Goal: Task Accomplishment & Management: Use online tool/utility

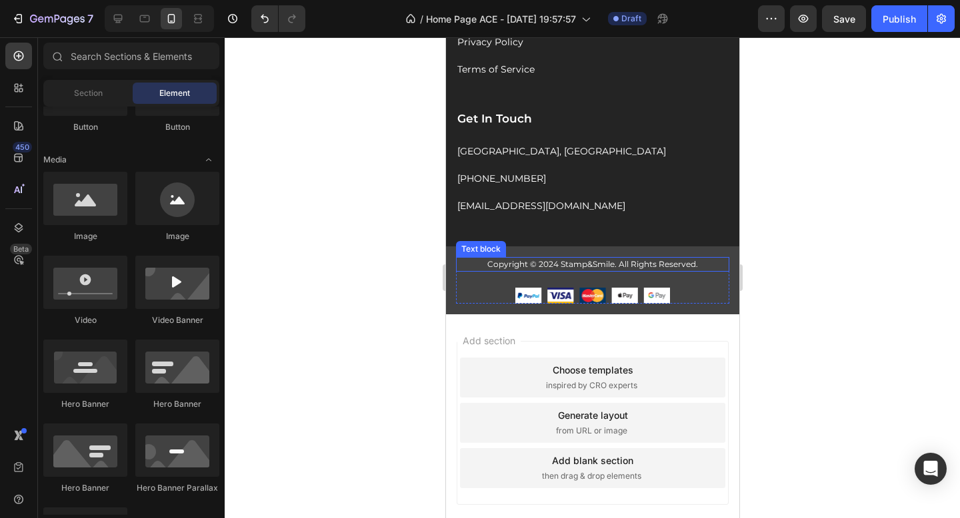
scroll to position [2593, 0]
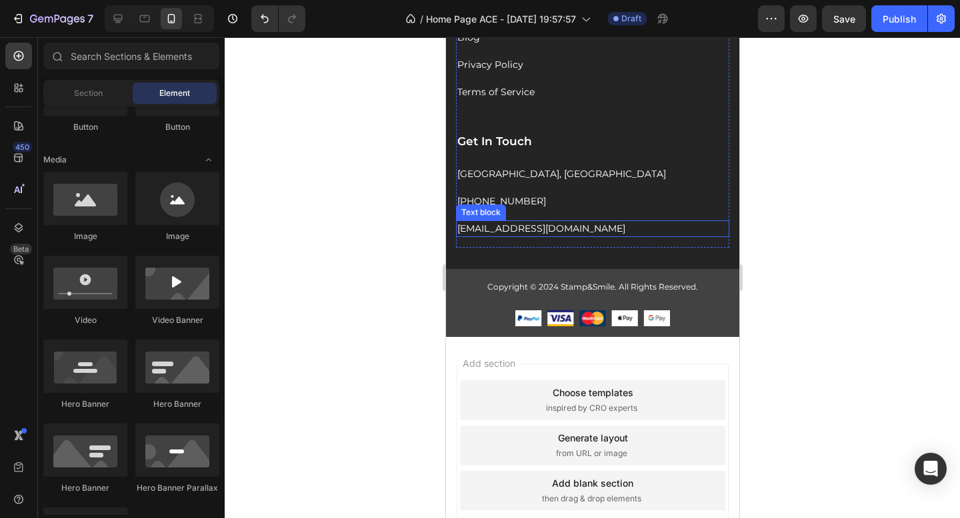
click at [492, 236] on p "support@gmail.com" at bounding box center [591, 229] width 271 height 14
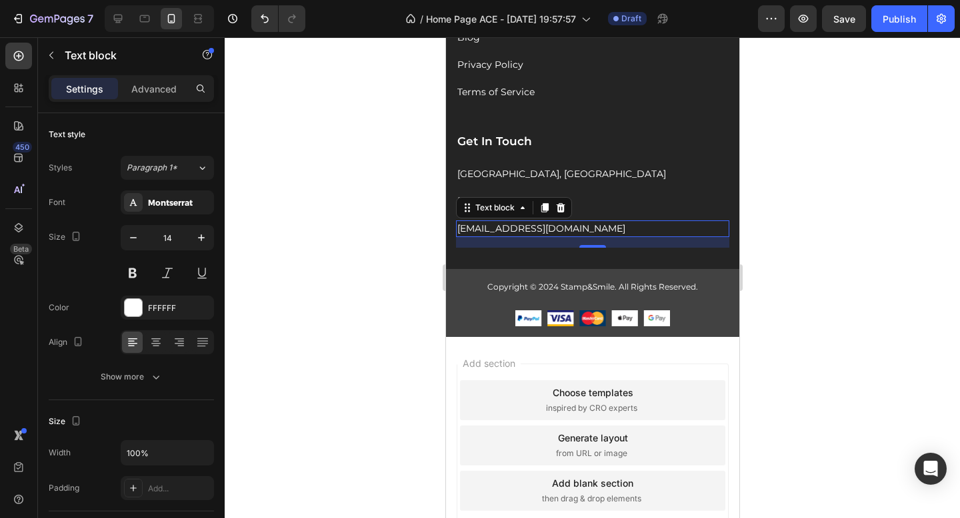
click at [492, 236] on p "support@gmail.com" at bounding box center [591, 229] width 271 height 14
click at [516, 236] on p "sami@gmail.com" at bounding box center [591, 229] width 271 height 14
click at [810, 240] on div at bounding box center [592, 277] width 735 height 481
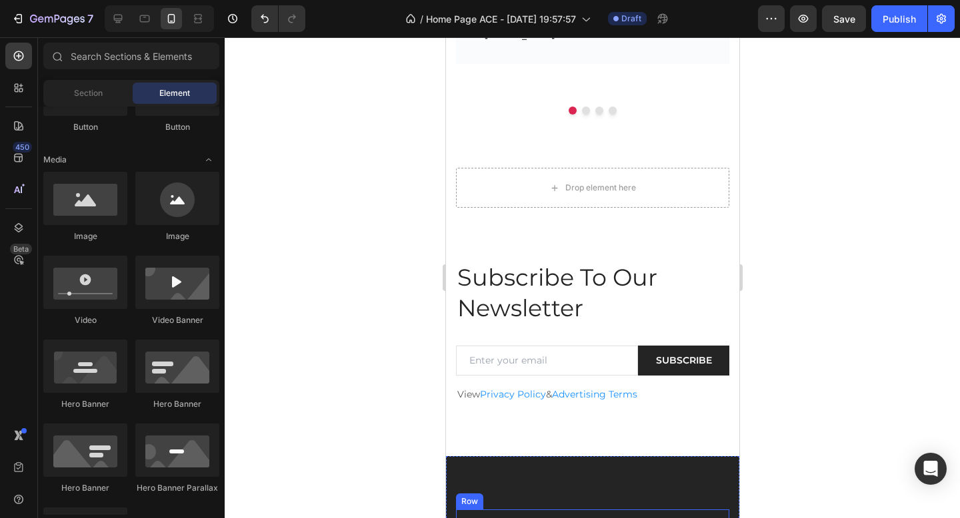
scroll to position [1891, 0]
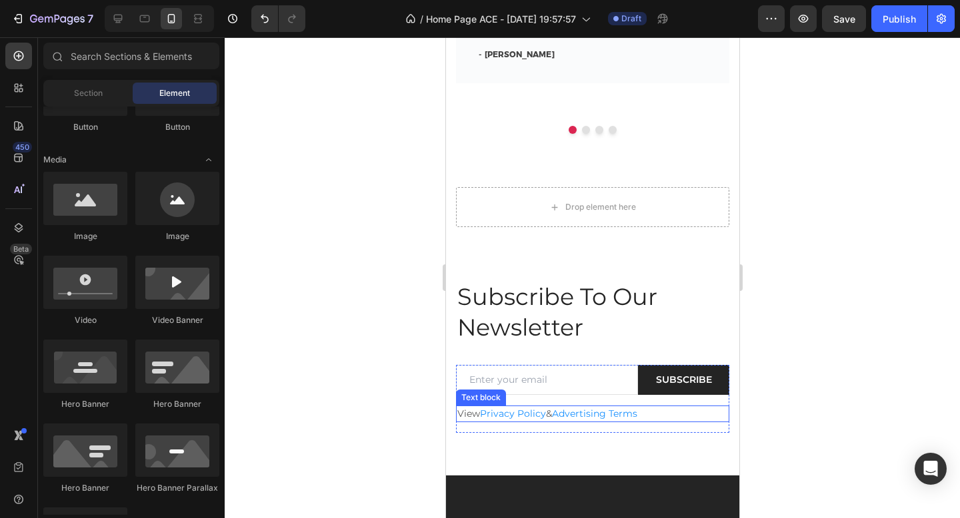
click at [515, 414] on span "Privacy Policy" at bounding box center [512, 414] width 66 height 12
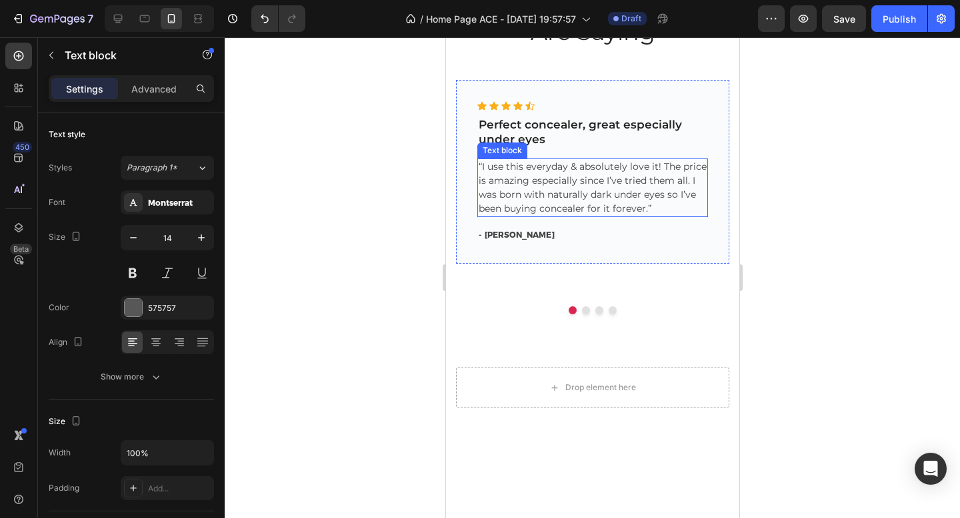
scroll to position [1372, 0]
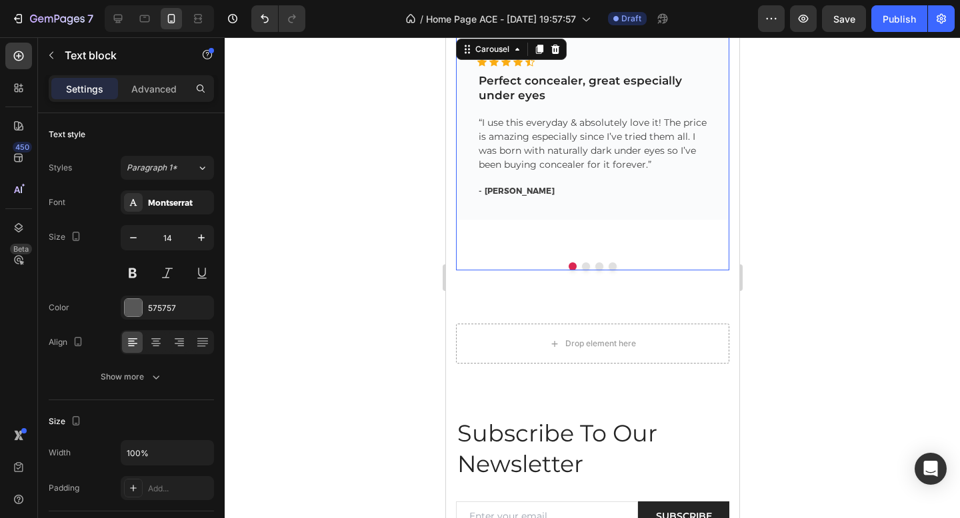
click at [578, 269] on div at bounding box center [591, 267] width 273 height 8
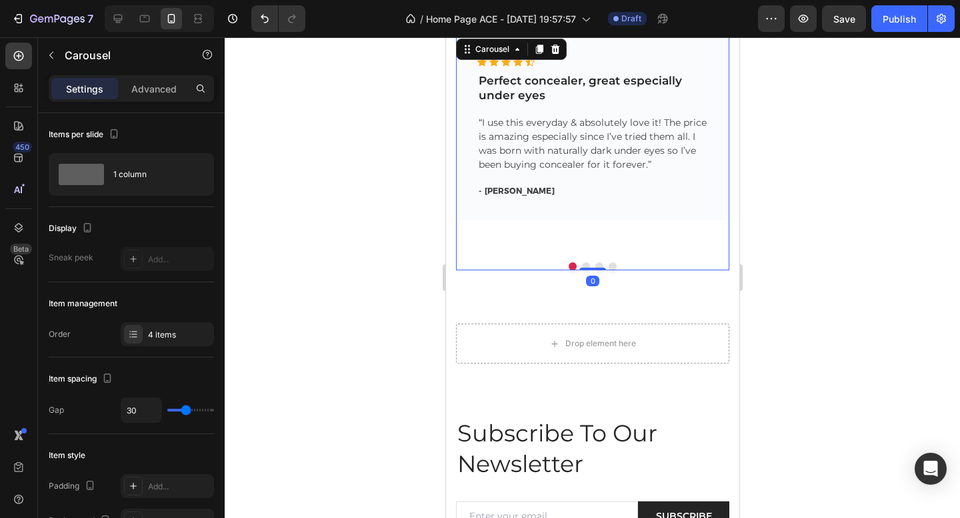
click at [568, 266] on button "Dot" at bounding box center [572, 267] width 8 height 8
click at [570, 266] on button "Dot" at bounding box center [572, 267] width 8 height 8
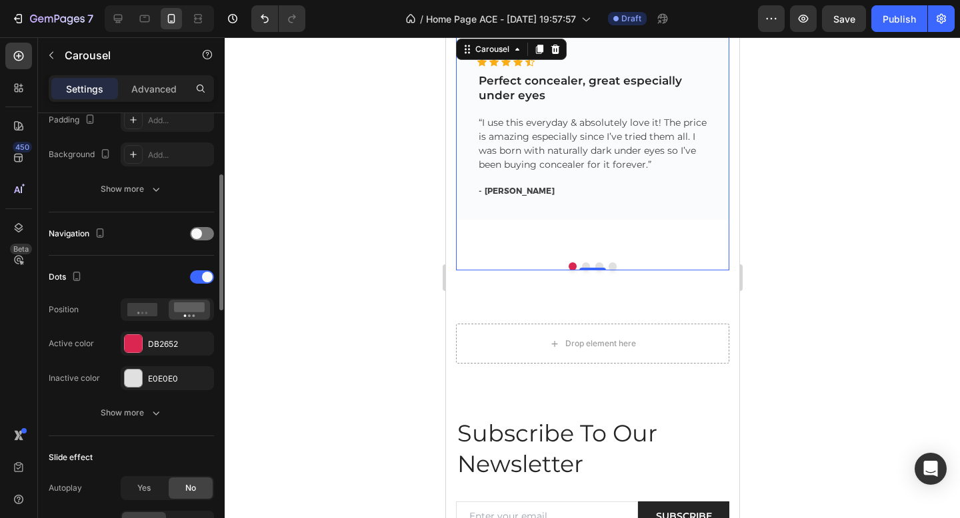
scroll to position [438, 0]
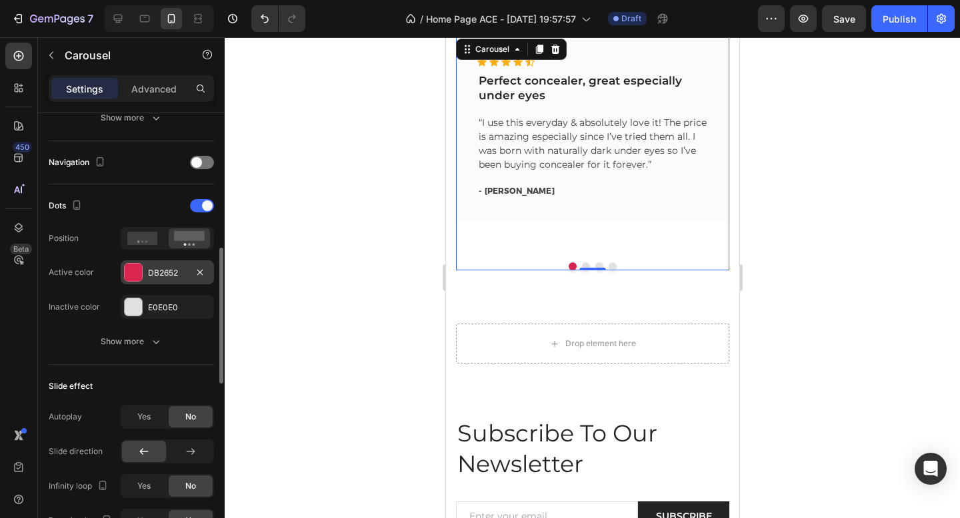
click at [145, 274] on div "DB2652" at bounding box center [167, 273] width 93 height 24
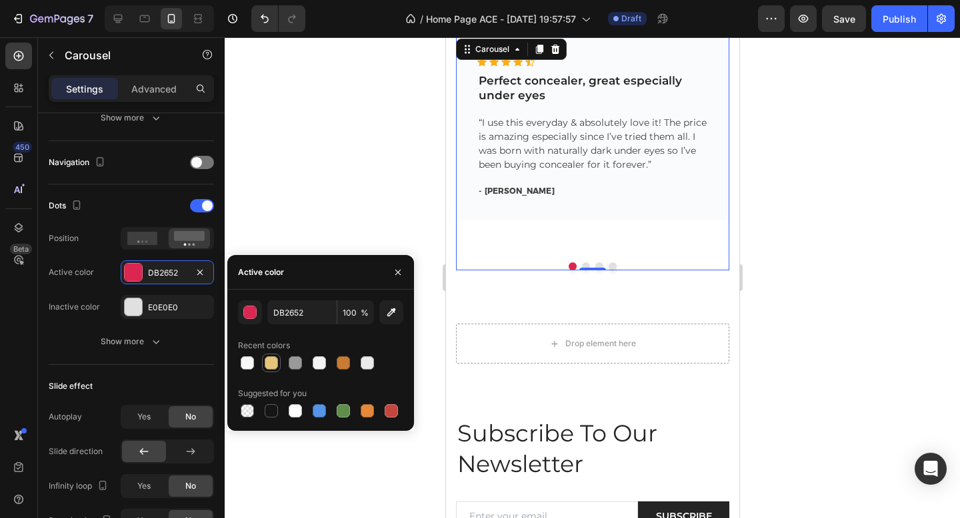
click at [273, 365] on div at bounding box center [271, 363] width 13 height 13
type input "E6C67C"
click at [331, 187] on div at bounding box center [592, 277] width 735 height 481
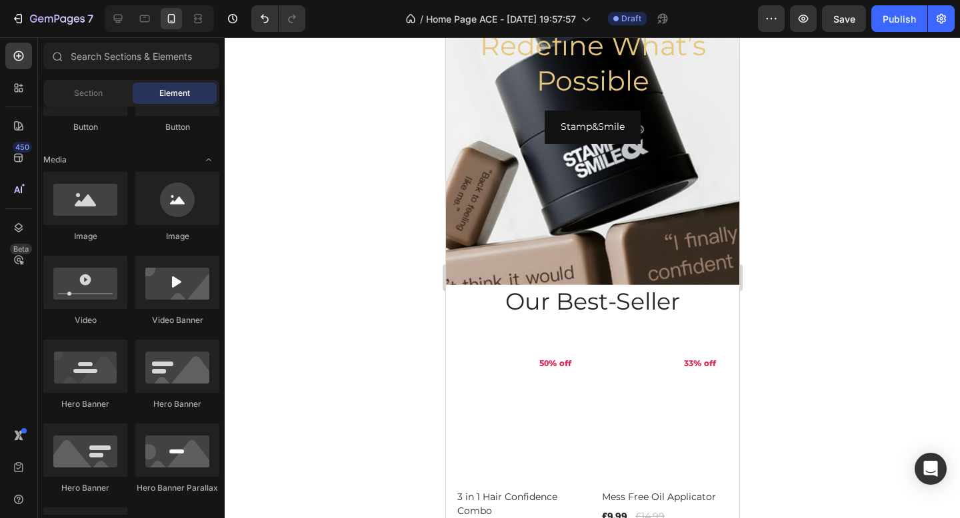
scroll to position [527, 0]
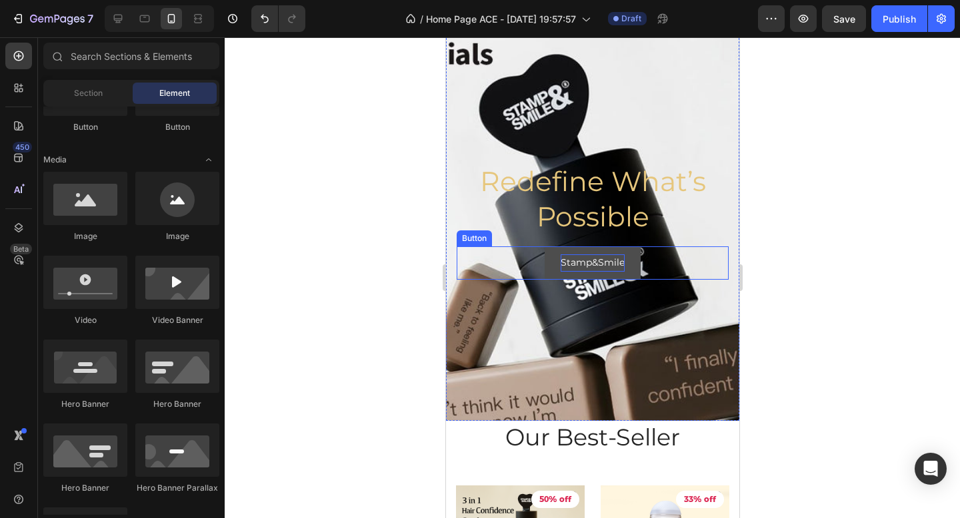
click at [583, 259] on p "Stamp&Smile" at bounding box center [592, 263] width 64 height 17
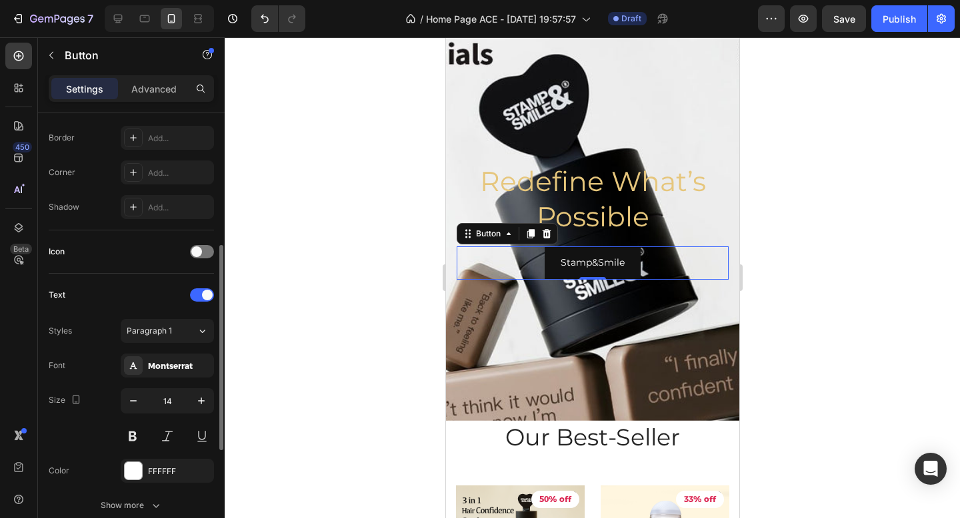
scroll to position [333, 0]
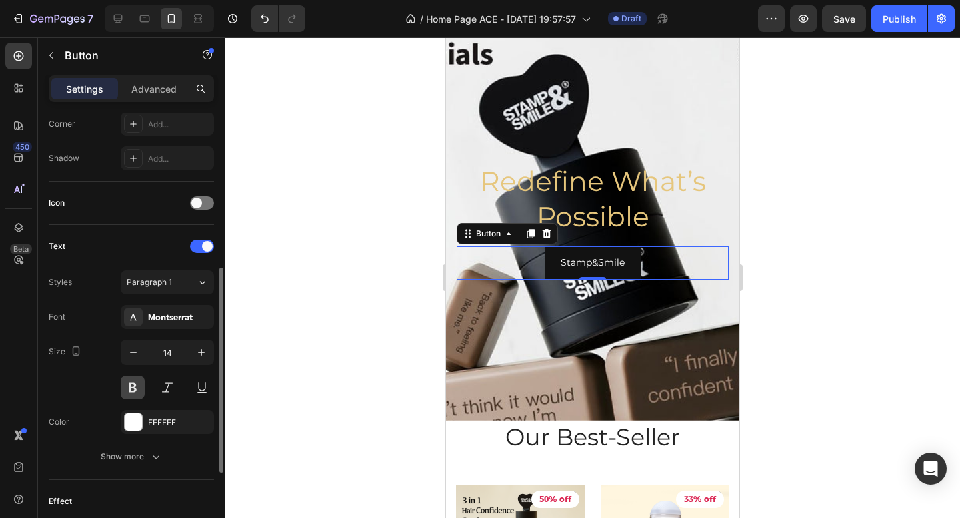
click at [136, 387] on button at bounding box center [133, 388] width 24 height 24
click at [358, 288] on div at bounding box center [592, 277] width 735 height 481
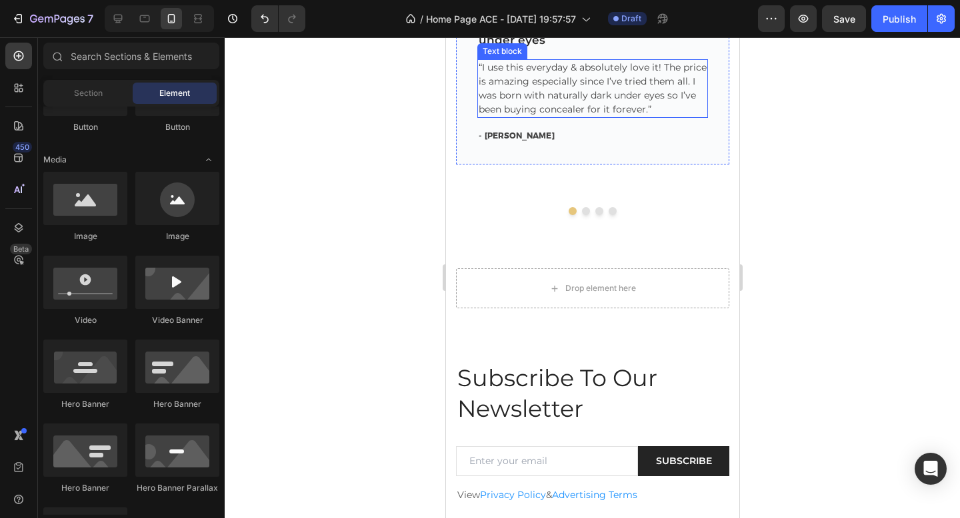
scroll to position [1808, 0]
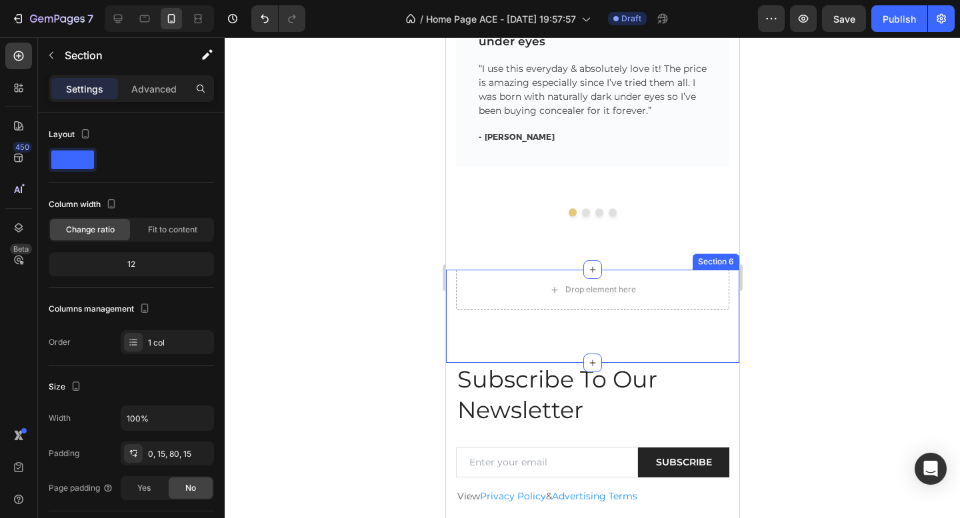
click at [633, 328] on div "Drop element here Section 6" at bounding box center [591, 316] width 293 height 93
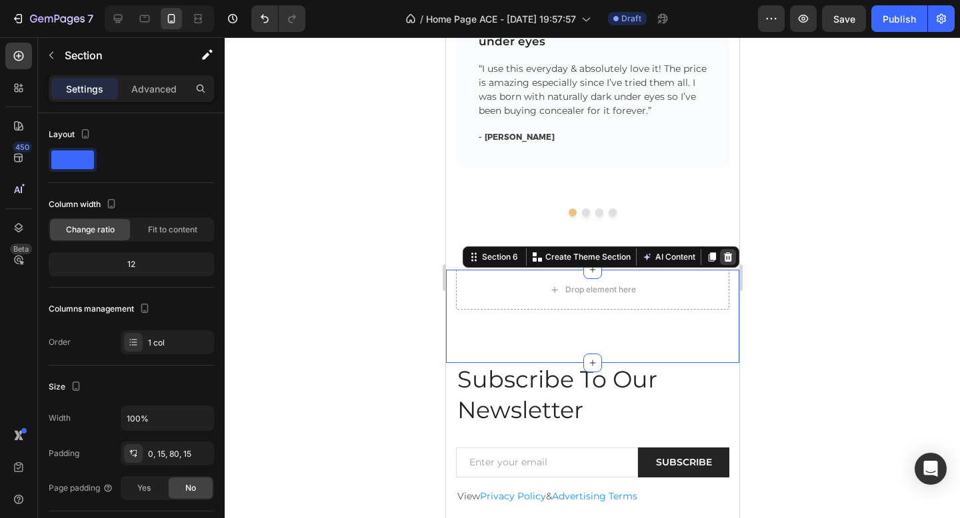
click at [728, 259] on icon at bounding box center [727, 257] width 11 height 11
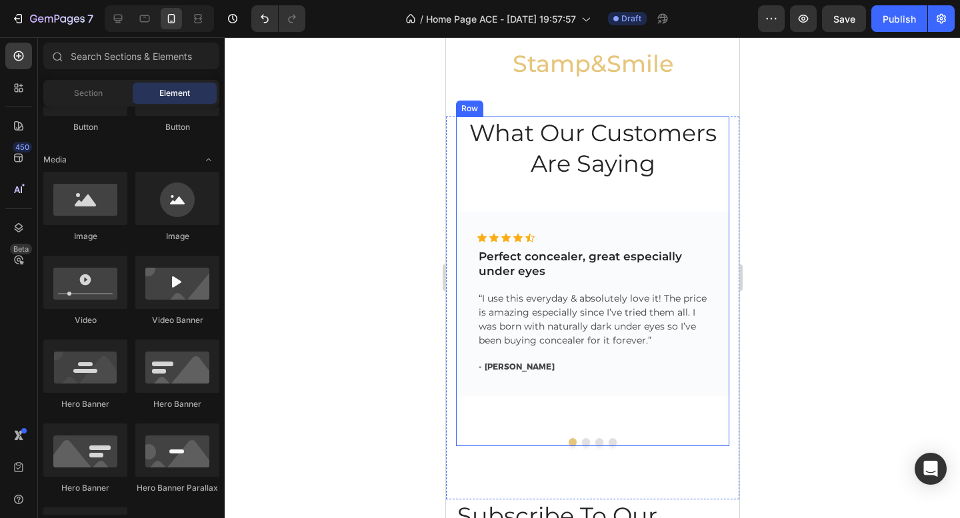
scroll to position [1567, 0]
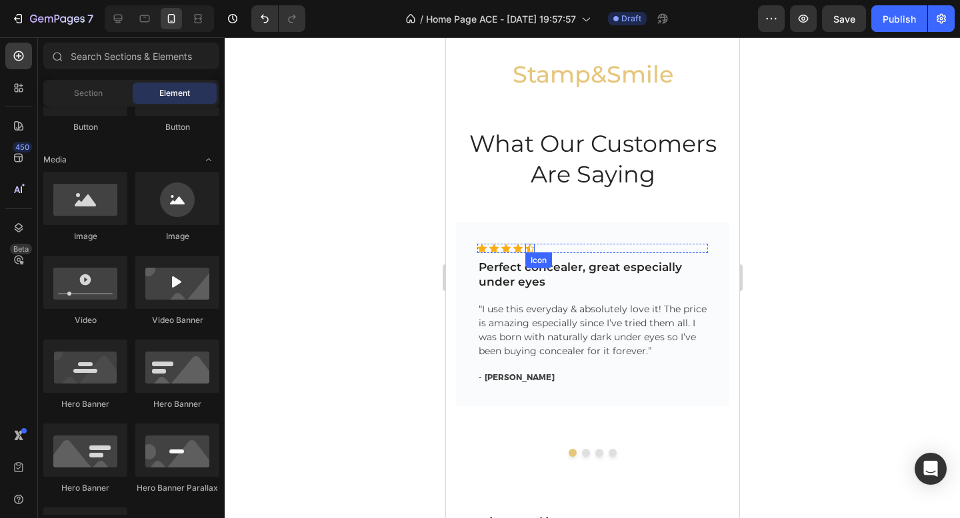
click at [530, 250] on icon at bounding box center [528, 248] width 9 height 9
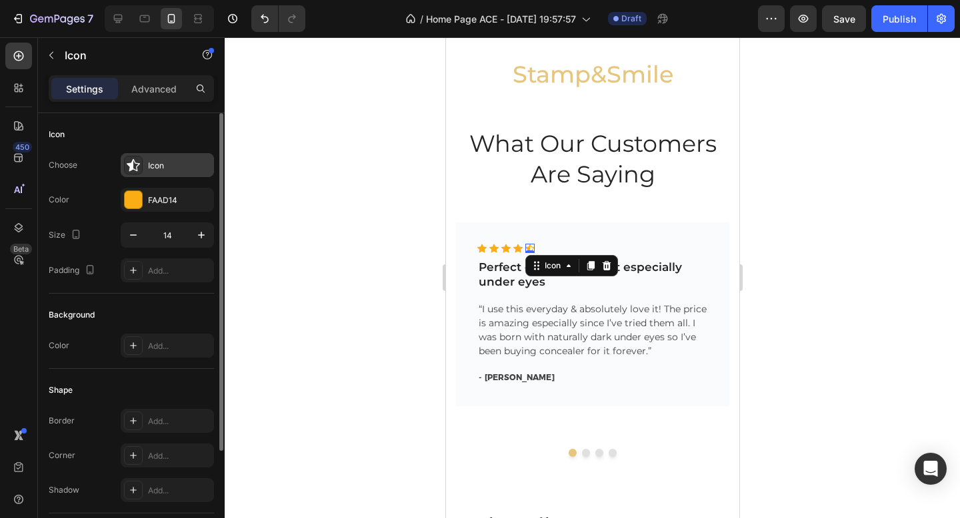
click at [151, 169] on div "Icon" at bounding box center [179, 166] width 63 height 12
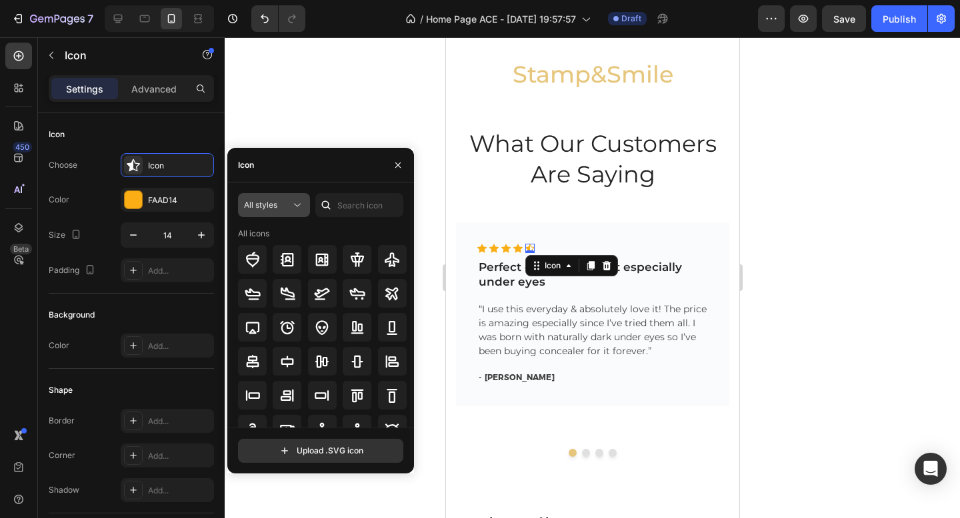
click at [284, 211] on div "All styles" at bounding box center [267, 205] width 47 height 12
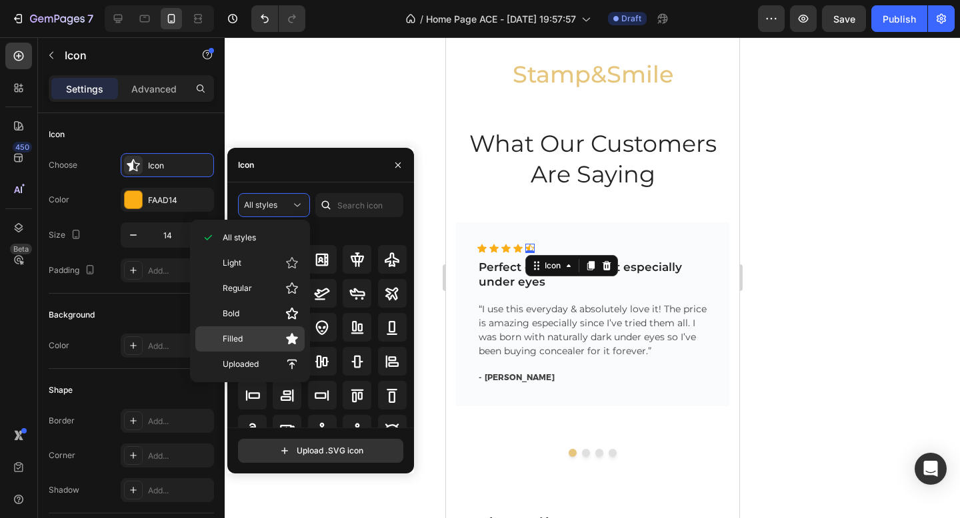
click at [254, 338] on p "Filled" at bounding box center [261, 339] width 76 height 13
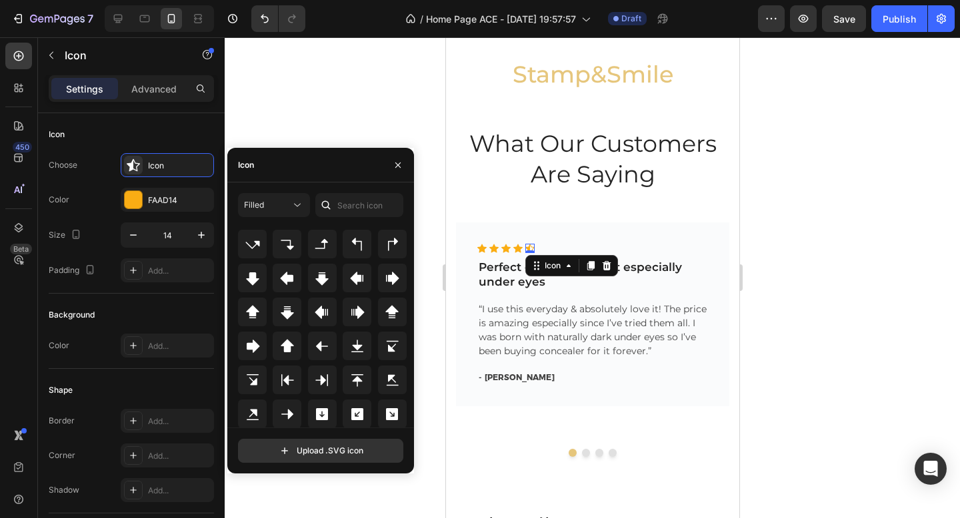
scroll to position [433, 0]
click at [328, 161] on div "Icon" at bounding box center [320, 165] width 187 height 35
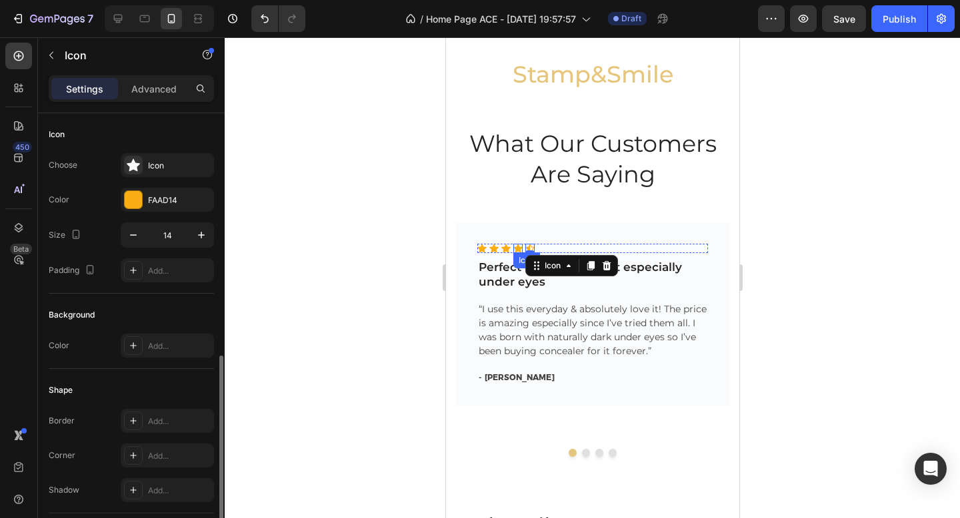
scroll to position [137, 0]
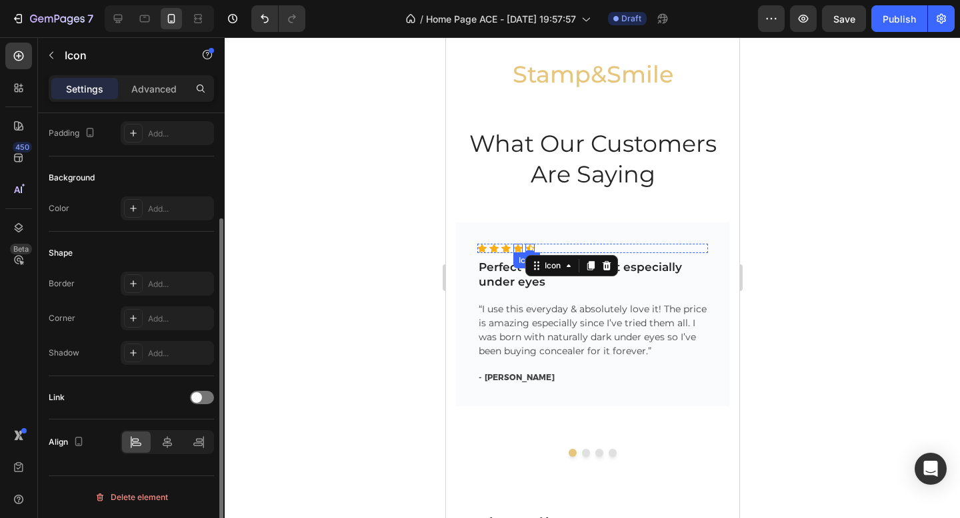
click at [517, 248] on div "Icon" at bounding box center [516, 248] width 9 height 9
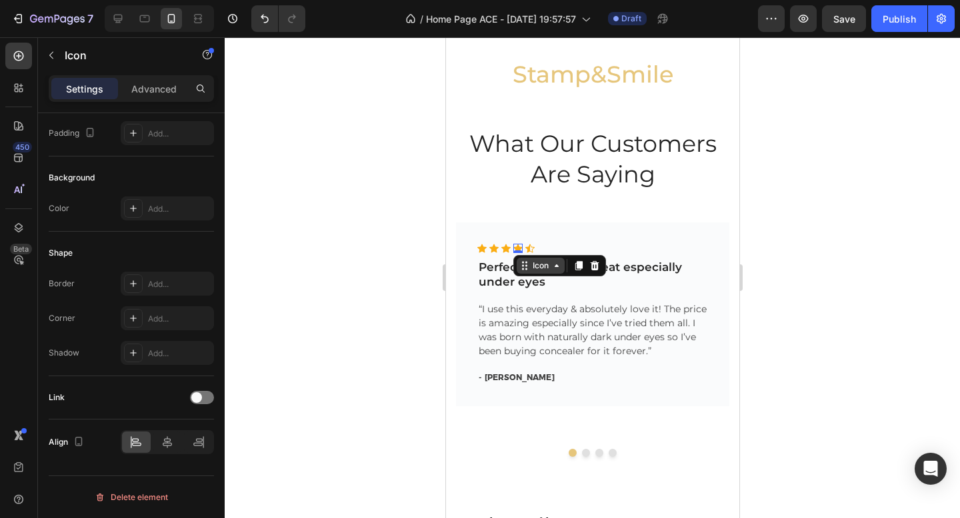
click at [539, 266] on div "Icon" at bounding box center [539, 266] width 21 height 0
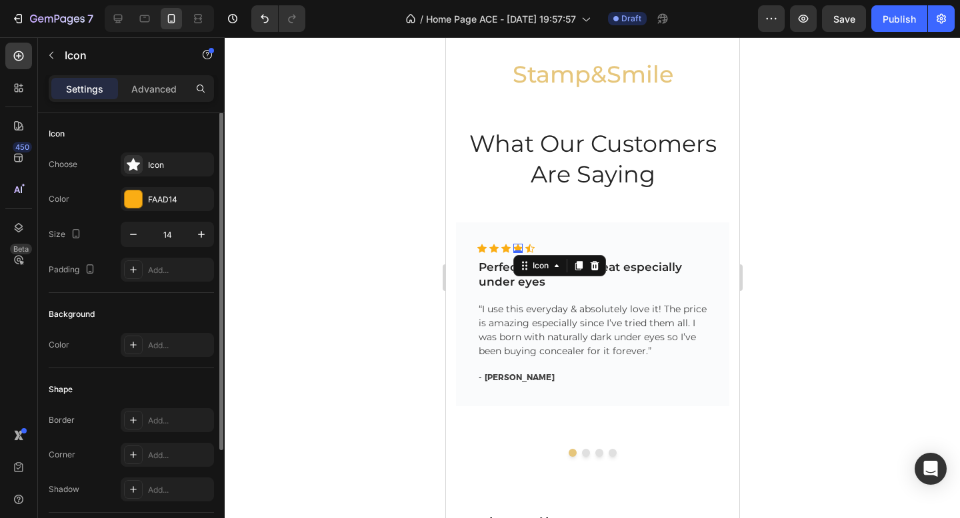
scroll to position [0, 0]
click at [143, 157] on div "Icon" at bounding box center [167, 165] width 93 height 24
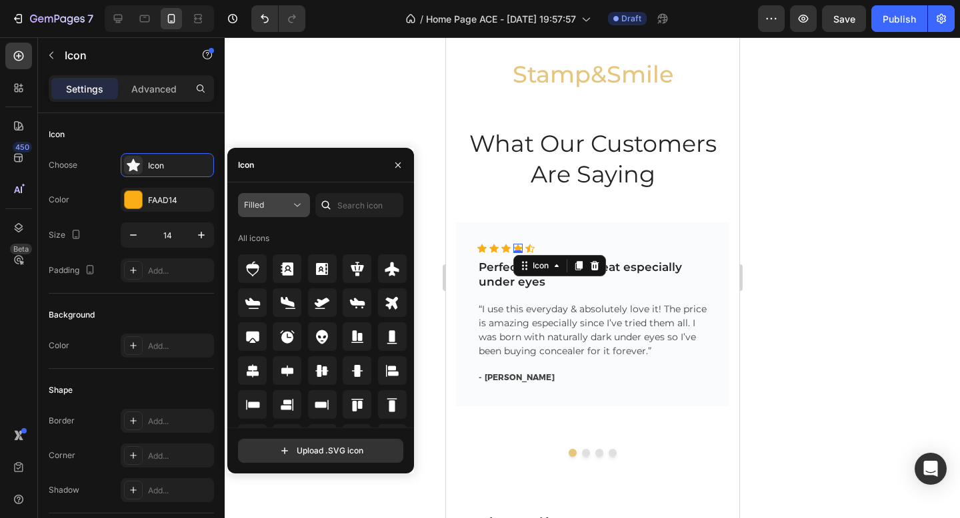
click at [296, 215] on button "Filled" at bounding box center [274, 205] width 72 height 24
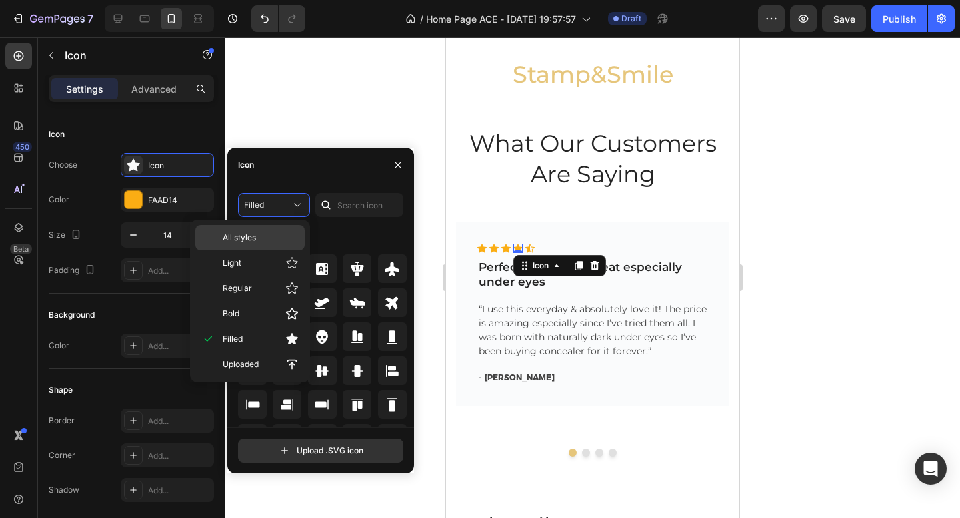
click at [271, 231] on div "All styles" at bounding box center [249, 237] width 109 height 25
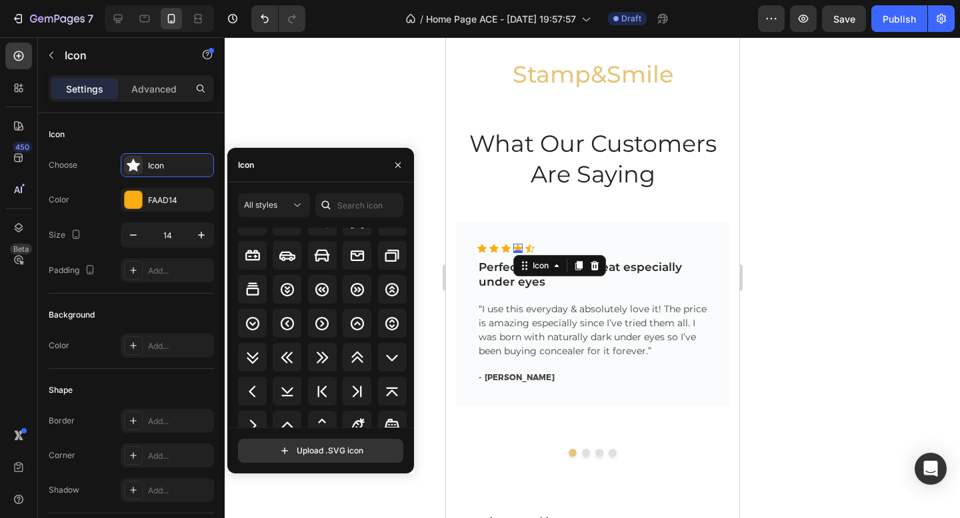
scroll to position [1635, 0]
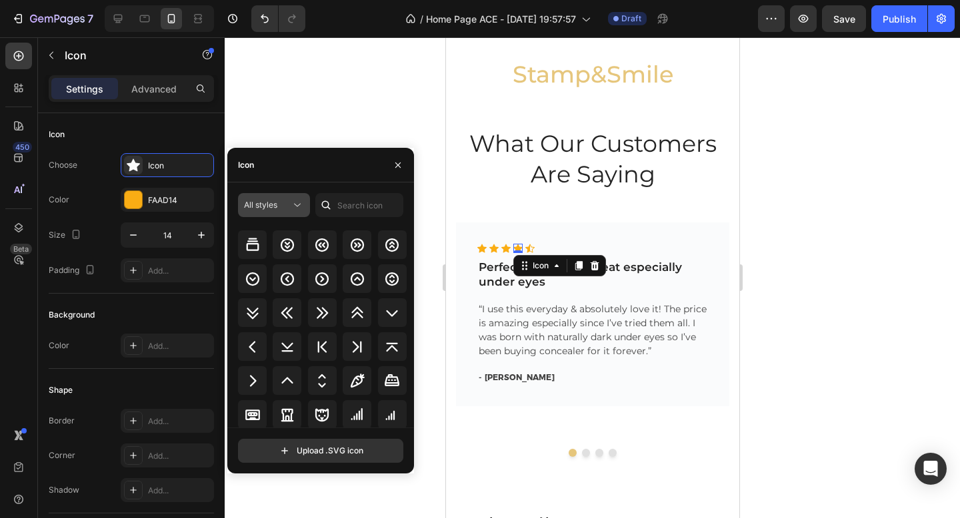
click at [281, 208] on div "All styles" at bounding box center [267, 205] width 47 height 12
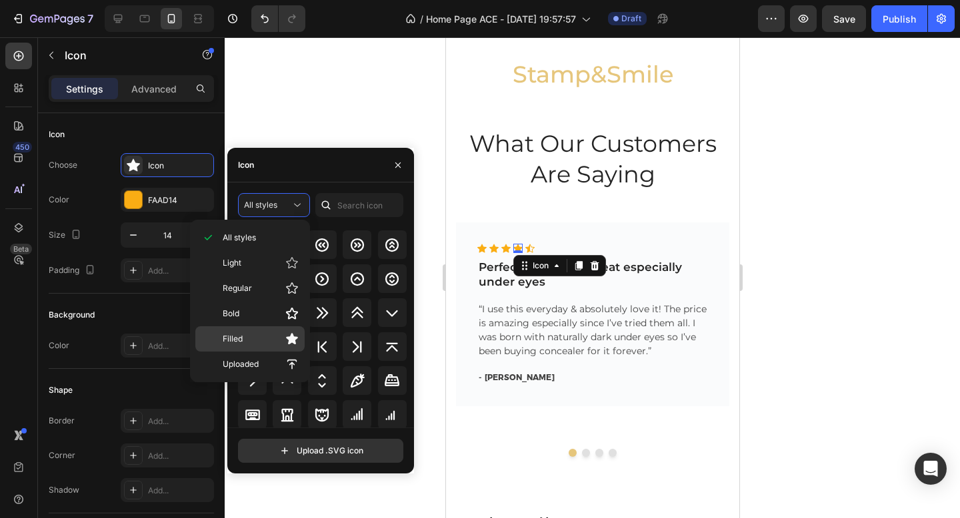
click at [264, 339] on p "Filled" at bounding box center [261, 339] width 76 height 13
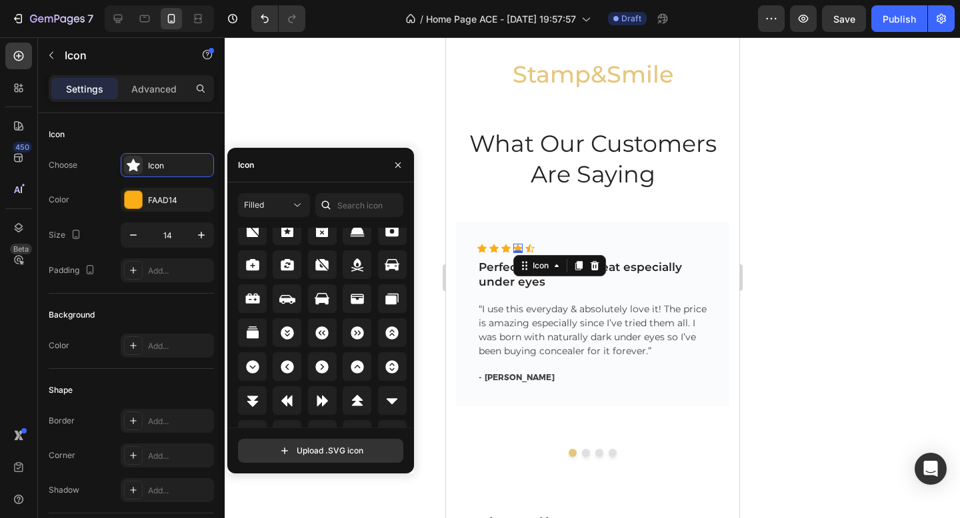
scroll to position [1579, 0]
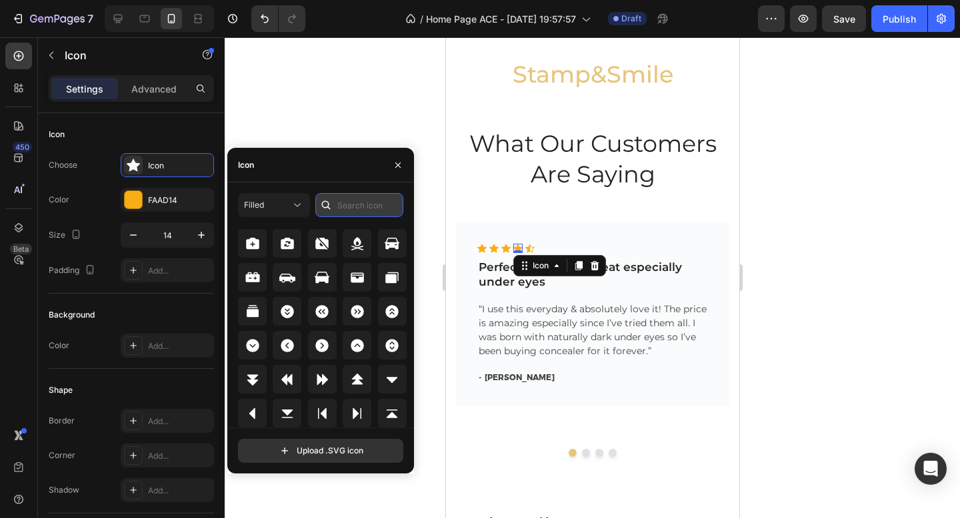
click at [361, 206] on input "text" at bounding box center [359, 205] width 88 height 24
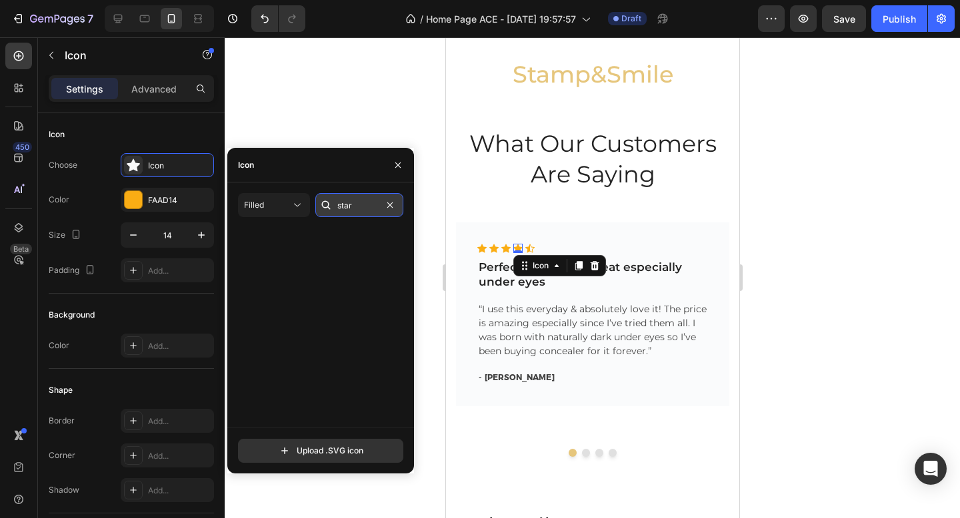
scroll to position [0, 0]
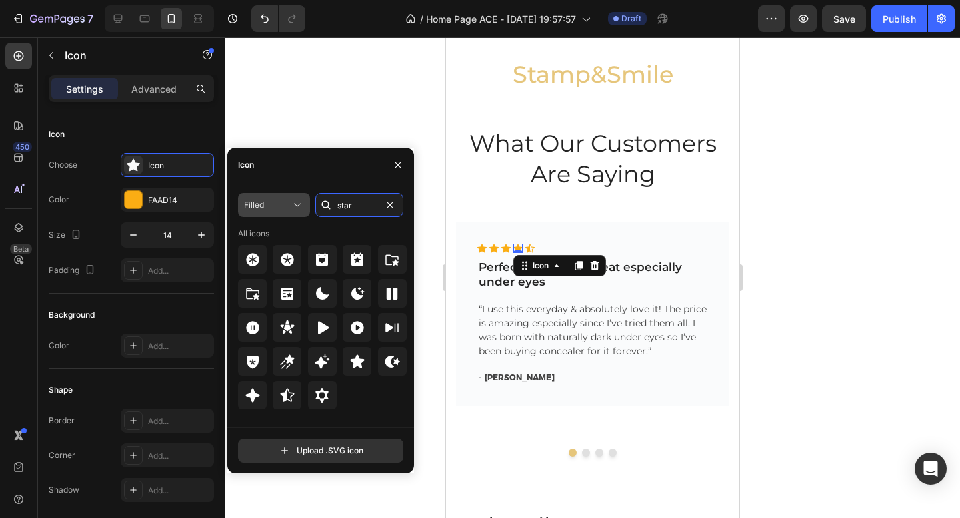
type input "star"
click at [275, 197] on button "Filled" at bounding box center [274, 205] width 72 height 24
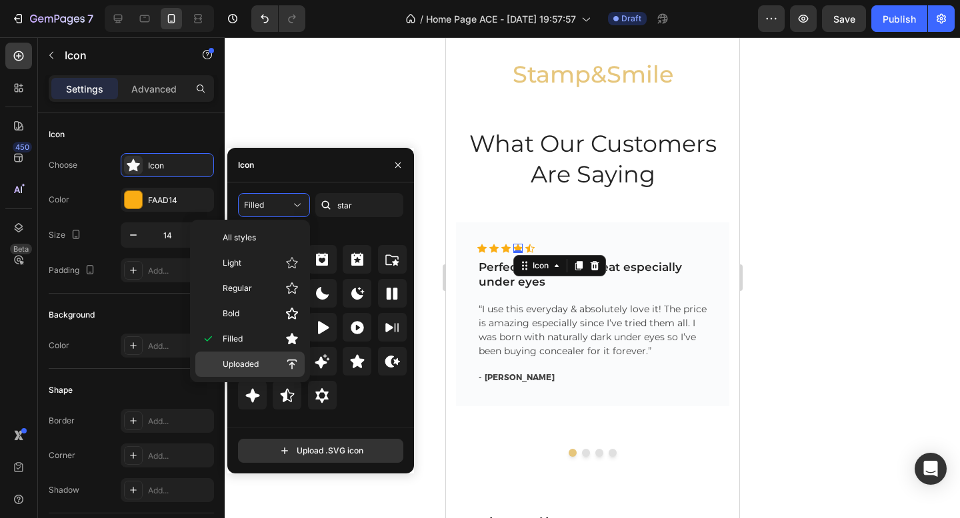
click at [255, 353] on div "Uploaded" at bounding box center [249, 364] width 109 height 25
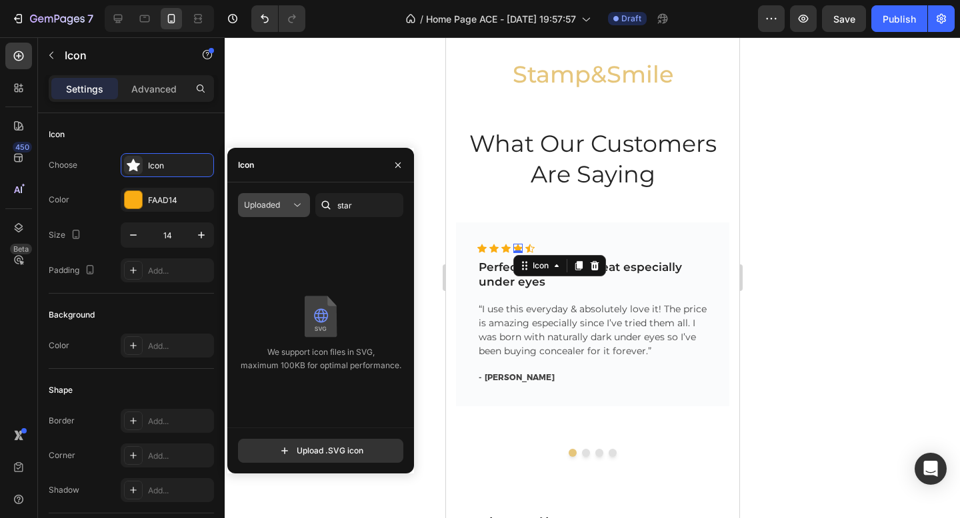
click at [289, 201] on div "Uploaded" at bounding box center [267, 205] width 47 height 12
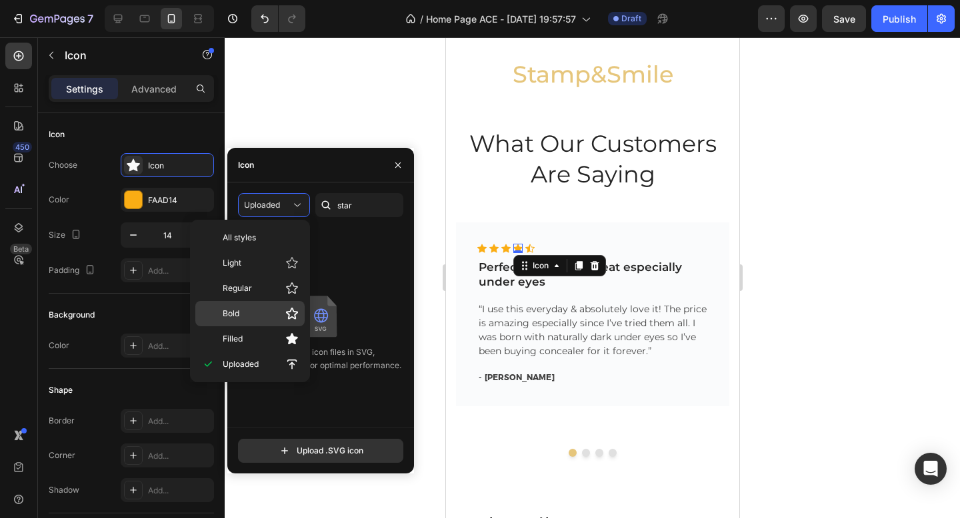
click at [257, 307] on p "Bold" at bounding box center [261, 313] width 76 height 13
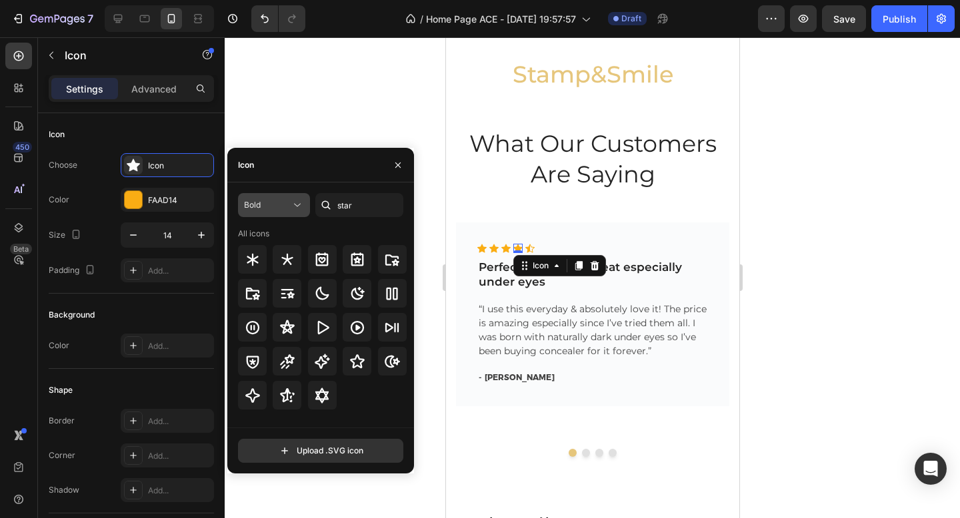
click at [273, 204] on div "Bold" at bounding box center [267, 205] width 47 height 12
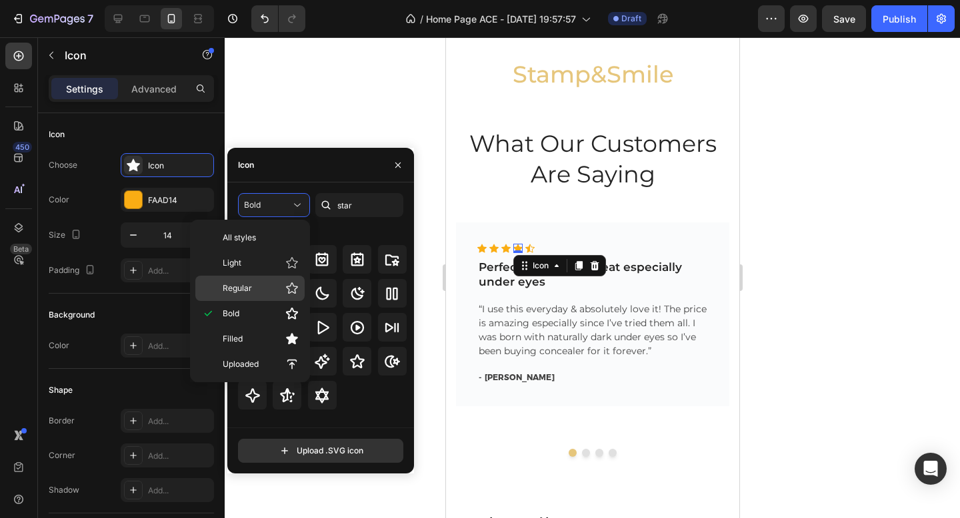
click at [257, 284] on p "Regular" at bounding box center [261, 288] width 76 height 13
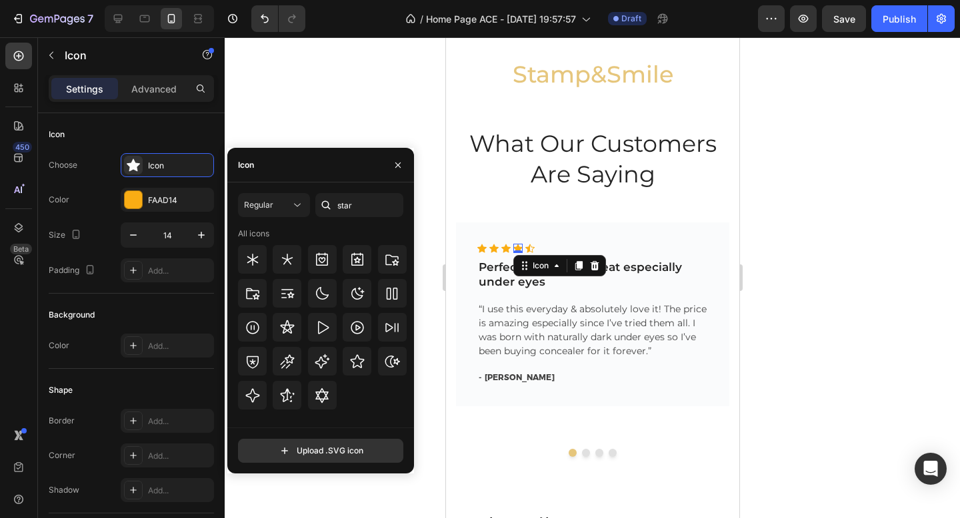
click at [455, 375] on div "Icon Icon Icon Icon 0 Icon Icon List Hoz Perfect concealer, great especially un…" at bounding box center [591, 315] width 273 height 184
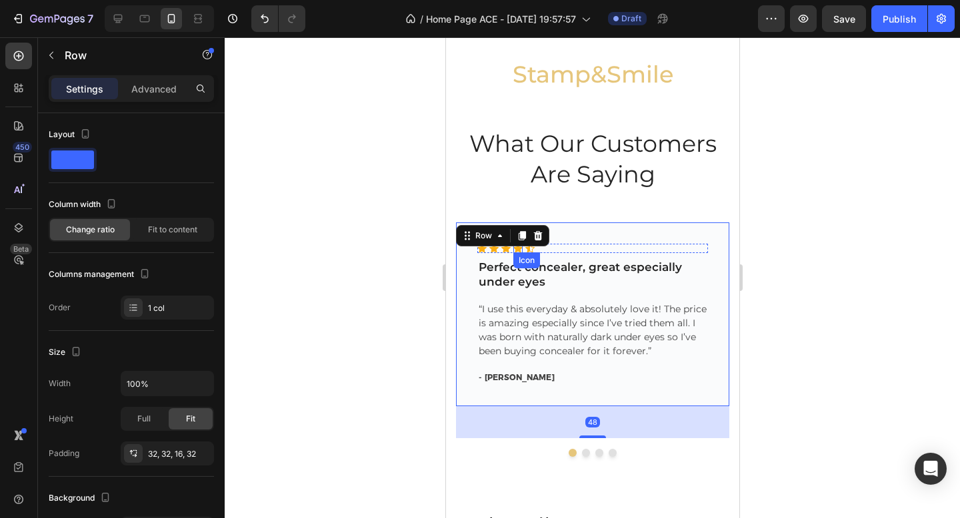
click at [517, 251] on div "Icon" at bounding box center [516, 248] width 9 height 9
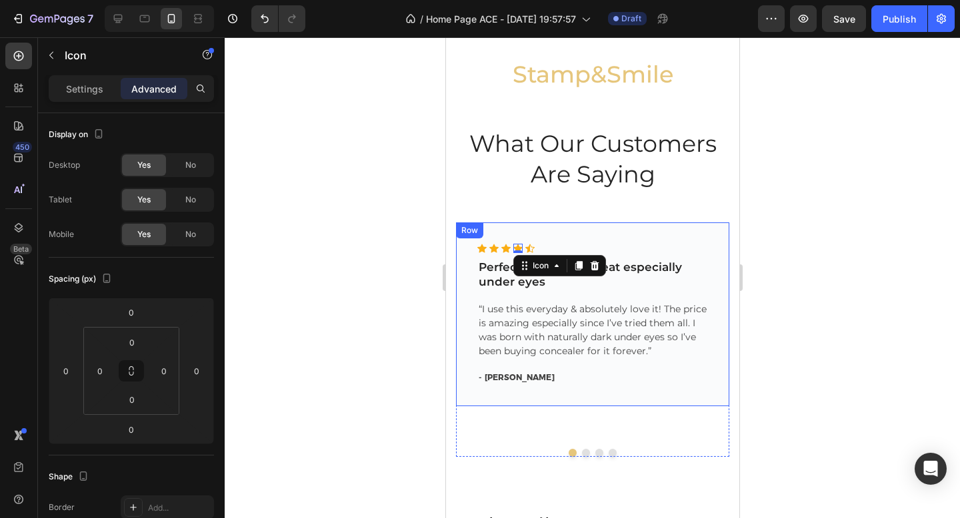
click at [550, 229] on div "Icon Icon Icon Icon 0 Icon Icon List Hoz Perfect concealer, great especially un…" at bounding box center [591, 315] width 273 height 184
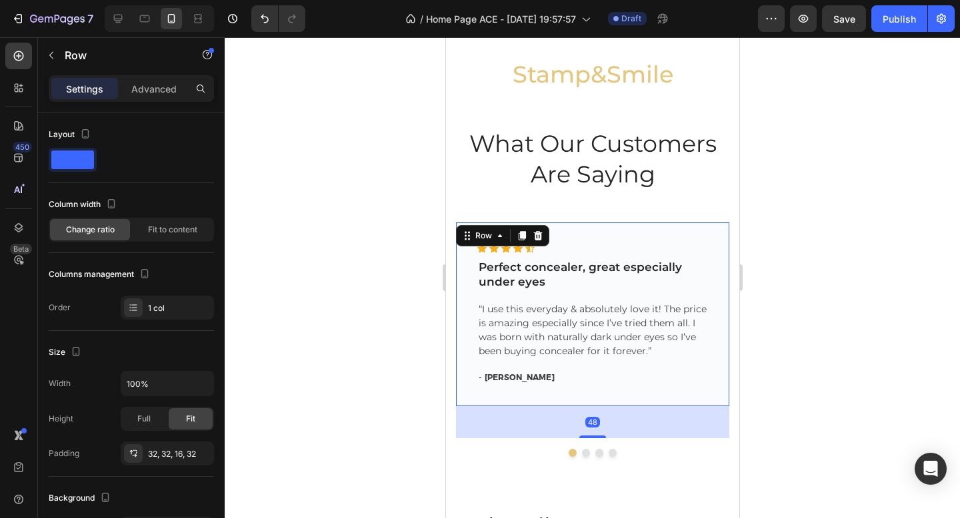
click at [357, 295] on div at bounding box center [592, 277] width 735 height 481
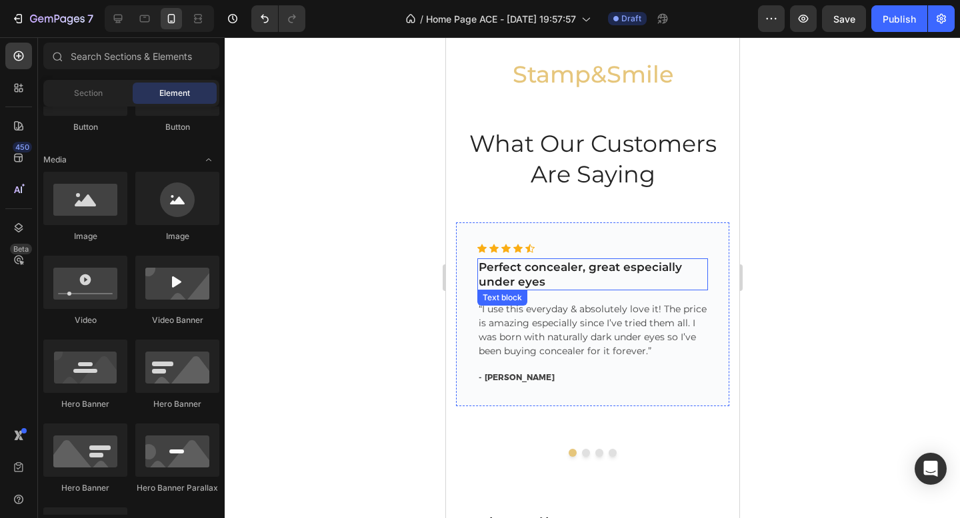
click at [523, 259] on div "Perfect concealer, great especially under eyes" at bounding box center [591, 275] width 231 height 32
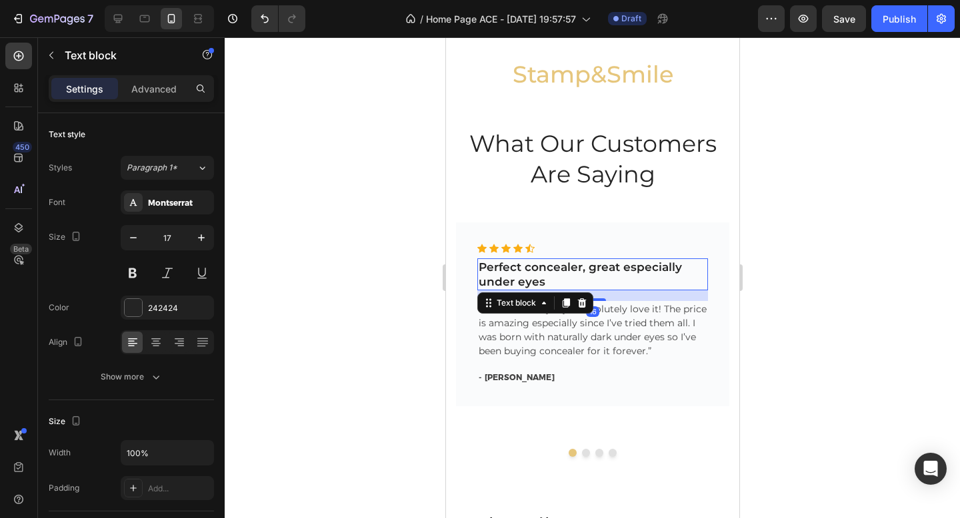
click at [534, 275] on p "Perfect concealer, great especially under eyes" at bounding box center [592, 274] width 228 height 29
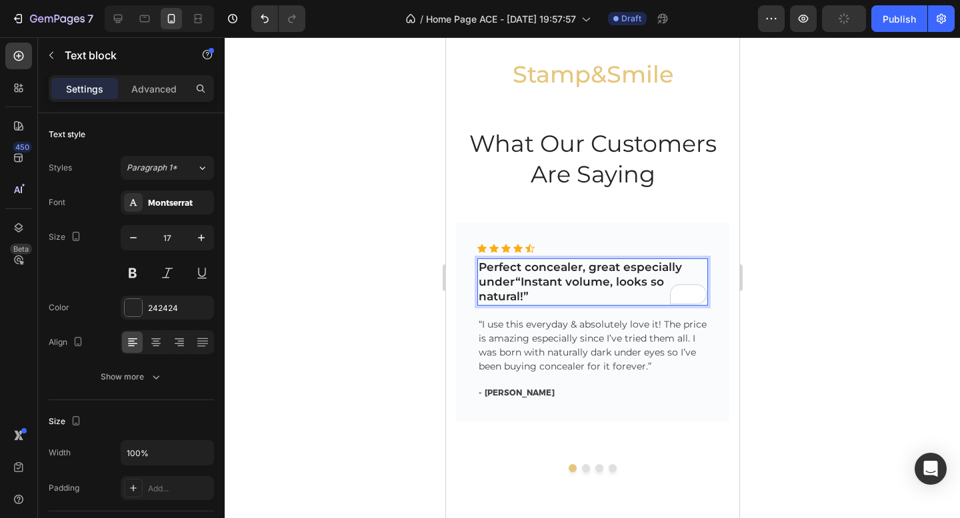
click at [516, 281] on p "Perfect concealer, great especially under“Instant volume, looks so natural!”" at bounding box center [592, 282] width 228 height 44
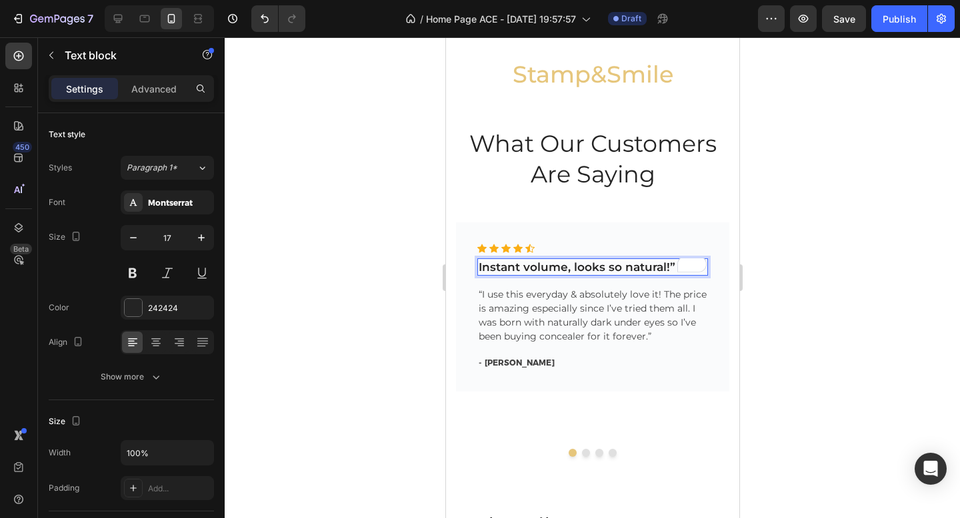
click at [669, 266] on p "Instant volume, looks so natural!”" at bounding box center [592, 267] width 228 height 15
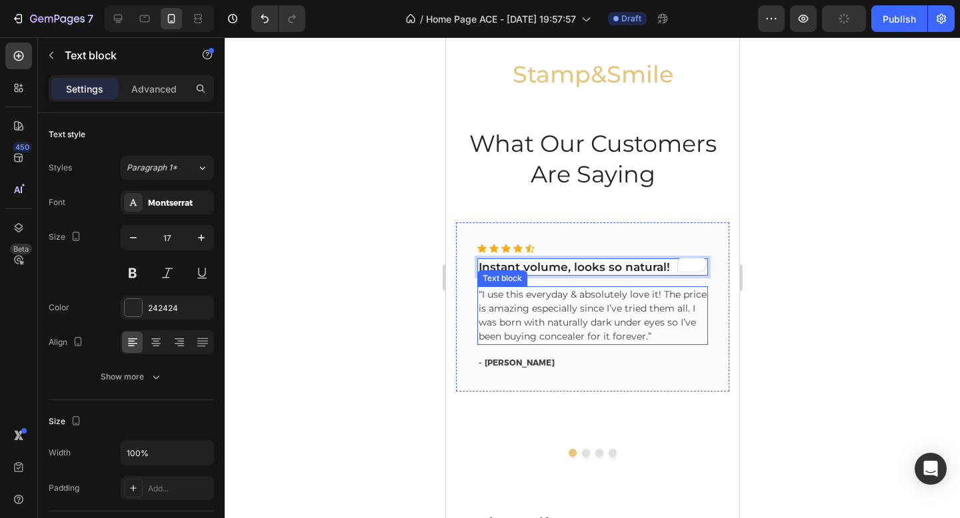
click at [604, 315] on p "“I use this everyday & absolutely love it! The price is amazing especially sinc…" at bounding box center [592, 316] width 228 height 56
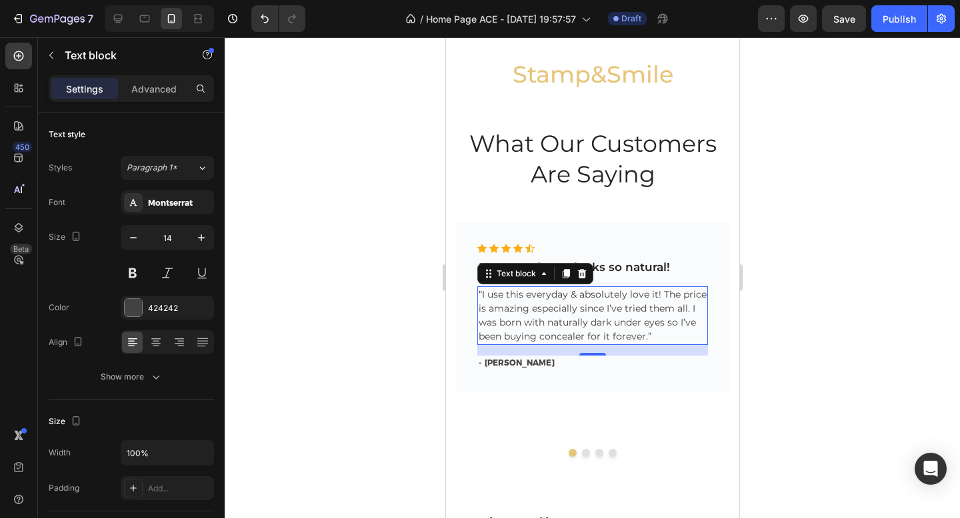
click at [548, 316] on p "“I use this everyday & absolutely love it! The price is amazing especially sinc…" at bounding box center [592, 316] width 228 height 56
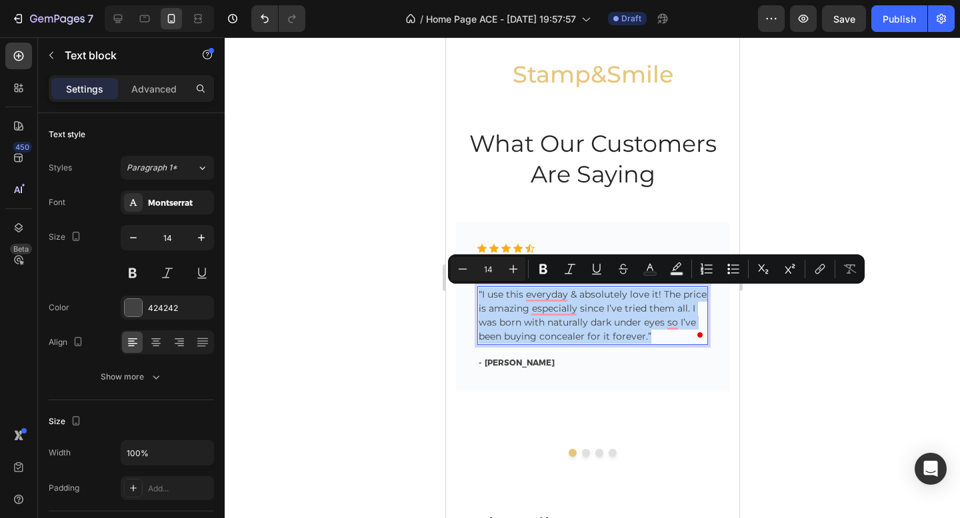
click at [654, 341] on p "“I use this everyday & absolutely love it! The price is amazing especially sinc…" at bounding box center [592, 316] width 228 height 56
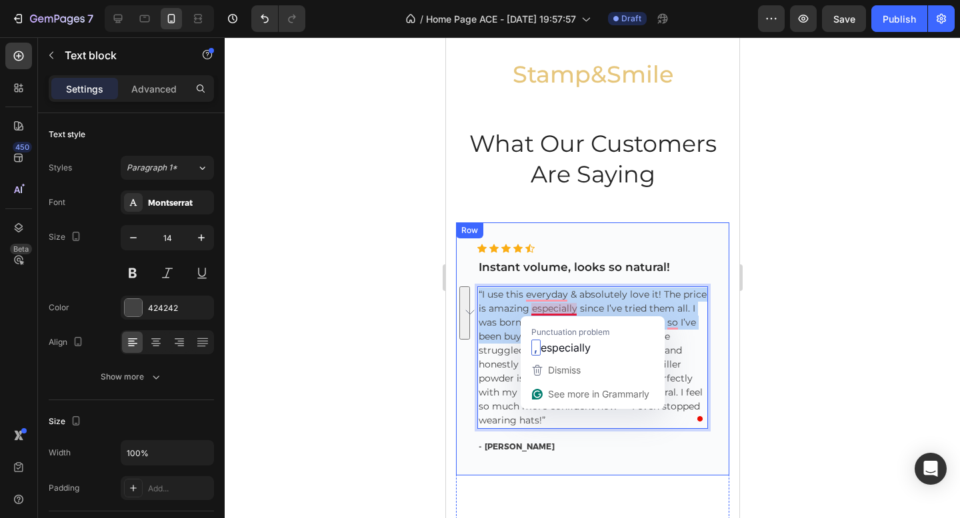
drag, startPoint x: 648, startPoint y: 337, endPoint x: 474, endPoint y: 289, distance: 180.4
click at [474, 289] on div "Icon Icon Icon Icon Icon Icon List Hoz Instant volume, looks so natural! Text b…" at bounding box center [591, 349] width 273 height 253
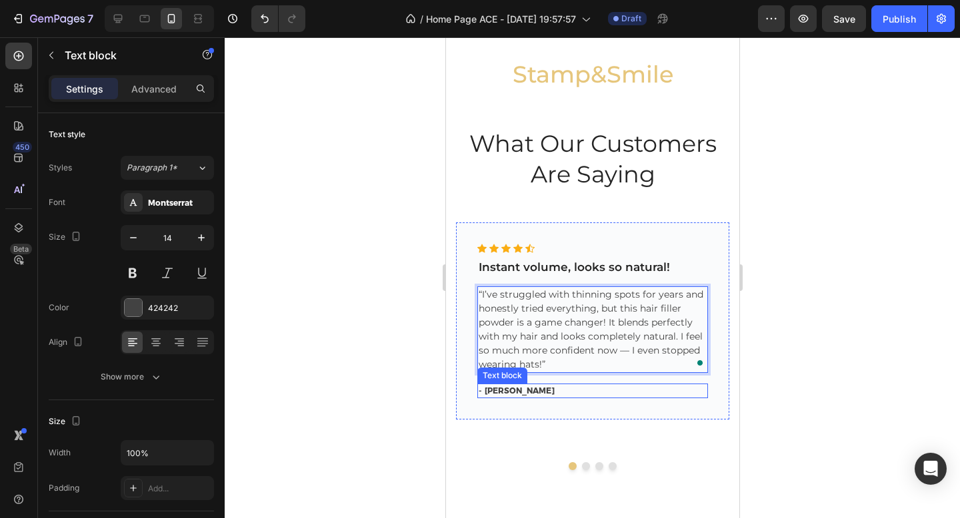
click at [502, 388] on p "- Giselle M." at bounding box center [592, 391] width 228 height 12
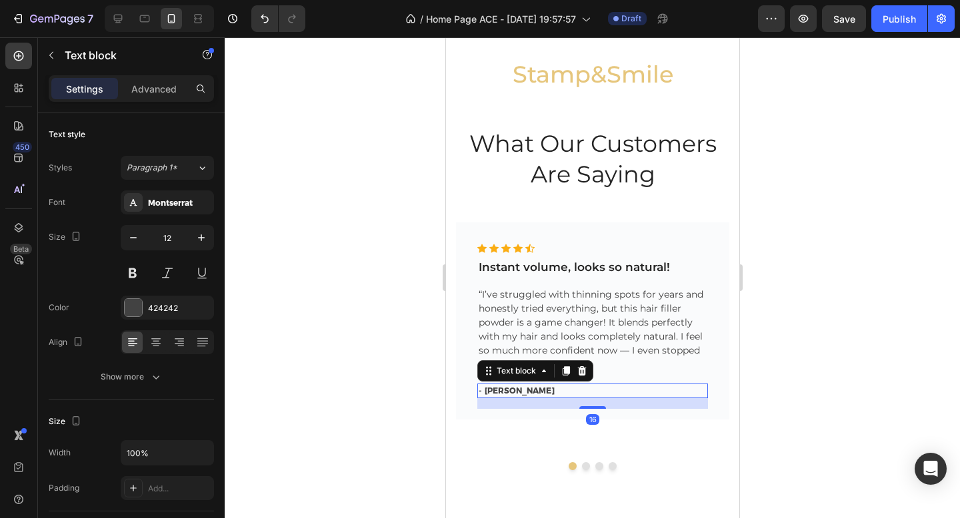
click at [502, 388] on p "- Giselle M." at bounding box center [592, 391] width 228 height 12
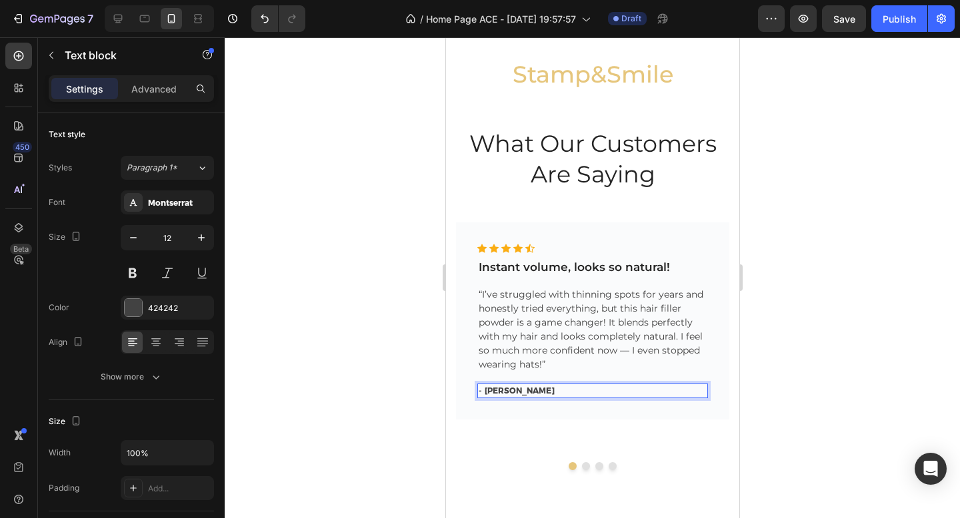
click at [521, 391] on p "- Giselle M." at bounding box center [592, 391] width 228 height 12
click at [523, 392] on p "- Giselle M.Emma R." at bounding box center [592, 391] width 228 height 12
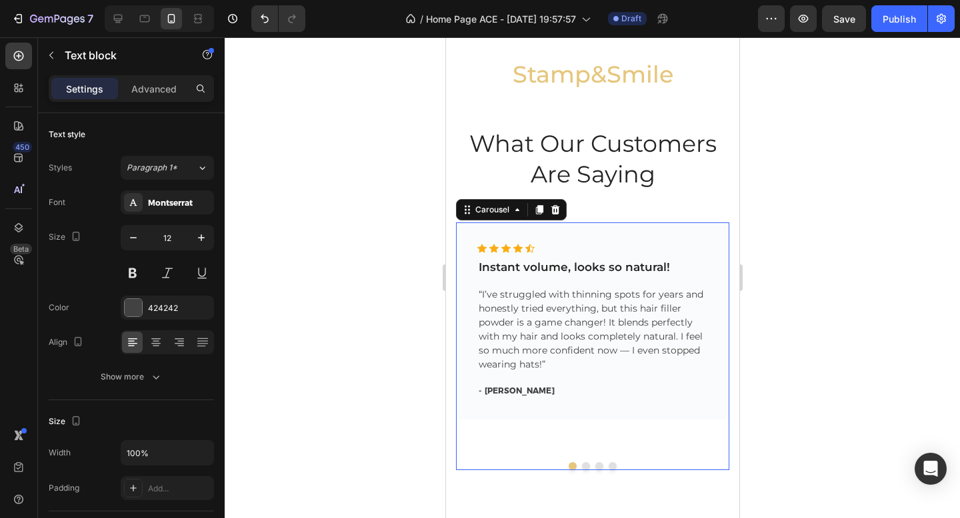
click at [582, 469] on div "Icon Icon Icon Icon Icon Icon List Hoz Instant volume, looks so natural! Text b…" at bounding box center [591, 347] width 273 height 248
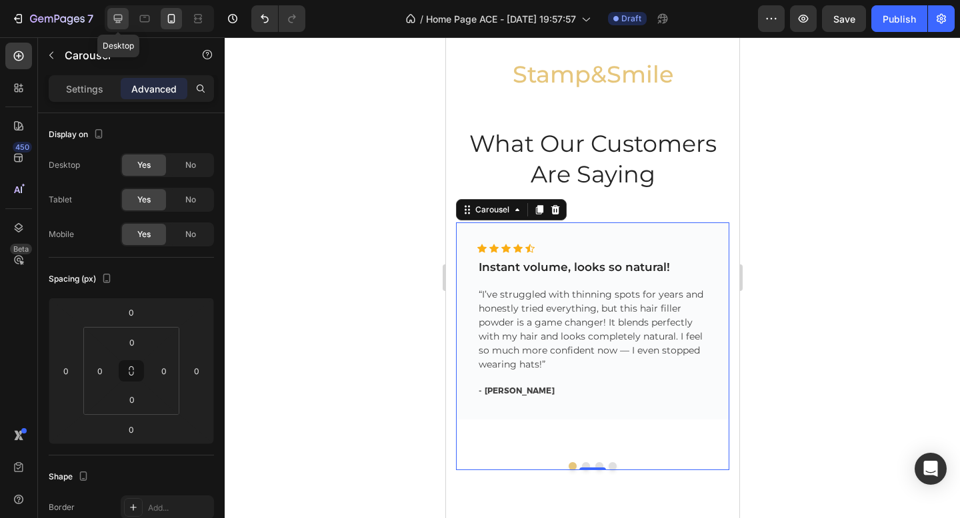
click at [122, 20] on icon at bounding box center [117, 18] width 13 height 13
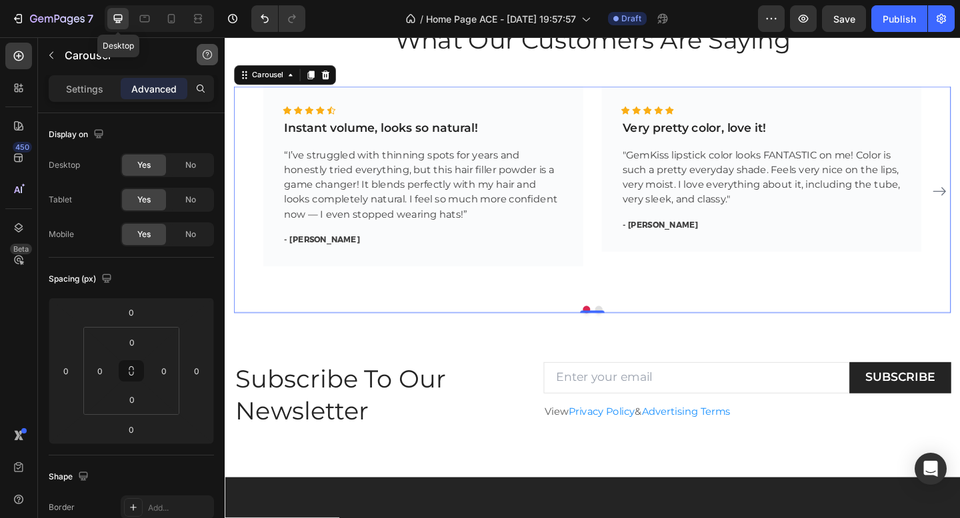
scroll to position [1620, 0]
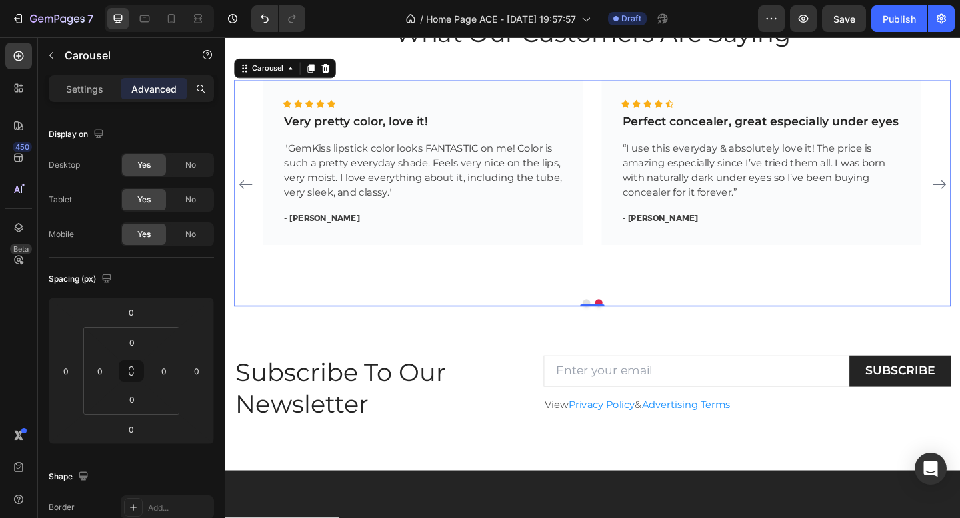
click at [245, 196] on icon "Carousel Back Arrow" at bounding box center [247, 198] width 16 height 16
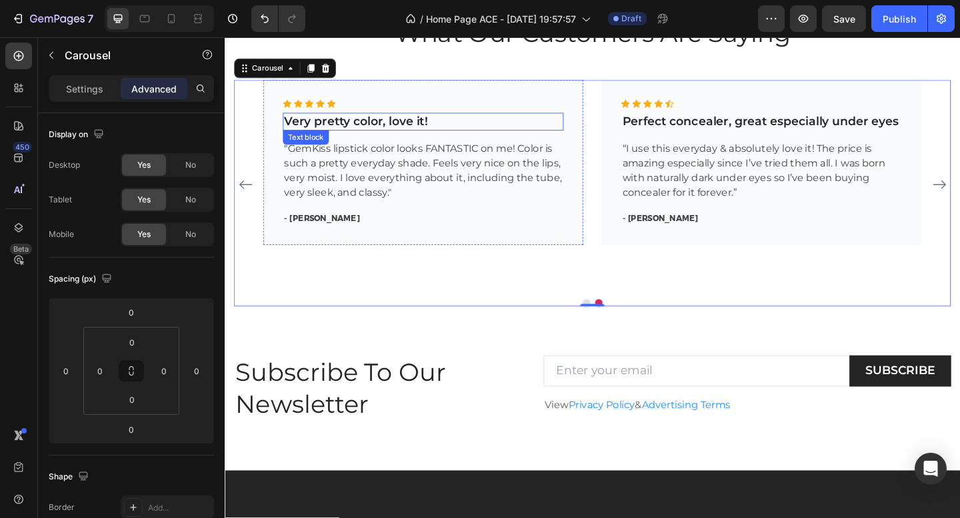
click at [448, 133] on p "Very pretty color, love it!" at bounding box center [440, 129] width 303 height 17
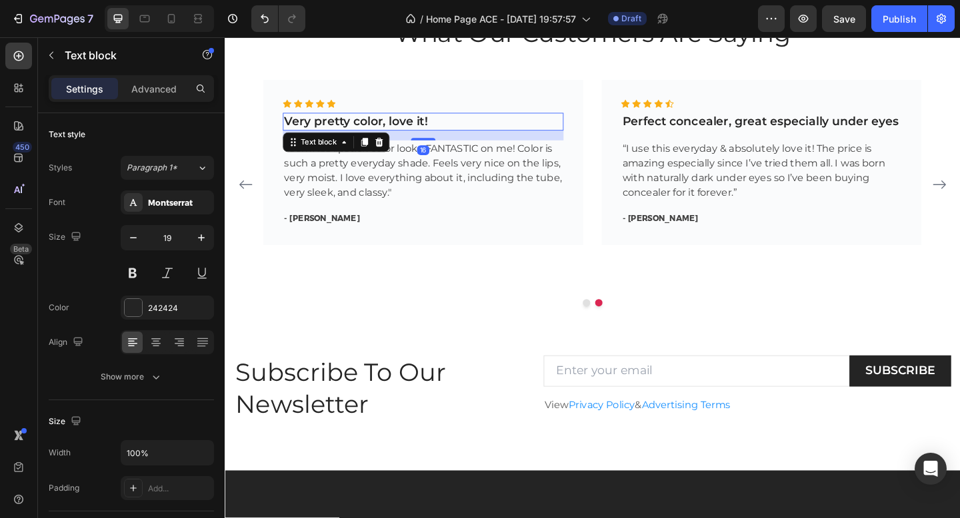
click at [448, 133] on p "Very pretty color, love it!" at bounding box center [440, 129] width 303 height 17
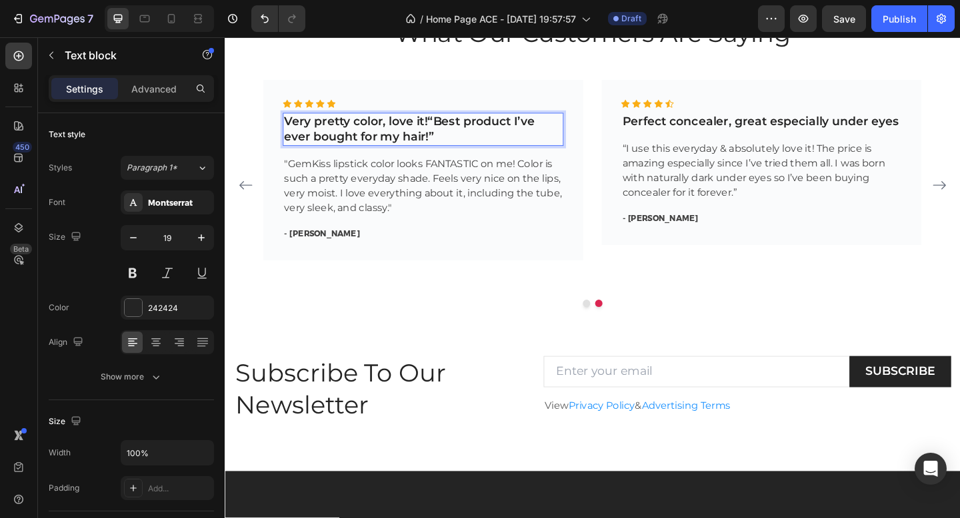
click at [454, 129] on p "Very pretty color, love it!“Best product I’ve ever bought for my hair!”" at bounding box center [440, 137] width 303 height 33
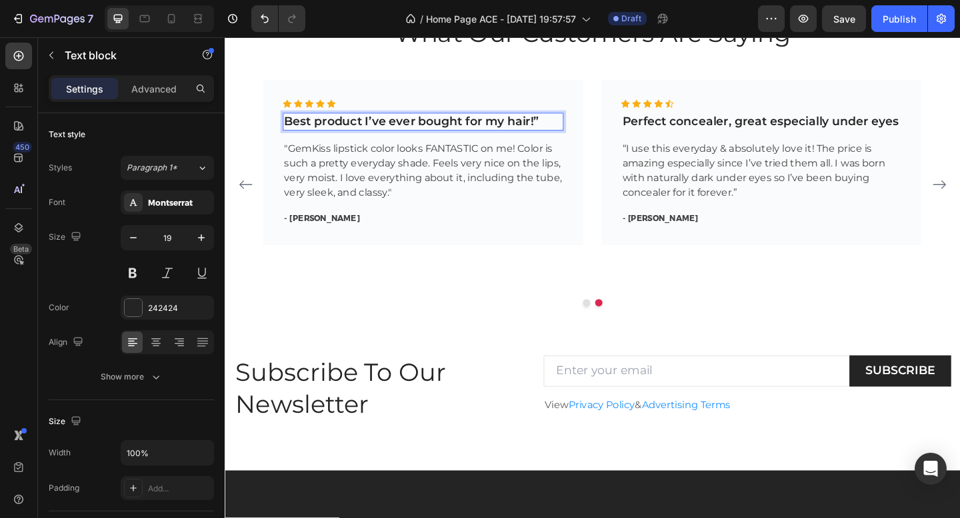
click at [572, 128] on p "Best product I’ve ever bought for my hair!”" at bounding box center [440, 129] width 303 height 17
click at [341, 235] on p "- Kristen S." at bounding box center [440, 235] width 303 height 13
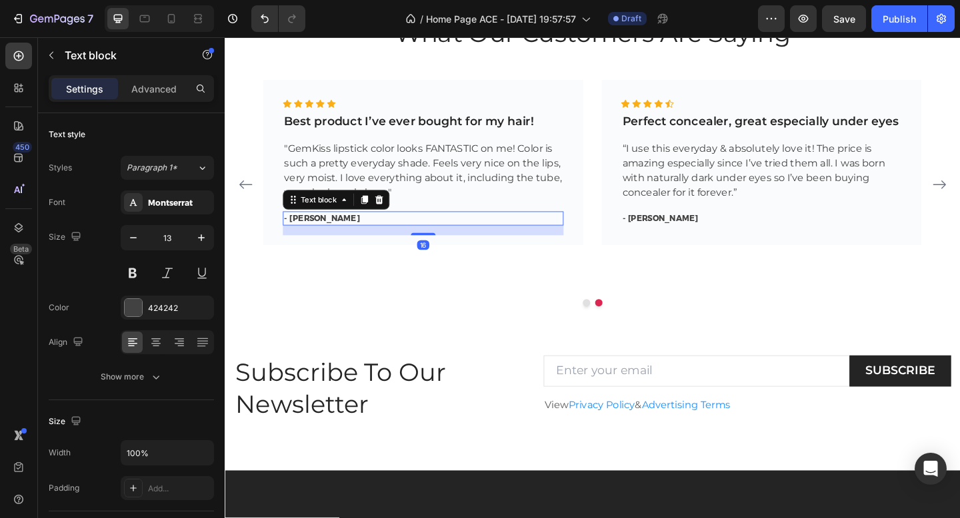
click at [341, 235] on p "- Kristen S." at bounding box center [440, 235] width 303 height 13
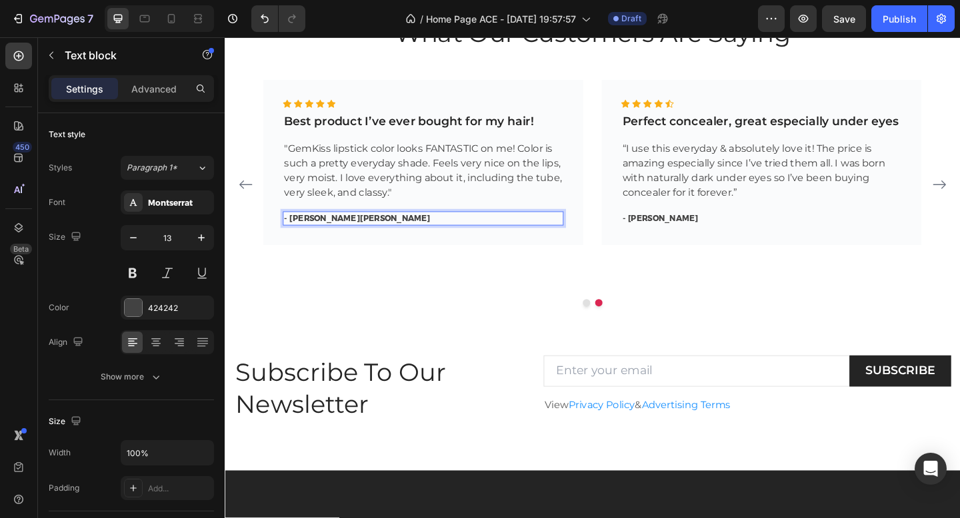
click at [338, 237] on p "- Kristen S.Jason M." at bounding box center [440, 235] width 303 height 13
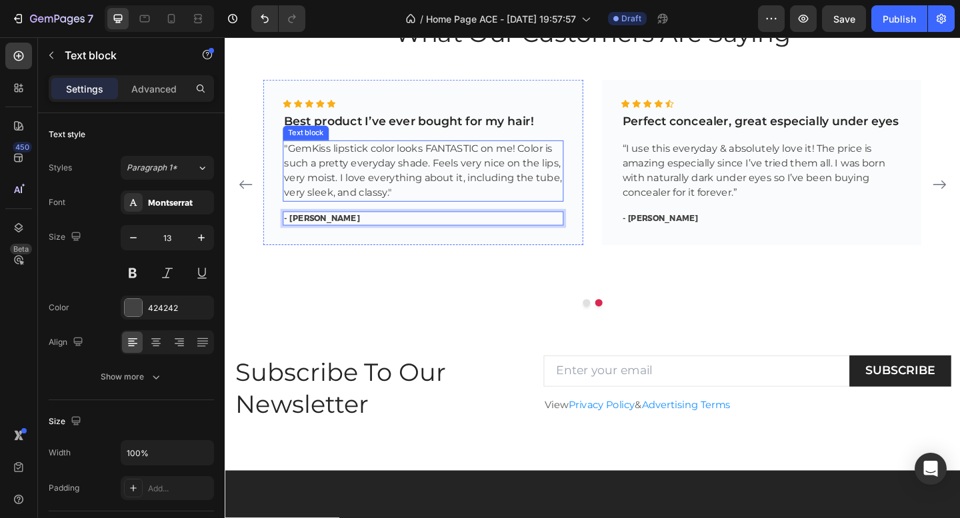
click at [385, 199] on p ""GemKiss lipstick color looks FANTASTIC on me! Color is such a pretty everyday …" at bounding box center [440, 183] width 303 height 64
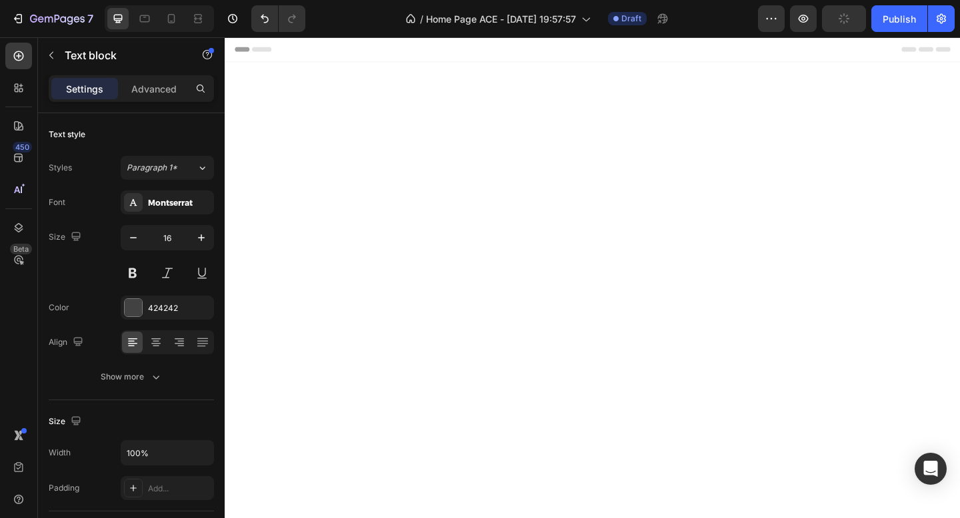
scroll to position [1620, 0]
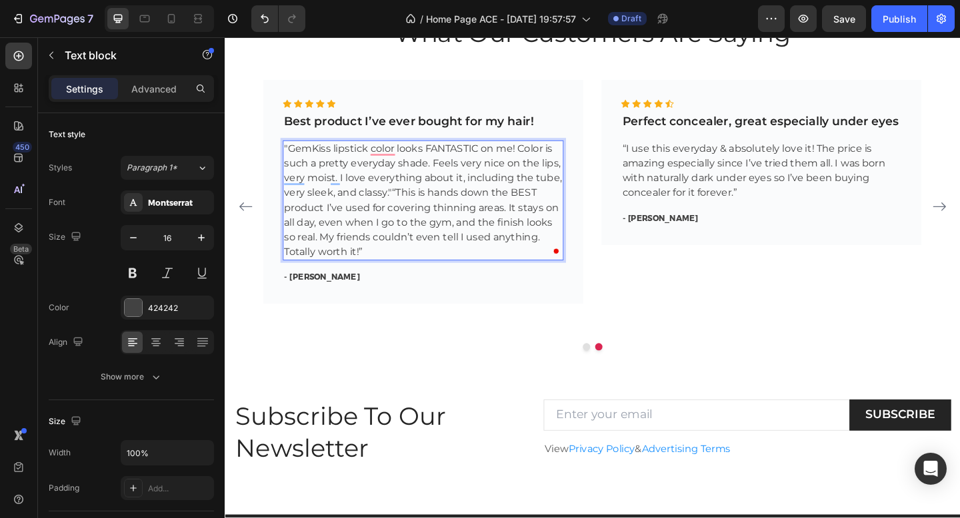
click at [405, 207] on p ""GemKiss lipstick color looks FANTASTIC on me! Color is such a pretty everyday …" at bounding box center [440, 215] width 303 height 128
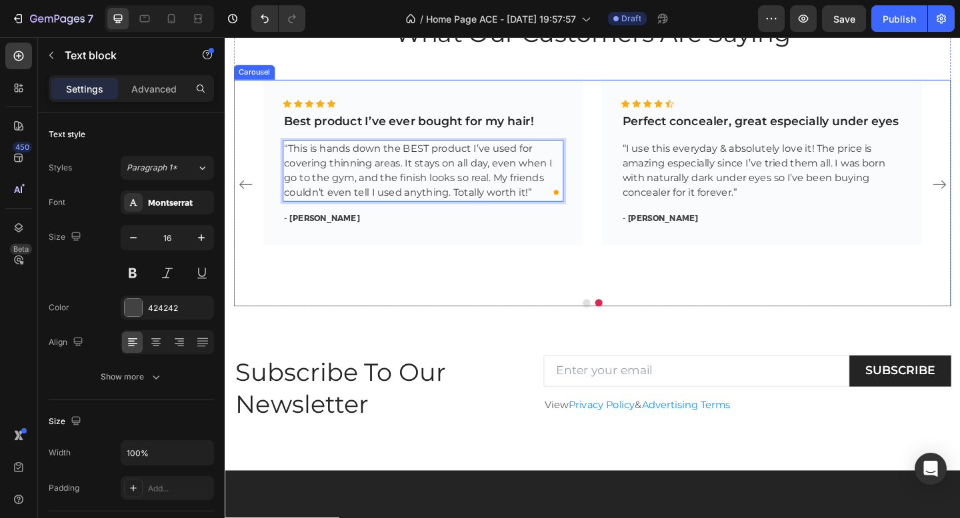
click at [570, 299] on div "Icon Icon Icon Icon Icon Icon List Hoz Best product I’ve ever bought for my hai…" at bounding box center [441, 198] width 348 height 228
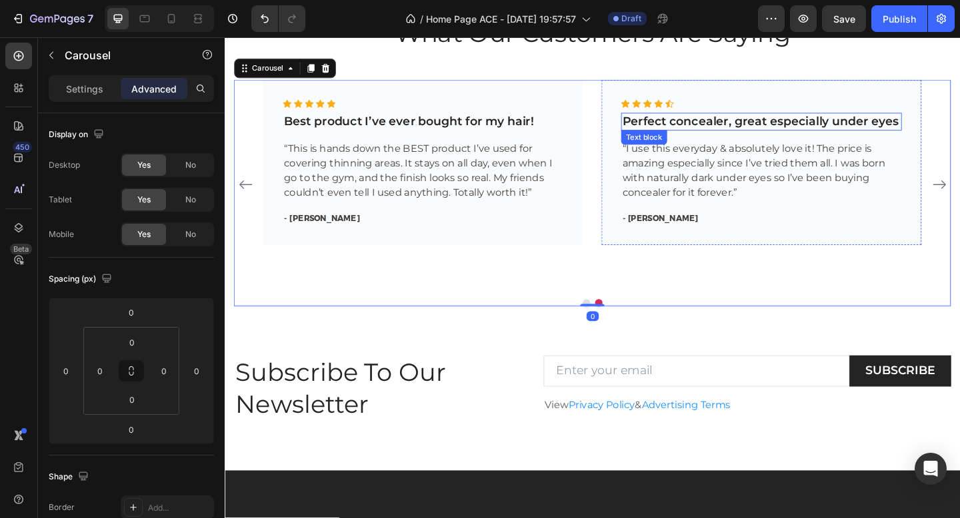
click at [727, 129] on p "Perfect concealer, great especially under eyes" at bounding box center [808, 129] width 303 height 17
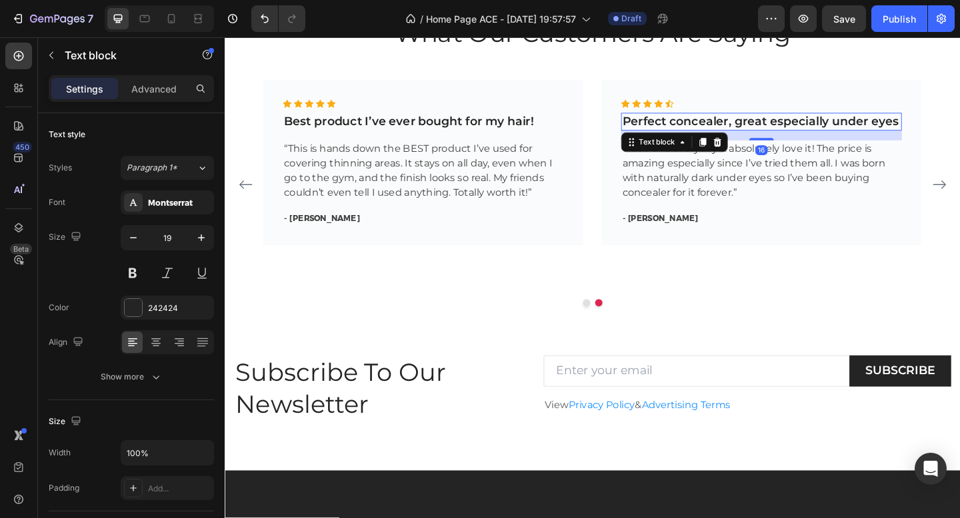
scroll to position [1613, 0]
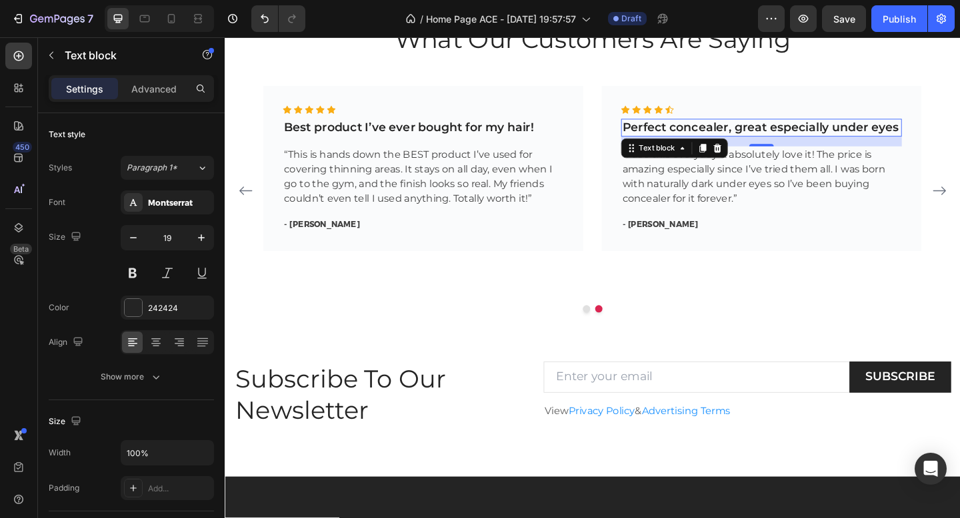
click at [748, 136] on p "Perfect concealer, great especially under eyes" at bounding box center [808, 136] width 303 height 17
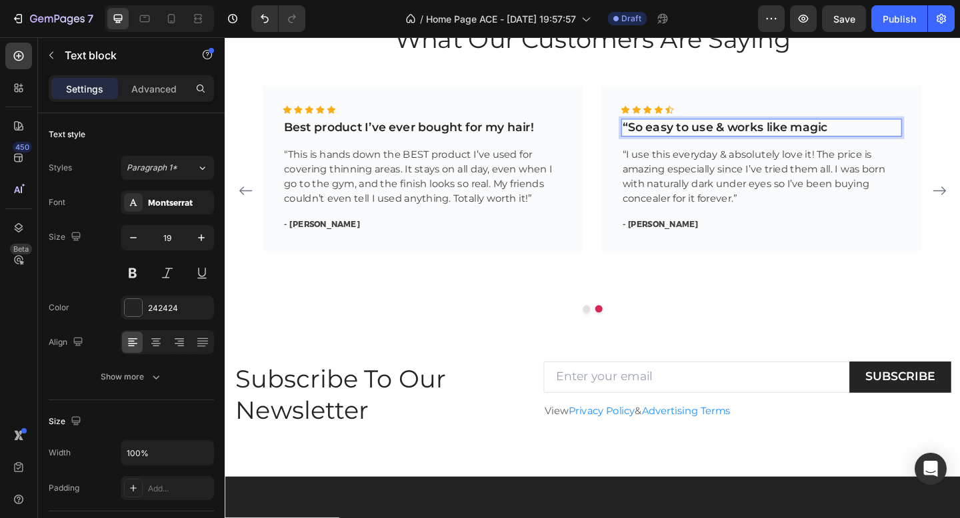
click at [665, 136] on p "“So easy to use & works like magic" at bounding box center [808, 136] width 303 height 17
click at [700, 239] on p "- Giselle M." at bounding box center [808, 241] width 303 height 13
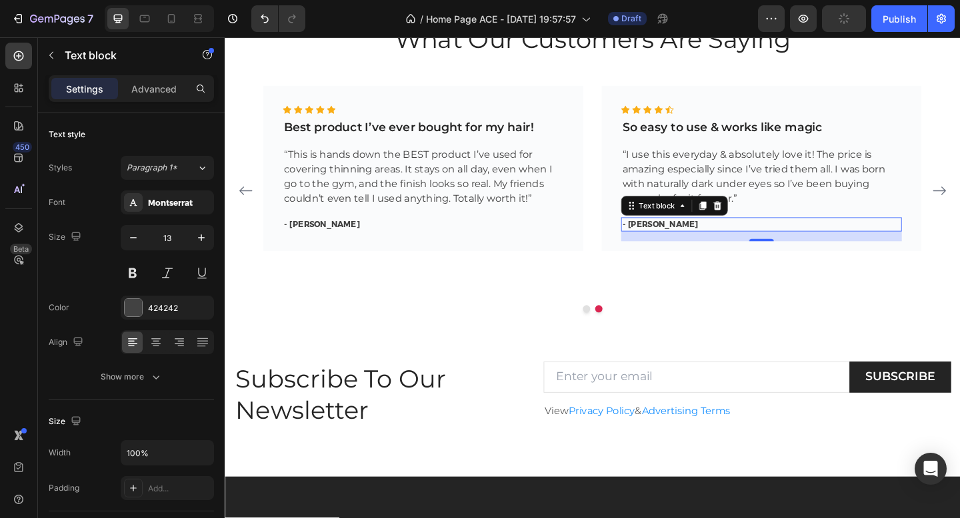
click at [716, 240] on p "- Giselle M." at bounding box center [808, 241] width 303 height 13
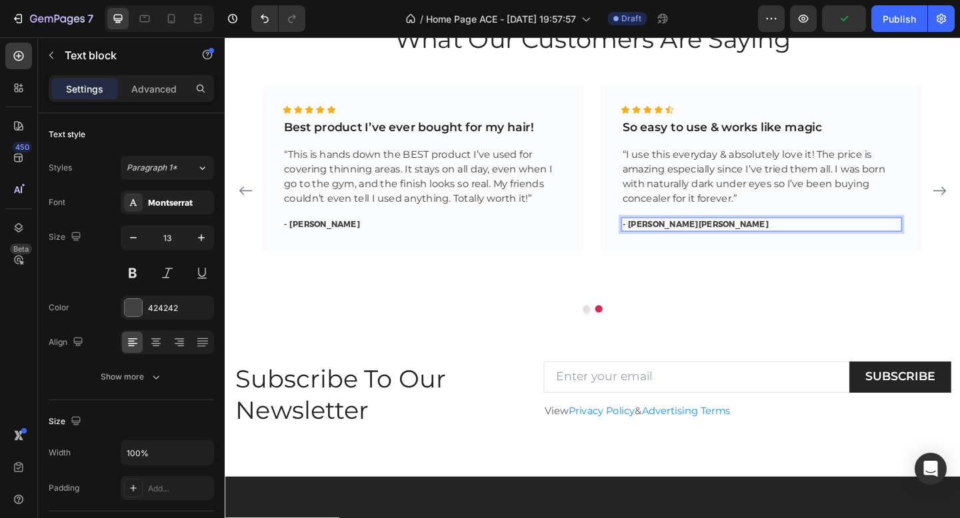
click at [708, 241] on p "- Giselle M.Sophia K." at bounding box center [808, 241] width 303 height 13
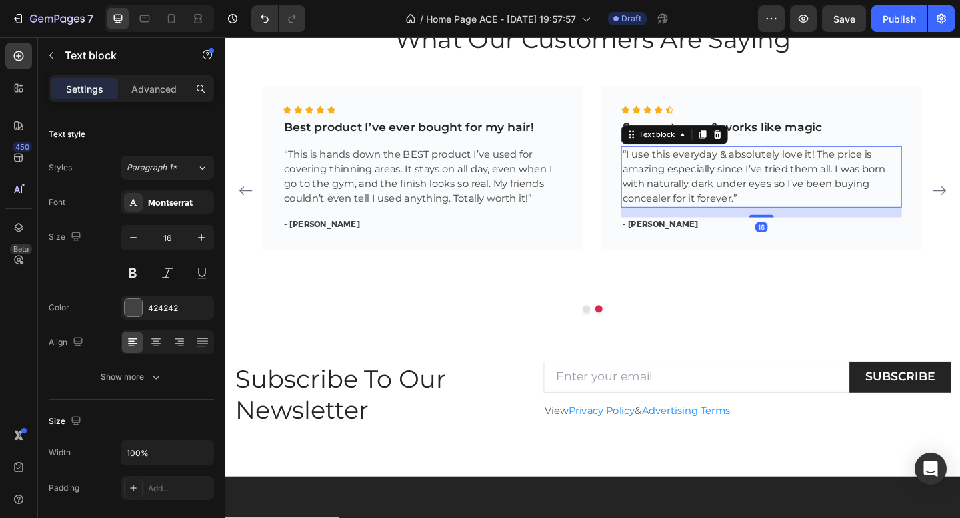
click at [751, 194] on p "“I use this everyday & absolutely love it! The price is amazing especially sinc…" at bounding box center [808, 190] width 303 height 64
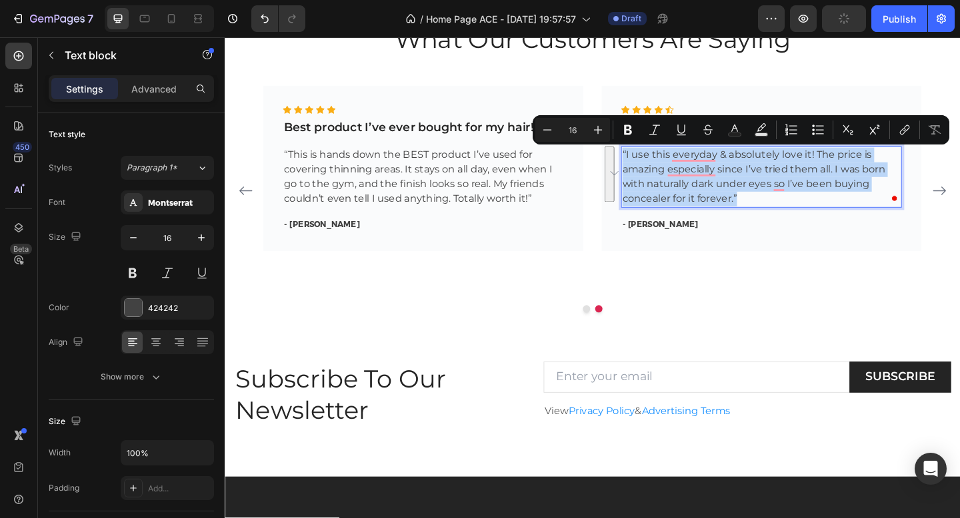
click at [788, 213] on p "“I use this everyday & absolutely love it! The price is amazing especially sinc…" at bounding box center [808, 190] width 303 height 64
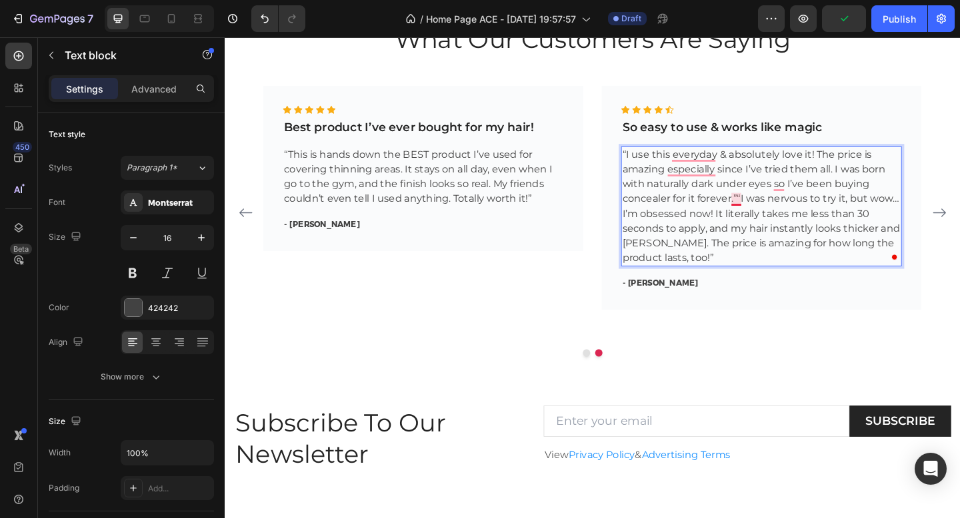
click at [783, 215] on p "“I use this everyday & absolutely love it! The price is amazing especially sinc…" at bounding box center [808, 222] width 303 height 128
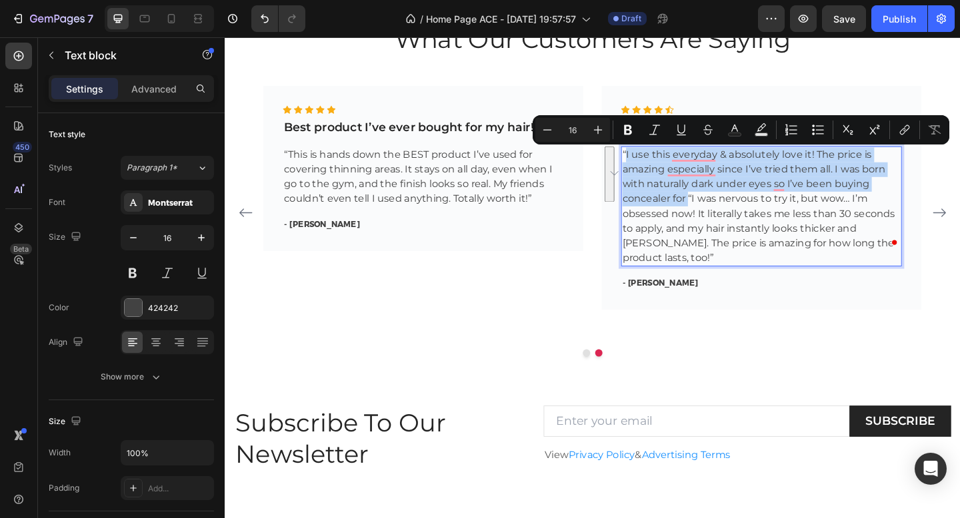
drag, startPoint x: 728, startPoint y: 217, endPoint x: 660, endPoint y: 163, distance: 86.8
click at [660, 163] on p "“I use this everyday & absolutely love it! The price is amazing especially sinc…" at bounding box center [808, 222] width 303 height 128
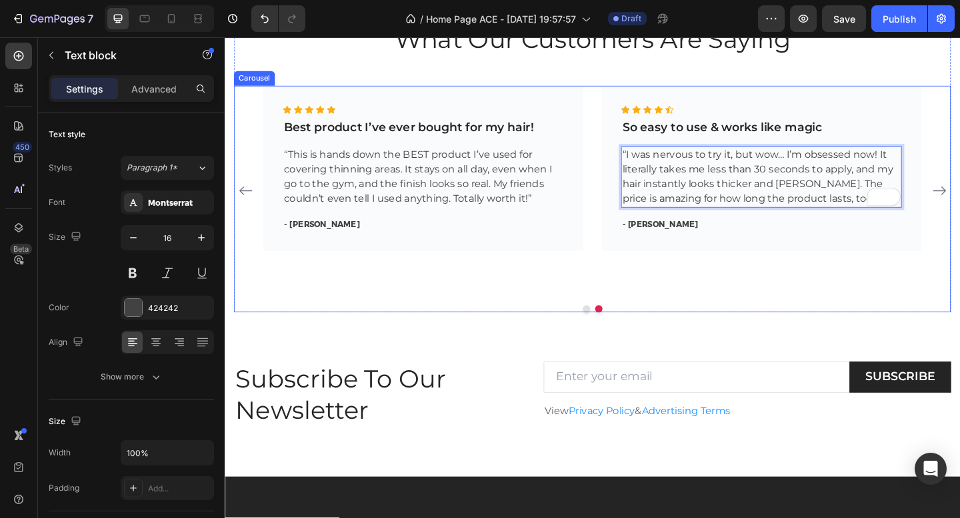
click at [657, 290] on div "Icon Icon Icon Icon Icon Icon List Hoz So easy to use & works like magic Text b…" at bounding box center [808, 205] width 348 height 228
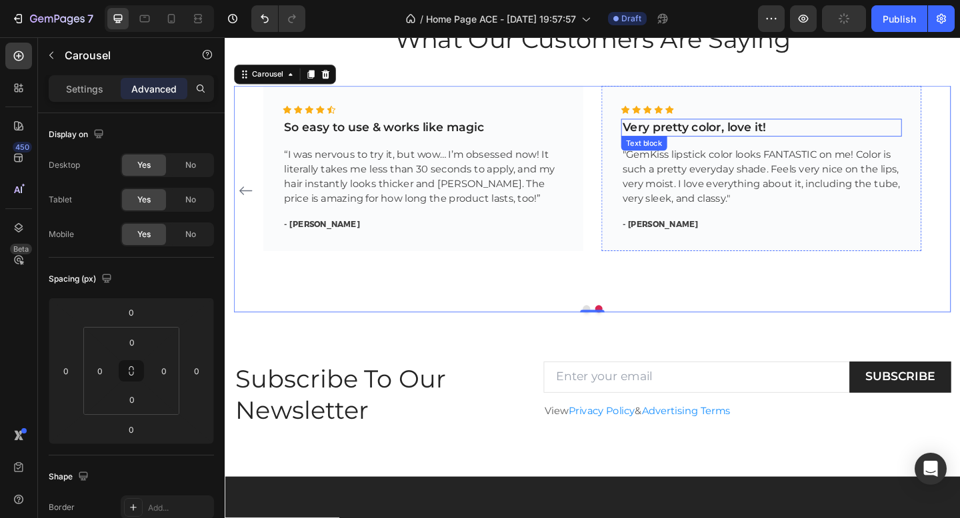
click at [722, 139] on p "Very pretty color, love it!" at bounding box center [808, 136] width 303 height 17
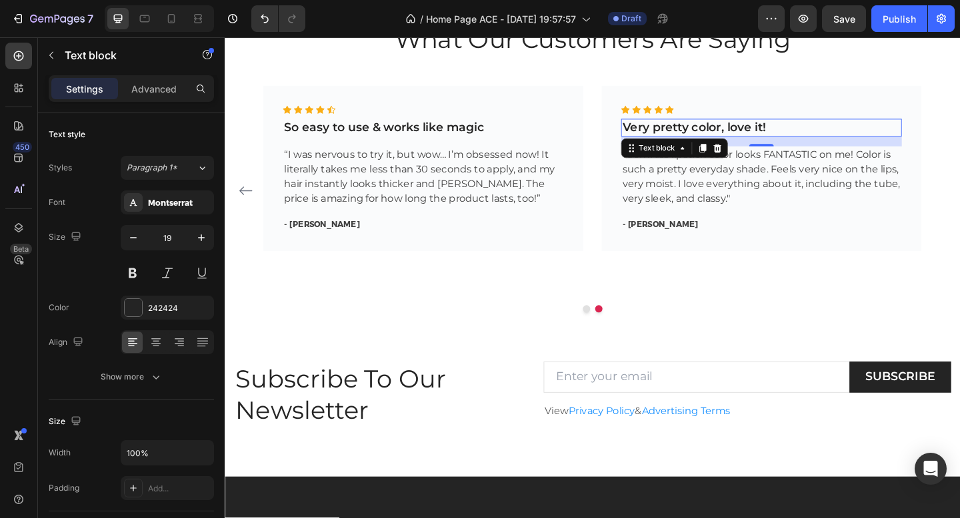
click at [825, 133] on p "Very pretty color, love it!" at bounding box center [808, 136] width 303 height 17
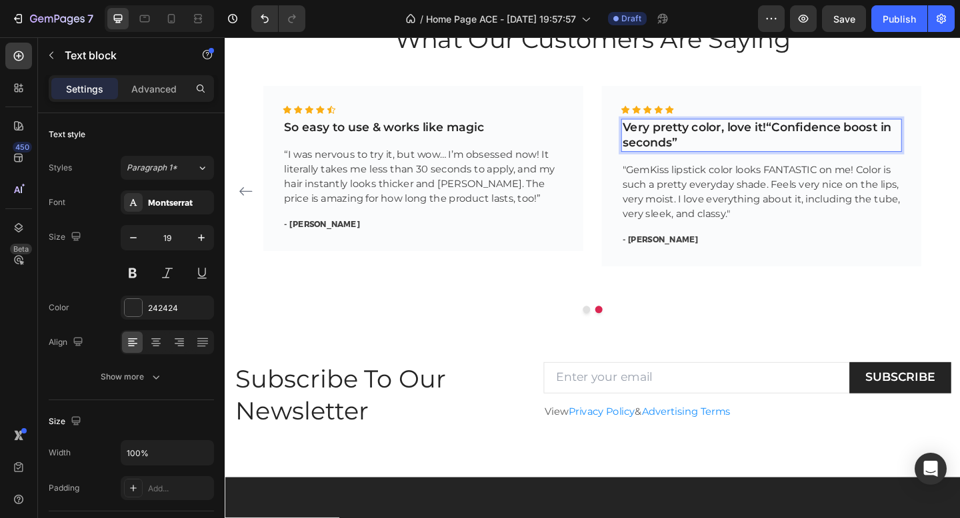
click at [814, 139] on p "Very pretty color, love it!“Confidence boost in seconds”" at bounding box center [808, 144] width 303 height 33
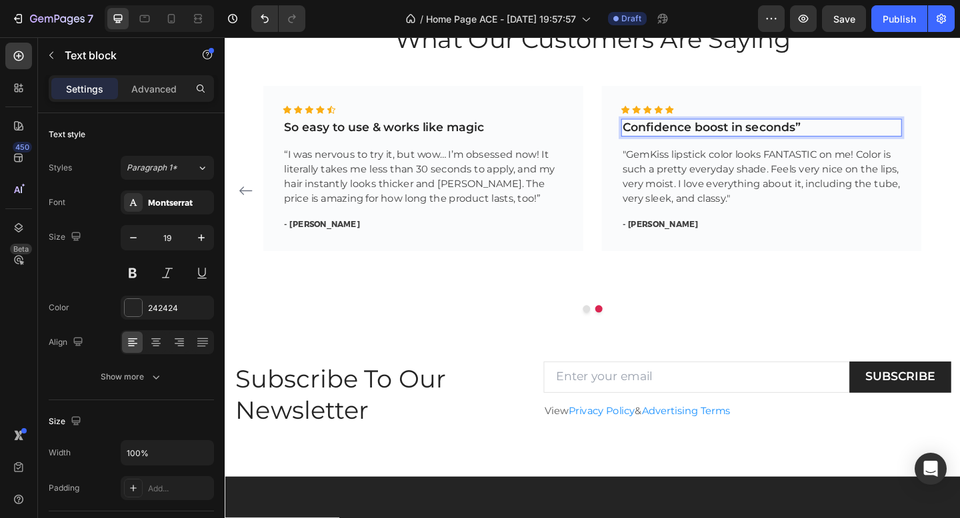
click at [858, 138] on p "Confidence boost in seconds”" at bounding box center [808, 136] width 303 height 17
click at [710, 239] on p "- Kristen S." at bounding box center [808, 241] width 303 height 13
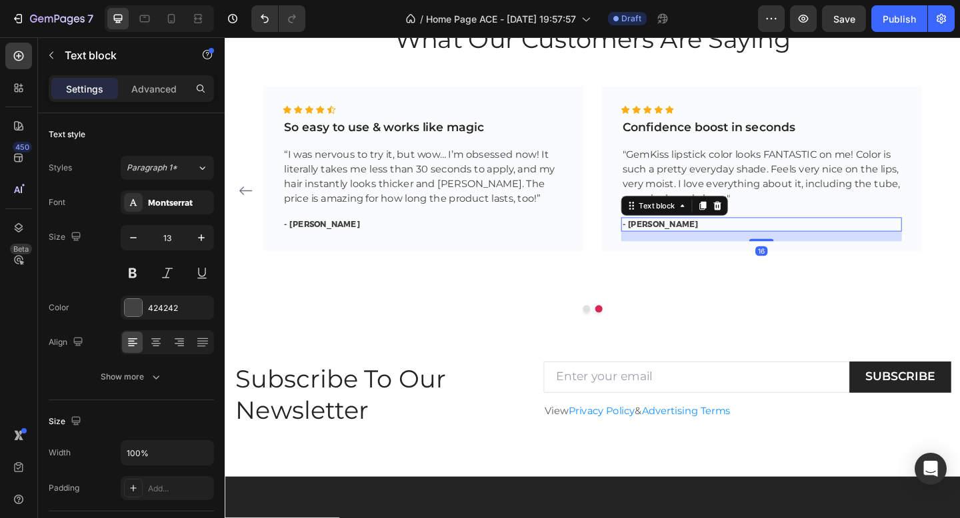
click at [710, 239] on p "- Kristen S." at bounding box center [808, 241] width 303 height 13
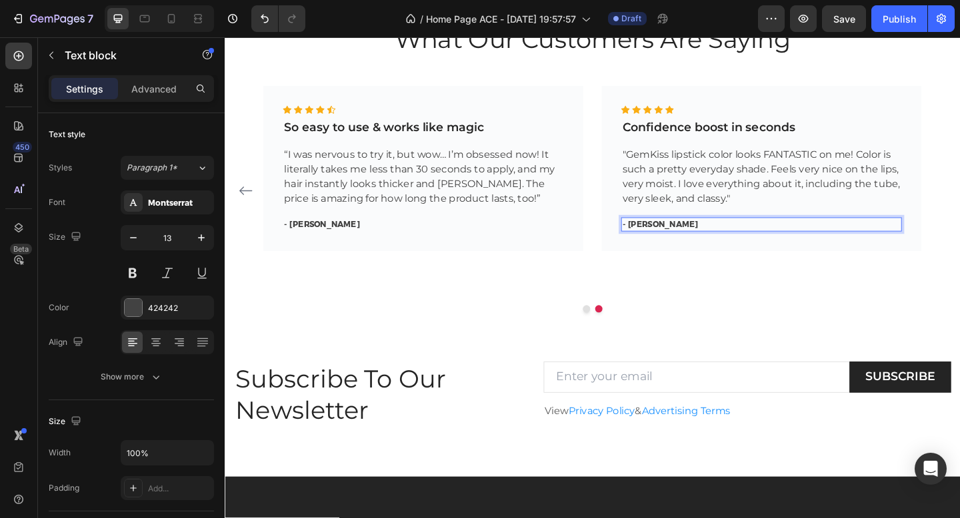
click at [710, 239] on p "- Kristen S." at bounding box center [808, 241] width 303 height 13
click at [753, 188] on p ""GemKiss lipstick color looks FANTASTIC on me! Color is such a pretty everyday …" at bounding box center [808, 190] width 303 height 64
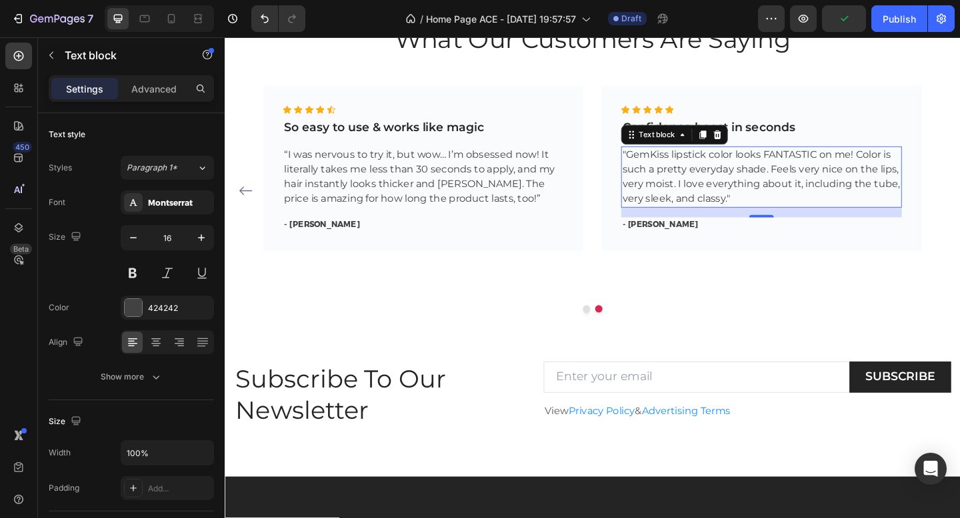
click at [787, 211] on p ""GemKiss lipstick color looks FANTASTIC on me! Color is such a pretty everyday …" at bounding box center [808, 190] width 303 height 64
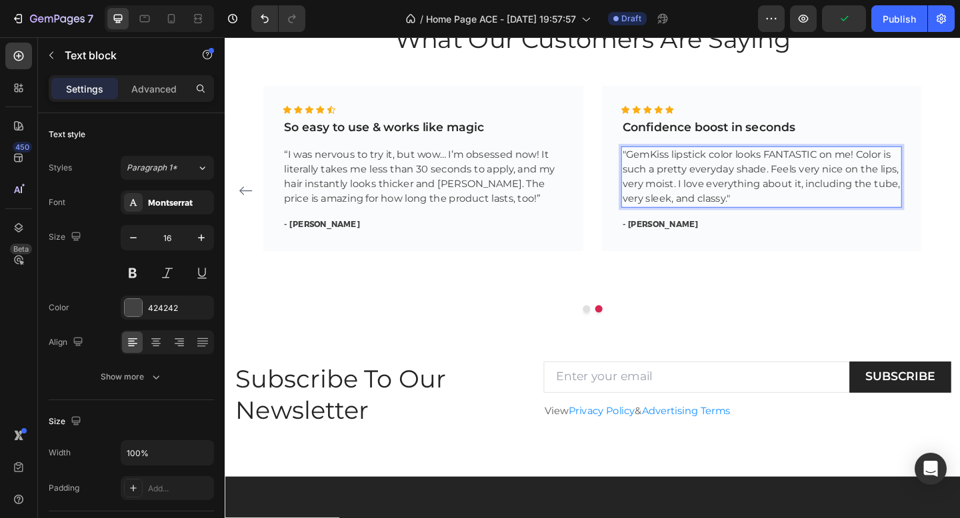
click at [787, 211] on p ""GemKiss lipstick color looks FANTASTIC on me! Color is such a pretty everyday …" at bounding box center [808, 190] width 303 height 64
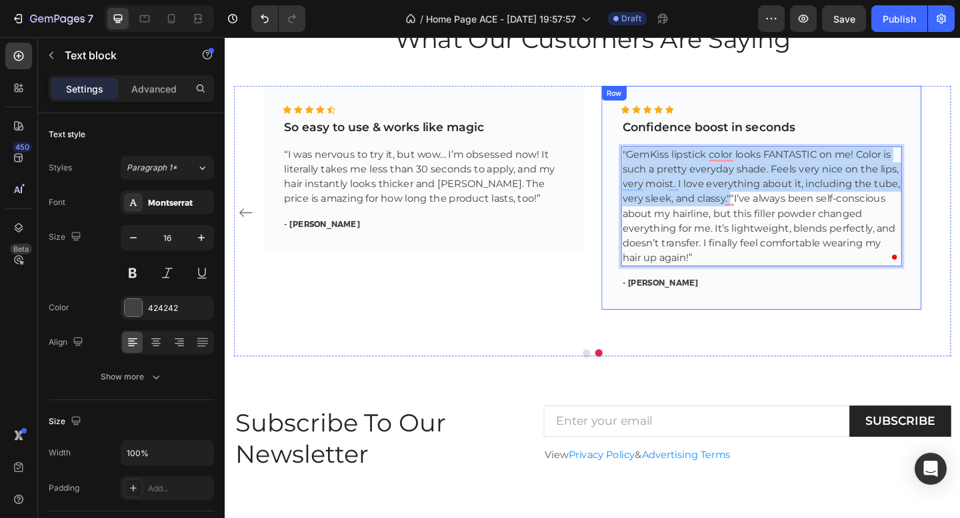
click at [643, 162] on div "Icon Icon Icon Icon Icon Icon List Hoz Confidence boost in seconds Text block "…" at bounding box center [808, 213] width 348 height 244
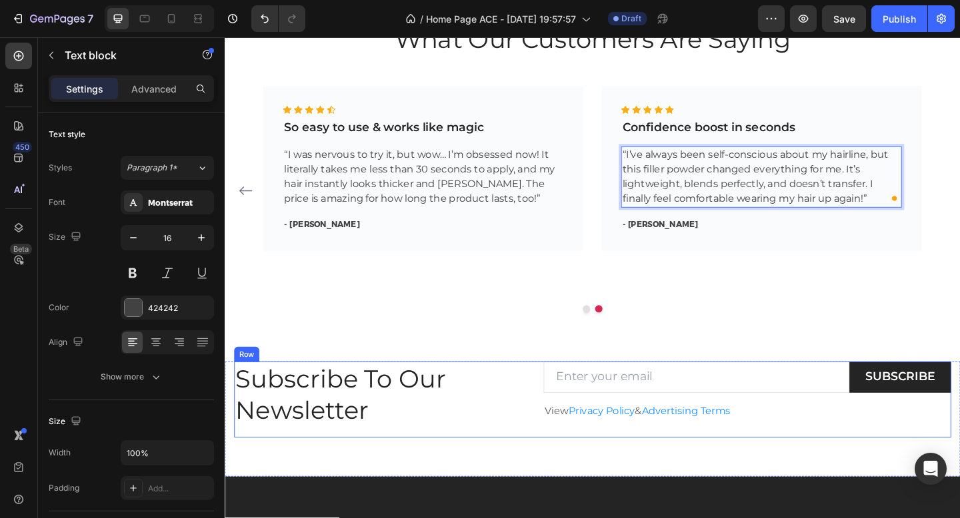
click at [552, 391] on div "Subscribe To Our Newsletter Heading Email Field SUBSCRIBE Submit Button Row Vie…" at bounding box center [625, 432] width 780 height 83
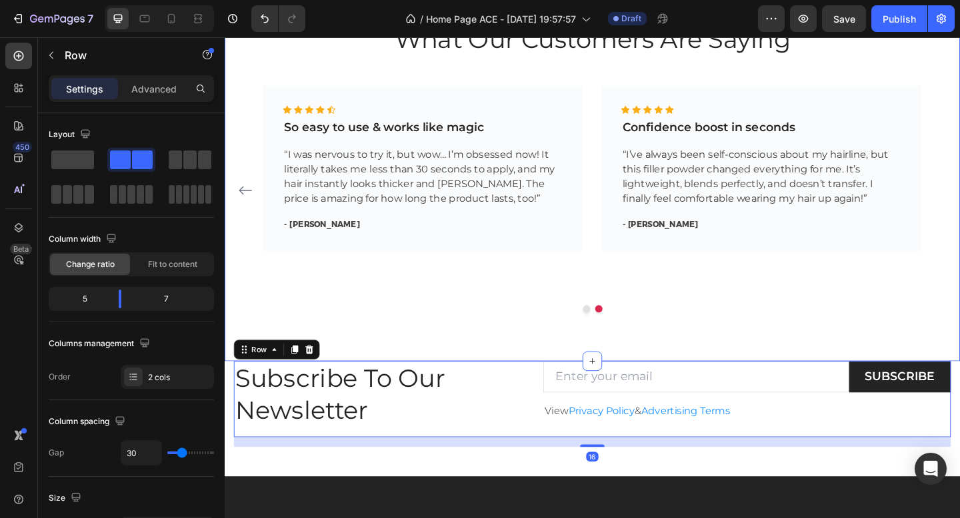
click at [508, 351] on div "What Our Customers Are Saying Heading Icon Icon Icon Icon Icon Icon List Hoz In…" at bounding box center [625, 205] width 800 height 369
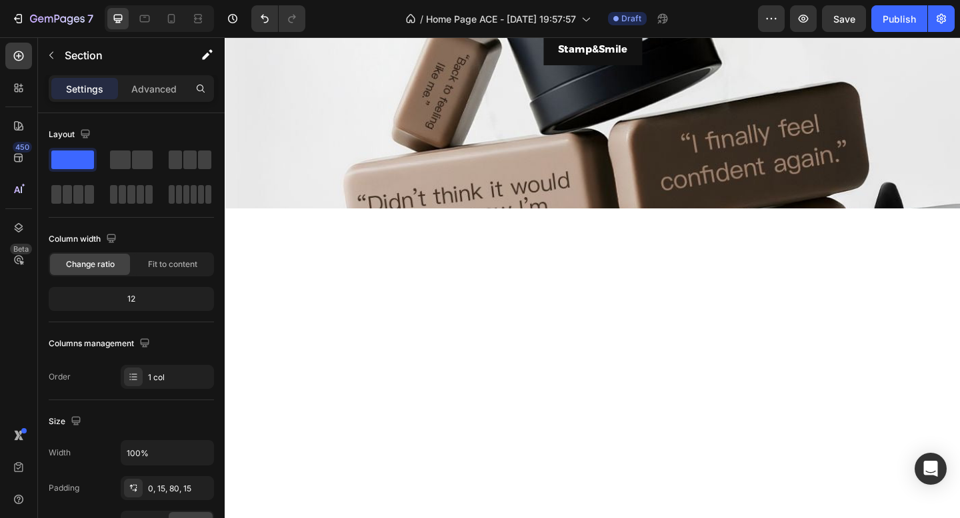
scroll to position [426, 0]
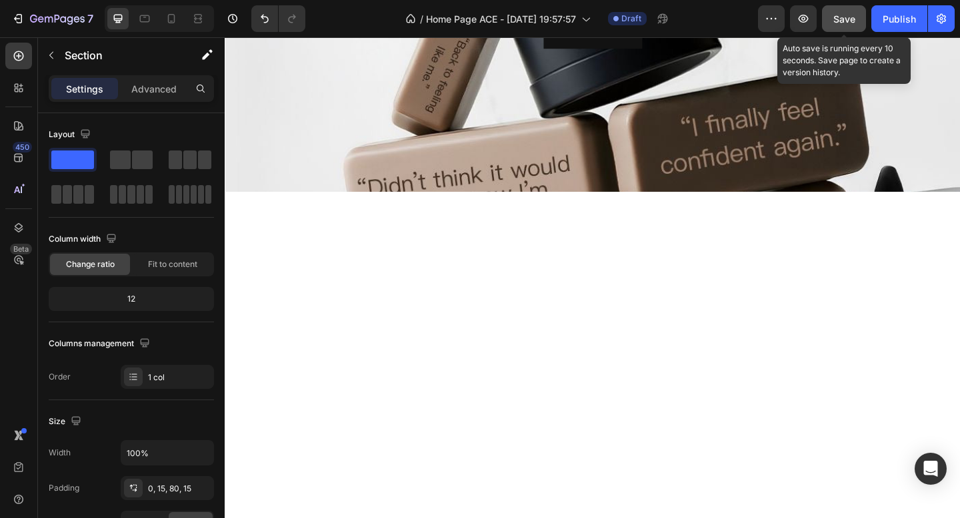
click at [844, 17] on span "Save" at bounding box center [844, 18] width 22 height 11
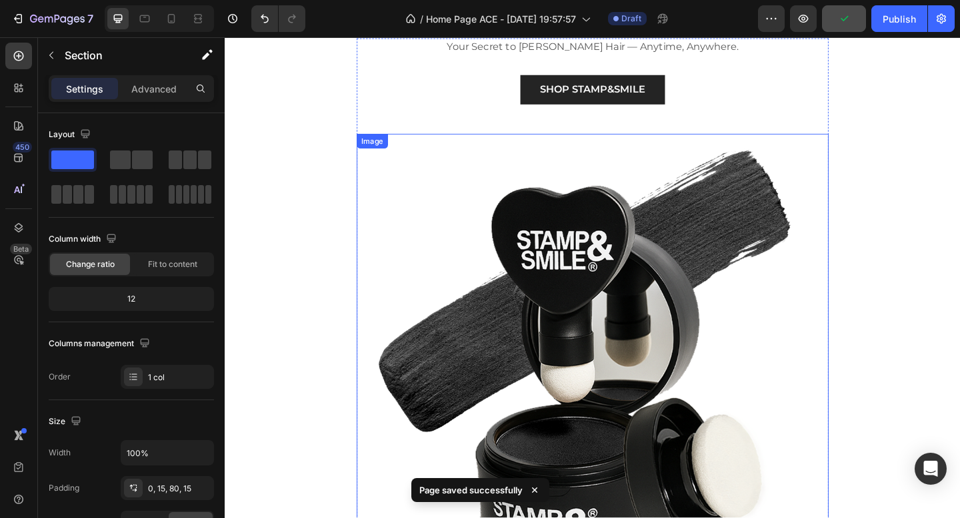
scroll to position [0, 0]
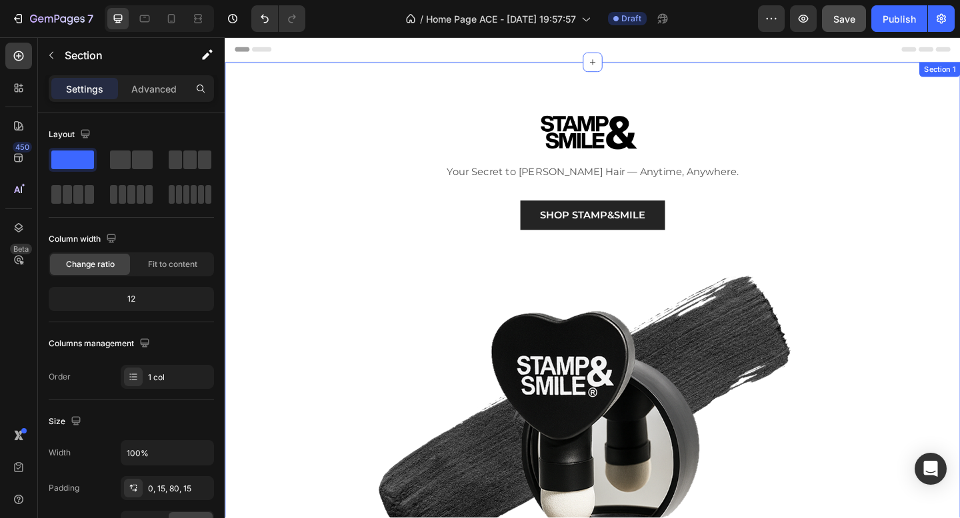
click at [306, 81] on div "Image Your Secret to Fuller Hair — Anytime, Anywhere. Text block SHOP STAMP&SMI…" at bounding box center [625, 429] width 800 height 728
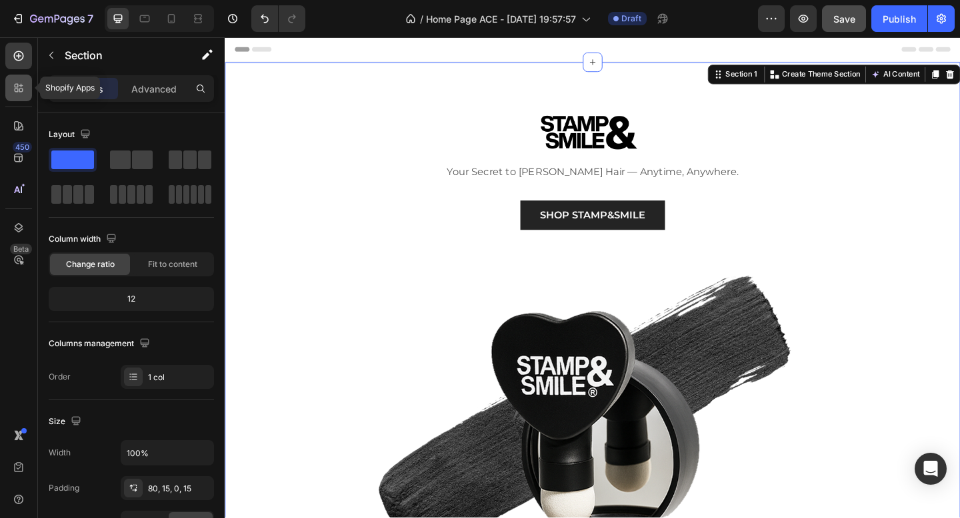
click at [13, 89] on icon at bounding box center [18, 87] width 13 height 13
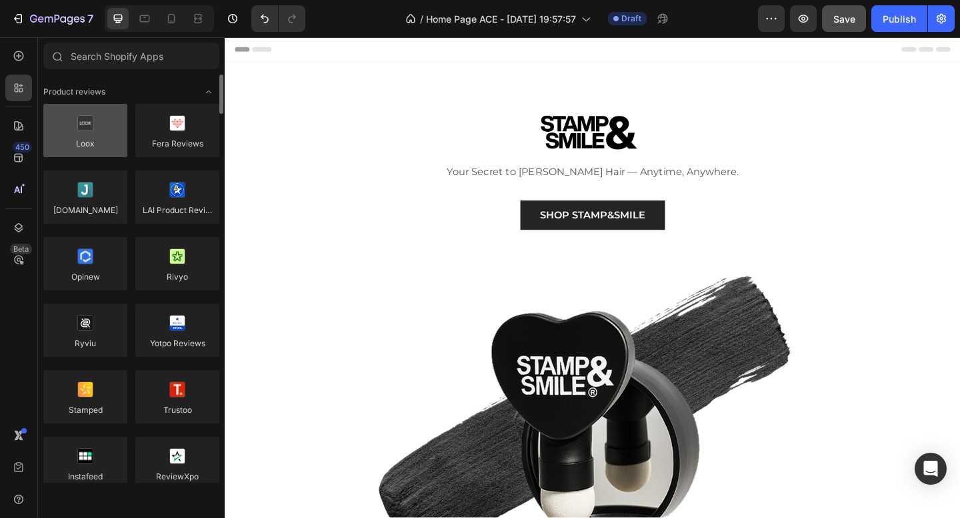
click at [85, 135] on div at bounding box center [85, 130] width 84 height 53
click at [83, 131] on div at bounding box center [85, 130] width 84 height 53
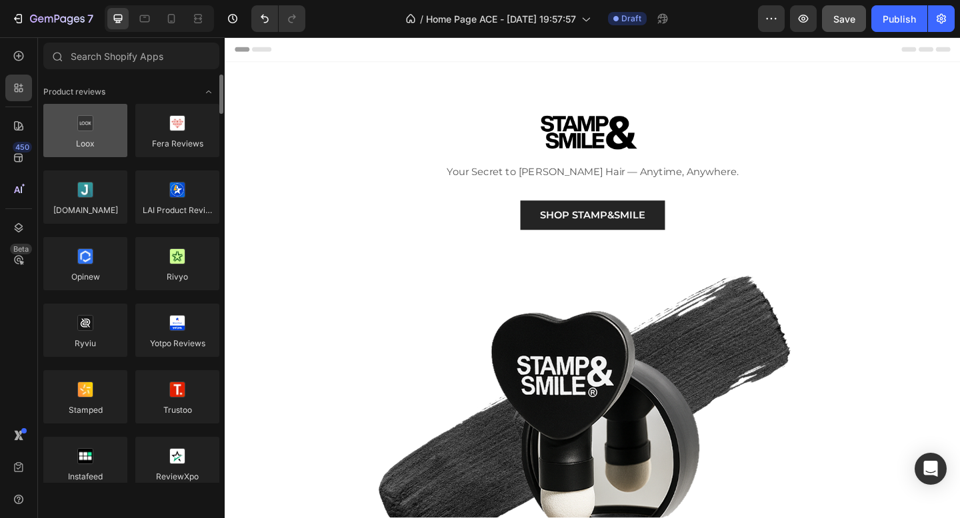
click at [83, 131] on div at bounding box center [85, 130] width 84 height 53
click at [109, 135] on div at bounding box center [85, 130] width 84 height 53
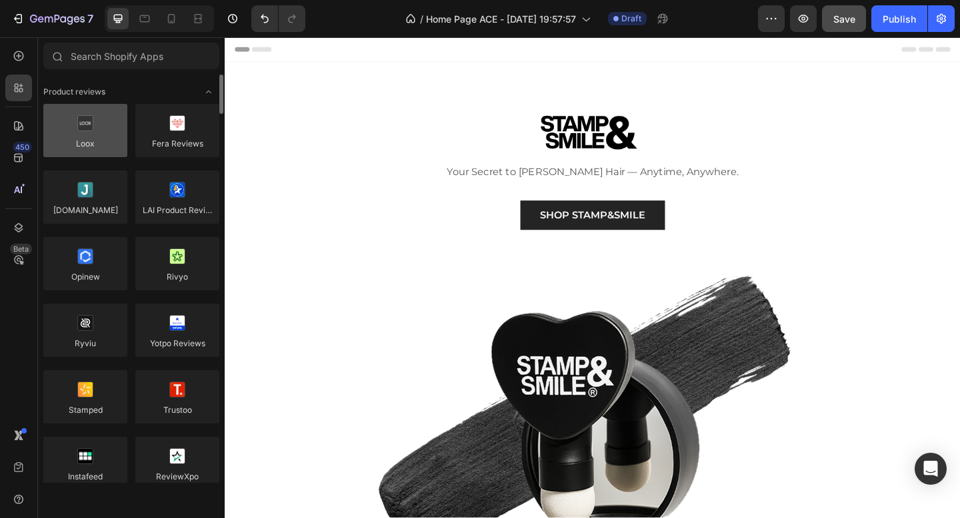
click at [109, 135] on div at bounding box center [85, 130] width 84 height 53
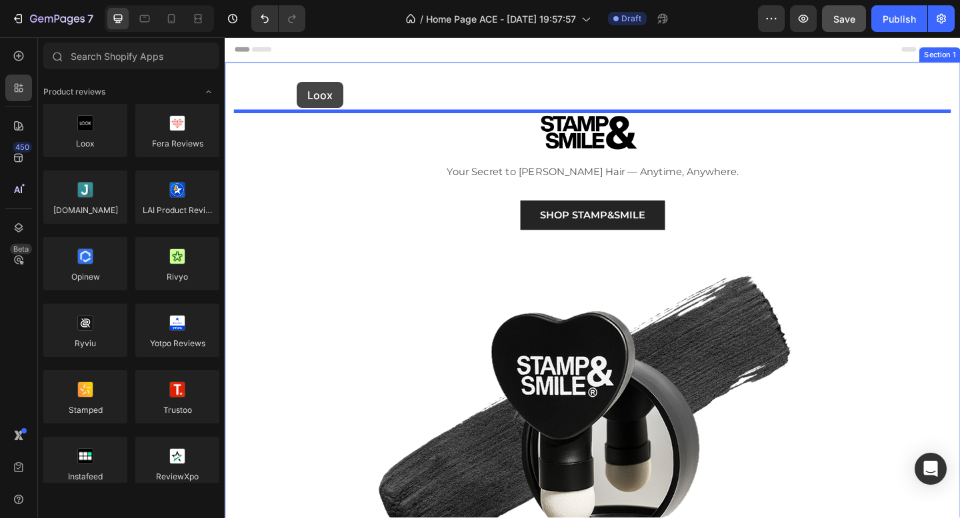
drag, startPoint x: 334, startPoint y: 172, endPoint x: 303, endPoint y: 86, distance: 91.5
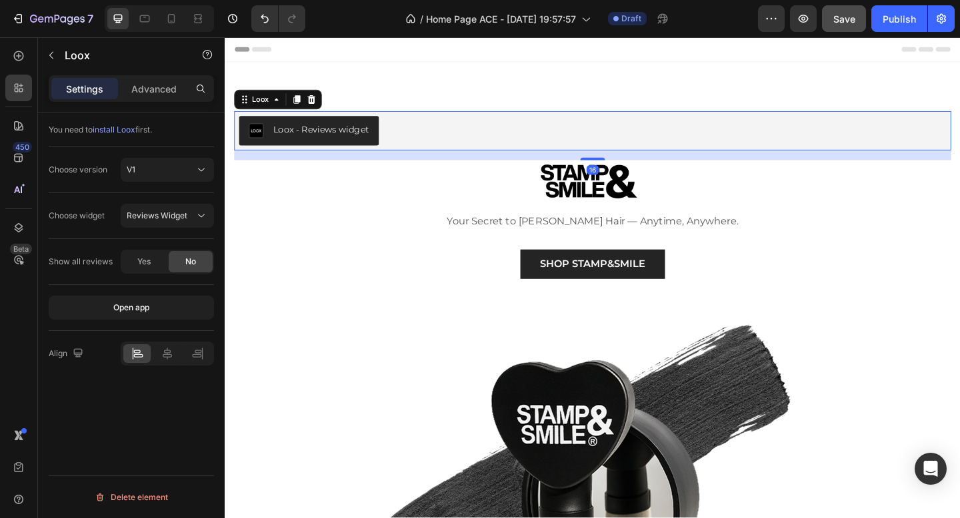
click at [321, 137] on div "Loox - Reviews widget" at bounding box center [329, 138] width 104 height 14
click at [323, 109] on icon at bounding box center [318, 105] width 11 height 11
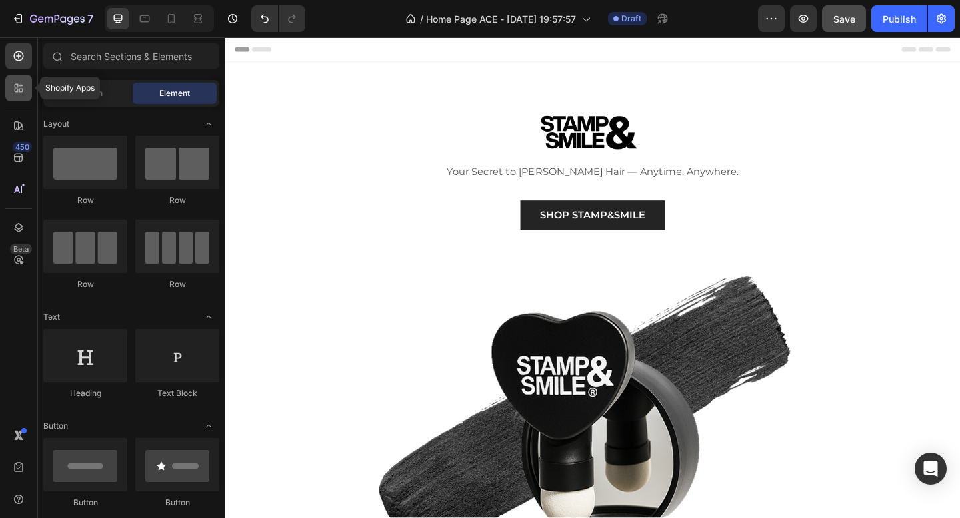
click at [22, 93] on icon at bounding box center [18, 87] width 13 height 13
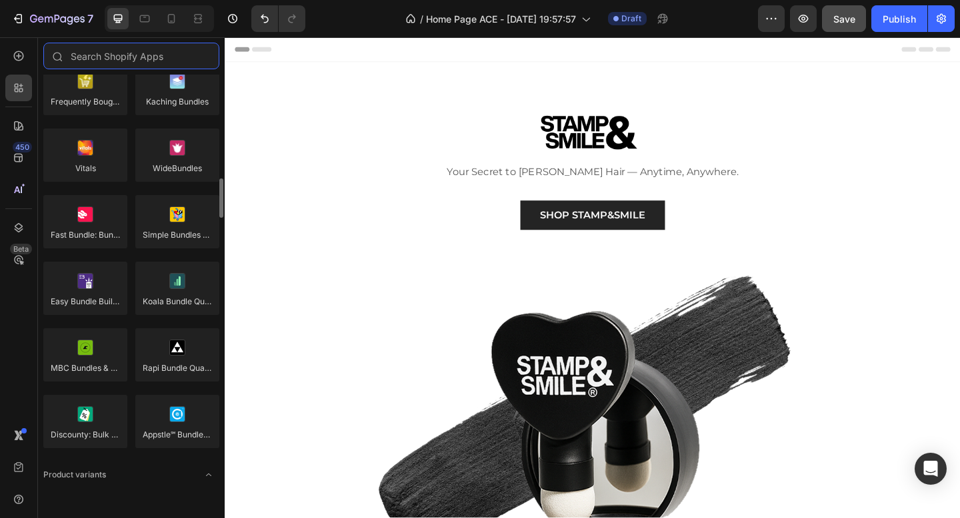
scroll to position [1094, 0]
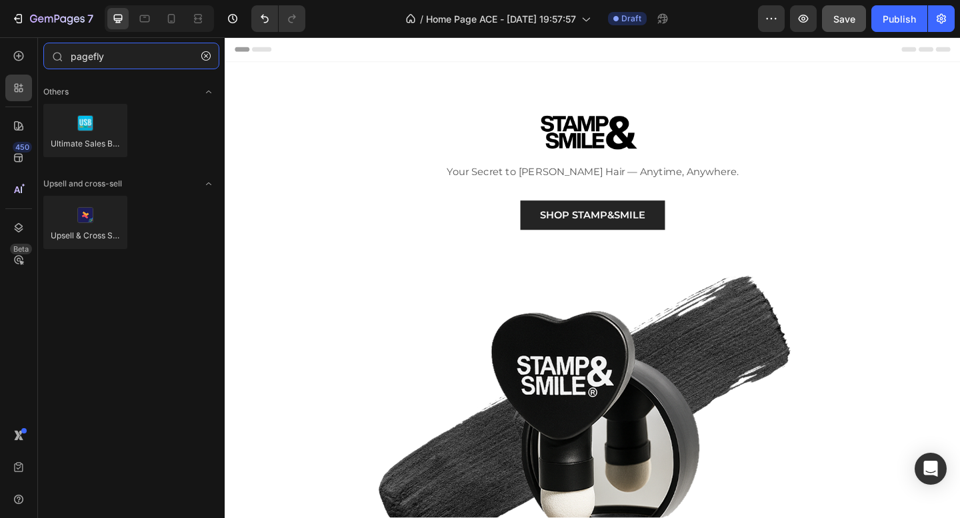
type input "pagefly"
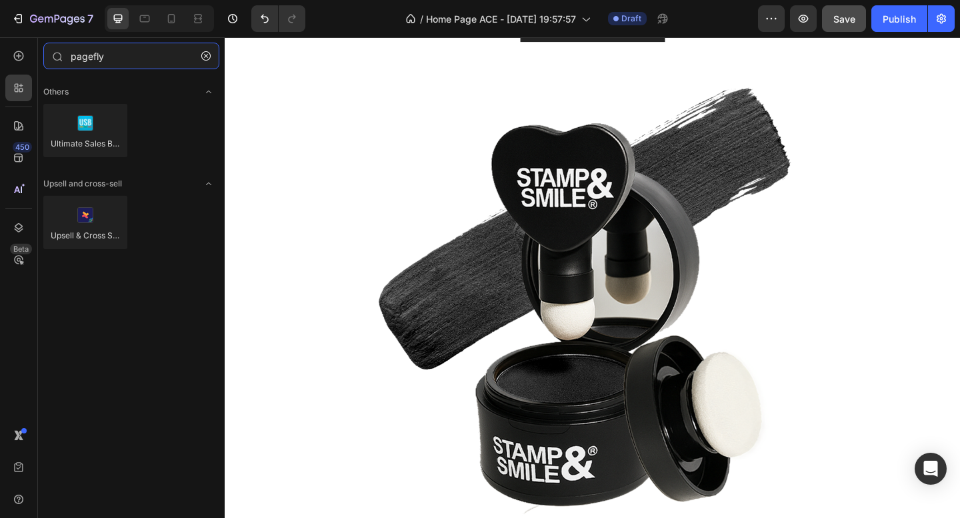
scroll to position [319, 0]
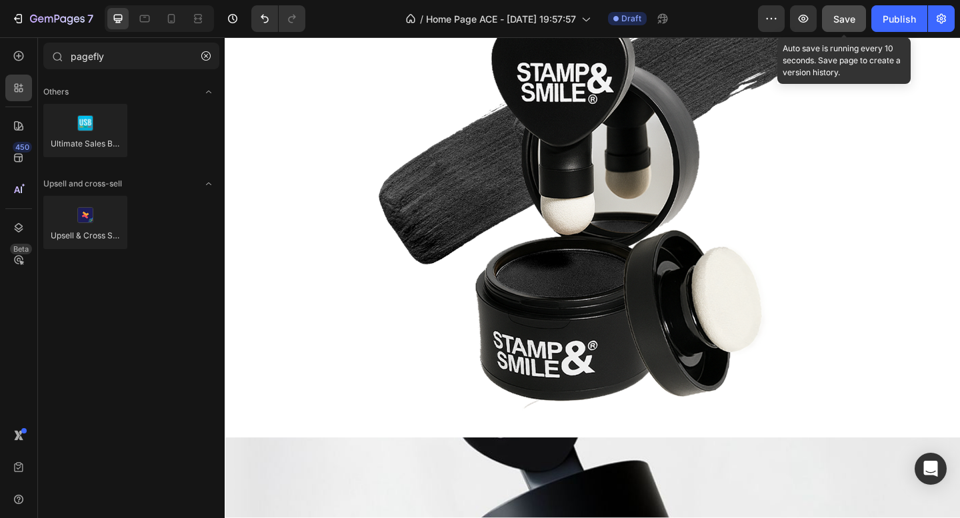
click at [842, 21] on span "Save" at bounding box center [844, 18] width 22 height 11
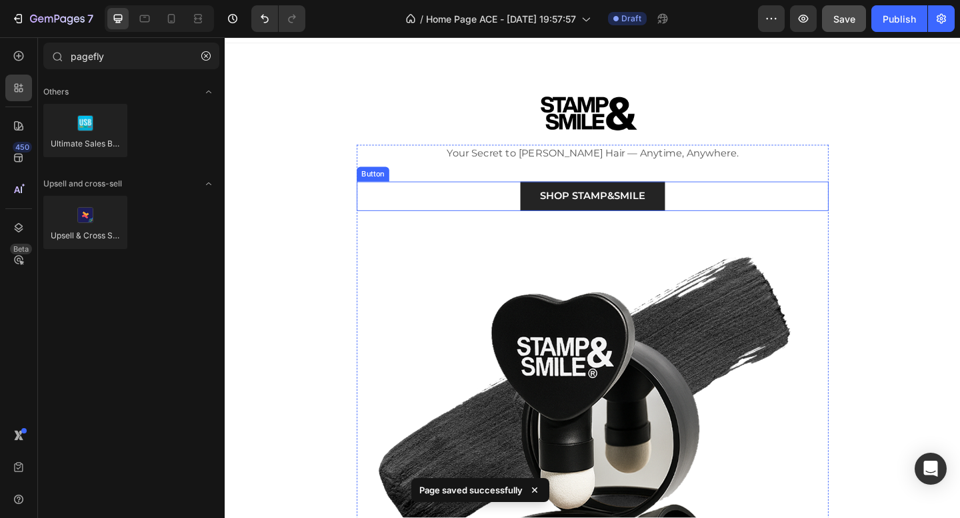
scroll to position [0, 0]
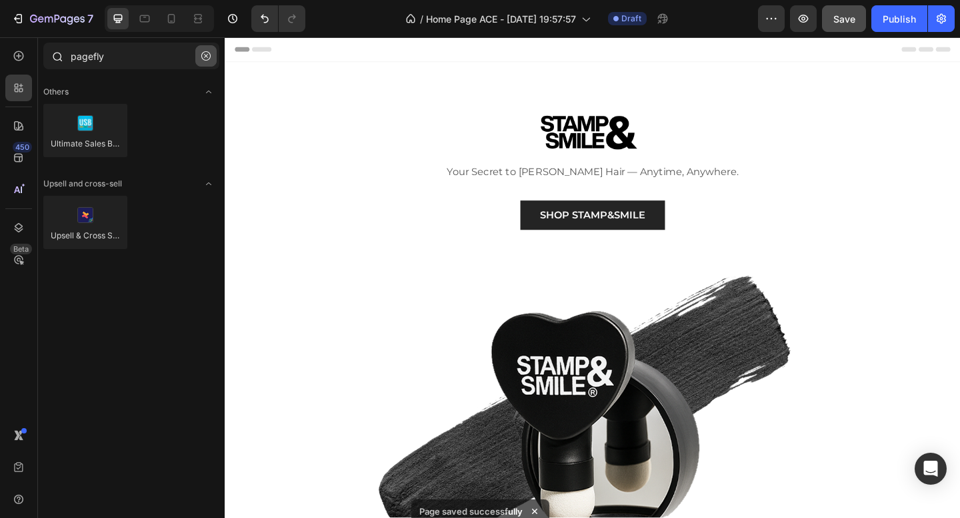
click at [207, 56] on icon "button" at bounding box center [205, 55] width 9 height 9
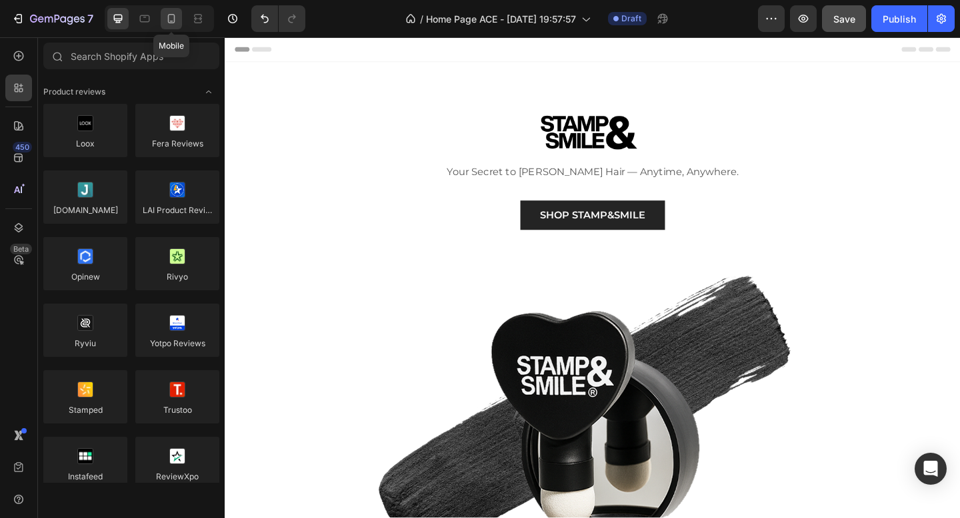
click at [167, 23] on icon at bounding box center [171, 18] width 13 height 13
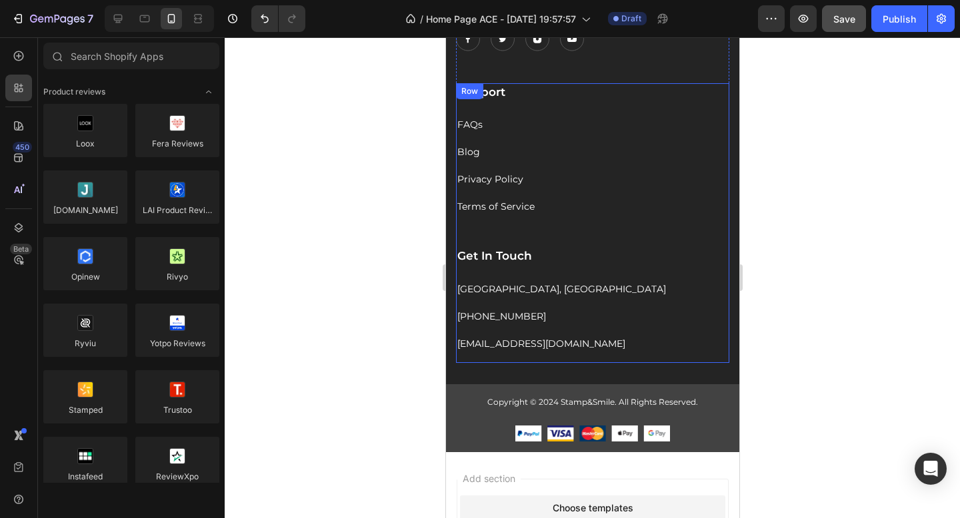
scroll to position [2478, 0]
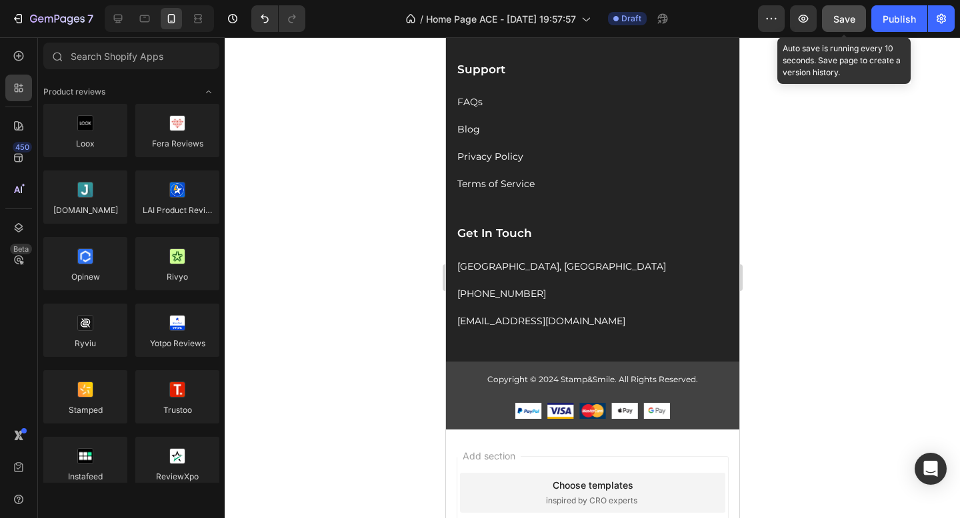
click at [856, 22] on button "Save" at bounding box center [844, 18] width 44 height 27
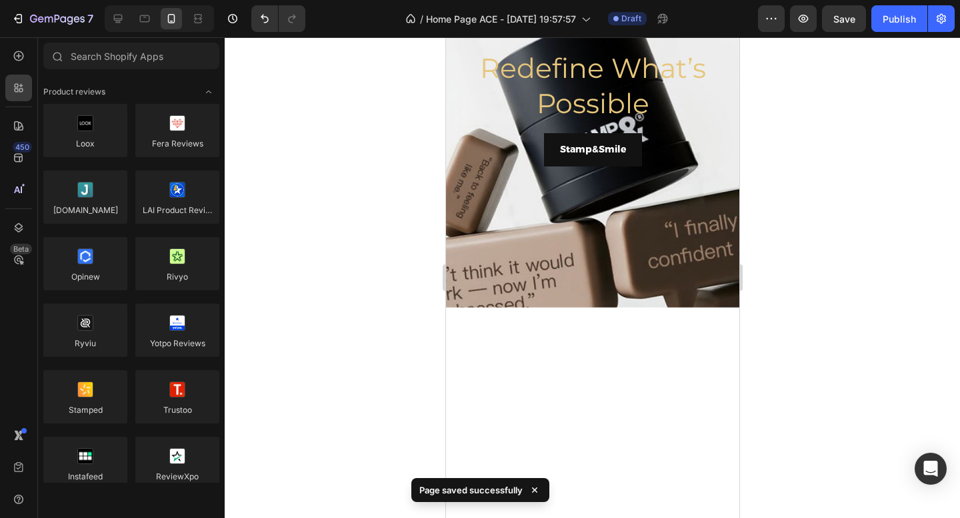
scroll to position [0, 0]
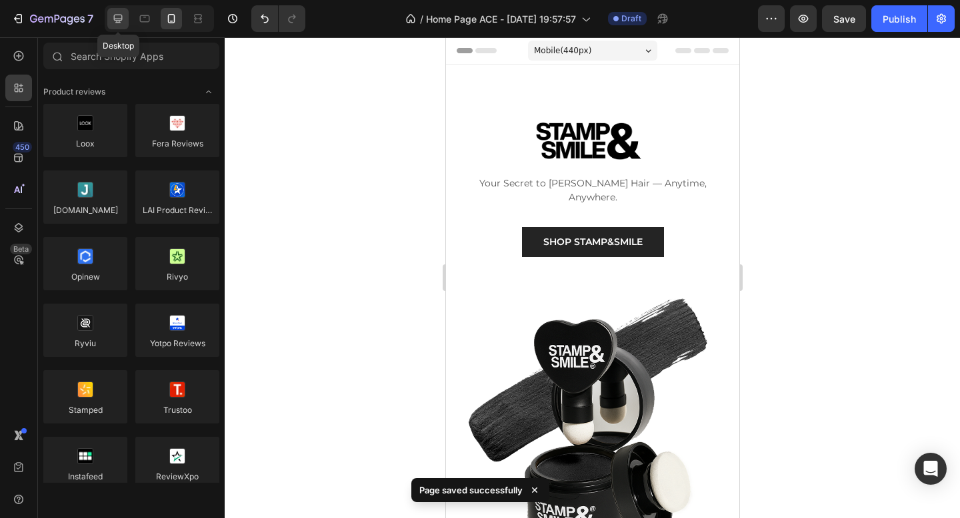
click at [113, 23] on icon at bounding box center [117, 18] width 13 height 13
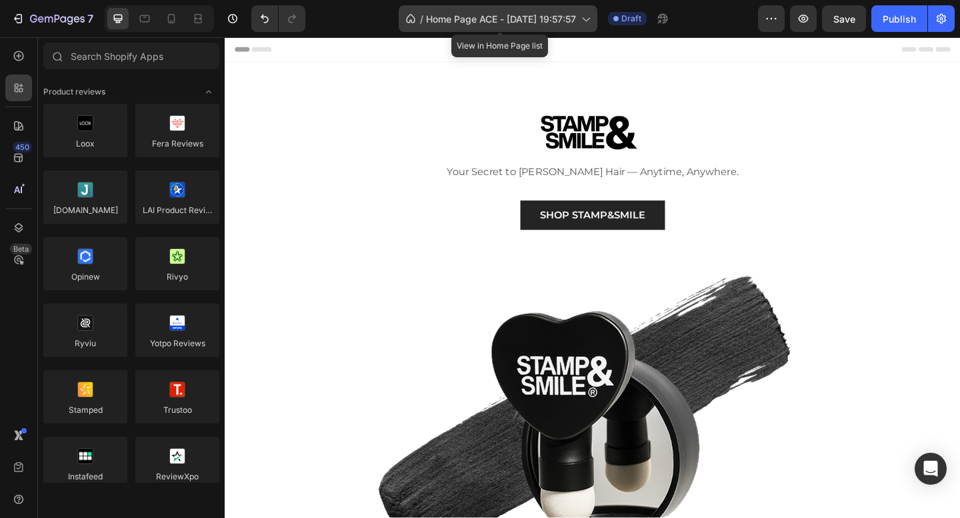
click at [517, 18] on span "Home Page ACE - [DATE] 19:57:57" at bounding box center [501, 19] width 150 height 14
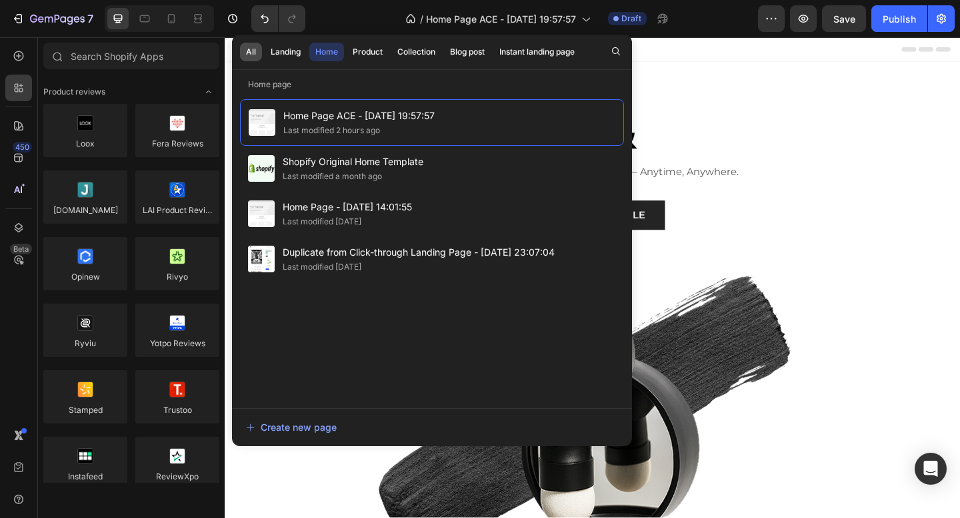
click at [254, 49] on div "All" at bounding box center [251, 52] width 10 height 12
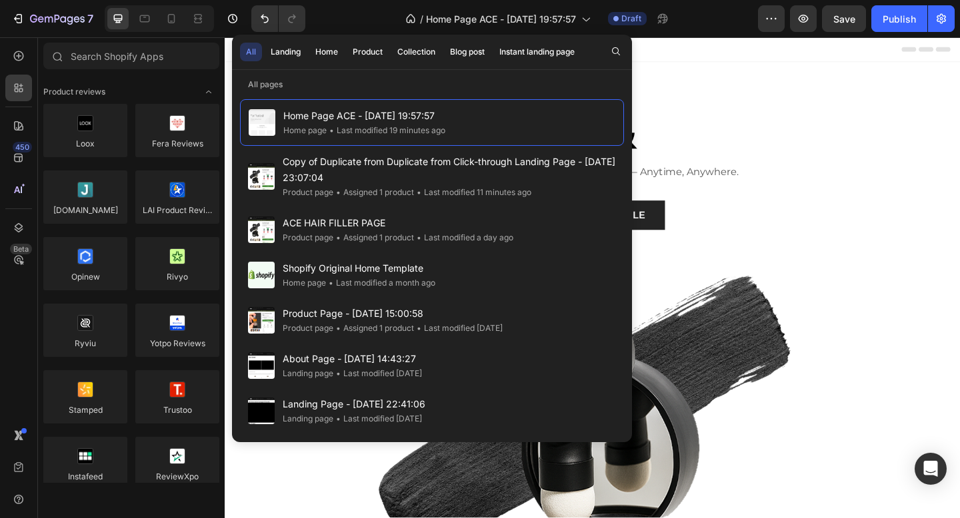
click at [254, 49] on div "All" at bounding box center [251, 52] width 10 height 12
click at [554, 22] on span "Home Page ACE - [DATE] 19:57:57" at bounding box center [501, 19] width 150 height 14
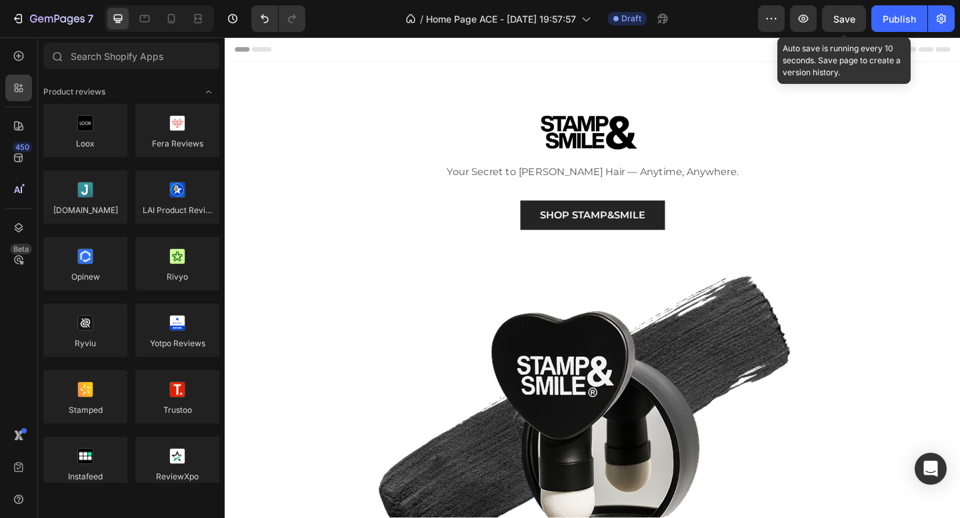
click at [836, 23] on span "Save" at bounding box center [844, 18] width 22 height 11
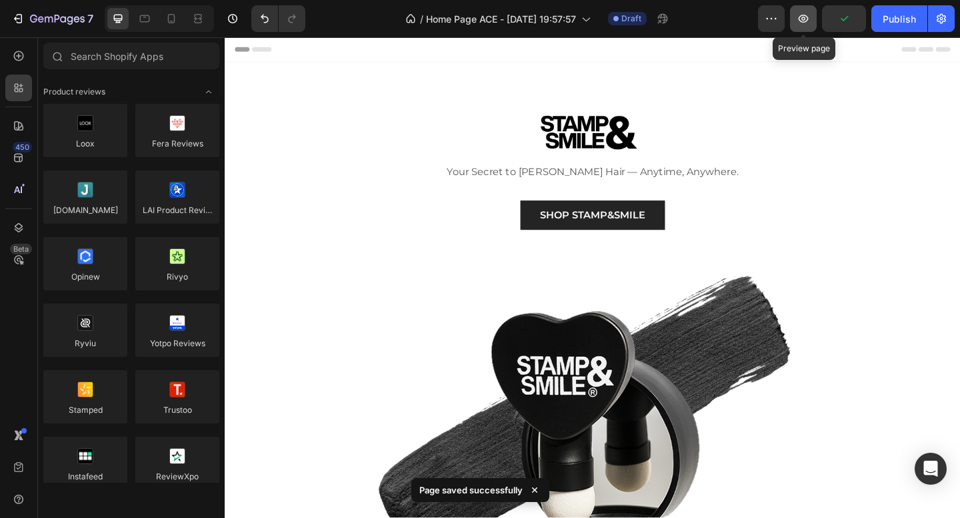
click at [796, 22] on button "button" at bounding box center [803, 18] width 27 height 27
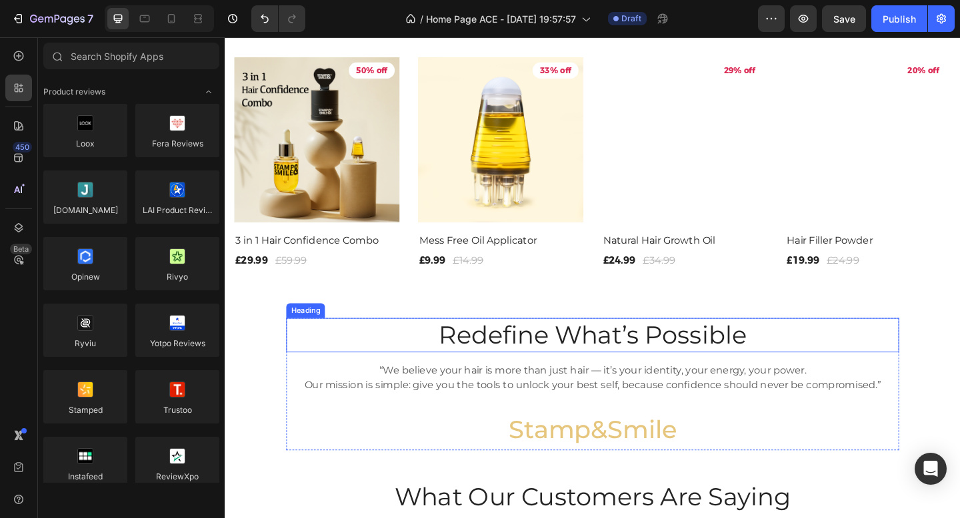
scroll to position [1200, 0]
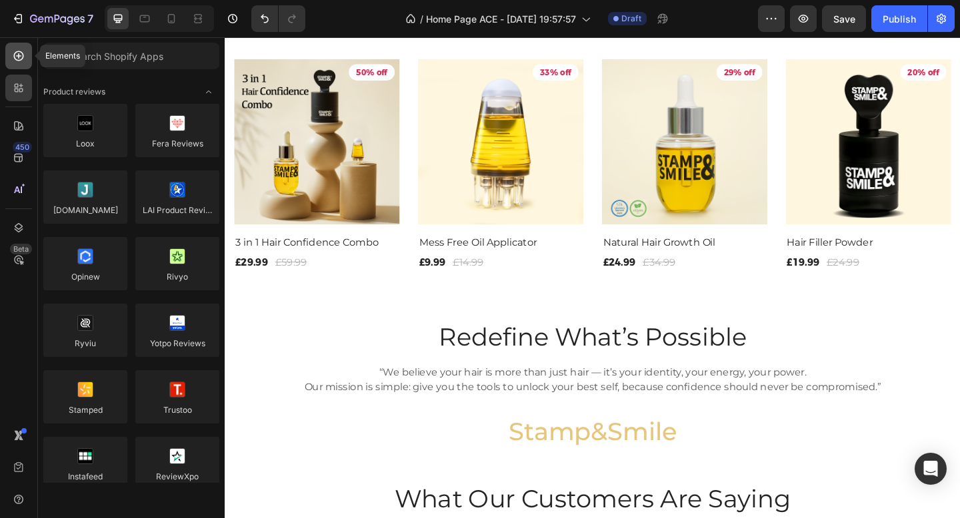
click at [29, 60] on div at bounding box center [18, 56] width 27 height 27
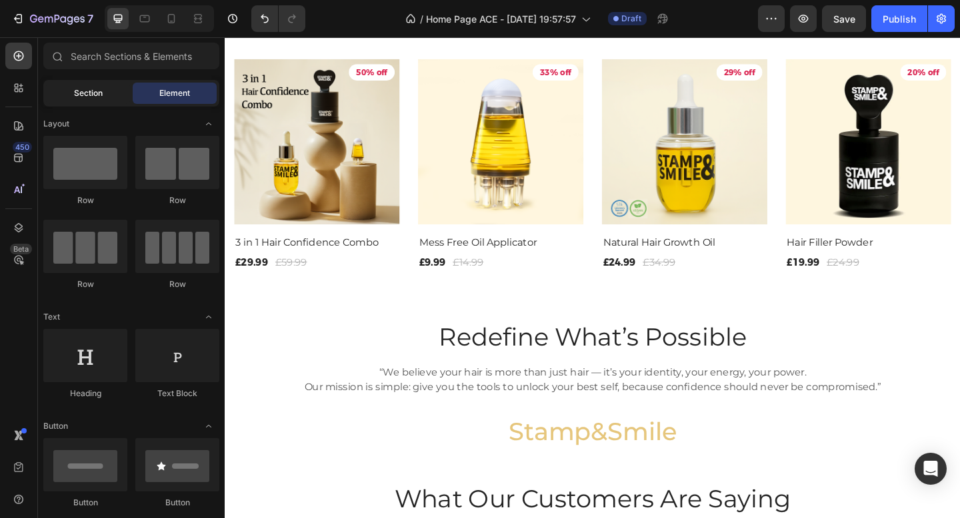
click at [97, 94] on span "Section" at bounding box center [88, 93] width 29 height 12
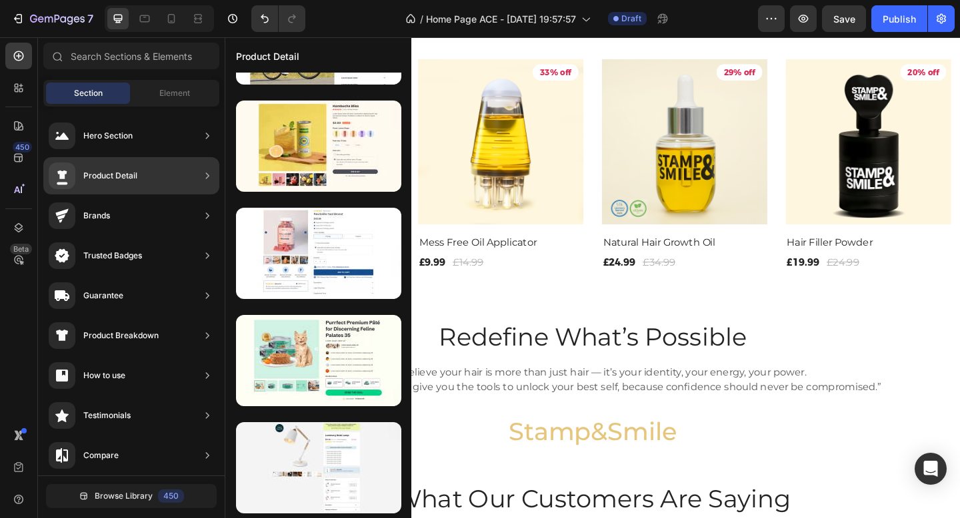
scroll to position [83, 0]
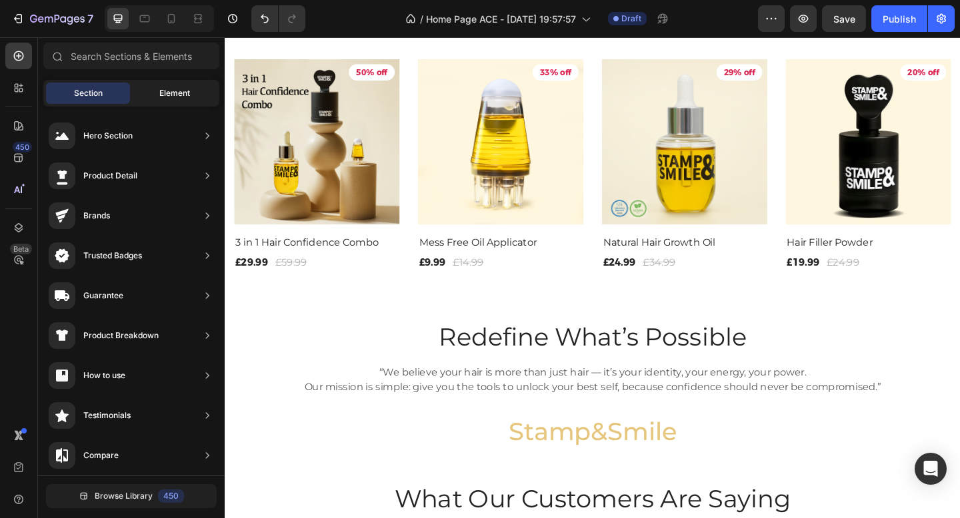
click at [154, 97] on div "Element" at bounding box center [175, 93] width 84 height 21
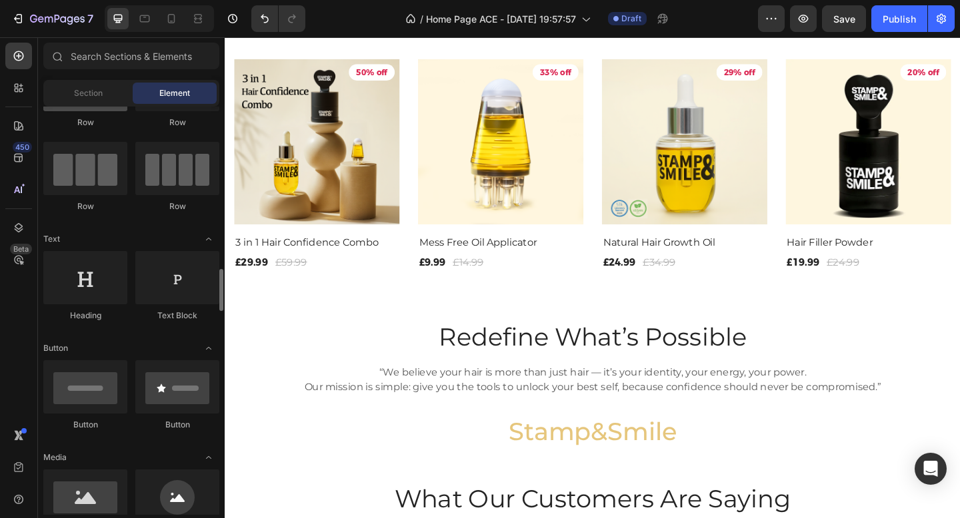
scroll to position [0, 0]
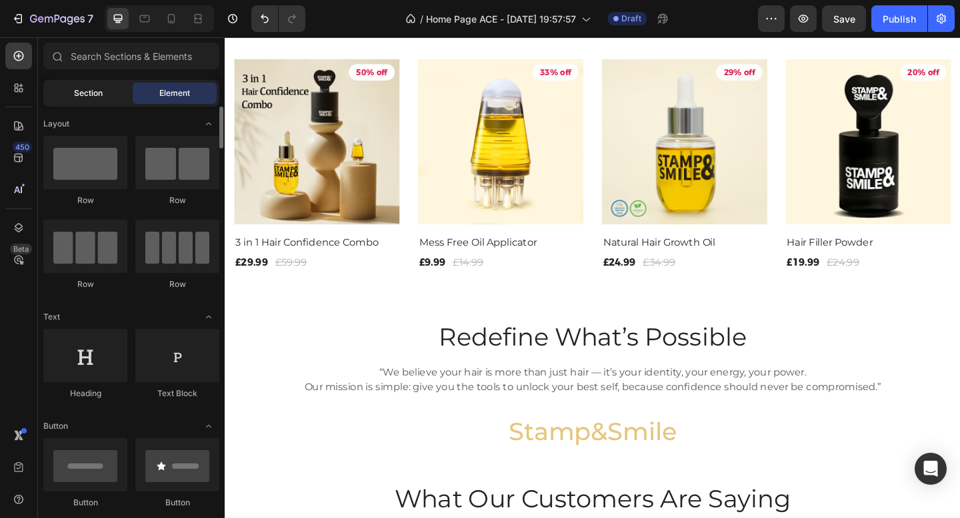
click at [95, 93] on span "Section" at bounding box center [88, 93] width 29 height 12
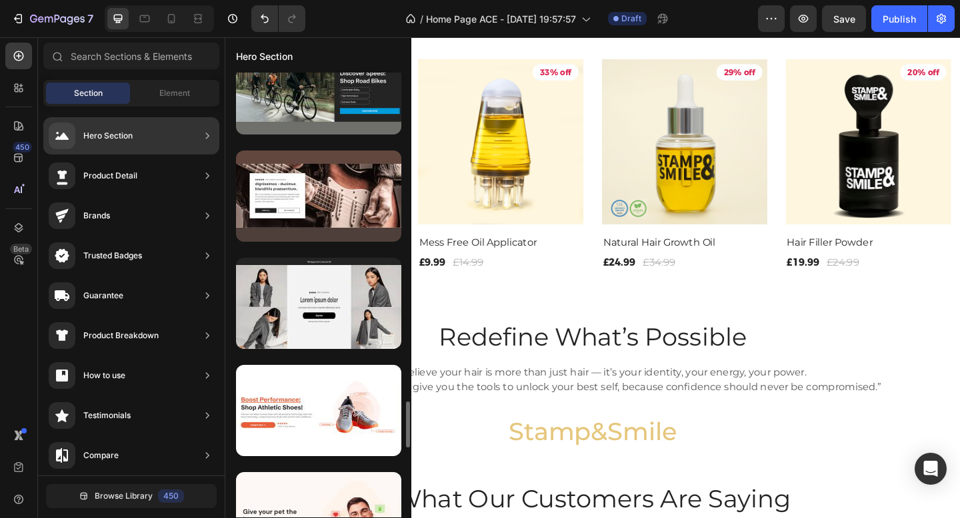
scroll to position [3050, 0]
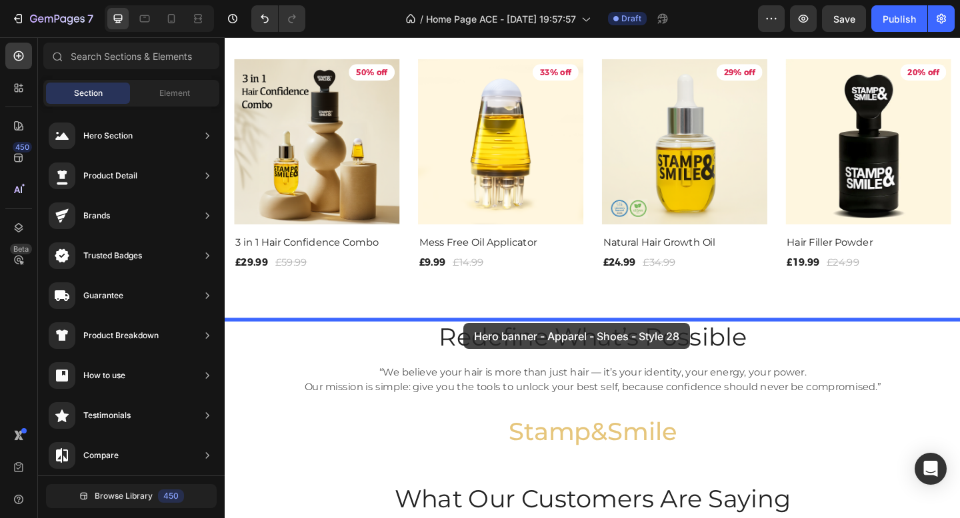
drag, startPoint x: 514, startPoint y: 339, endPoint x: 484, endPoint y: 349, distance: 31.4
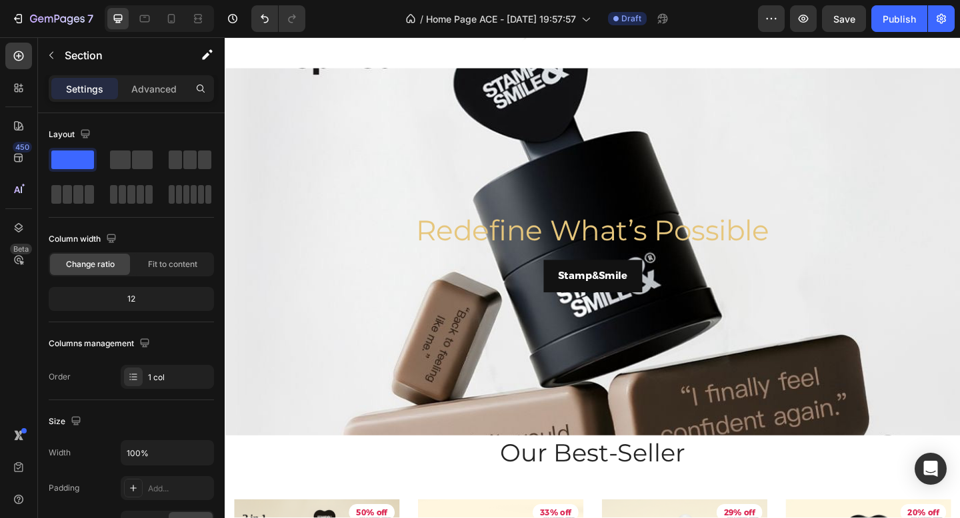
scroll to position [717, 0]
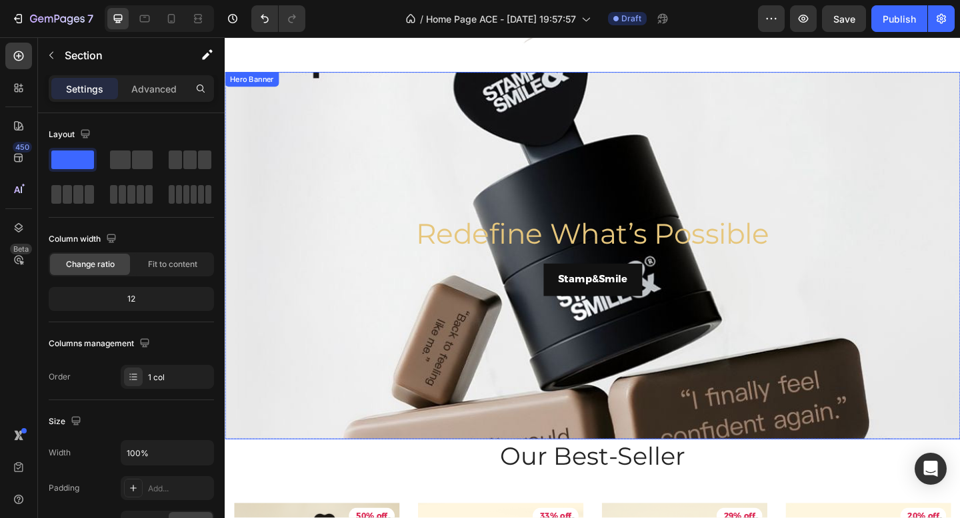
click at [418, 355] on div "Background Image" at bounding box center [625, 368] width 800 height 600
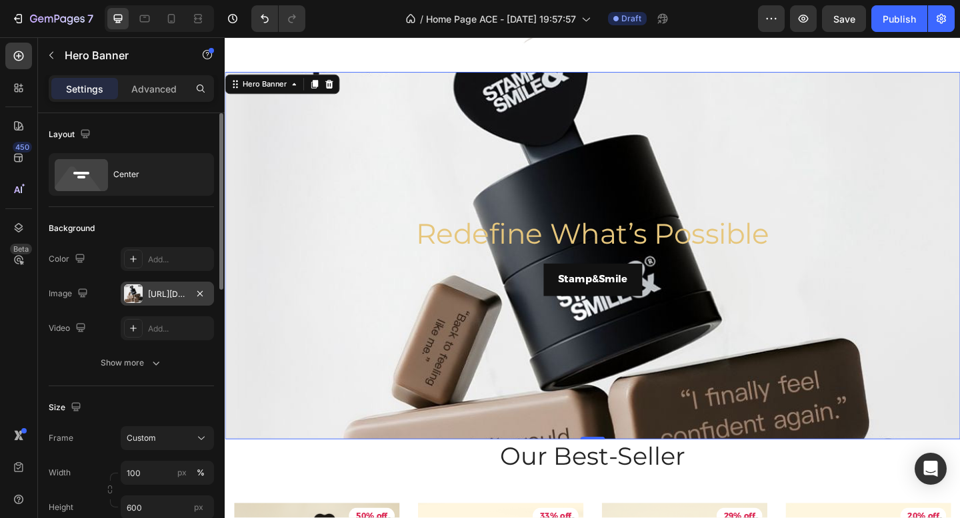
click at [157, 293] on div "https://cdn.shopify.com/s/files/1/0842/2129/6977/files/gempages_544302629908382…" at bounding box center [167, 295] width 39 height 12
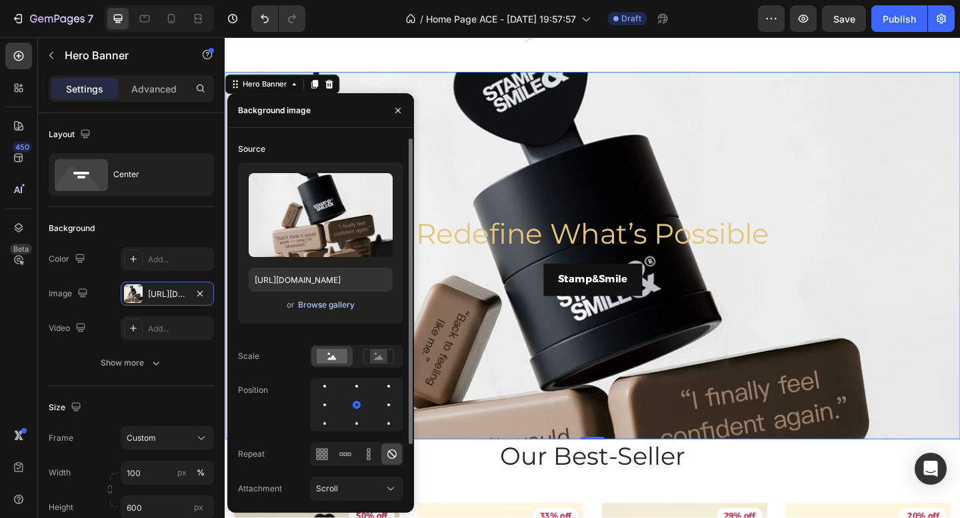
click at [324, 303] on div "Browse gallery" at bounding box center [326, 305] width 57 height 12
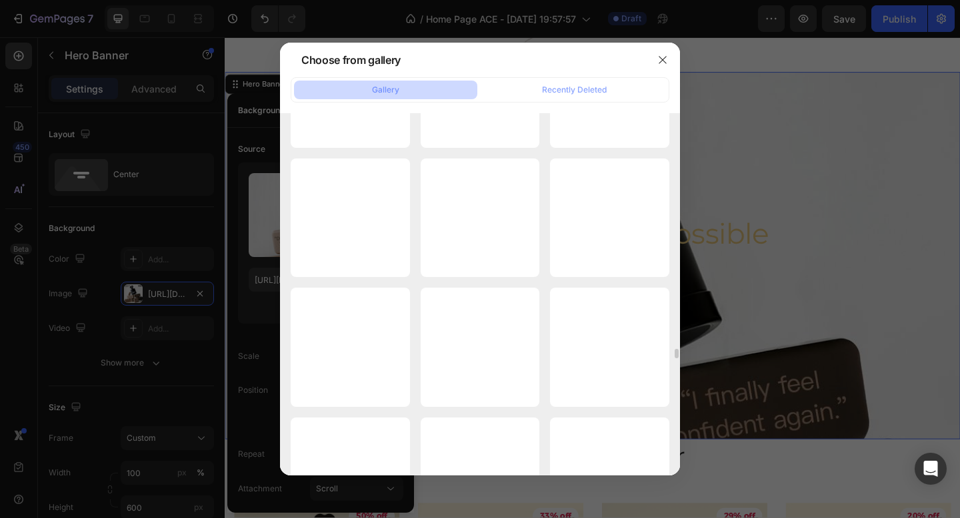
scroll to position [12716, 0]
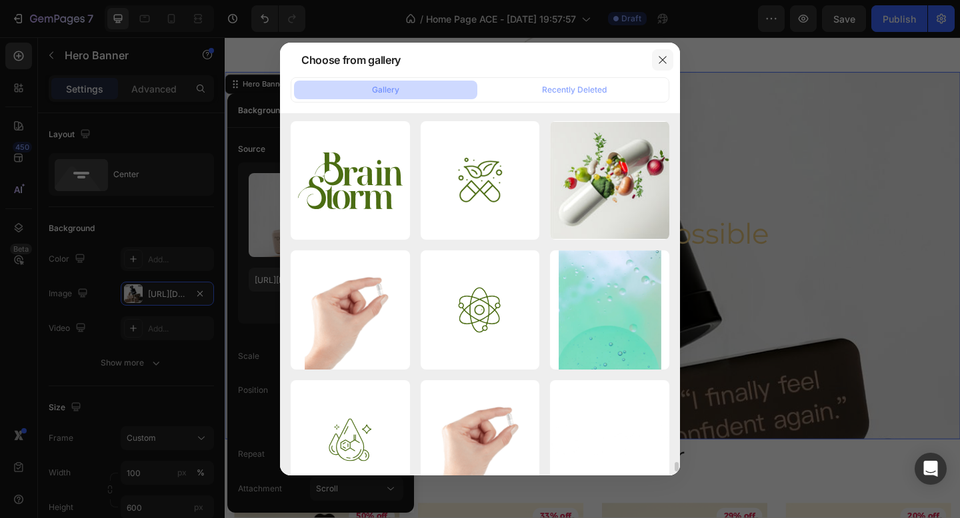
click at [664, 61] on icon "button" at bounding box center [661, 59] width 7 height 7
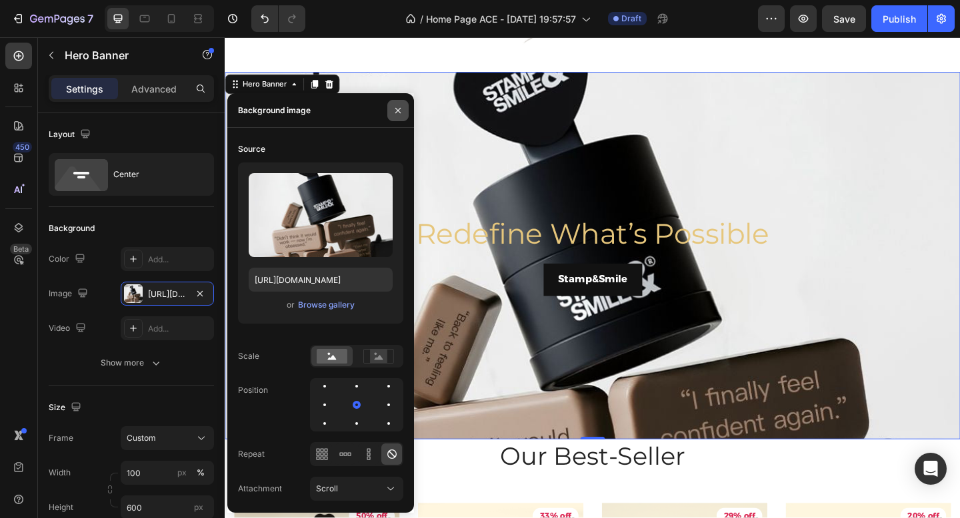
click at [391, 107] on button "button" at bounding box center [397, 110] width 21 height 21
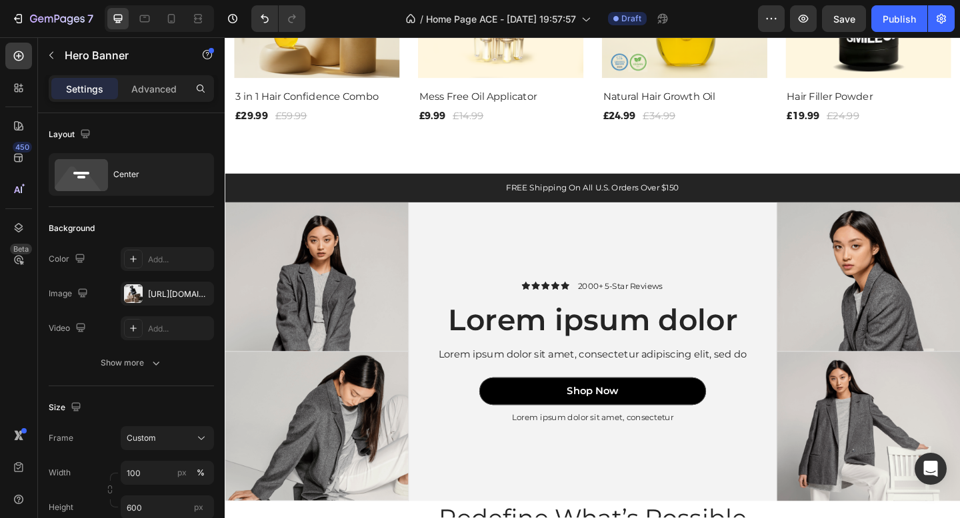
scroll to position [816, 0]
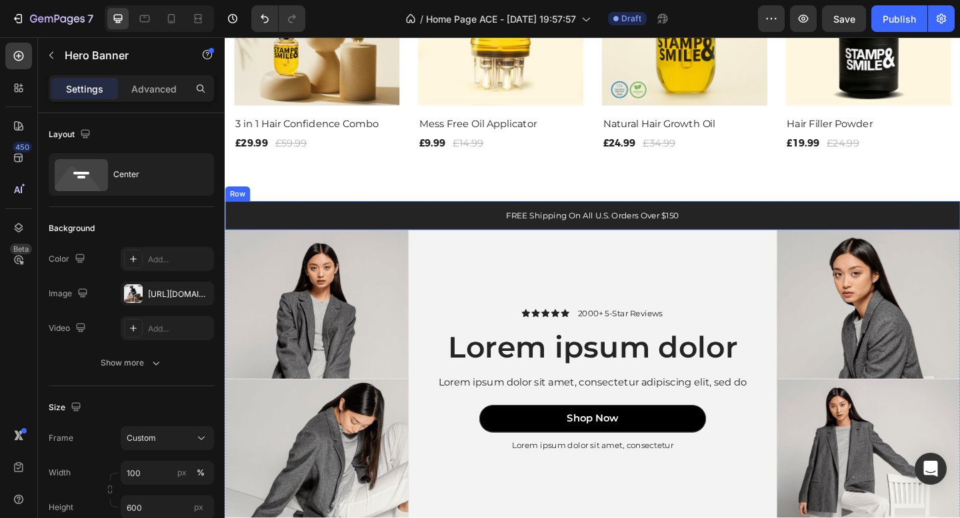
click at [231, 225] on div "FREE Shipping On All U.S. Orders Over $150 Text Block Row" at bounding box center [625, 231] width 800 height 31
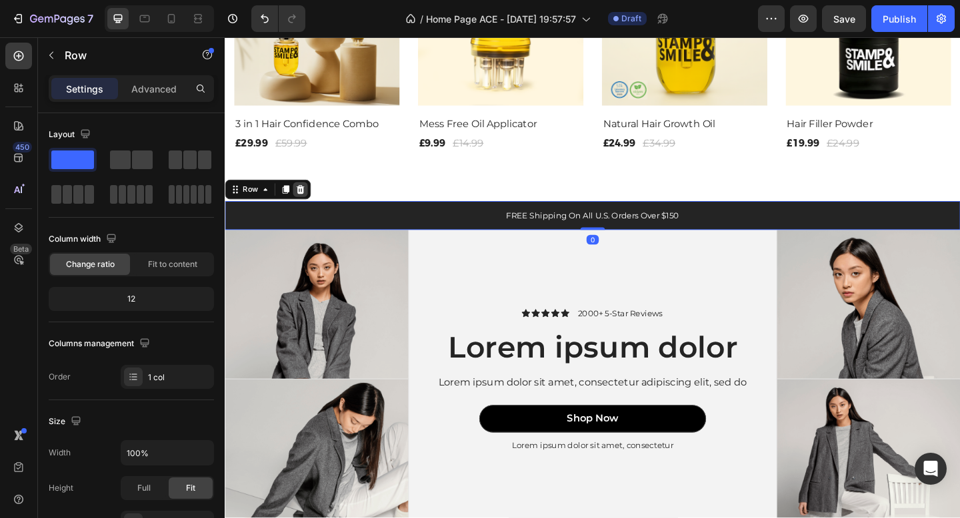
click at [309, 206] on icon at bounding box center [307, 203] width 9 height 9
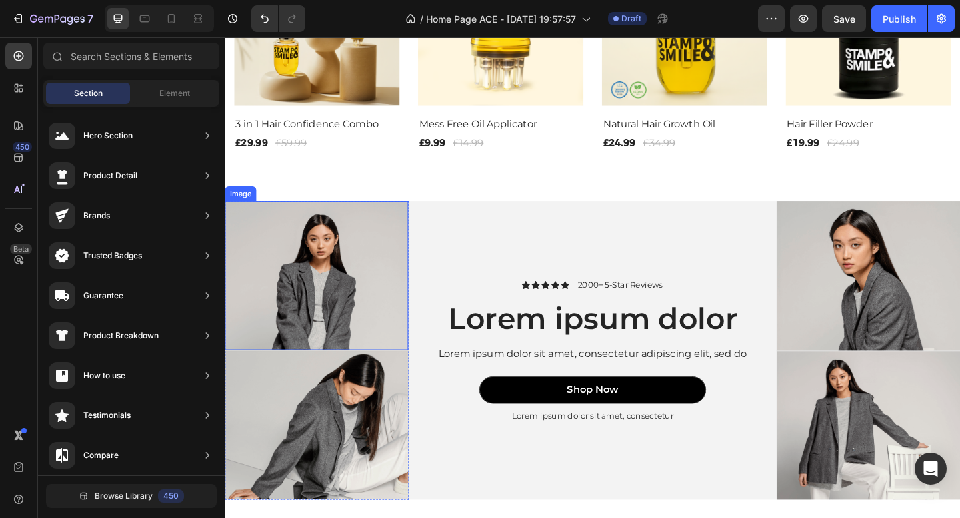
click at [292, 241] on img at bounding box center [324, 297] width 199 height 162
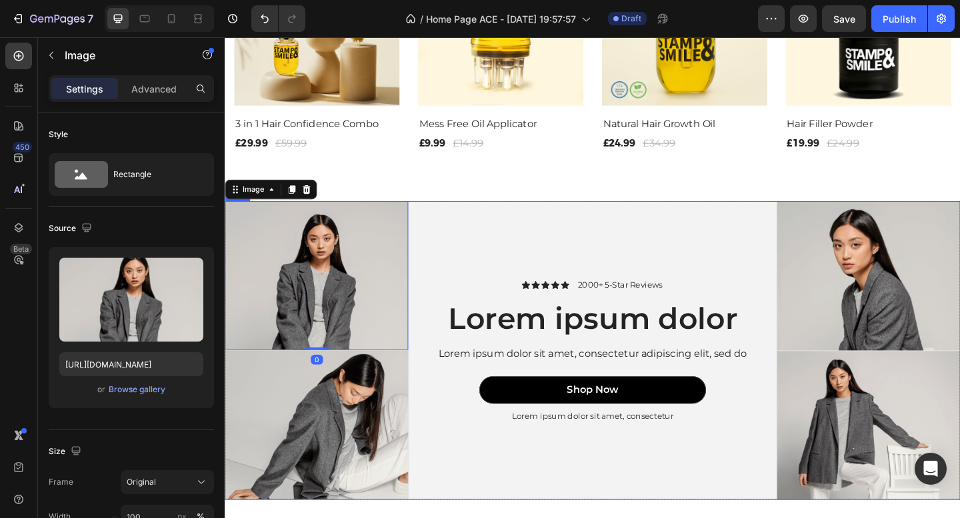
click at [482, 227] on div "Icon Icon Icon Icon Icon Icon List 2000+ 5-Star Reviews Text Block Row Lorem ip…" at bounding box center [625, 379] width 400 height 326
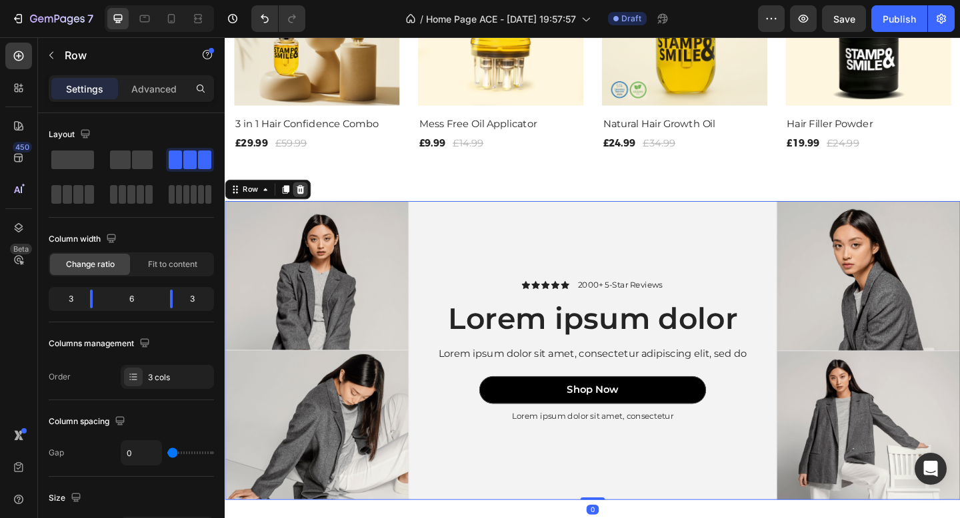
click at [309, 203] on icon at bounding box center [307, 203] width 9 height 9
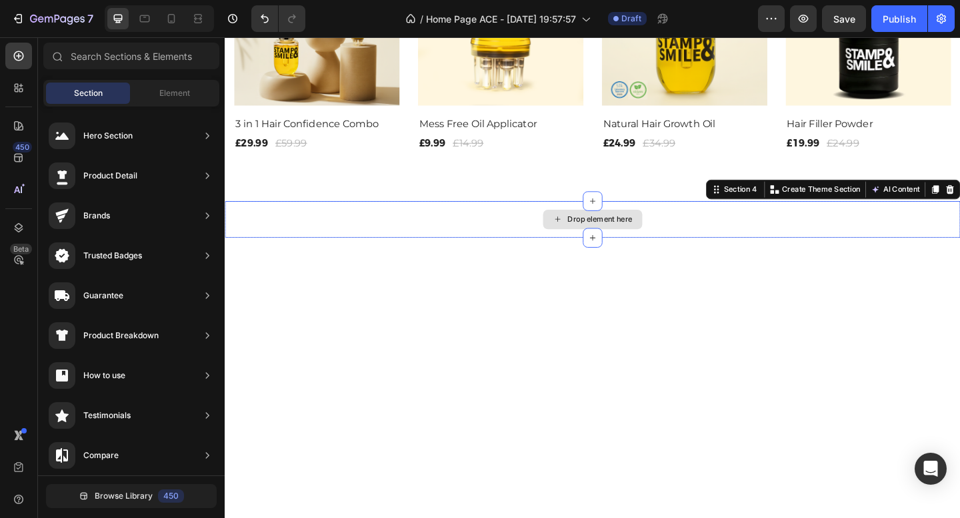
click at [461, 246] on div "Drop element here" at bounding box center [625, 236] width 800 height 40
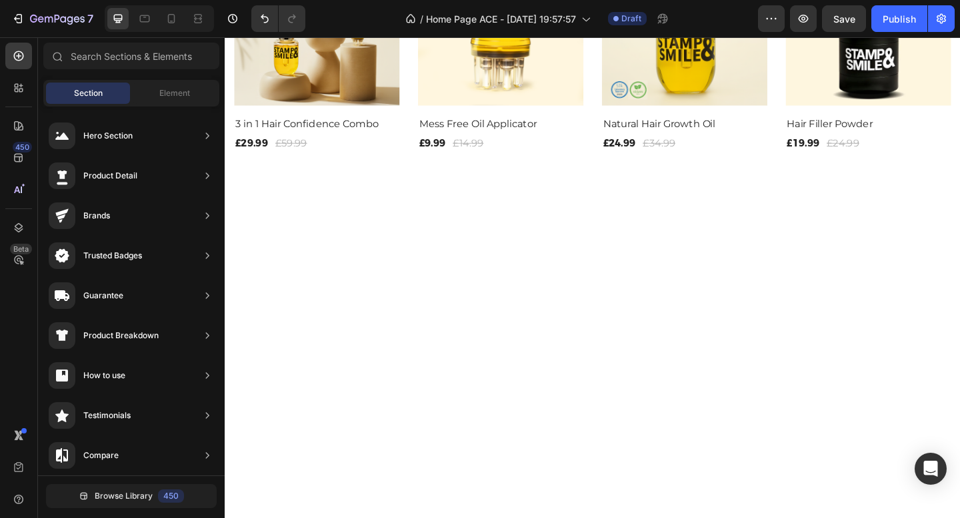
click at [588, 299] on div at bounding box center [625, 288] width 780 height 144
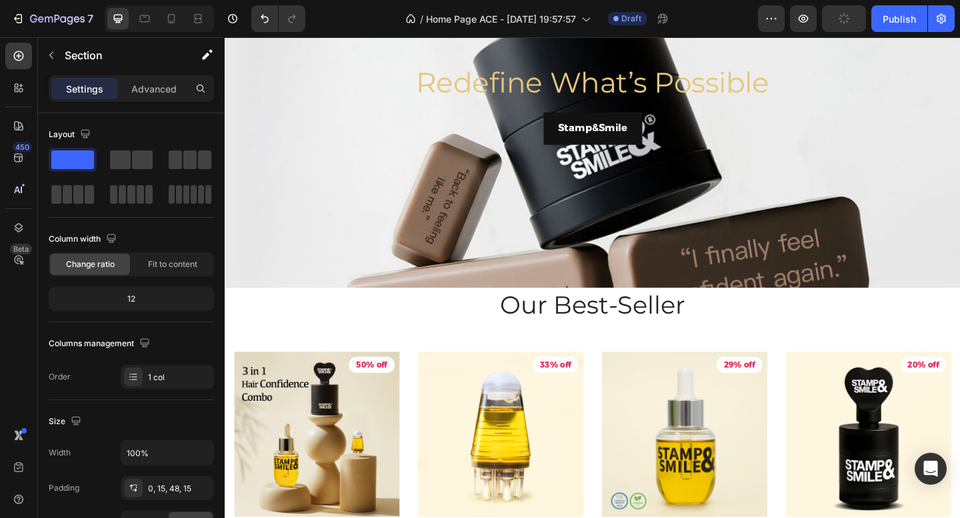
scroll to position [383, 0]
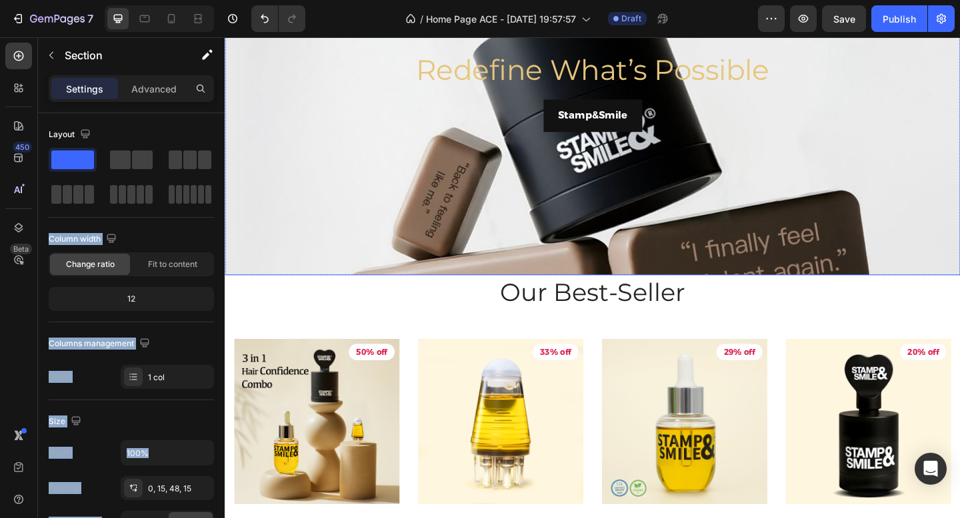
drag, startPoint x: 302, startPoint y: 208, endPoint x: 243, endPoint y: 231, distance: 62.9
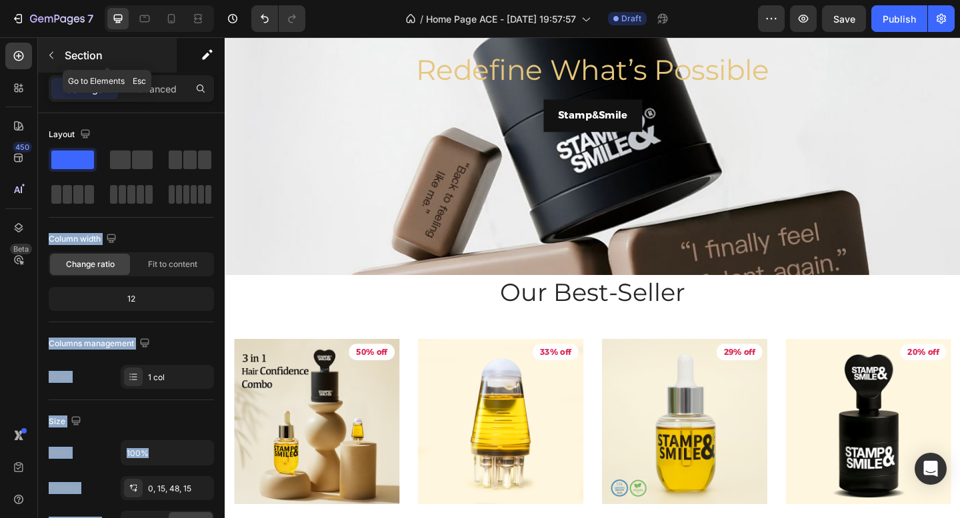
click at [51, 55] on icon "button" at bounding box center [51, 55] width 11 height 11
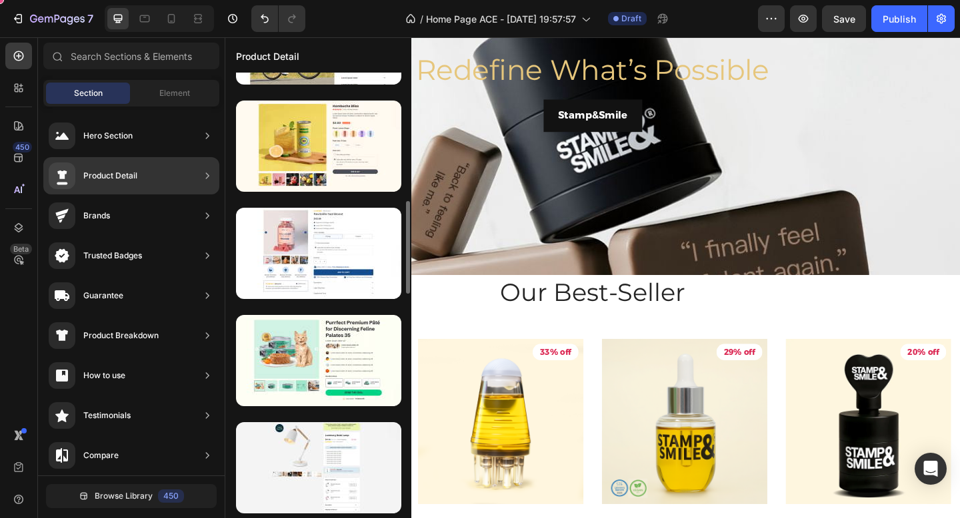
scroll to position [83, 0]
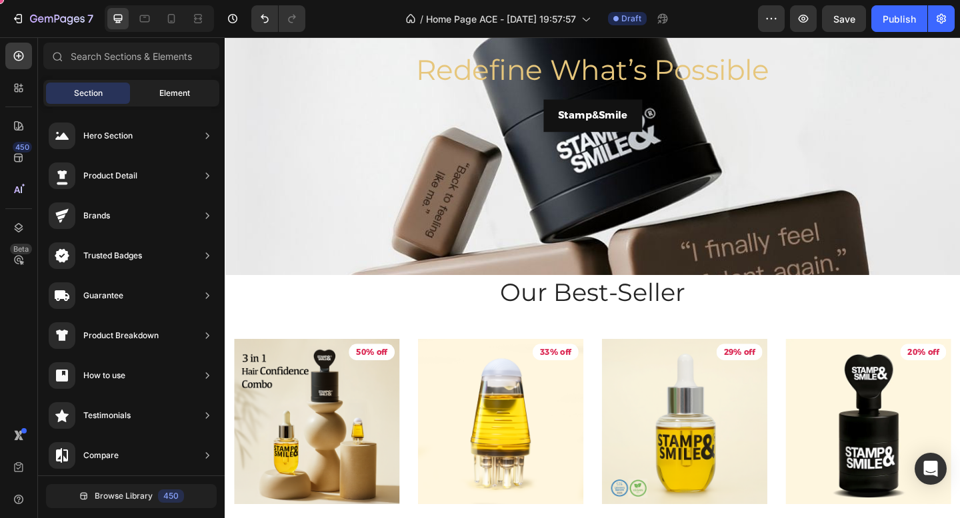
click at [159, 97] on span "Element" at bounding box center [174, 93] width 31 height 12
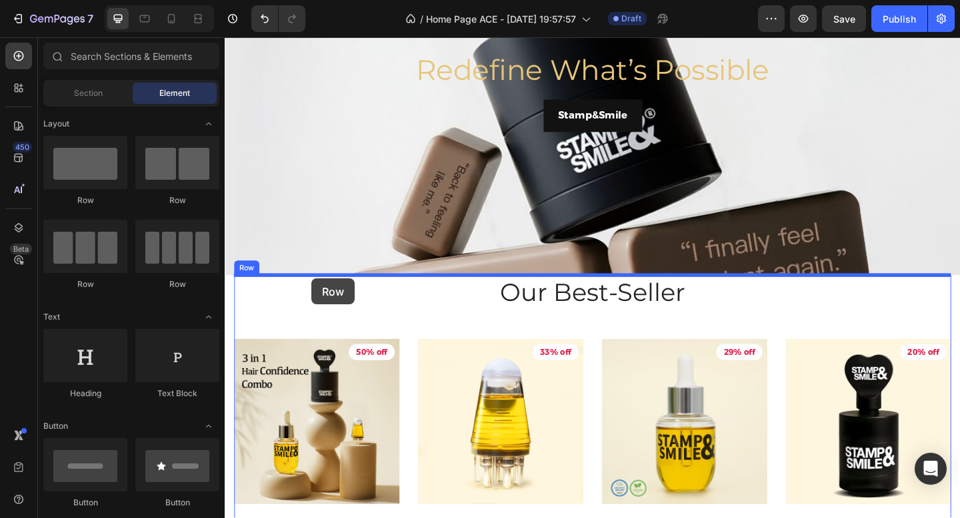
drag, startPoint x: 303, startPoint y: 208, endPoint x: 319, endPoint y: 300, distance: 93.2
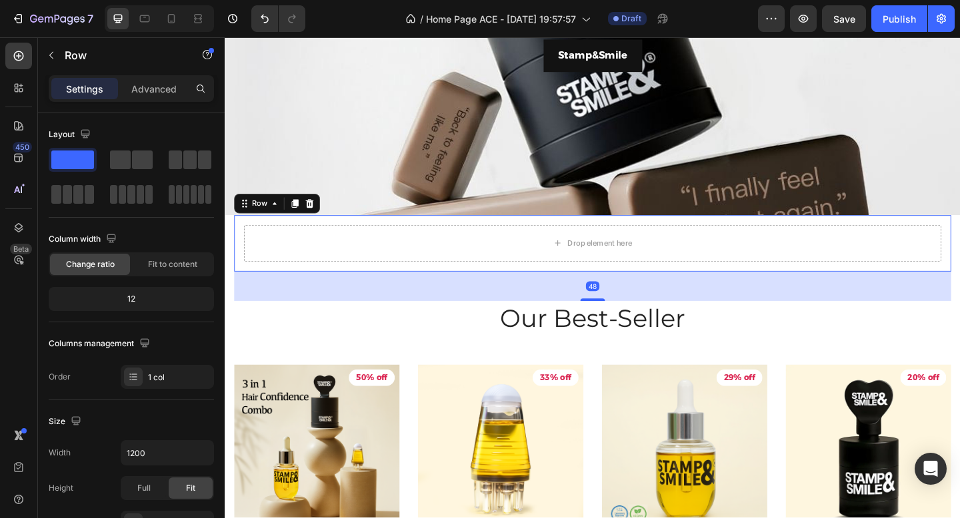
scroll to position [474, 0]
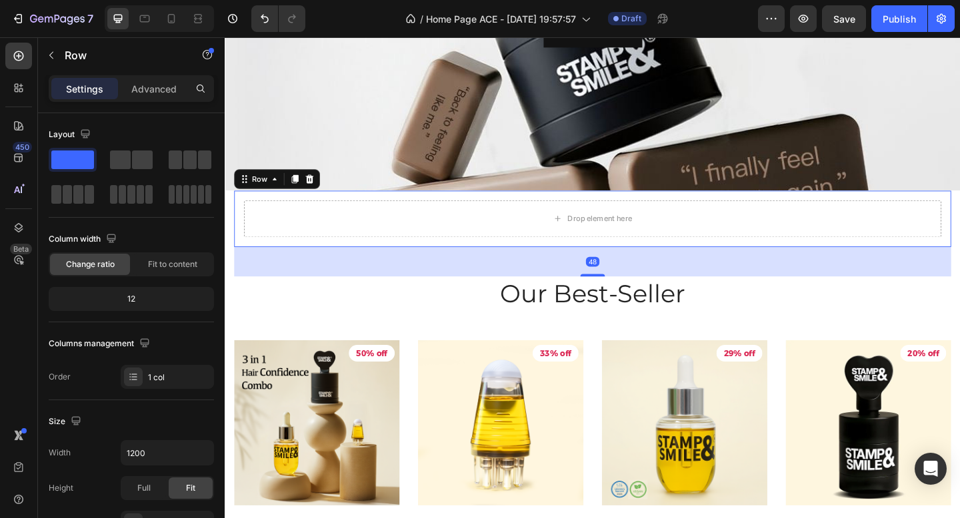
click at [393, 270] on div "48" at bounding box center [625, 282] width 780 height 32
click at [391, 291] on div "48" at bounding box center [625, 282] width 780 height 32
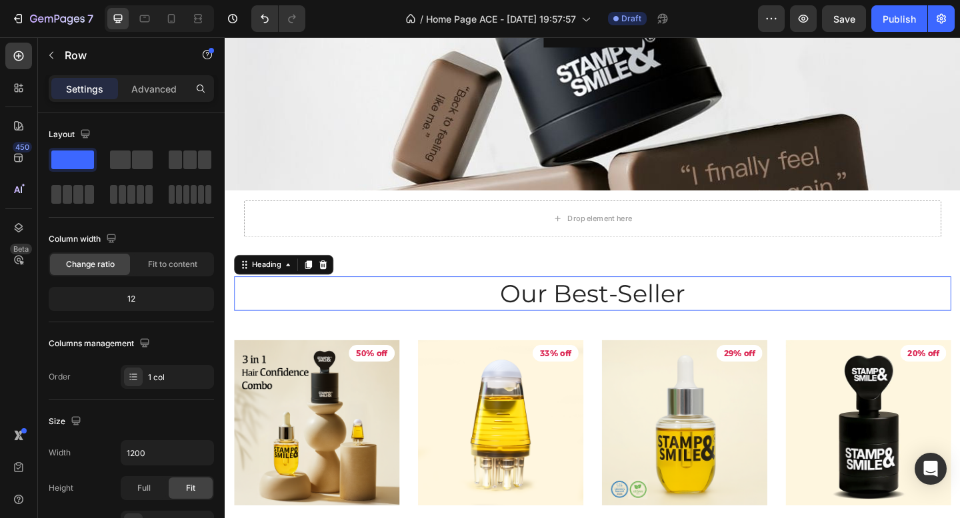
click at [382, 324] on p "Our Best-Seller" at bounding box center [624, 316] width 777 height 35
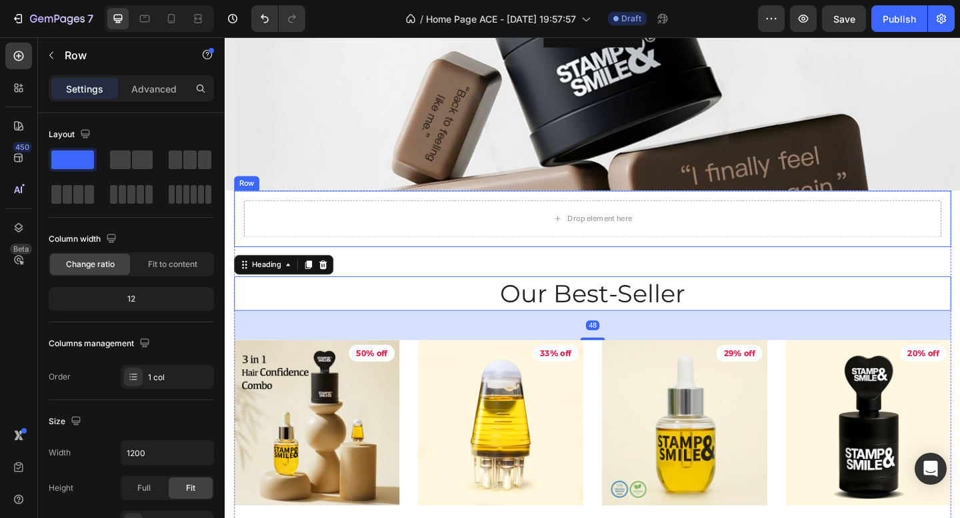
click at [464, 258] on div "Drop element here Row" at bounding box center [625, 235] width 780 height 61
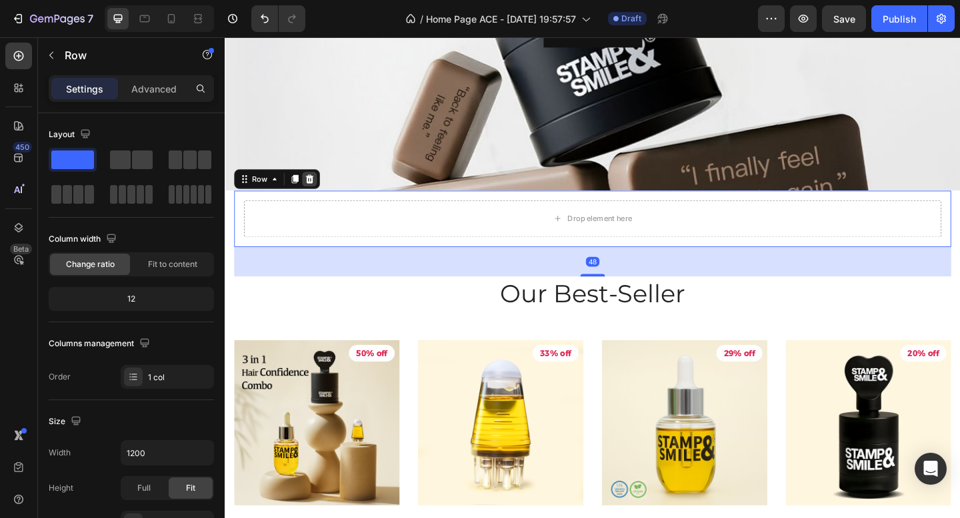
click at [318, 191] on icon at bounding box center [317, 191] width 9 height 9
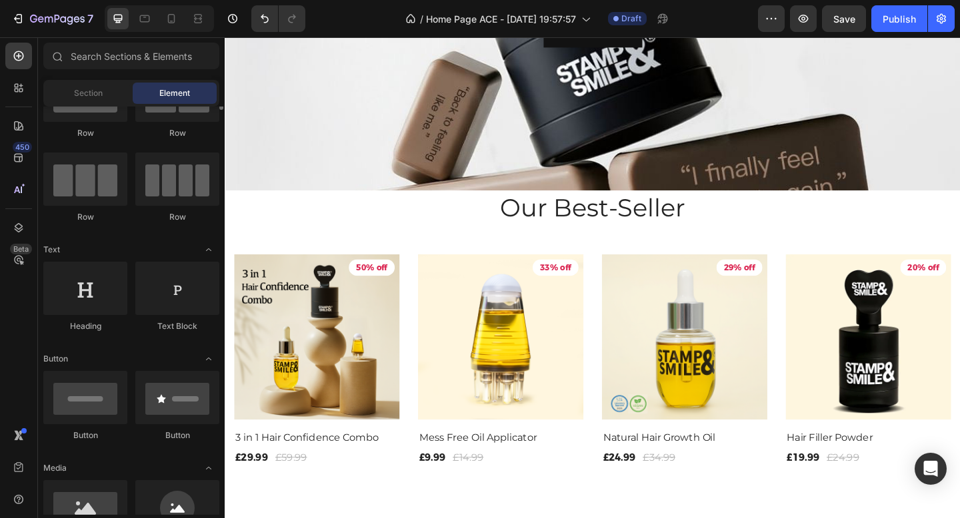
scroll to position [102, 0]
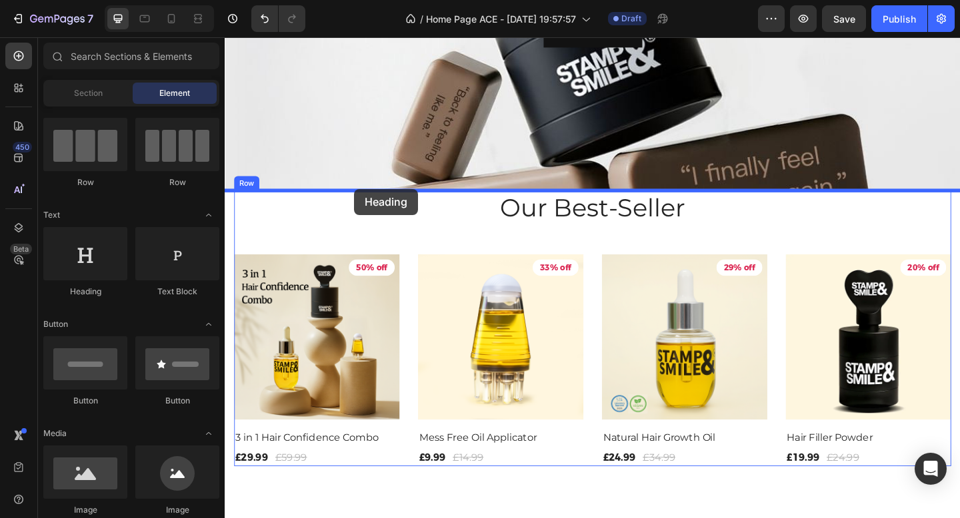
drag, startPoint x: 309, startPoint y: 287, endPoint x: 365, endPoint y: 203, distance: 101.8
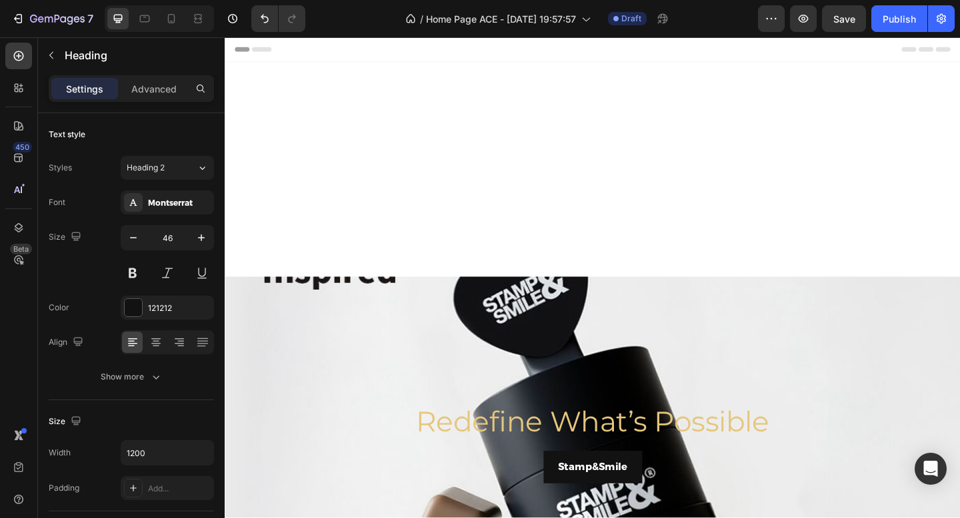
scroll to position [474, 0]
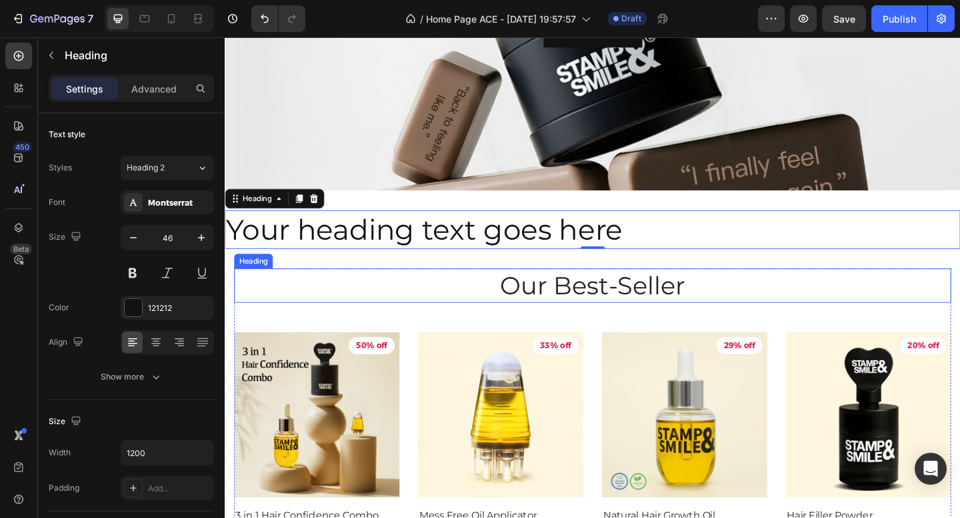
click at [398, 302] on p "Our Best-Seller" at bounding box center [624, 308] width 777 height 35
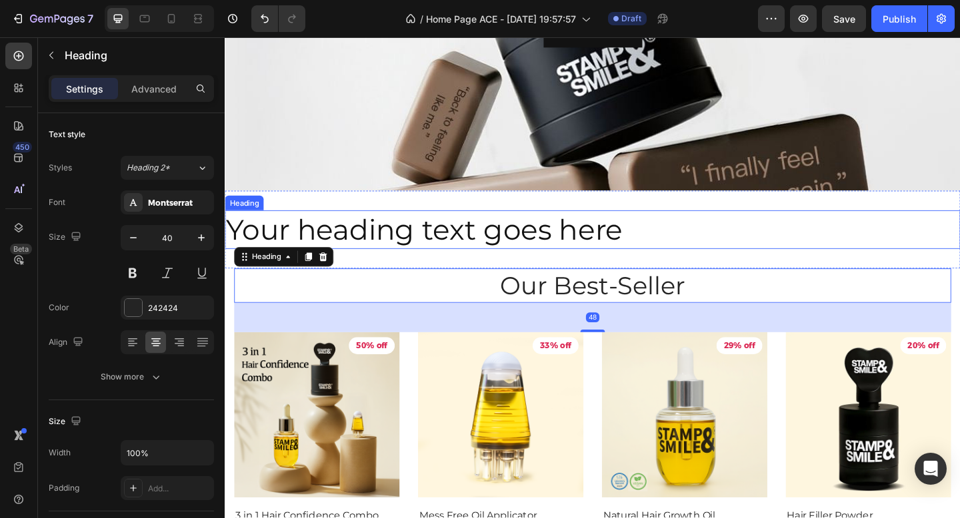
click at [677, 259] on h2 "Your heading text goes here" at bounding box center [625, 247] width 800 height 43
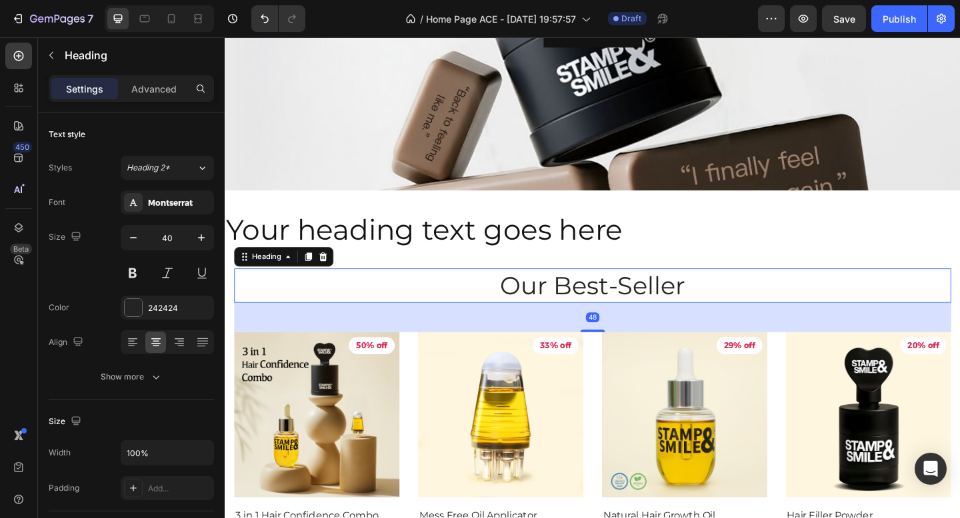
click at [609, 306] on p "Our Best-Seller" at bounding box center [624, 308] width 777 height 35
click at [575, 268] on div "Your heading text goes here Heading Section 3" at bounding box center [625, 247] width 800 height 85
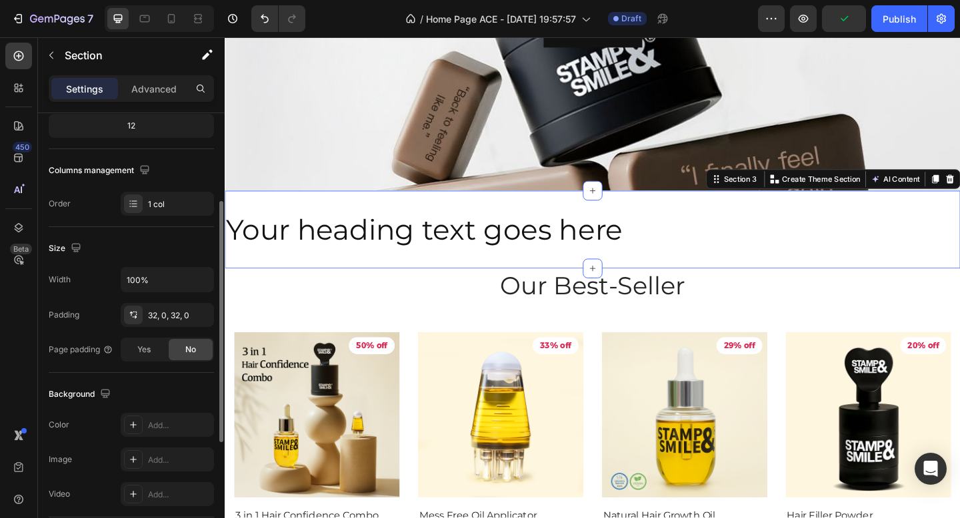
scroll to position [181, 0]
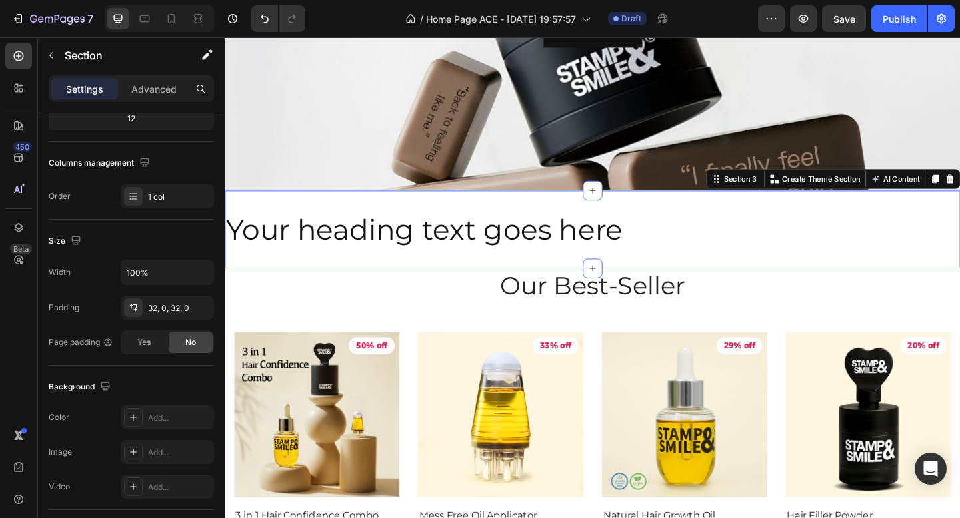
click at [721, 218] on div "Your heading text goes here Heading Section 3 Create Theme Section AI Content W…" at bounding box center [625, 247] width 800 height 85
click at [77, 60] on p "Section" at bounding box center [119, 55] width 109 height 16
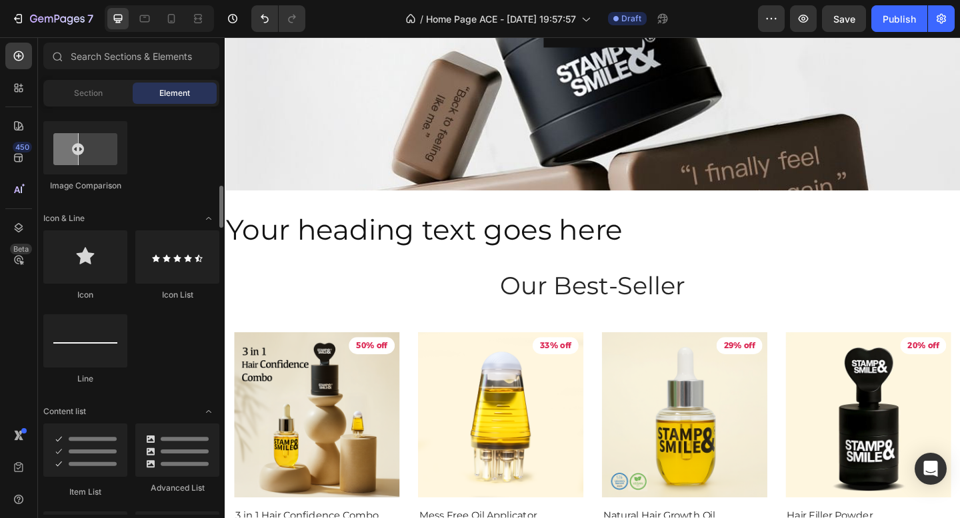
scroll to position [778, 0]
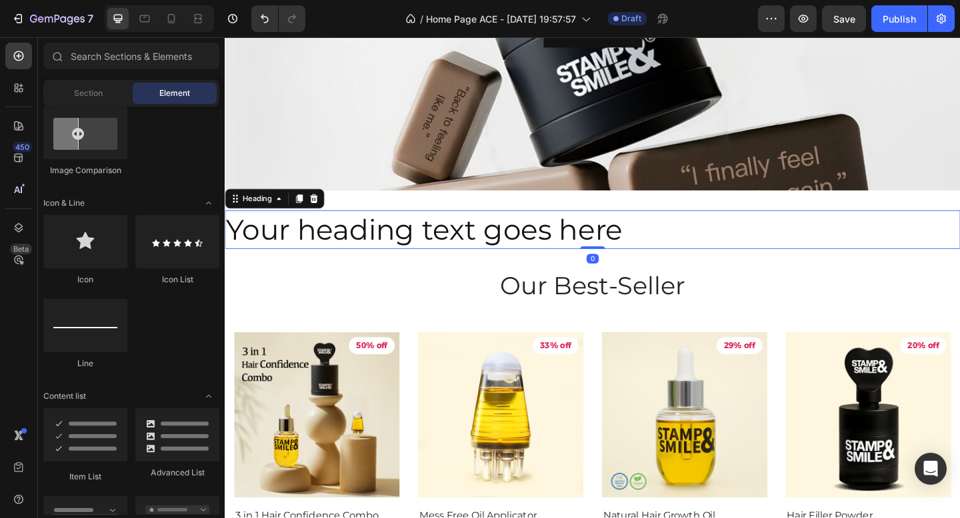
click at [403, 247] on h2 "Your heading text goes here" at bounding box center [625, 247] width 800 height 43
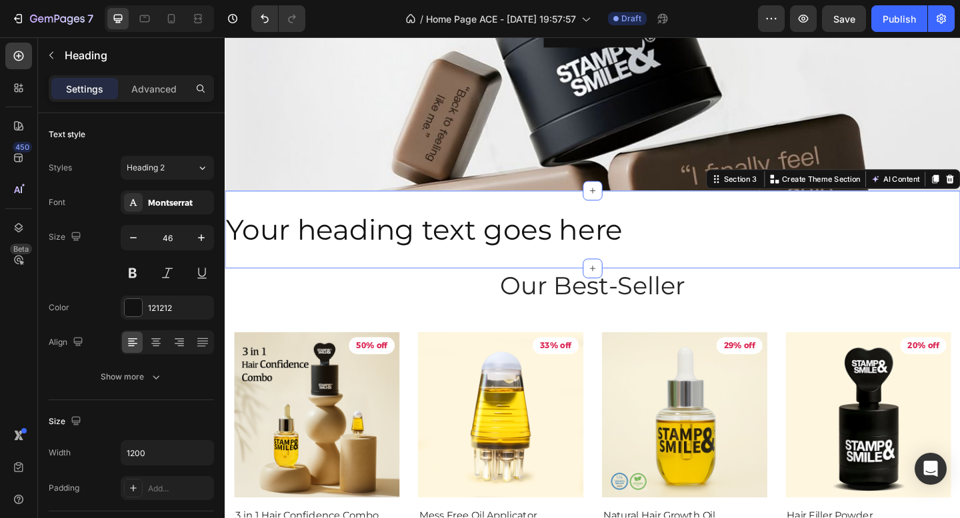
click at [339, 276] on div "Your heading text goes here Heading Section 3 Create Theme Section AI Content W…" at bounding box center [625, 247] width 800 height 85
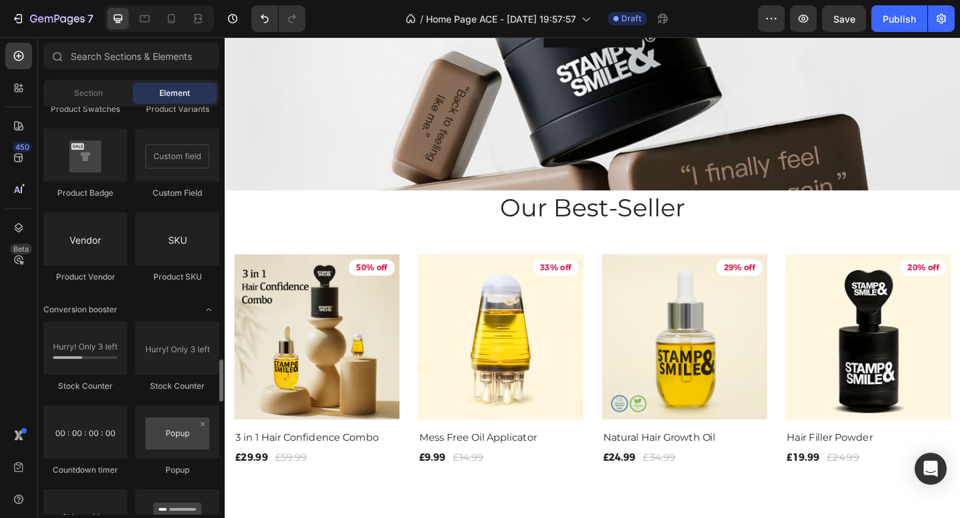
scroll to position [2461, 0]
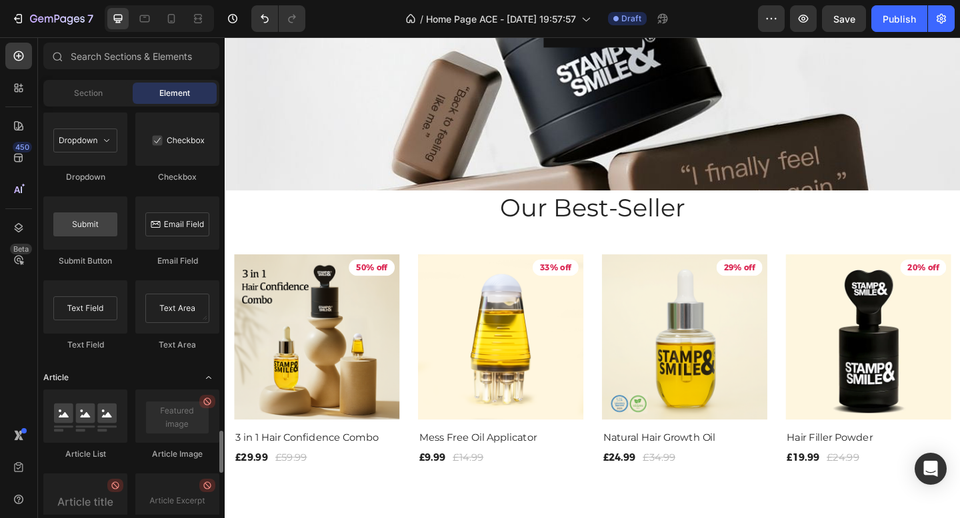
click at [133, 373] on div "Article" at bounding box center [131, 377] width 176 height 13
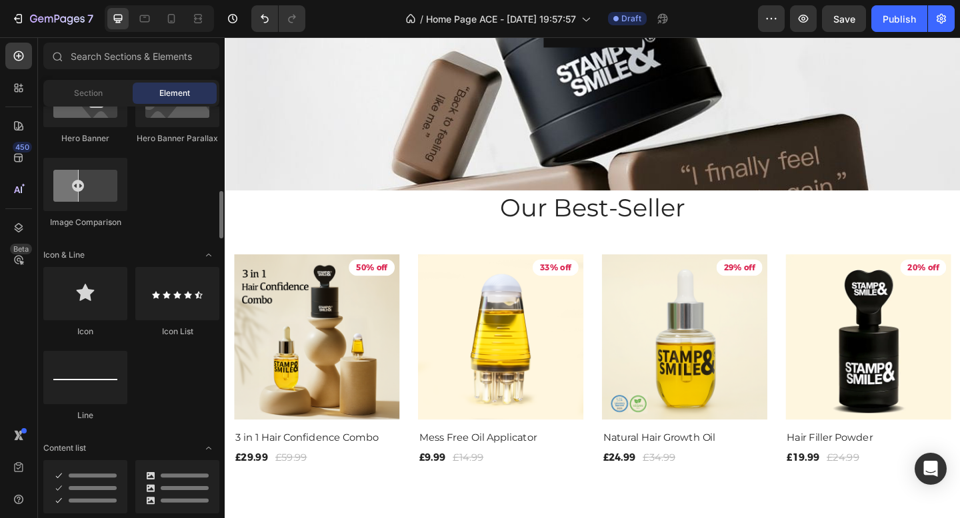
scroll to position [727, 0]
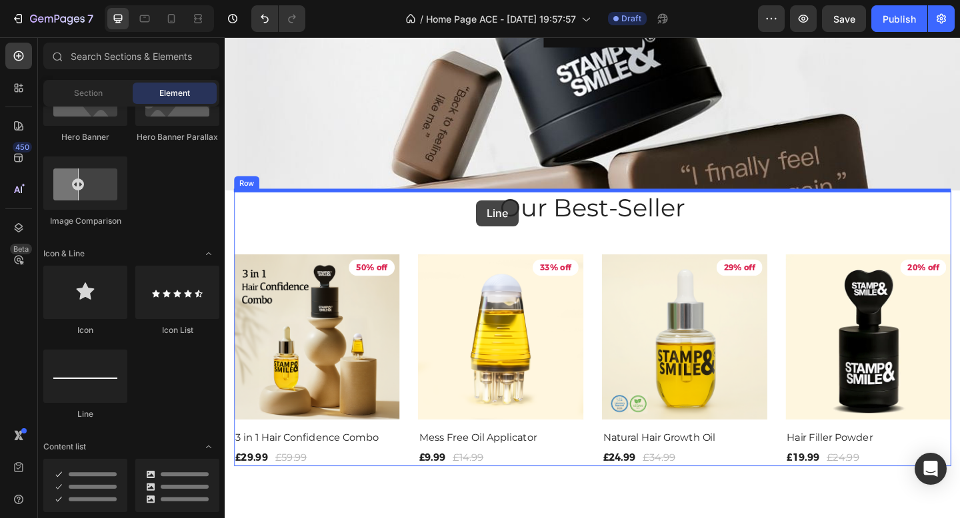
drag, startPoint x: 312, startPoint y: 412, endPoint x: 498, endPoint y: 215, distance: 271.1
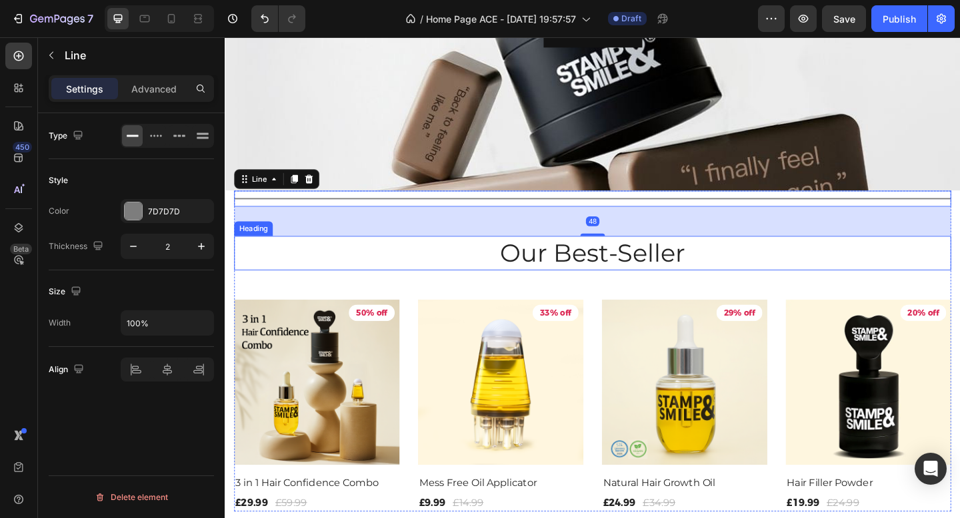
click at [431, 272] on p "Our Best-Seller" at bounding box center [624, 272] width 777 height 35
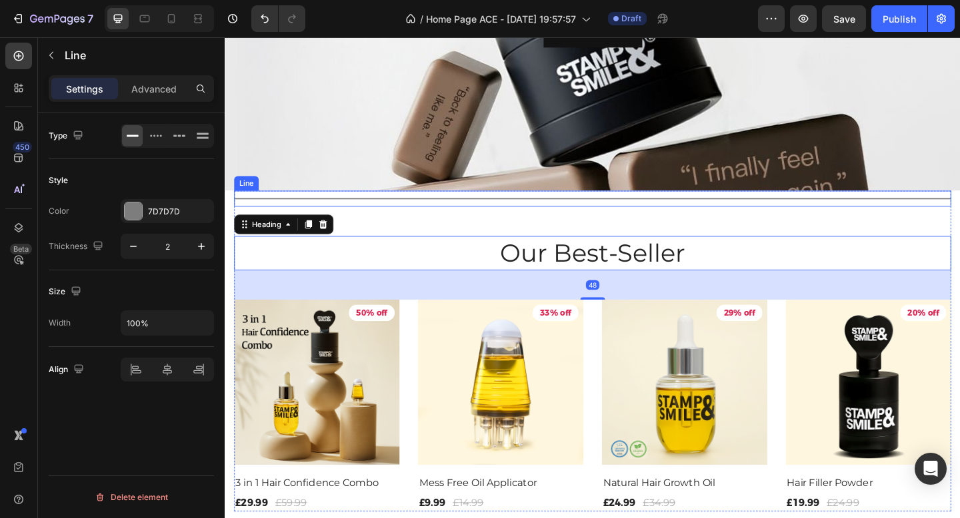
click at [480, 217] on div "Title Line" at bounding box center [625, 213] width 780 height 17
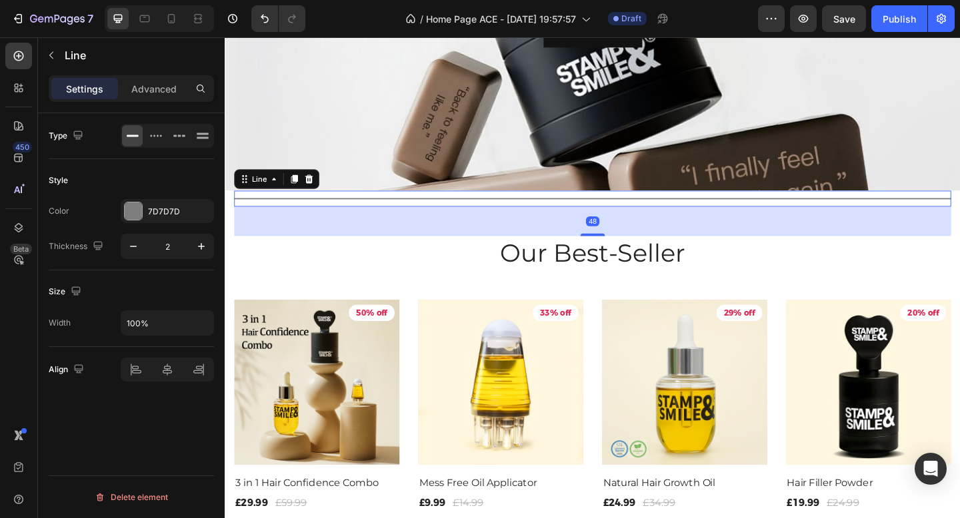
click at [480, 239] on div "48" at bounding box center [625, 238] width 780 height 32
click at [201, 137] on icon at bounding box center [202, 135] width 13 height 13
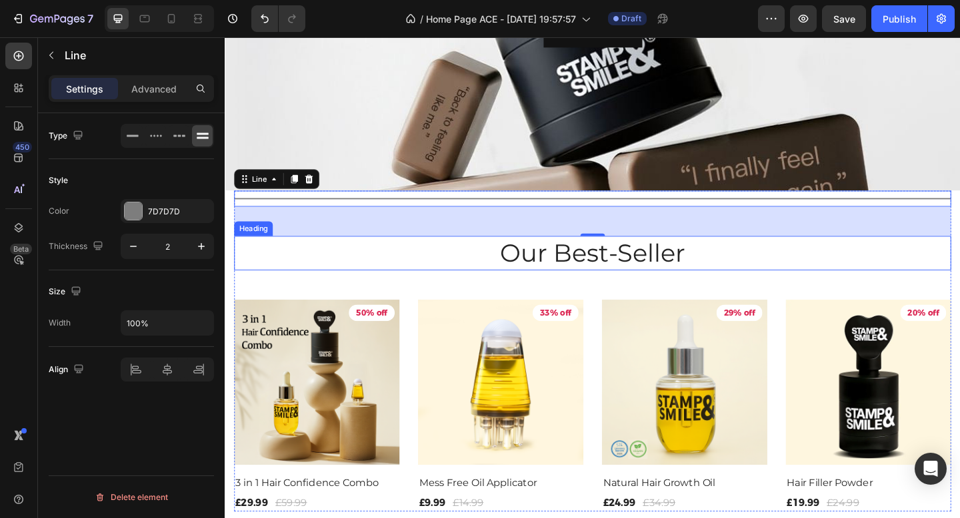
click at [267, 257] on p "Our Best-Seller" at bounding box center [624, 272] width 777 height 35
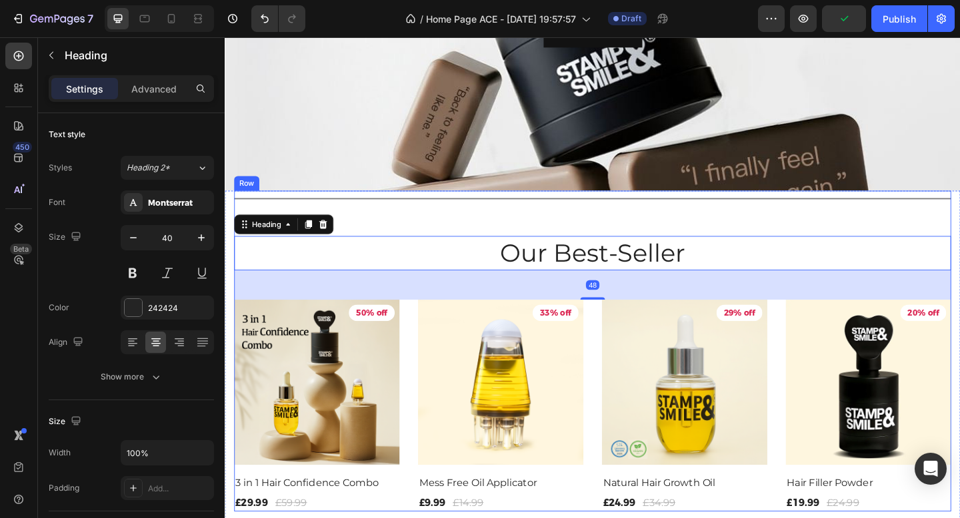
click at [503, 243] on div "Title Line Our Best-Seller Heading 48 Product Images 50% off Product Badge Row …" at bounding box center [625, 379] width 780 height 349
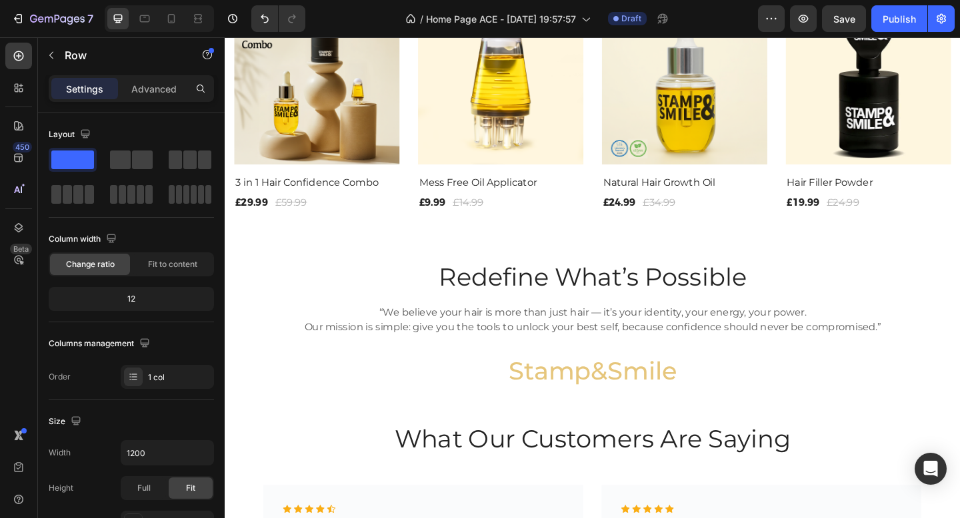
scroll to position [1311, 0]
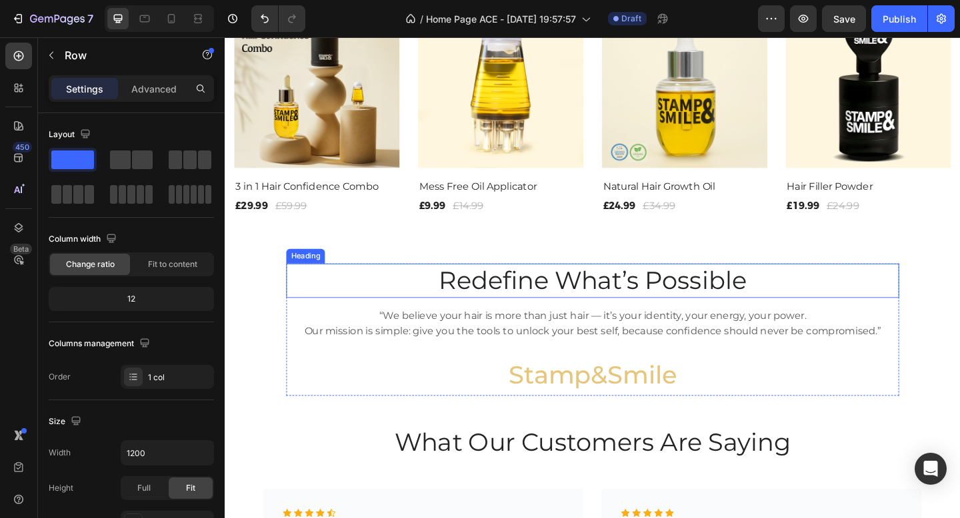
click at [348, 297] on h2 "Redefine What’s Possible" at bounding box center [624, 302] width 666 height 37
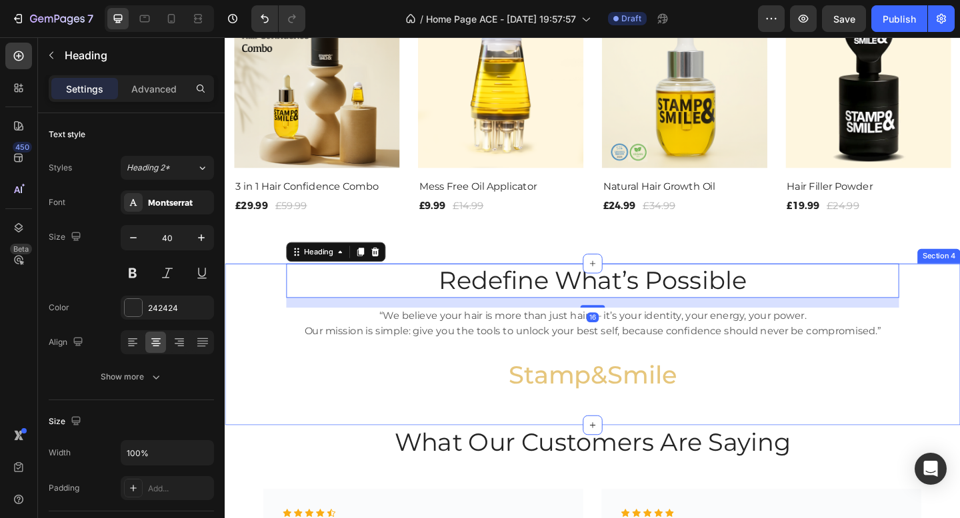
click at [263, 333] on div "Redefine What’s Possible Heading 16 “We believe your hair is more than just hai…" at bounding box center [625, 356] width 780 height 144
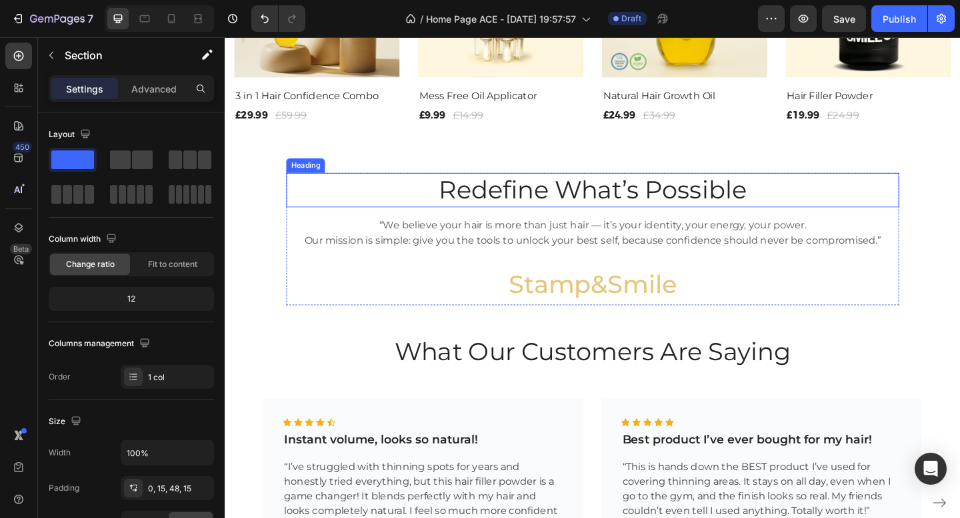
scroll to position [1401, 0]
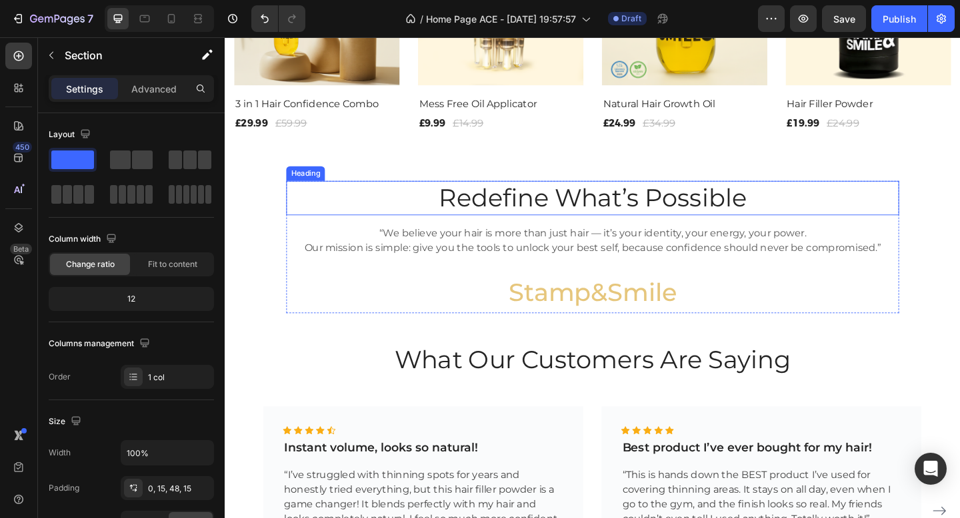
click at [599, 213] on h2 "Redefine What’s Possible" at bounding box center [624, 212] width 666 height 37
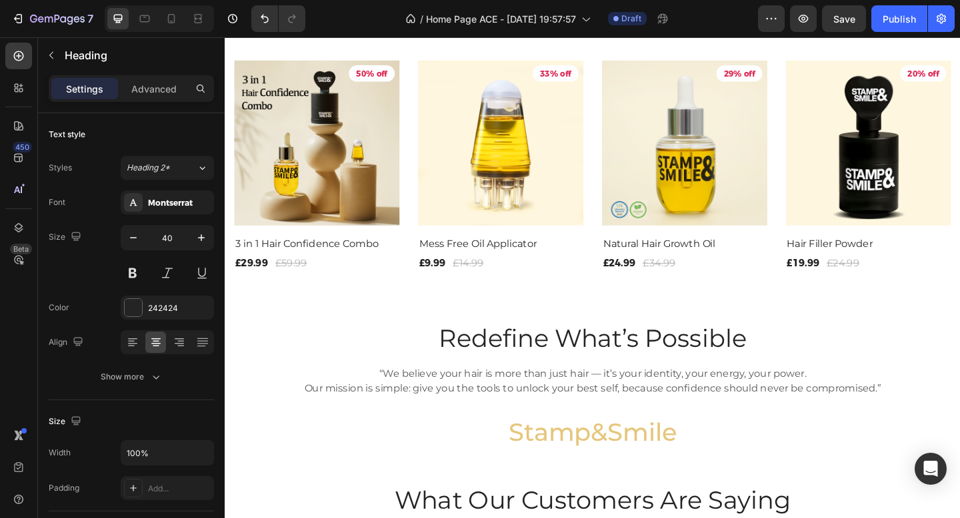
scroll to position [1250, 0]
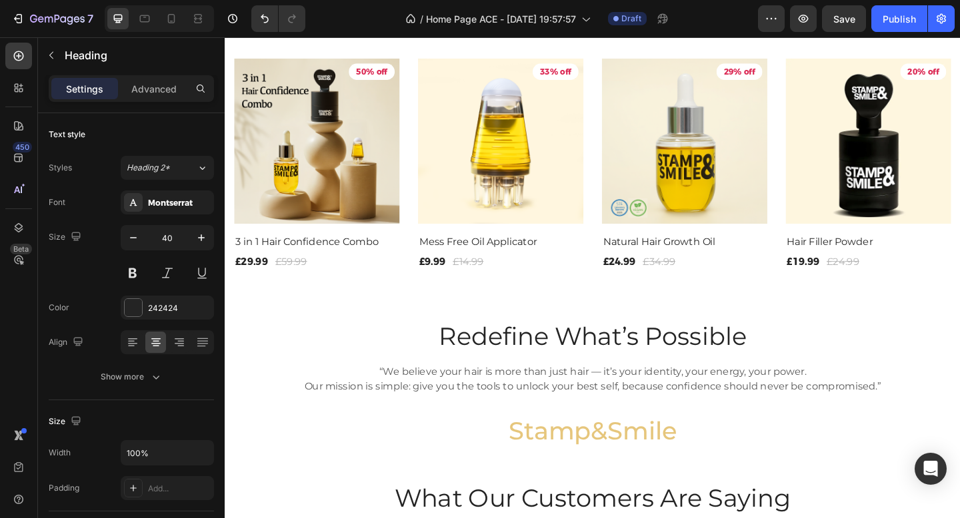
click at [625, 366] on h2 "Redefine What’s Possible" at bounding box center [624, 363] width 666 height 37
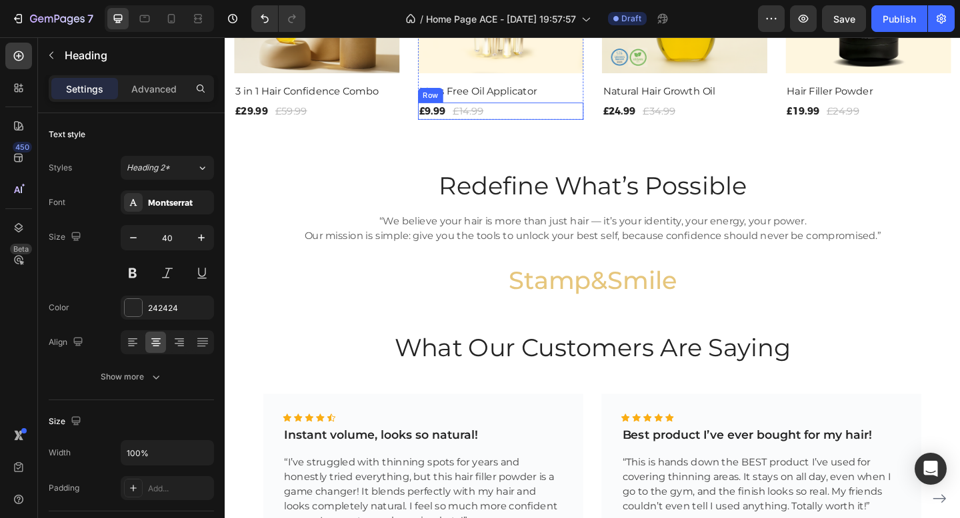
scroll to position [1417, 0]
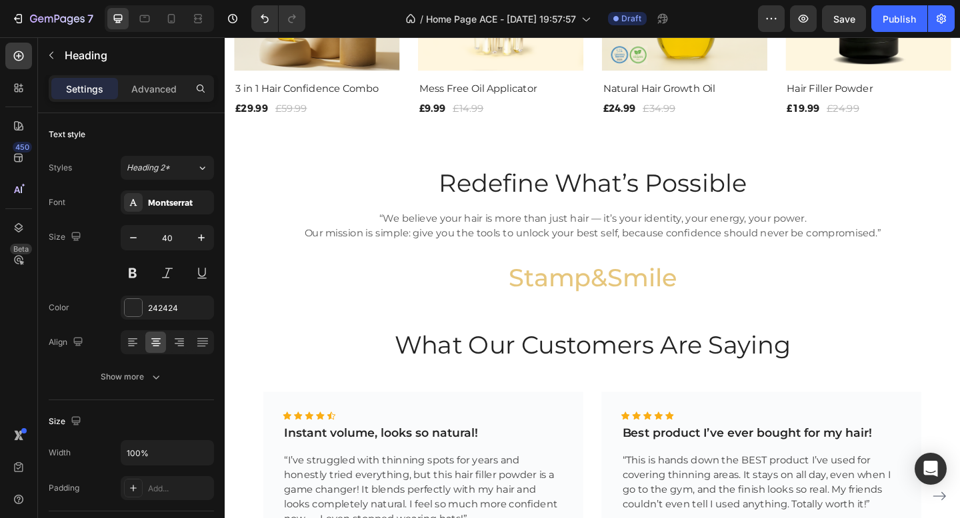
click at [542, 196] on h2 "Redefine What’s Possible" at bounding box center [624, 196] width 666 height 37
click at [598, 197] on p "Redefine What’s Possible" at bounding box center [625, 196] width 664 height 35
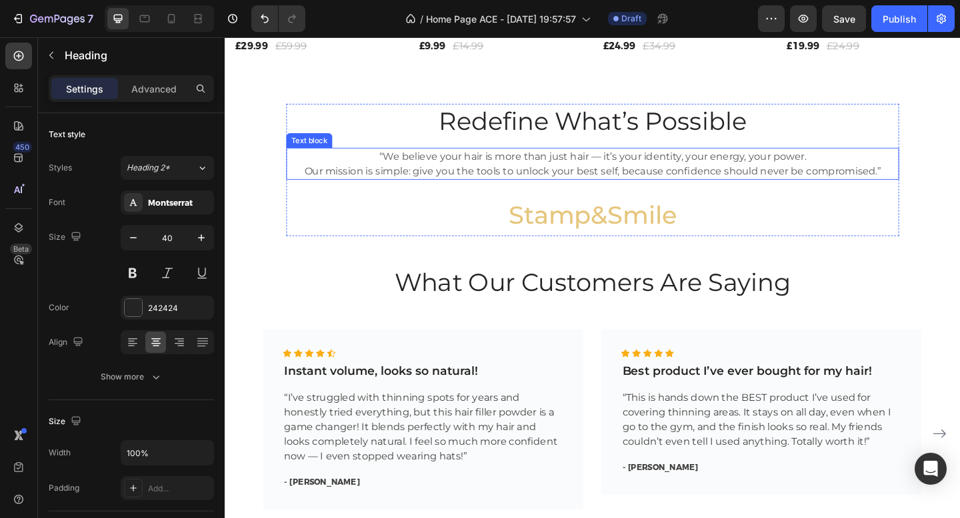
scroll to position [967, 0]
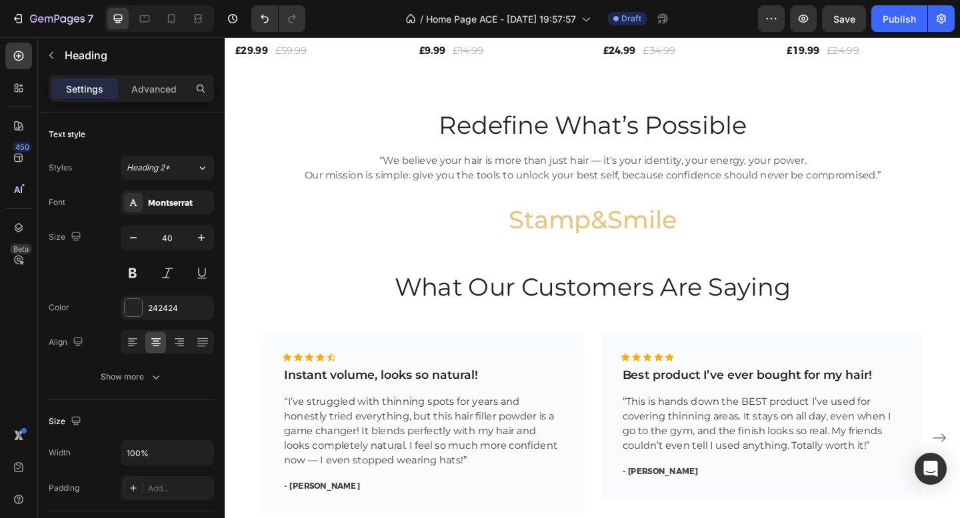
click at [542, 138] on h2 "Redefine What’s Possible" at bounding box center [624, 133] width 666 height 37
click at [542, 138] on p "Redefine What’s Possible" at bounding box center [625, 133] width 664 height 35
click at [794, 127] on p "Redefine What’s Possible" at bounding box center [625, 133] width 664 height 35
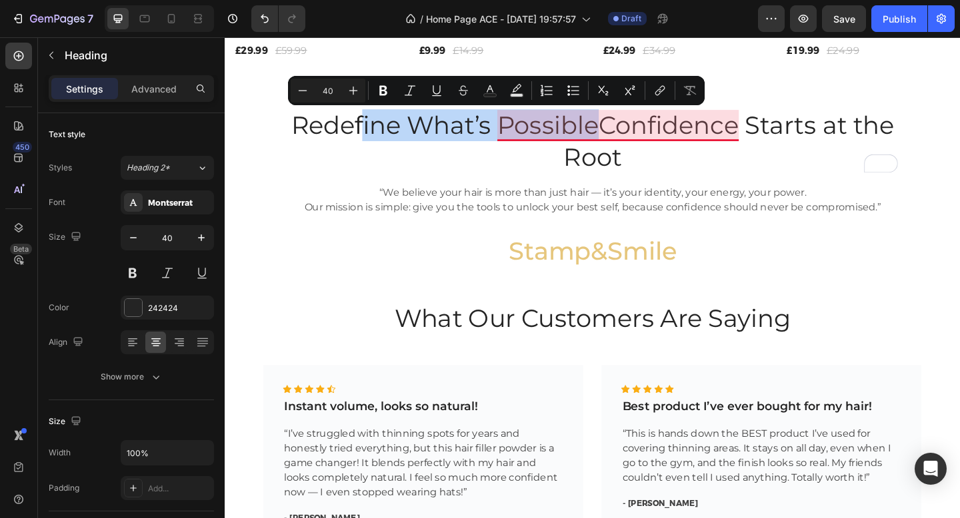
drag, startPoint x: 628, startPoint y: 138, endPoint x: 375, endPoint y: 140, distance: 253.9
click at [375, 140] on p "Redefine What’s PossibleConfidence Starts at the Root" at bounding box center [625, 150] width 664 height 69
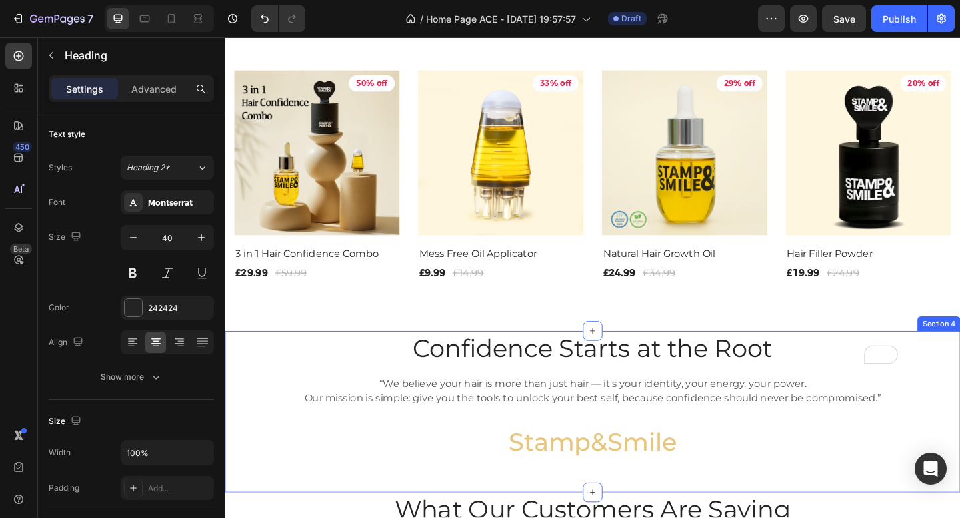
scroll to position [722, 0]
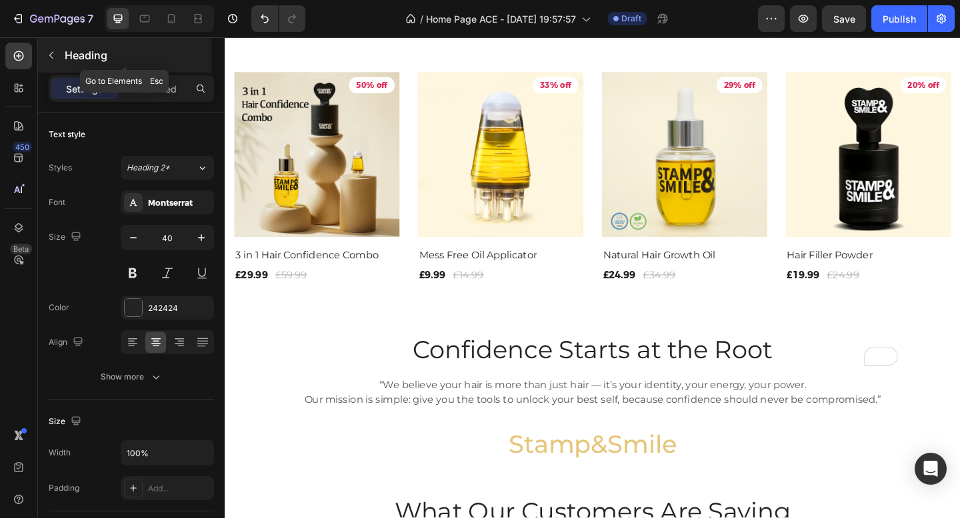
click at [46, 57] on icon "button" at bounding box center [51, 55] width 11 height 11
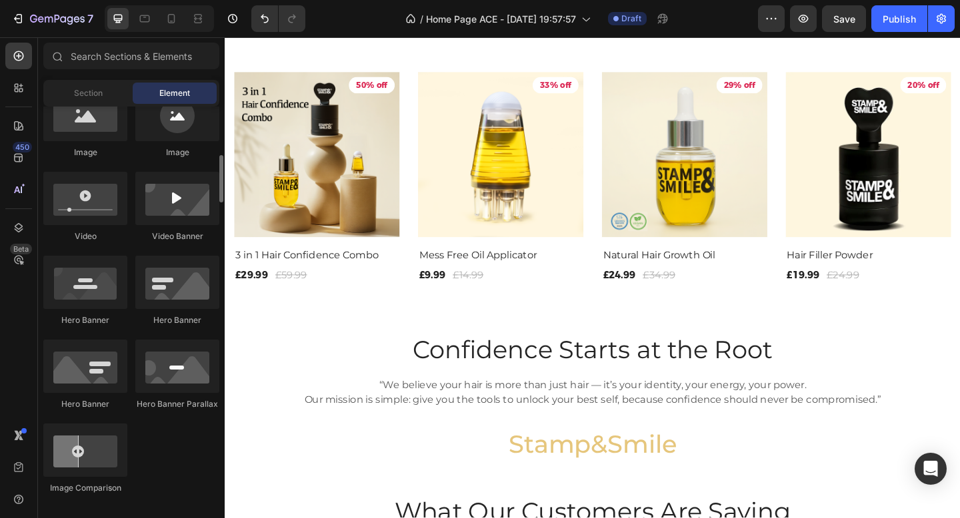
scroll to position [441, 0]
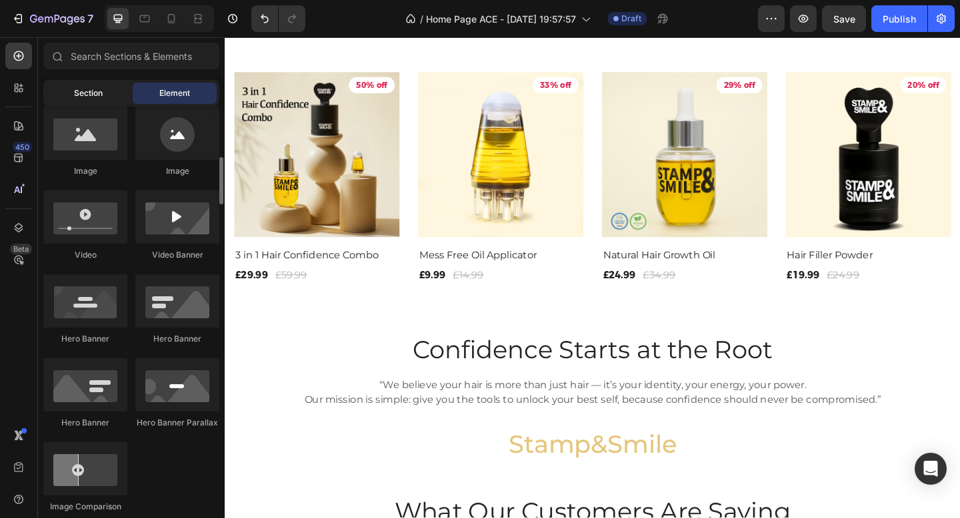
click at [89, 90] on span "Section" at bounding box center [88, 93] width 29 height 12
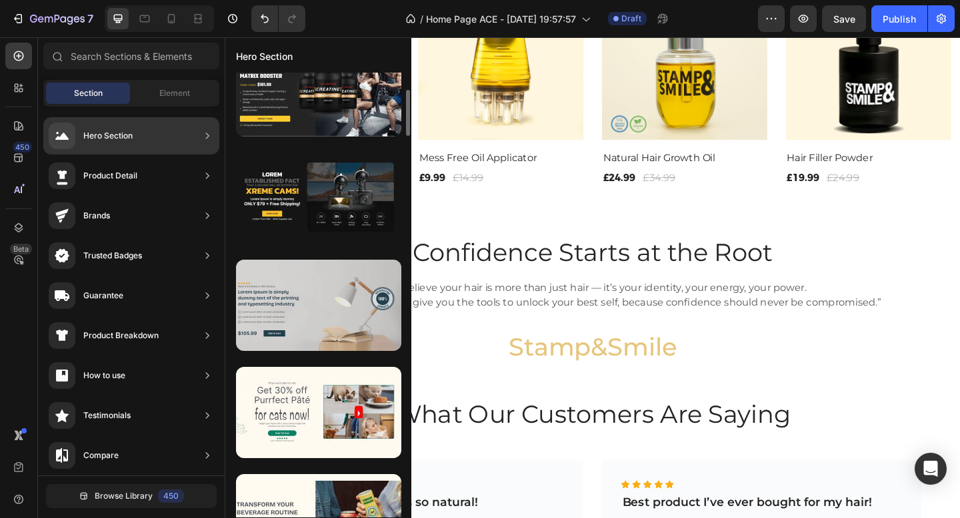
scroll to position [141, 0]
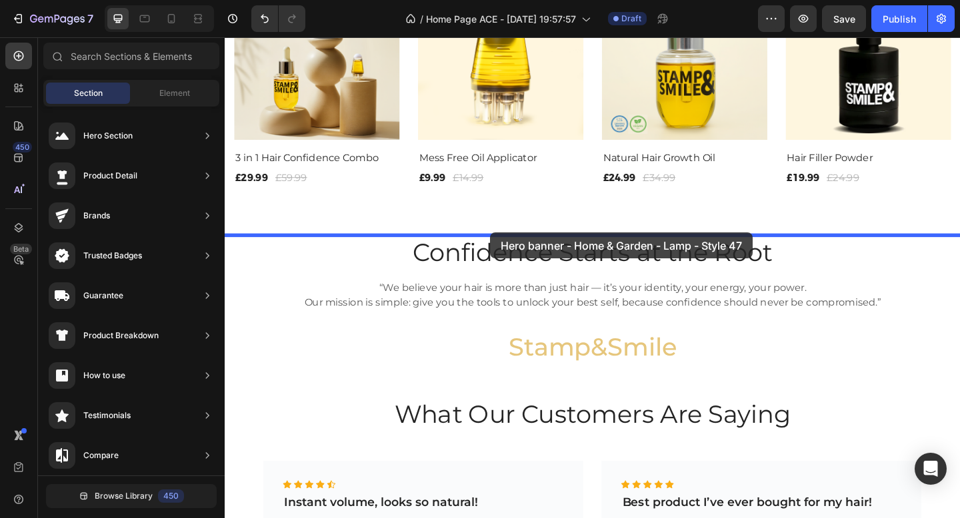
drag, startPoint x: 532, startPoint y: 331, endPoint x: 513, endPoint y: 250, distance: 83.4
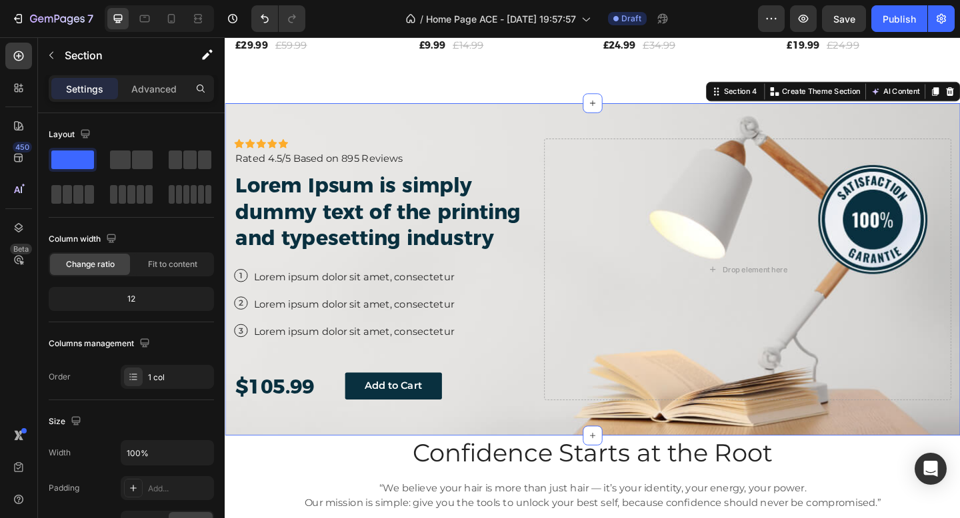
scroll to position [990, 0]
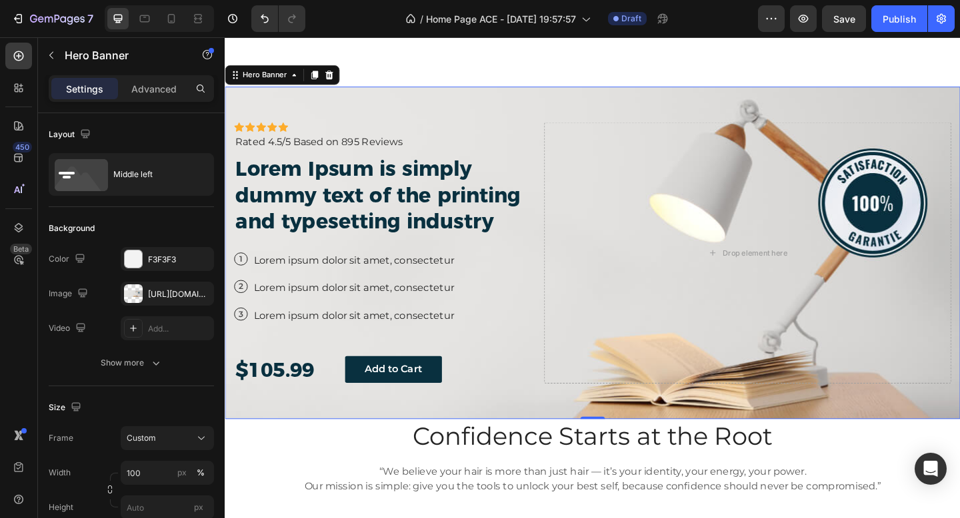
click at [492, 109] on div "Icon Icon Icon Icon Icon Icon List Icon Icon Icon Icon Icon Icon List Rated 4.5…" at bounding box center [625, 272] width 800 height 363
click at [163, 294] on div "https://cdn.shopify.com/s/files/1/2005/9307/files/gempages_432750572815254551-4…" at bounding box center [167, 295] width 39 height 12
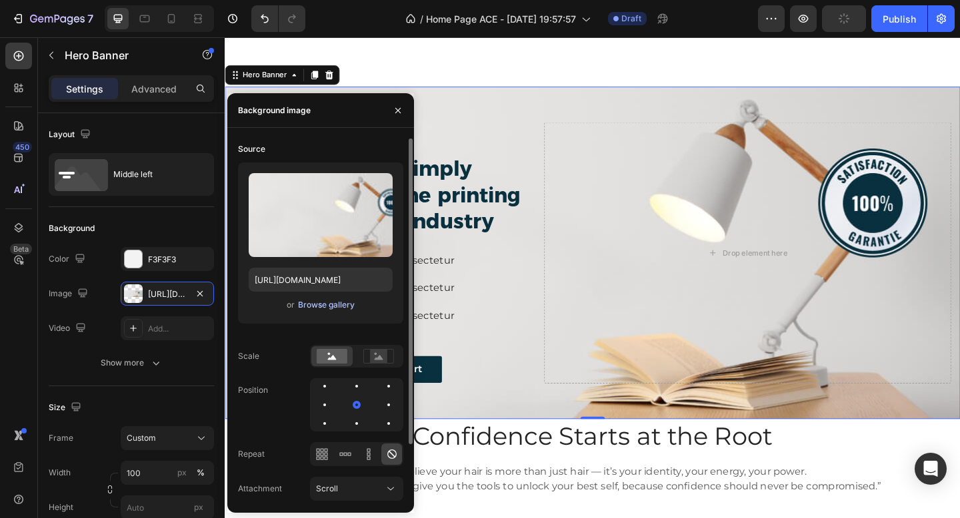
click at [327, 302] on div "Browse gallery" at bounding box center [326, 305] width 57 height 12
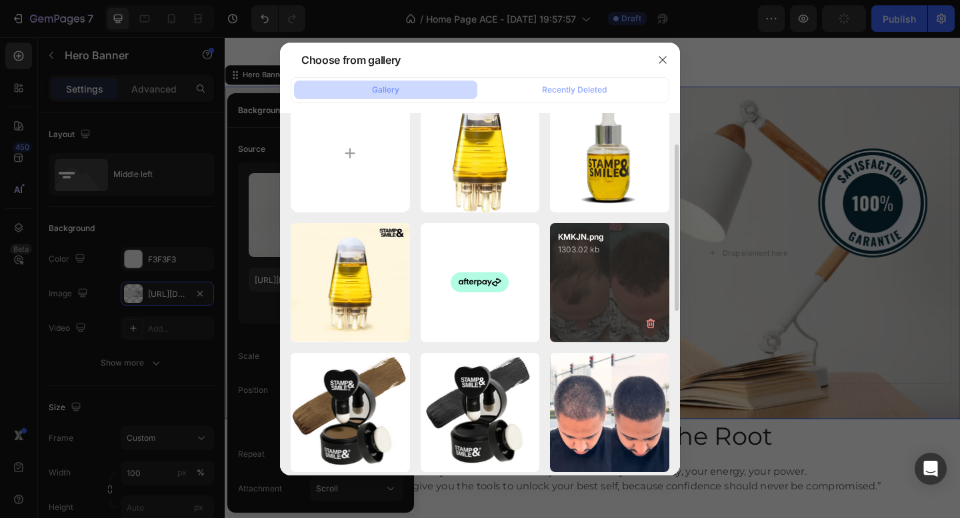
type input "https://cdn.shopify.com/s/files/1/0842/2129/6977/files/gempages_544302629908382…"
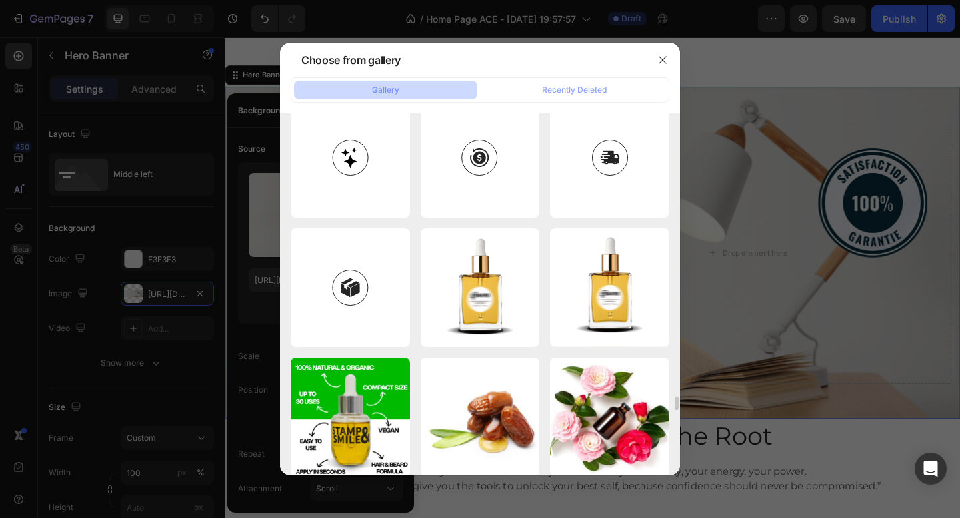
scroll to position [7416, 0]
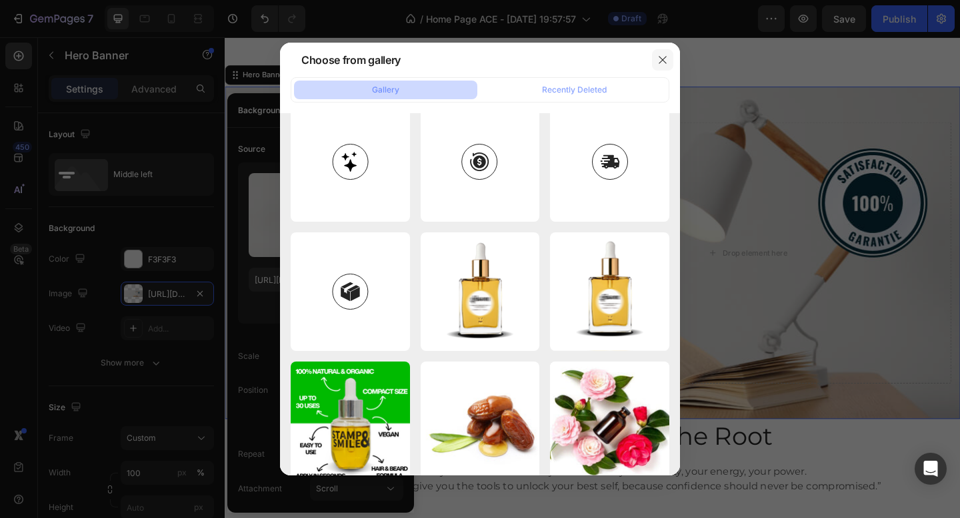
click at [665, 55] on icon "button" at bounding box center [662, 60] width 11 height 11
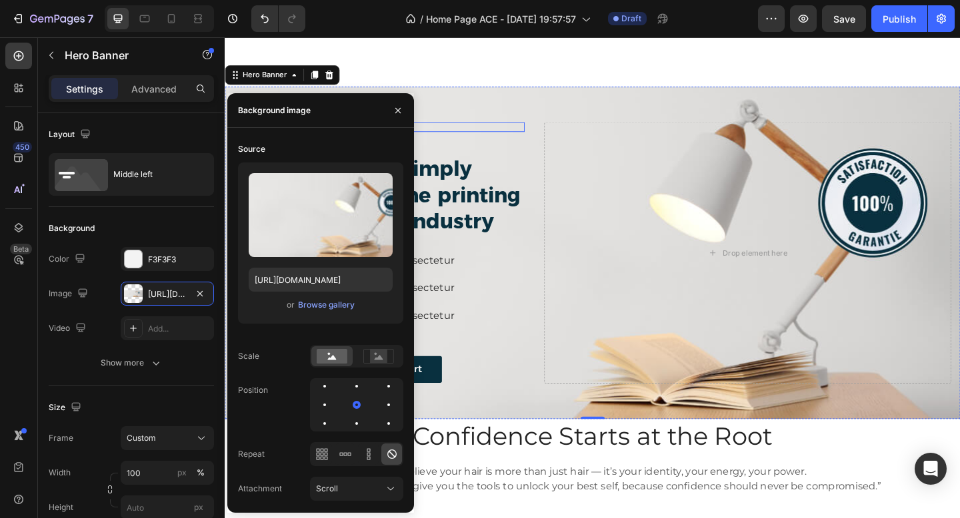
click at [530, 131] on div "Icon Icon Icon Icon Icon" at bounding box center [393, 135] width 316 height 11
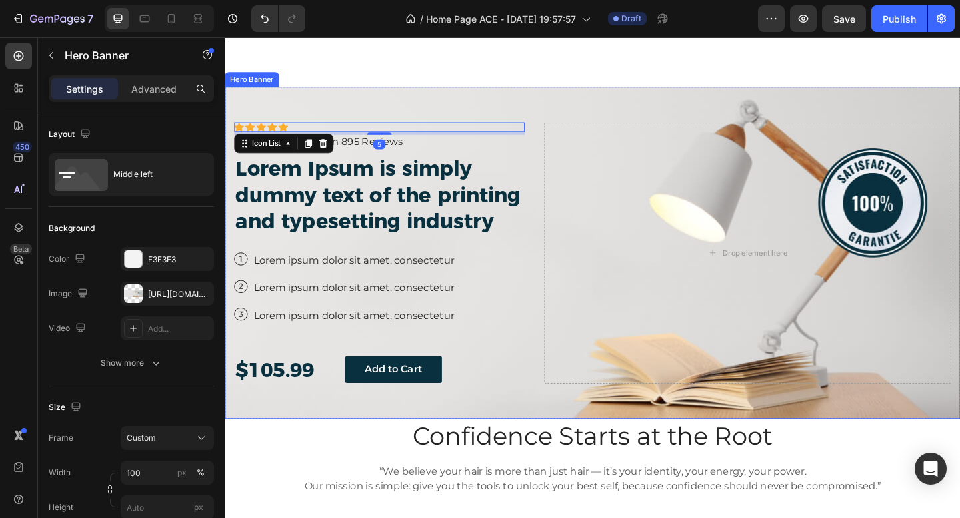
click at [543, 118] on div "Icon Icon Icon Icon Icon Icon List 5 Icon Icon Icon Icon Icon Icon List Rated 4…" at bounding box center [625, 272] width 800 height 363
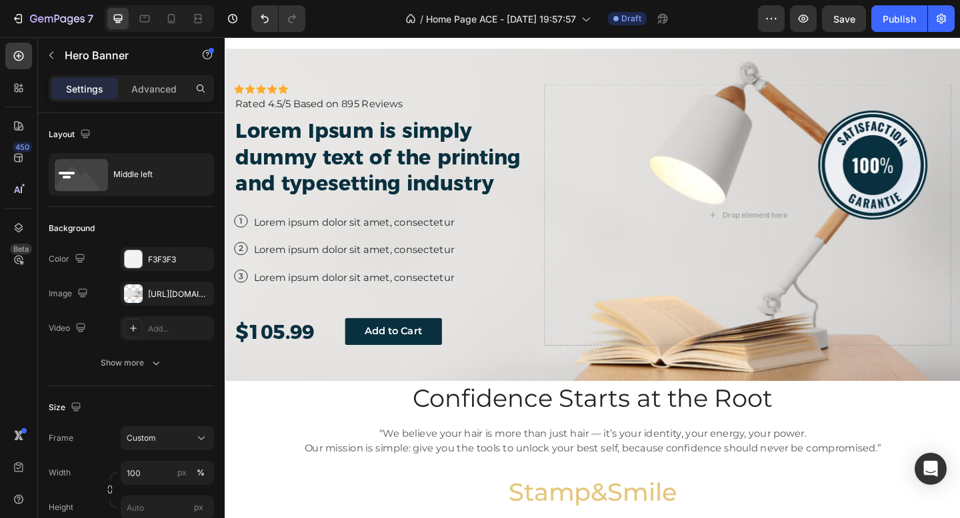
scroll to position [1527, 0]
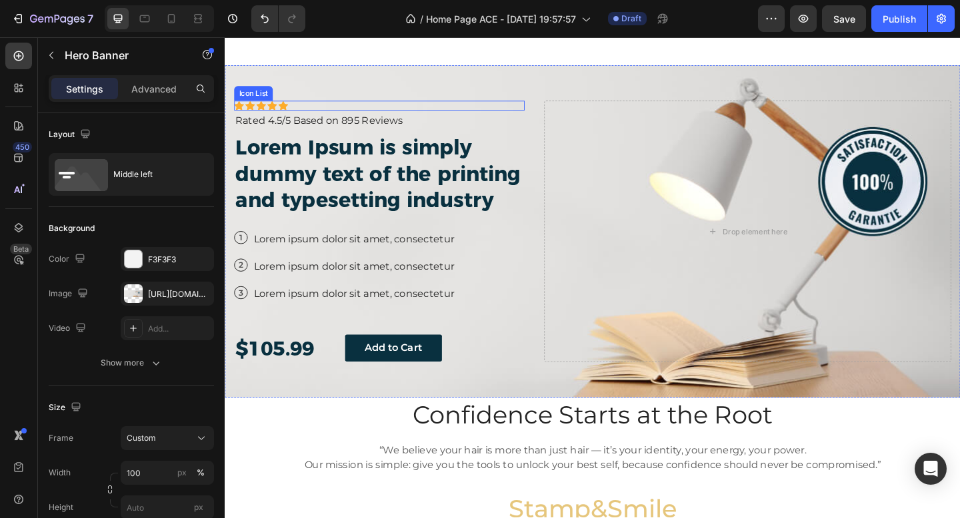
click at [412, 107] on div "Icon Icon Icon Icon Icon" at bounding box center [393, 112] width 316 height 11
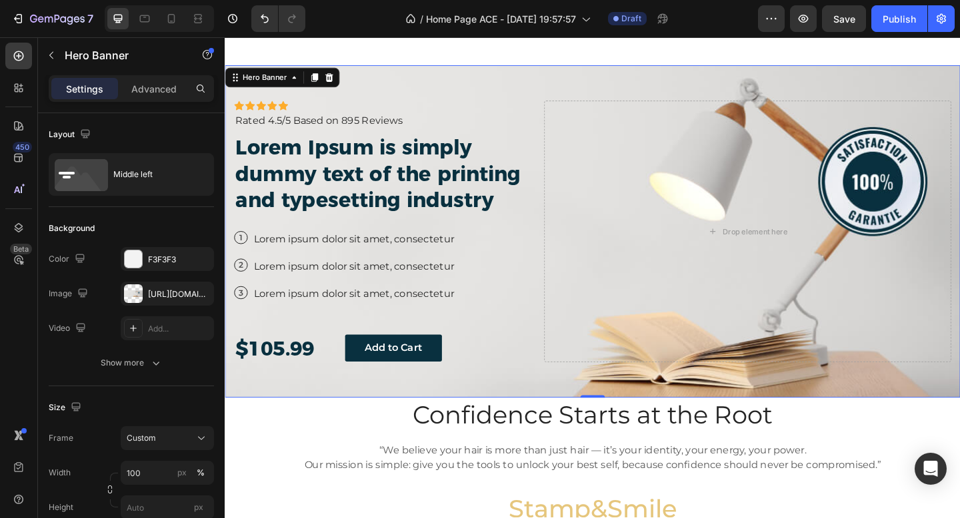
click at [412, 80] on div "Icon Icon Icon Icon Icon Icon List Icon Icon Icon Icon Icon Icon List Rated 4.5…" at bounding box center [625, 249] width 800 height 363
click at [337, 81] on icon at bounding box center [338, 80] width 9 height 9
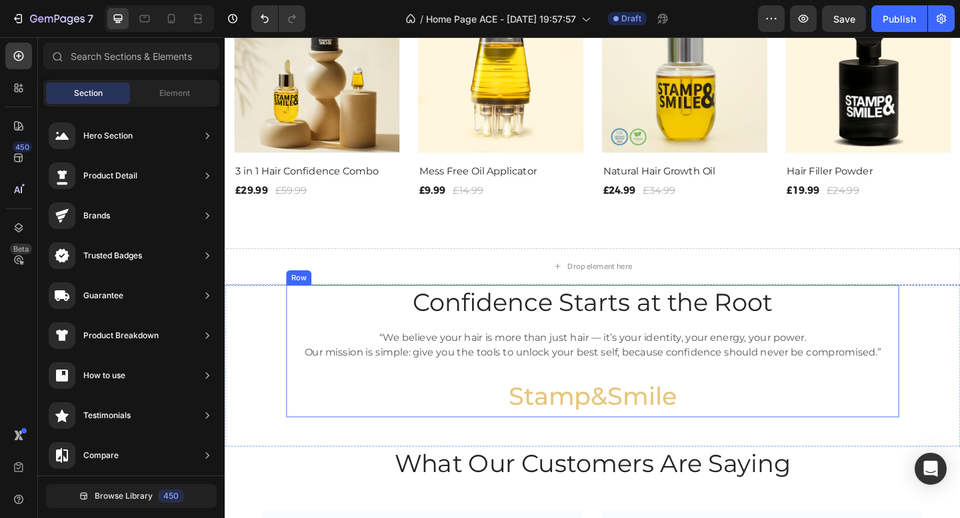
scroll to position [1304, 0]
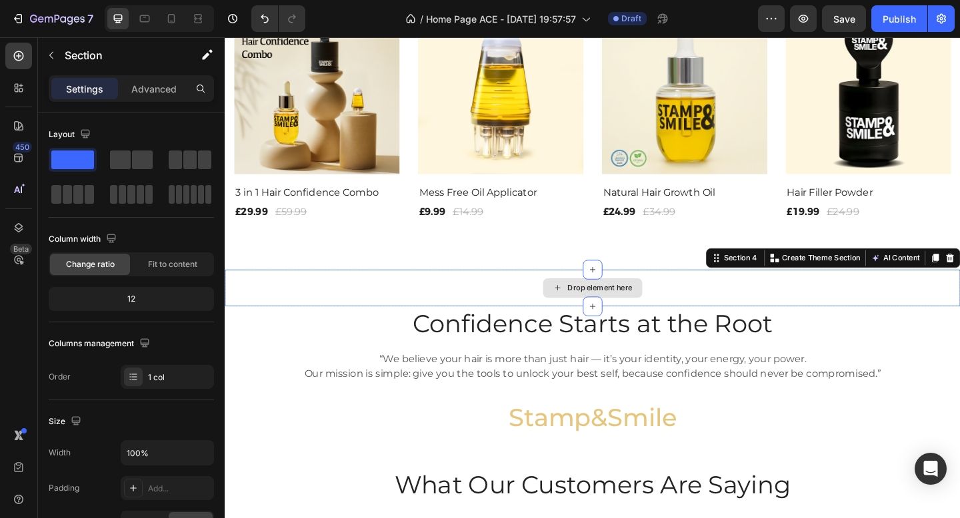
click at [343, 309] on div "Drop element here" at bounding box center [625, 311] width 800 height 40
click at [654, 311] on div "Drop element here" at bounding box center [632, 310] width 71 height 11
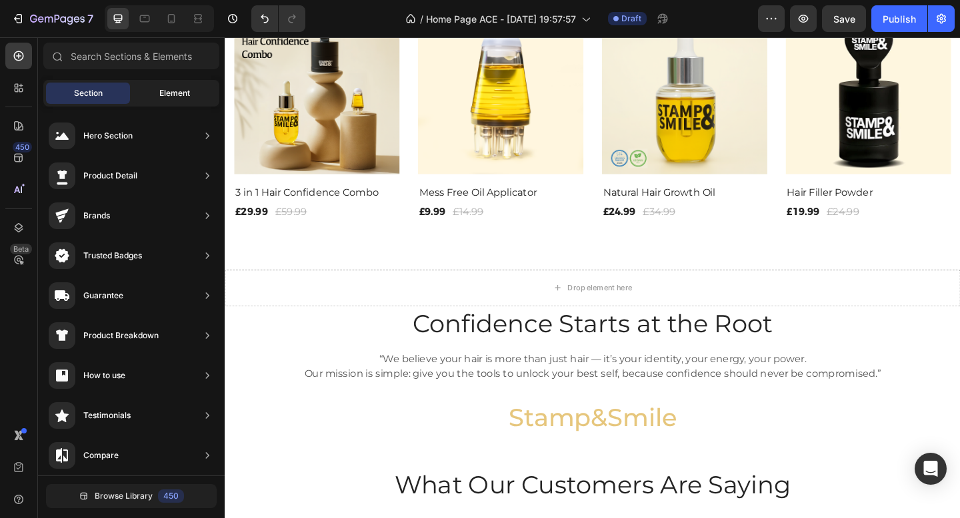
click at [183, 85] on div "Element" at bounding box center [175, 93] width 84 height 21
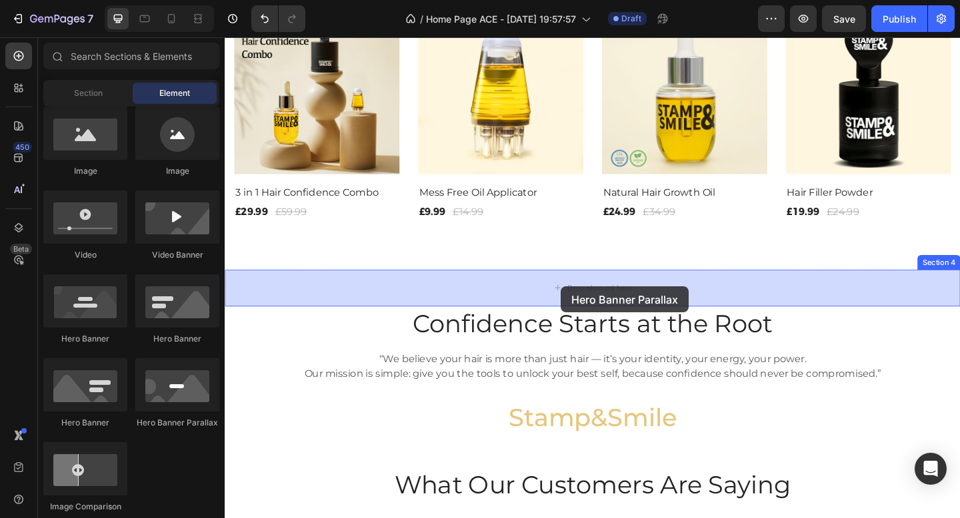
drag, startPoint x: 404, startPoint y: 442, endPoint x: 590, endPoint y: 309, distance: 228.8
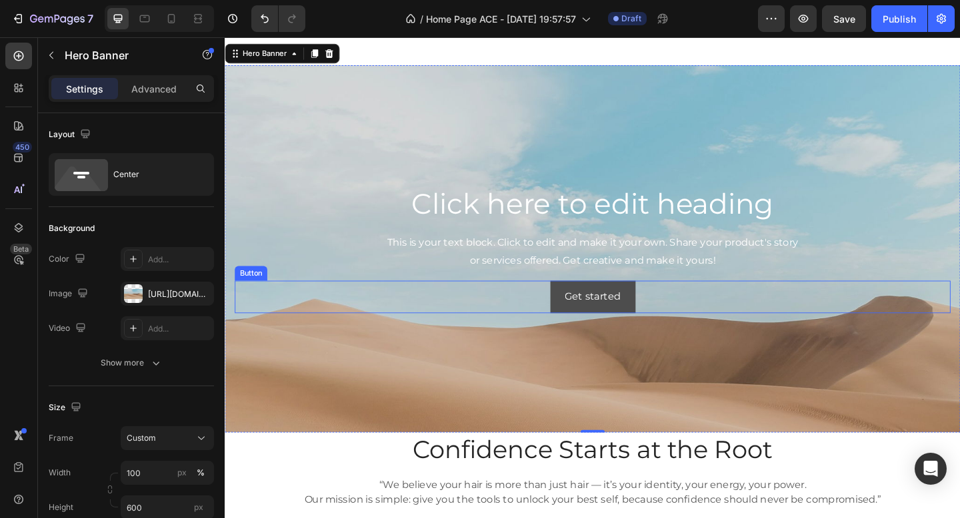
scroll to position [1519, 0]
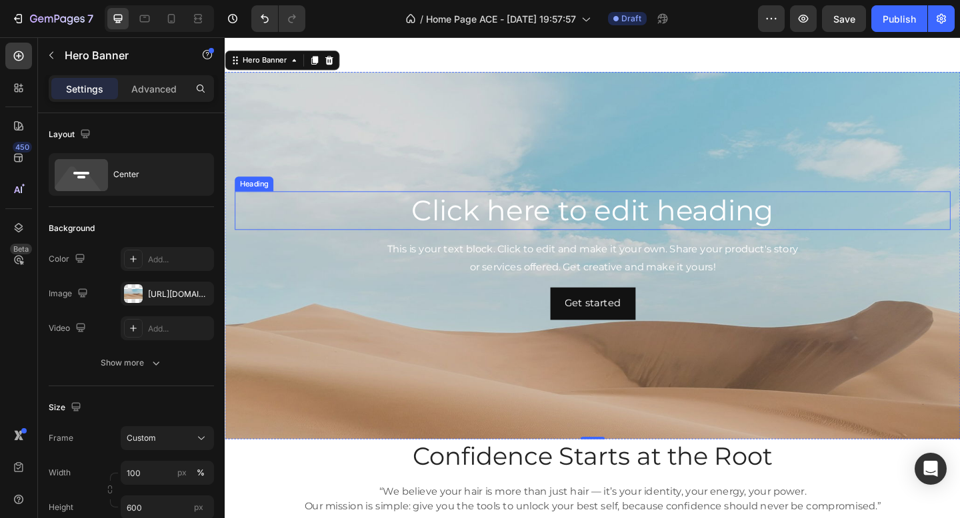
click at [584, 229] on h2 "Click here to edit heading" at bounding box center [624, 226] width 778 height 43
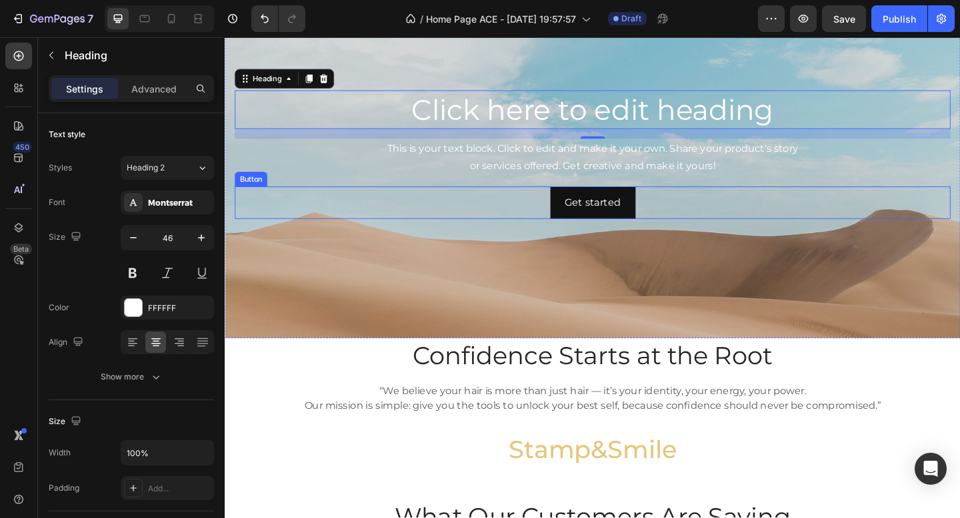
scroll to position [1627, 0]
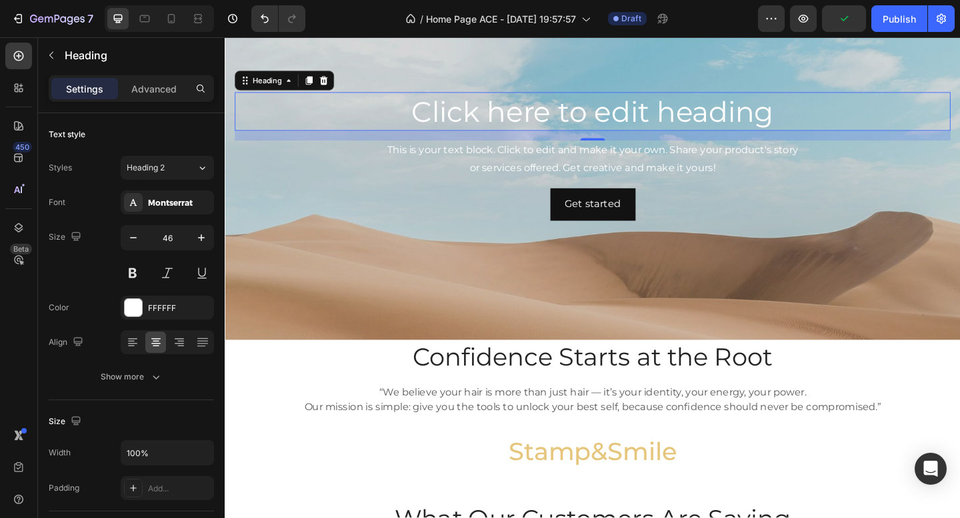
click at [544, 116] on h2 "Click here to edit heading" at bounding box center [624, 118] width 778 height 43
click at [544, 116] on p "Click here to edit heading" at bounding box center [625, 119] width 776 height 40
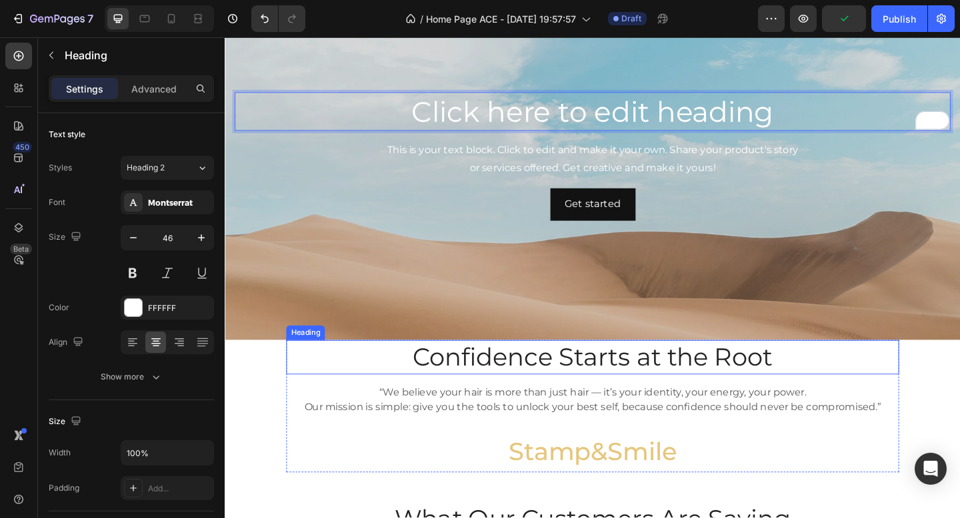
click at [441, 389] on h2 "Confidence Starts at the Root" at bounding box center [624, 385] width 666 height 37
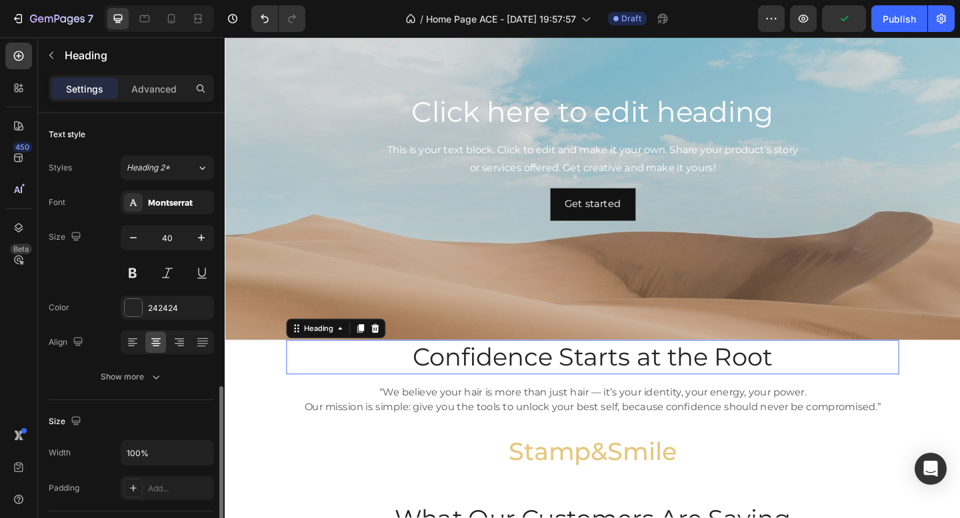
scroll to position [181, 0]
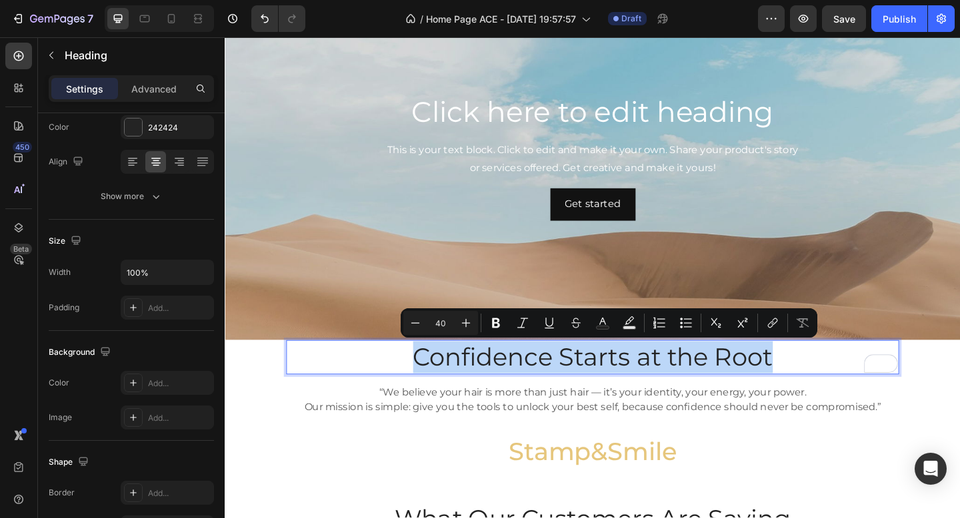
drag, startPoint x: 433, startPoint y: 386, endPoint x: 838, endPoint y: 385, distance: 404.5
click at [838, 385] on p "Confidence Starts at the Root" at bounding box center [625, 386] width 664 height 35
copy p "Confidence Starts at the Root"
click at [820, 119] on p "Click here to edit heading" at bounding box center [625, 119] width 776 height 40
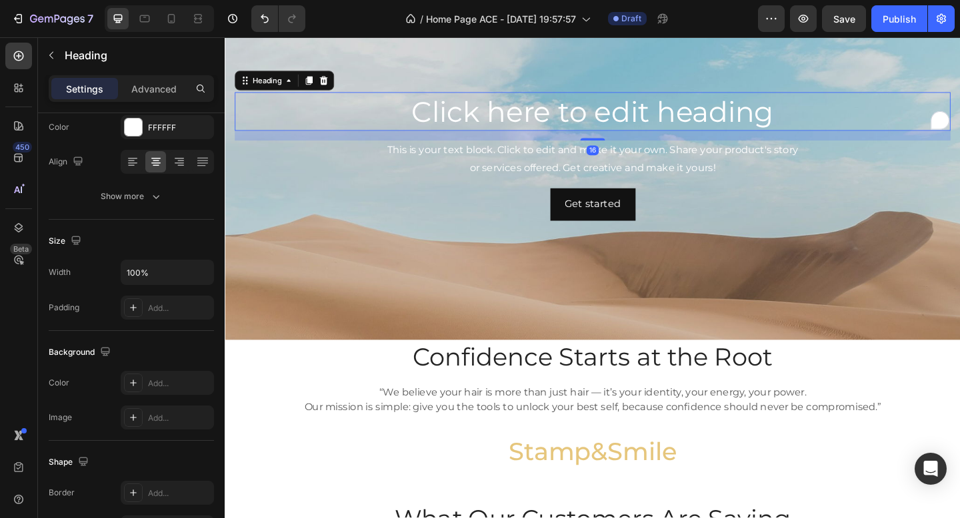
click at [820, 119] on p "Click here to edit heading" at bounding box center [625, 119] width 776 height 40
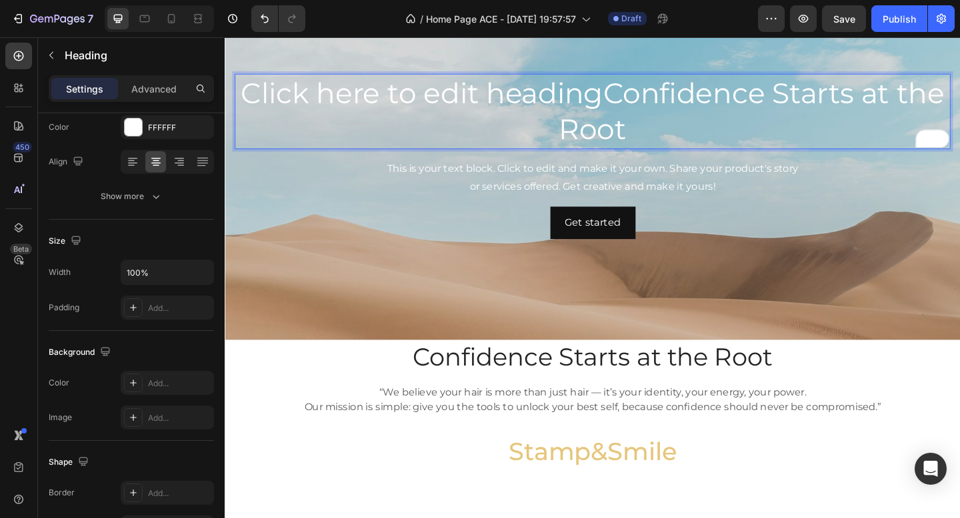
scroll to position [1607, 0]
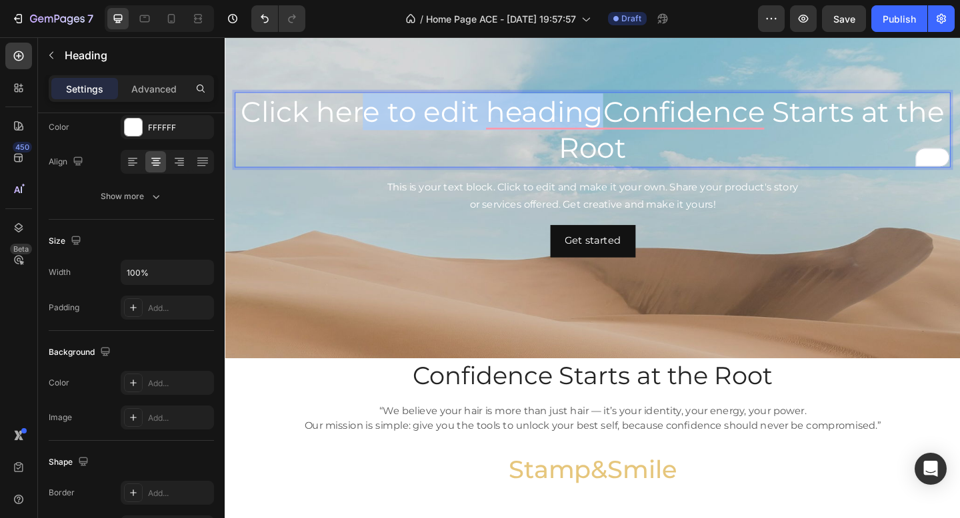
drag, startPoint x: 636, startPoint y: 113, endPoint x: 379, endPoint y: 125, distance: 258.2
click at [379, 125] on p "Click here to edit headingConfidence Starts at the Root" at bounding box center [625, 139] width 776 height 80
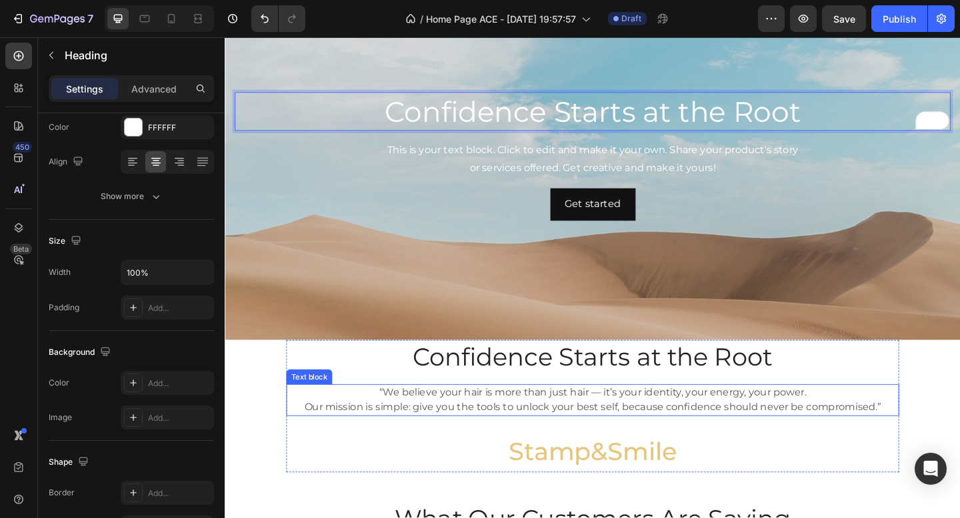
click at [477, 423] on p "“We believe your hair is more than just hair — it’s your identity, your energy,…" at bounding box center [625, 433] width 664 height 32
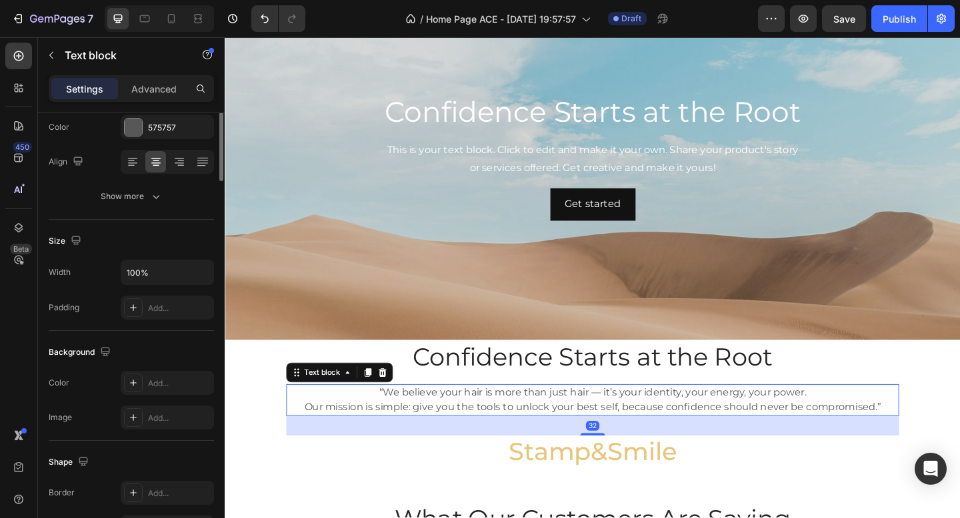
scroll to position [0, 0]
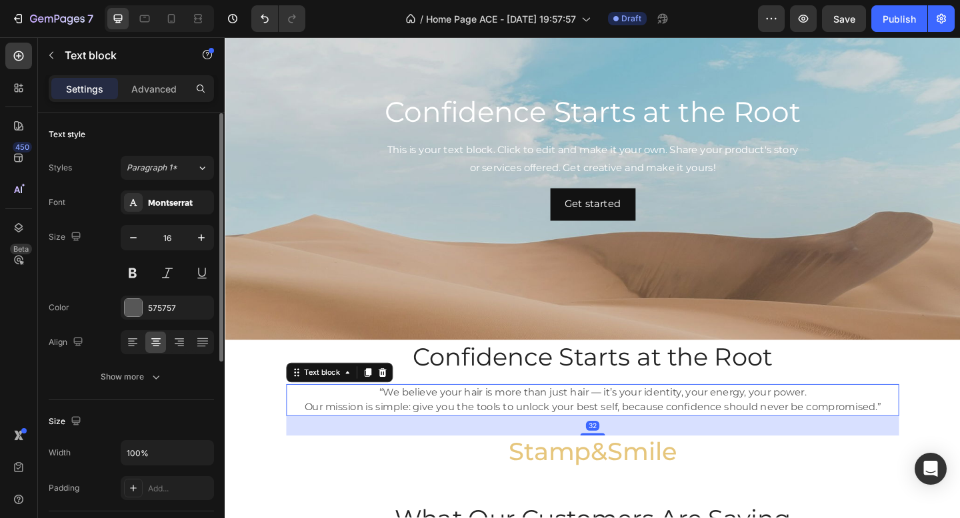
click at [477, 423] on p "“We believe your hair is more than just hair — it’s your identity, your energy,…" at bounding box center [625, 433] width 664 height 32
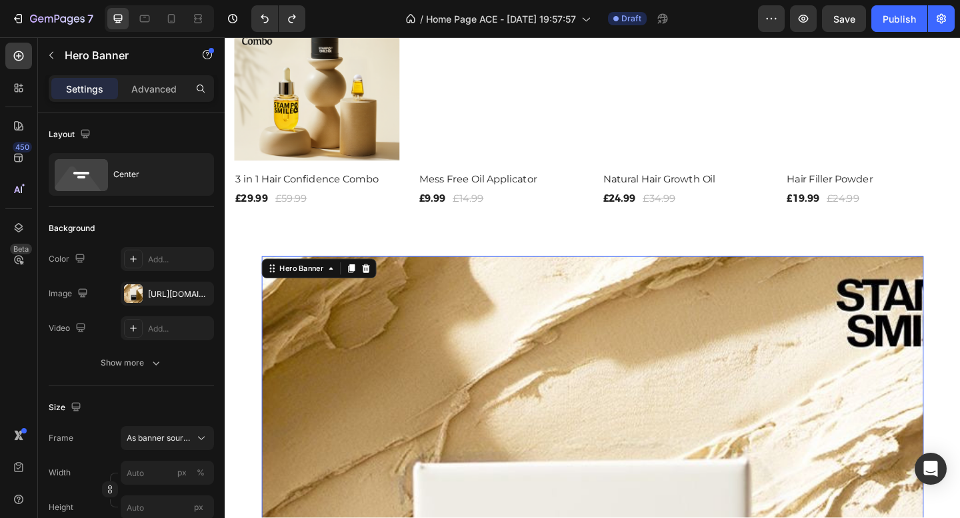
scroll to position [153, 0]
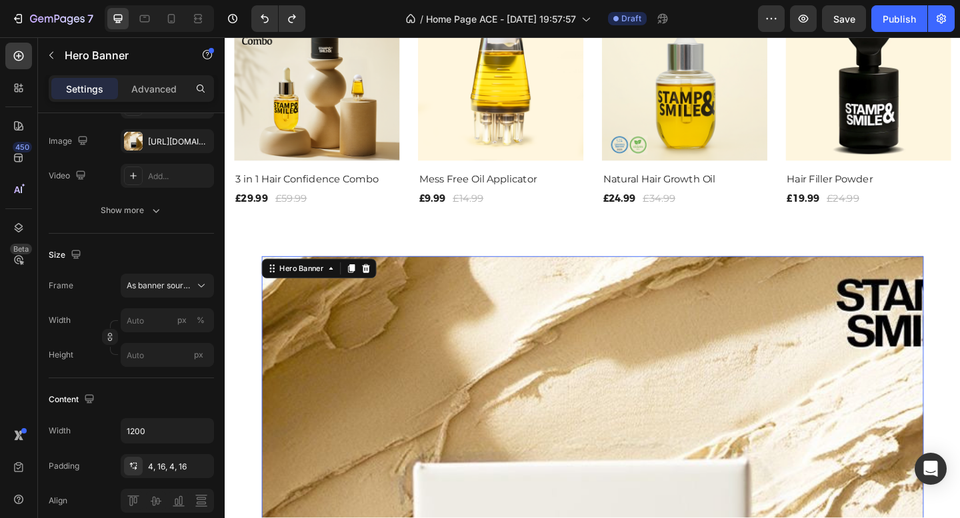
type input "1200"
type input "600"
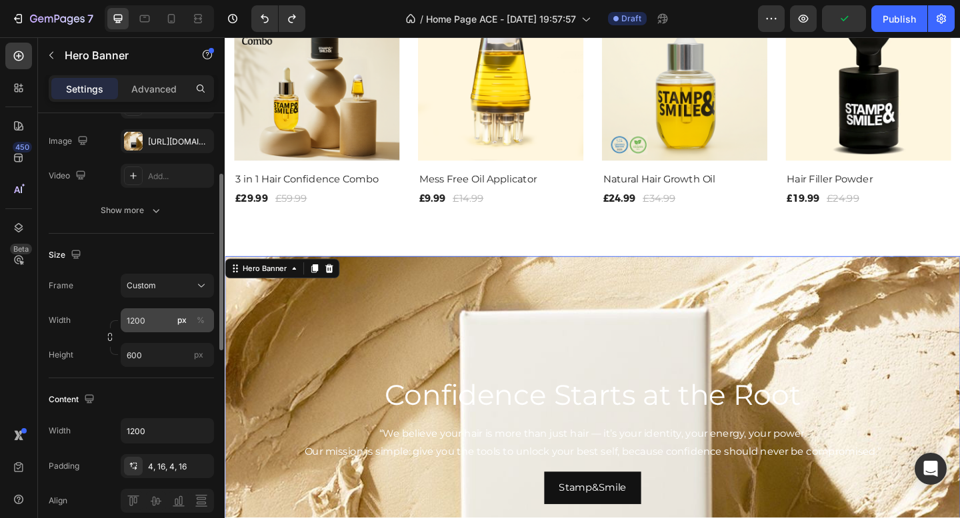
click at [154, 325] on input "1200" at bounding box center [167, 321] width 93 height 24
click at [97, 296] on div "Frame Custom" at bounding box center [131, 286] width 165 height 24
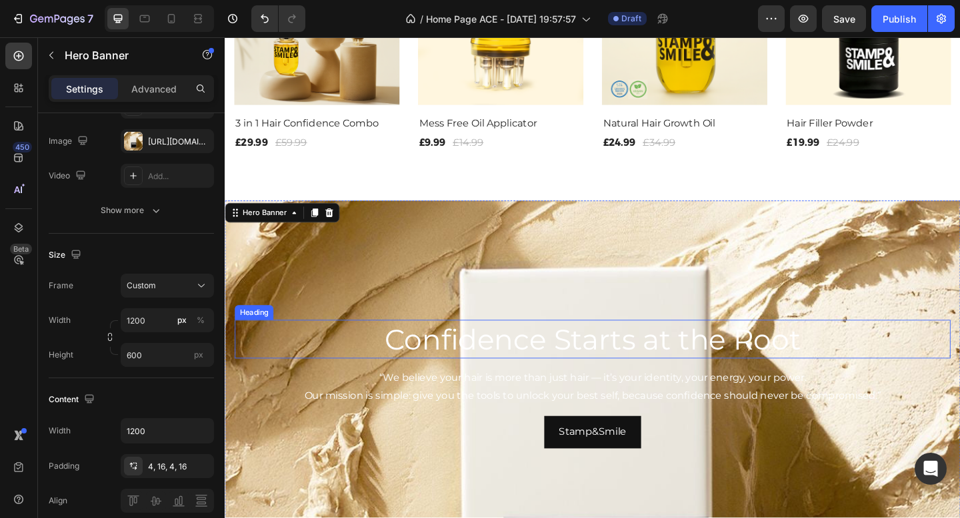
scroll to position [1565, 0]
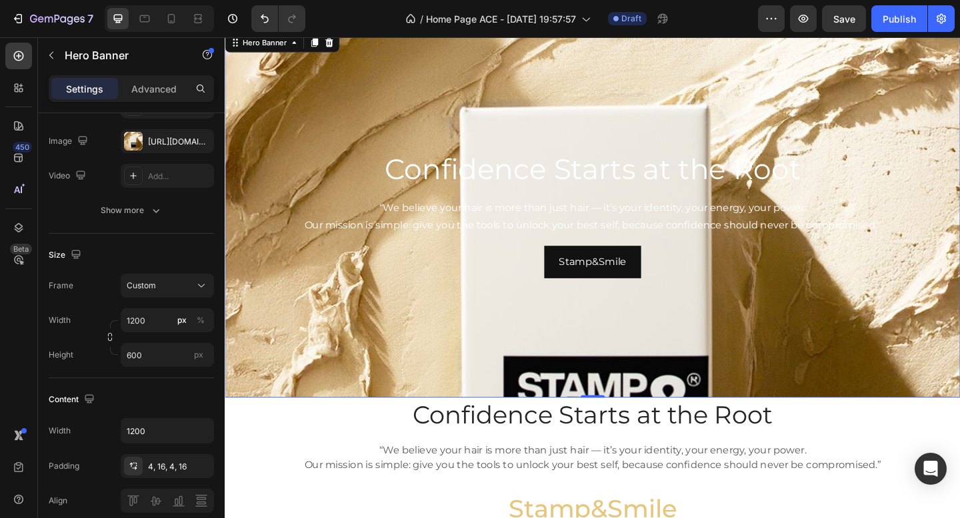
click at [365, 374] on div "Background Image" at bounding box center [625, 327] width 800 height 600
click at [157, 327] on input "1200" at bounding box center [167, 321] width 93 height 24
click at [85, 302] on div "Frame Custom Width 1200 px % Height 600 px" at bounding box center [131, 320] width 165 height 93
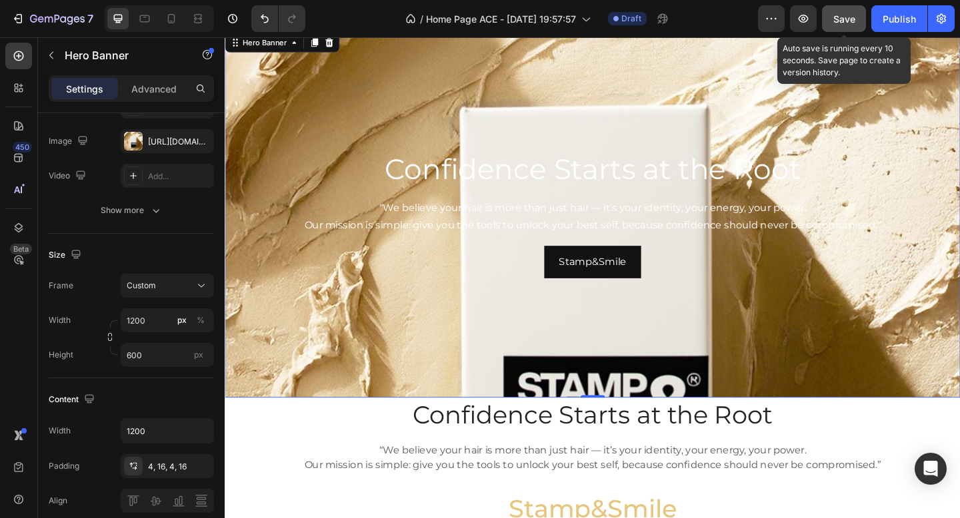
click at [832, 19] on button "Save" at bounding box center [844, 18] width 44 height 27
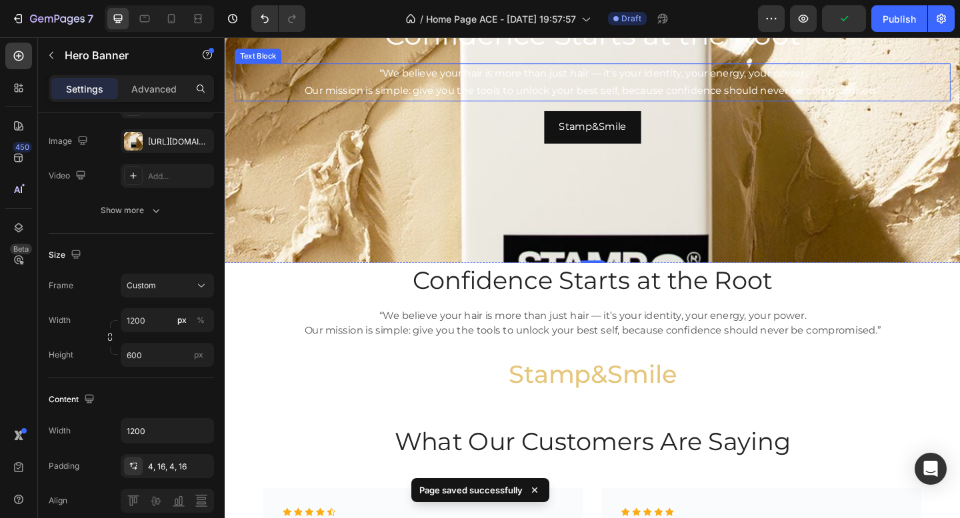
scroll to position [1726, 0]
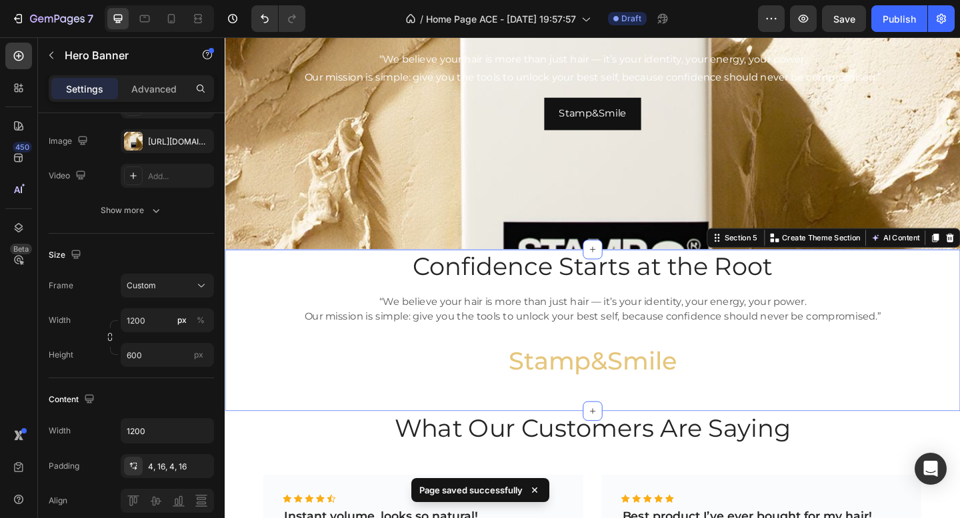
click at [252, 331] on div "Confidence Starts at the Root Heading “We believe your hair is more than just h…" at bounding box center [625, 341] width 780 height 144
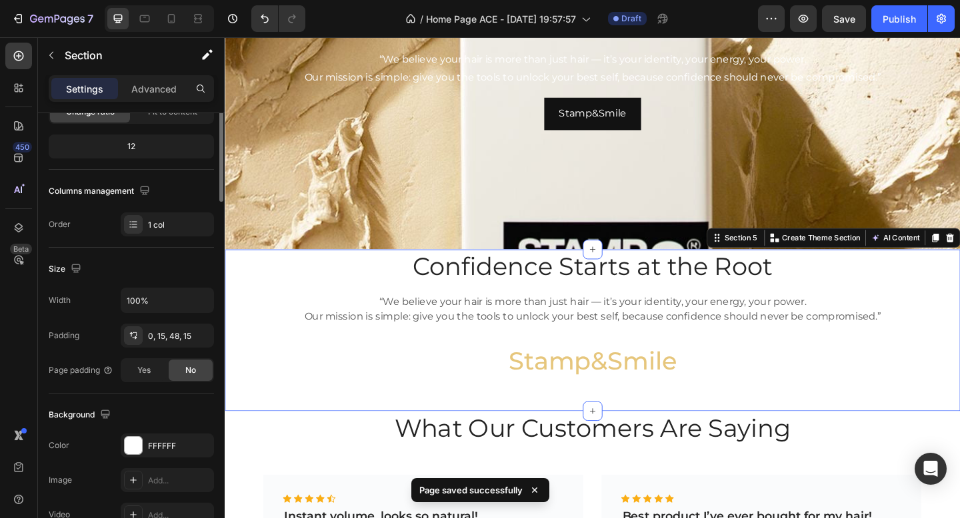
scroll to position [0, 0]
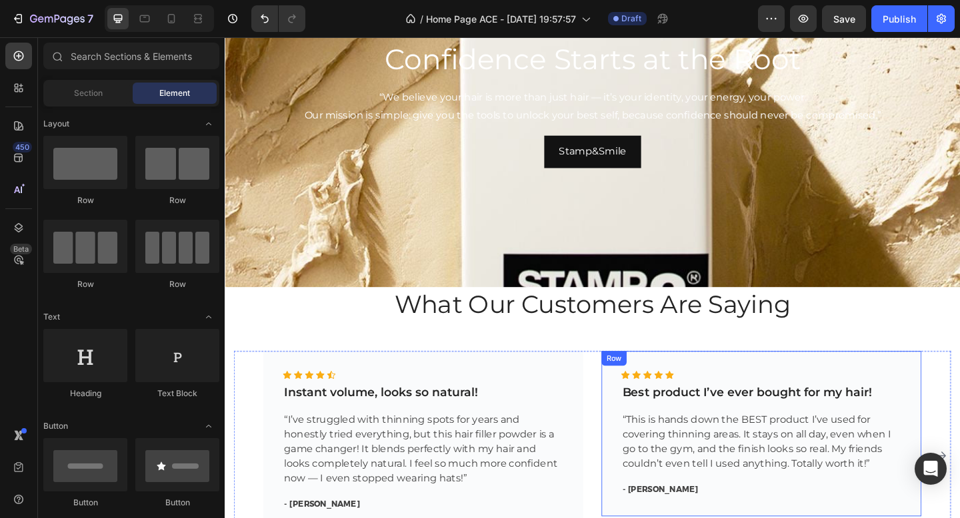
scroll to position [1661, 0]
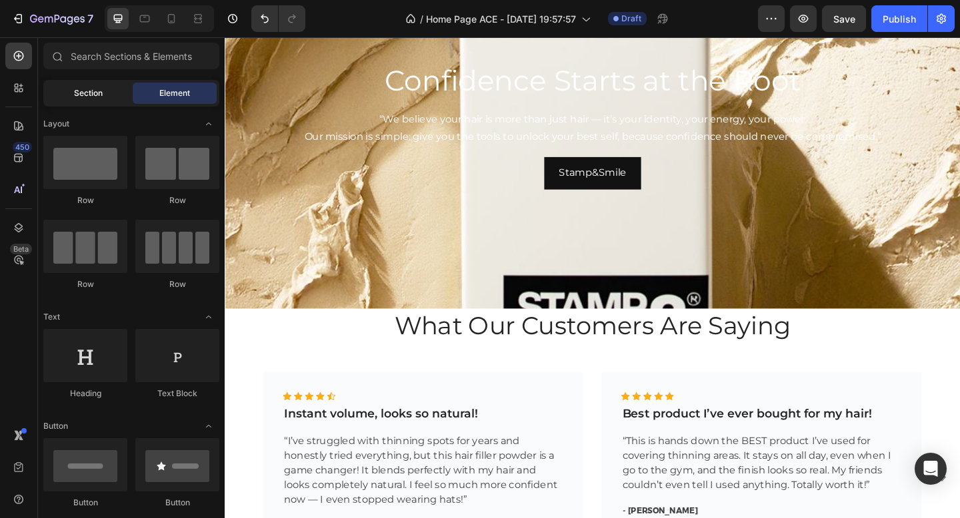
click at [91, 95] on span "Section" at bounding box center [88, 93] width 29 height 12
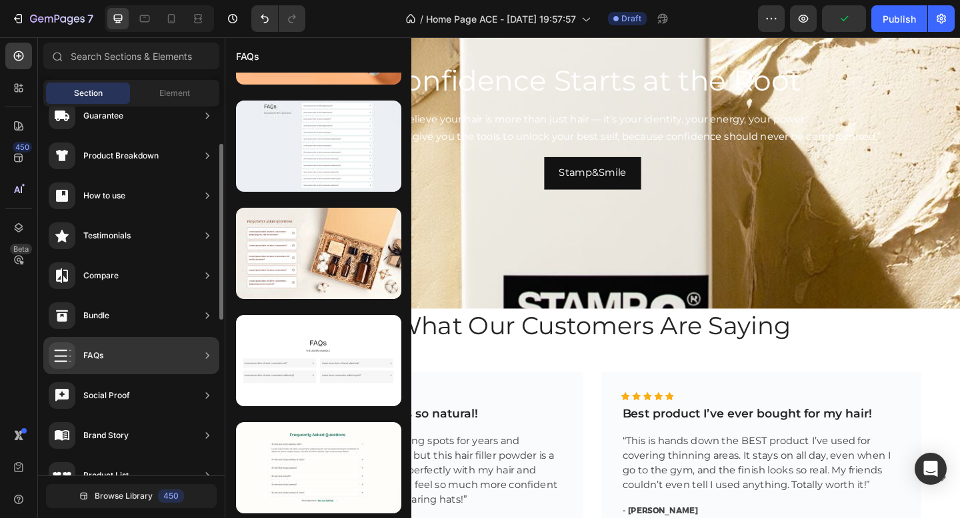
scroll to position [105, 0]
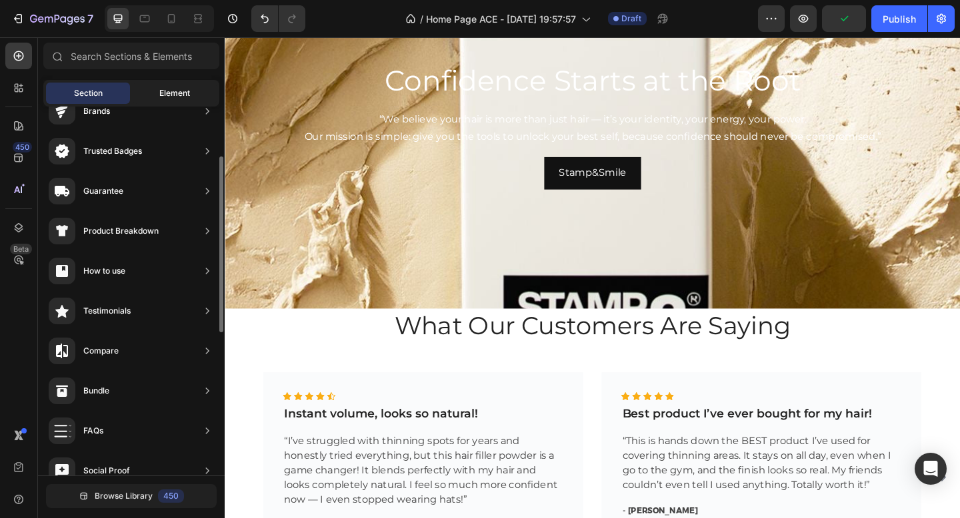
click at [172, 96] on span "Element" at bounding box center [174, 93] width 31 height 12
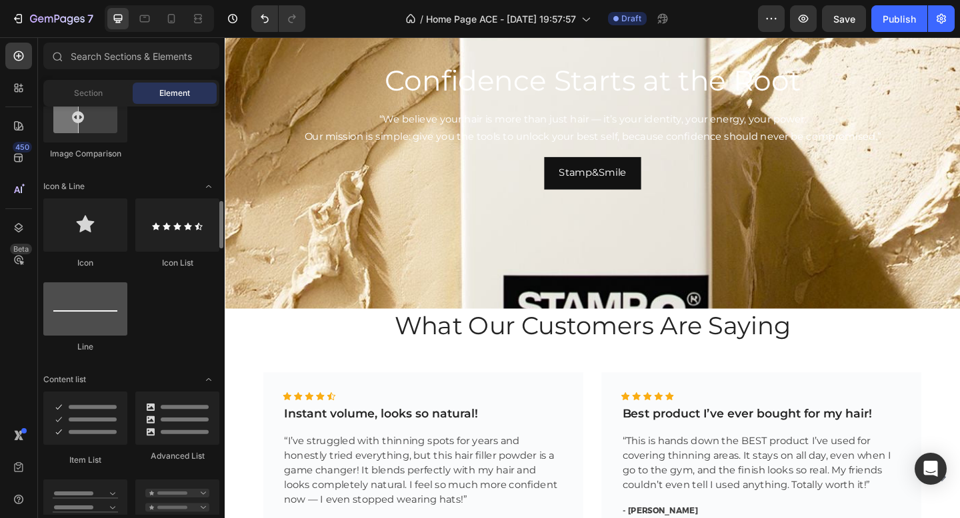
scroll to position [792, 0]
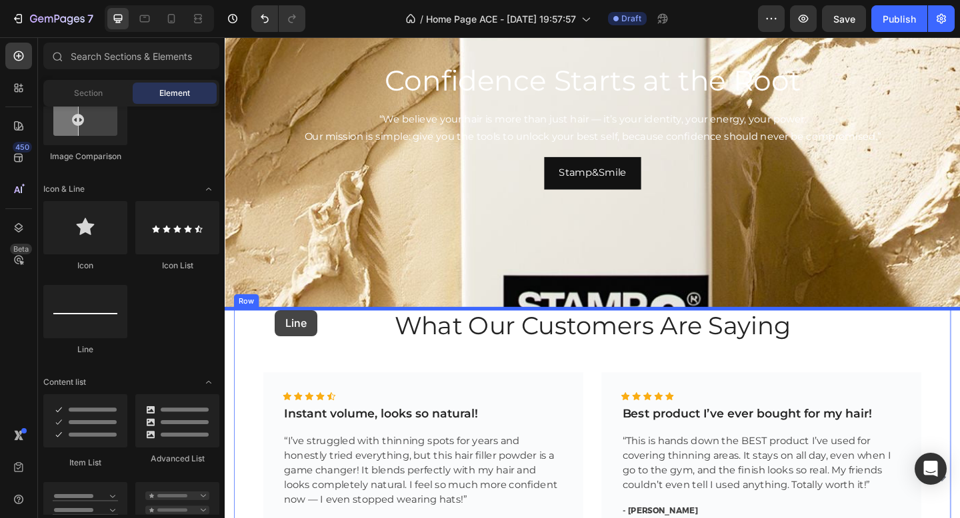
drag, startPoint x: 299, startPoint y: 341, endPoint x: 279, endPoint y: 335, distance: 20.2
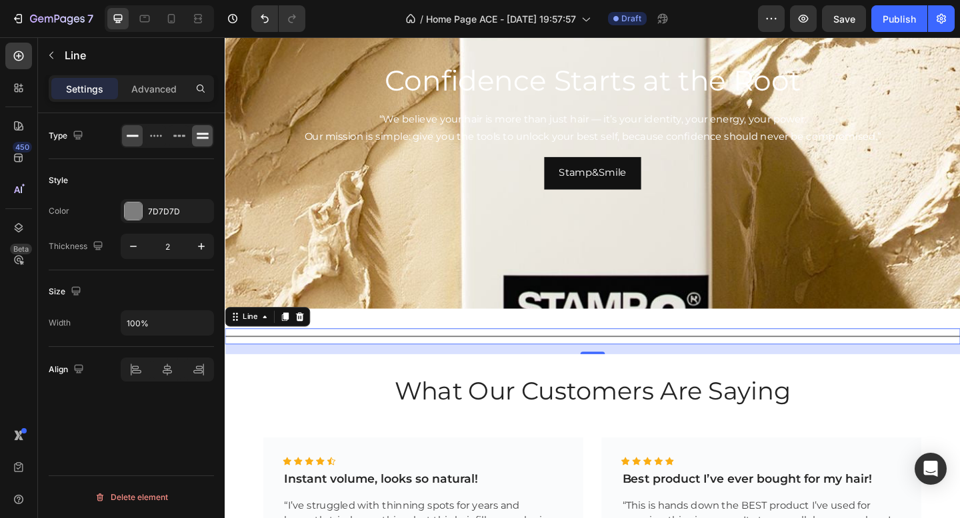
click at [199, 135] on icon at bounding box center [202, 135] width 13 height 13
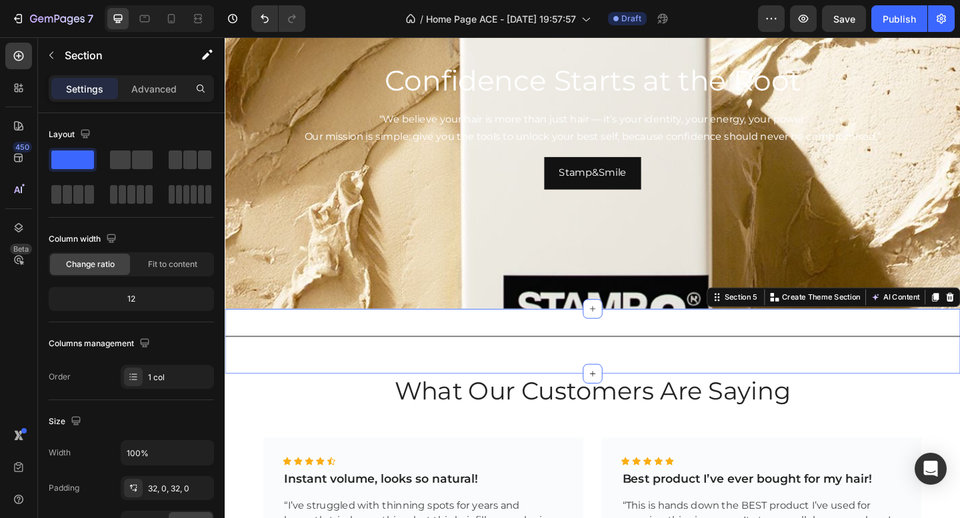
click at [409, 347] on div "Title Line Section 5 Create Theme Section AI Content Write with GemAI What woul…" at bounding box center [625, 368] width 800 height 71
click at [587, 374] on div "Title Line" at bounding box center [625, 369] width 800 height 28
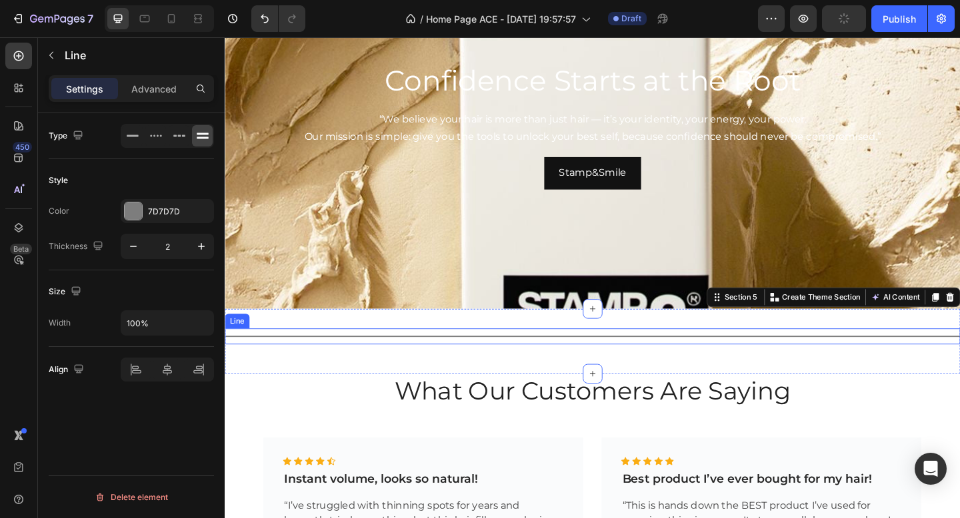
click at [545, 356] on div "Title Line" at bounding box center [625, 363] width 800 height 17
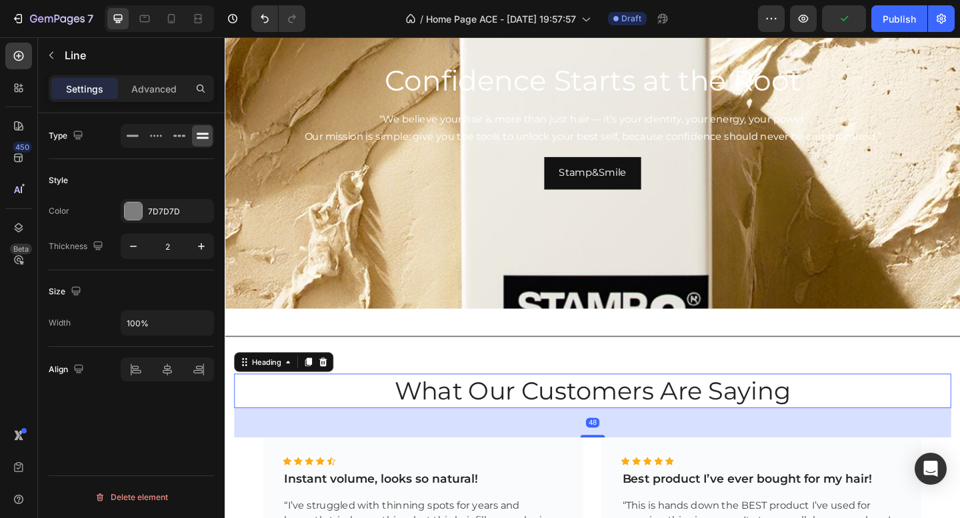
click at [546, 405] on p "What Our Customers Are Saying" at bounding box center [624, 422] width 777 height 35
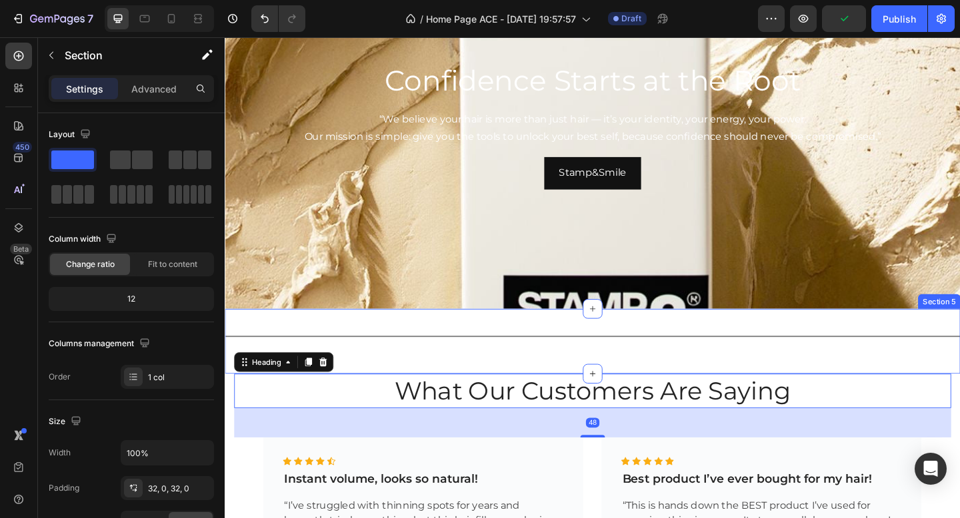
click at [547, 394] on div "Title Line Section 5" at bounding box center [625, 368] width 800 height 71
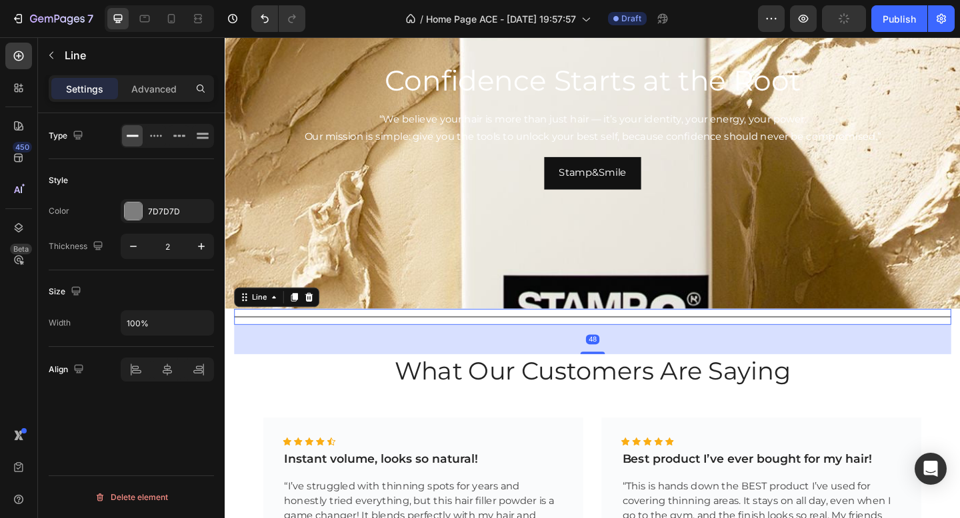
click at [359, 367] on div "48" at bounding box center [625, 367] width 780 height 32
click at [312, 419] on h2 "What Our Customers Are Saying" at bounding box center [625, 401] width 780 height 37
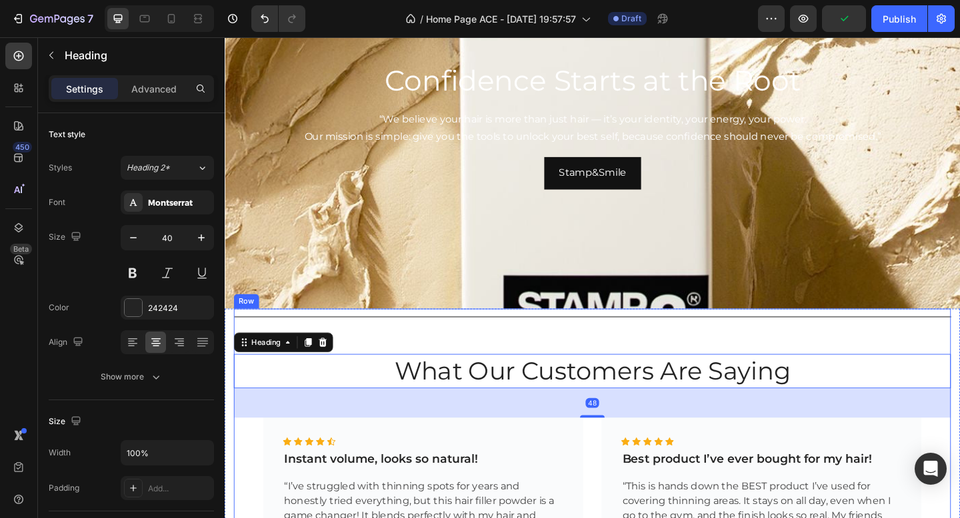
click at [419, 367] on div "Title Line What Our Customers Are Saying Heading 48 Icon Icon Icon Icon Icon Ic…" at bounding box center [625, 515] width 780 height 365
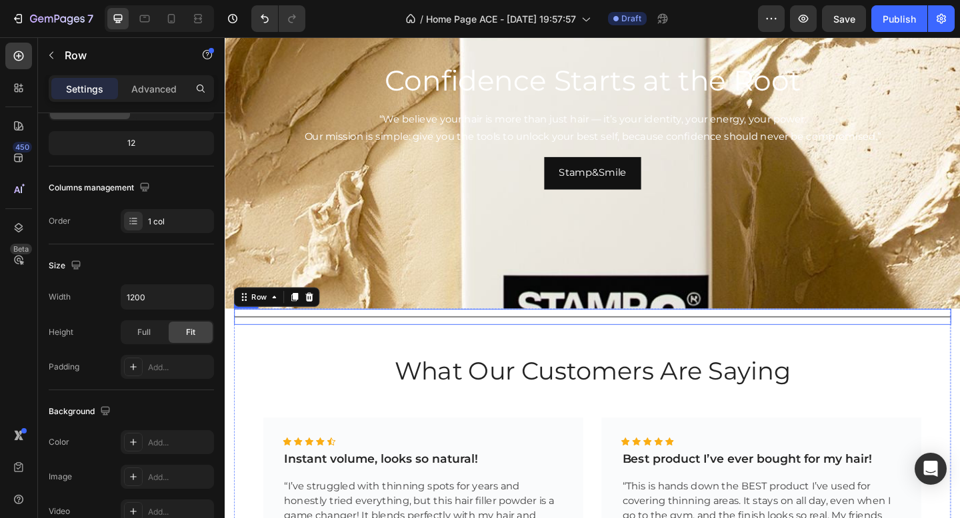
scroll to position [0, 0]
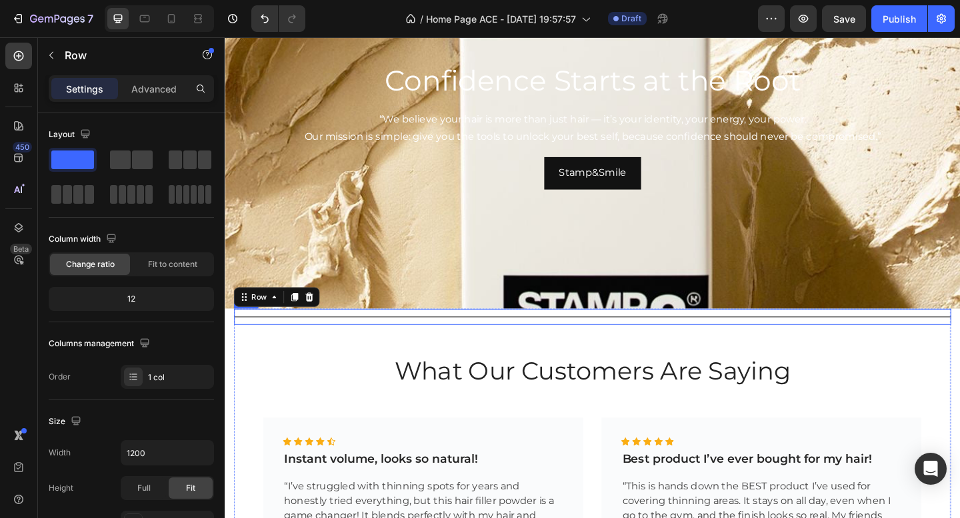
click at [341, 343] on div "Title Line" at bounding box center [625, 341] width 780 height 17
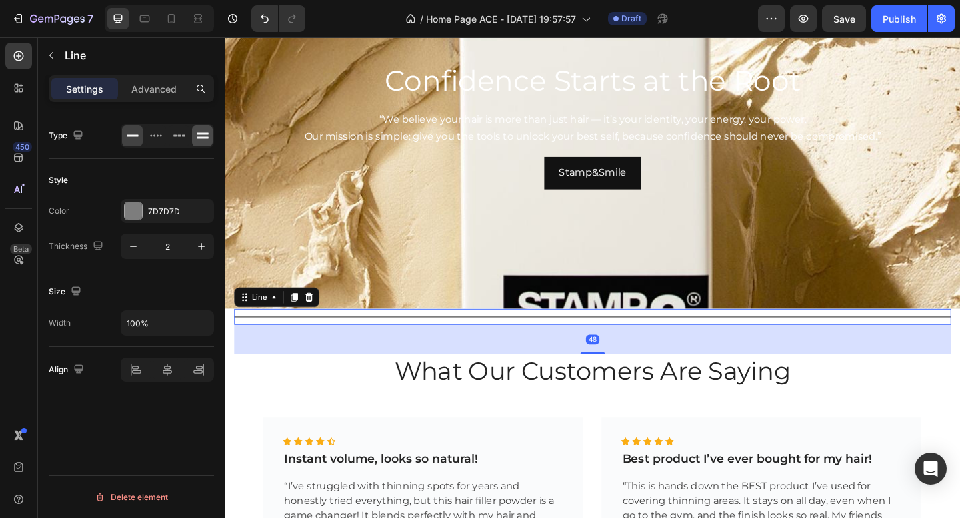
click at [197, 134] on icon at bounding box center [203, 134] width 12 height 2
click at [243, 425] on div "Title Line 48 What Our Customers Are Saying Heading Icon Icon Icon Icon Icon Ic…" at bounding box center [625, 515] width 780 height 365
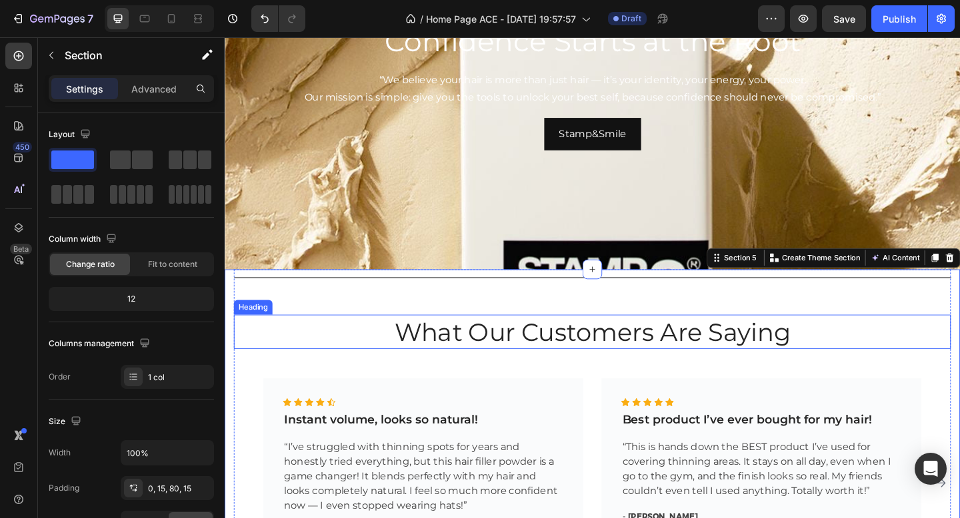
scroll to position [1697, 0]
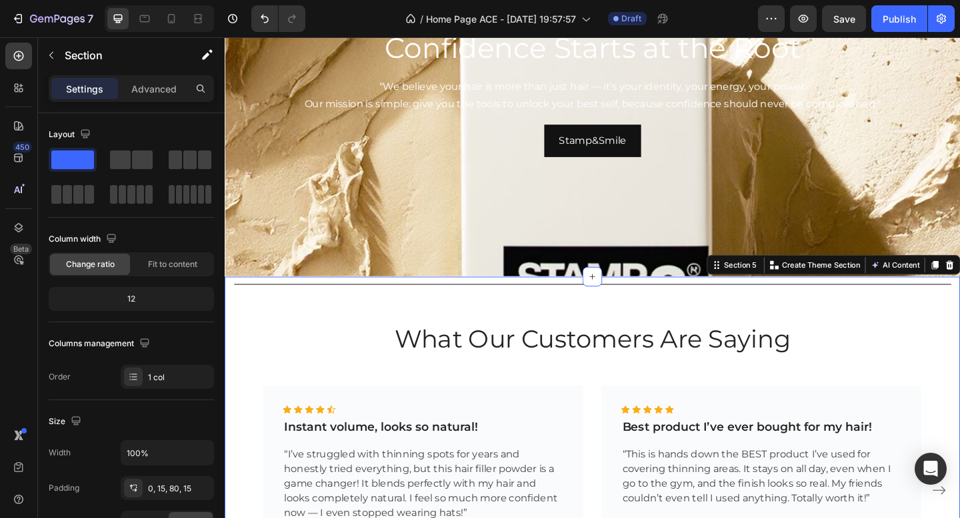
click at [728, 19] on div "/ Home Page ACE - Aug 27, 19:57:57 Draft" at bounding box center [537, 18] width 442 height 27
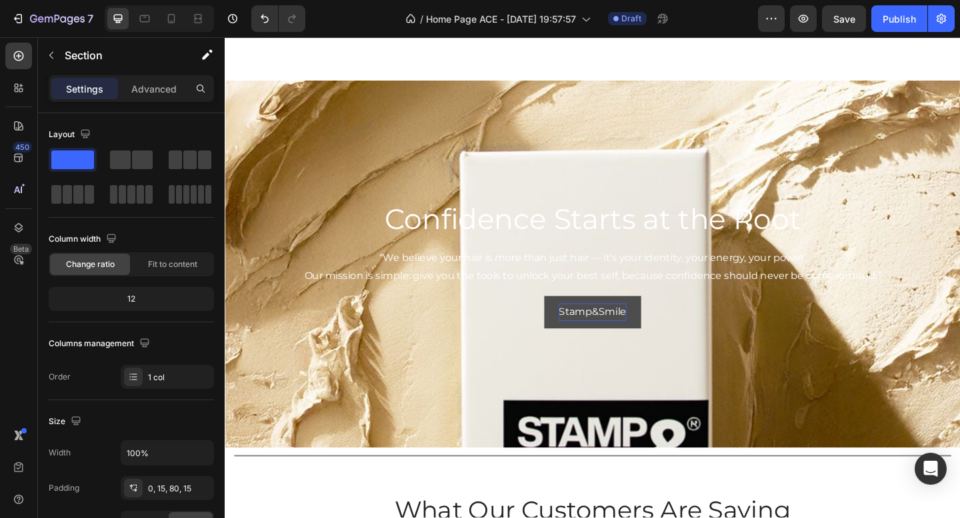
scroll to position [1517, 0]
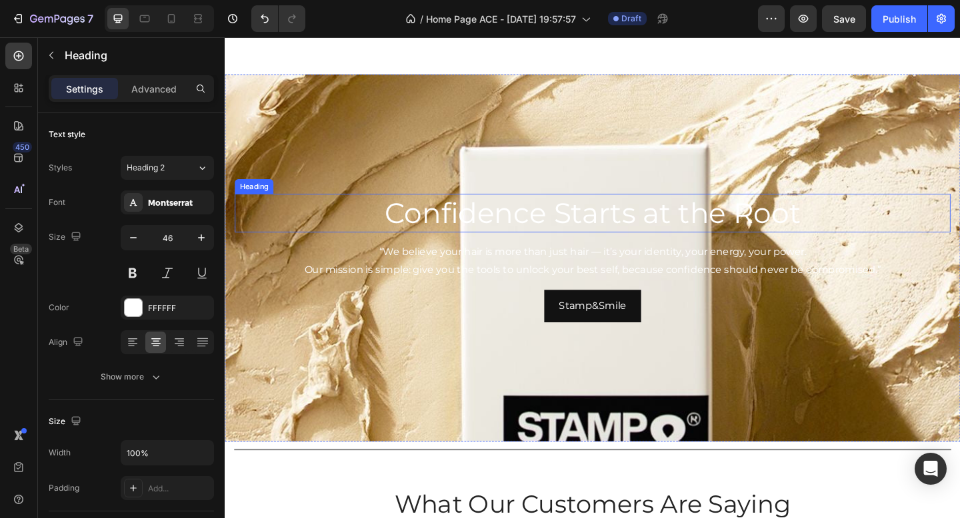
click at [634, 221] on p "Confidence Starts at the Root" at bounding box center [625, 229] width 776 height 40
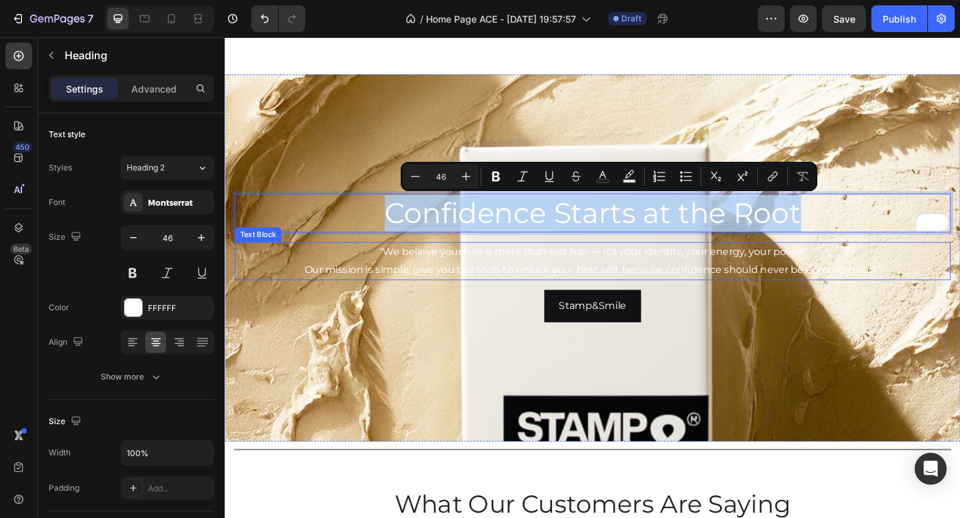
click at [534, 279] on p "“We believe your hair is more than just hair — it’s your identity, your energy,…" at bounding box center [625, 281] width 776 height 39
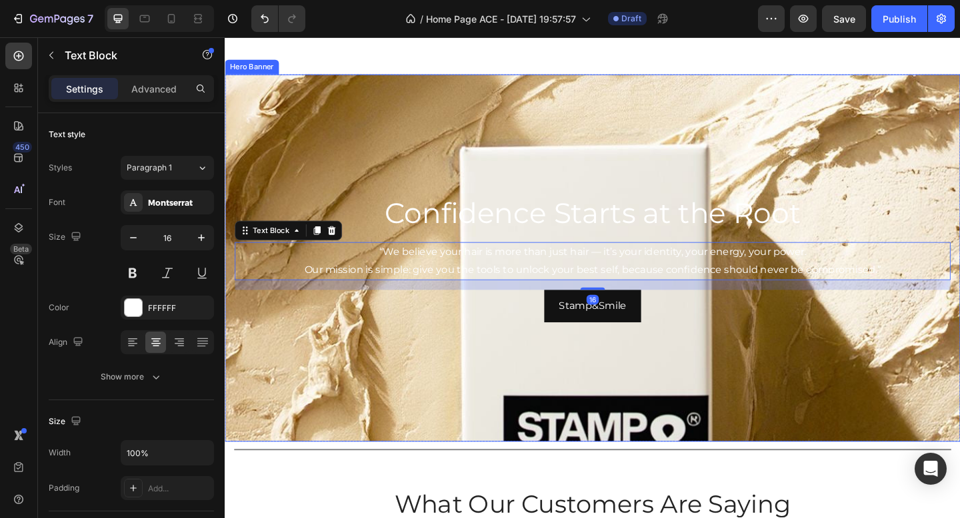
click at [470, 396] on div "Background Image" at bounding box center [625, 370] width 800 height 600
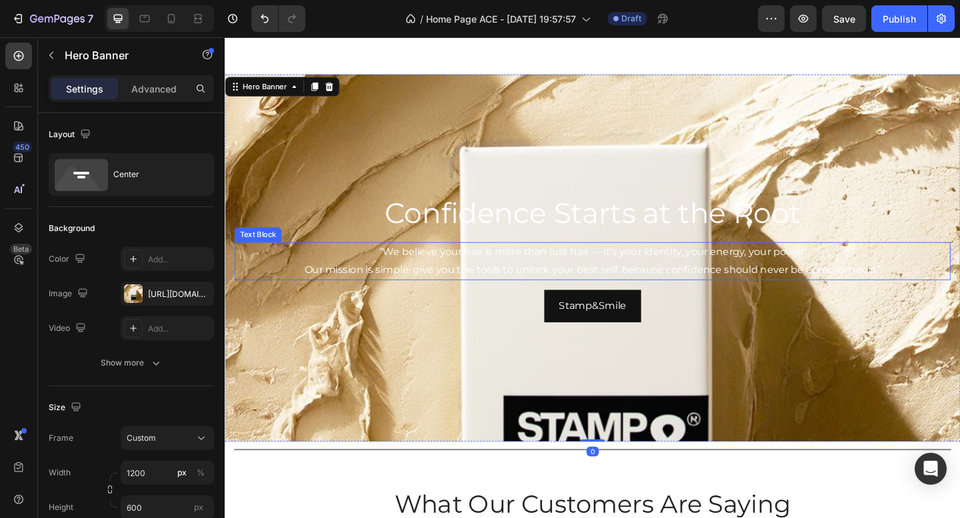
click at [630, 275] on p "“We believe your hair is more than just hair — it’s your identity, your energy,…" at bounding box center [625, 281] width 776 height 39
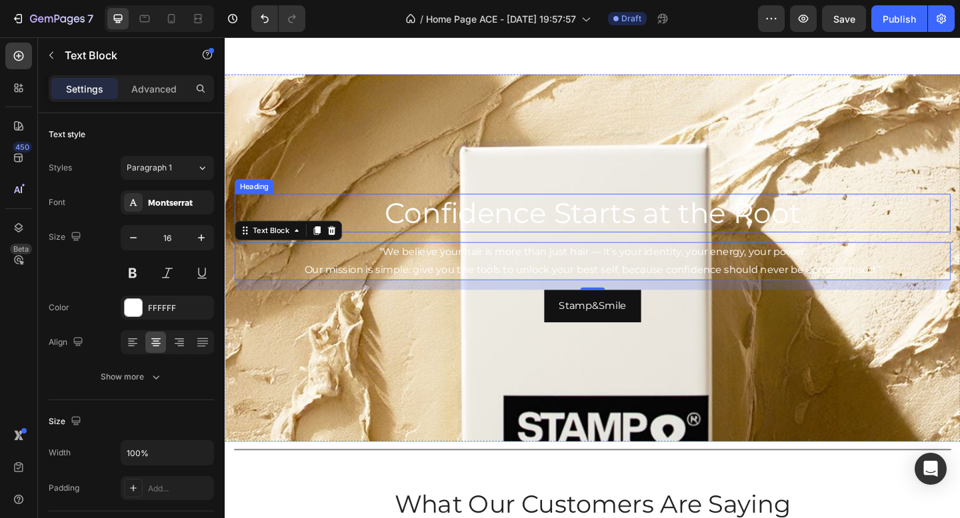
click at [640, 242] on p "Confidence Starts at the Root" at bounding box center [625, 229] width 776 height 40
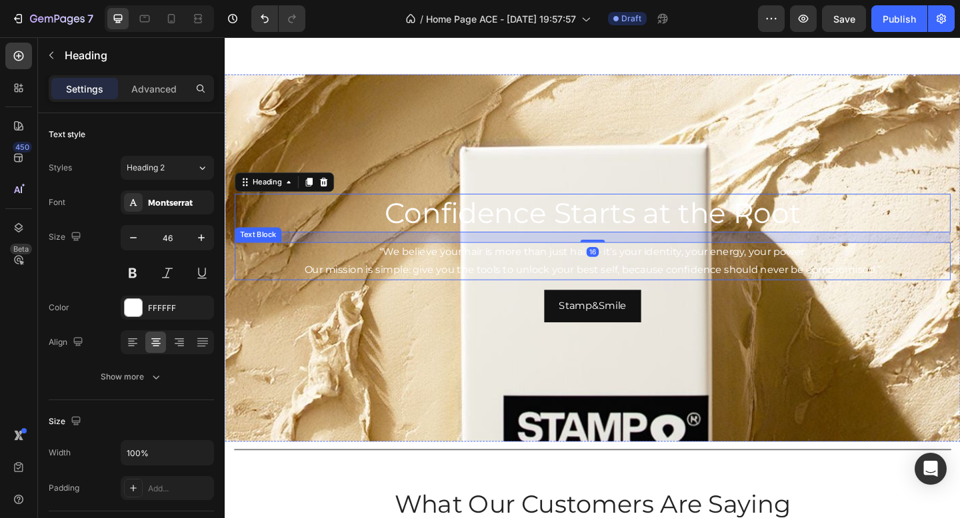
click at [622, 286] on p "“We believe your hair is more than just hair — it’s your identity, your energy,…" at bounding box center [625, 281] width 776 height 39
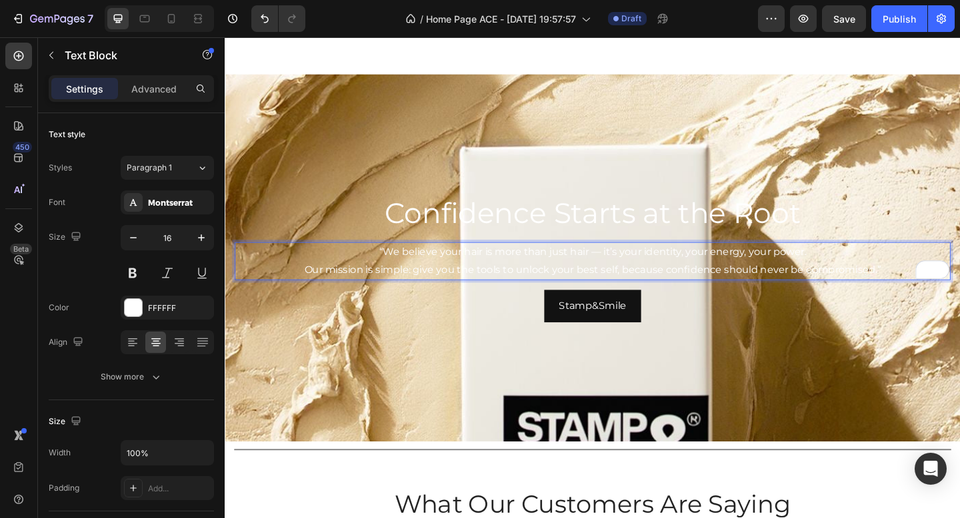
click at [271, 273] on p "“We believe your hair is more than just hair — it’s your identity, your energy,…" at bounding box center [625, 281] width 776 height 39
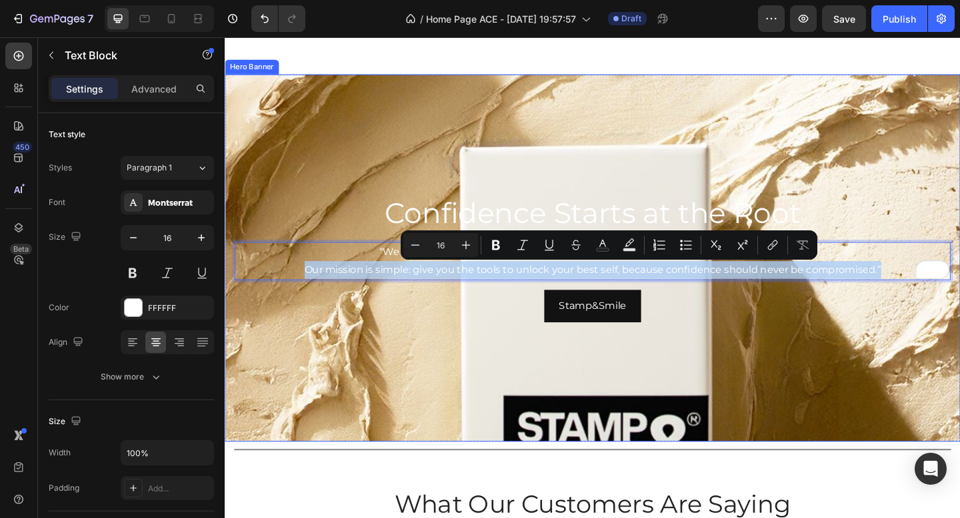
drag, startPoint x: 261, startPoint y: 288, endPoint x: 286, endPoint y: 355, distance: 71.7
click at [286, 355] on div "Confidence Starts at the Root Heading “We believe your hair is more than just h…" at bounding box center [625, 278] width 800 height 400
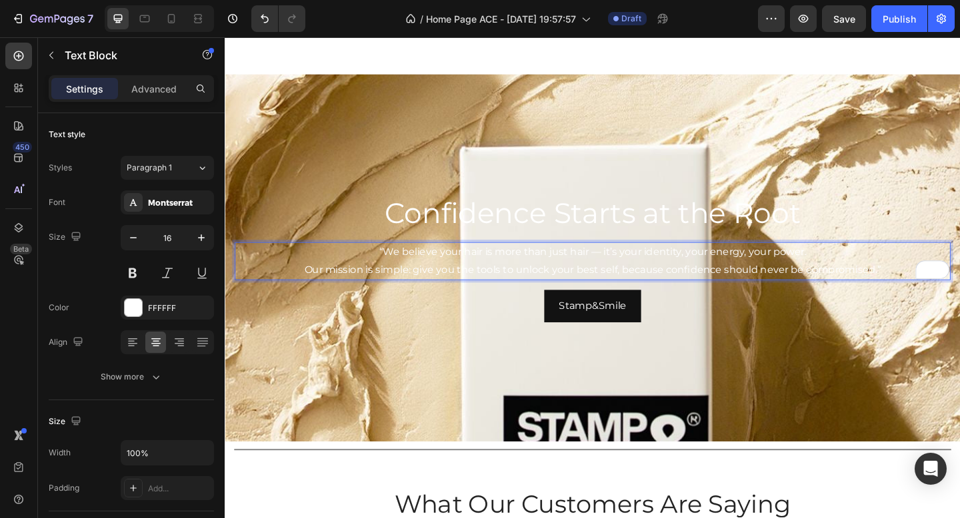
click at [263, 278] on p "“We believe your hair is more than just hair — it’s your identity, your energy,…" at bounding box center [625, 281] width 776 height 39
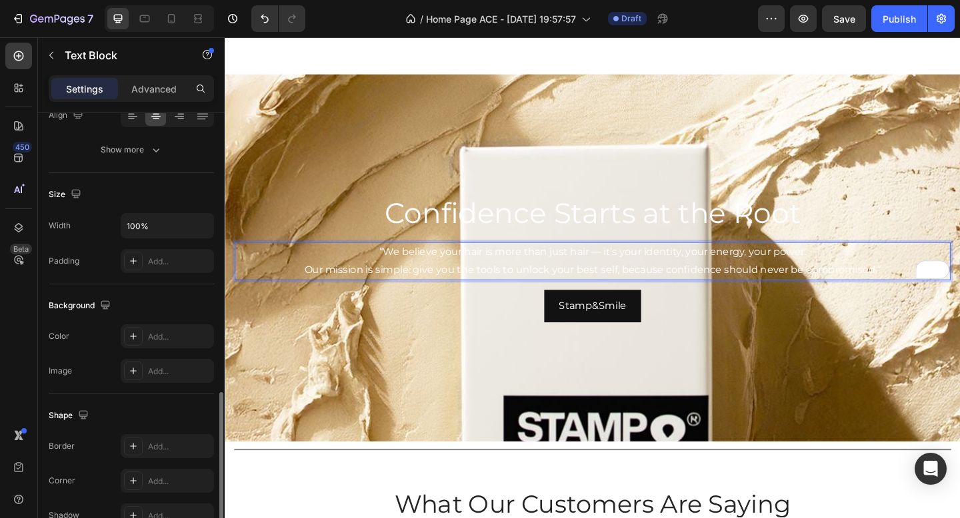
scroll to position [347, 0]
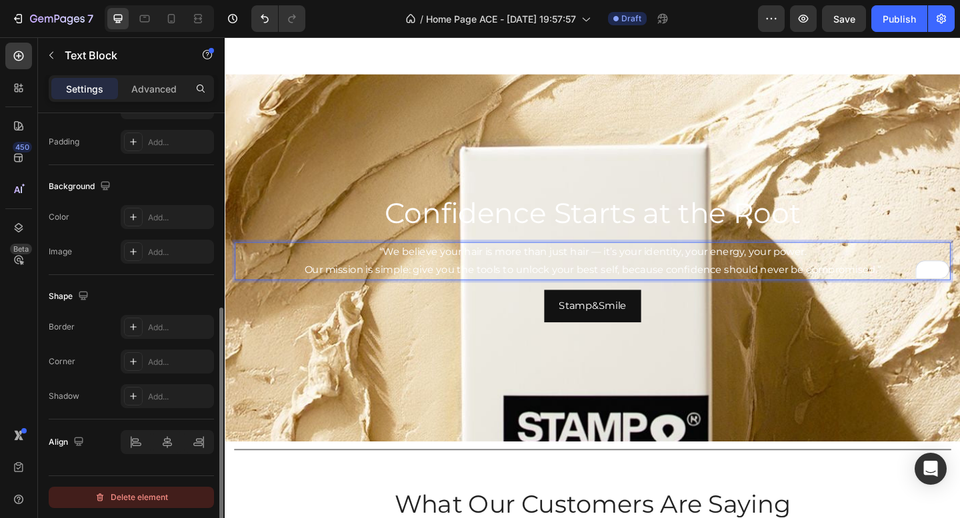
click at [157, 502] on div "Delete element" at bounding box center [131, 498] width 73 height 16
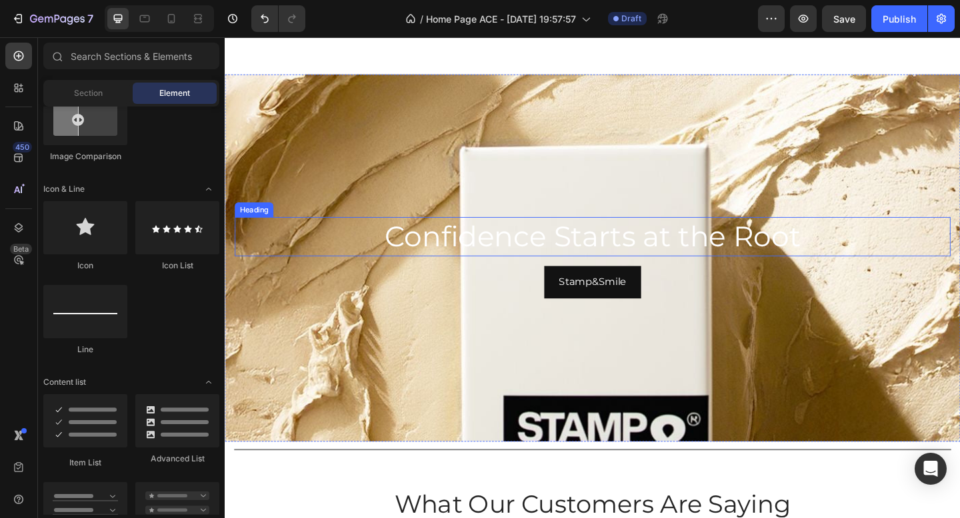
click at [616, 247] on p "Confidence Starts at the Root" at bounding box center [625, 255] width 776 height 40
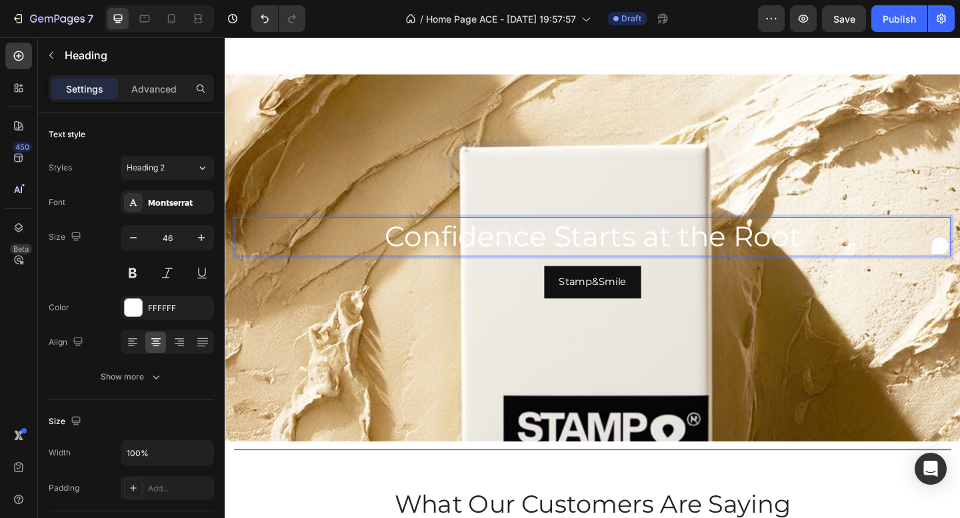
click at [613, 259] on p "Confidence Starts at the Root" at bounding box center [625, 255] width 776 height 40
click at [157, 317] on div "FFFFFF" at bounding box center [167, 308] width 93 height 24
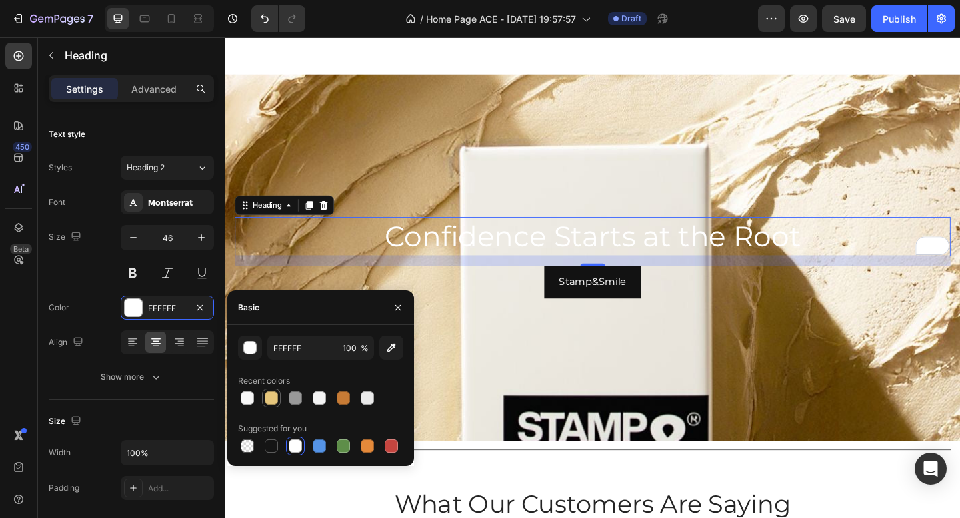
click at [269, 403] on div at bounding box center [271, 398] width 13 height 13
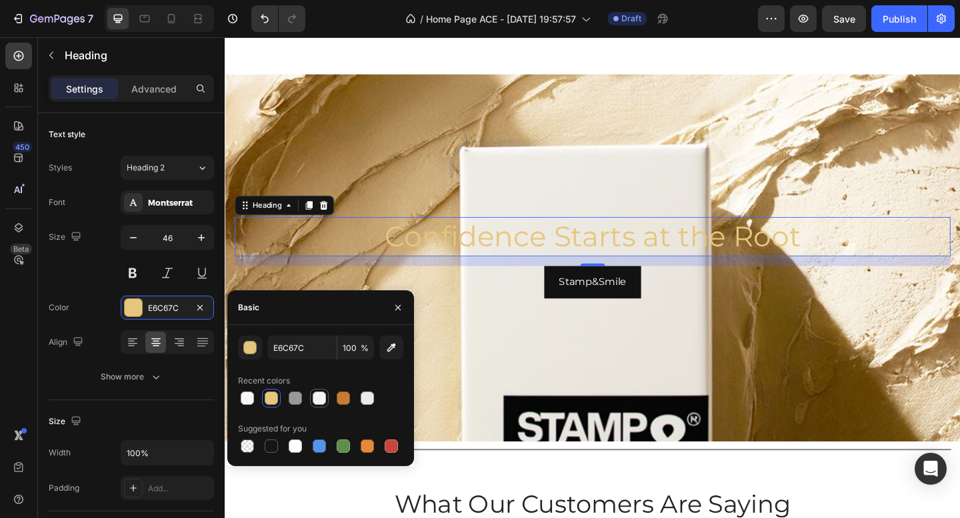
click at [323, 399] on div at bounding box center [319, 398] width 13 height 13
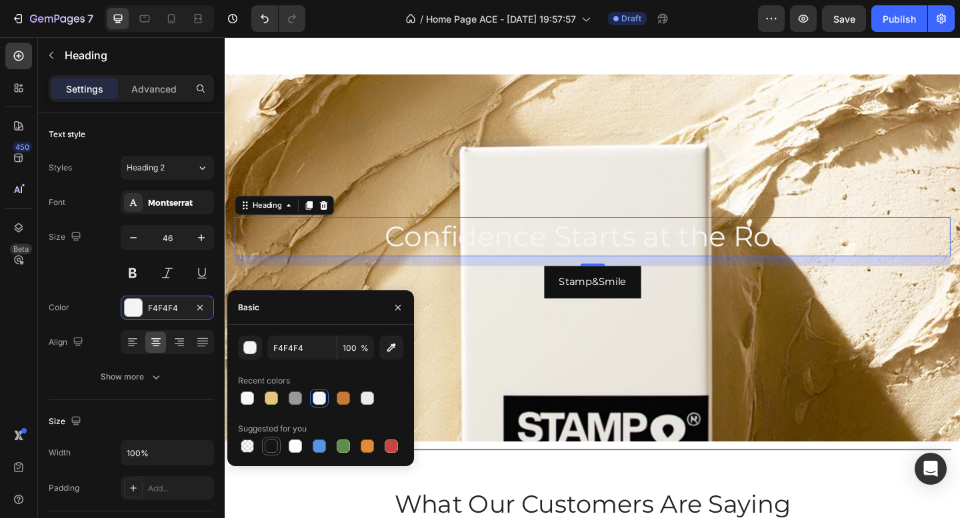
click at [272, 448] on div at bounding box center [271, 446] width 13 height 13
type input "151515"
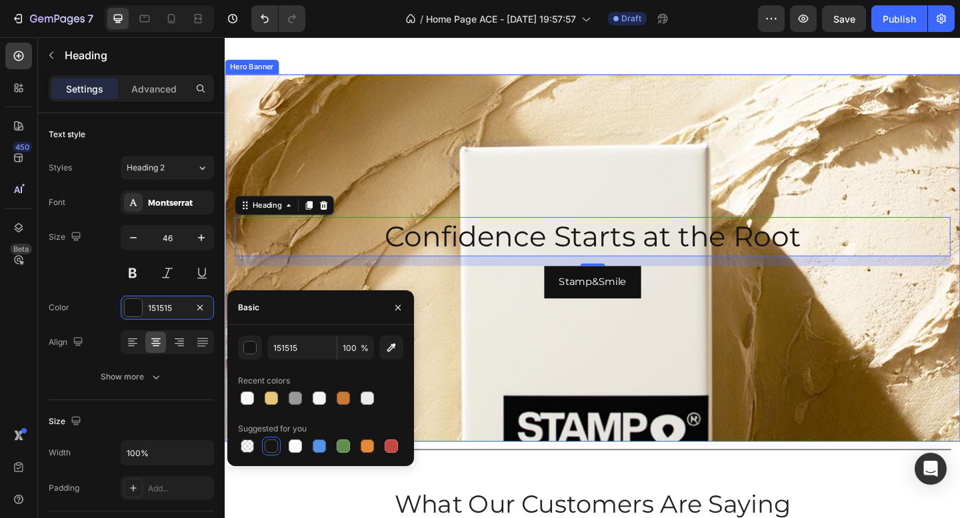
click at [698, 339] on div "Background Image" at bounding box center [625, 370] width 800 height 600
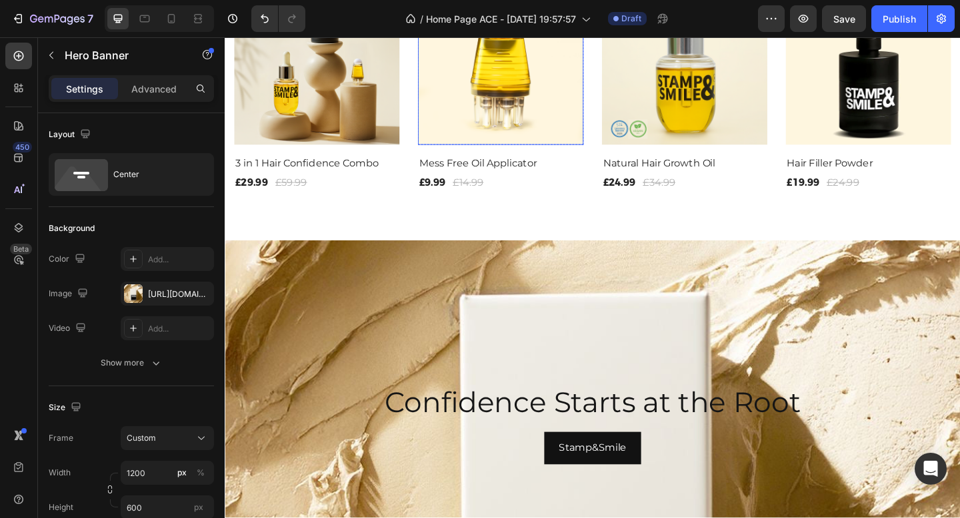
scroll to position [1318, 0]
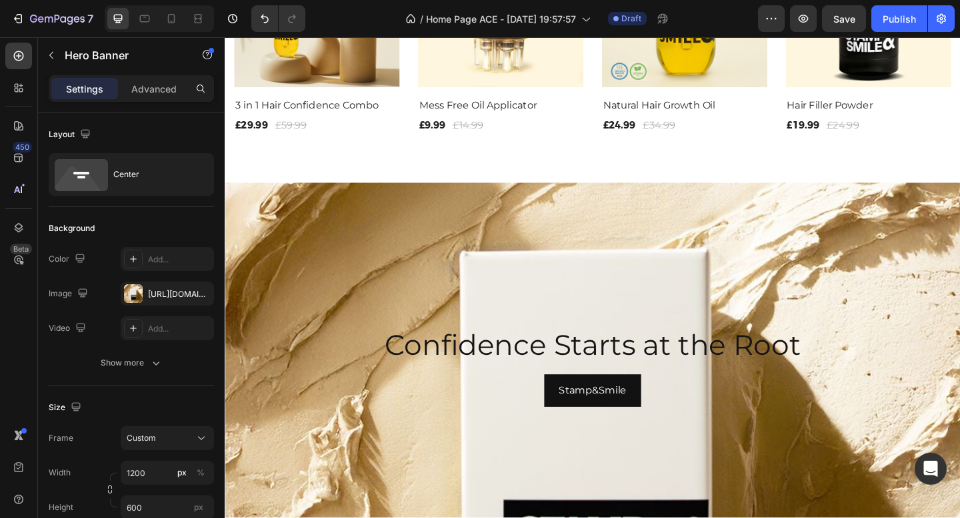
scroll to position [1563, 0]
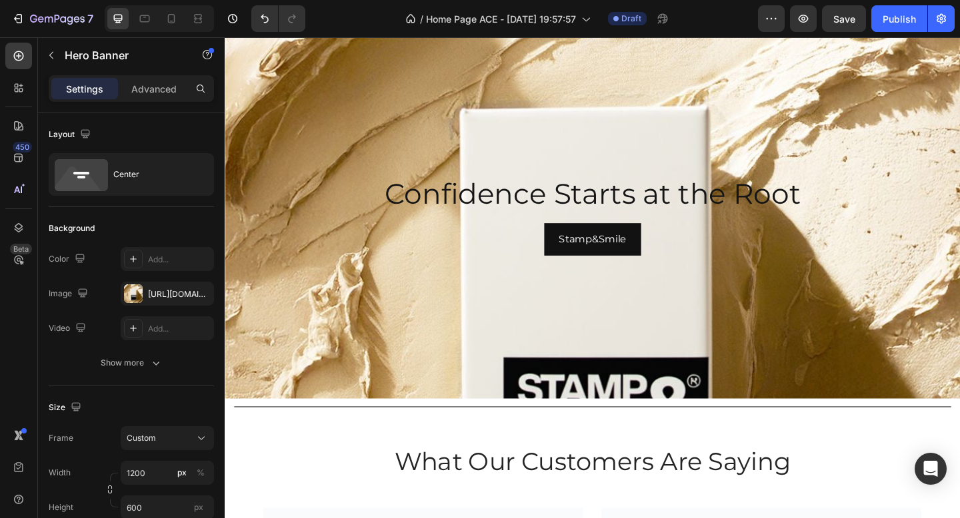
click at [326, 369] on div "Background Image" at bounding box center [625, 329] width 800 height 600
click at [372, 338] on div "Background Image" at bounding box center [625, 329] width 800 height 600
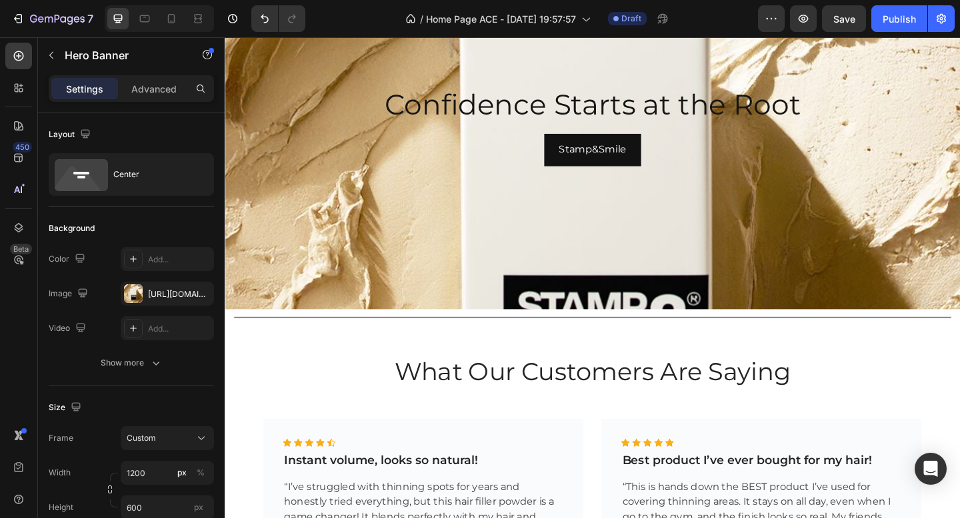
scroll to position [1433, 0]
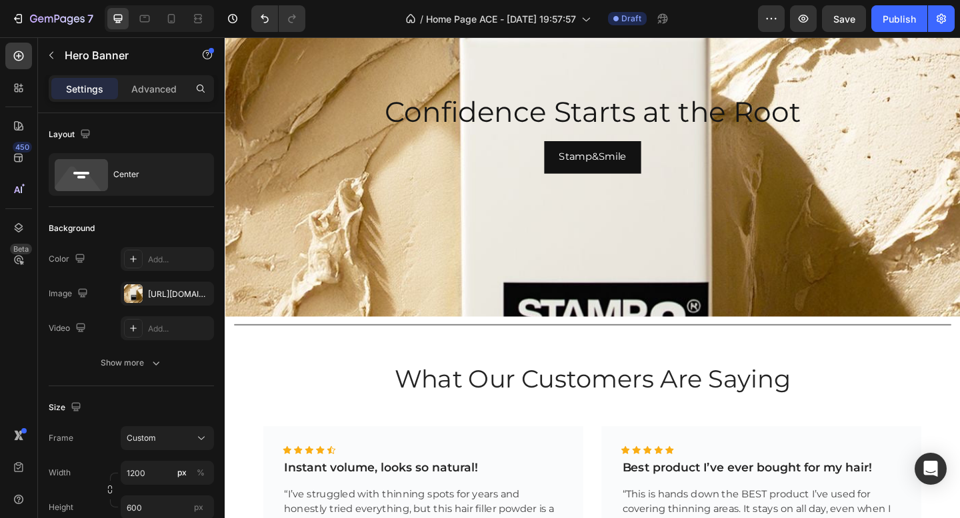
click at [334, 258] on div "Background Image" at bounding box center [625, 247] width 800 height 600
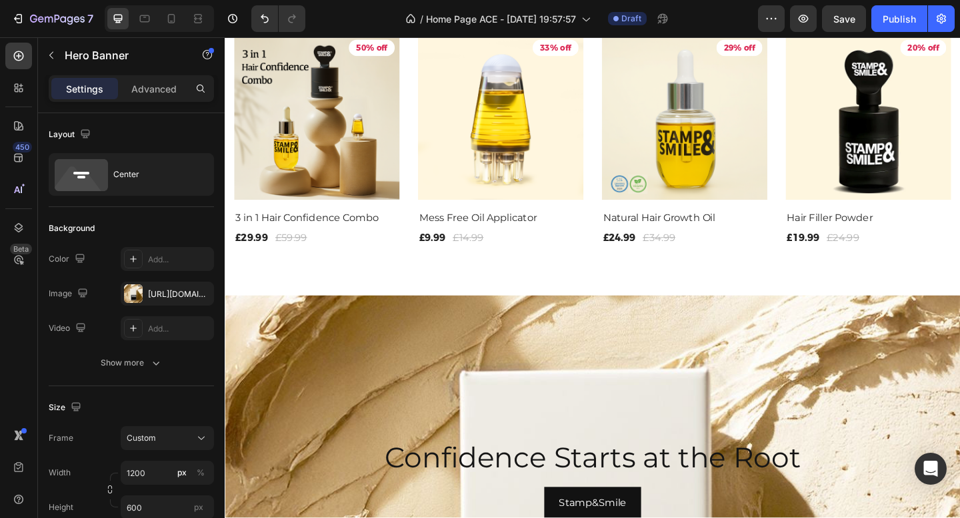
scroll to position [1260, 0]
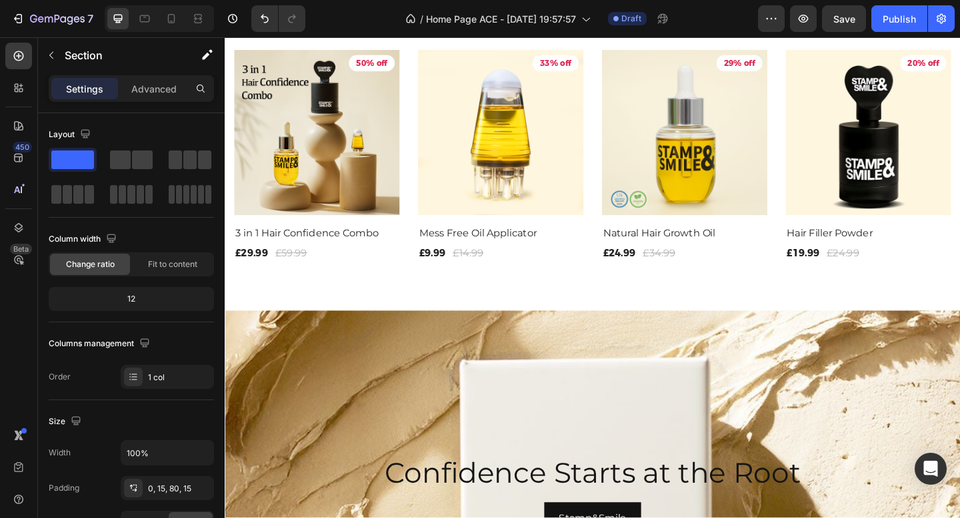
click at [596, 319] on div "Title Line Our Best-Seller Heading Product Images 50% off Product Badge Row 3 i…" at bounding box center [625, 134] width 800 height 403
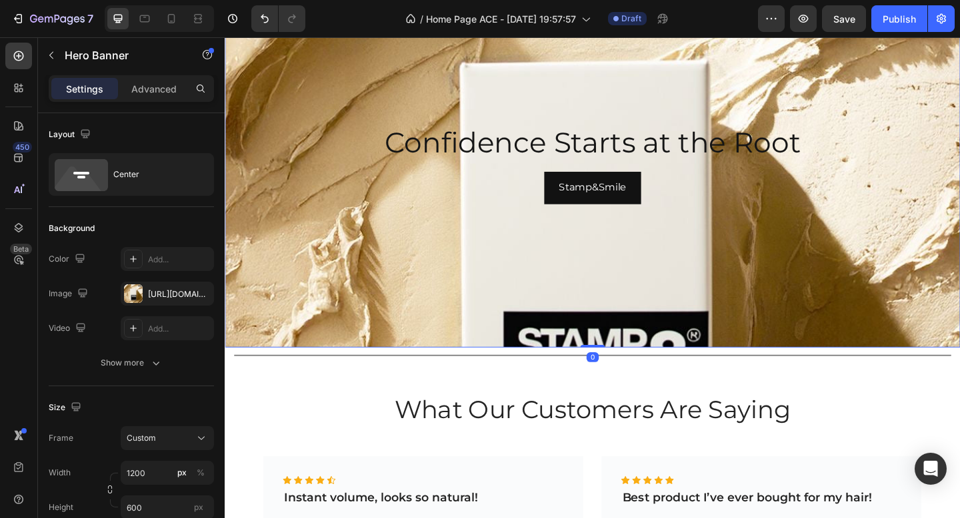
scroll to position [1660, 0]
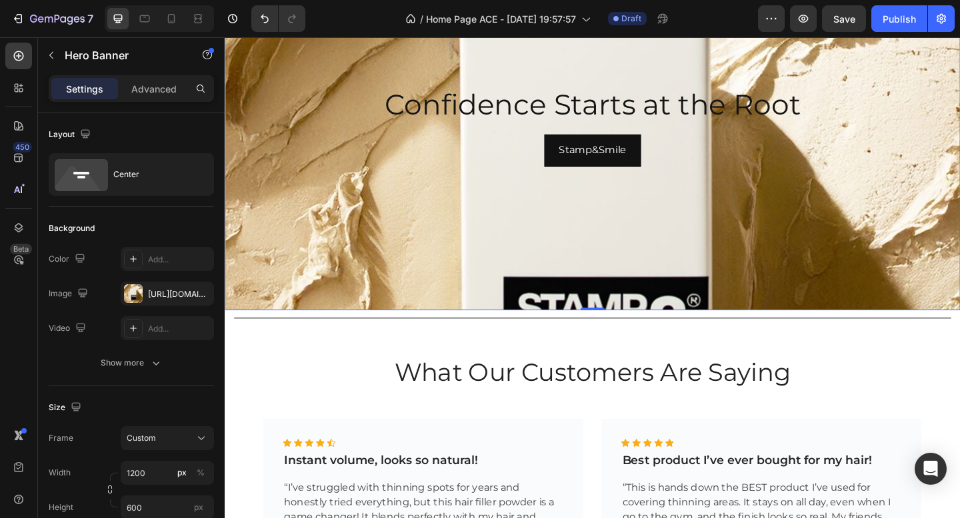
click at [345, 269] on div "Background Image" at bounding box center [625, 241] width 800 height 600
click at [432, 297] on div "Background Image" at bounding box center [625, 241] width 800 height 600
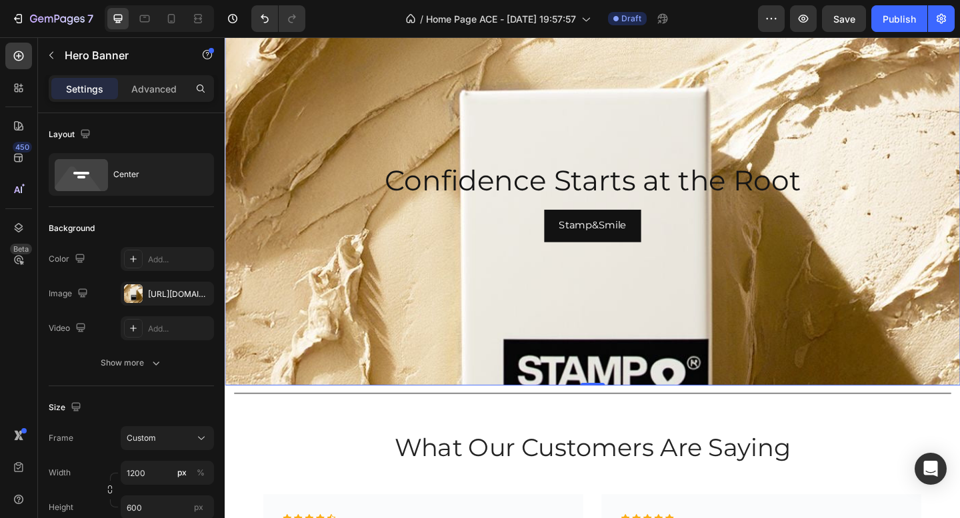
scroll to position [1503, 0]
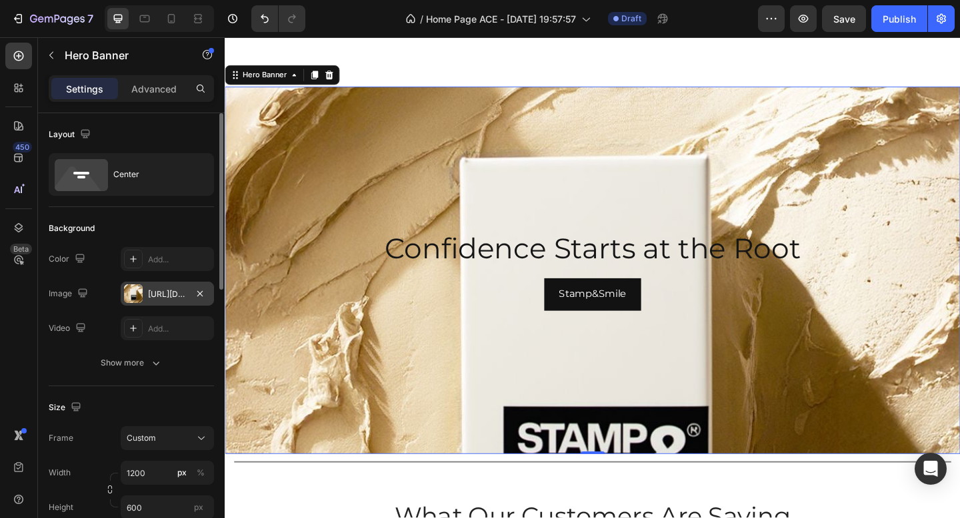
click at [153, 284] on div "https://cdn.shopify.com/s/files/1/0842/2129/6977/files/gempages_544302629908382…" at bounding box center [167, 294] width 93 height 24
click at [164, 476] on input "1200" at bounding box center [167, 473] width 93 height 24
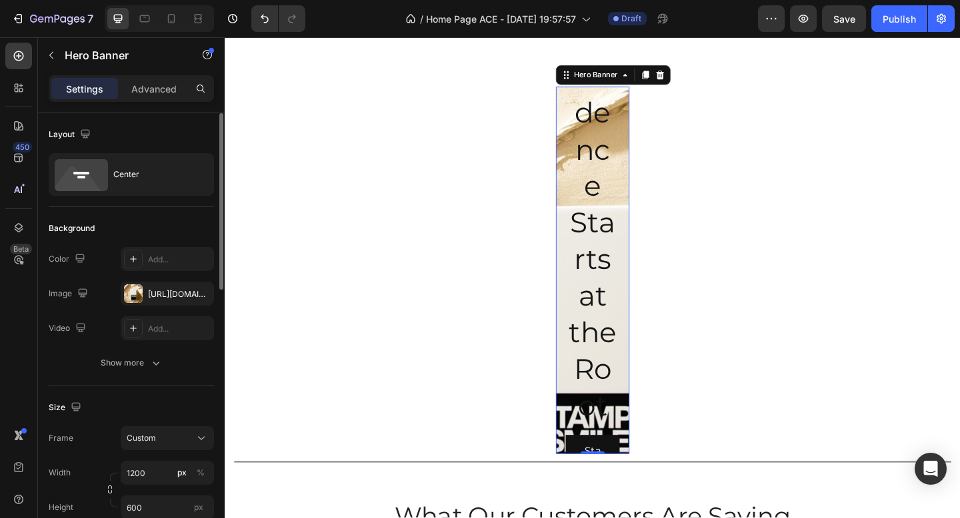
click at [151, 393] on div "Size Frame Custom Width 1200 px % Height 600 px" at bounding box center [131, 459] width 165 height 145
click at [155, 482] on input "1200" at bounding box center [167, 473] width 93 height 24
click at [154, 473] on input "120" at bounding box center [167, 473] width 93 height 24
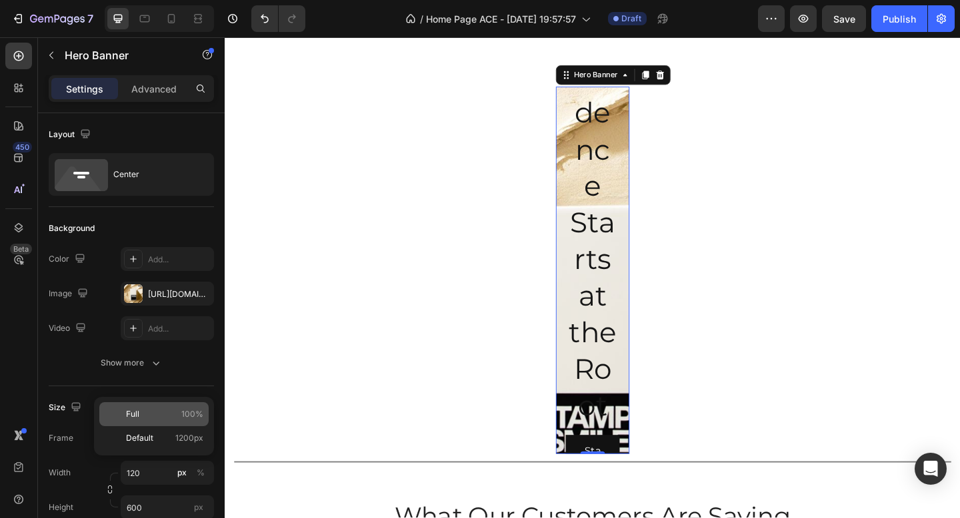
click at [159, 424] on div "Full 100%" at bounding box center [153, 415] width 109 height 24
type input "100"
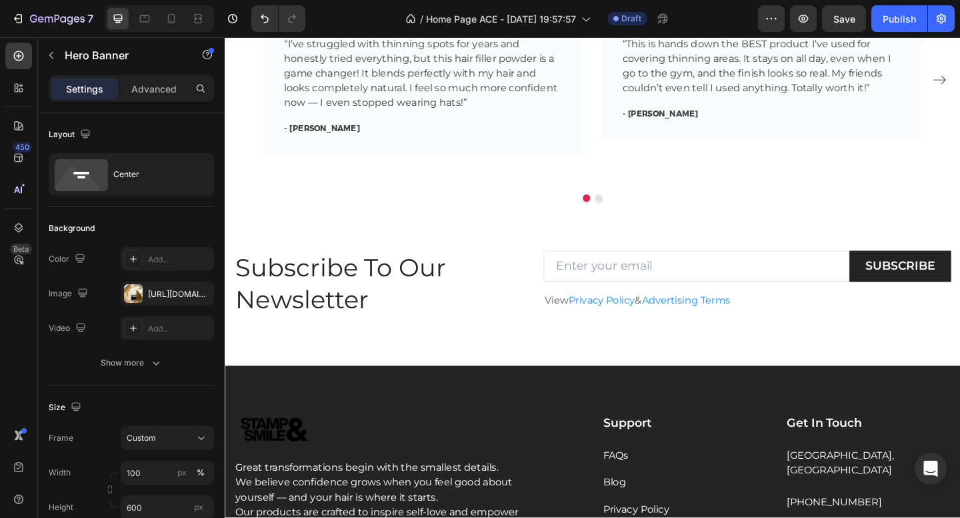
scroll to position [2144, 0]
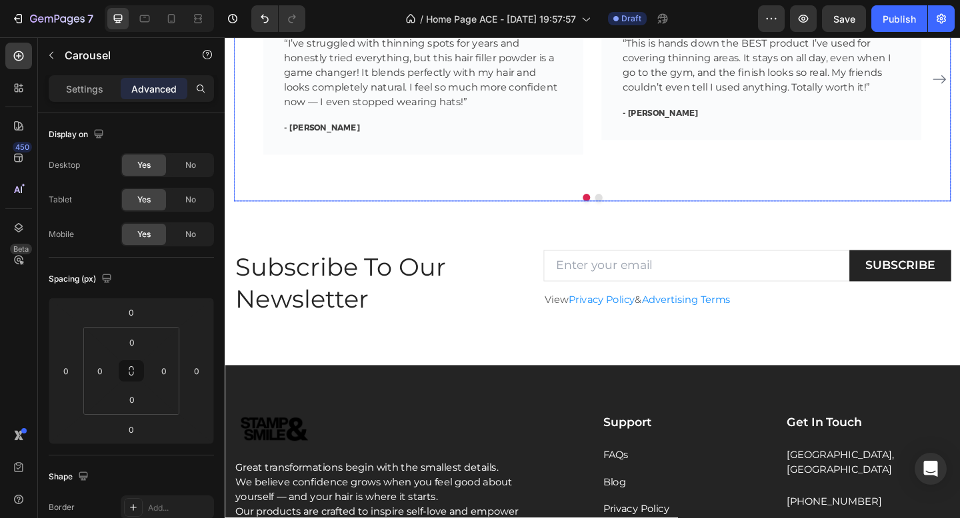
click at [622, 211] on div at bounding box center [625, 212] width 780 height 8
click at [619, 213] on div at bounding box center [624, 214] width 27 height 4
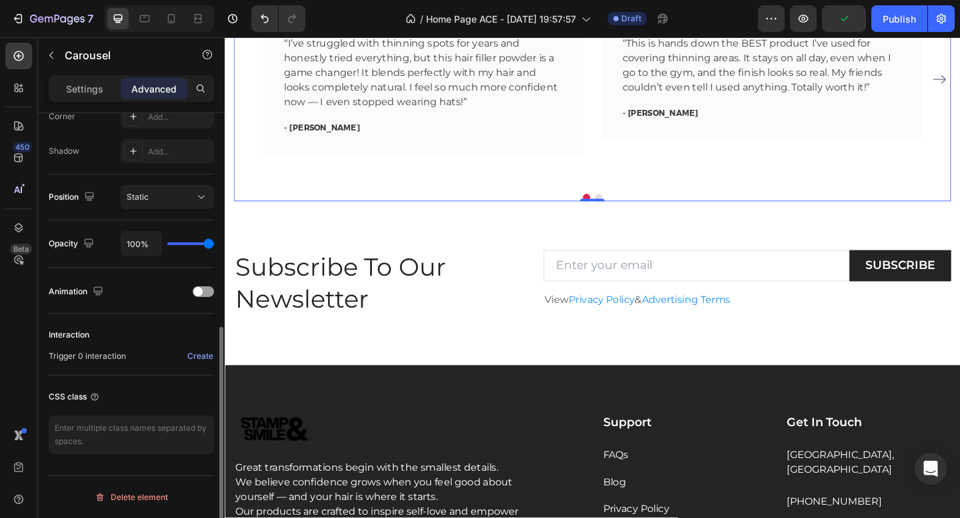
scroll to position [0, 0]
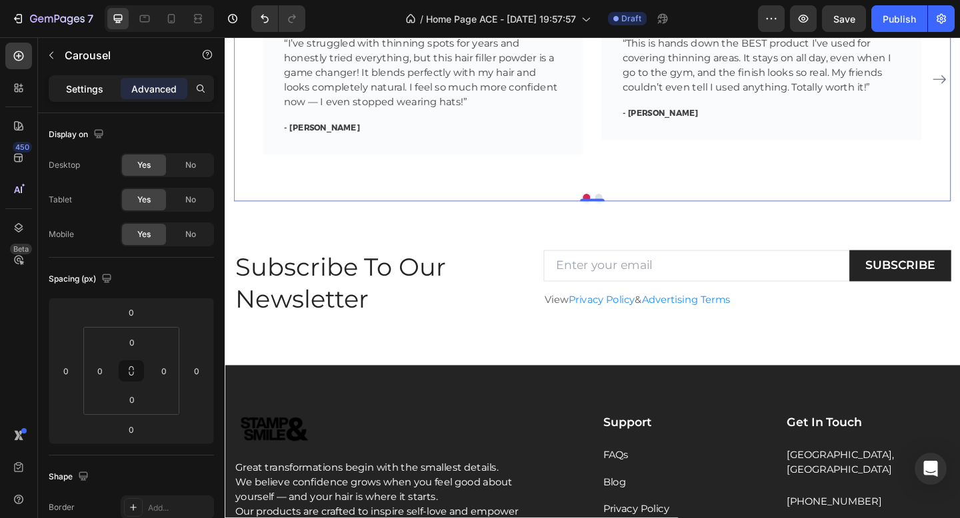
click at [89, 83] on p "Settings" at bounding box center [84, 89] width 37 height 14
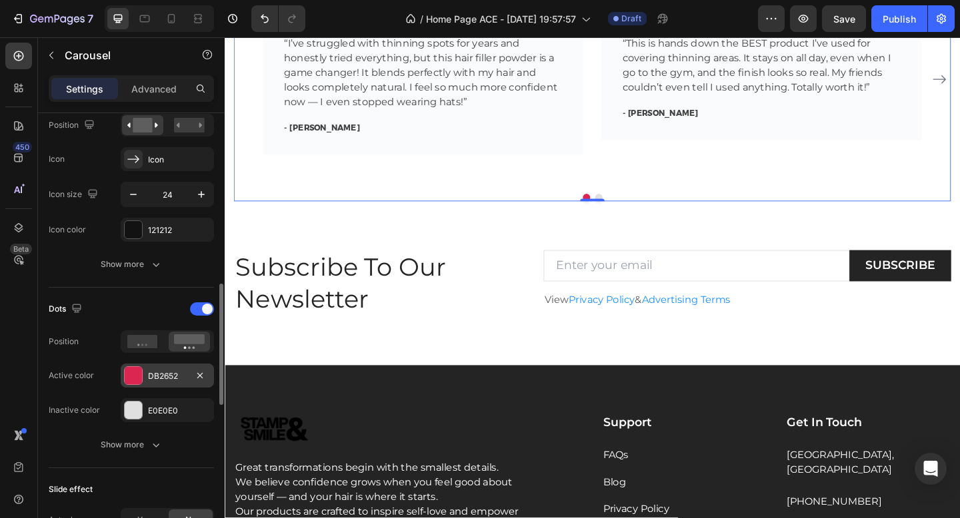
scroll to position [532, 0]
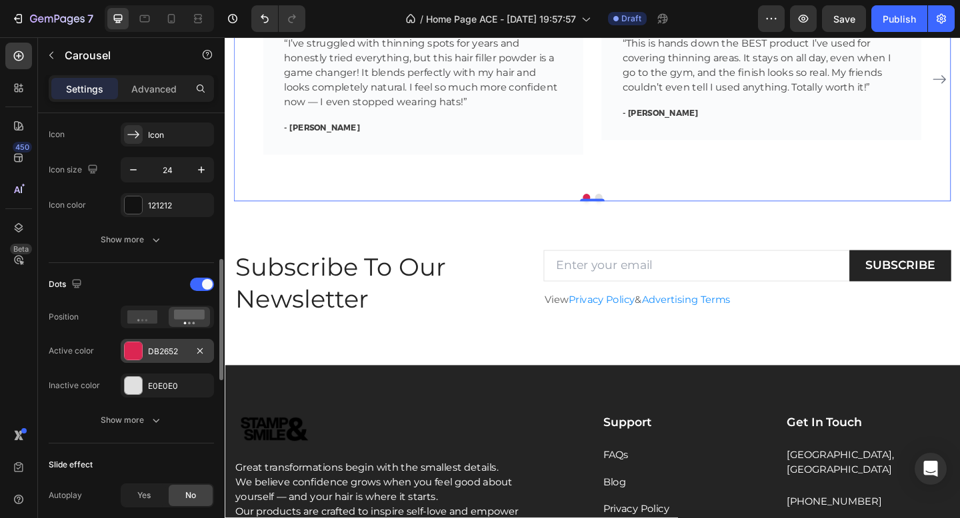
click at [159, 357] on div "DB2652" at bounding box center [167, 352] width 39 height 12
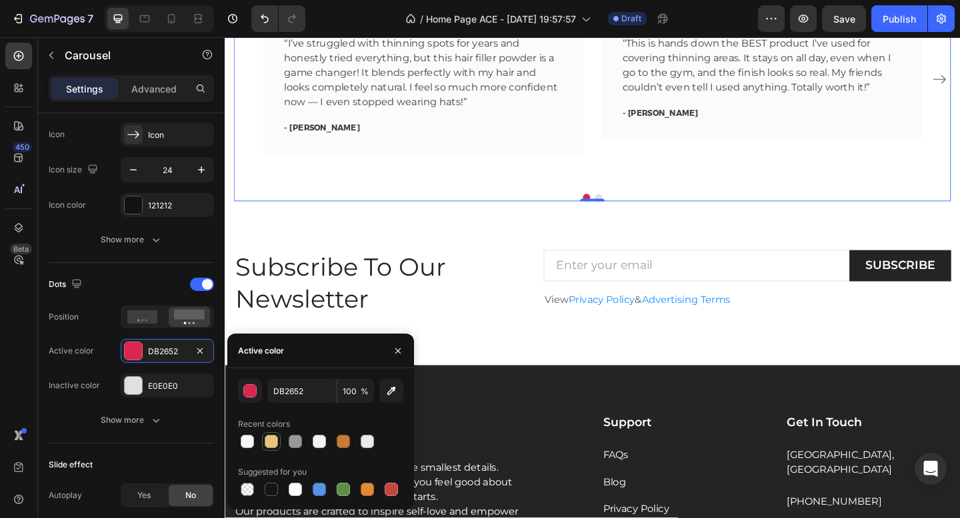
click at [270, 443] on div at bounding box center [271, 441] width 13 height 13
type input "E6C67C"
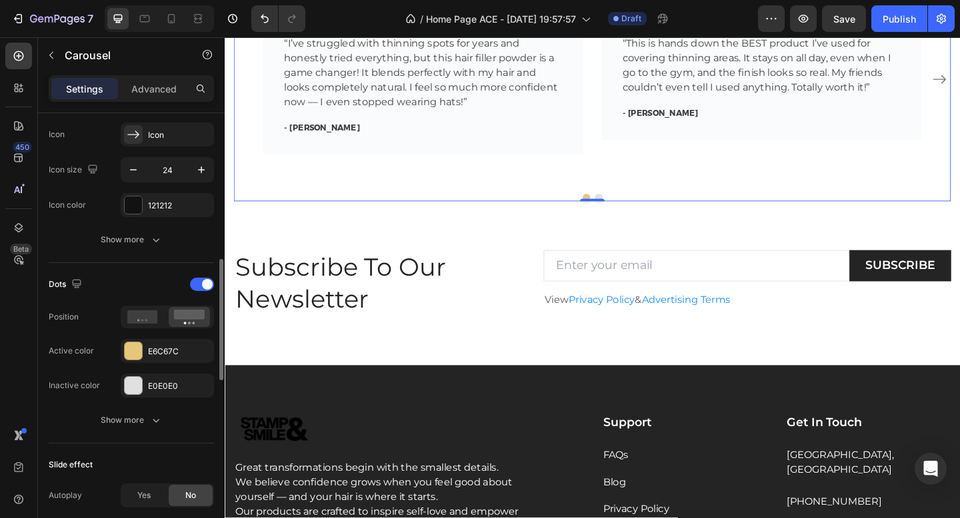
click at [136, 264] on div "Dots Position Active color E6C67C Inactive color E0E0E0 Show more" at bounding box center [131, 353] width 165 height 181
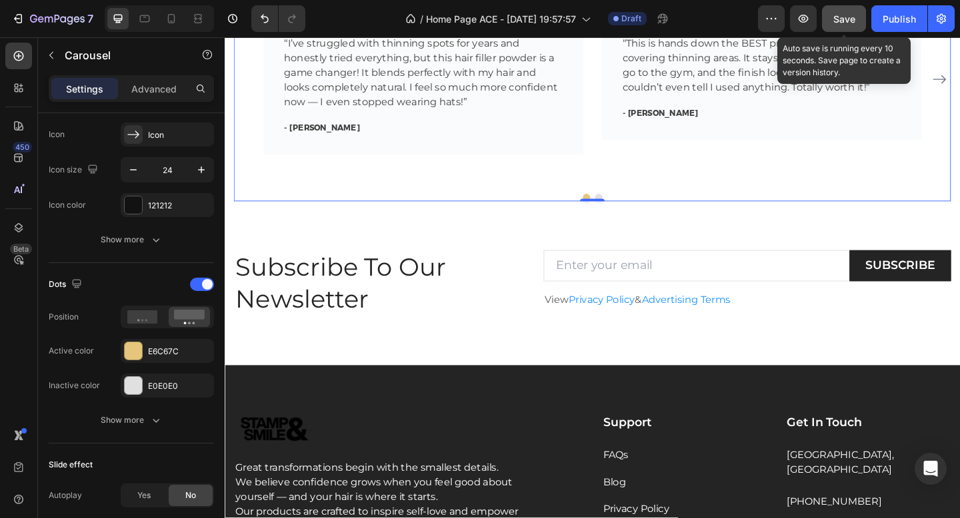
click at [844, 19] on span "Save" at bounding box center [844, 18] width 22 height 11
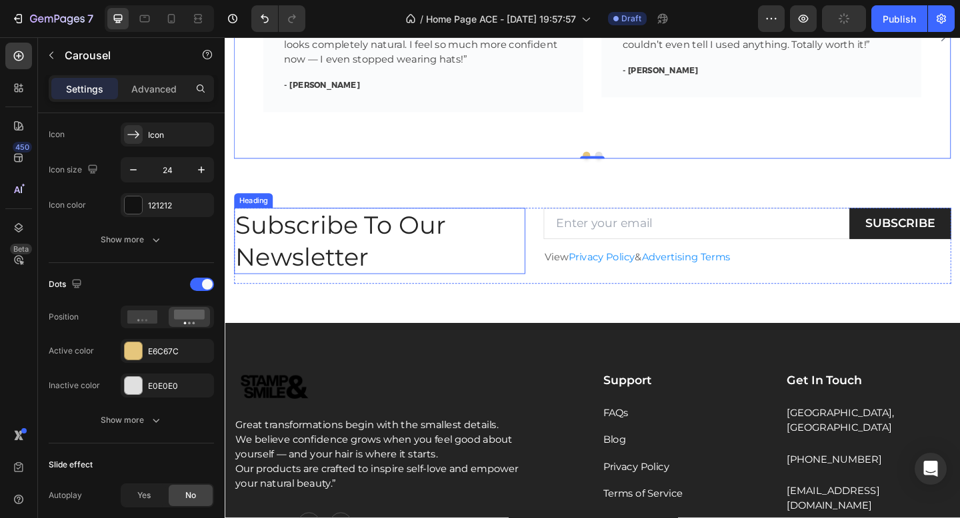
scroll to position [2244, 0]
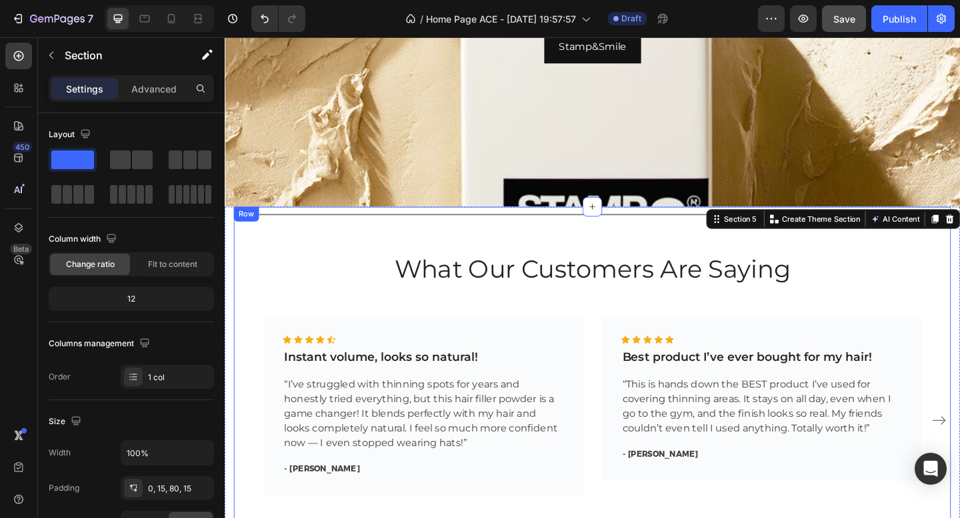
scroll to position [1715, 0]
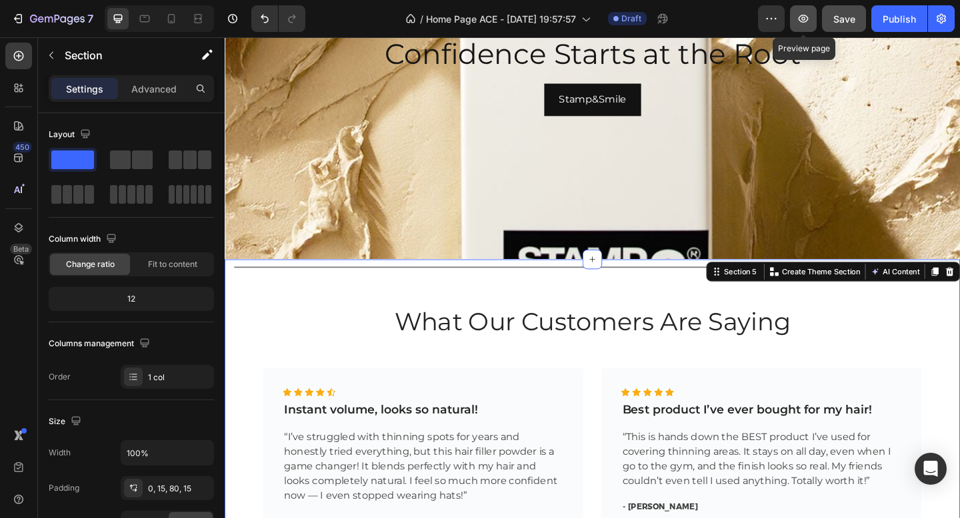
click at [808, 19] on icon "button" at bounding box center [803, 19] width 10 height 8
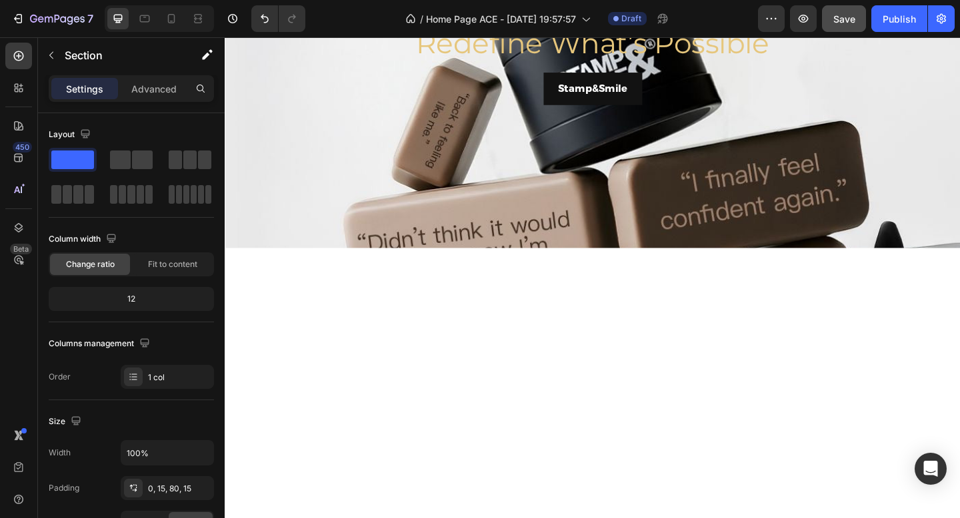
scroll to position [431, 0]
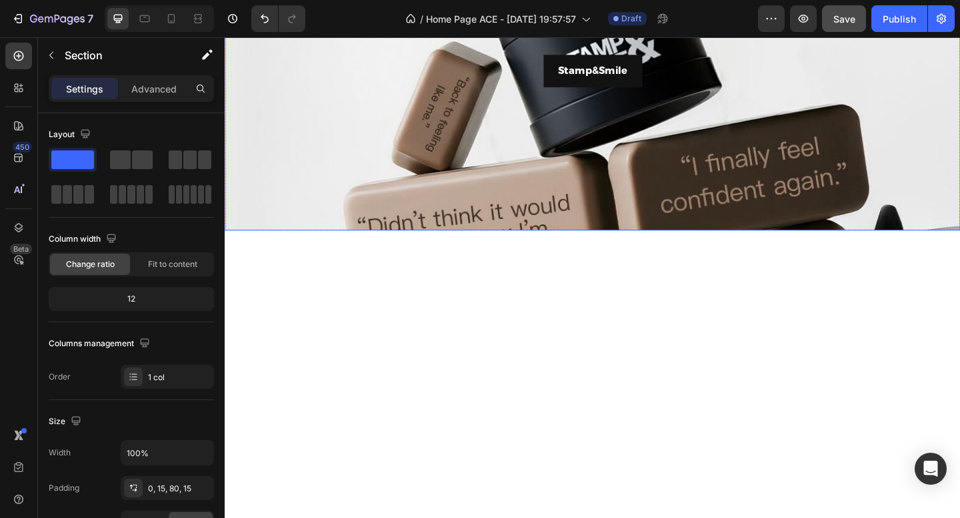
click at [269, 403] on div "Background Image" at bounding box center [625, 113] width 800 height 600
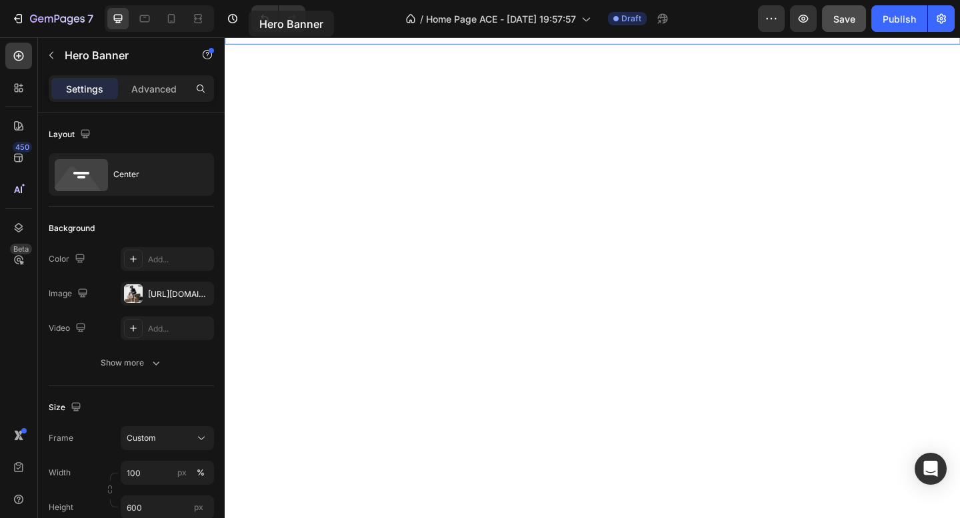
scroll to position [0, 0]
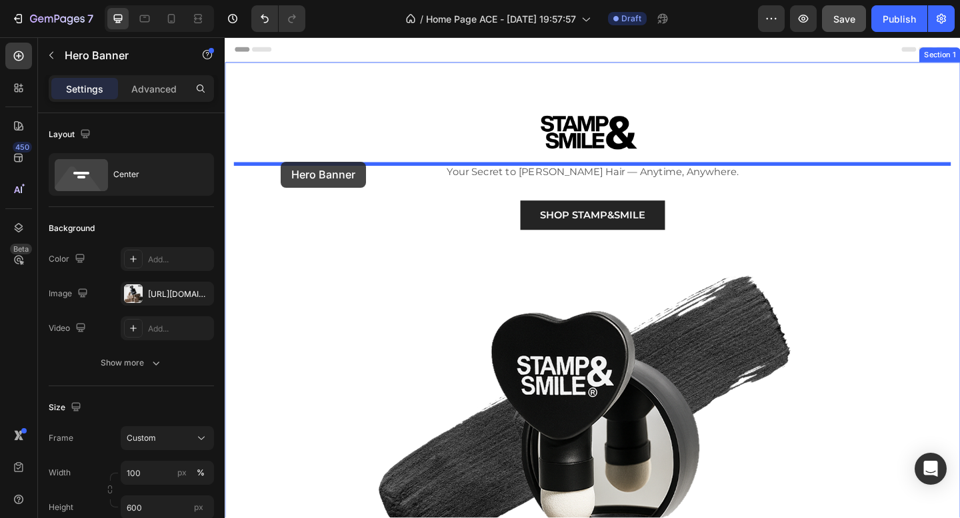
drag, startPoint x: 269, startPoint y: 403, endPoint x: 285, endPoint y: 173, distance: 230.5
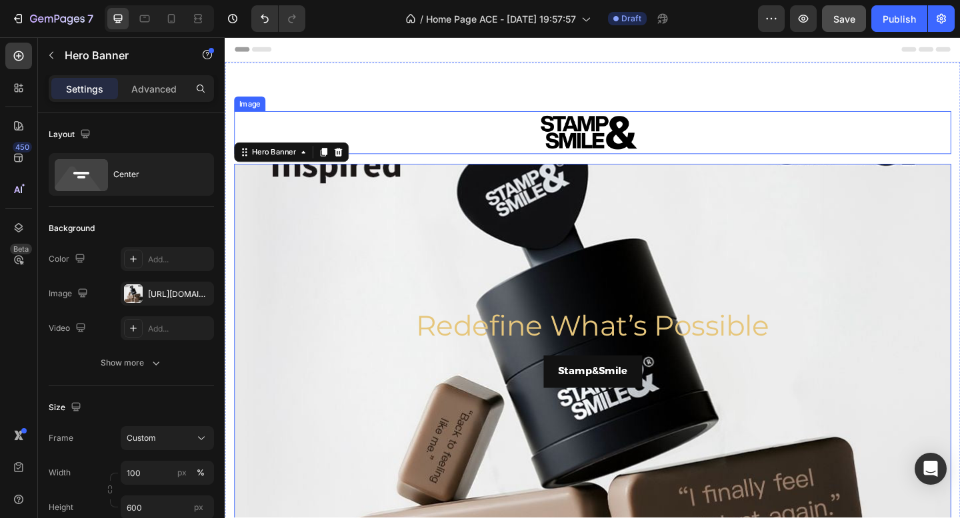
click at [621, 134] on img at bounding box center [624, 141] width 133 height 47
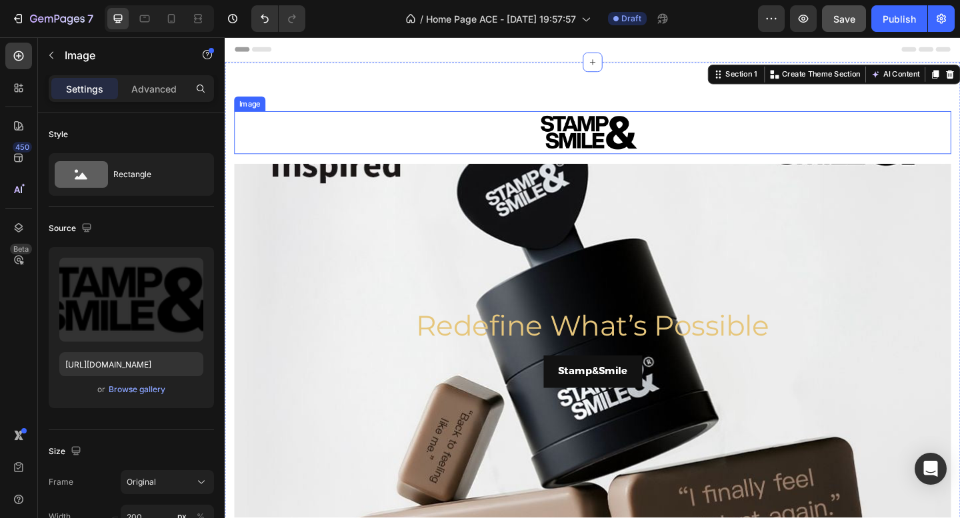
click at [636, 128] on img at bounding box center [624, 141] width 133 height 47
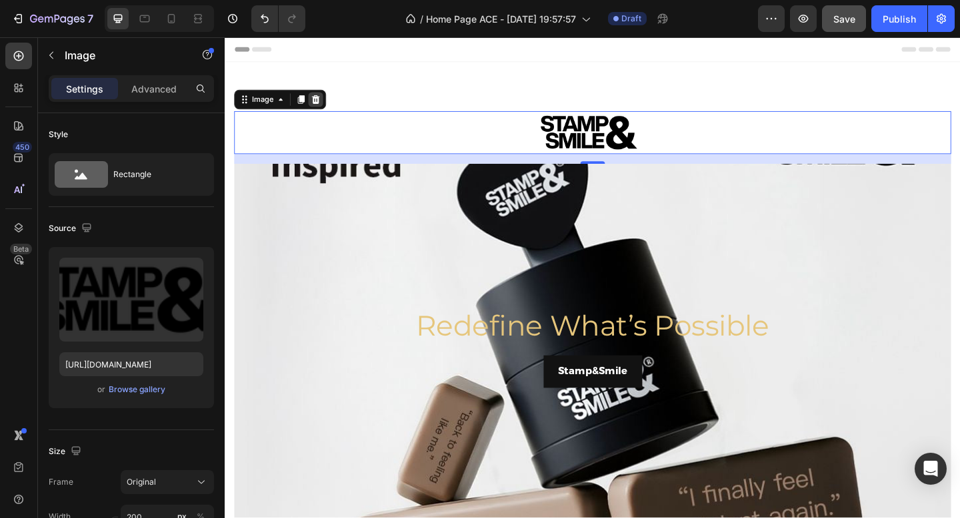
click at [322, 102] on icon at bounding box center [323, 105] width 9 height 9
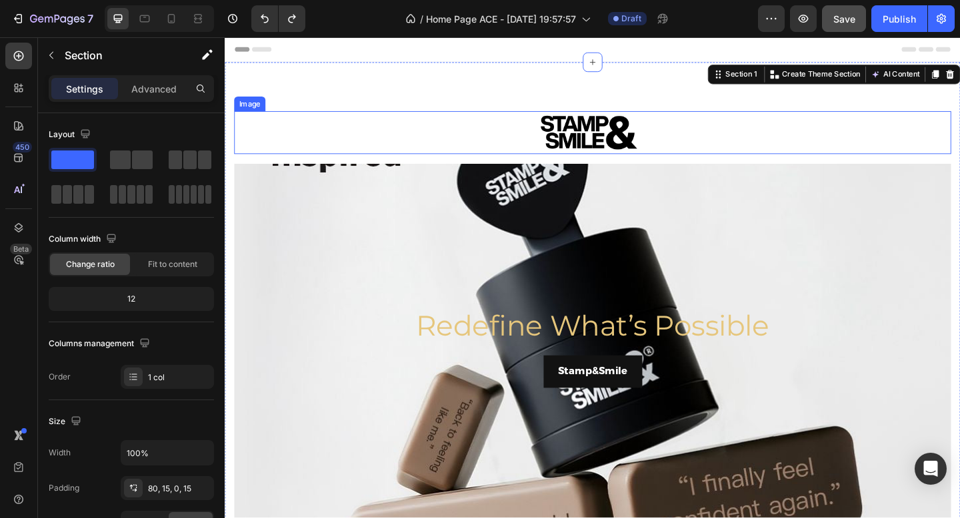
click at [502, 141] on div at bounding box center [625, 141] width 780 height 47
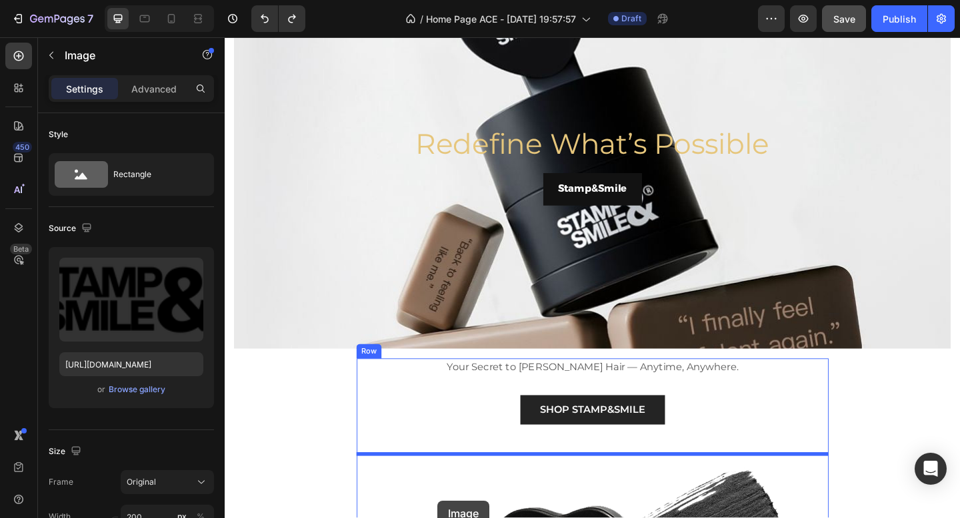
scroll to position [407, 0]
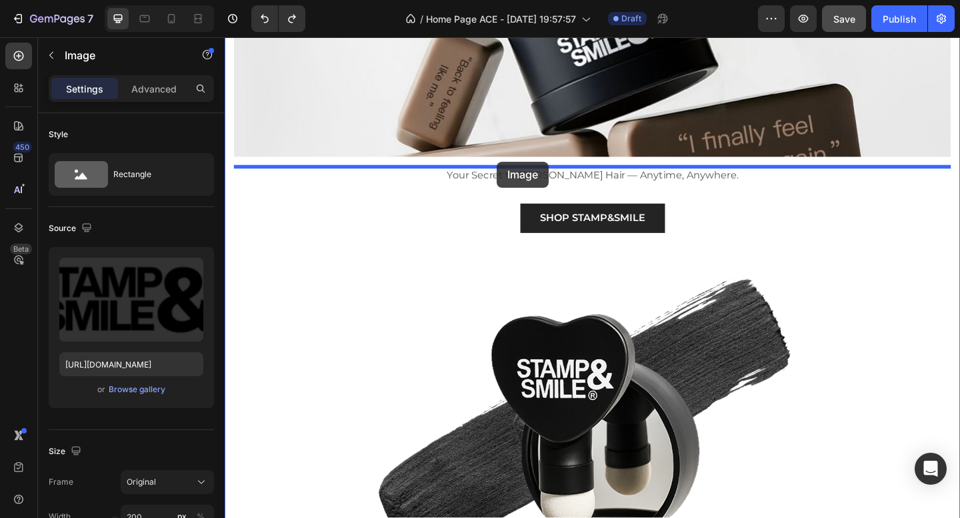
drag, startPoint x: 421, startPoint y: 131, endPoint x: 520, endPoint y: 173, distance: 108.4
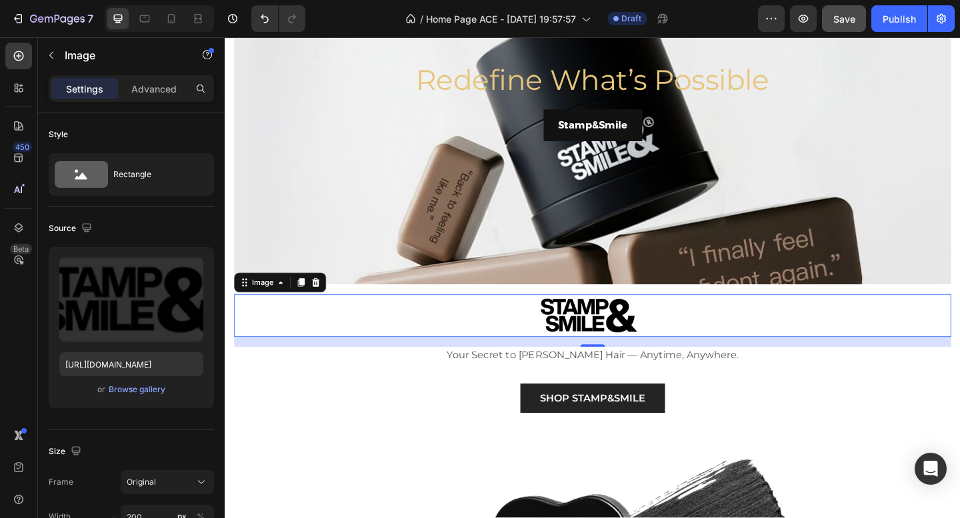
scroll to position [187, 0]
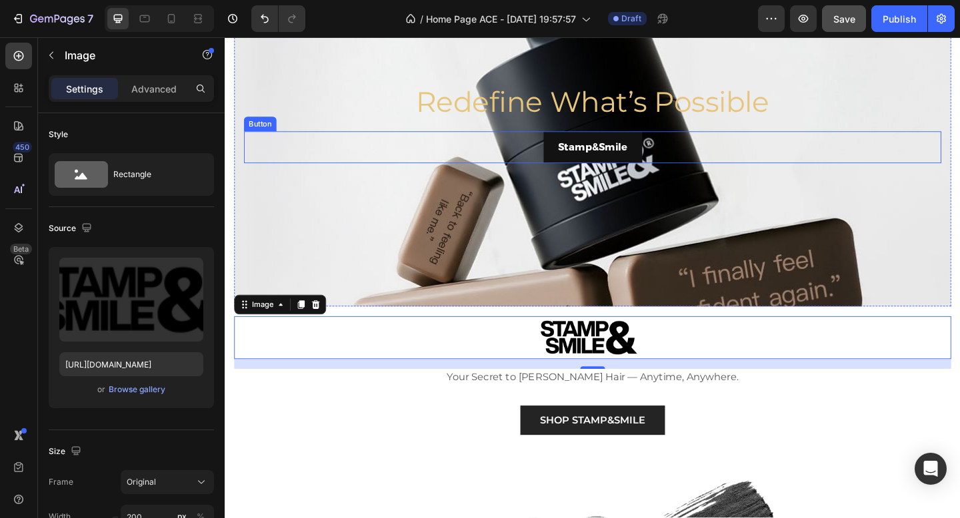
click at [693, 160] on div "Stamp&Smile Button" at bounding box center [624, 157] width 758 height 35
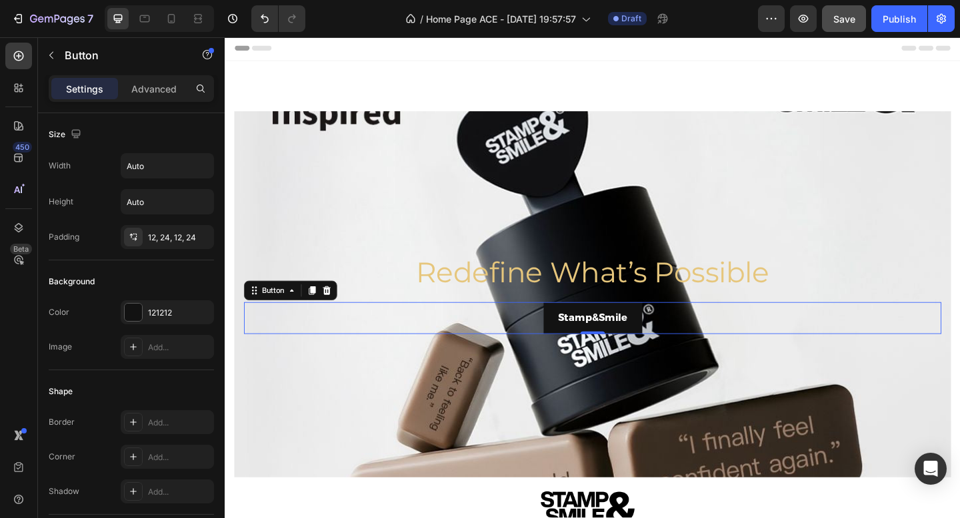
scroll to position [0, 0]
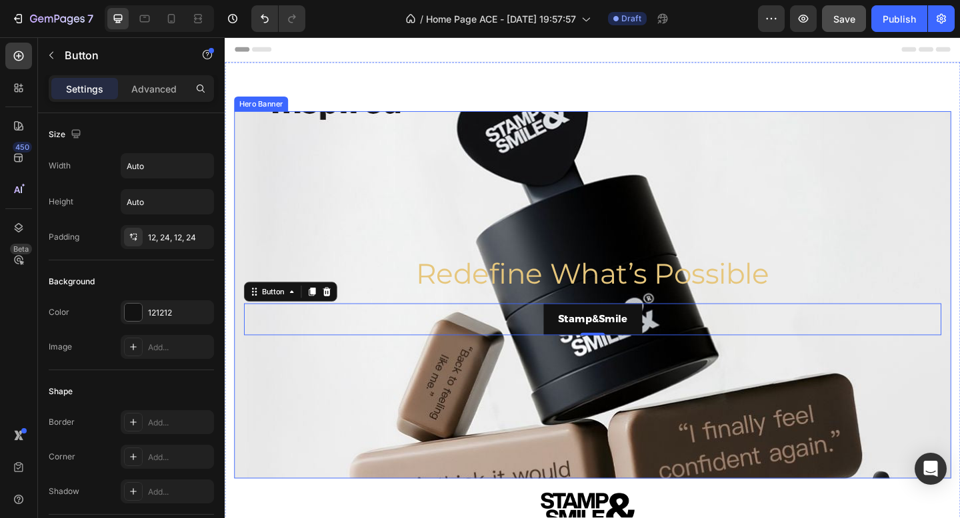
click at [460, 133] on div "Background Image" at bounding box center [625, 406] width 780 height 600
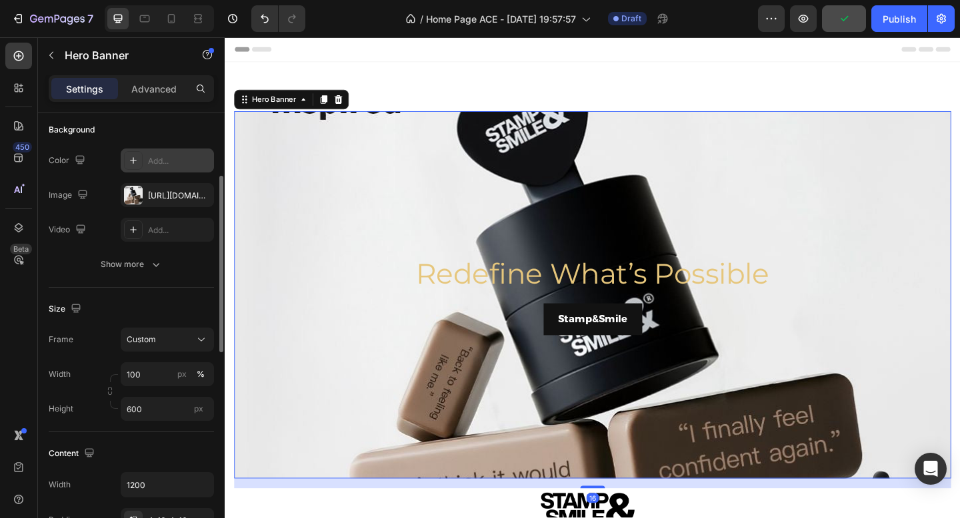
scroll to position [251, 0]
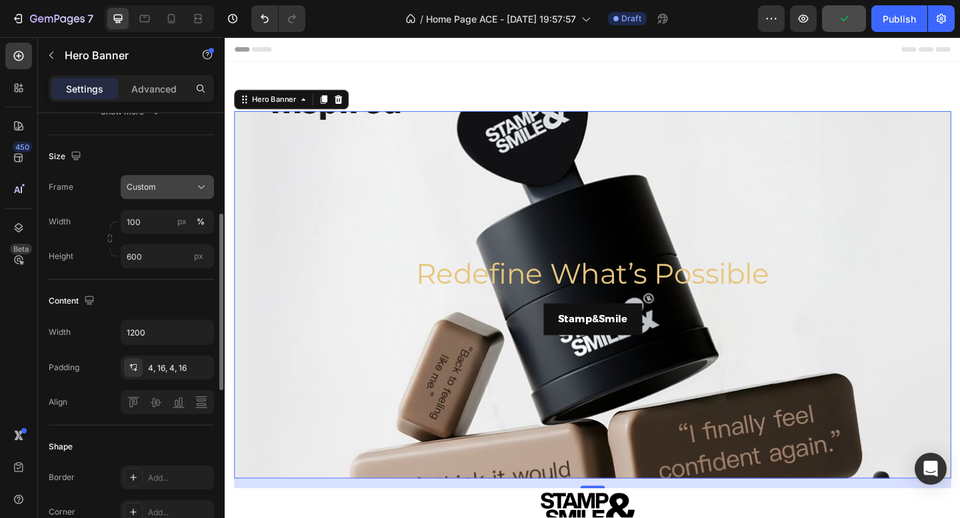
click at [179, 188] on div "Custom" at bounding box center [159, 187] width 65 height 12
click at [159, 157] on div "Size" at bounding box center [131, 156] width 165 height 21
click at [167, 341] on input "1200" at bounding box center [167, 333] width 92 height 24
click at [197, 331] on icon "button" at bounding box center [201, 332] width 13 height 13
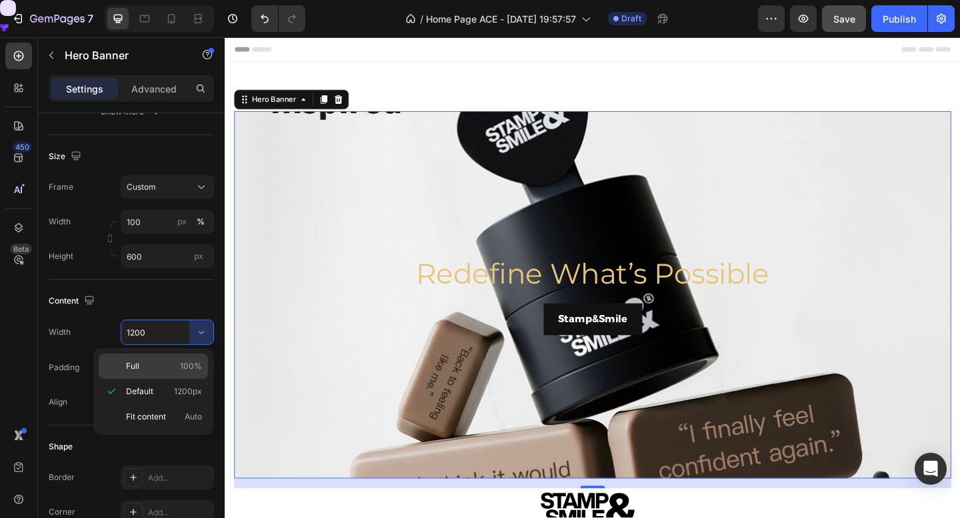
click at [157, 364] on p "Full 100%" at bounding box center [164, 367] width 76 height 12
type input "100%"
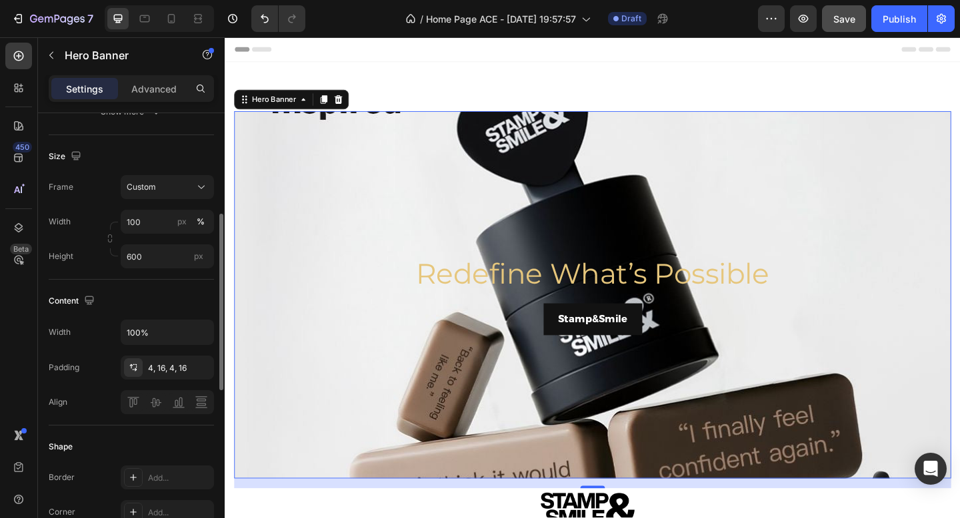
click at [181, 300] on div "Content" at bounding box center [131, 301] width 165 height 21
click at [203, 335] on icon "button" at bounding box center [201, 332] width 13 height 13
click at [187, 306] on div "Content" at bounding box center [131, 301] width 165 height 21
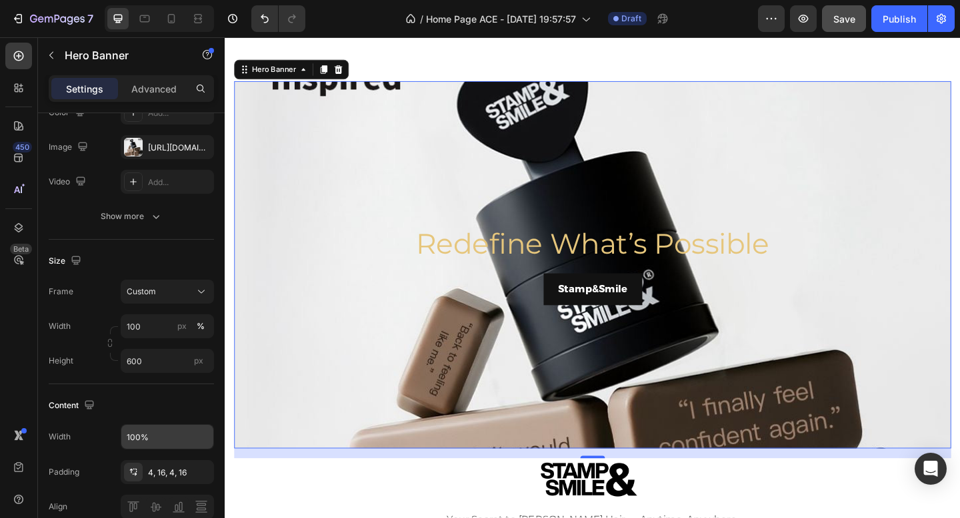
scroll to position [0, 0]
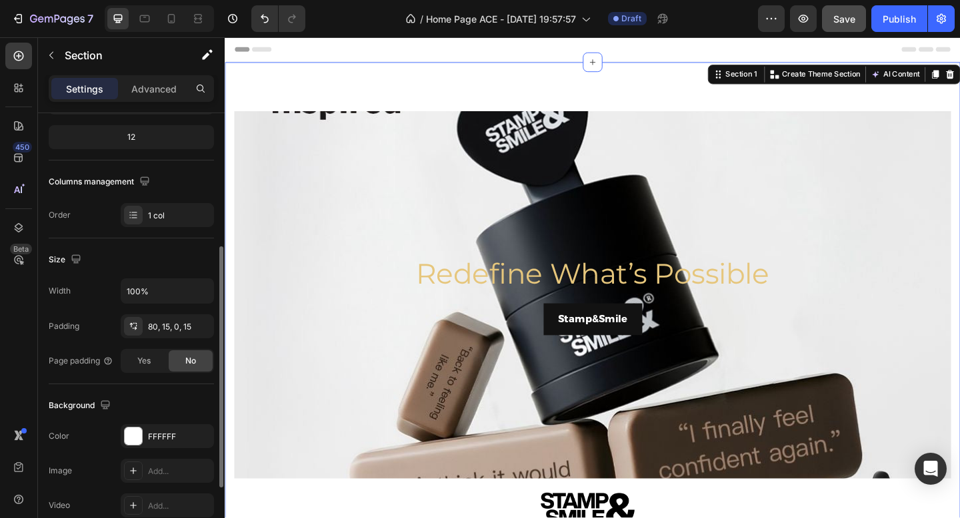
scroll to position [198, 0]
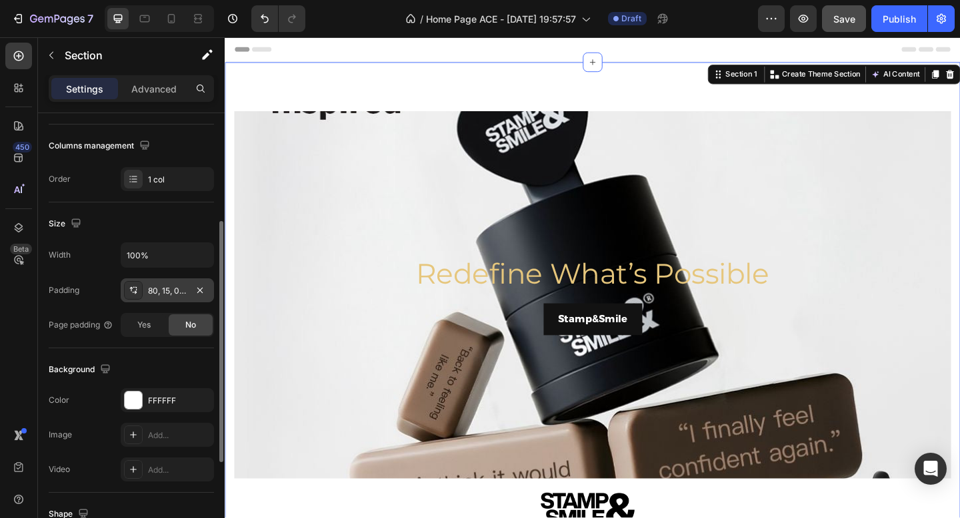
click at [153, 291] on div "80, 15, 0, 15" at bounding box center [167, 291] width 39 height 12
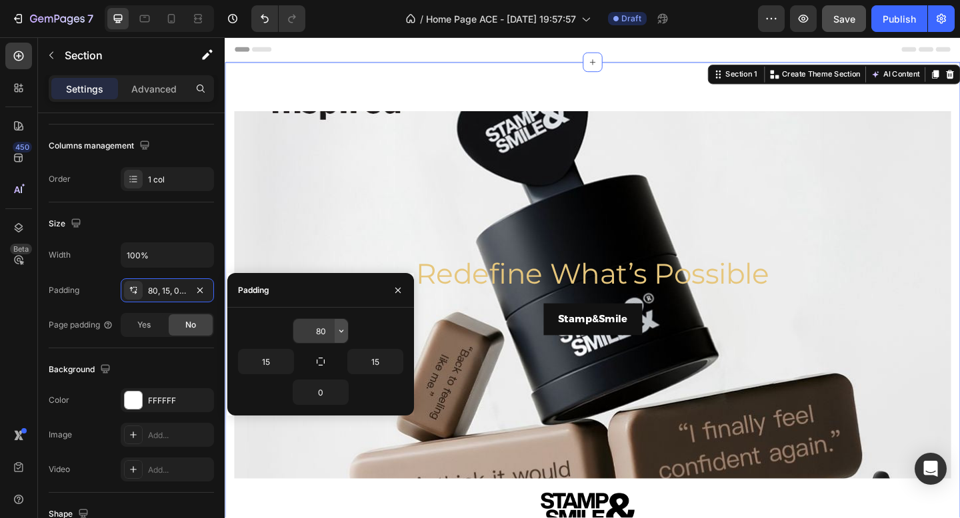
click at [337, 329] on icon "button" at bounding box center [341, 331] width 11 height 11
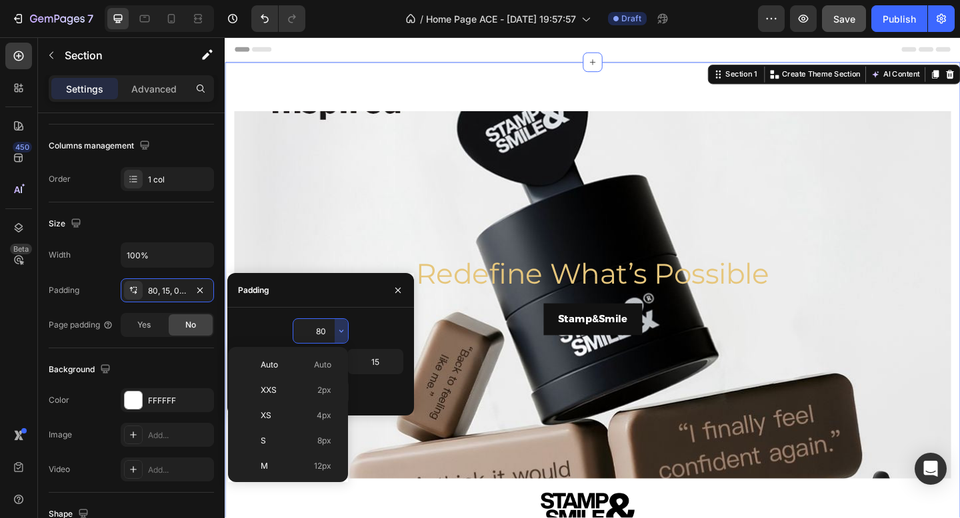
scroll to position [144, 0]
click at [292, 401] on p "2XL 32px" at bounding box center [296, 399] width 71 height 12
type input "32"
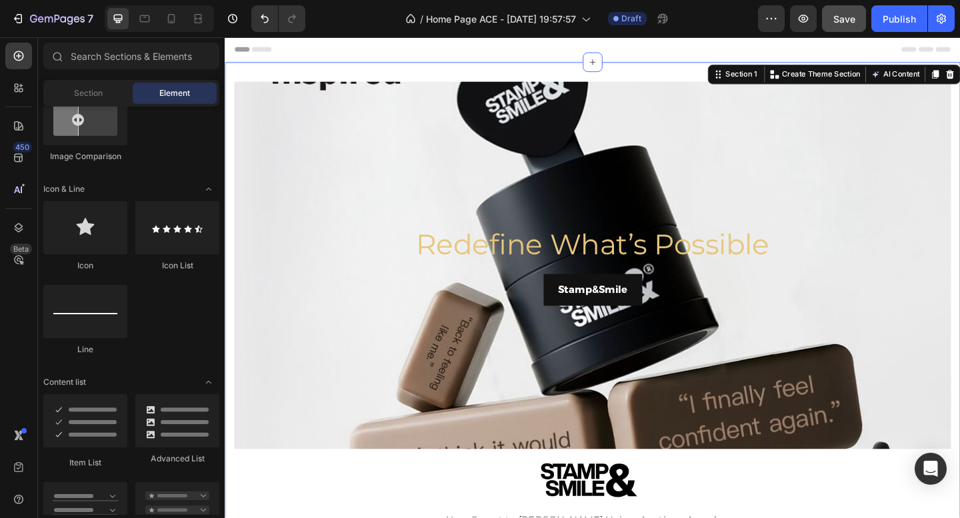
click at [736, 48] on div "Header" at bounding box center [624, 50] width 778 height 27
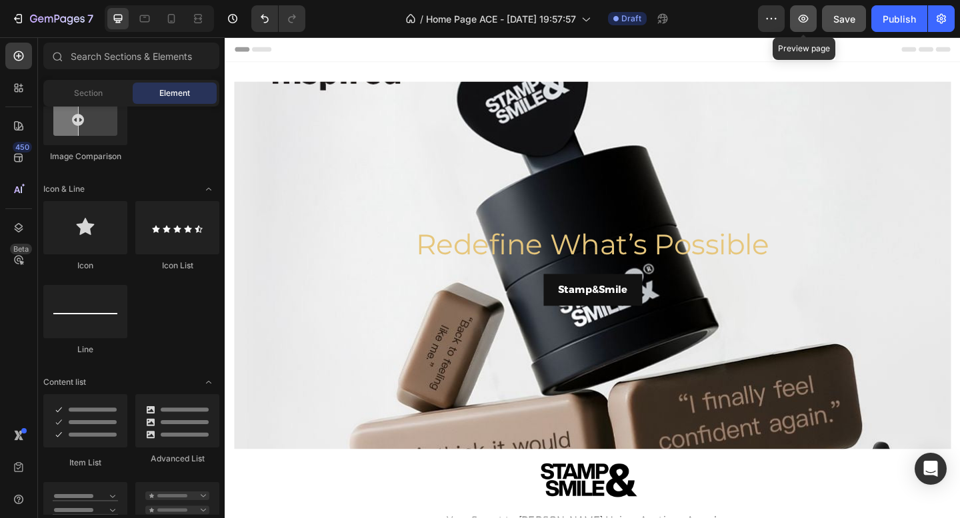
click at [804, 17] on icon "button" at bounding box center [803, 19] width 10 height 8
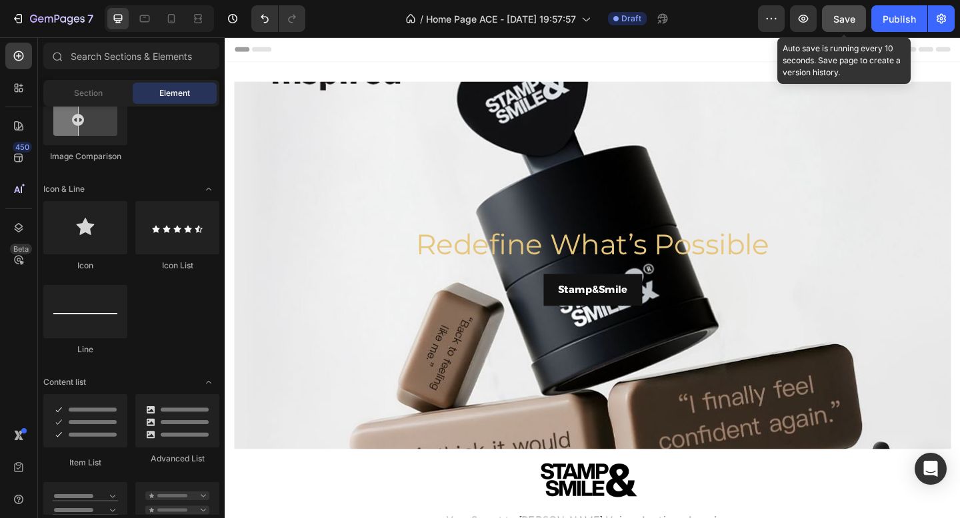
click at [840, 27] on button "Save" at bounding box center [844, 18] width 44 height 27
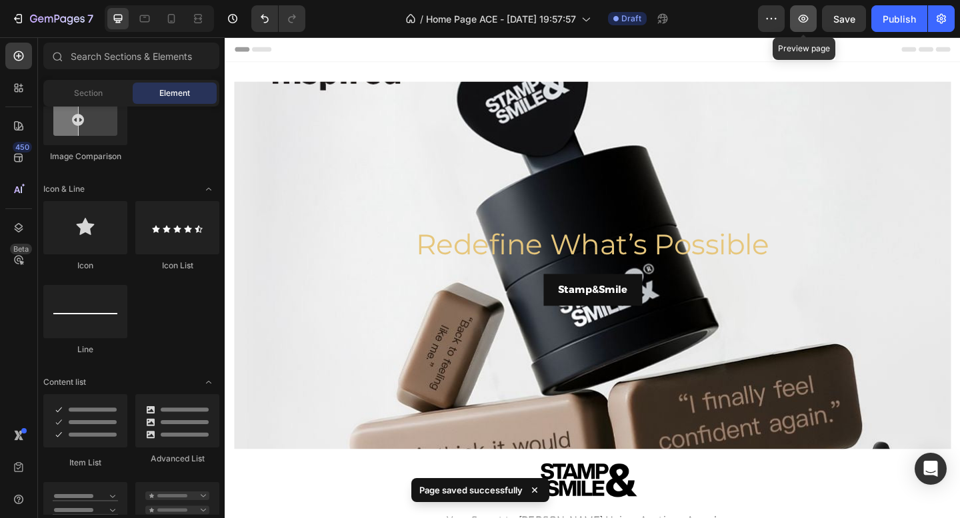
click at [804, 21] on icon "button" at bounding box center [802, 18] width 13 height 13
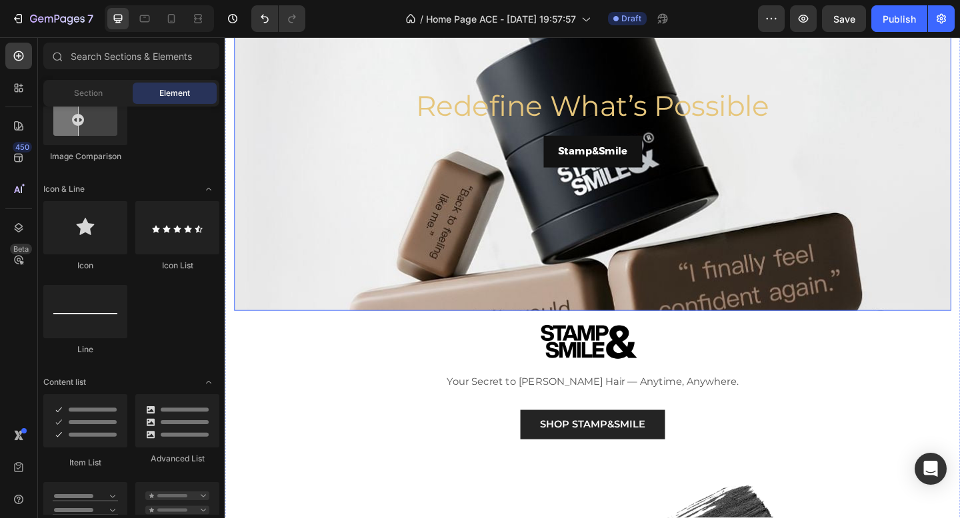
scroll to position [180, 0]
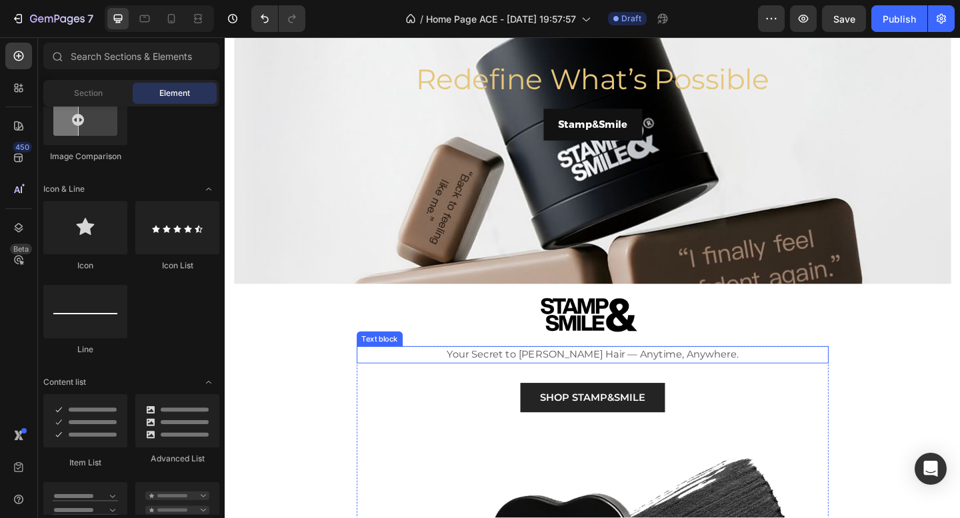
click at [557, 382] on p "Your Secret to Fuller Hair — Anytime, Anywhere." at bounding box center [624, 383] width 510 height 16
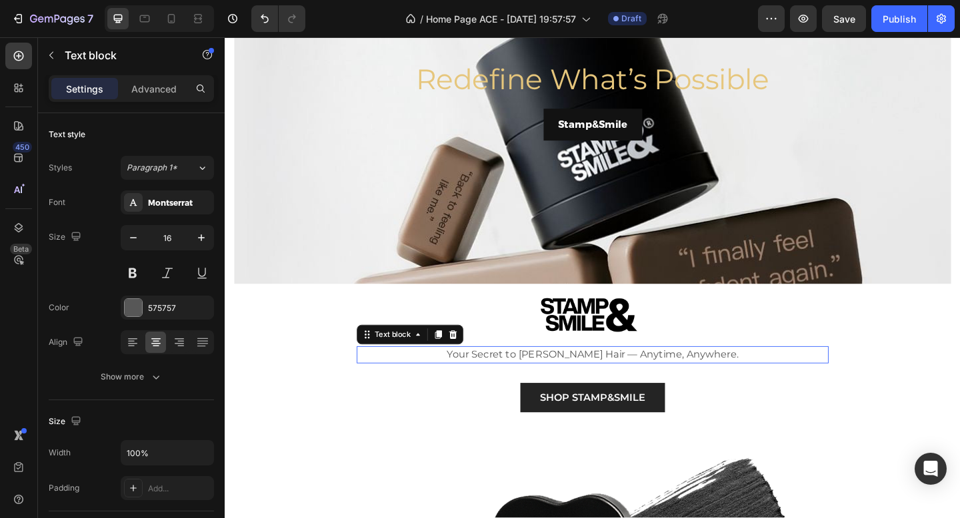
click at [557, 382] on p "Your Secret to Fuller Hair — Anytime, Anywhere." at bounding box center [624, 383] width 510 height 16
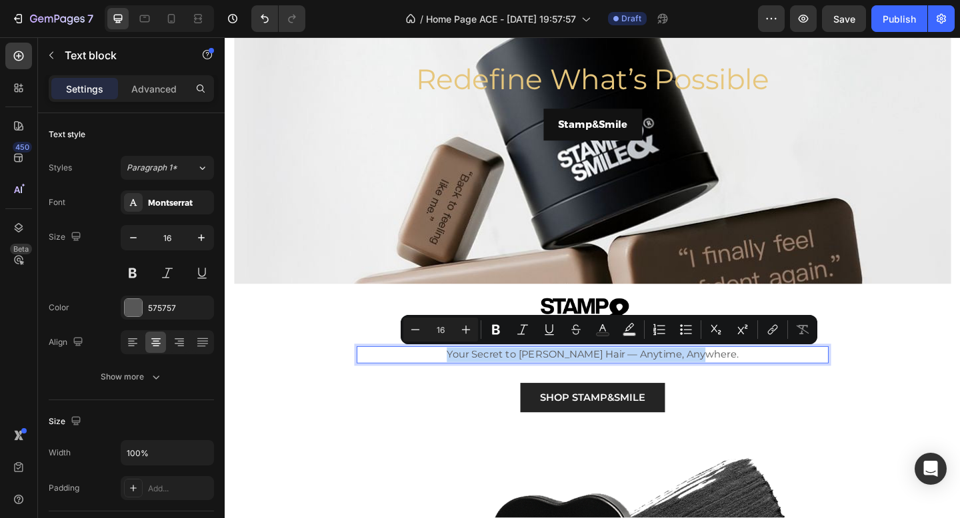
copy p "Your Secret to Fuller Hair — Anytime, Anywhere."
click at [644, 82] on h2 "Redefine What’s Possible" at bounding box center [624, 83] width 758 height 43
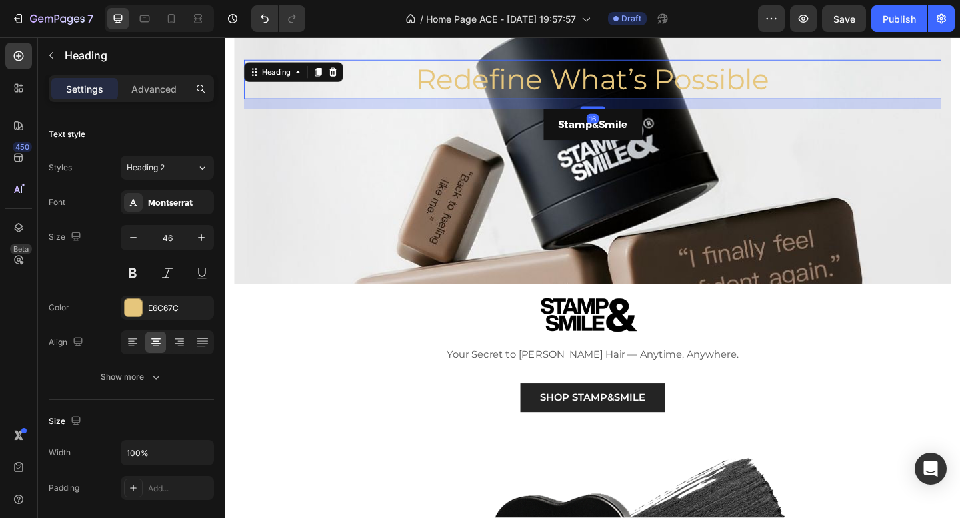
click at [644, 82] on h2 "Redefine What’s Possible" at bounding box center [624, 83] width 758 height 43
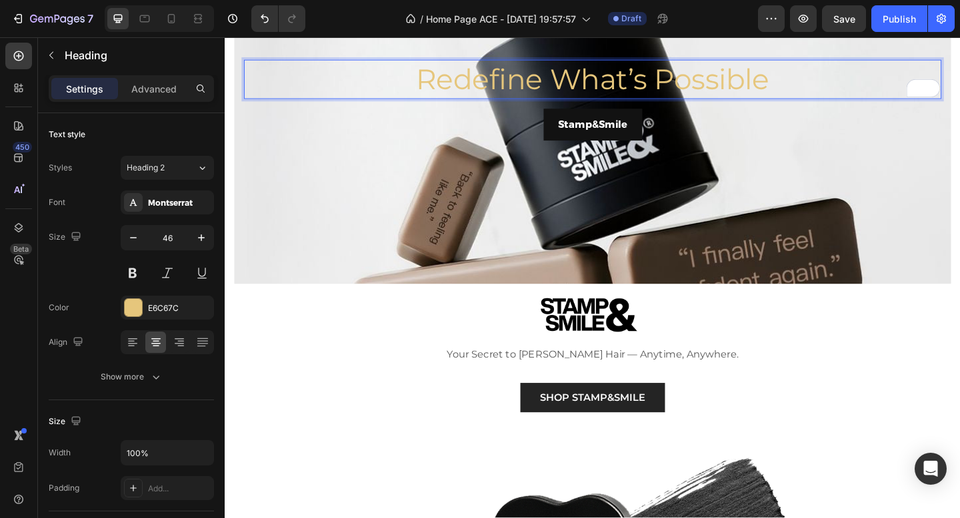
click at [820, 85] on p "Redefine What’s Possible" at bounding box center [625, 83] width 756 height 40
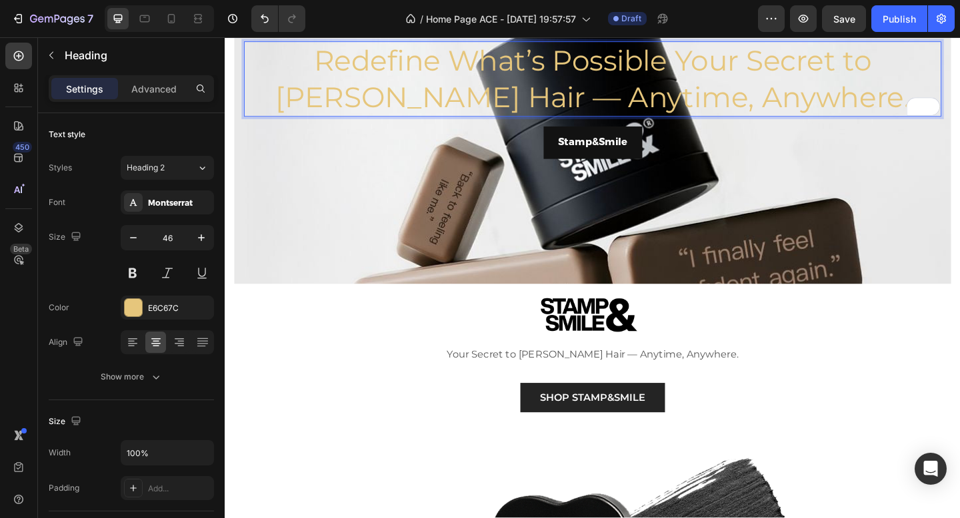
scroll to position [160, 0]
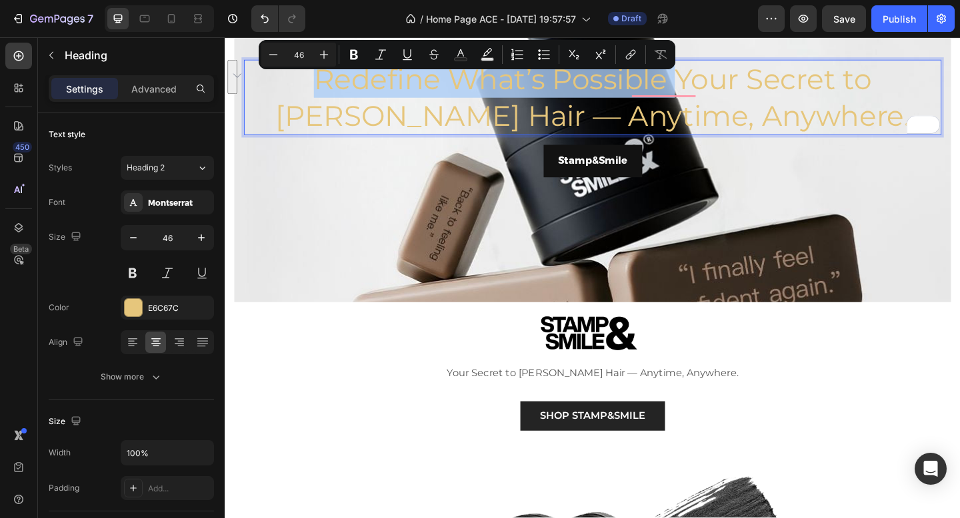
drag, startPoint x: 664, startPoint y: 83, endPoint x: 282, endPoint y: 81, distance: 382.5
click at [282, 81] on p "Redefine What’s Possible Your Secret to Fuller Hair — Anytime, Anywhere." at bounding box center [625, 103] width 756 height 80
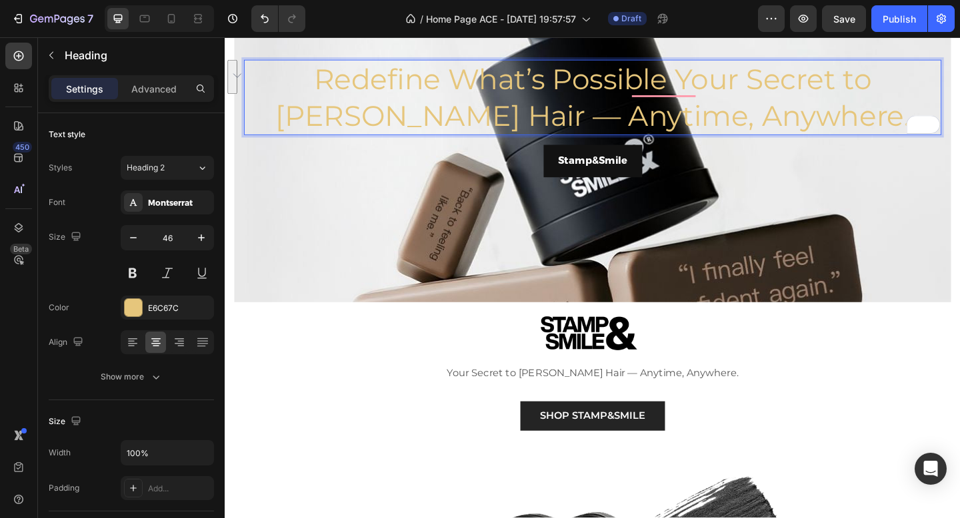
scroll to position [180, 0]
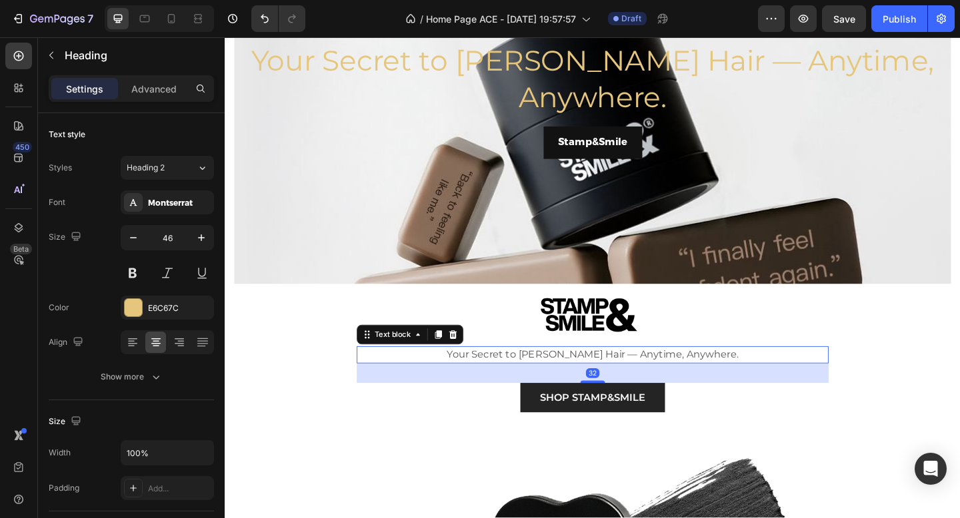
click at [754, 385] on p "Your Secret to Fuller Hair — Anytime, Anywhere." at bounding box center [624, 383] width 510 height 16
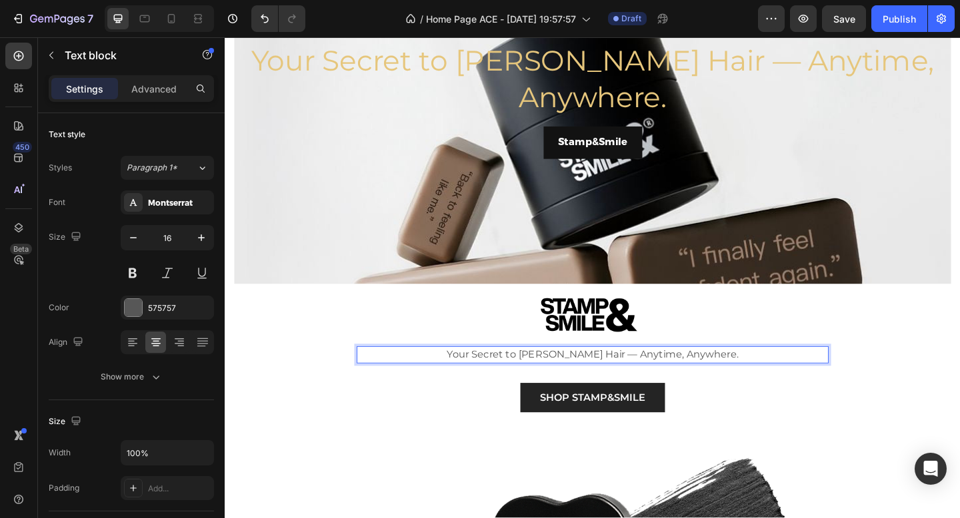
click at [754, 378] on p "Your Secret to Fuller Hair — Anytime, Anywhere." at bounding box center [624, 383] width 510 height 16
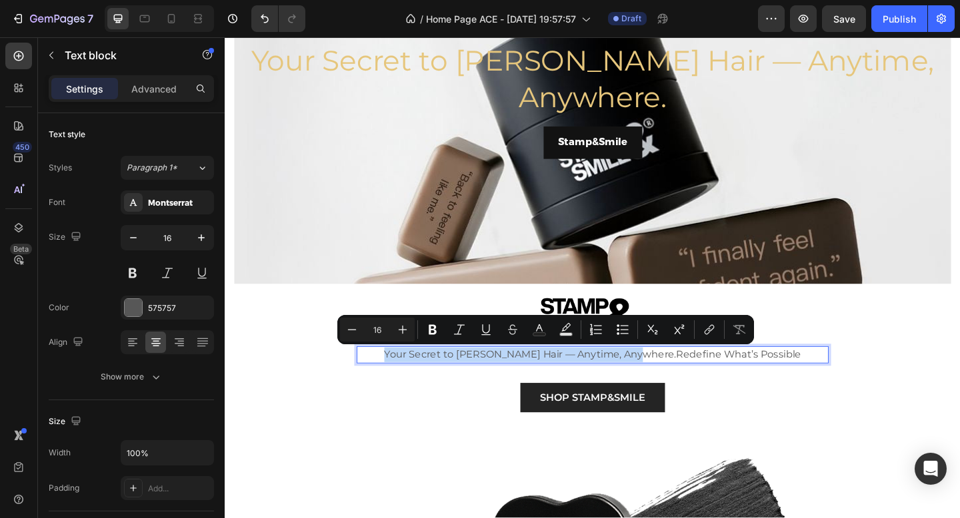
drag, startPoint x: 687, startPoint y: 385, endPoint x: 423, endPoint y: 380, distance: 264.6
click at [423, 380] on p "Your Secret to Fuller Hair — Anytime, Anywhere.Redefine What’s Possible" at bounding box center [624, 383] width 510 height 16
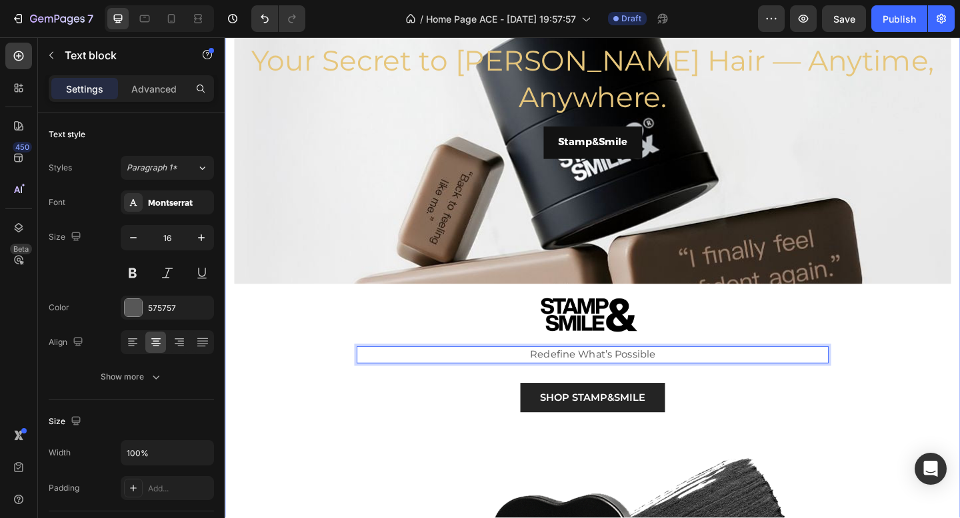
click at [318, 401] on div "Your Secret to Fuller Hair — Anytime, Anywhere. Heading Stamp&Smile Button Hero…" at bounding box center [625, 448] width 780 height 1085
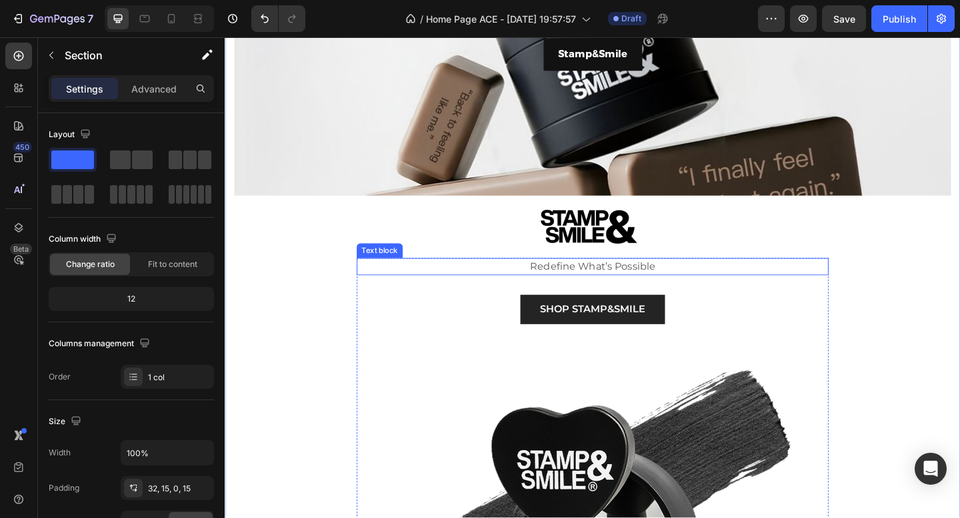
scroll to position [0, 0]
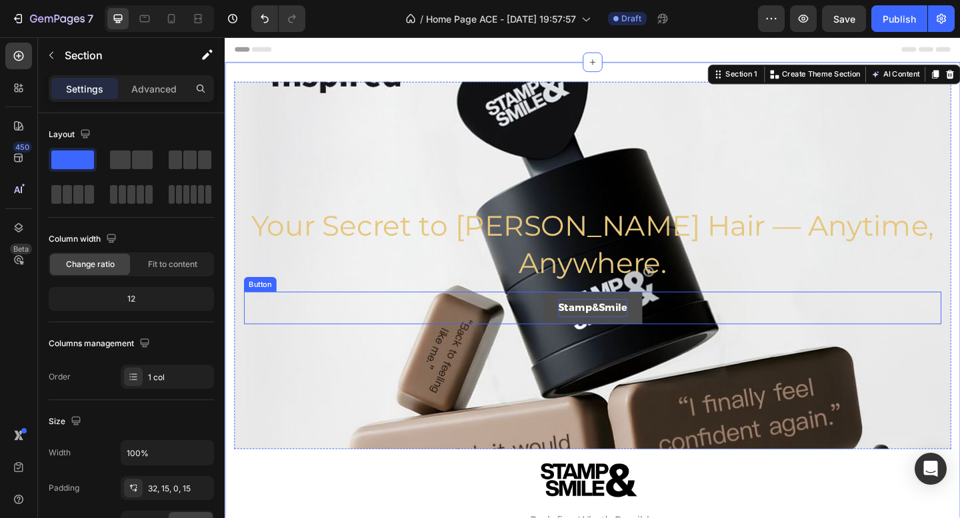
click at [594, 323] on p "Stamp&Smile" at bounding box center [624, 332] width 75 height 19
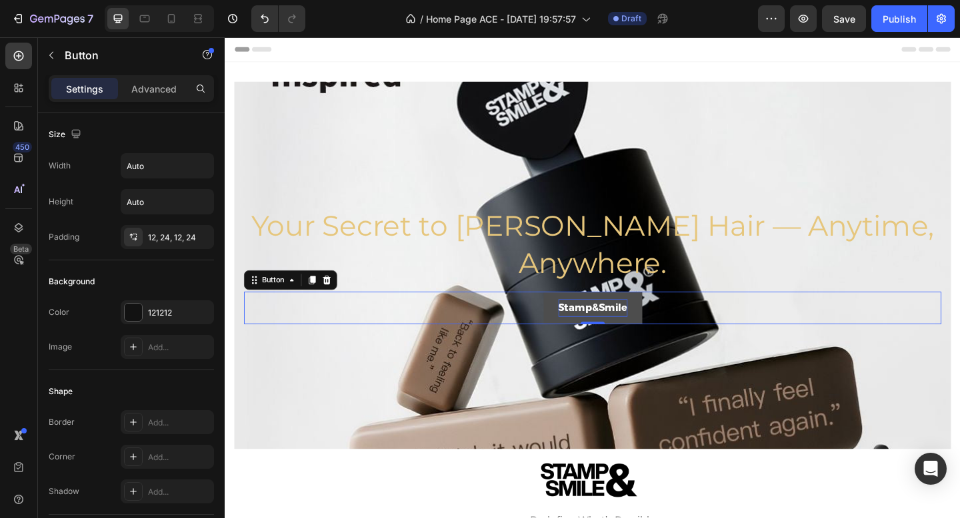
click at [588, 323] on p "Stamp&Smile" at bounding box center [624, 332] width 75 height 19
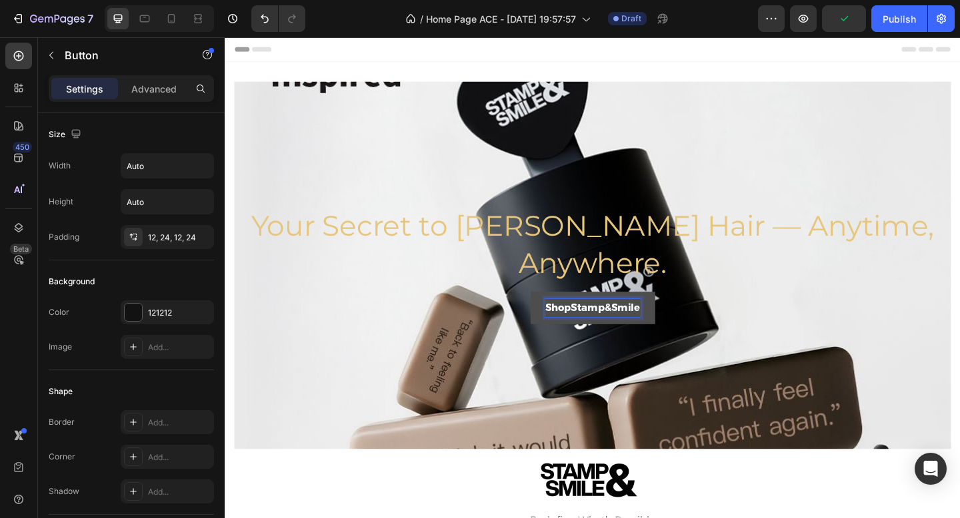
click at [557, 315] on button "ShopStamp&Smile" at bounding box center [624, 332] width 135 height 35
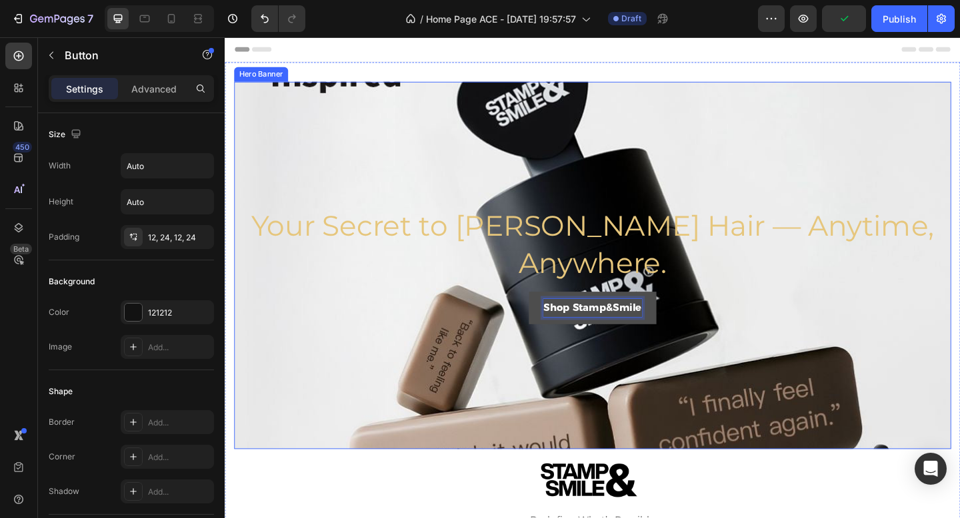
click at [672, 408] on div "Background Image" at bounding box center [625, 377] width 780 height 600
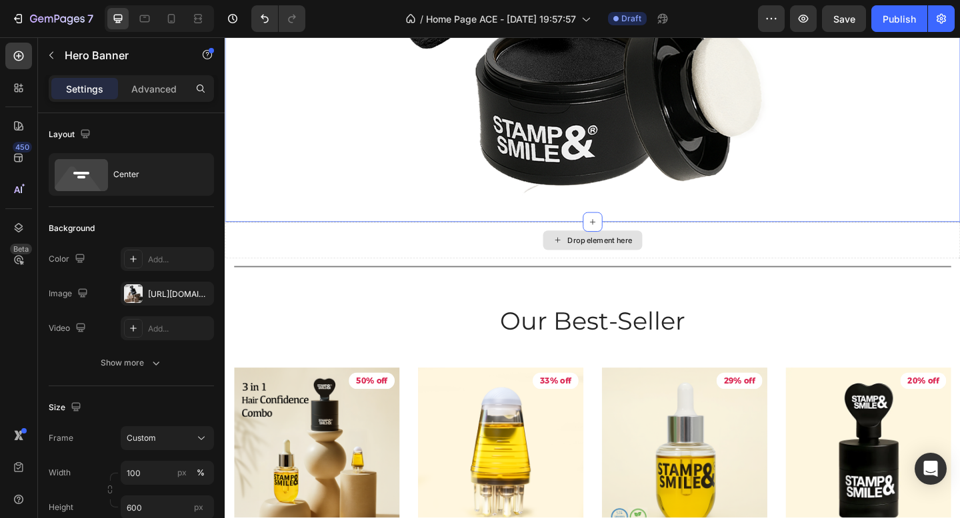
scroll to position [946, 0]
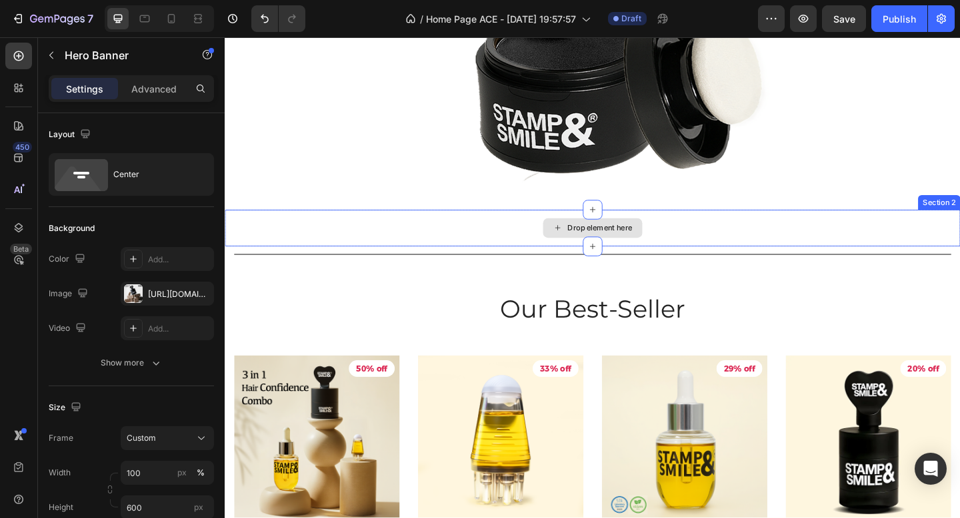
click at [768, 253] on div "Drop element here" at bounding box center [625, 245] width 800 height 40
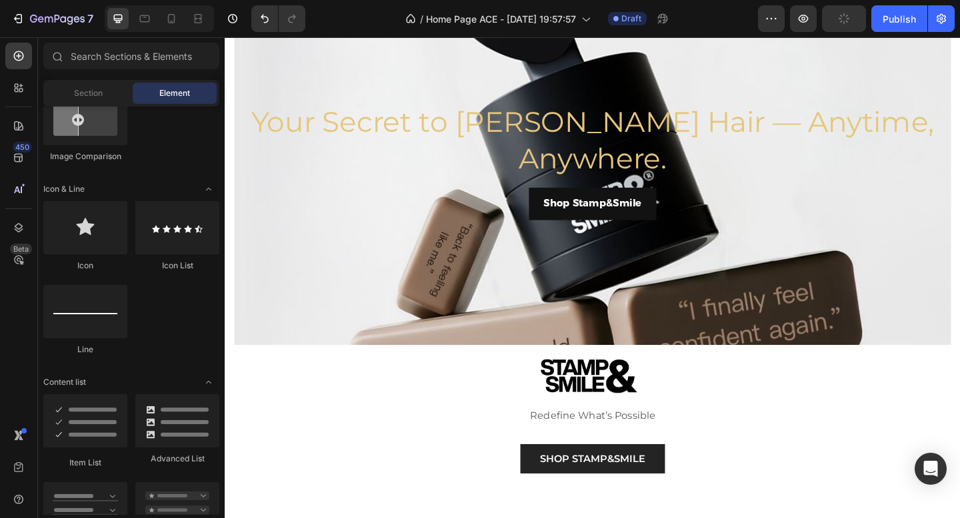
scroll to position [0, 0]
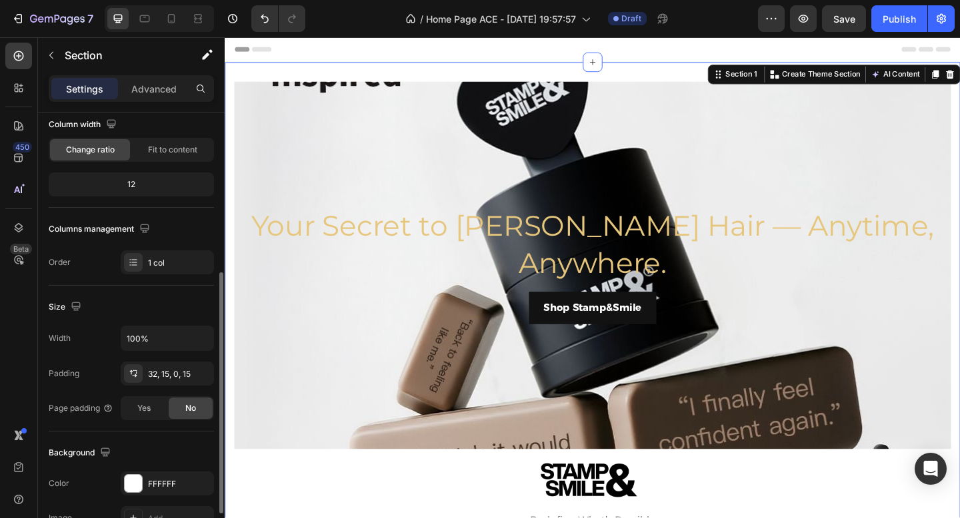
scroll to position [207, 0]
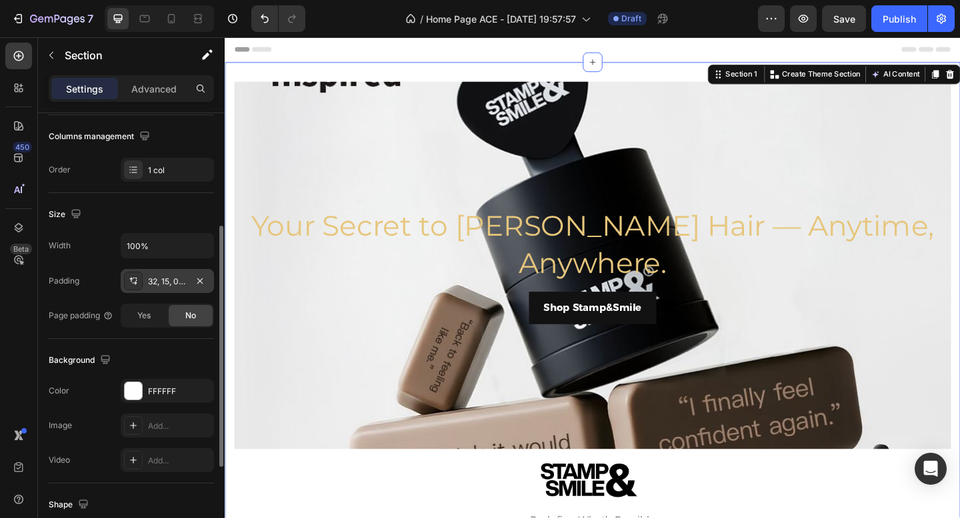
click at [169, 288] on div "32, 15, 0, 15" at bounding box center [167, 281] width 93 height 24
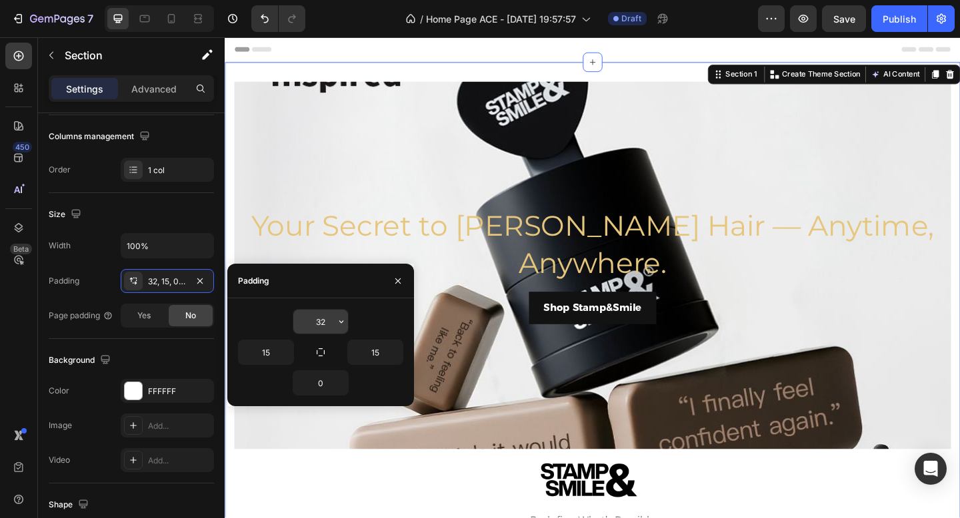
click at [319, 318] on input "32" at bounding box center [320, 322] width 55 height 24
click at [346, 323] on icon "button" at bounding box center [341, 322] width 11 height 11
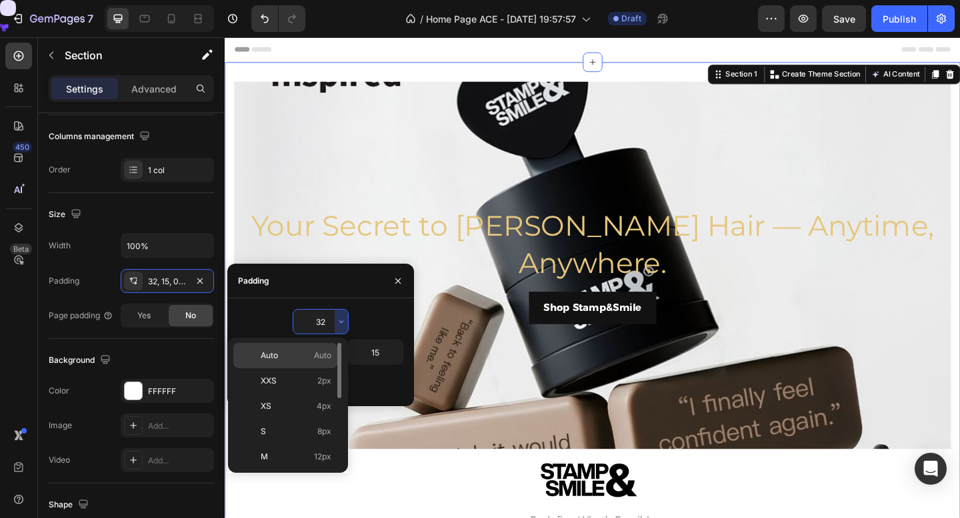
click at [307, 359] on p "Auto Auto" at bounding box center [296, 356] width 71 height 12
type input "Auto"
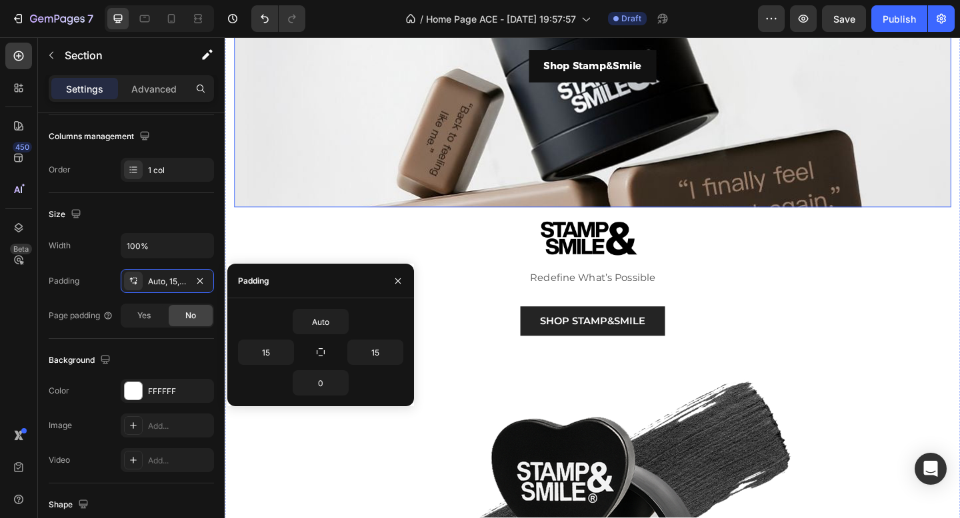
scroll to position [253, 0]
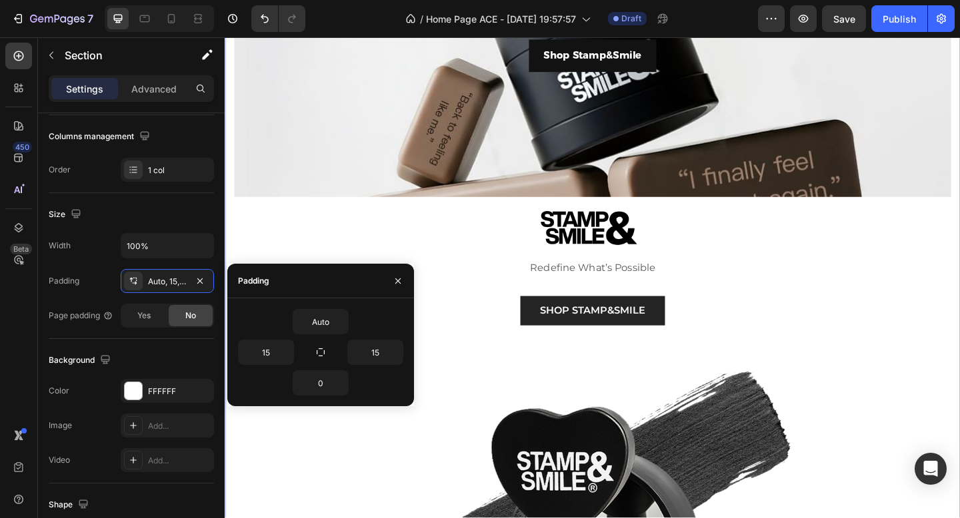
click at [959, 303] on div "Your Secret to Fuller Hair — Anytime, Anywhere. Heading Shop Stamp&Smile Button…" at bounding box center [625, 353] width 780 height 1085
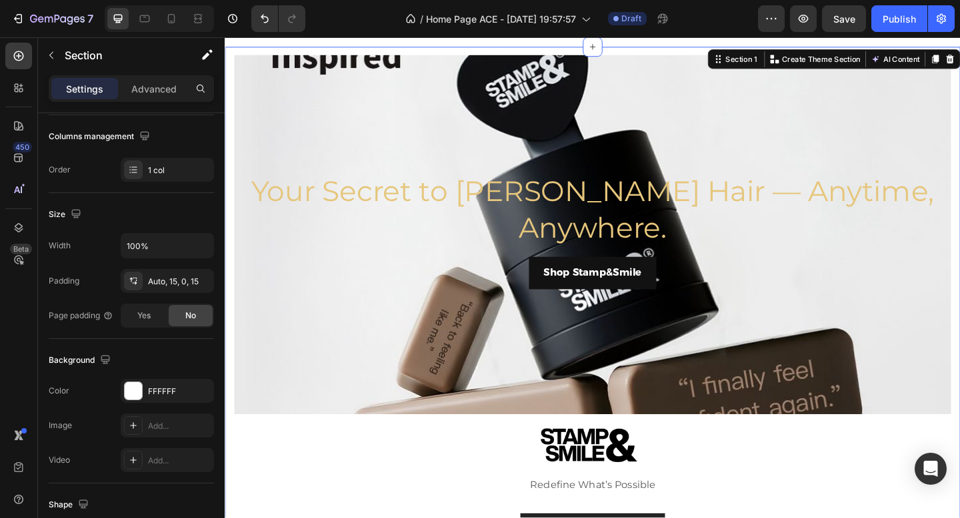
scroll to position [0, 0]
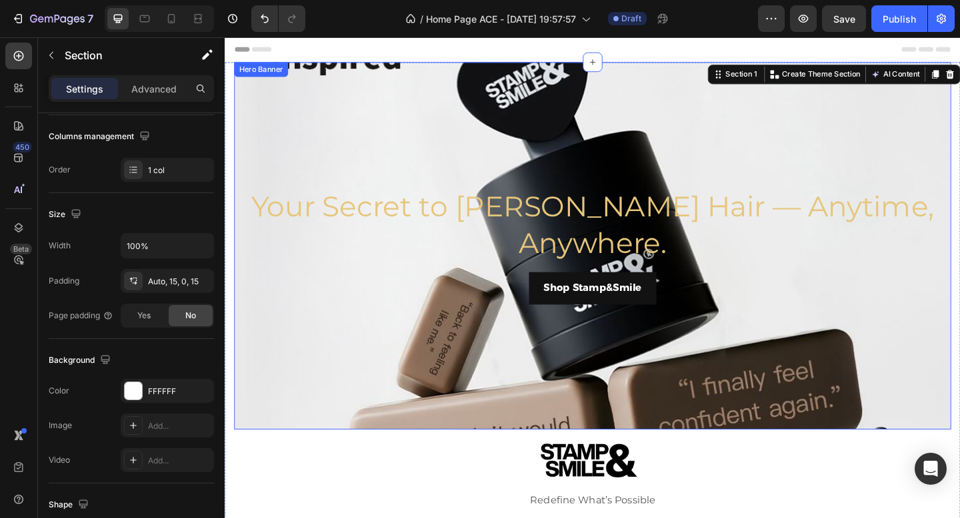
click at [254, 269] on div "Your Secret to Fuller Hair — Anytime, Anywhere. Heading Shop Stamp&Smile Button" at bounding box center [624, 265] width 758 height 128
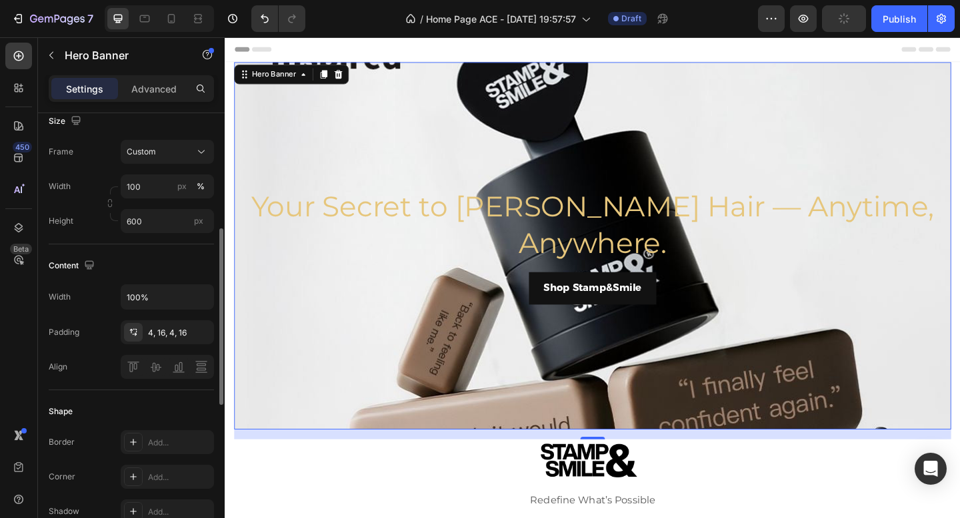
scroll to position [288, 0]
click at [185, 331] on div "4, 16, 4, 16" at bounding box center [167, 332] width 39 height 12
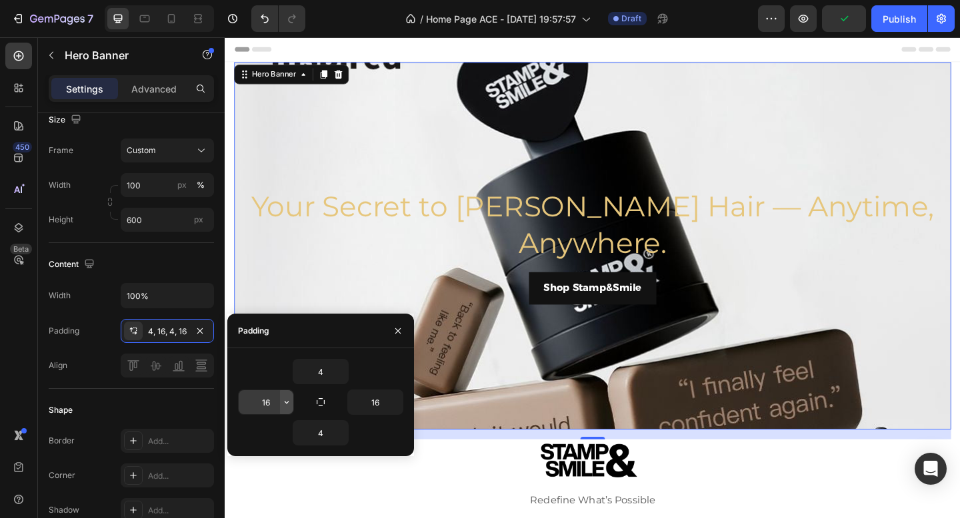
click at [285, 399] on icon "button" at bounding box center [286, 402] width 11 height 11
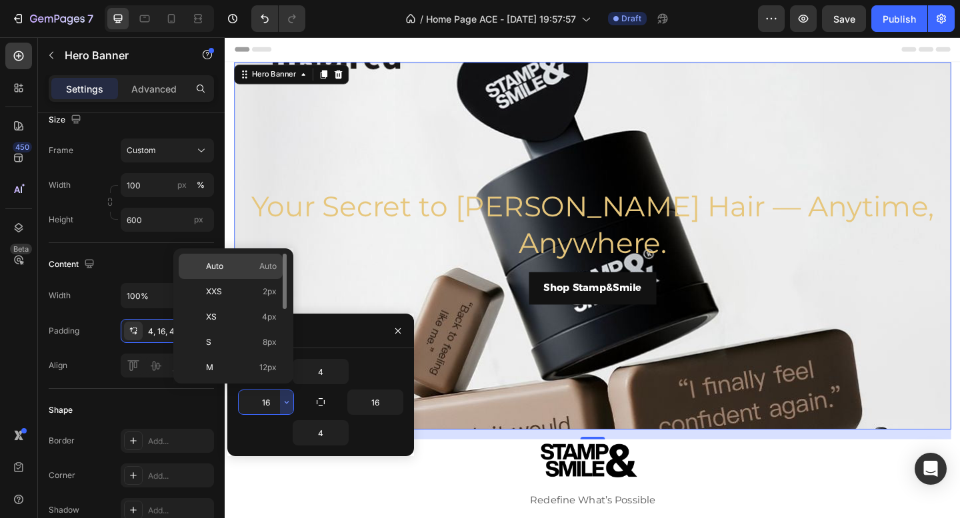
click at [241, 261] on p "Auto Auto" at bounding box center [241, 267] width 71 height 12
type input "Auto"
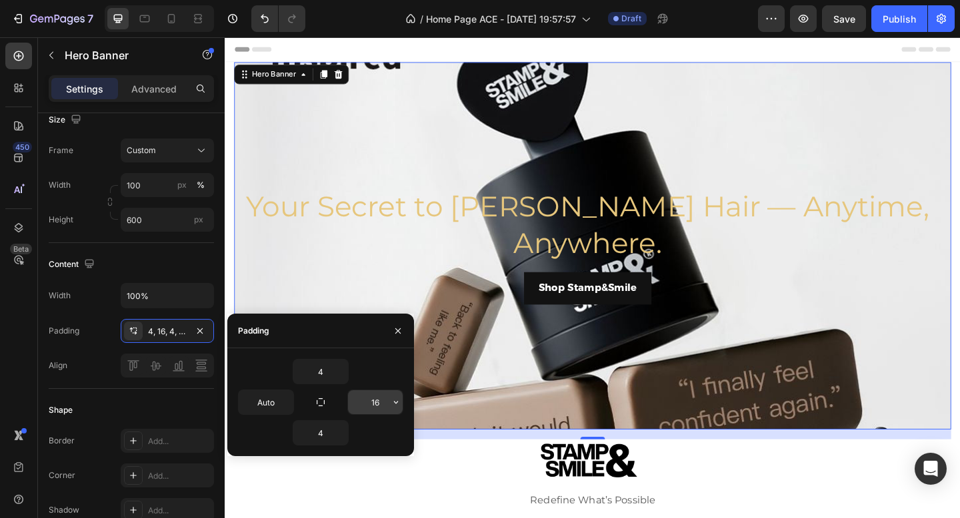
click at [378, 396] on input "16" at bounding box center [375, 403] width 55 height 24
click at [396, 400] on icon "button" at bounding box center [396, 402] width 11 height 11
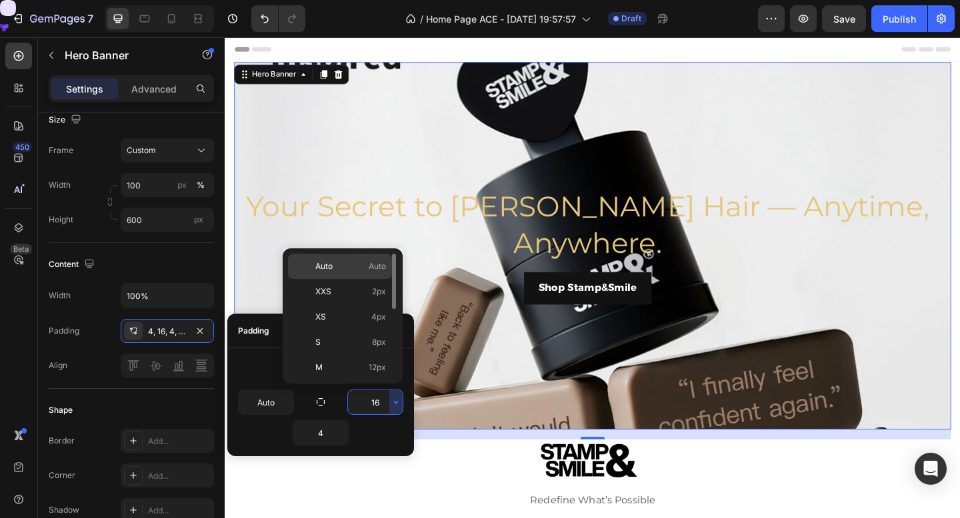
click at [363, 268] on p "Auto Auto" at bounding box center [350, 267] width 71 height 12
type input "Auto"
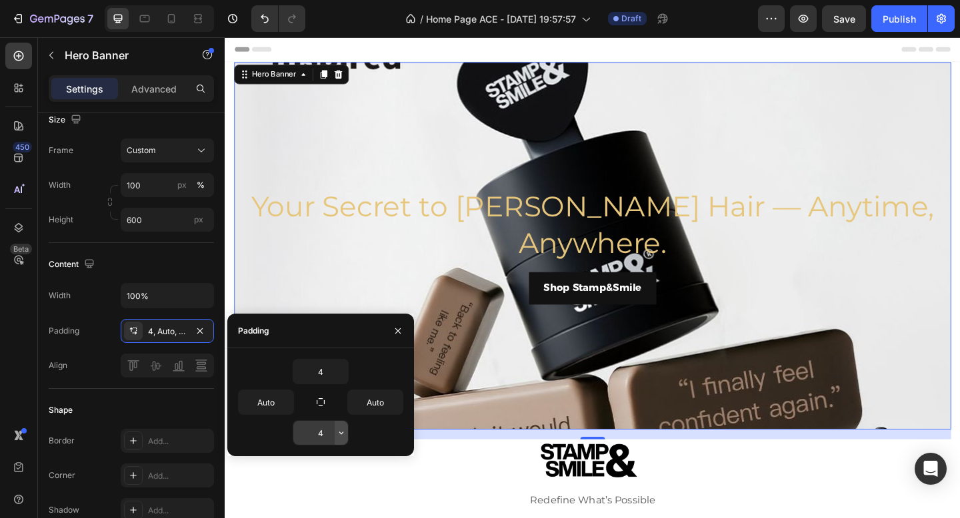
click at [341, 434] on icon "button" at bounding box center [341, 433] width 4 height 3
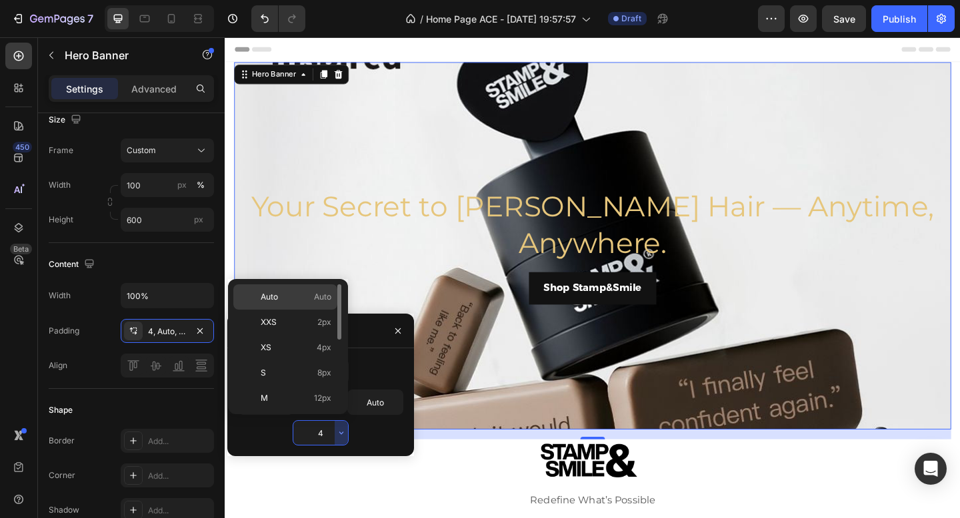
click at [314, 298] on span "Auto" at bounding box center [322, 297] width 17 height 12
type input "Auto"
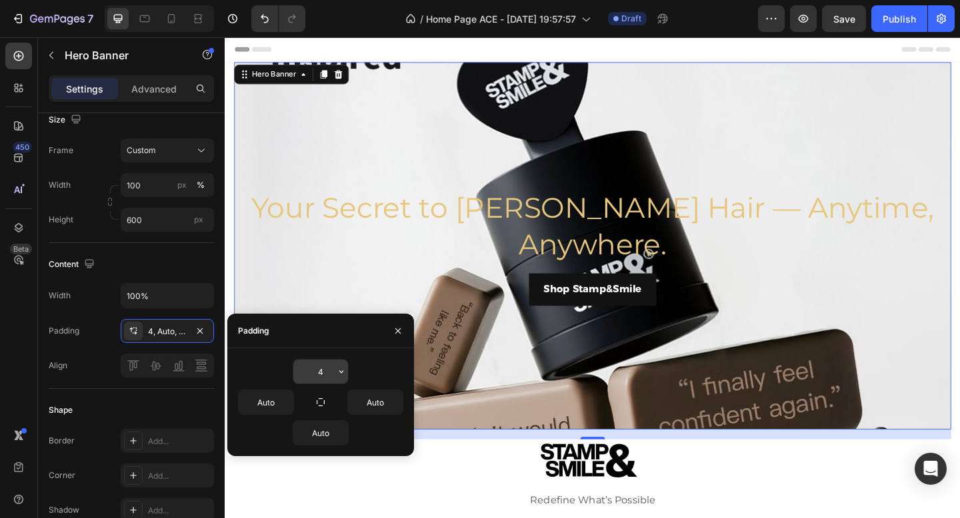
click at [342, 374] on icon "button" at bounding box center [341, 372] width 11 height 11
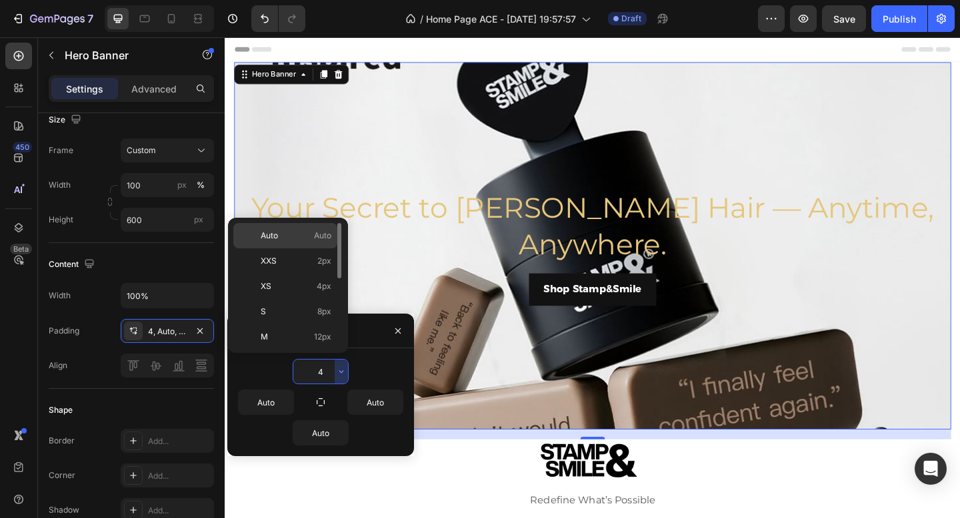
click at [320, 237] on span "Auto" at bounding box center [322, 236] width 17 height 12
type input "Auto"
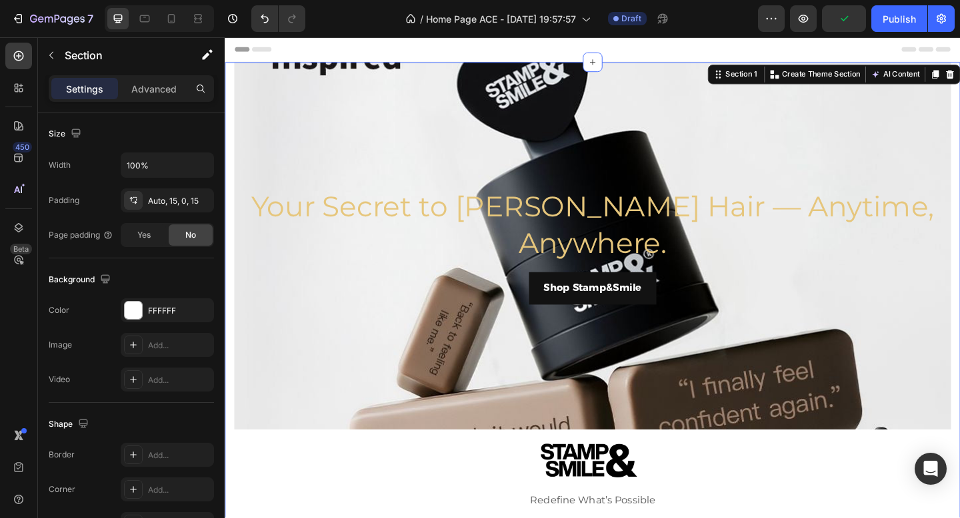
scroll to position [0, 0]
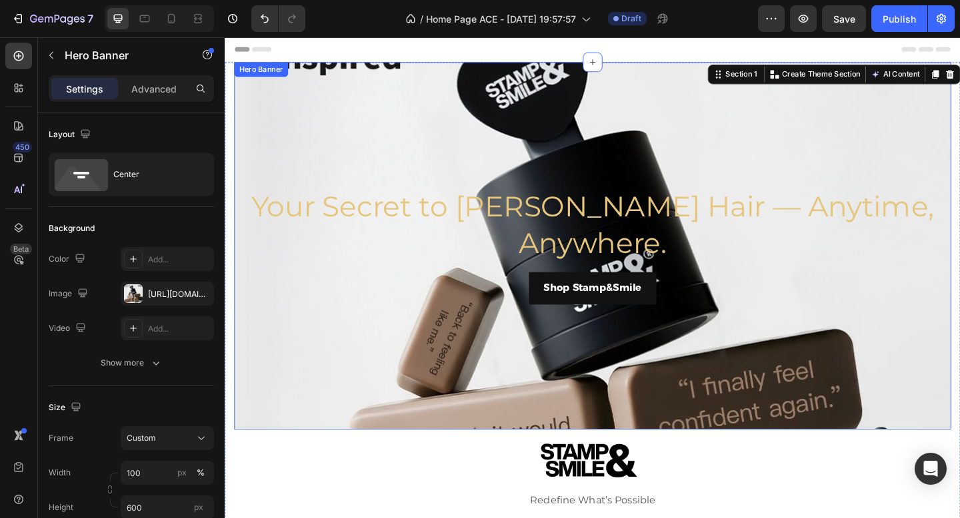
click at [245, 160] on div "Background Image" at bounding box center [625, 358] width 780 height 600
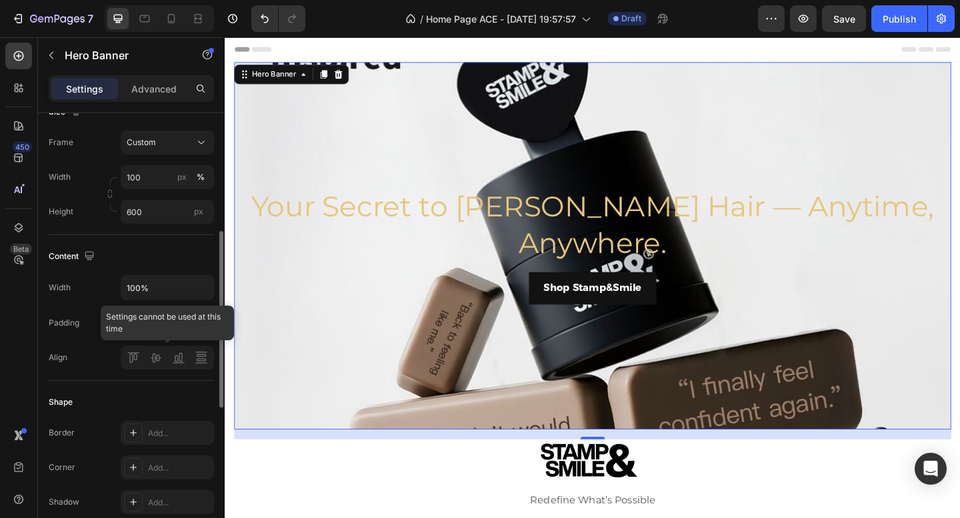
scroll to position [305, 0]
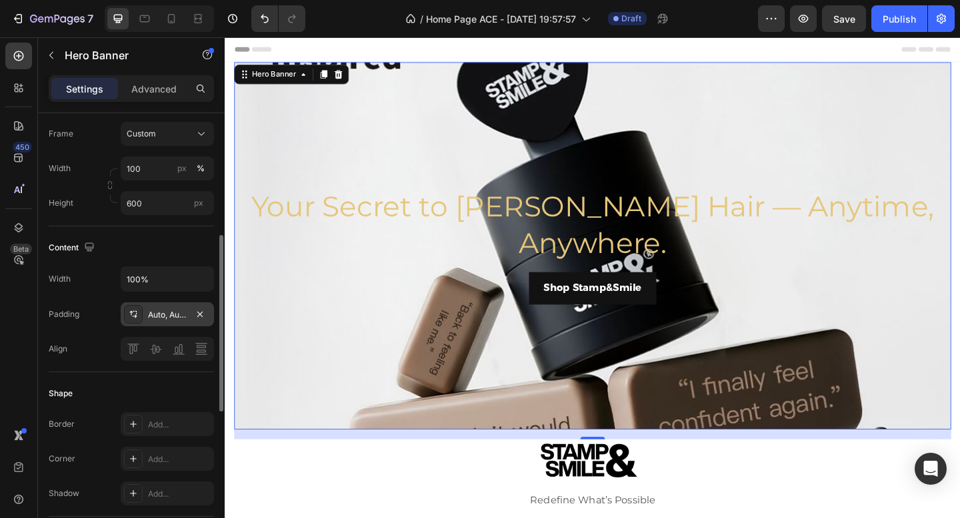
click at [159, 317] on div "Auto, Auto, Auto, Auto" at bounding box center [167, 315] width 39 height 12
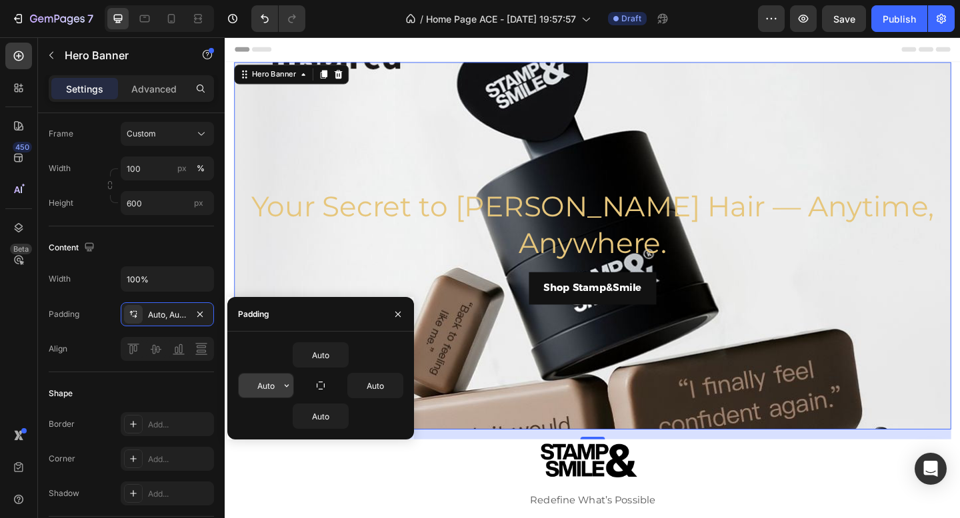
click at [267, 391] on input "Auto" at bounding box center [266, 386] width 55 height 24
click at [285, 385] on icon "button" at bounding box center [286, 386] width 11 height 11
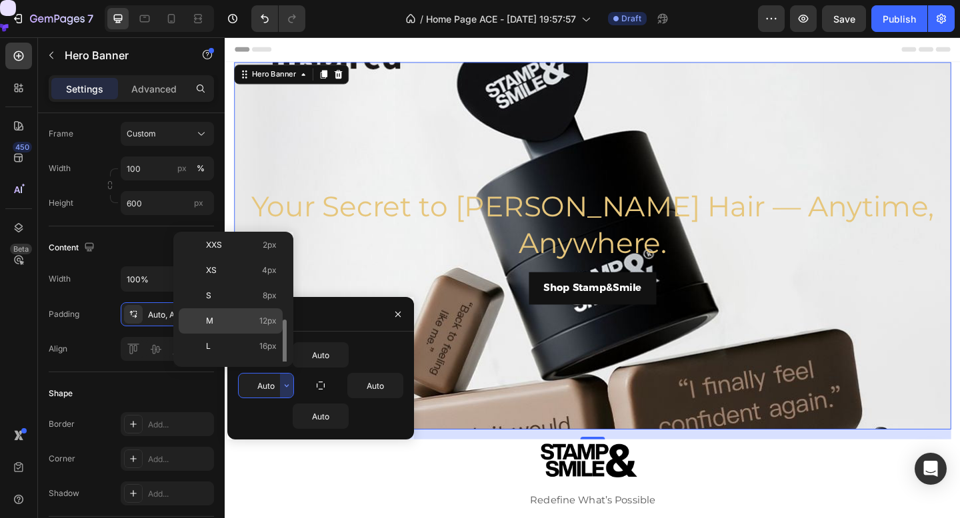
scroll to position [0, 0]
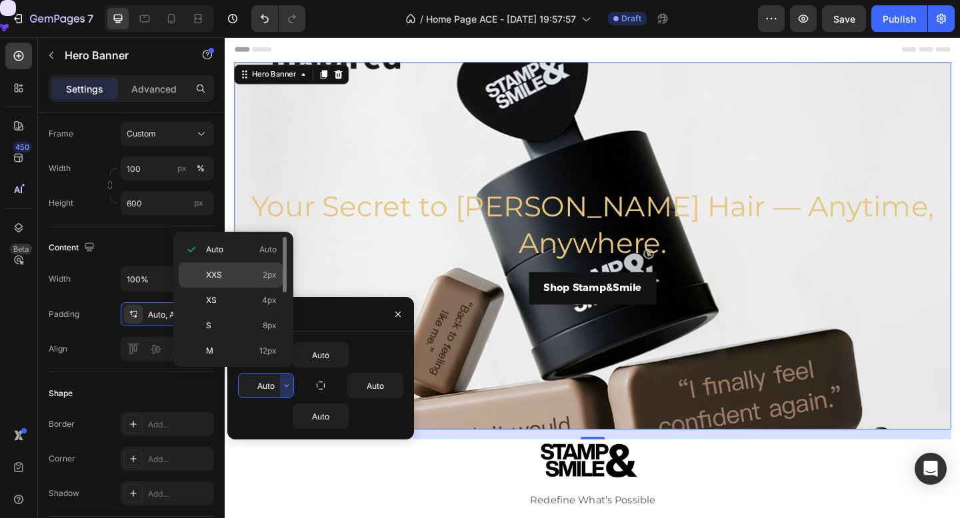
click at [244, 278] on p "XXS 2px" at bounding box center [241, 275] width 71 height 12
type input "2"
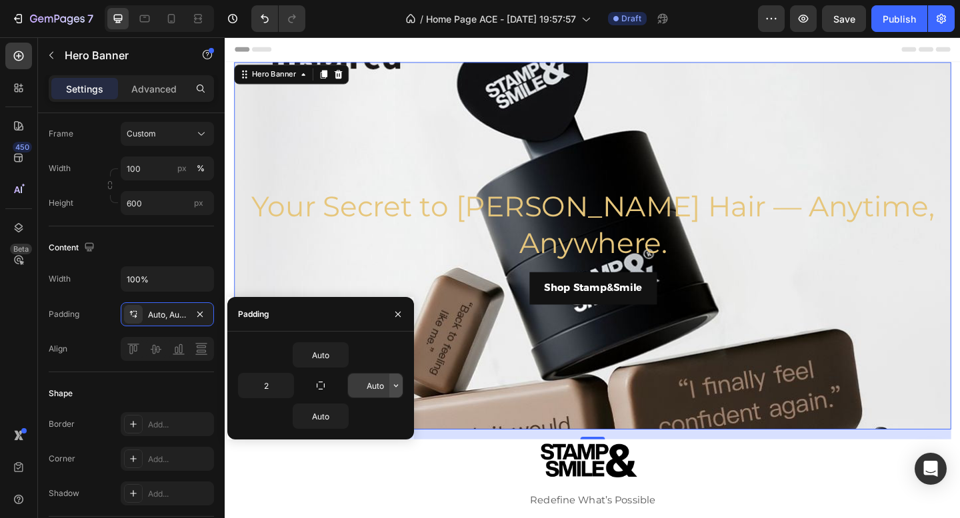
click at [401, 391] on icon "button" at bounding box center [396, 386] width 11 height 11
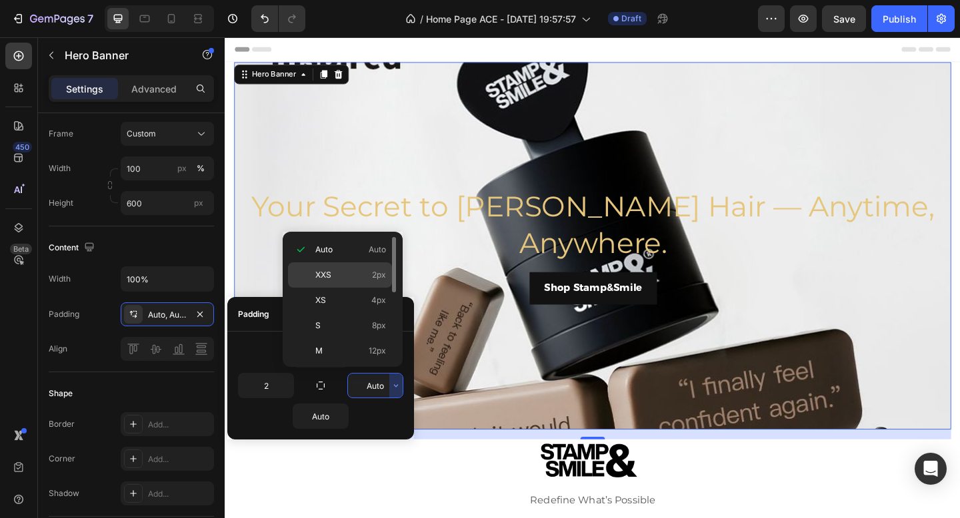
click at [358, 269] on p "XXS 2px" at bounding box center [350, 275] width 71 height 12
type input "2"
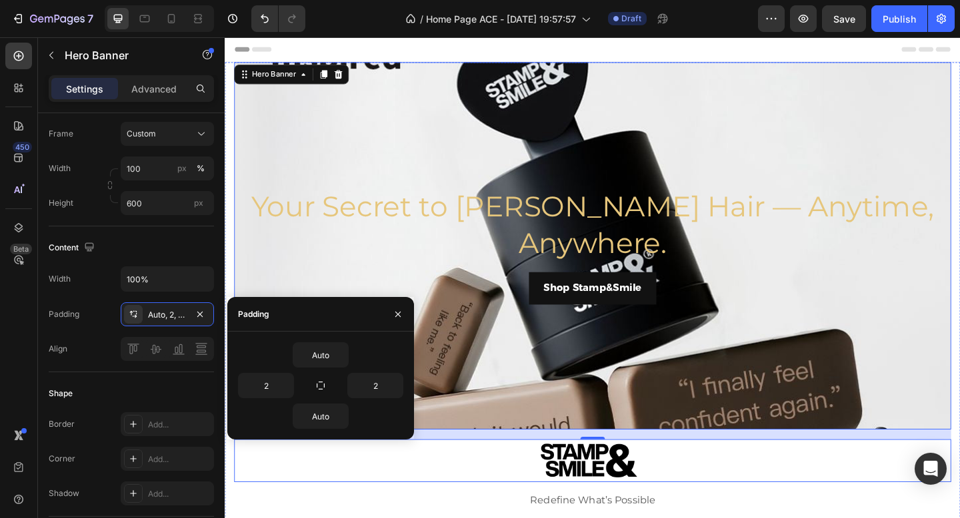
click at [269, 514] on div at bounding box center [625, 498] width 780 height 47
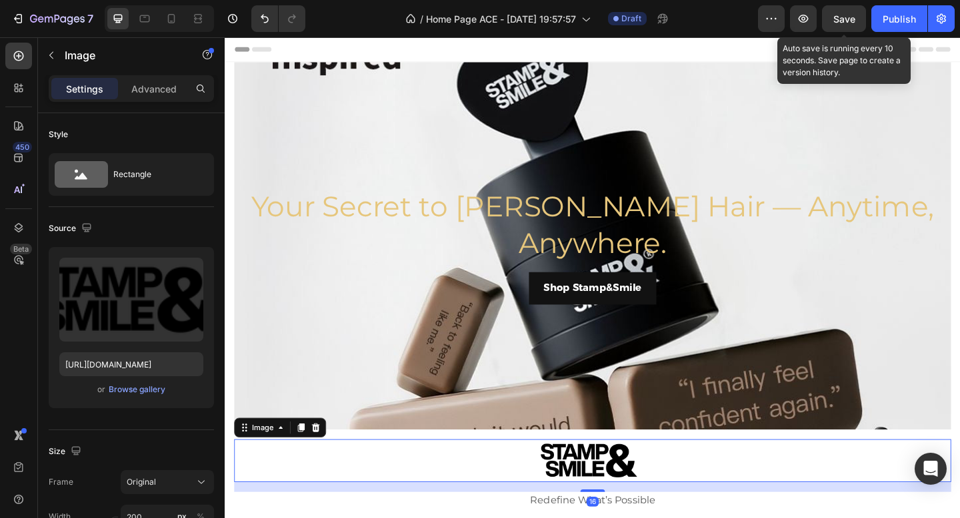
click at [842, 25] on div "Save" at bounding box center [844, 19] width 22 height 14
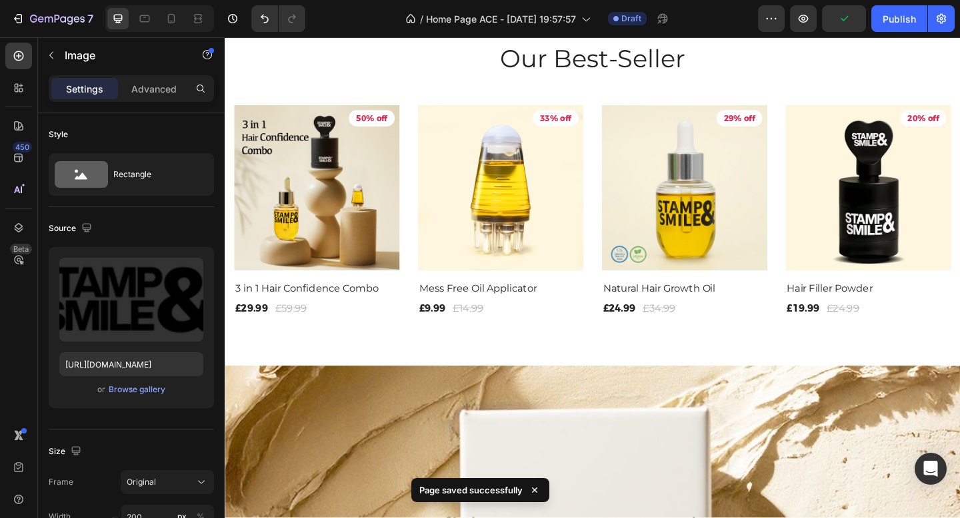
scroll to position [1158, 0]
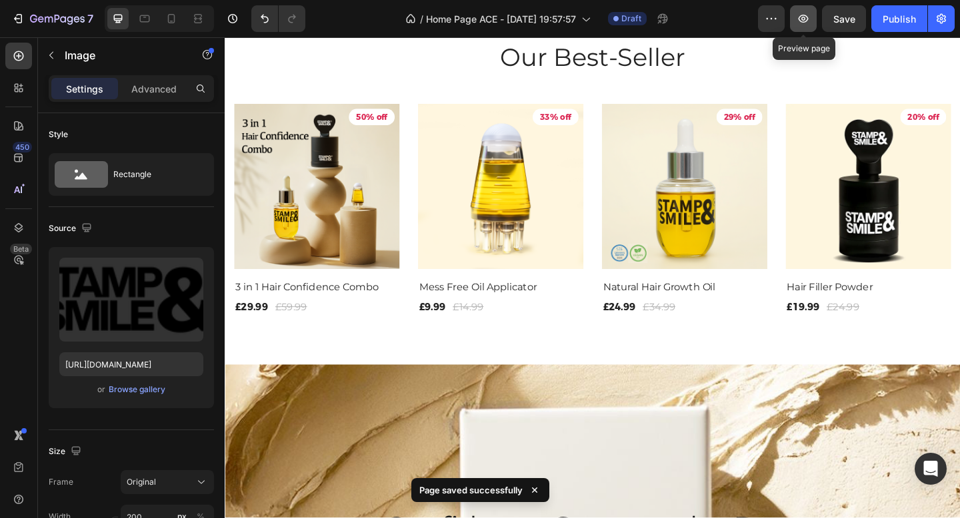
click at [800, 23] on icon "button" at bounding box center [802, 18] width 13 height 13
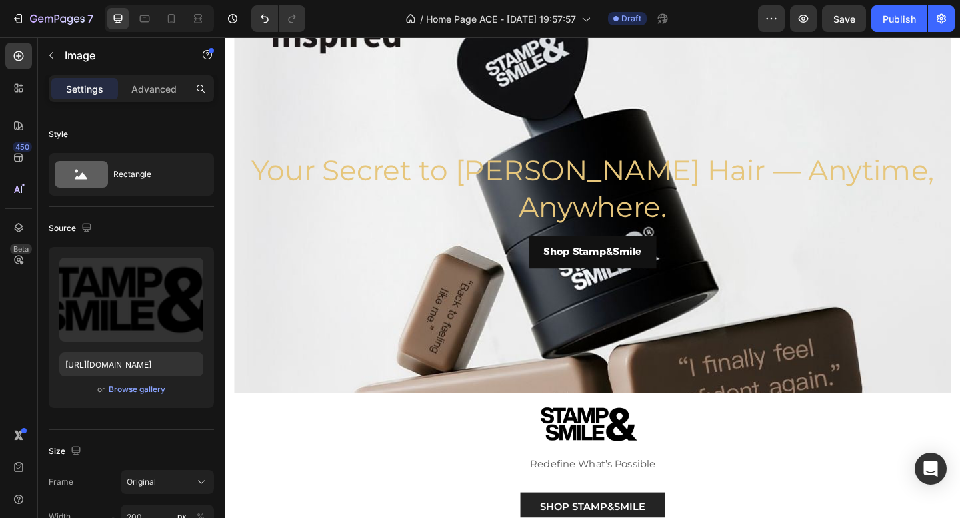
scroll to position [0, 0]
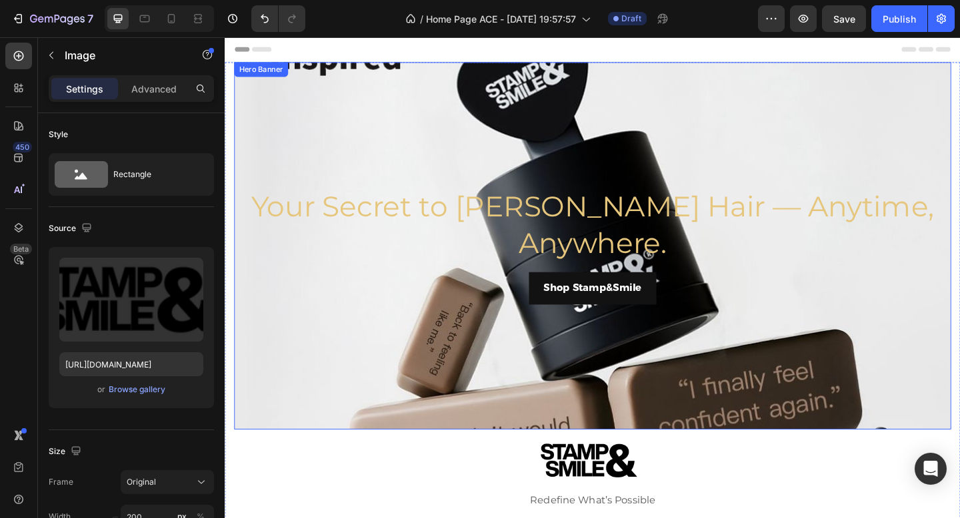
click at [372, 121] on div "Background Image" at bounding box center [625, 358] width 780 height 600
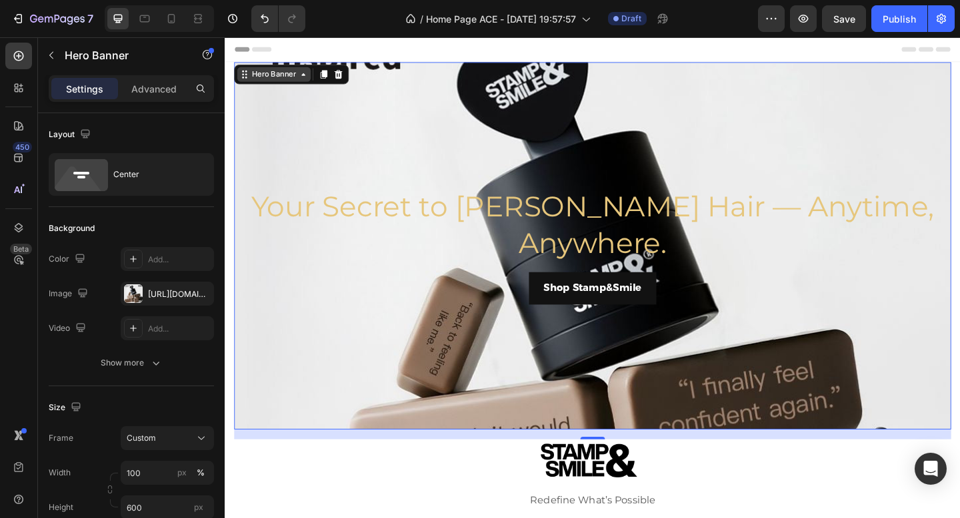
click at [297, 77] on div "Hero Banner" at bounding box center [277, 78] width 53 height 12
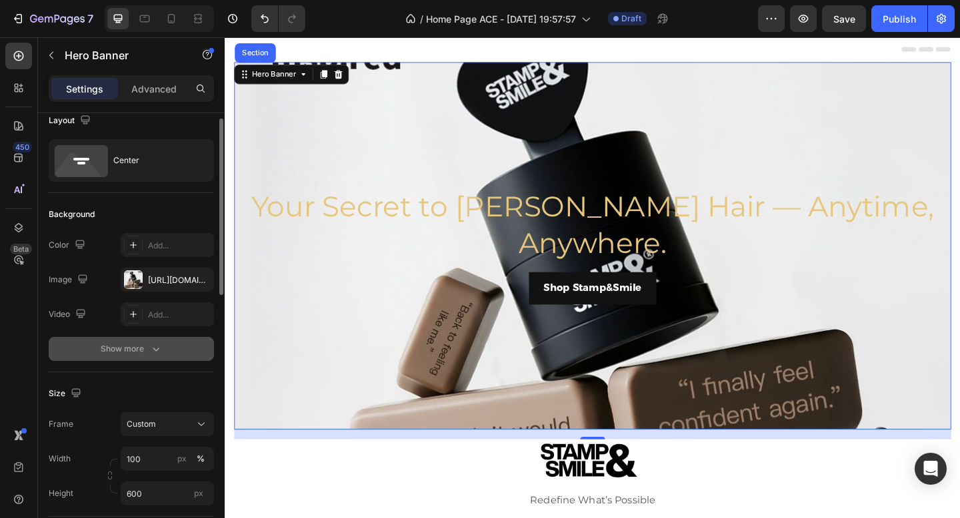
click at [140, 353] on div "Show more" at bounding box center [132, 349] width 62 height 13
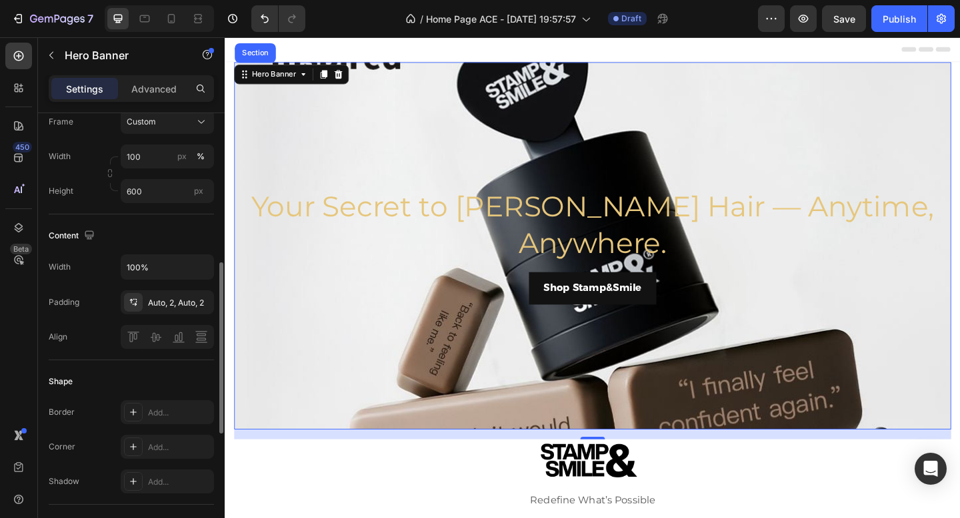
scroll to position [363, 0]
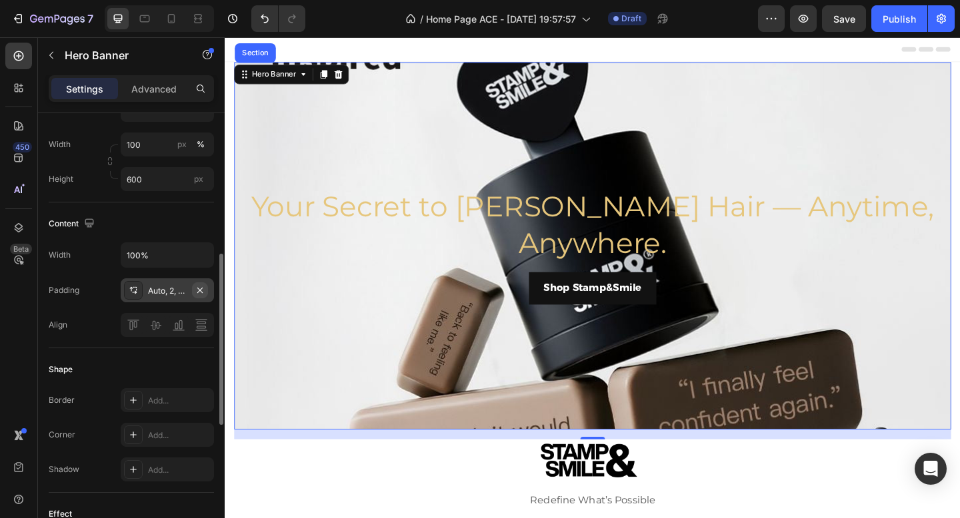
click at [195, 295] on icon "button" at bounding box center [200, 290] width 11 height 11
click at [181, 296] on div "Add..." at bounding box center [179, 291] width 63 height 12
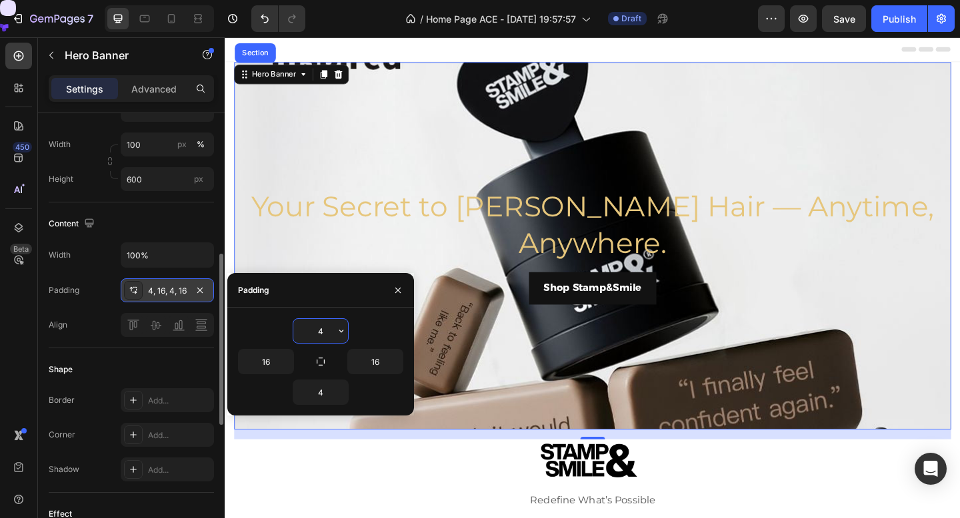
click at [170, 359] on div "Shape" at bounding box center [131, 369] width 165 height 21
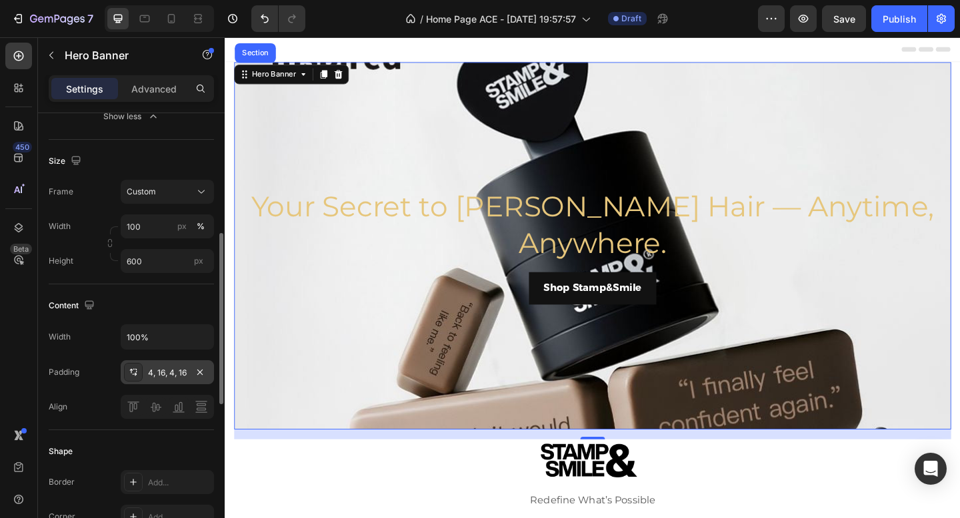
scroll to position [231, 0]
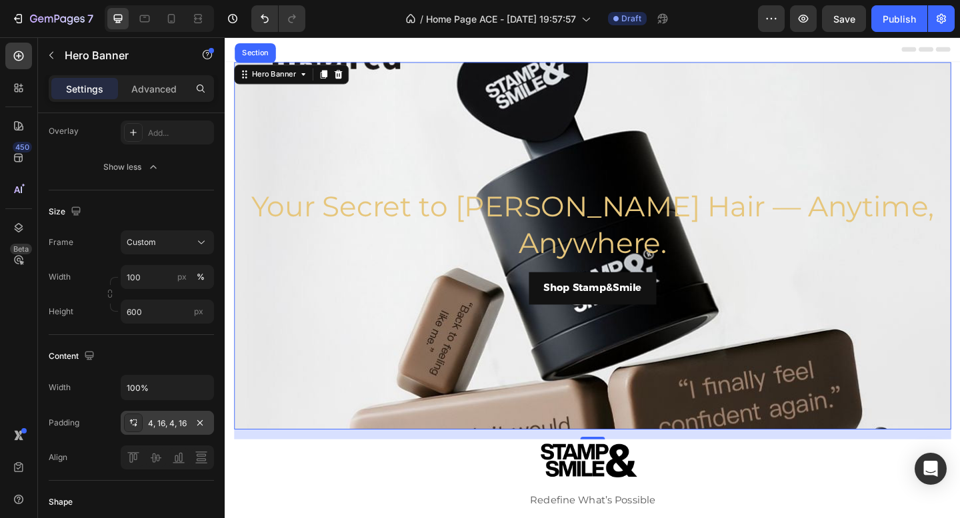
click at [189, 423] on div "4, 16, 4, 16" at bounding box center [167, 423] width 93 height 24
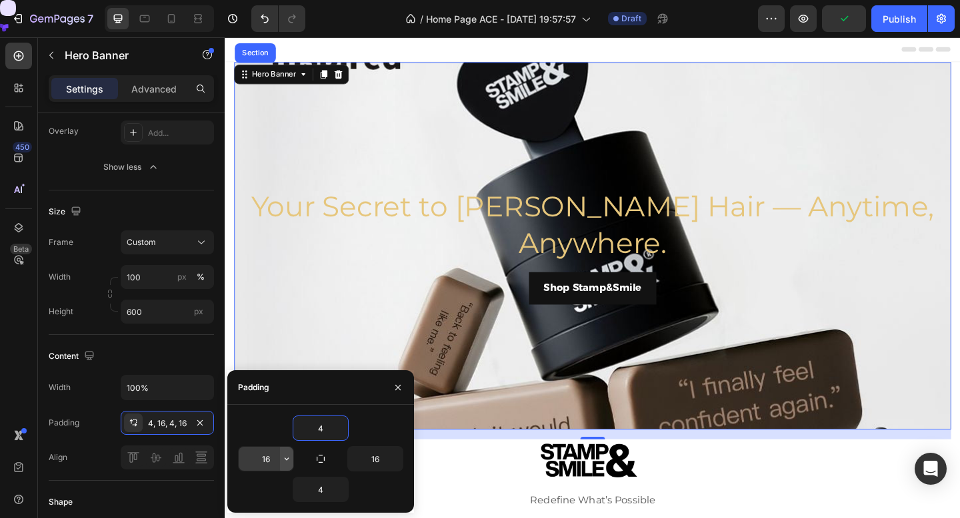
click at [287, 456] on icon "button" at bounding box center [286, 459] width 11 height 11
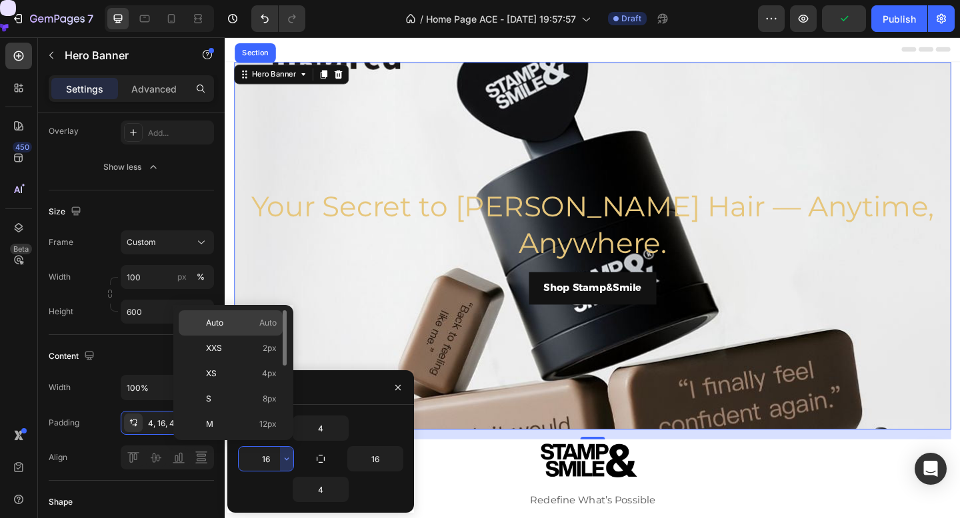
click at [257, 327] on p "Auto Auto" at bounding box center [241, 323] width 71 height 12
type input "Auto"
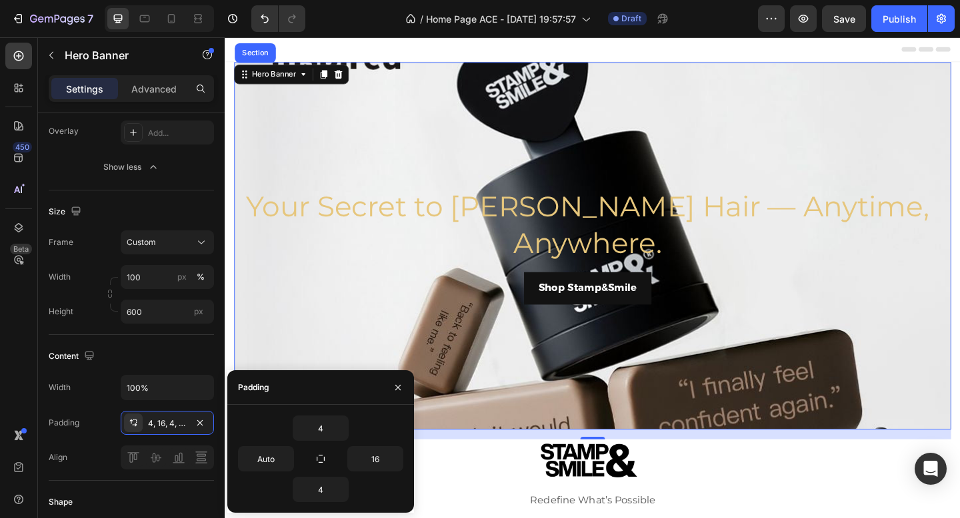
click at [403, 458] on div "4 Auto 16 4" at bounding box center [320, 459] width 187 height 87
click at [395, 462] on icon "button" at bounding box center [396, 459] width 11 height 11
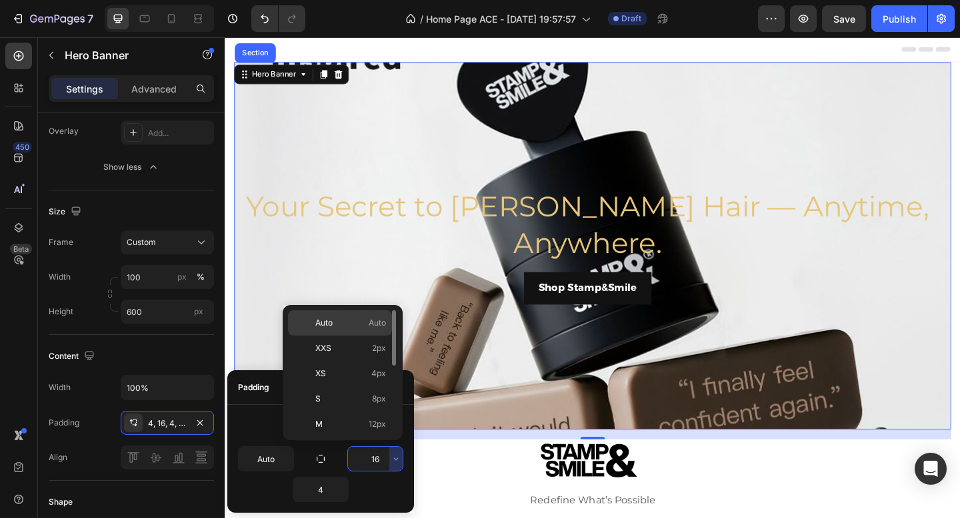
click at [374, 327] on span "Auto" at bounding box center [377, 323] width 17 height 12
type input "Auto"
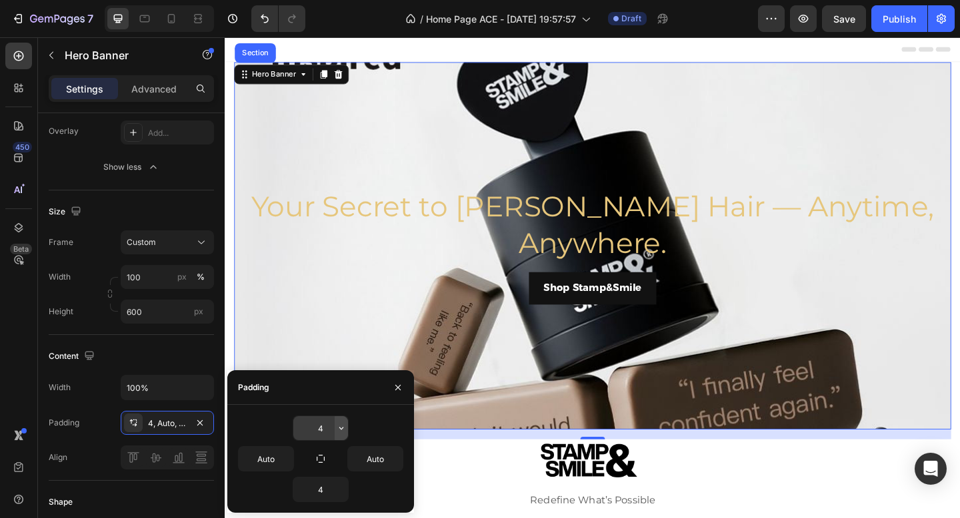
click at [343, 428] on icon "button" at bounding box center [341, 428] width 11 height 11
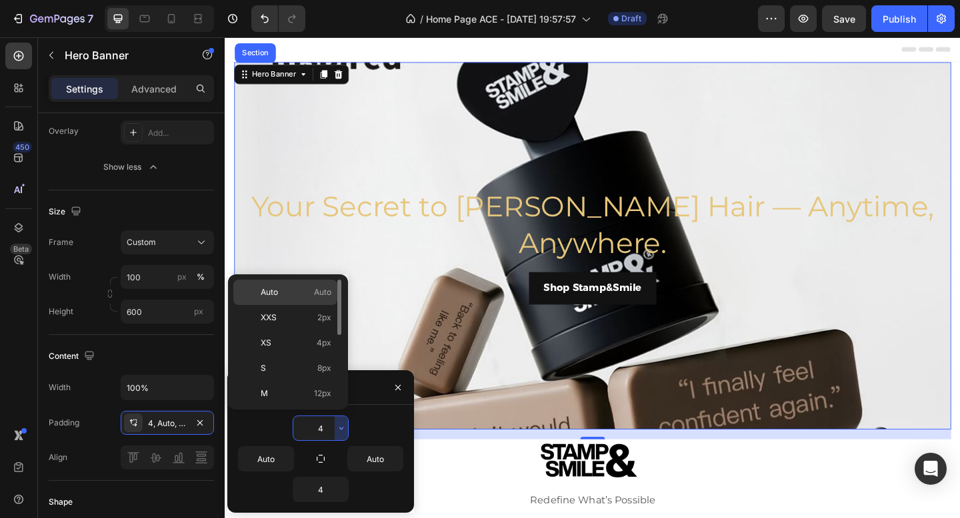
click at [314, 305] on div "Auto Auto" at bounding box center [285, 317] width 104 height 25
type input "Auto"
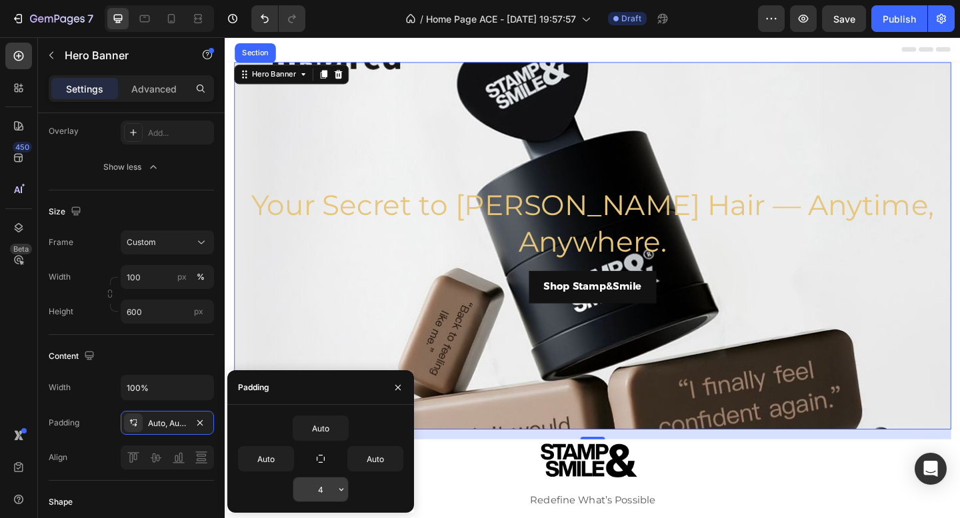
click at [345, 491] on icon "button" at bounding box center [341, 489] width 11 height 11
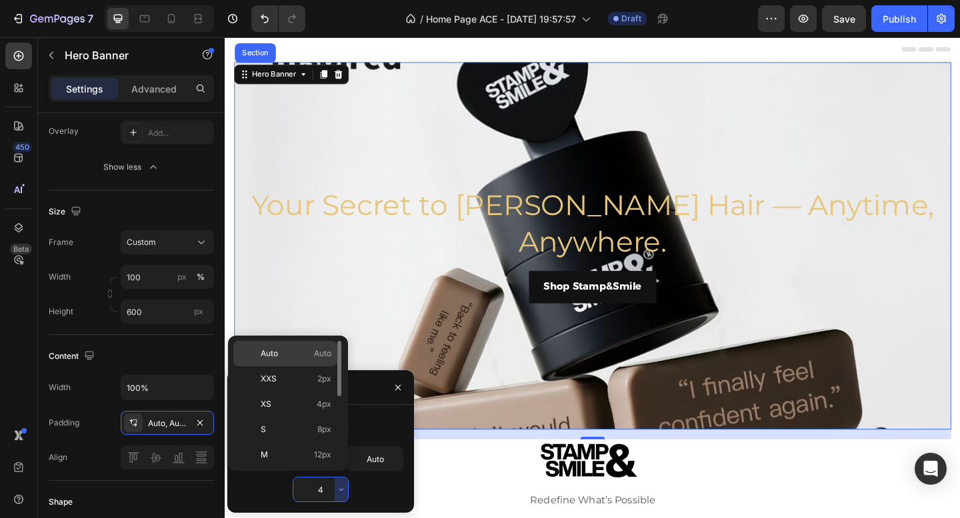
click at [322, 367] on div "Auto Auto" at bounding box center [285, 379] width 104 height 25
type input "Auto"
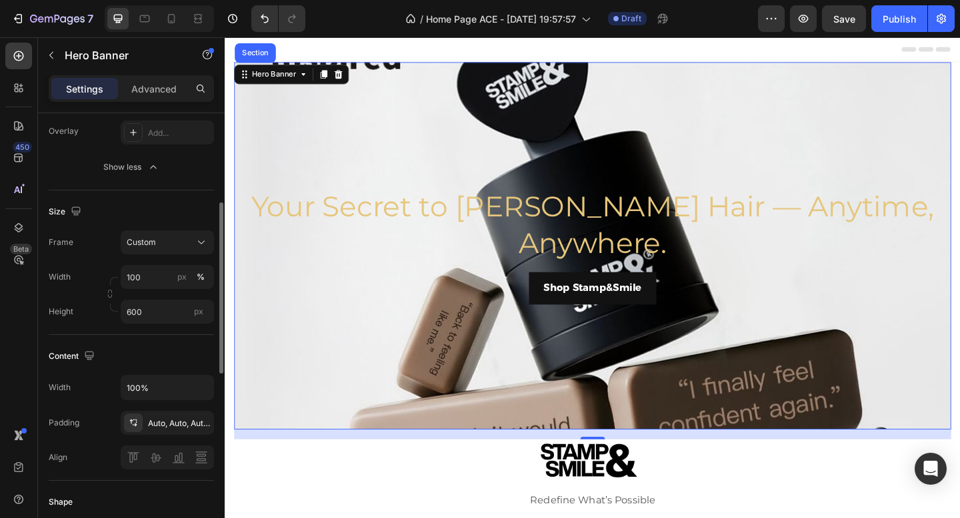
click at [187, 363] on div "Content" at bounding box center [131, 356] width 165 height 21
click at [164, 355] on div "Content" at bounding box center [131, 356] width 165 height 21
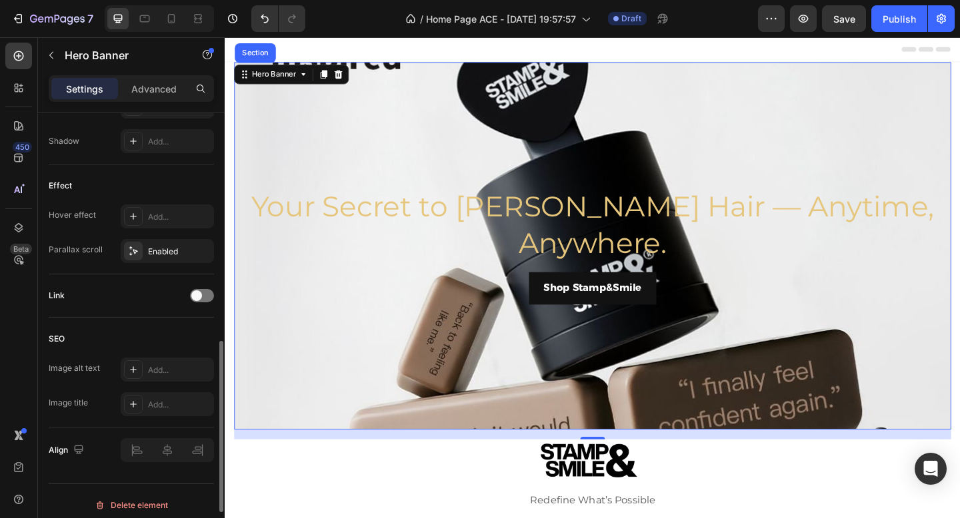
scroll to position [700, 0]
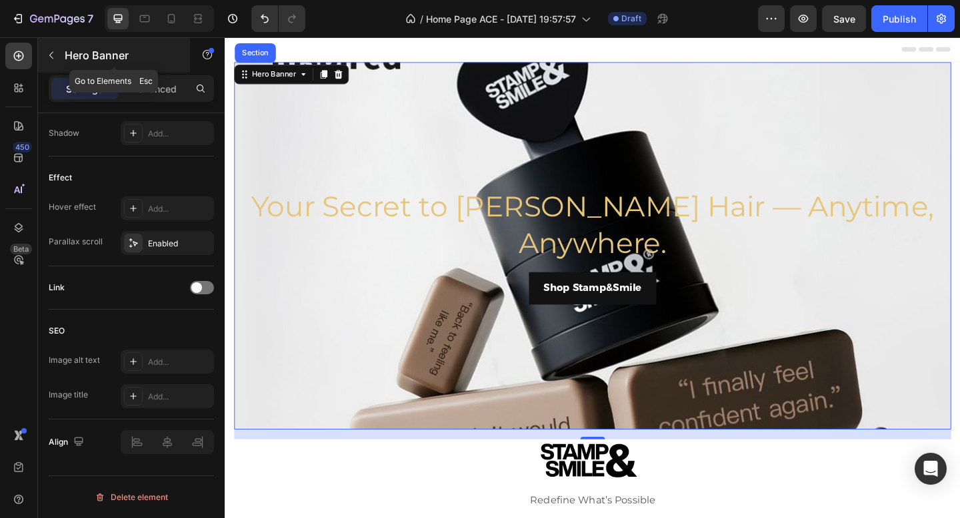
click at [63, 50] on div "Hero Banner" at bounding box center [114, 55] width 152 height 35
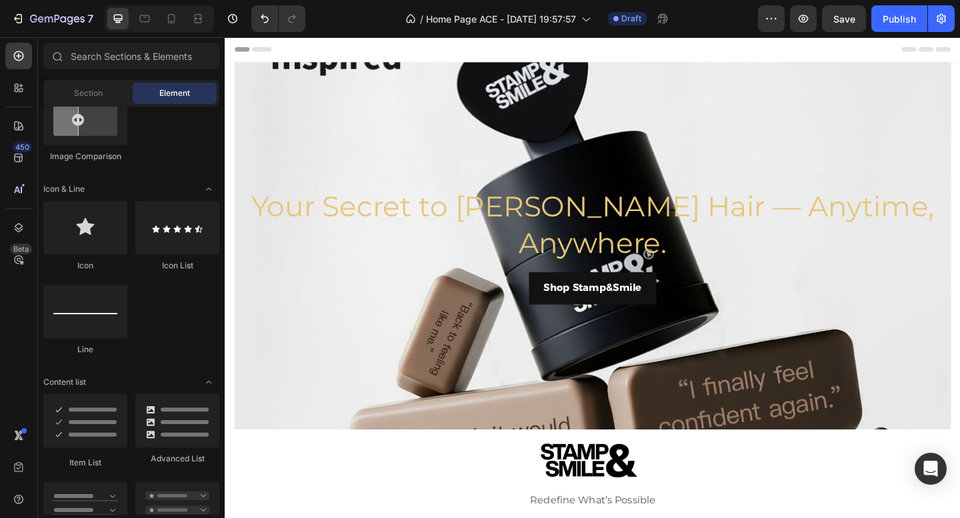
click at [308, 51] on div "Header" at bounding box center [624, 50] width 778 height 27
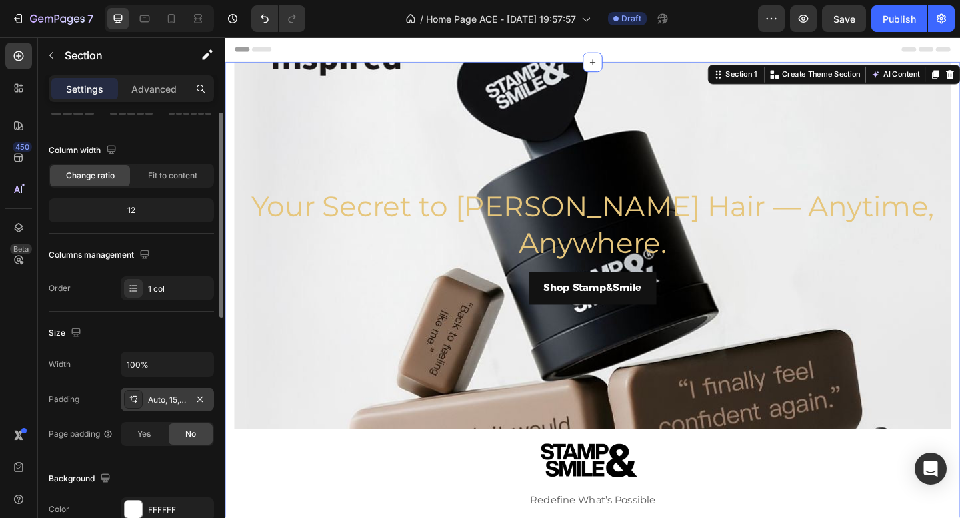
scroll to position [127, 0]
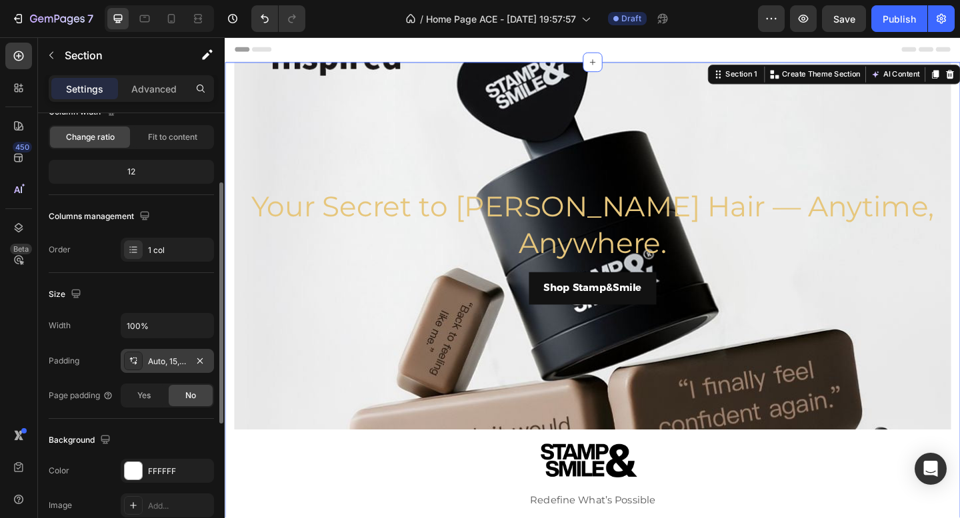
click at [176, 359] on div "Auto, 15, 0, 15" at bounding box center [167, 362] width 39 height 12
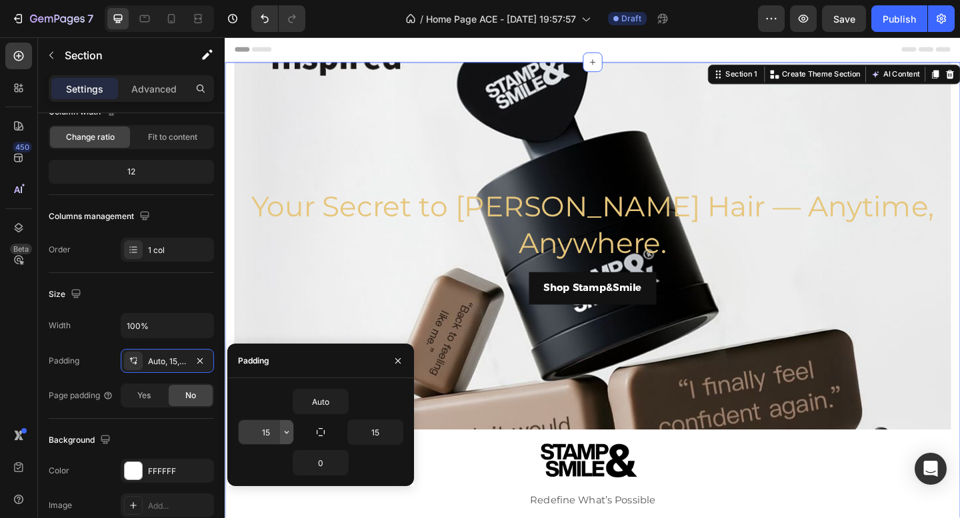
click at [291, 436] on icon "button" at bounding box center [286, 432] width 11 height 11
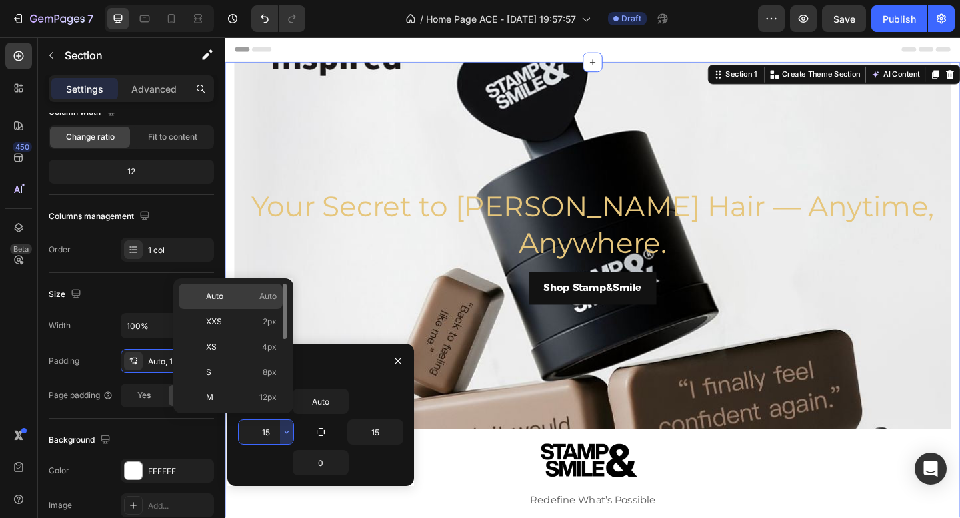
click at [251, 309] on div "Auto Auto" at bounding box center [231, 321] width 104 height 25
type input "Auto"
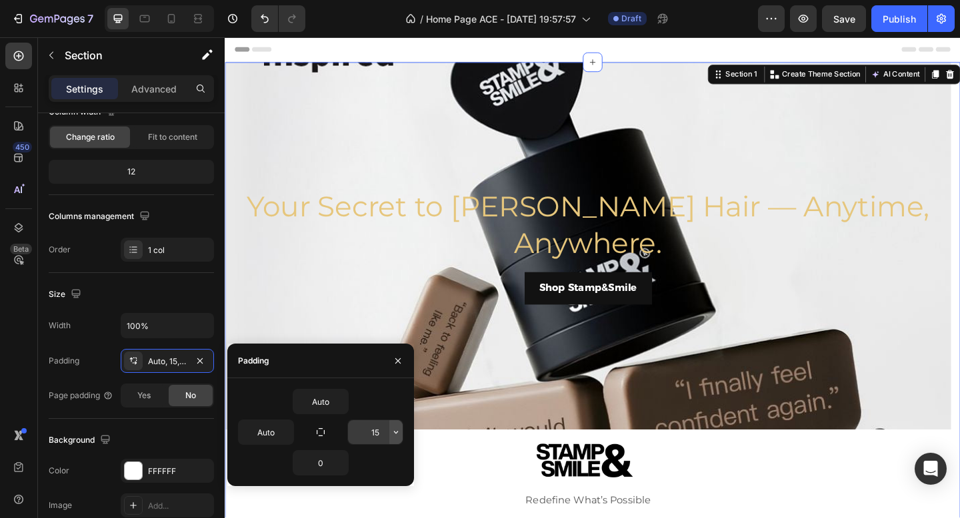
click at [395, 430] on icon "button" at bounding box center [396, 432] width 11 height 11
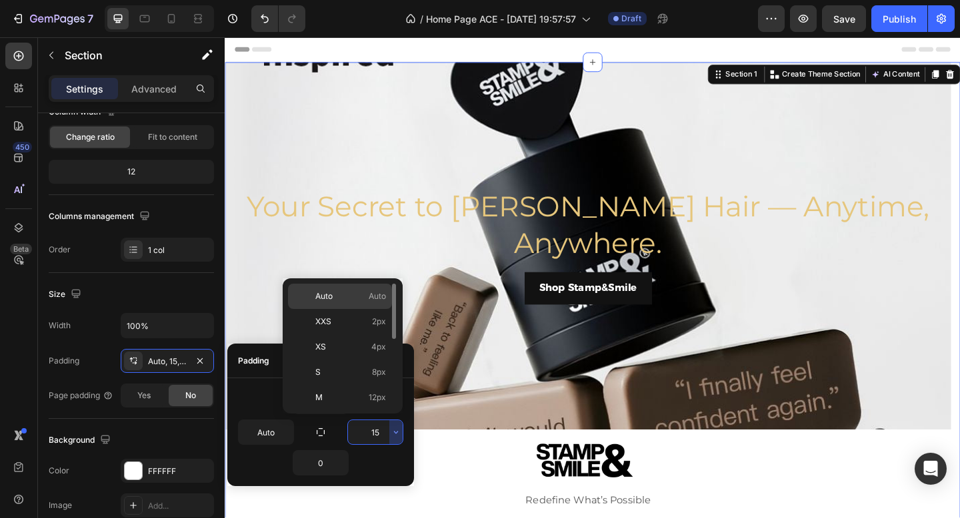
click at [360, 294] on p "Auto Auto" at bounding box center [350, 297] width 71 height 12
type input "Auto"
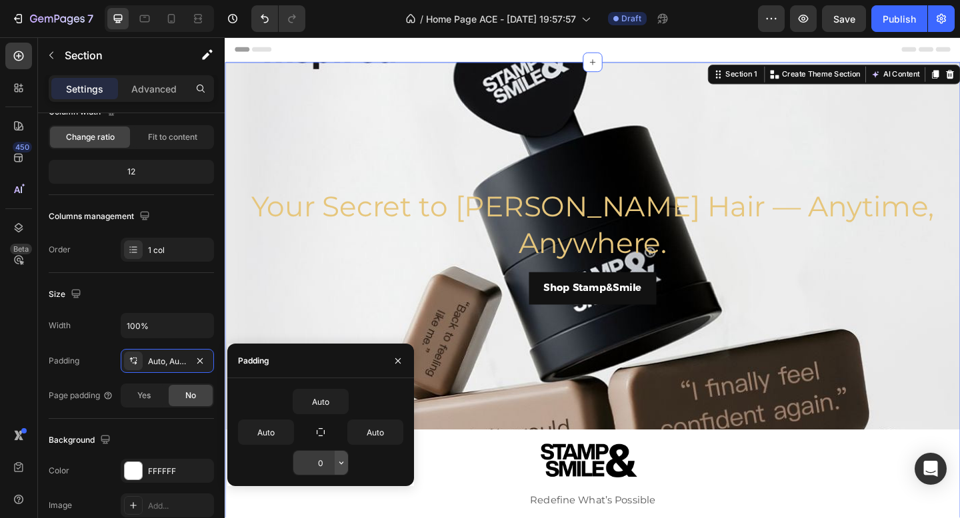
click at [342, 464] on icon "button" at bounding box center [341, 463] width 11 height 11
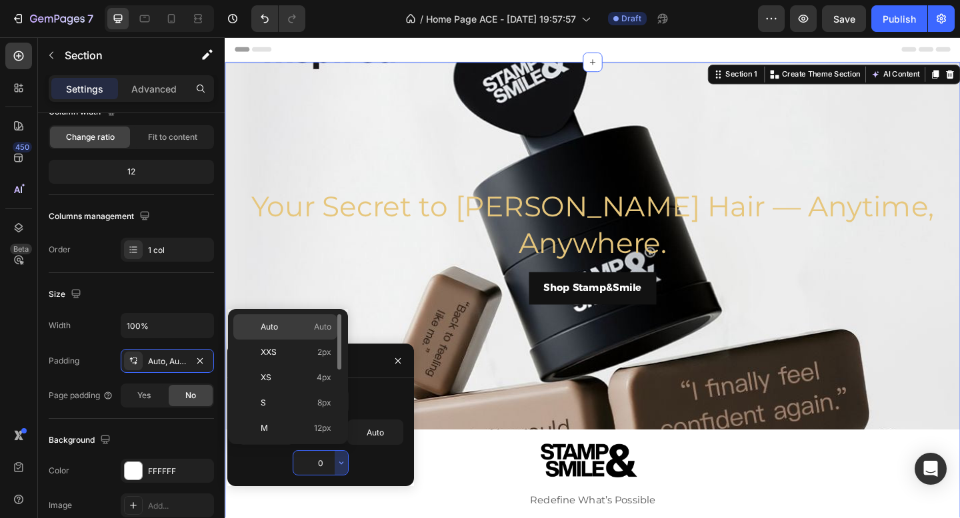
click at [320, 326] on span "Auto" at bounding box center [322, 327] width 17 height 12
type input "Auto"
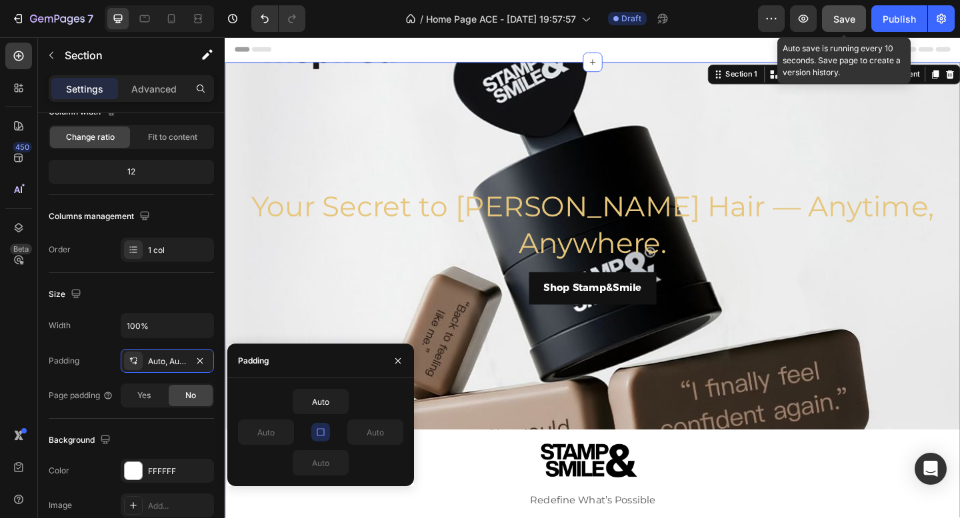
click at [860, 18] on button "Save" at bounding box center [844, 18] width 44 height 27
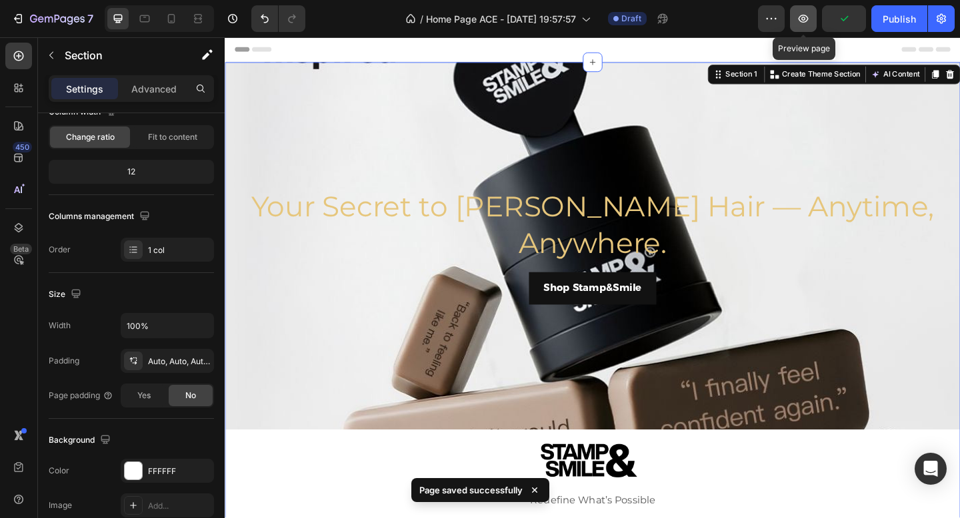
click at [808, 19] on icon "button" at bounding box center [803, 19] width 10 height 8
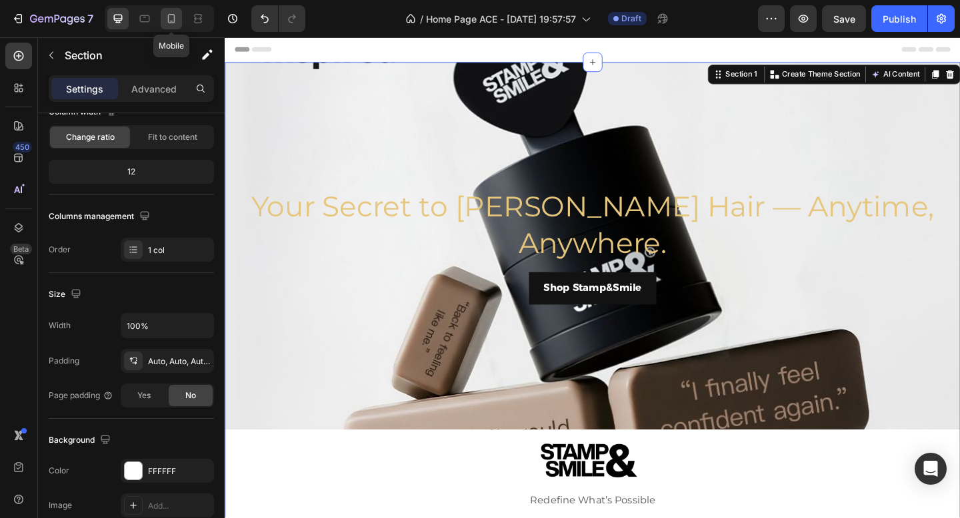
click at [177, 13] on icon at bounding box center [171, 18] width 13 height 13
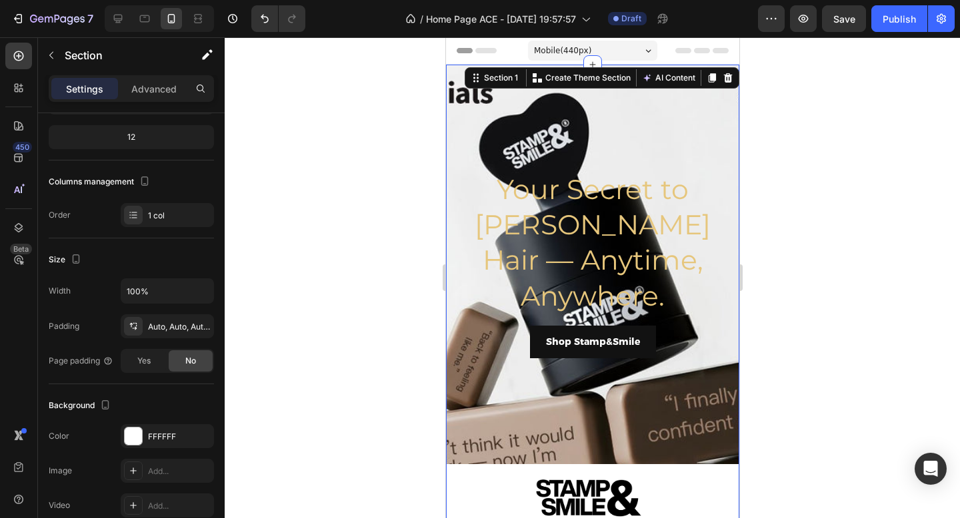
click at [349, 243] on div at bounding box center [592, 277] width 735 height 481
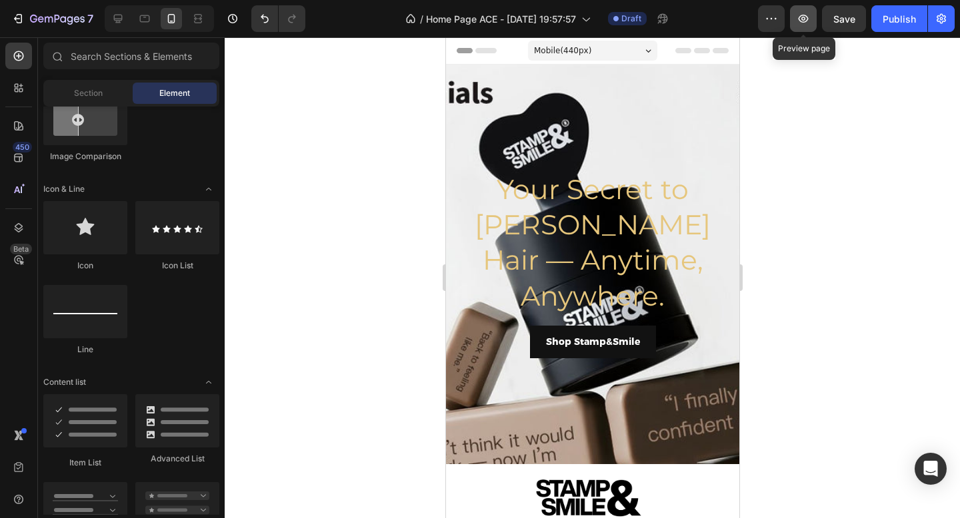
click at [802, 23] on icon "button" at bounding box center [802, 18] width 13 height 13
click at [111, 13] on div at bounding box center [117, 18] width 21 height 21
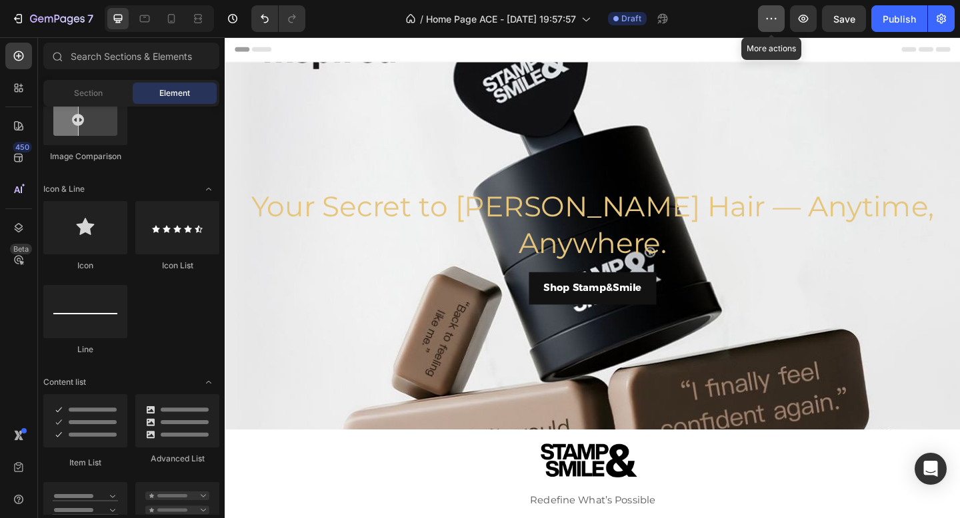
click at [771, 13] on icon "button" at bounding box center [770, 18] width 13 height 13
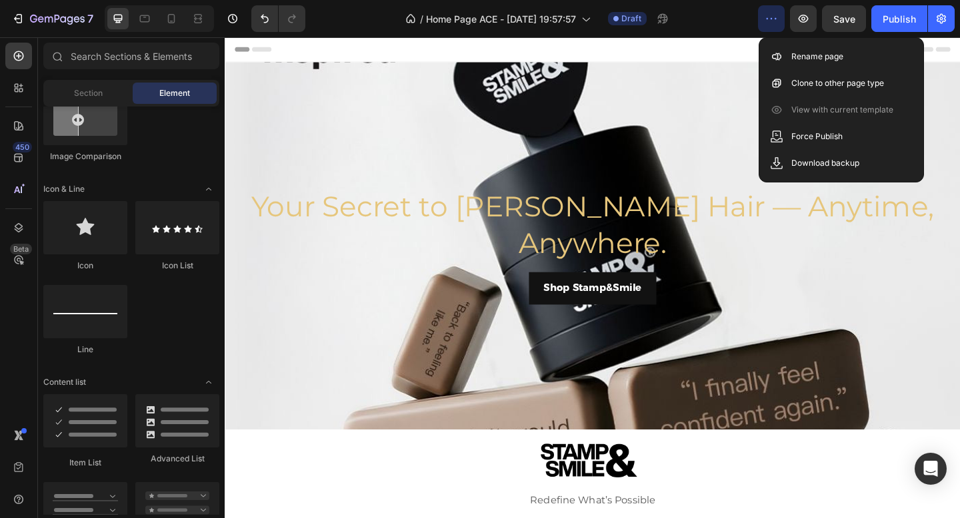
click at [771, 13] on icon "button" at bounding box center [770, 18] width 13 height 13
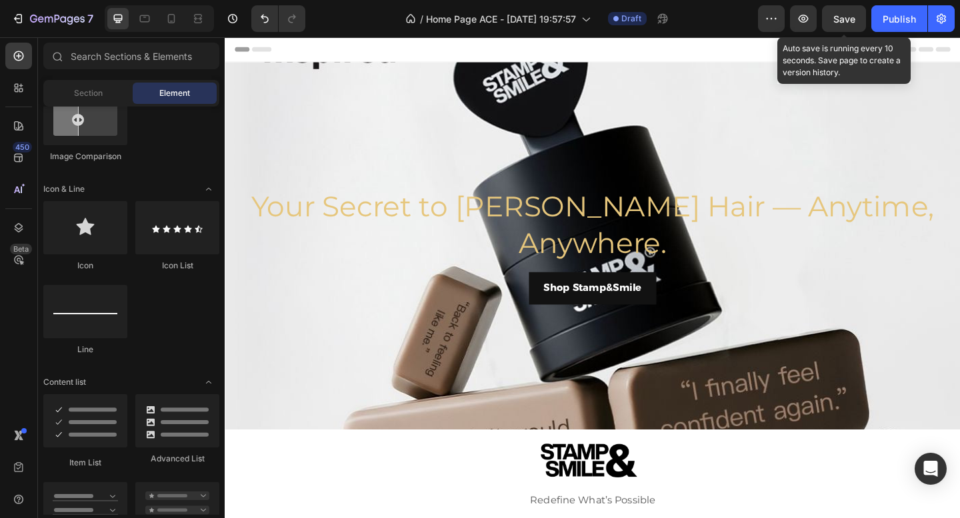
click at [842, 14] on span "Save" at bounding box center [844, 18] width 22 height 11
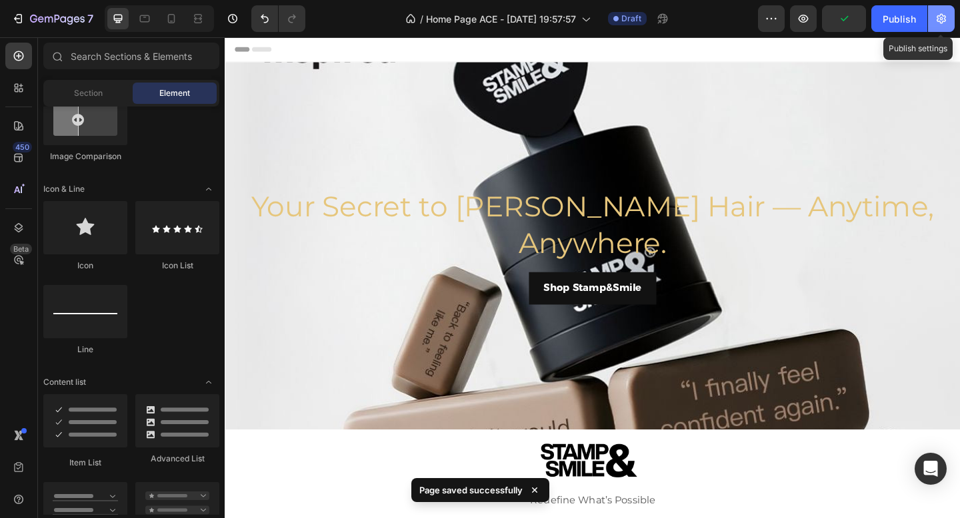
click at [933, 17] on button "button" at bounding box center [941, 18] width 27 height 27
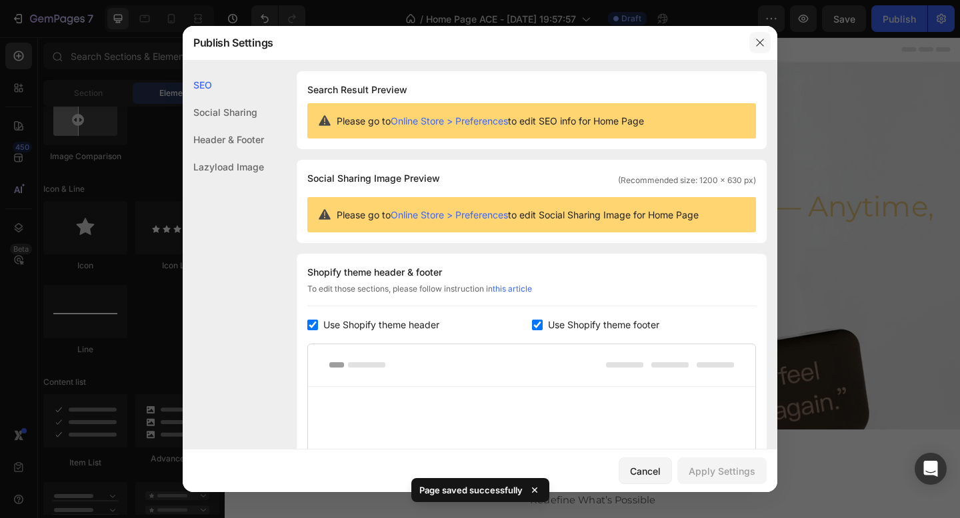
click at [762, 43] on icon "button" at bounding box center [759, 42] width 11 height 11
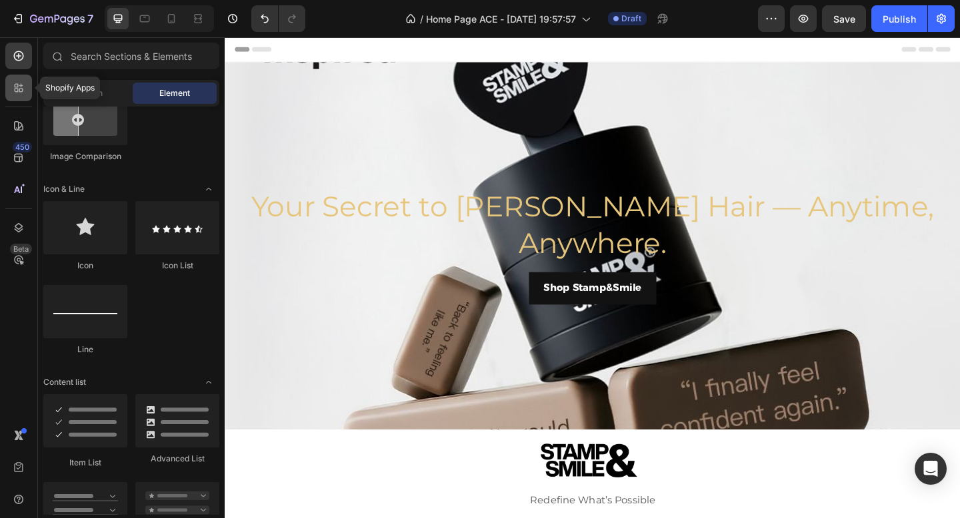
click at [21, 92] on icon at bounding box center [18, 87] width 13 height 13
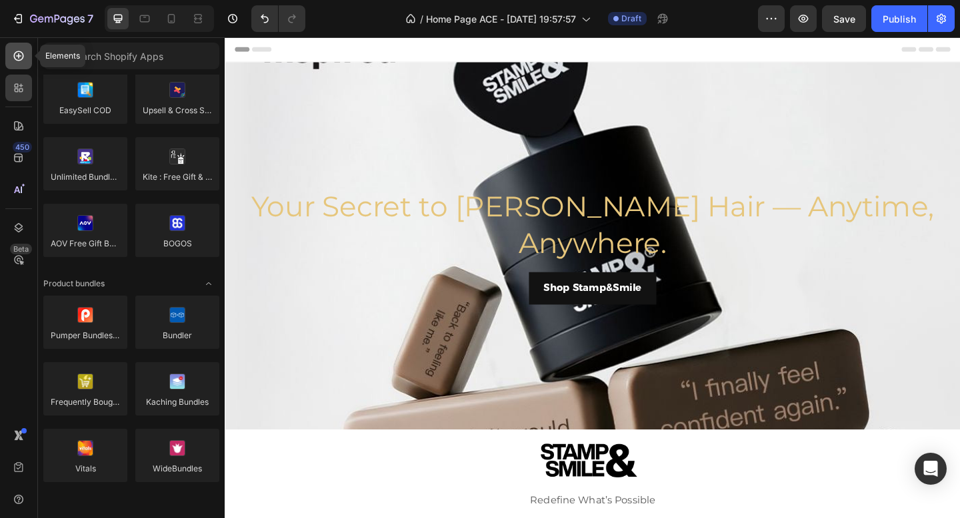
click at [21, 57] on icon at bounding box center [18, 55] width 13 height 13
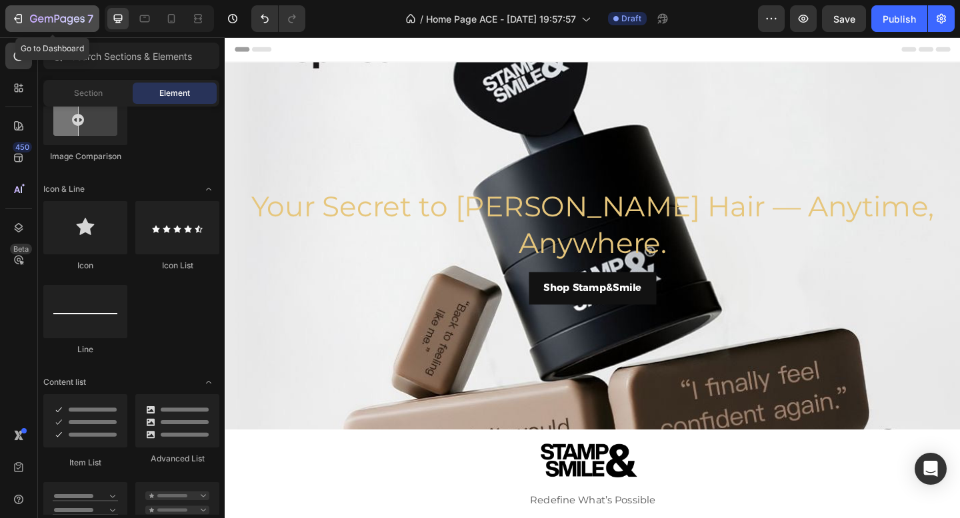
click at [71, 18] on icon "button" at bounding box center [57, 19] width 55 height 11
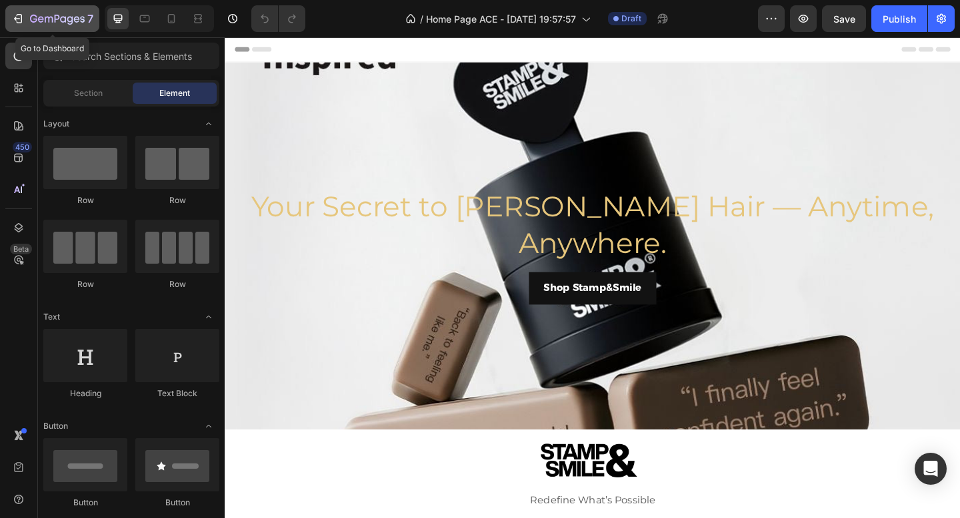
click at [46, 31] on button "7" at bounding box center [52, 18] width 94 height 27
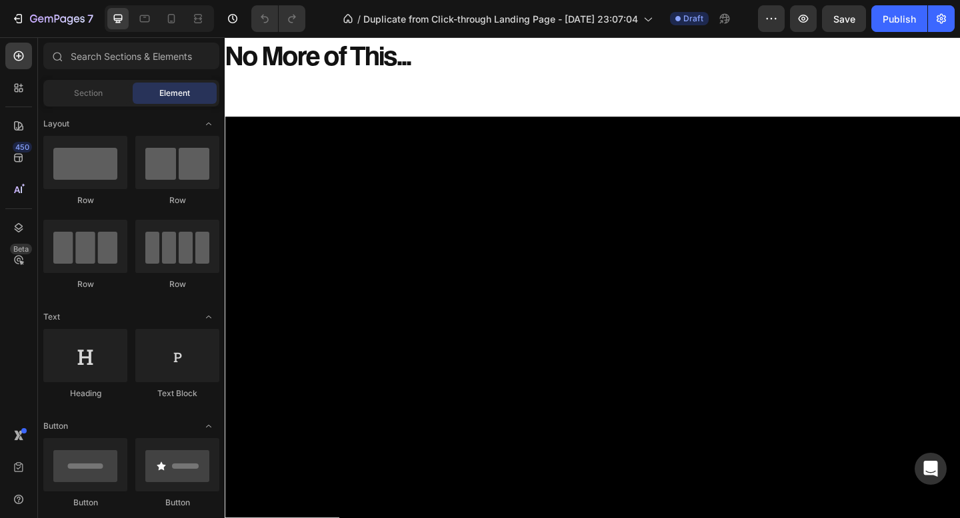
scroll to position [5267, 0]
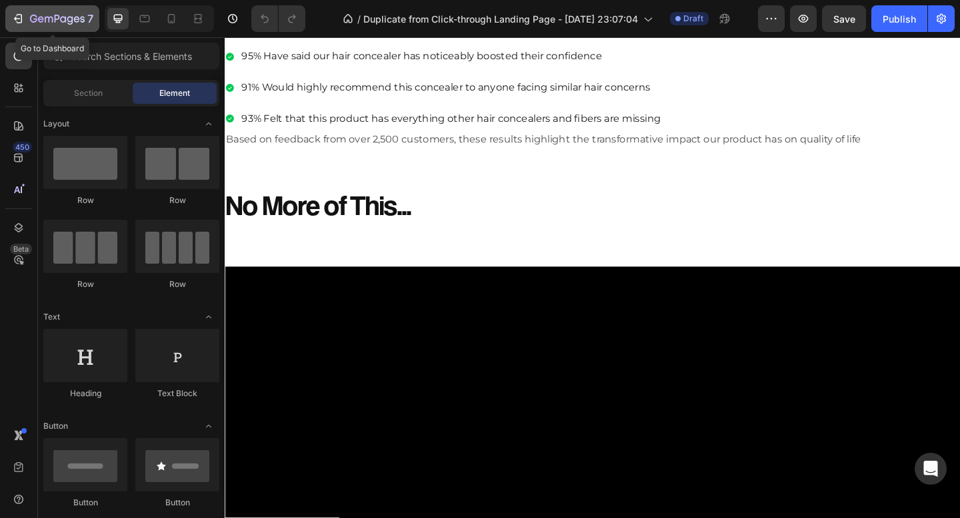
click at [53, 18] on icon "button" at bounding box center [57, 19] width 55 height 11
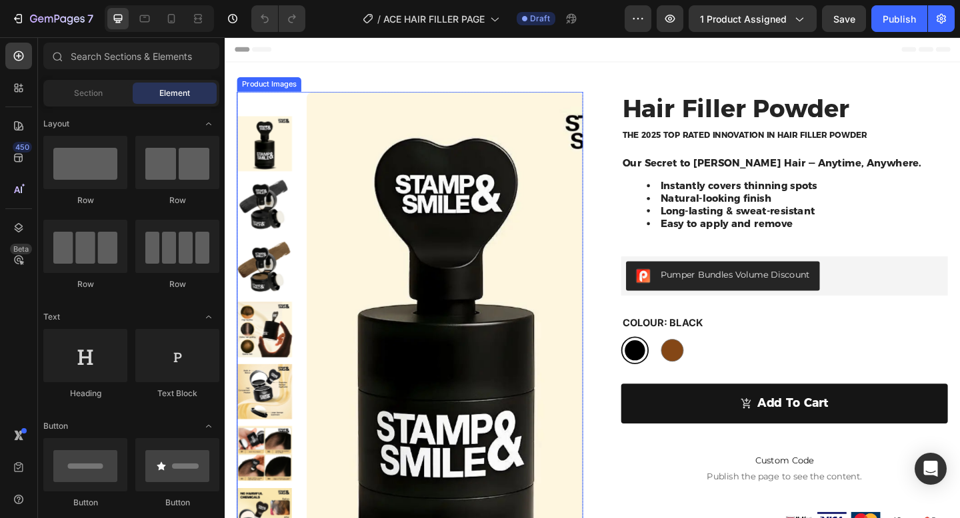
click at [569, 279] on img at bounding box center [464, 364] width 301 height 534
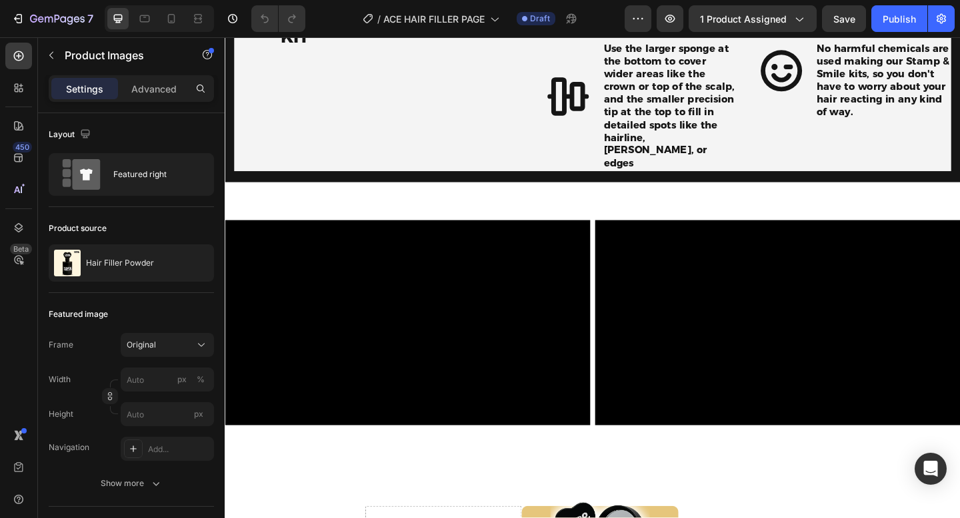
scroll to position [1715, 0]
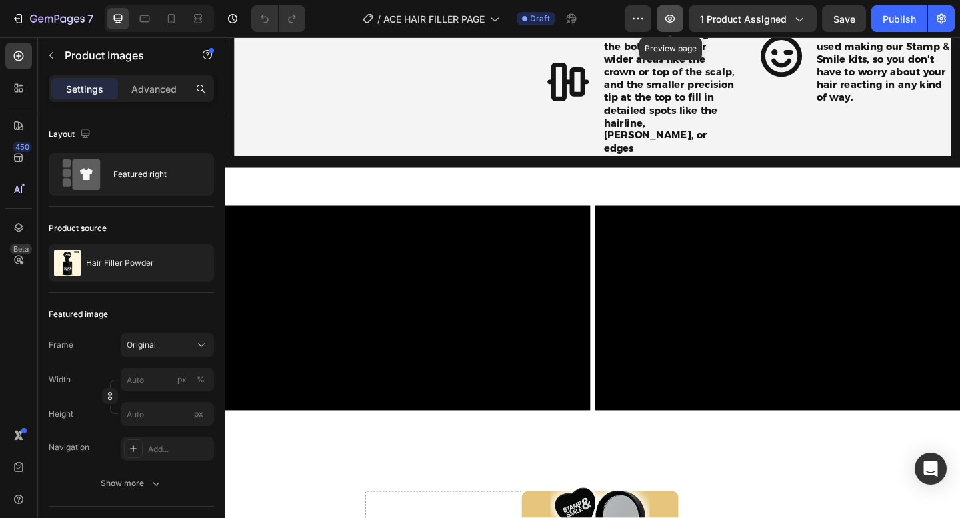
click at [673, 15] on icon "button" at bounding box center [670, 19] width 10 height 8
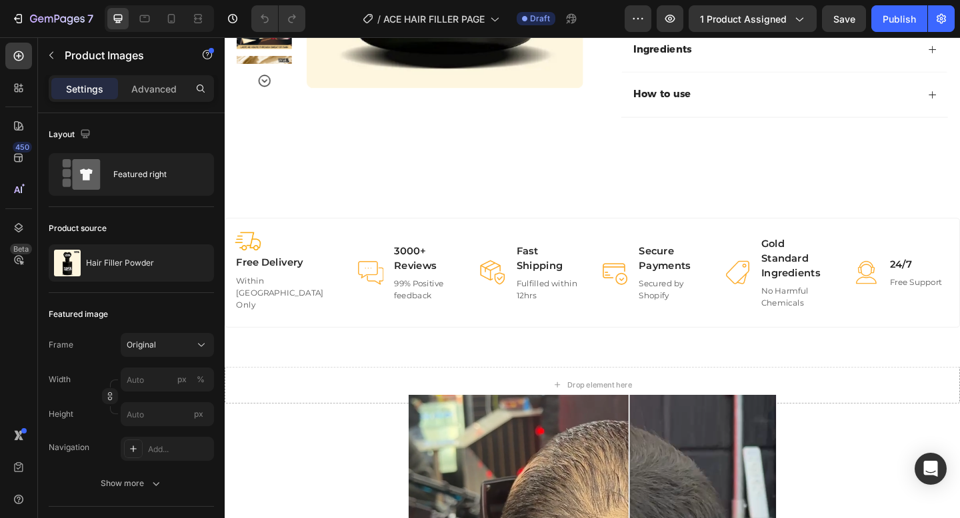
scroll to position [0, 0]
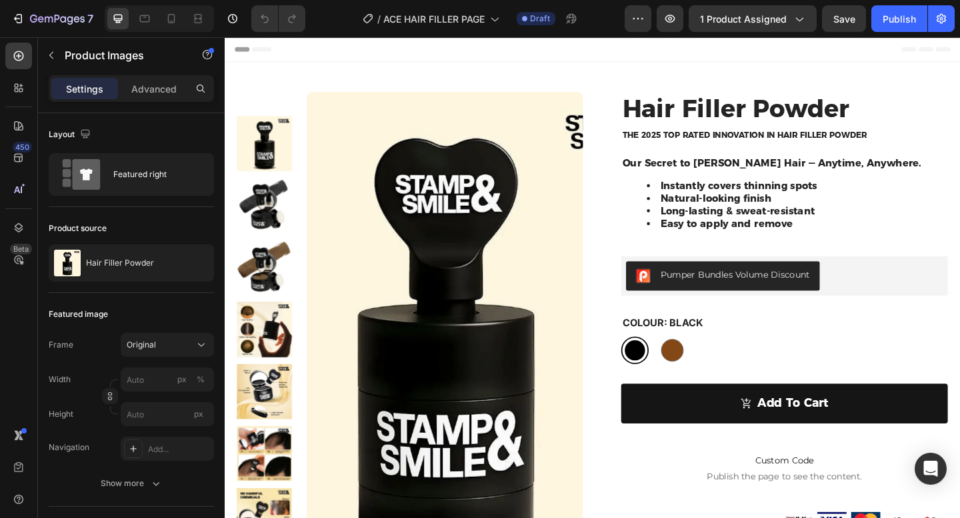
click at [478, 223] on img at bounding box center [464, 364] width 301 height 534
click at [423, 200] on img at bounding box center [464, 364] width 301 height 534
click at [261, 218] on img at bounding box center [268, 221] width 60 height 60
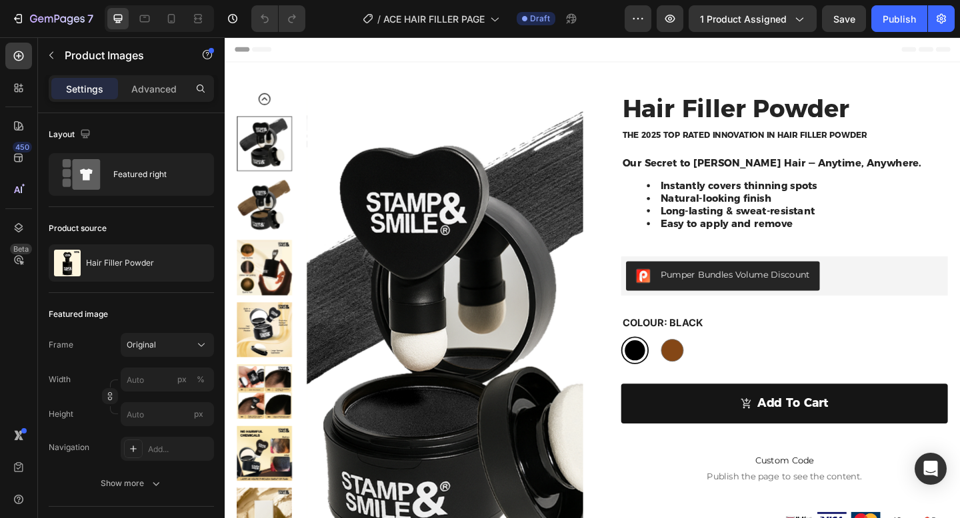
click at [597, 160] on img at bounding box center [464, 364] width 301 height 534
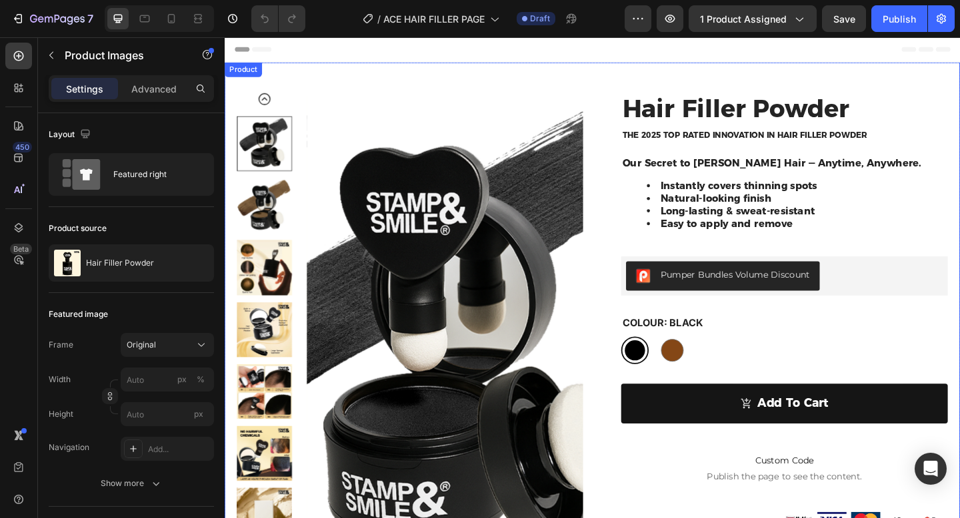
click at [475, 83] on div "Product Images Row Hair Filler Powder Product Title The 2025 Top Rated Innovati…" at bounding box center [625, 414] width 800 height 698
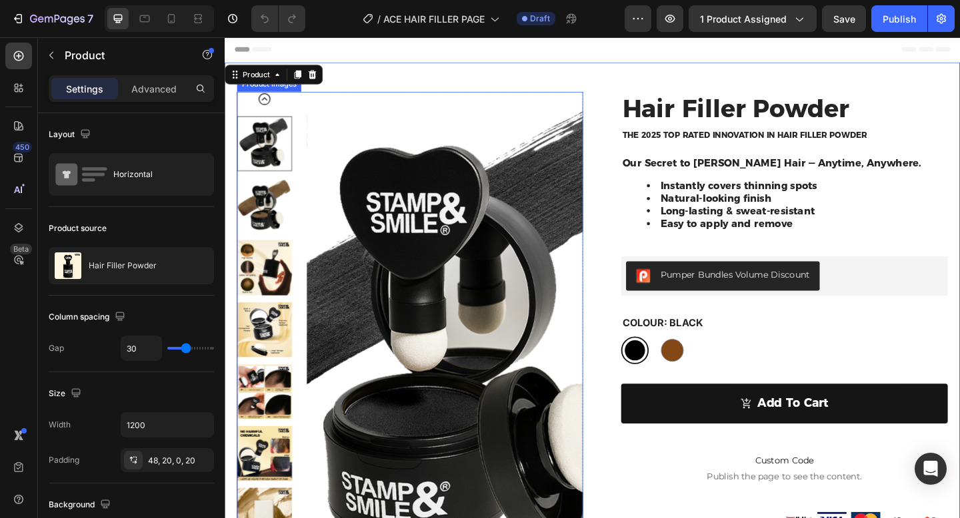
click at [399, 144] on img at bounding box center [464, 364] width 301 height 534
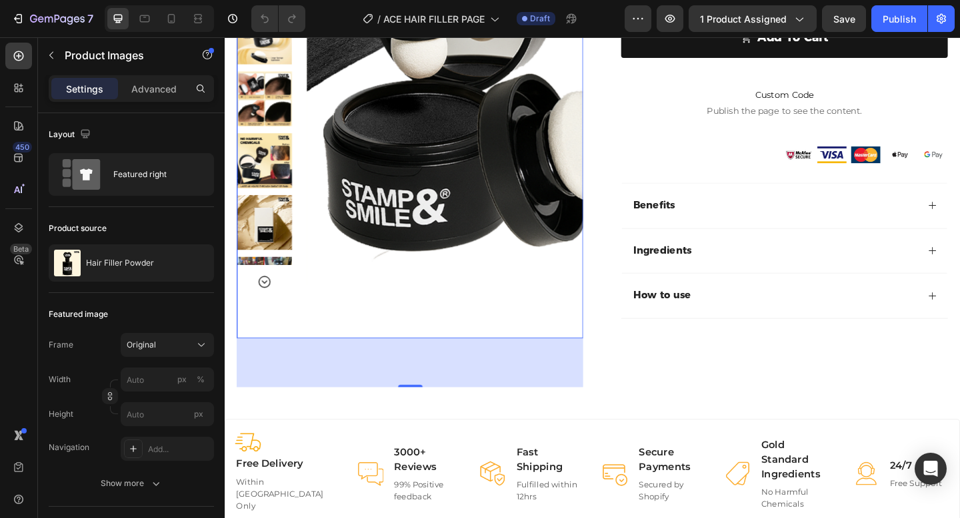
scroll to position [446, 0]
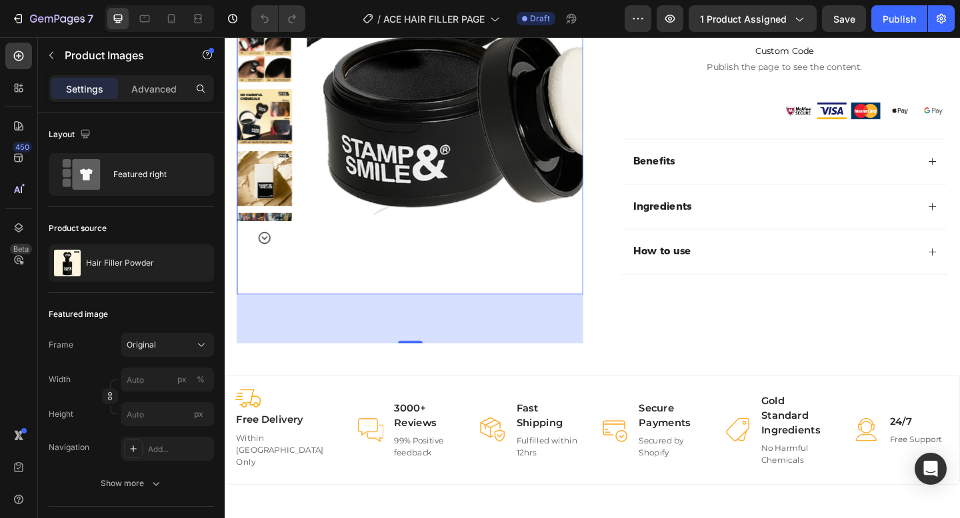
click at [265, 253] on icon "Carousel Next Arrow" at bounding box center [268, 256] width 16 height 16
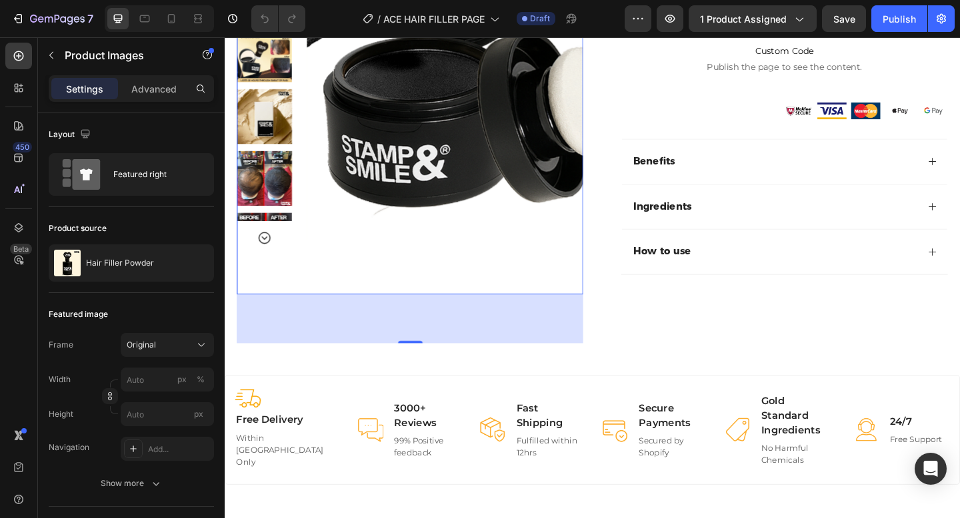
scroll to position [0, 0]
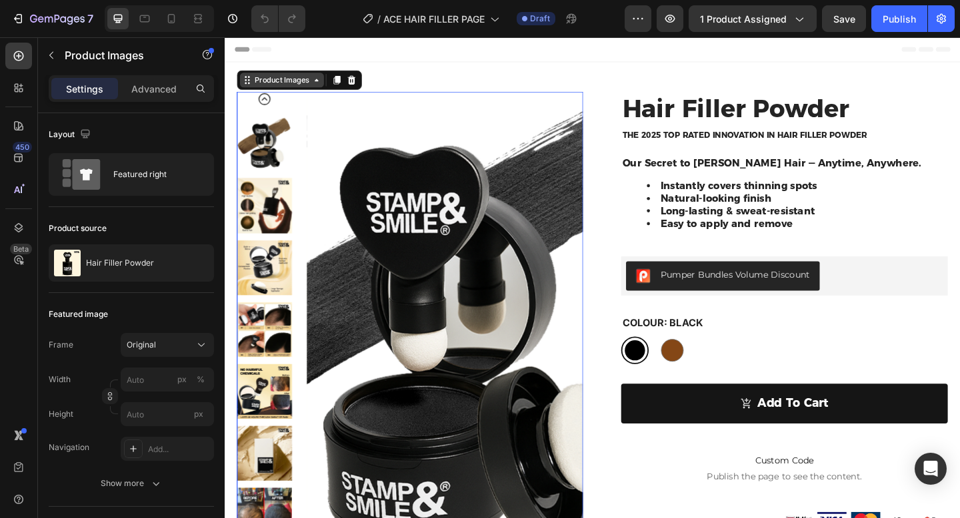
click at [287, 81] on div "Product Images" at bounding box center [287, 84] width 65 height 12
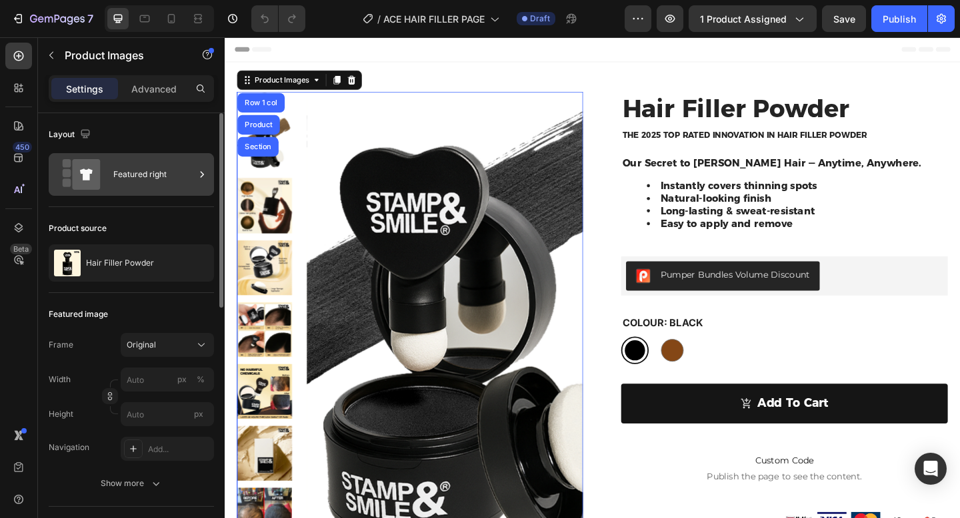
click at [152, 181] on div "Featured right" at bounding box center [153, 174] width 81 height 31
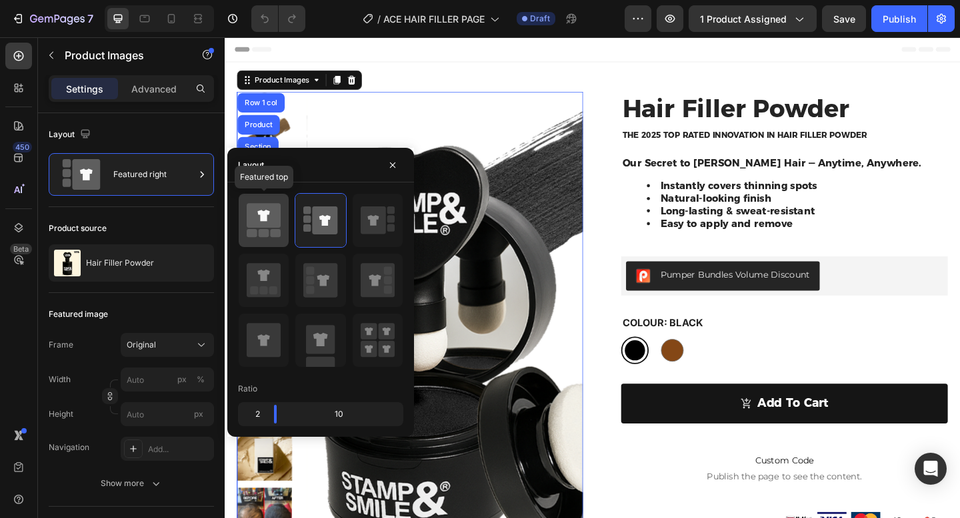
click at [269, 229] on icon at bounding box center [264, 220] width 34 height 37
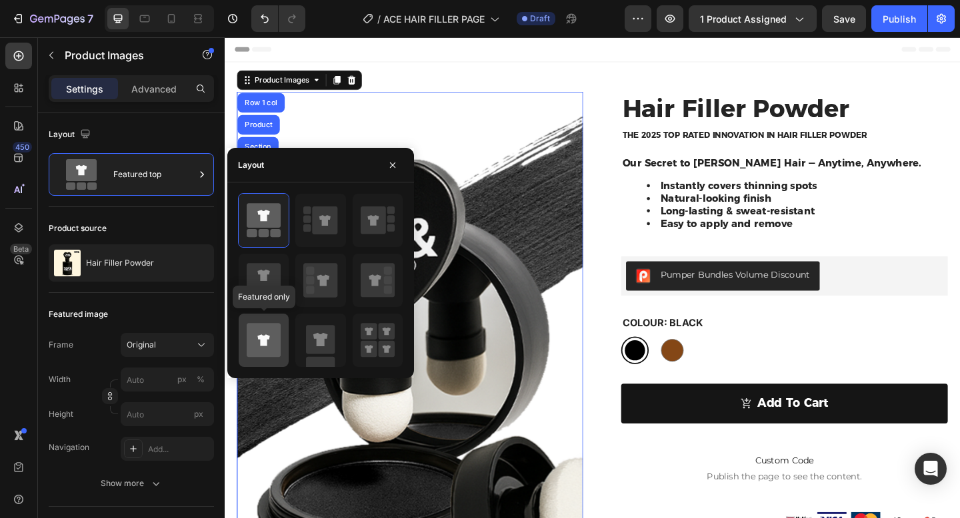
click at [267, 337] on icon at bounding box center [263, 340] width 12 height 11
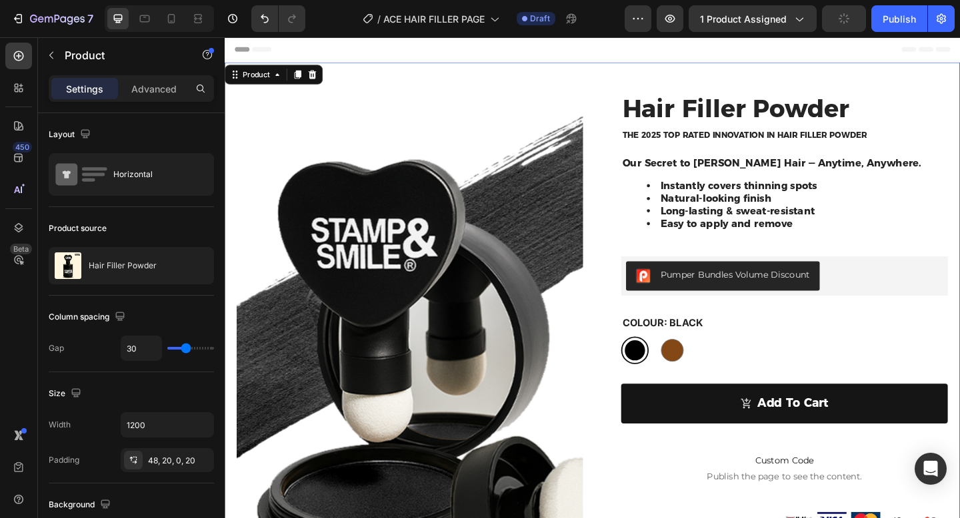
click at [630, 266] on div "Product Images Row Hair Filler Powder Product Title The 2025 Top Rated Innovati…" at bounding box center [625, 442] width 800 height 754
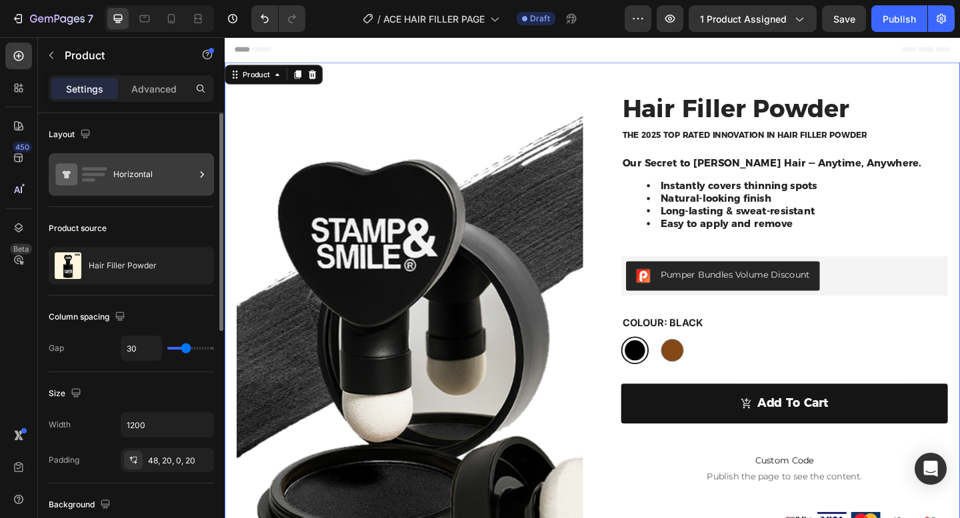
click at [144, 179] on div "Horizontal" at bounding box center [153, 174] width 81 height 31
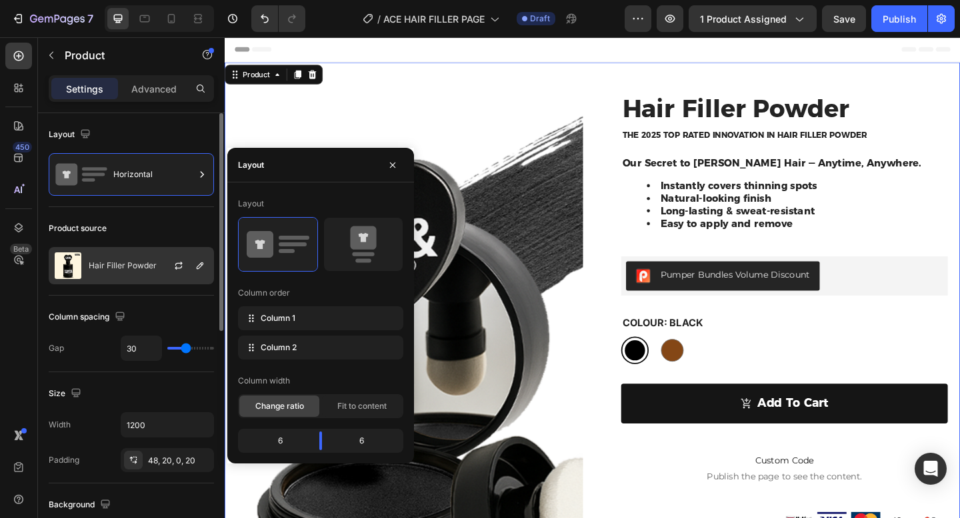
click at [145, 272] on div "Hair Filler Powder" at bounding box center [131, 265] width 165 height 37
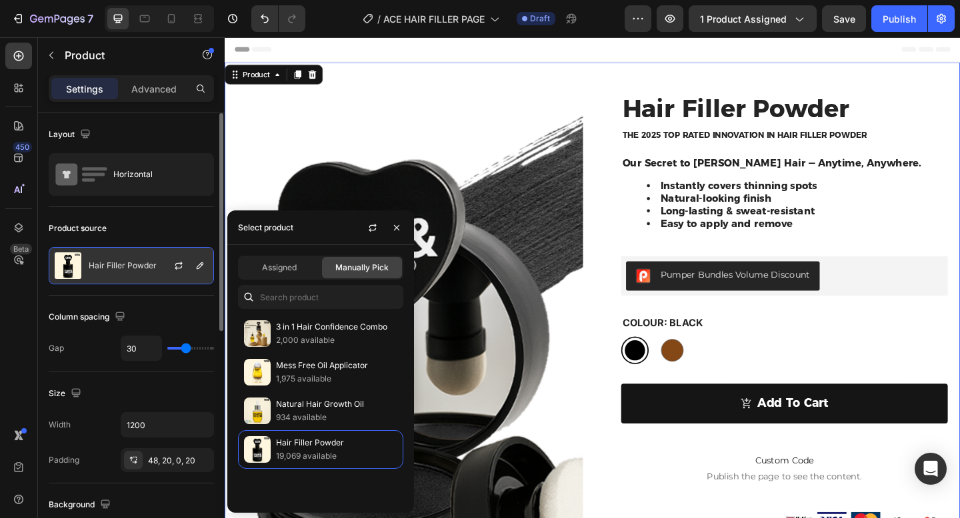
click at [145, 272] on div "Hair Filler Powder" at bounding box center [131, 265] width 165 height 37
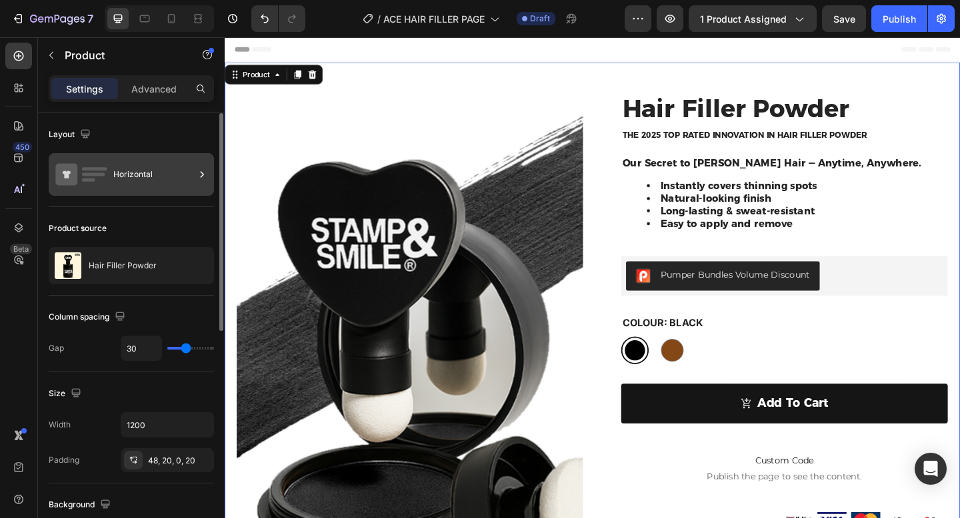
click at [146, 179] on div "Horizontal" at bounding box center [153, 174] width 81 height 31
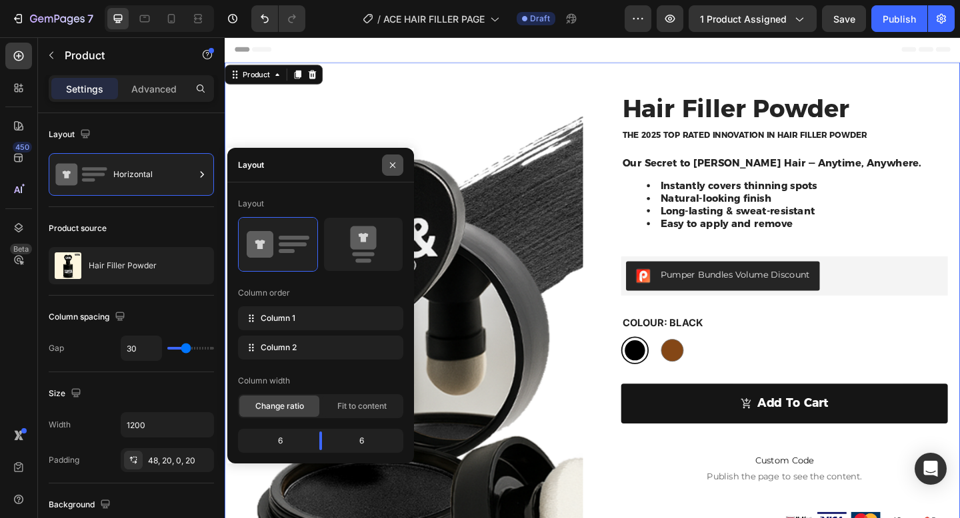
click at [396, 164] on icon "button" at bounding box center [392, 165] width 11 height 11
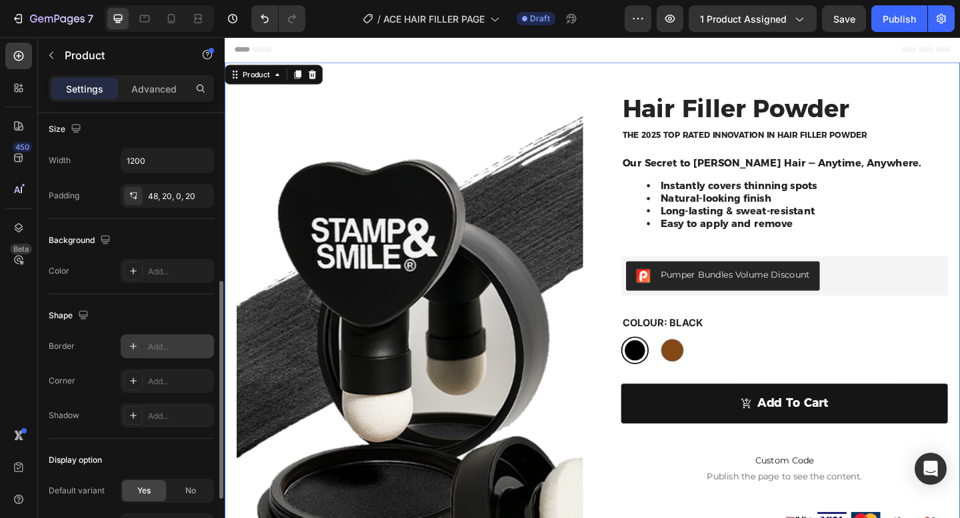
scroll to position [290, 0]
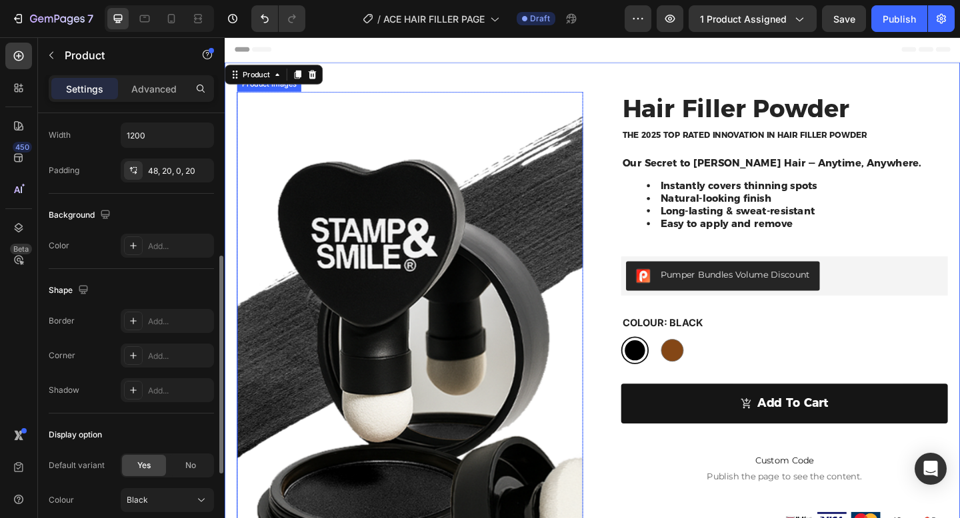
click at [365, 316] on img at bounding box center [426, 431] width 377 height 669
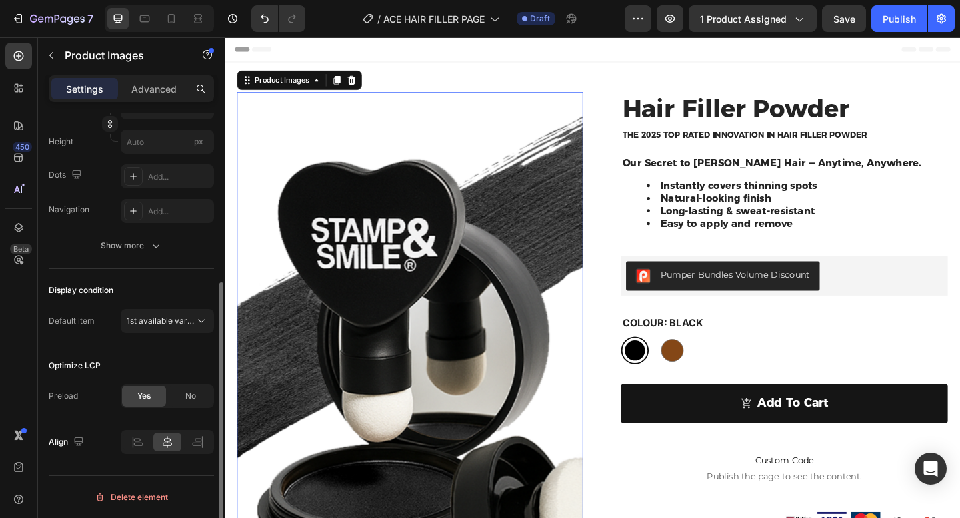
scroll to position [0, 0]
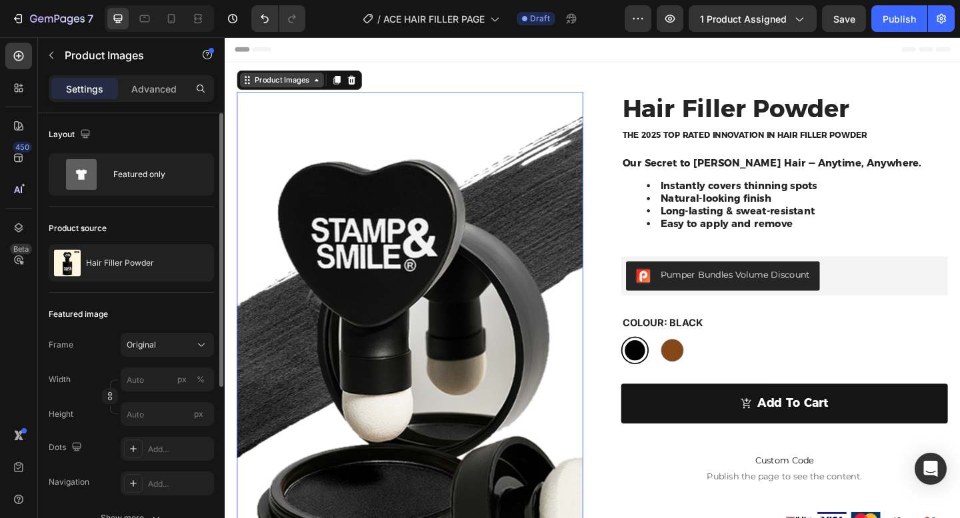
click at [299, 81] on div "Product Images" at bounding box center [287, 84] width 65 height 12
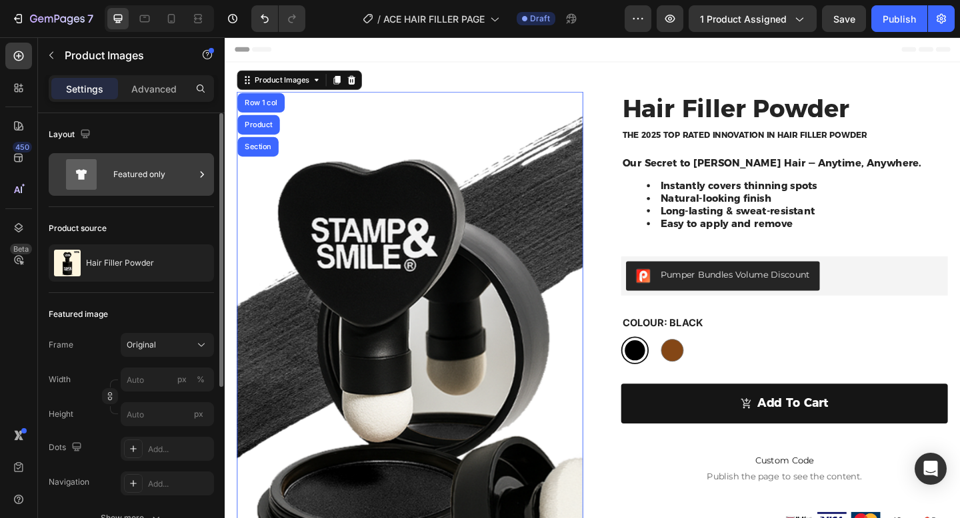
click at [171, 167] on div "Featured only" at bounding box center [153, 174] width 81 height 31
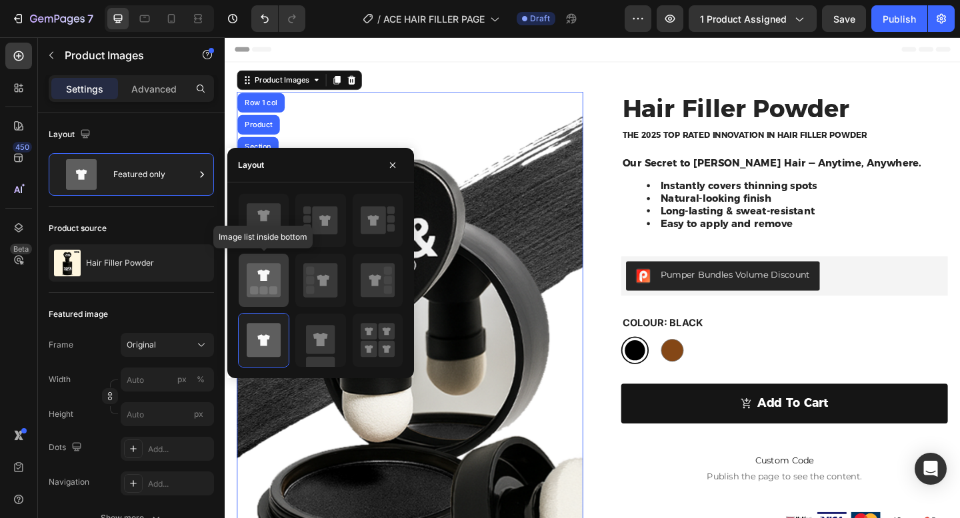
click at [269, 287] on icon at bounding box center [264, 280] width 34 height 34
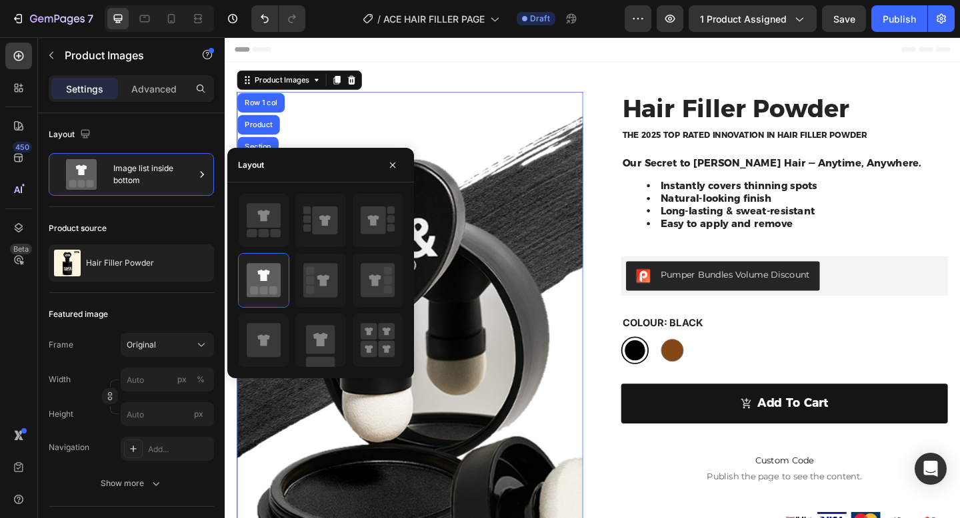
click at [509, 183] on img at bounding box center [426, 431] width 377 height 669
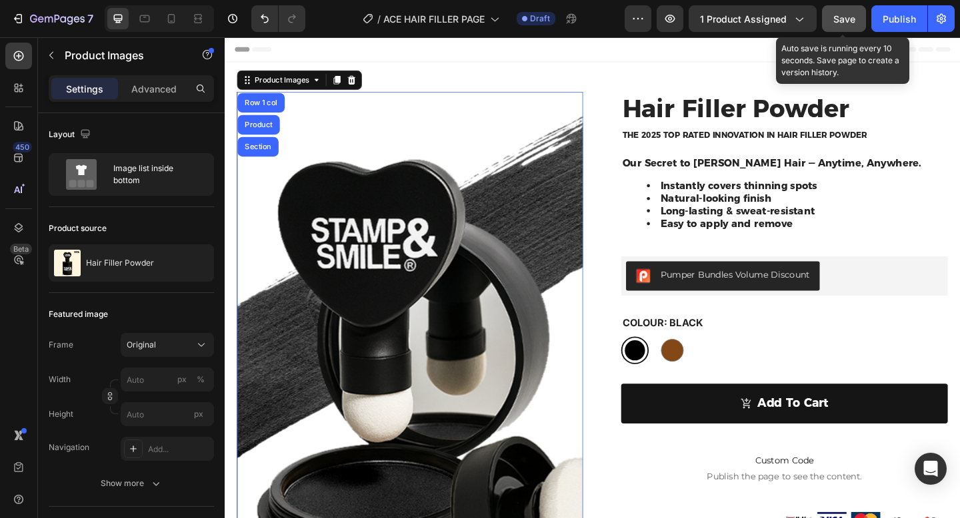
click at [835, 16] on span "Save" at bounding box center [844, 18] width 22 height 11
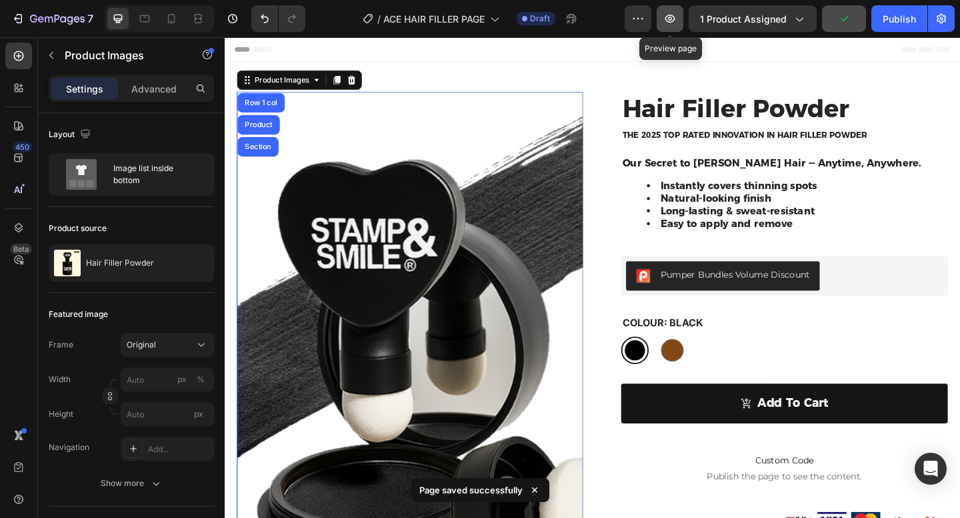
click at [673, 25] on icon "button" at bounding box center [669, 18] width 13 height 13
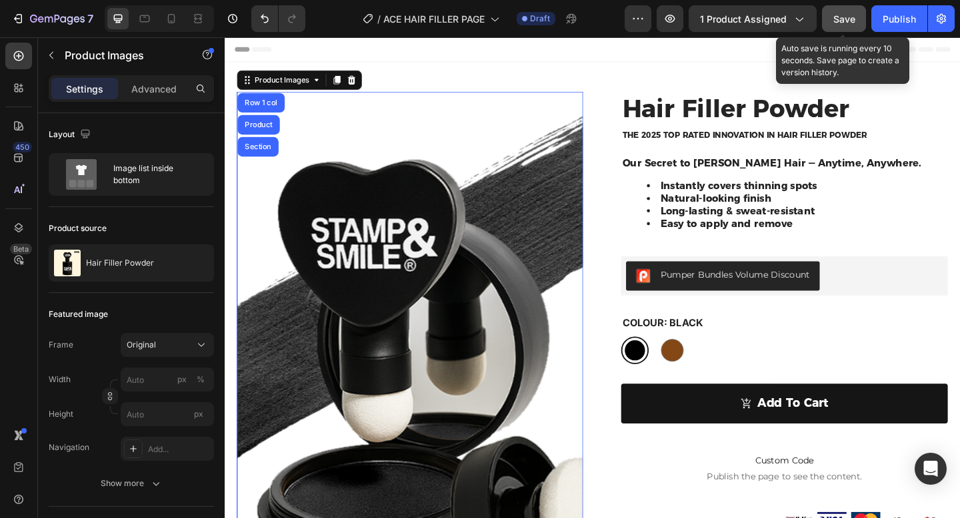
click at [840, 22] on span "Save" at bounding box center [844, 18] width 22 height 11
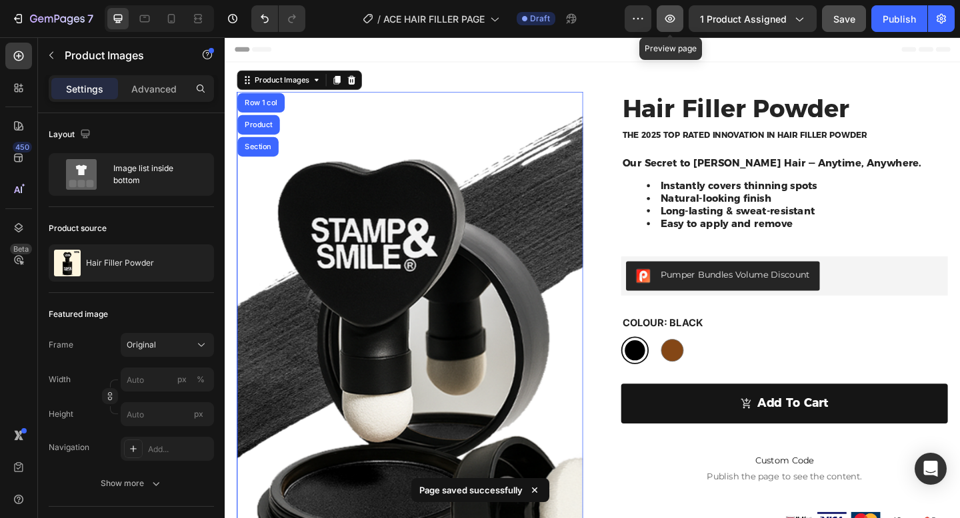
click at [674, 21] on icon "button" at bounding box center [669, 18] width 13 height 13
click at [262, 47] on span "Header" at bounding box center [264, 50] width 29 height 13
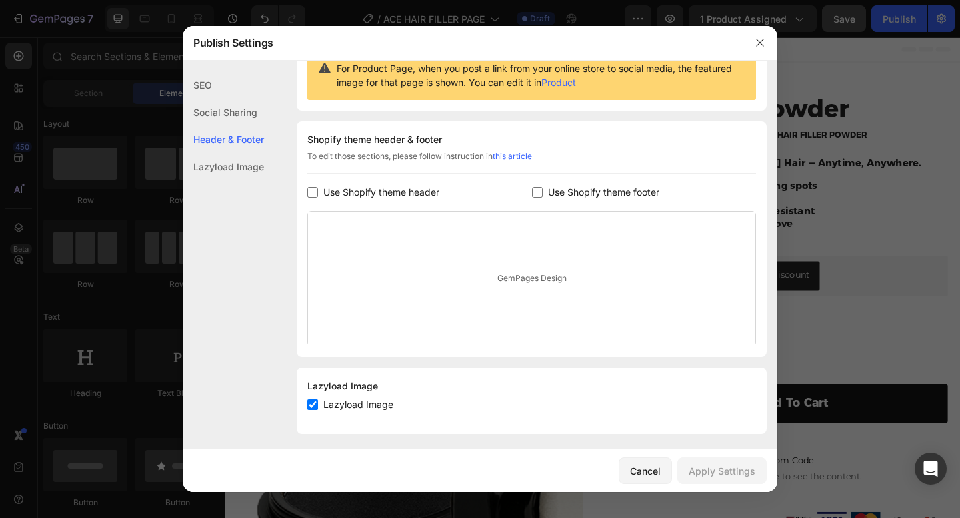
scroll to position [153, 0]
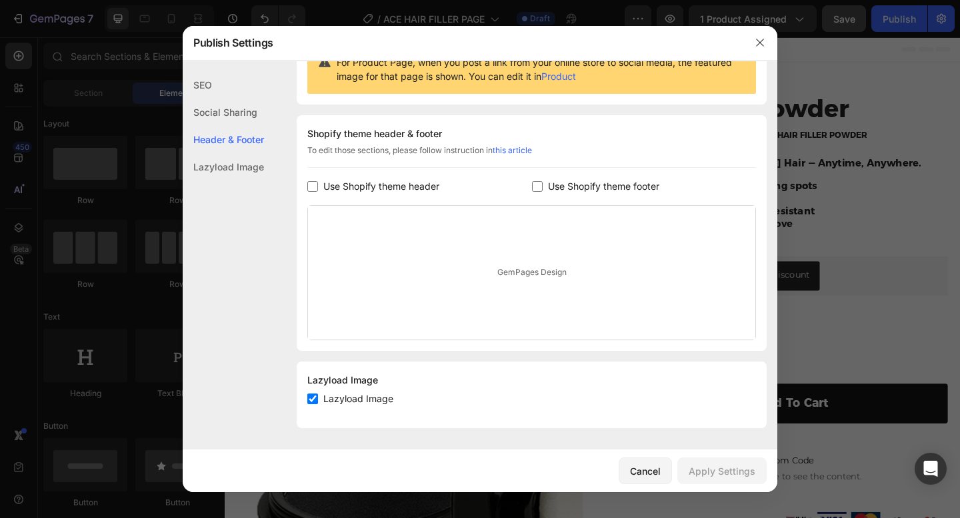
click at [309, 187] on input "checkbox" at bounding box center [312, 186] width 11 height 11
checkbox input "true"
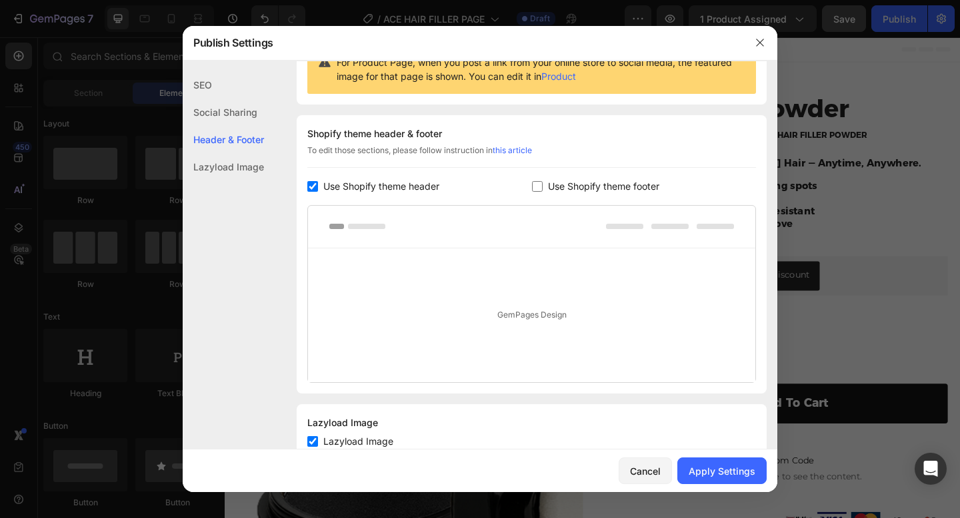
click at [540, 186] on input "checkbox" at bounding box center [537, 186] width 11 height 11
checkbox input "true"
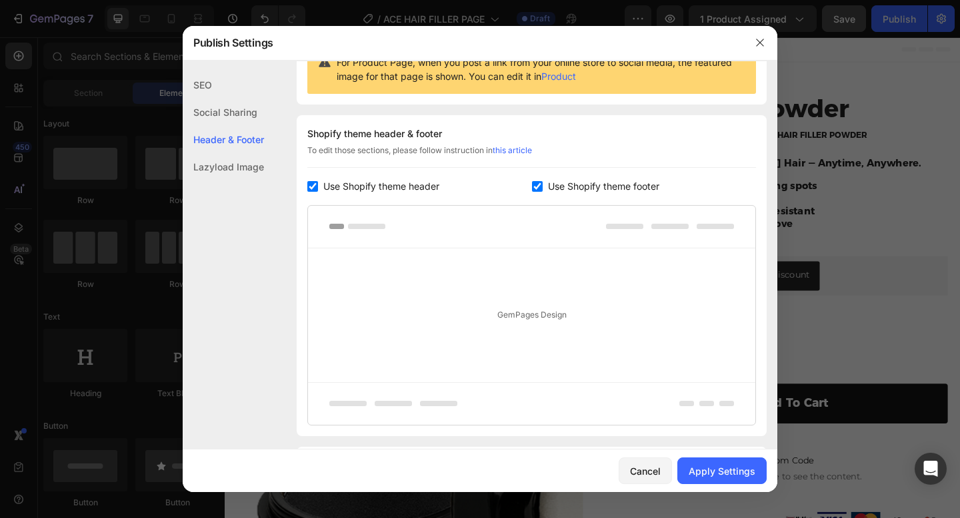
scroll to position [238, 0]
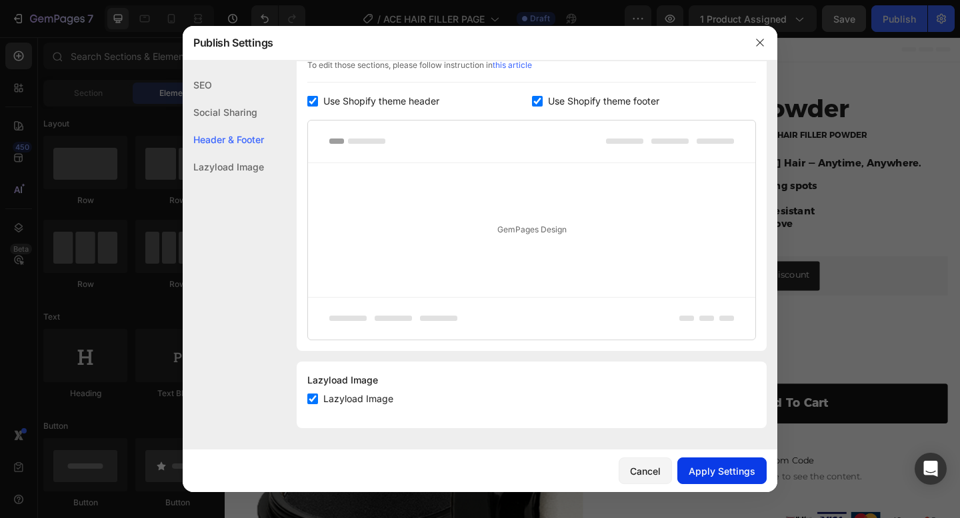
click at [712, 478] on button "Apply Settings" at bounding box center [721, 471] width 89 height 27
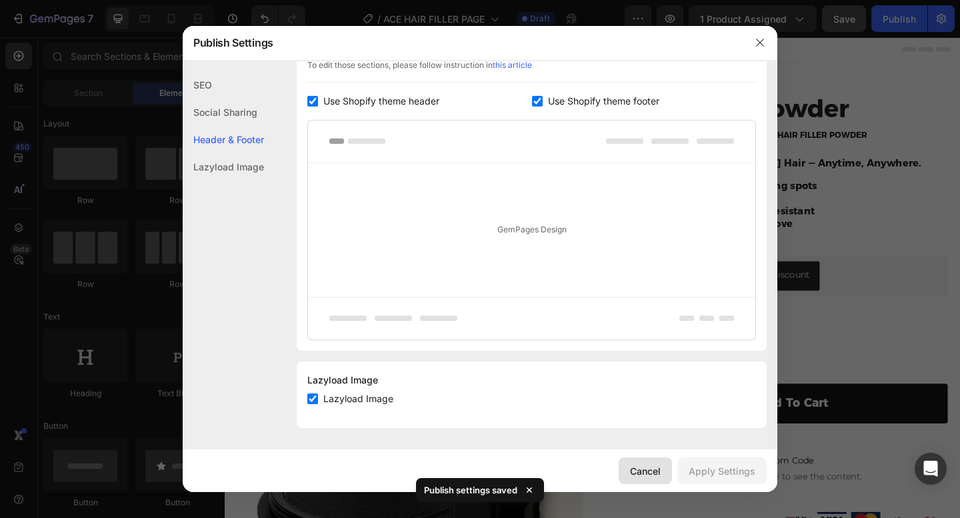
click at [654, 471] on div "Cancel" at bounding box center [645, 471] width 31 height 14
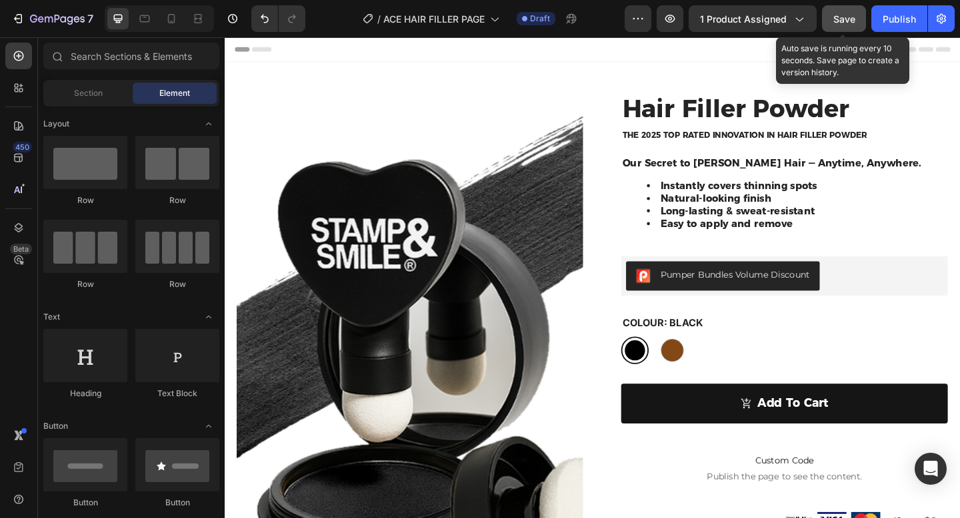
click at [846, 19] on span "Save" at bounding box center [844, 18] width 22 height 11
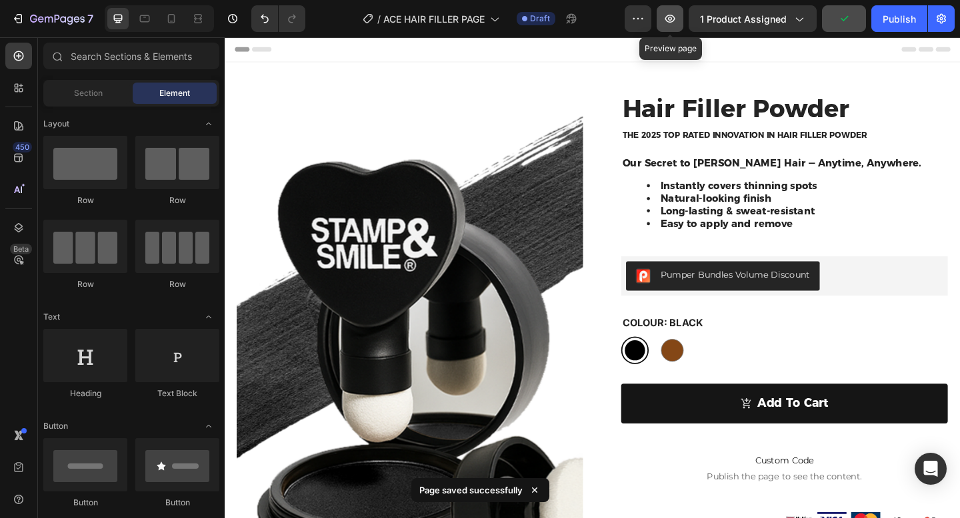
click at [681, 19] on button "button" at bounding box center [669, 18] width 27 height 27
click at [635, 55] on div "Header" at bounding box center [624, 50] width 778 height 27
click at [674, 14] on icon "button" at bounding box center [669, 18] width 13 height 13
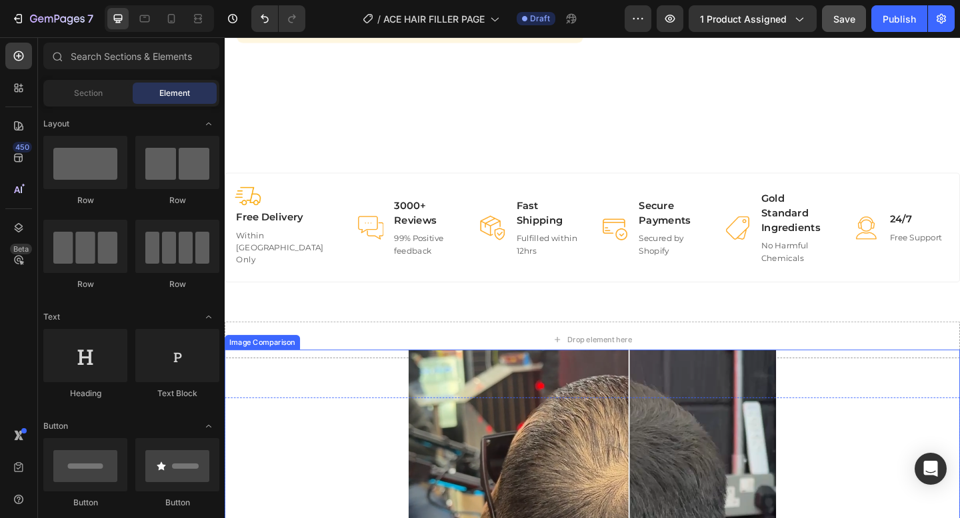
scroll to position [694, 0]
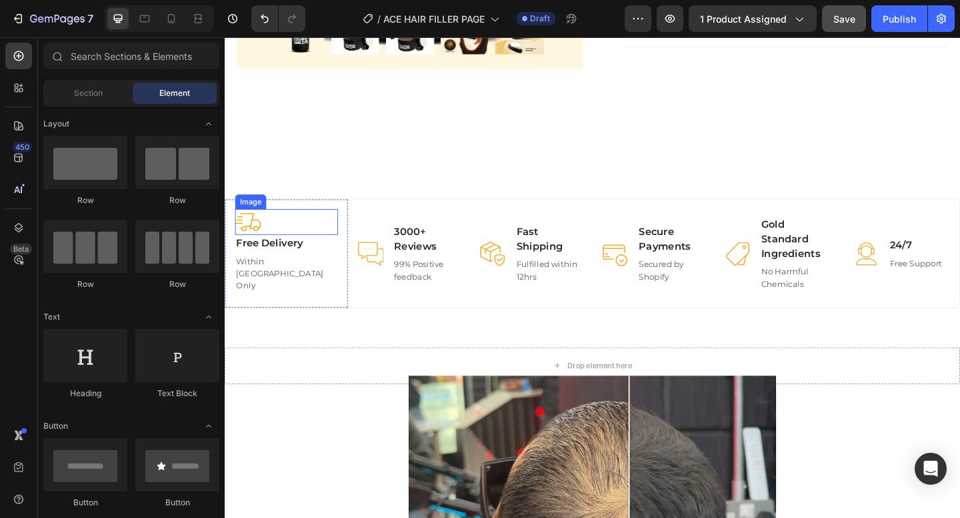
click at [264, 246] on img at bounding box center [250, 239] width 28 height 28
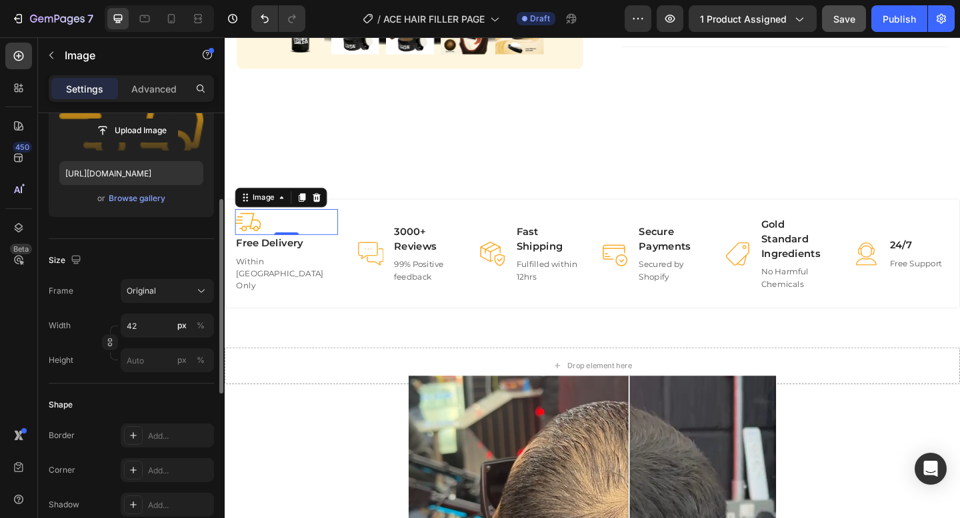
scroll to position [194, 0]
click at [166, 286] on div "Original" at bounding box center [159, 289] width 65 height 12
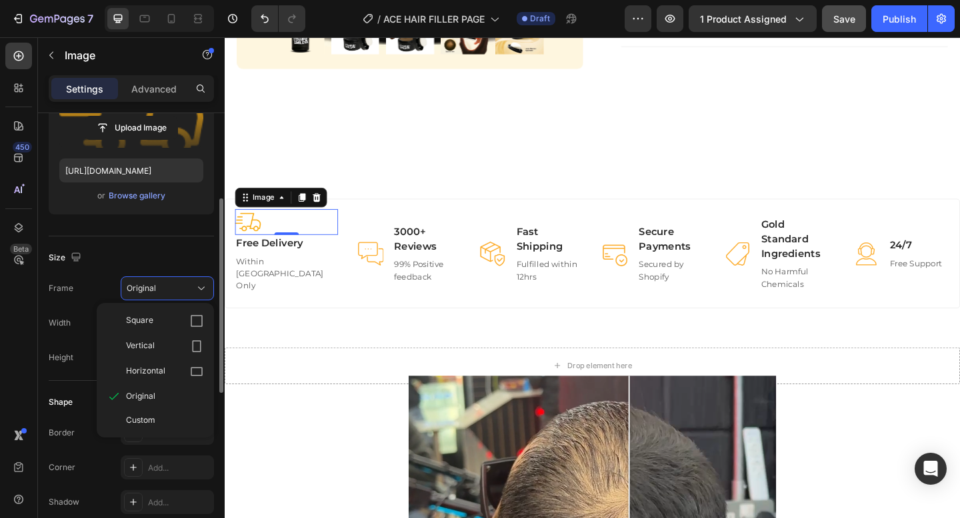
click at [166, 286] on div "Original" at bounding box center [159, 289] width 65 height 12
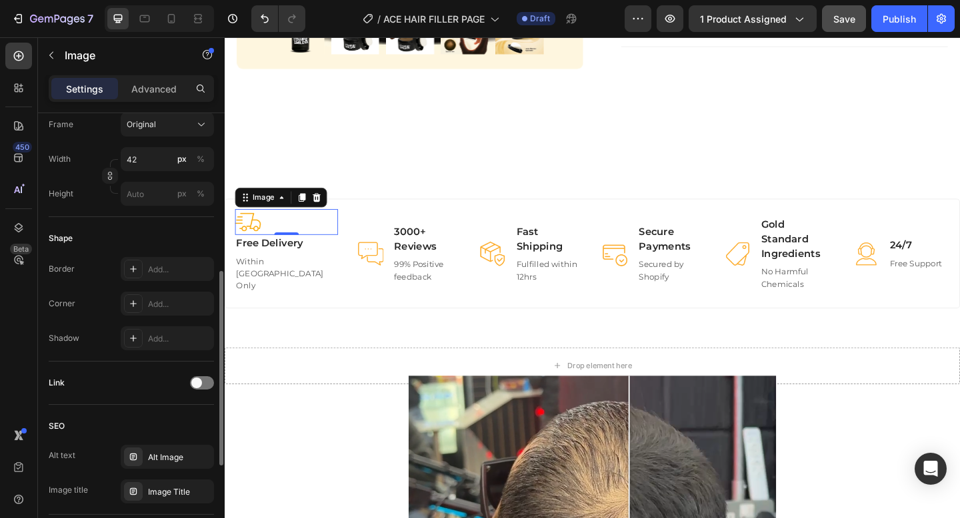
scroll to position [117, 0]
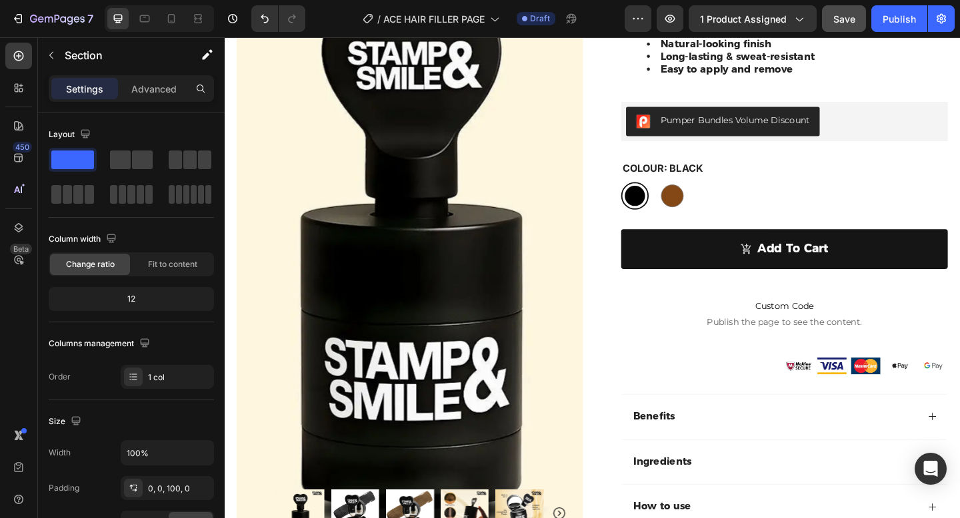
scroll to position [0, 0]
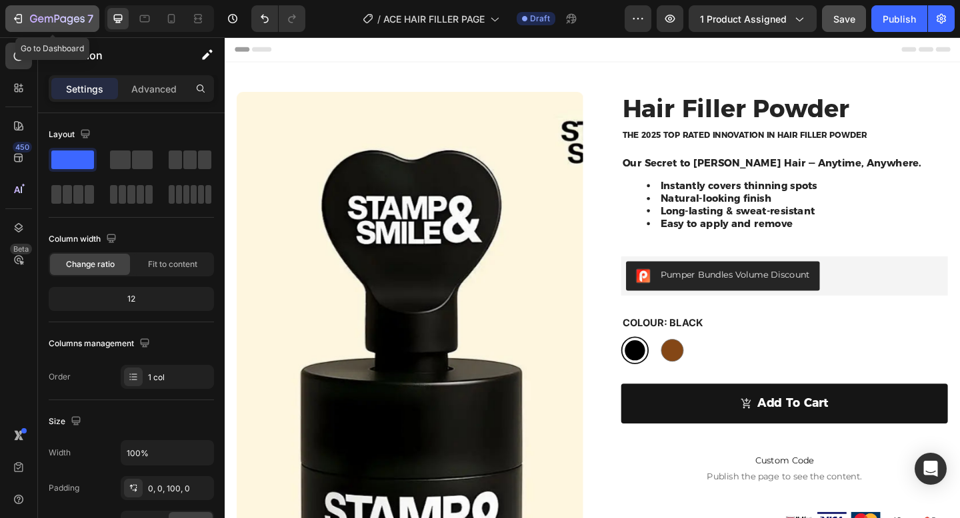
click at [31, 23] on icon "button" at bounding box center [57, 19] width 55 height 11
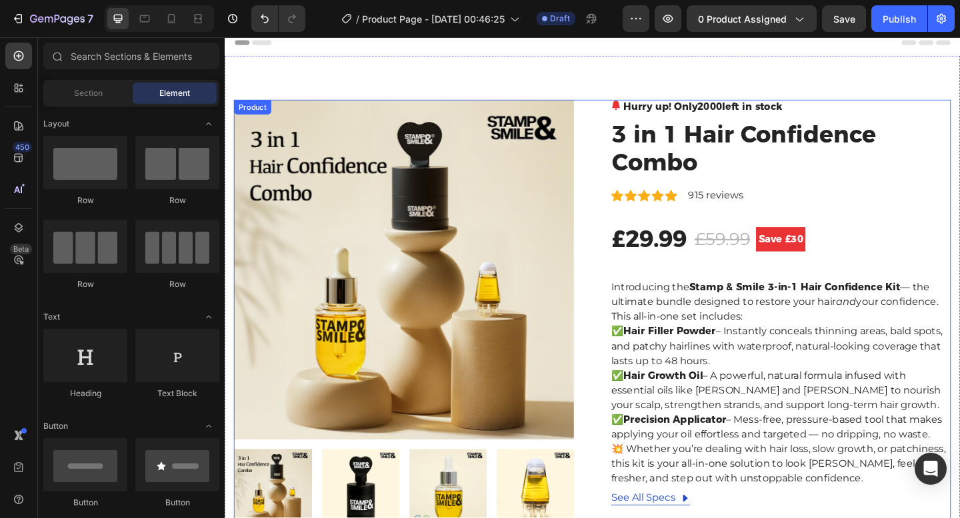
scroll to position [4, 0]
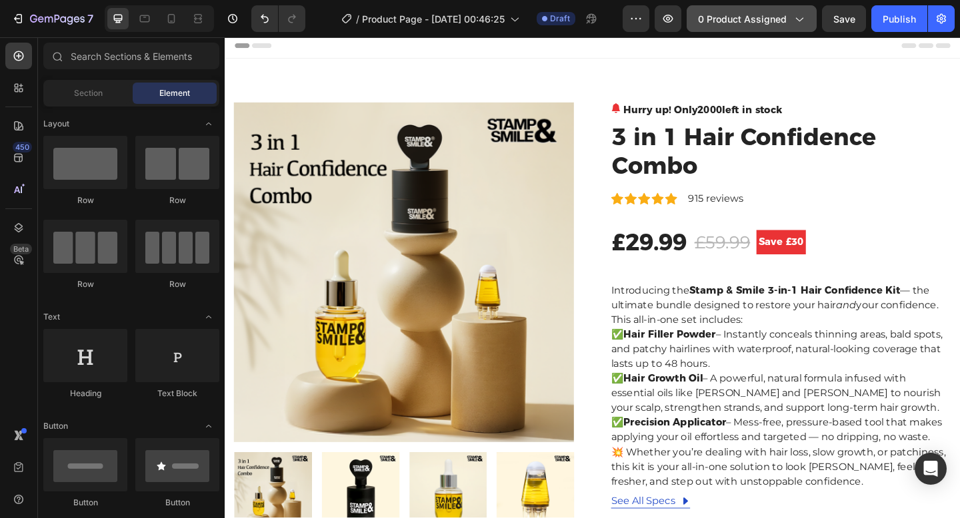
click at [759, 25] on span "0 product assigned" at bounding box center [742, 19] width 89 height 14
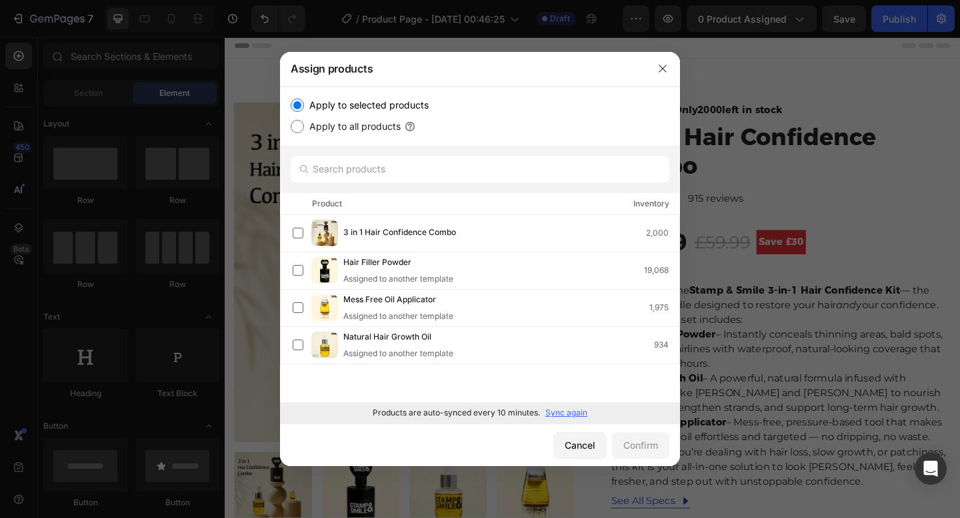
click at [751, 73] on div at bounding box center [480, 259] width 960 height 518
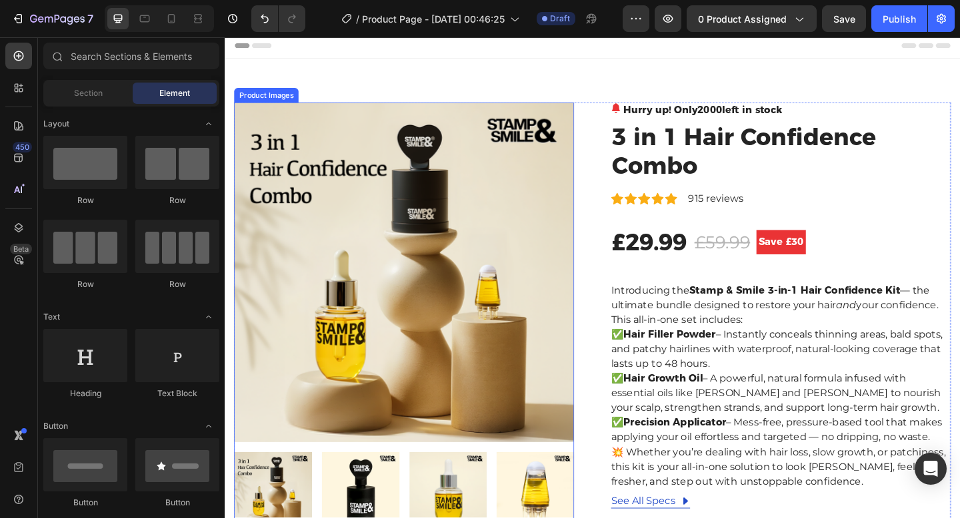
scroll to position [0, 0]
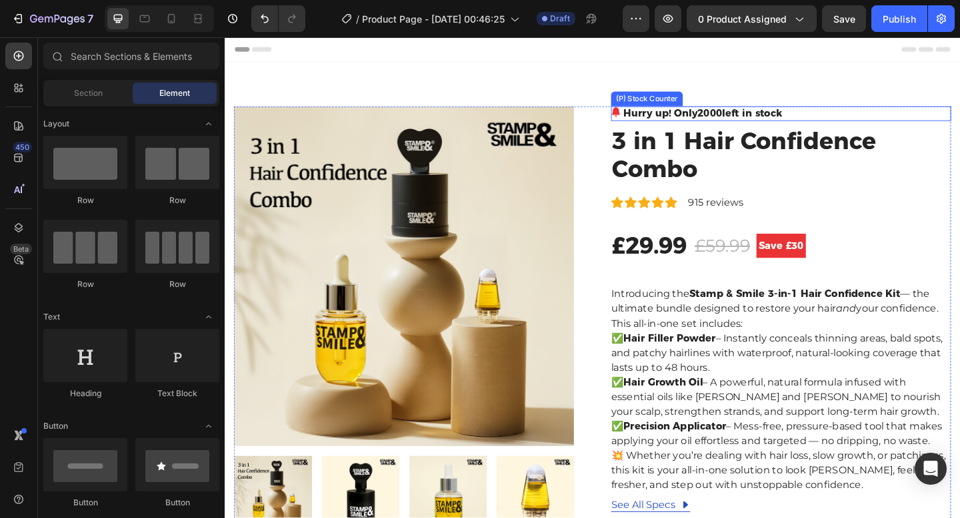
click at [736, 115] on p "Hurry up! Only 2000 left in stock" at bounding box center [744, 121] width 173 height 16
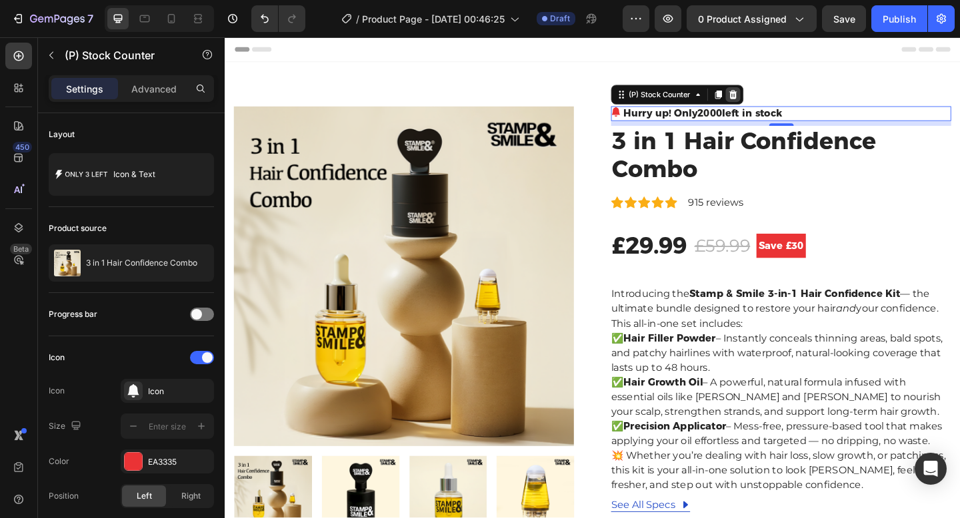
click at [776, 97] on icon at bounding box center [777, 99] width 9 height 9
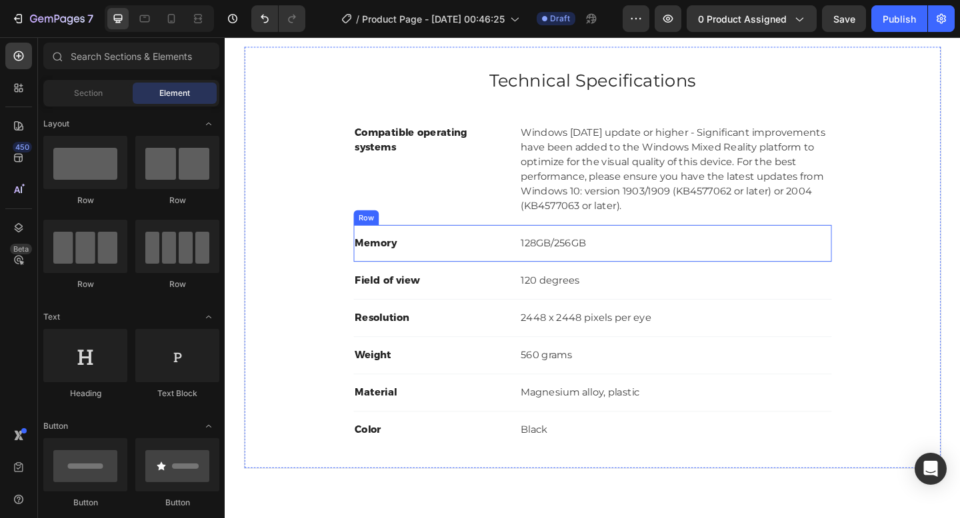
scroll to position [544, 0]
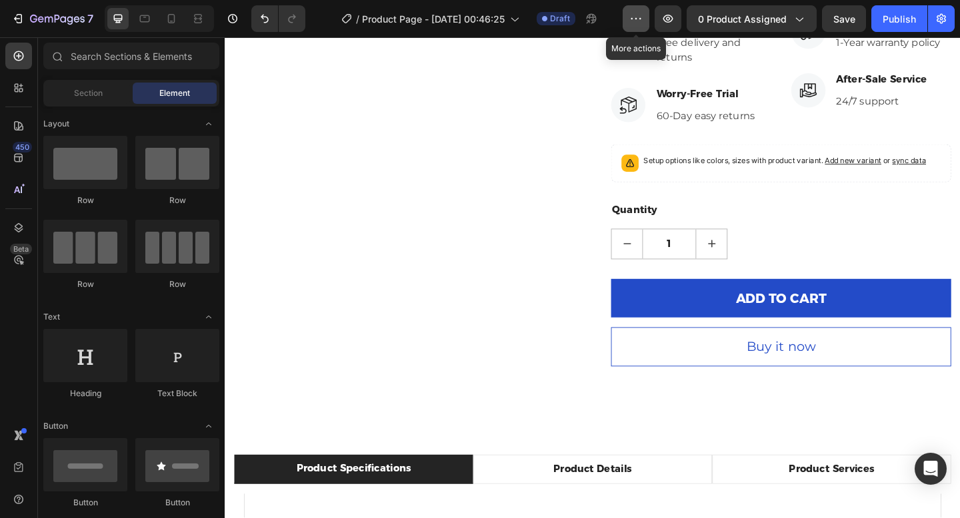
click at [640, 21] on icon "button" at bounding box center [635, 18] width 13 height 13
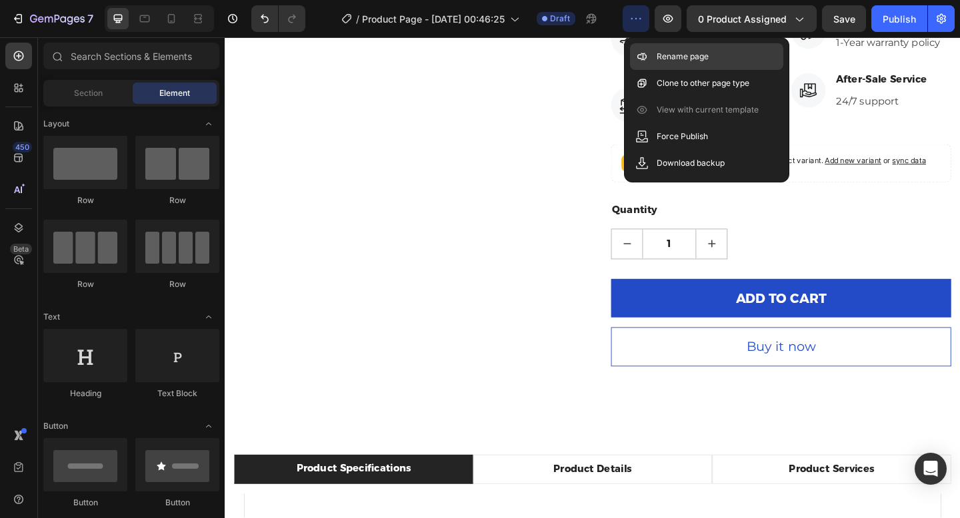
click at [695, 58] on p "Rename page" at bounding box center [682, 56] width 52 height 13
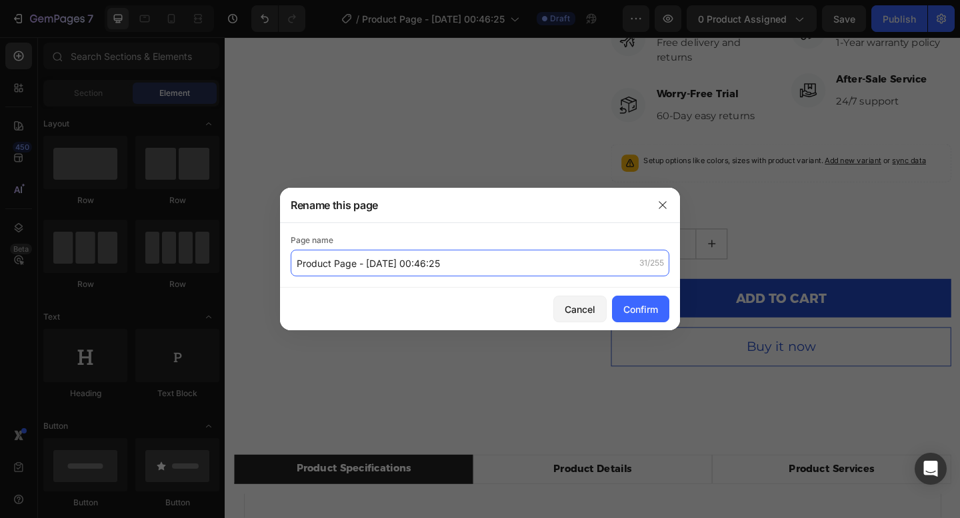
click at [356, 263] on input "Product Page - Aug 28, 00:46:25" at bounding box center [480, 263] width 379 height 27
type input "Product Page ACE - [DATE] 00:46:25"
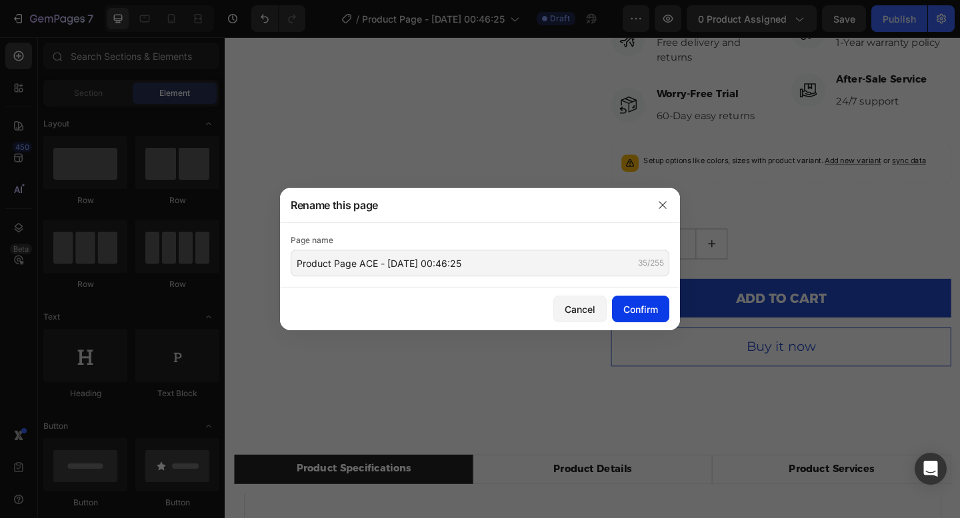
click at [648, 319] on button "Confirm" at bounding box center [640, 309] width 57 height 27
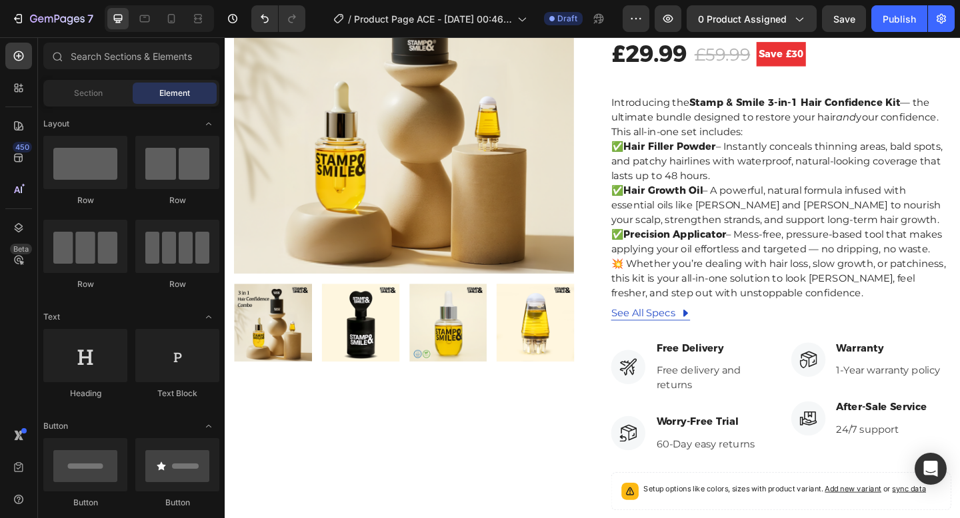
scroll to position [183, 0]
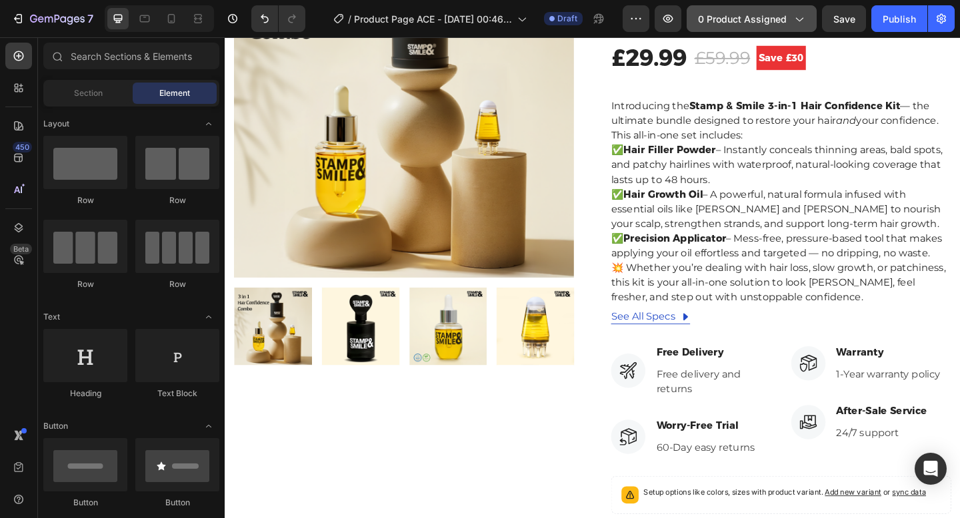
click at [744, 15] on span "0 product assigned" at bounding box center [742, 19] width 89 height 14
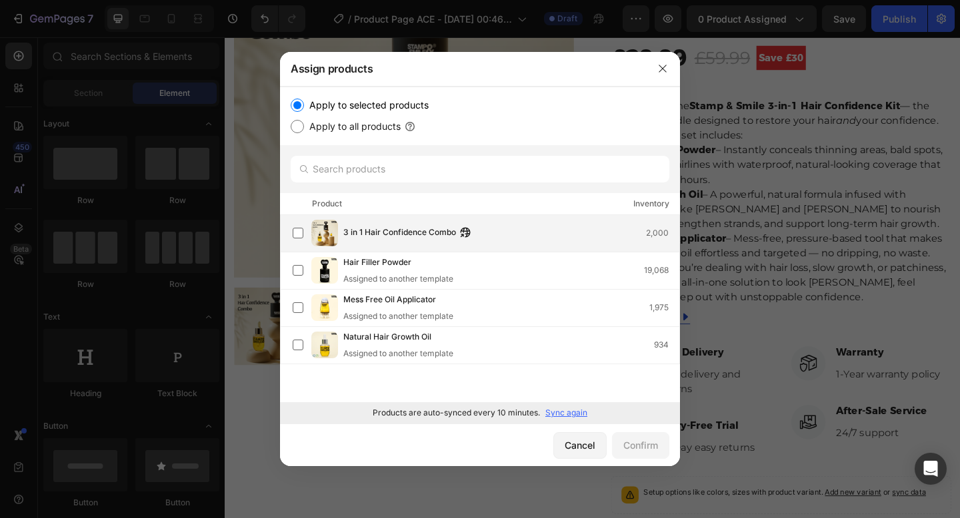
click at [310, 232] on div "3 in 1 Hair Confidence Combo 2,000" at bounding box center [486, 233] width 387 height 27
click at [644, 449] on div "Confirm" at bounding box center [640, 445] width 35 height 14
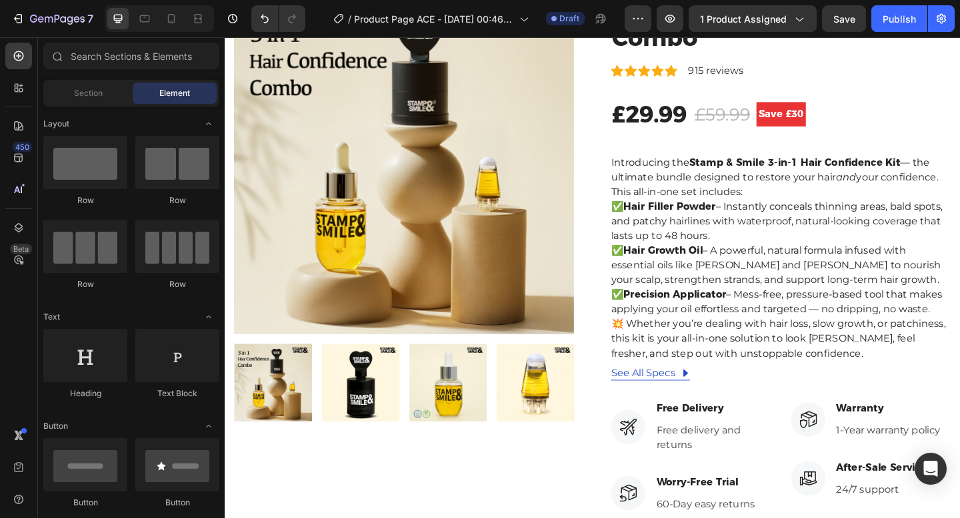
scroll to position [124, 0]
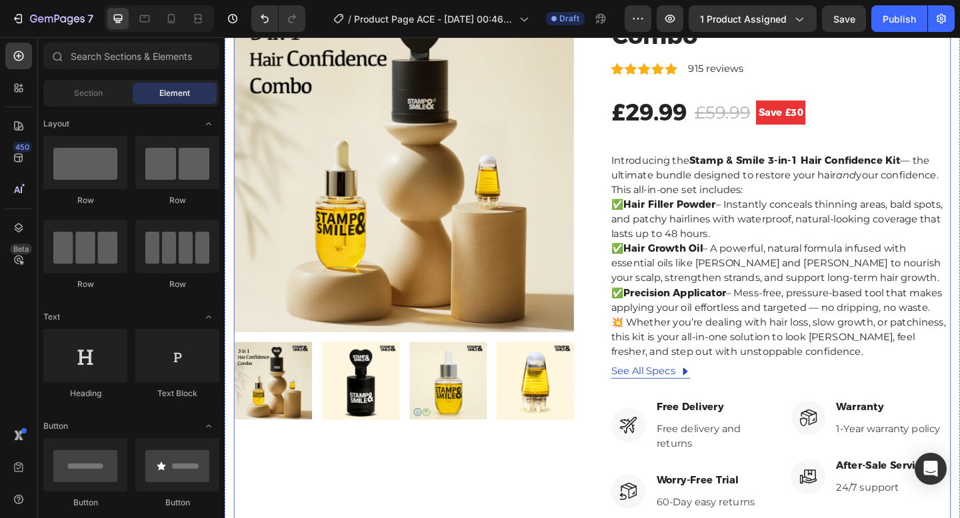
click at [558, 518] on div "Product Images" at bounding box center [420, 403] width 370 height 828
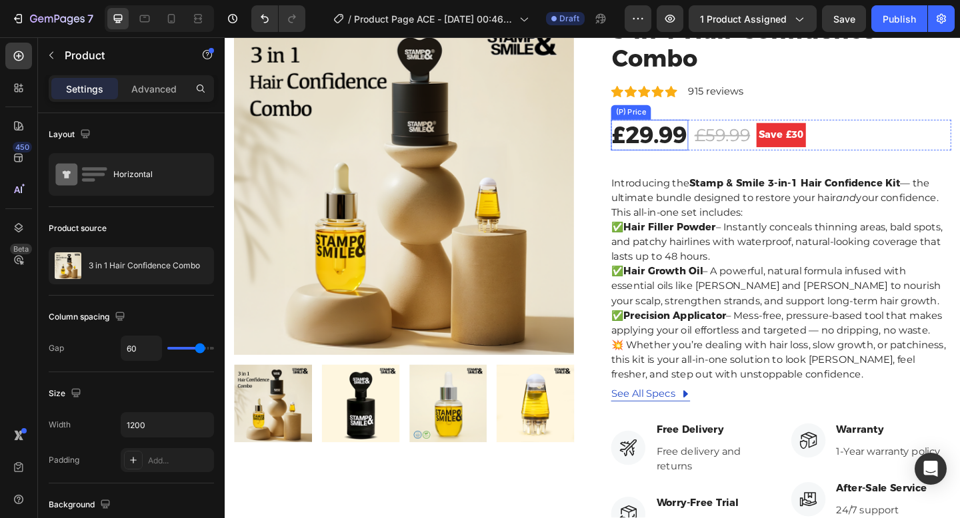
scroll to position [131, 0]
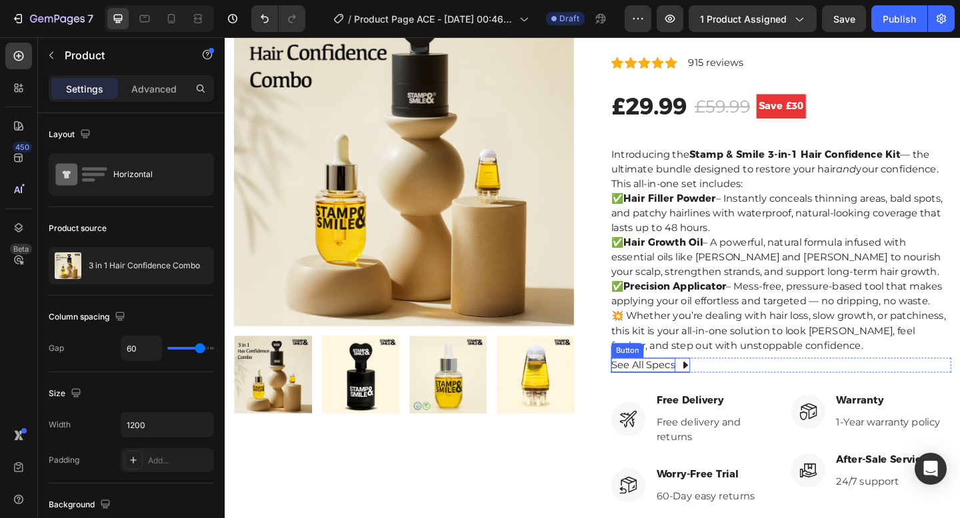
click at [705, 399] on div "See All Specs" at bounding box center [679, 395] width 70 height 16
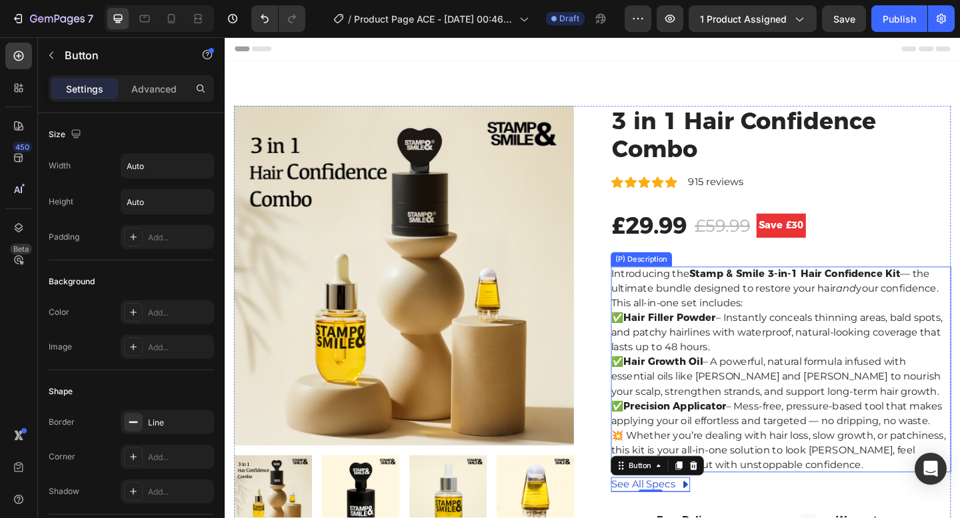
scroll to position [0, 0]
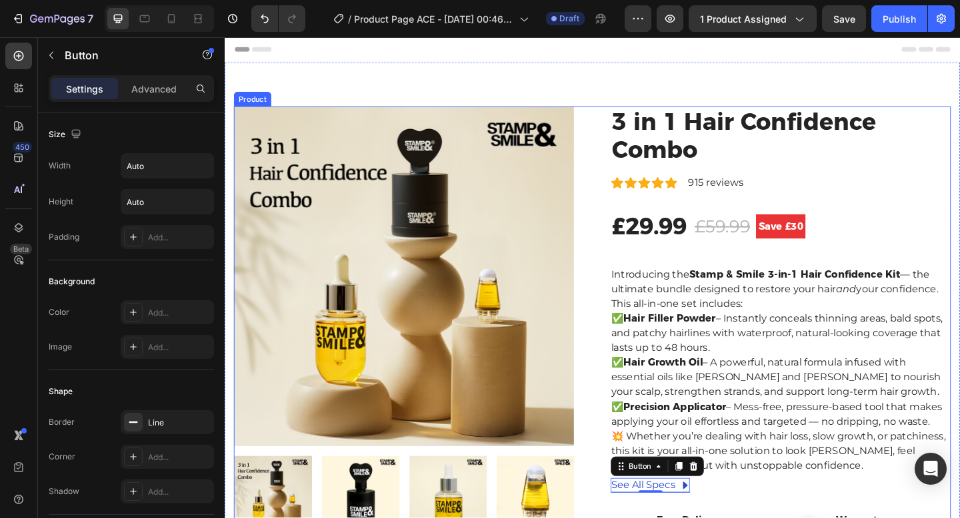
click at [910, 223] on div "3 in 1 Hair Confidence Combo (P) Title Icon Icon Icon Icon Icon Icon List Hoz 9…" at bounding box center [829, 527] width 370 height 828
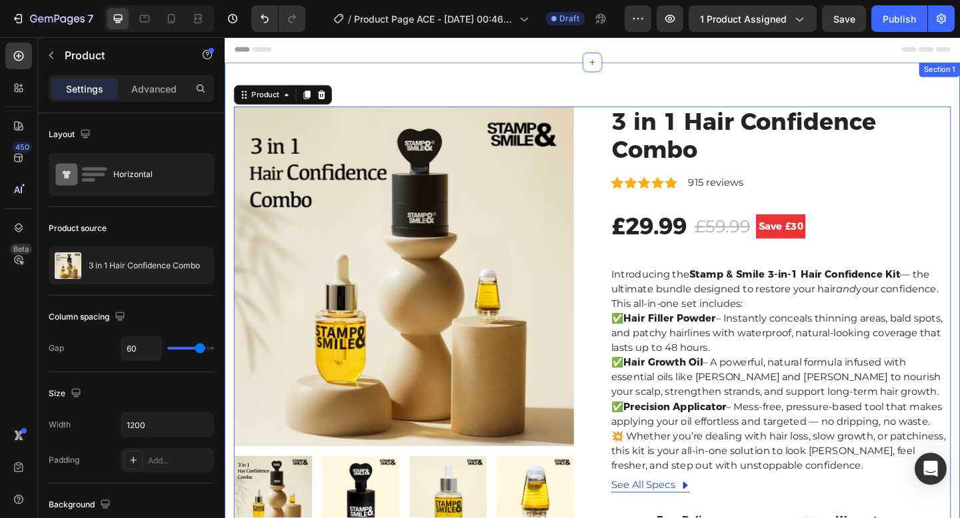
click at [544, 83] on div "Product Images 3 in 1 Hair Confidence Combo (P) Title Icon Icon Icon Icon Icon …" at bounding box center [625, 527] width 800 height 924
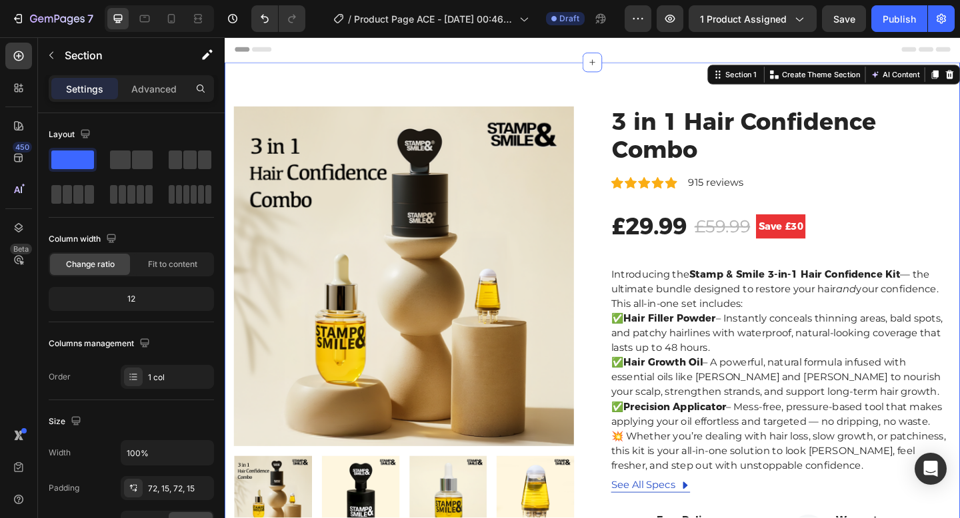
click at [544, 83] on div "Product Images 3 in 1 Hair Confidence Combo (P) Title Icon Icon Icon Icon Icon …" at bounding box center [625, 527] width 800 height 924
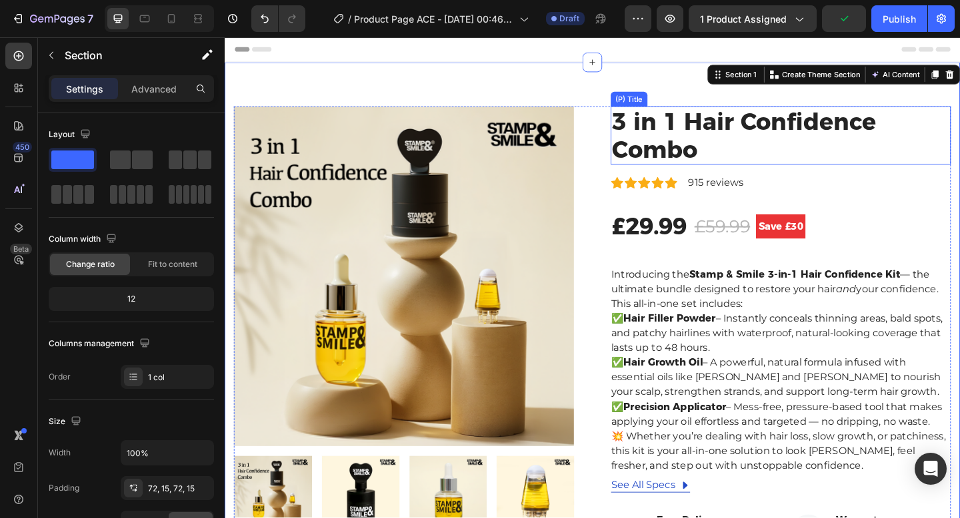
click at [707, 133] on h2 "3 in 1 Hair Confidence Combo" at bounding box center [829, 144] width 370 height 63
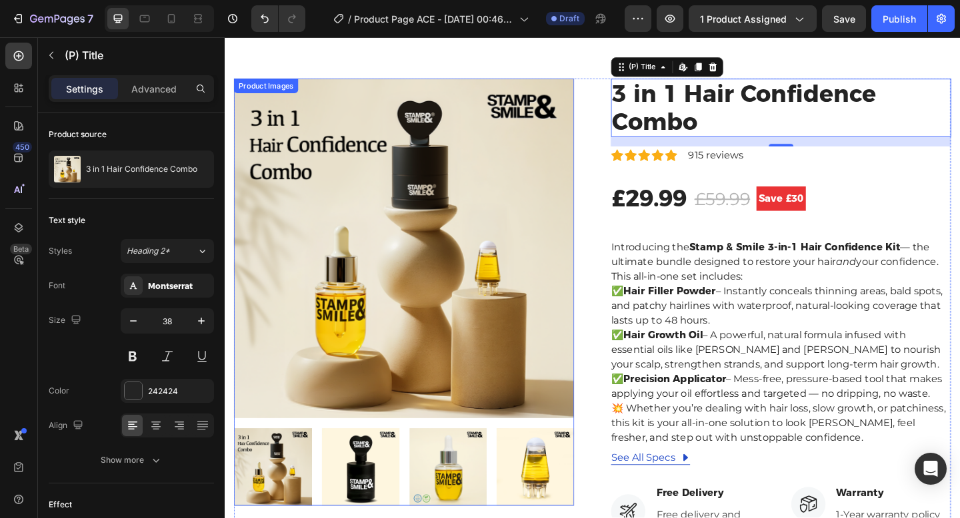
scroll to position [2, 0]
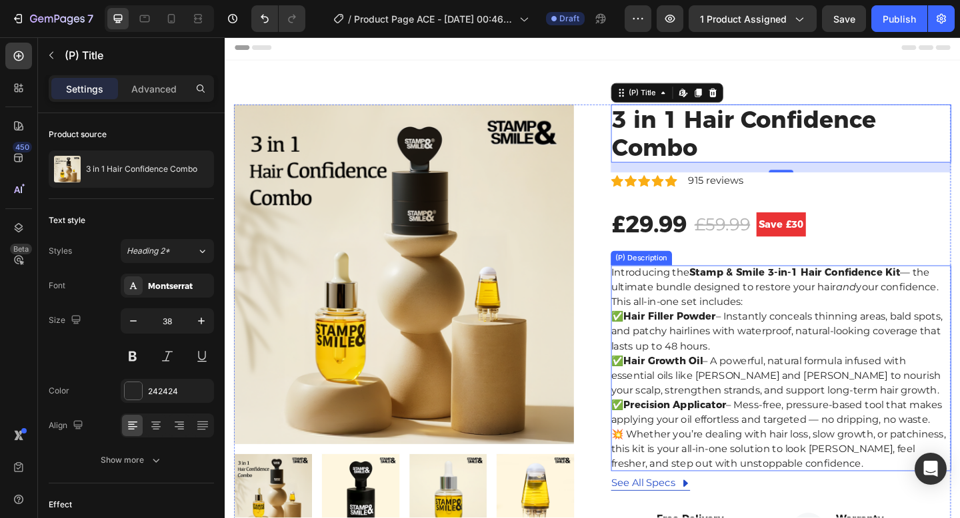
click at [793, 456] on p "✅ Hair Filler Powder – Instantly conceals thinning areas, bald spots, and patch…" at bounding box center [824, 397] width 361 height 125
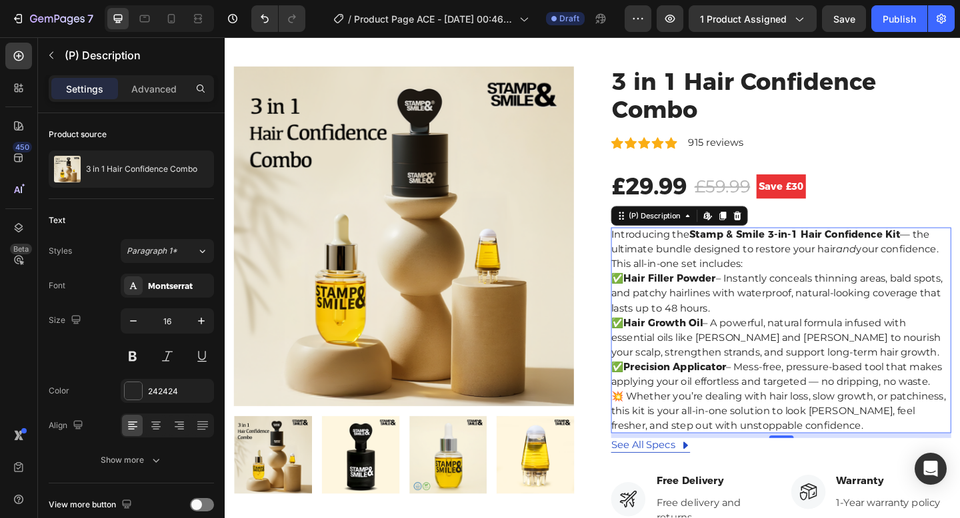
scroll to position [44, 0]
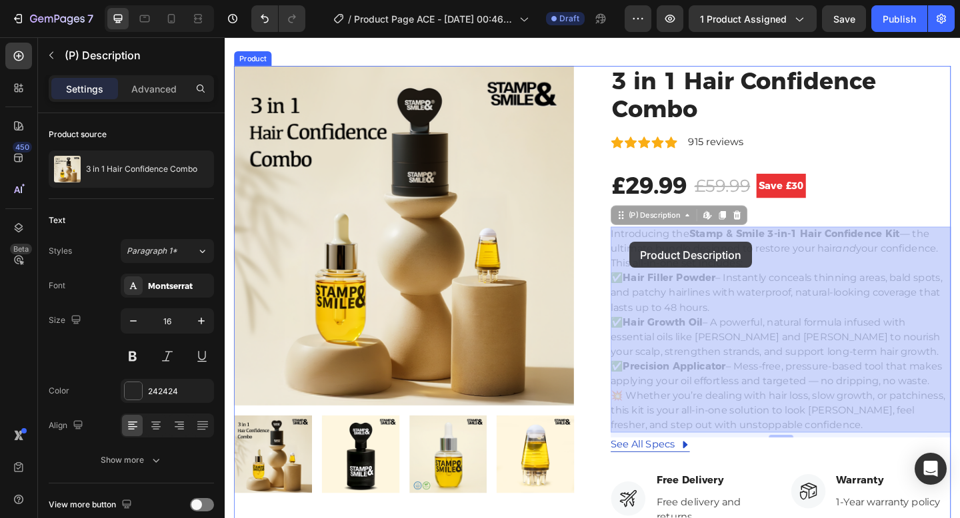
drag, startPoint x: 795, startPoint y: 287, endPoint x: 662, endPoint y: 259, distance: 135.4
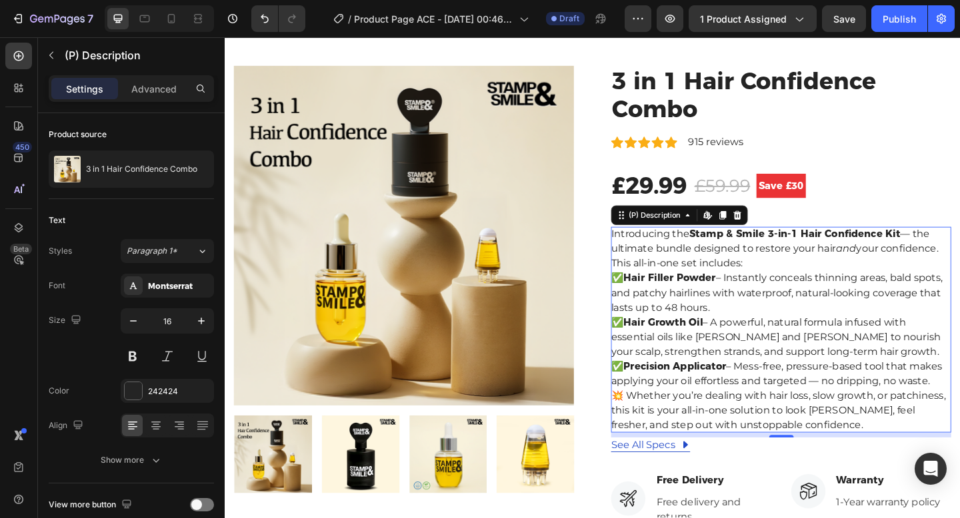
click at [814, 283] on div "Introducing the Stamp & Smile 3-in-1 Hair Confidence Kit — the ultimate bundle …" at bounding box center [829, 356] width 370 height 224
click at [800, 284] on div "Introducing the Stamp & Smile 3-in-1 Hair Confidence Kit — the ultimate bundle …" at bounding box center [829, 356] width 370 height 224
click at [788, 283] on div "Introducing the Stamp & Smile 3-in-1 Hair Confidence Kit — the ultimate bundle …" at bounding box center [829, 356] width 370 height 224
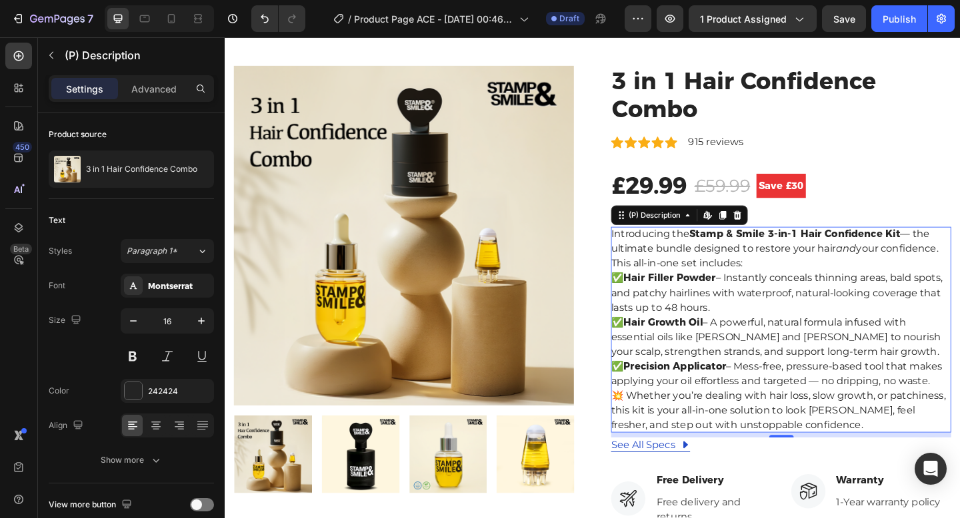
click at [788, 283] on div "Introducing the Stamp & Smile 3-in-1 Hair Confidence Kit — the ultimate bundle …" at bounding box center [829, 356] width 370 height 224
click at [750, 232] on icon at bounding box center [747, 231] width 5 height 8
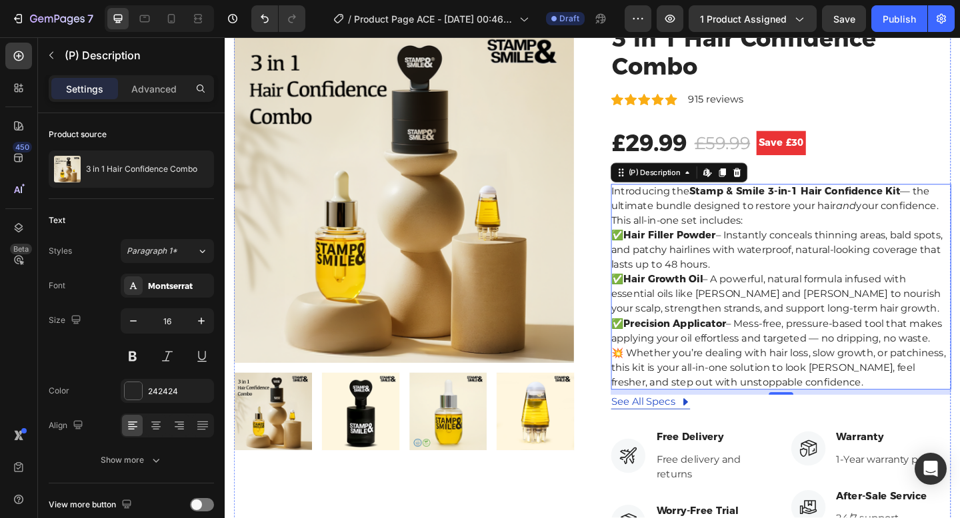
scroll to position [38, 0]
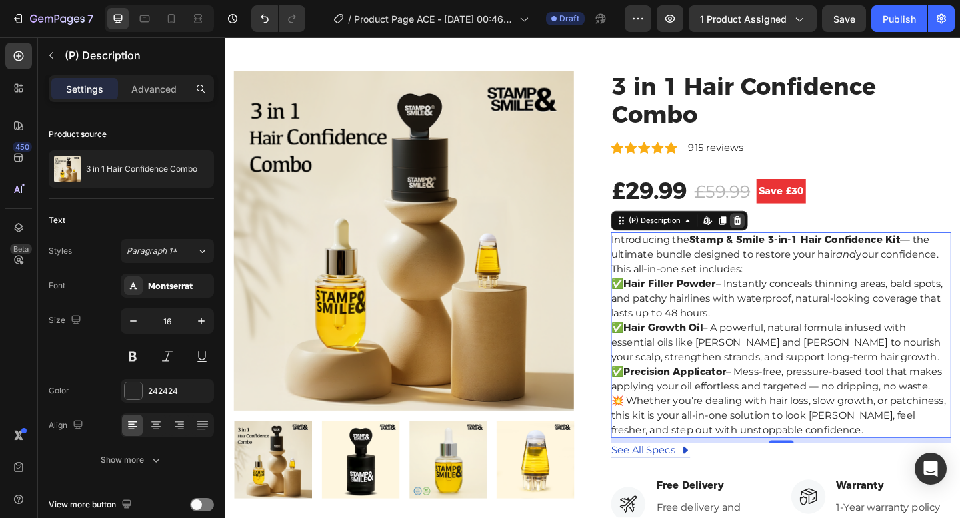
click at [787, 232] on icon at bounding box center [781, 237] width 11 height 11
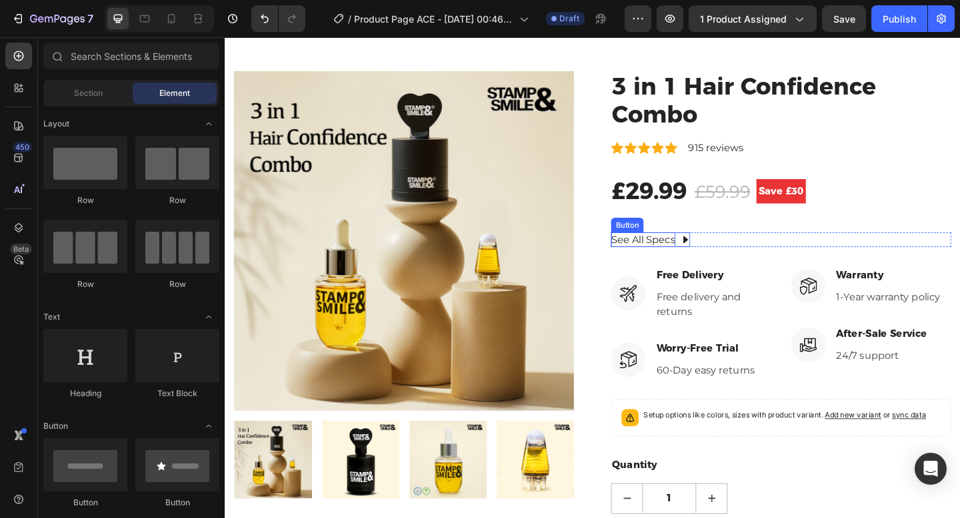
click at [690, 257] on div "See All Specs" at bounding box center [679, 258] width 70 height 16
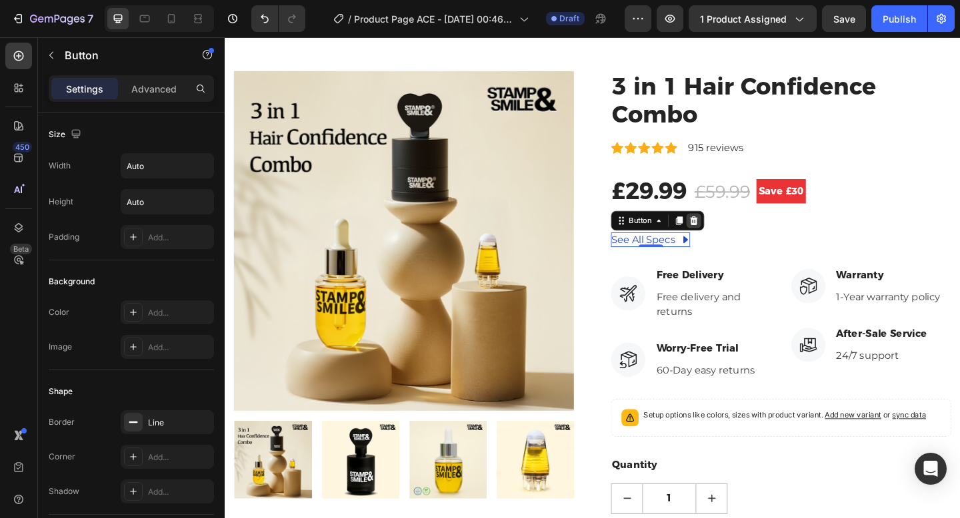
click at [732, 238] on icon at bounding box center [734, 237] width 9 height 9
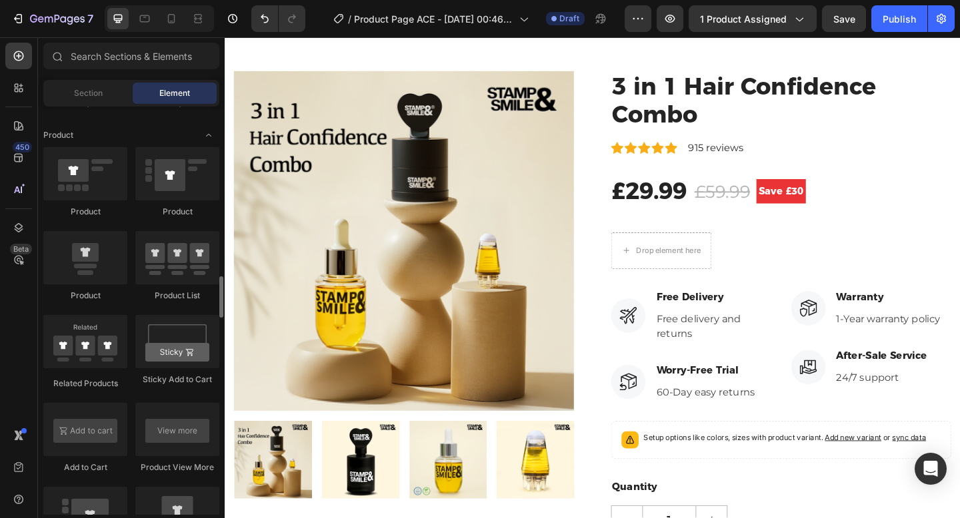
scroll to position [1697, 0]
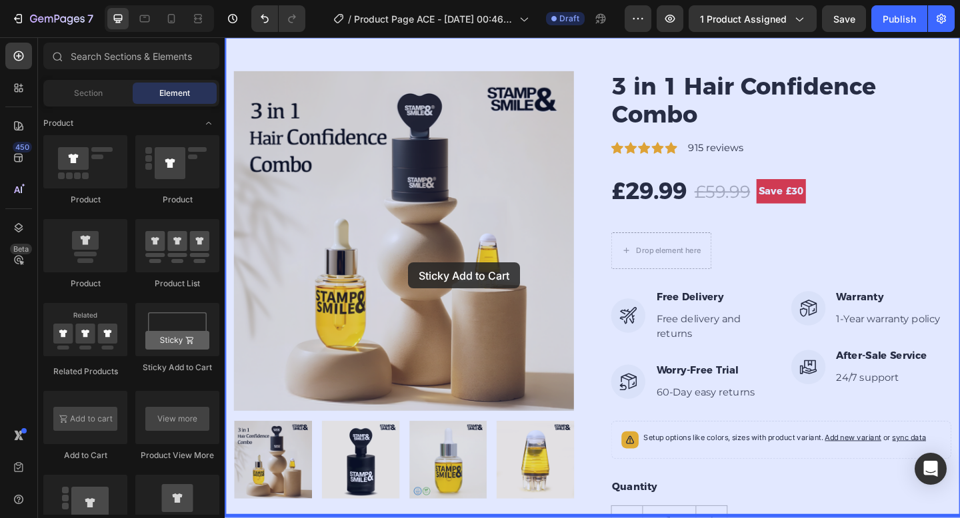
drag, startPoint x: 402, startPoint y: 361, endPoint x: 261, endPoint y: 307, distance: 151.5
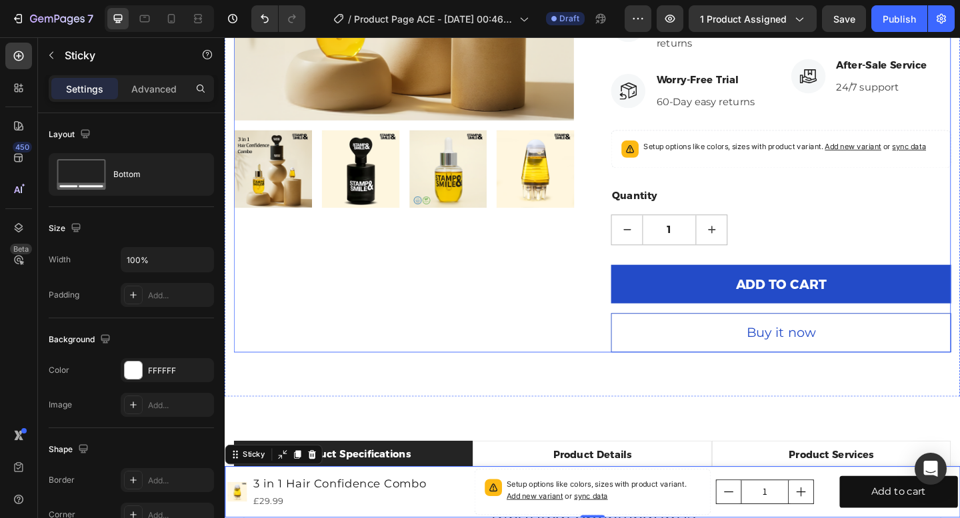
scroll to position [378, 0]
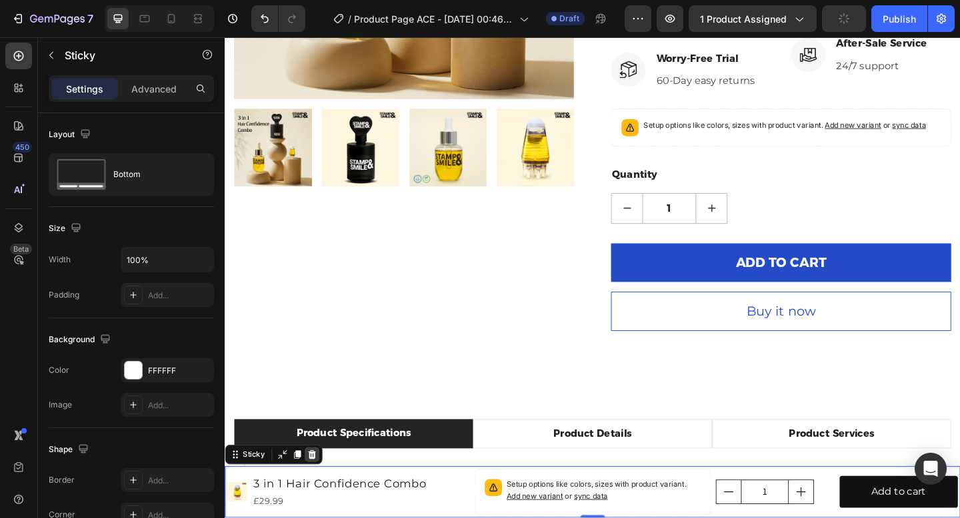
click at [319, 494] on icon at bounding box center [319, 491] width 9 height 9
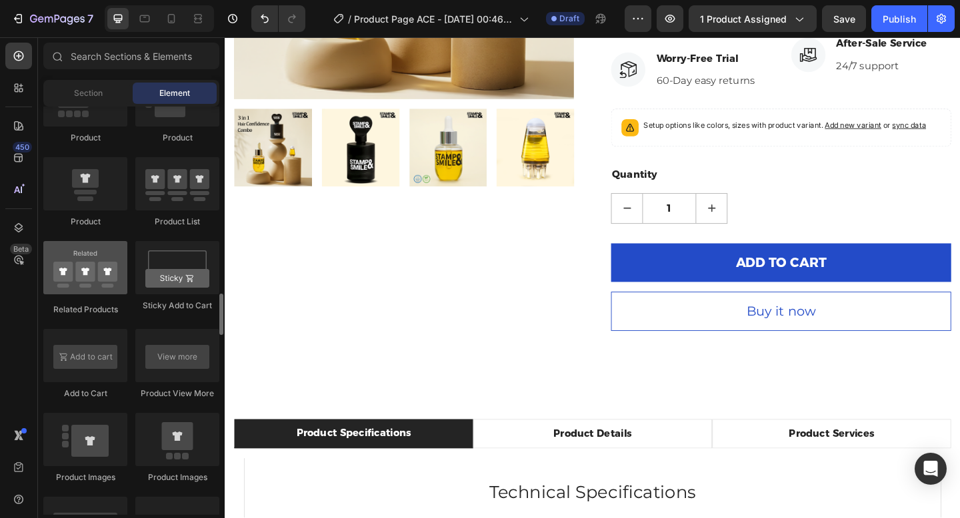
scroll to position [1768, 0]
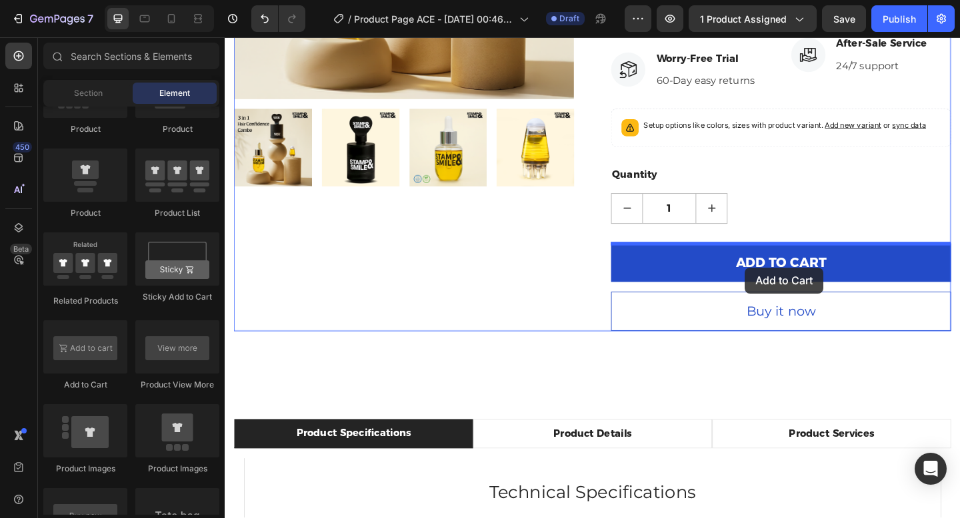
drag, startPoint x: 313, startPoint y: 392, endPoint x: 790, endPoint y: 288, distance: 489.0
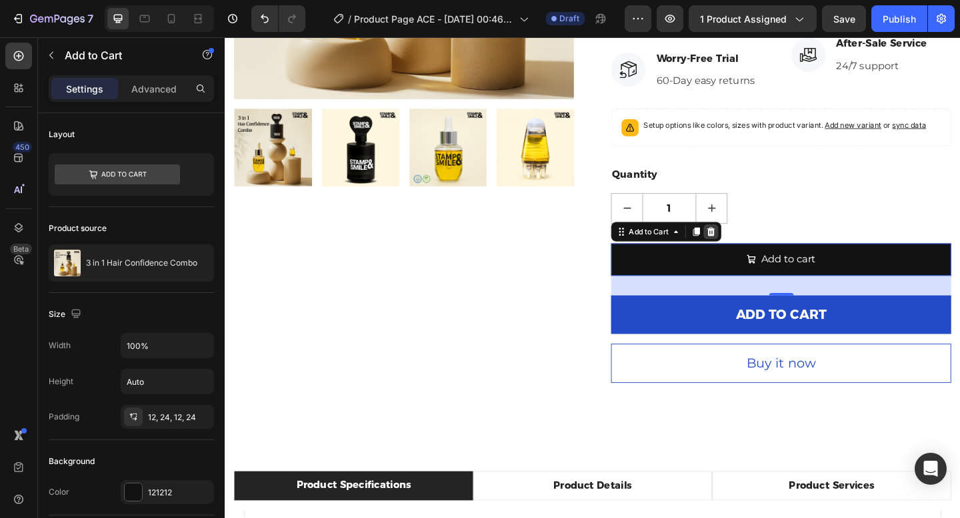
click at [757, 255] on div at bounding box center [753, 249] width 16 height 16
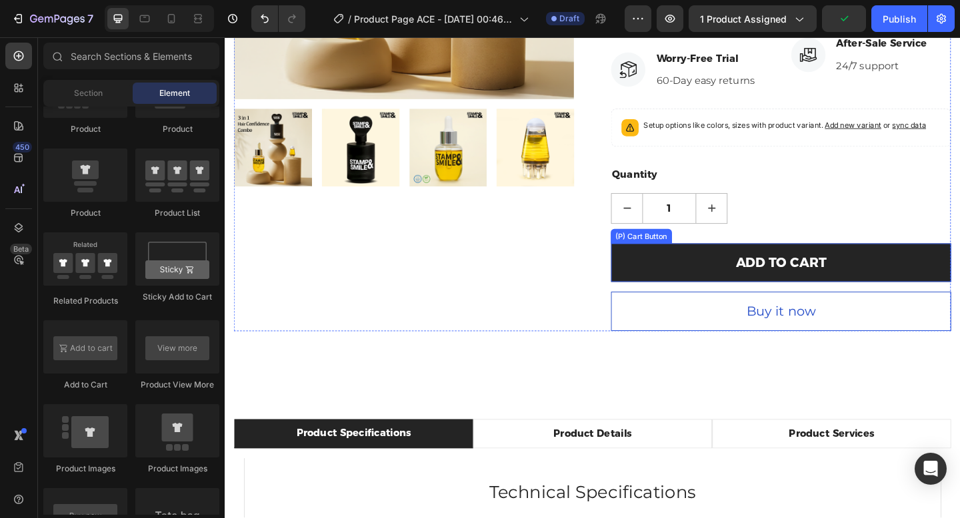
click at [729, 285] on button "ADD TO CART" at bounding box center [829, 283] width 370 height 43
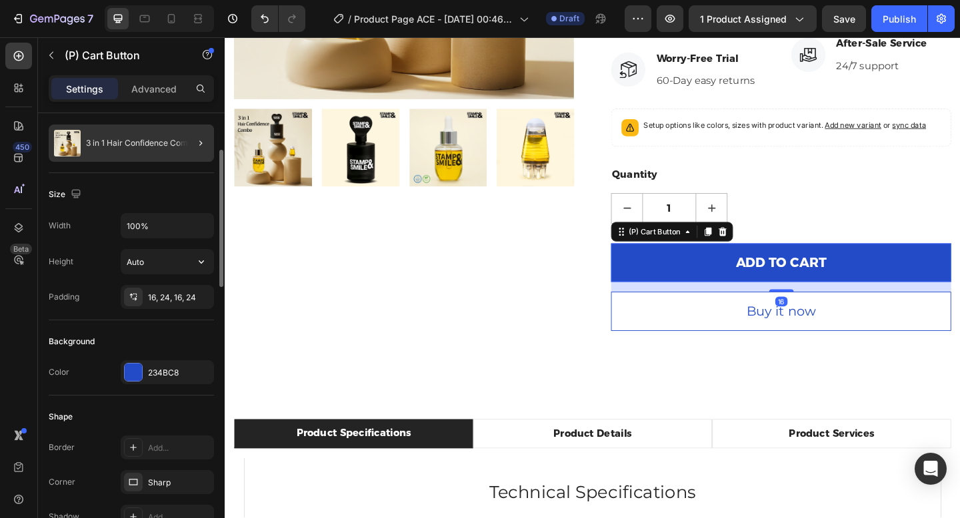
scroll to position [243, 0]
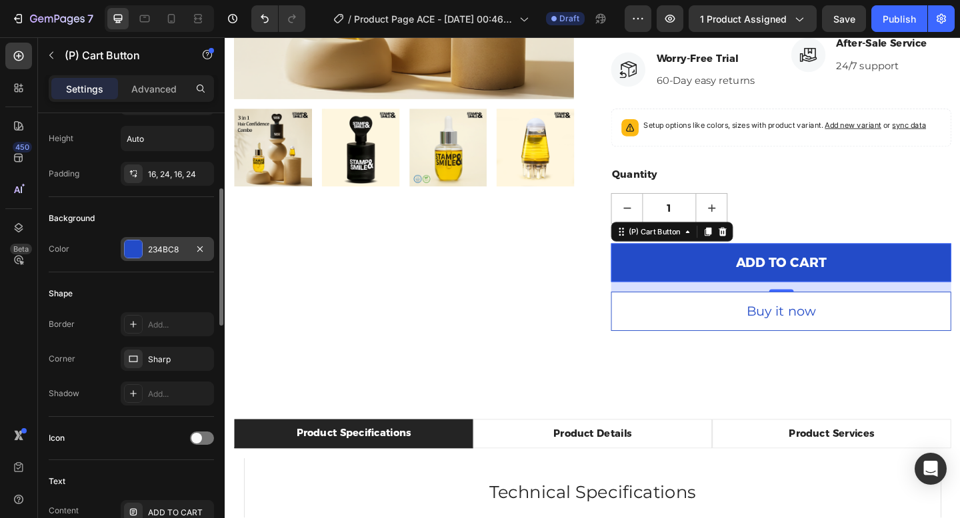
click at [155, 249] on div "234BC8" at bounding box center [167, 250] width 39 height 12
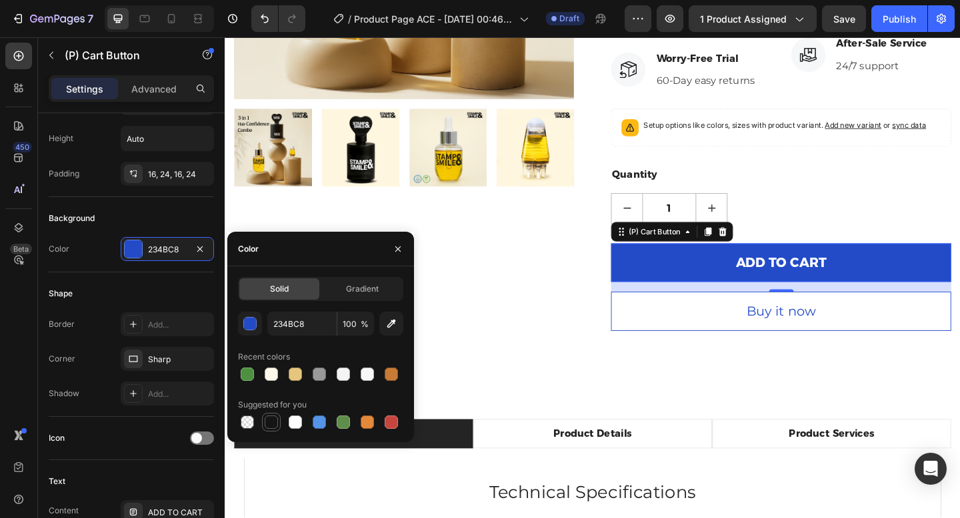
click at [273, 419] on div at bounding box center [271, 422] width 13 height 13
type input "151515"
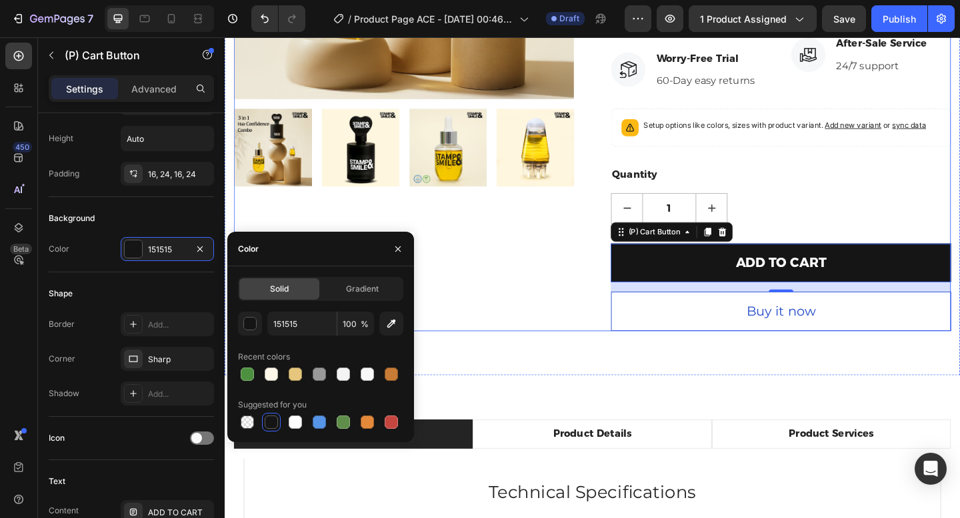
click at [538, 325] on div "Product Images" at bounding box center [420, 46] width 370 height 622
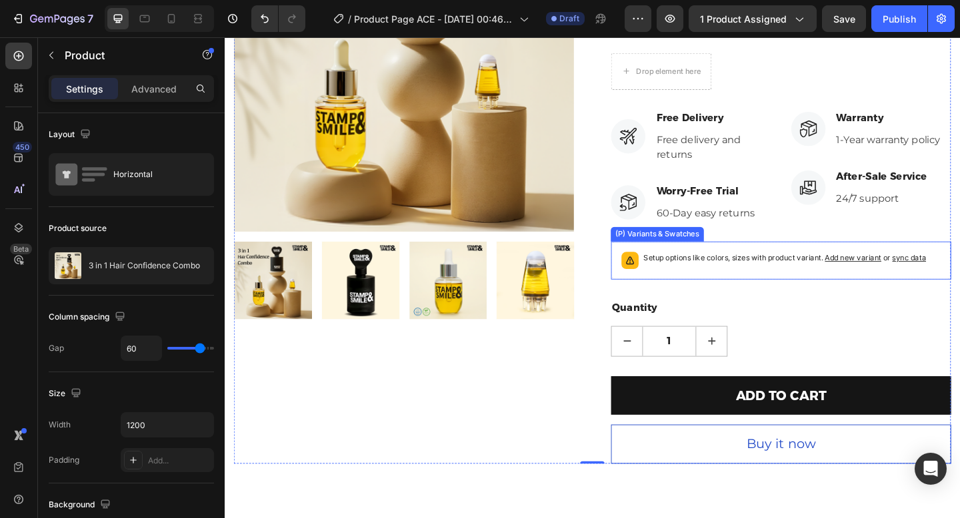
scroll to position [203, 0]
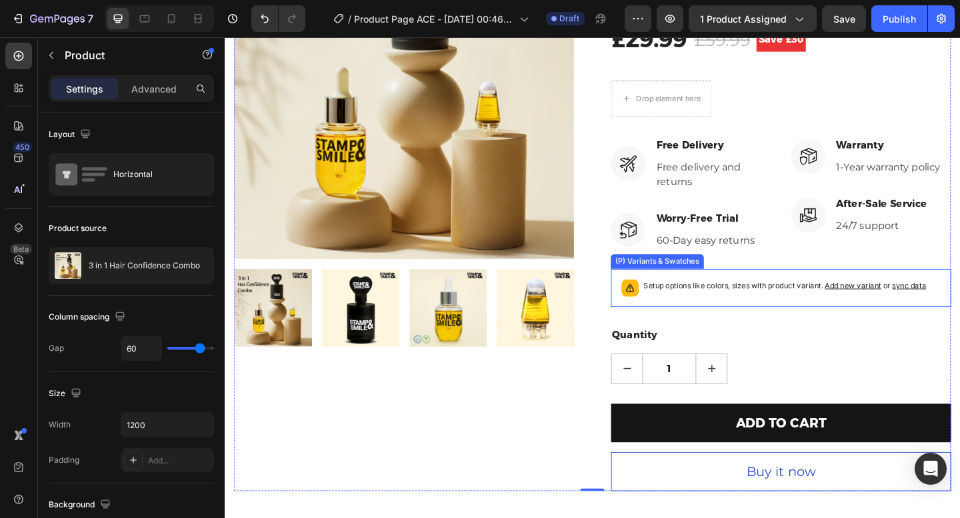
click at [917, 305] on span "Add new variant" at bounding box center [907, 308] width 61 height 10
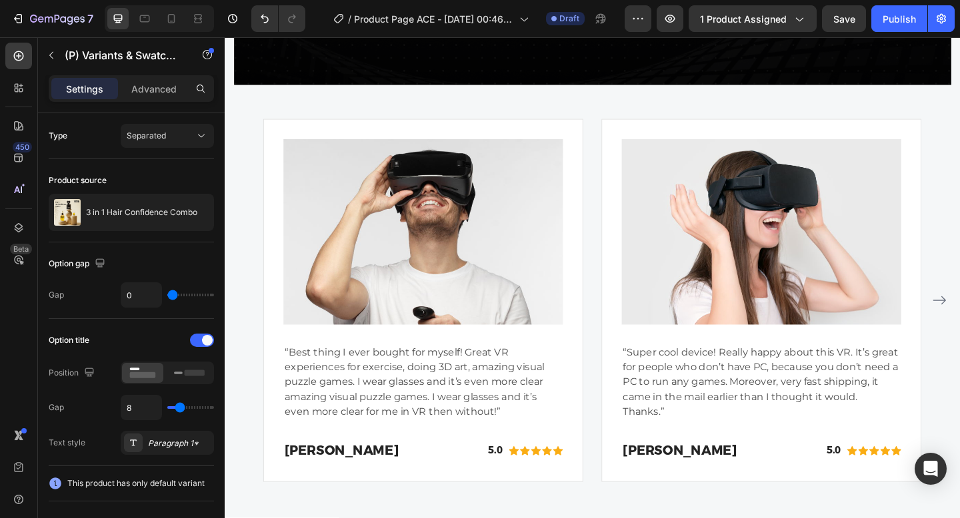
scroll to position [2712, 0]
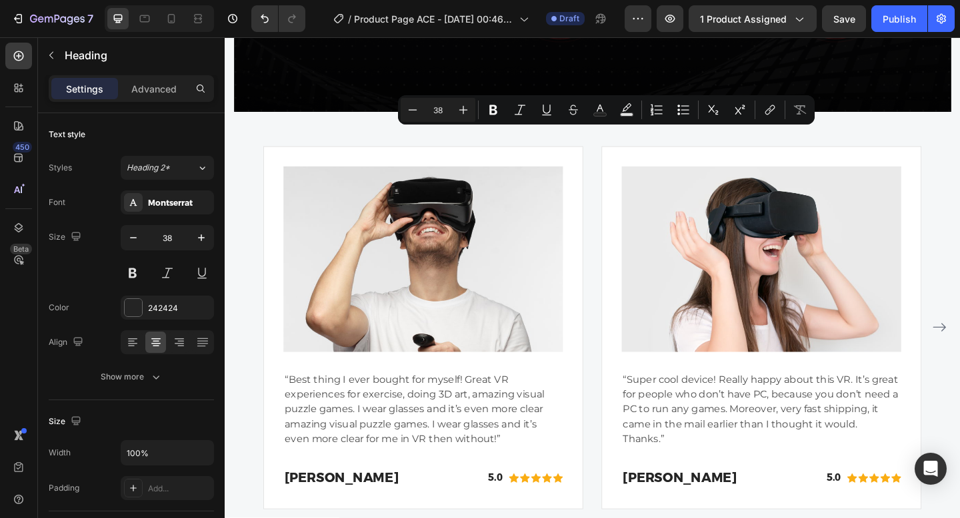
drag, startPoint x: 694, startPoint y: 154, endPoint x: 548, endPoint y: 149, distance: 146.7
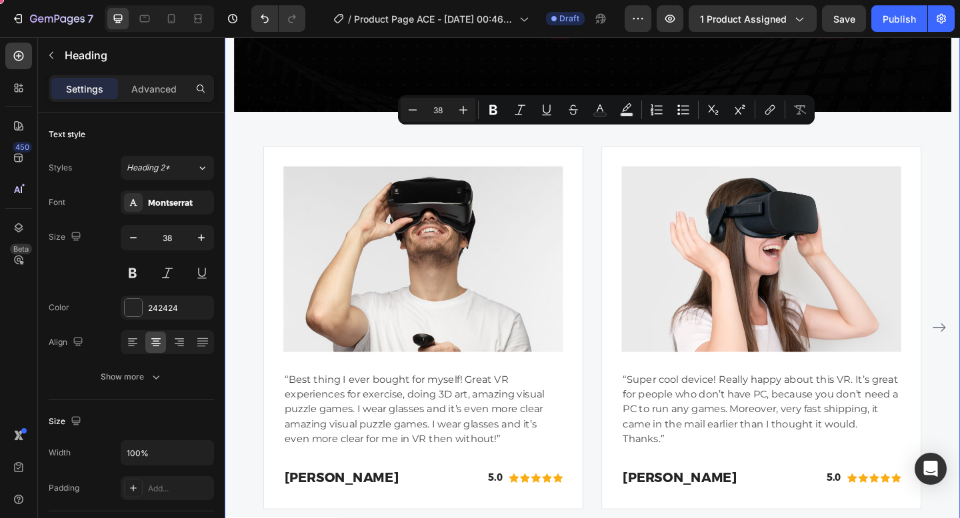
click at [564, 180] on div "WHY CHOOSE US Text block EASY TO USE, IMMERSIVE EXPERIENCES Heading 56 Video Im…" at bounding box center [625, 67] width 780 height 965
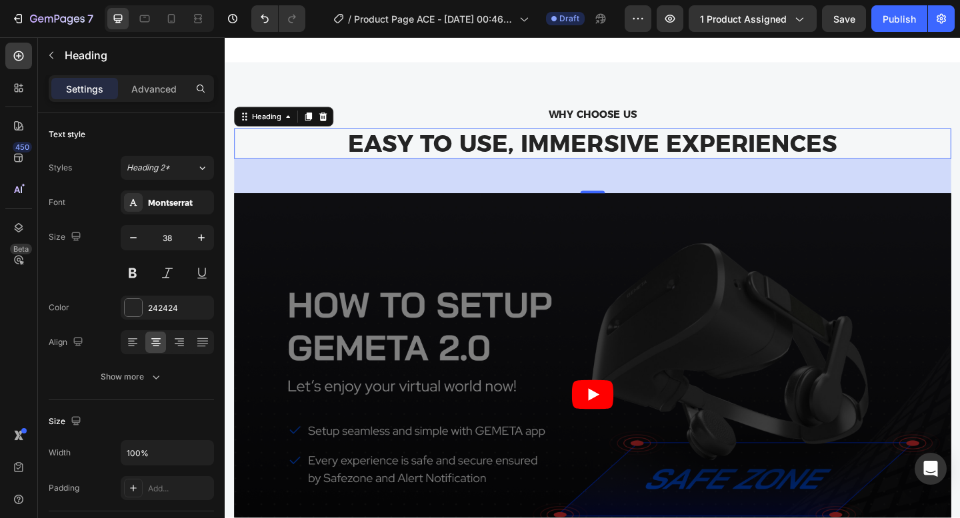
scroll to position [2769, 0]
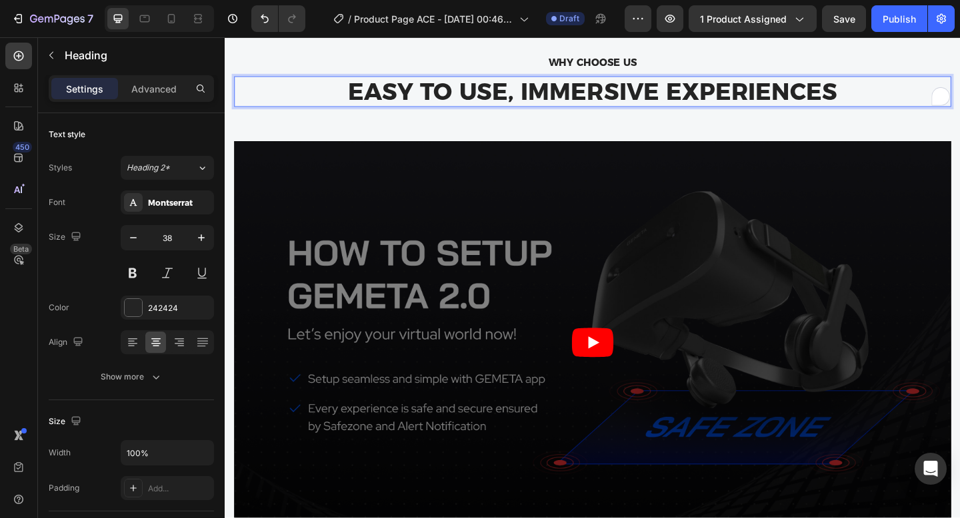
click at [696, 98] on p "EASY TO USE, IMMERSIVE EXPERIENCES" at bounding box center [624, 96] width 777 height 31
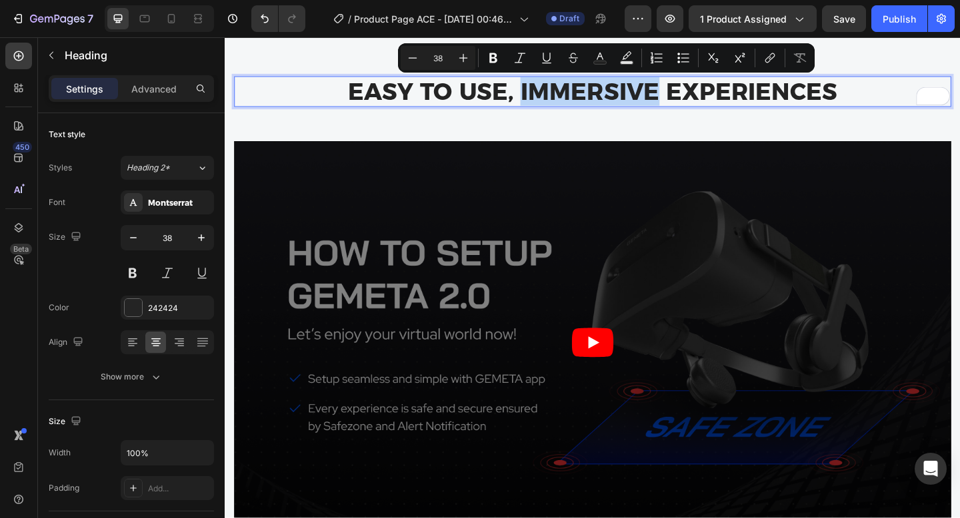
drag, startPoint x: 696, startPoint y: 98, endPoint x: 546, endPoint y: 97, distance: 149.9
click at [546, 97] on p "EASY TO USE, IMMERSIVE EXPERIENCES" at bounding box center [624, 96] width 777 height 31
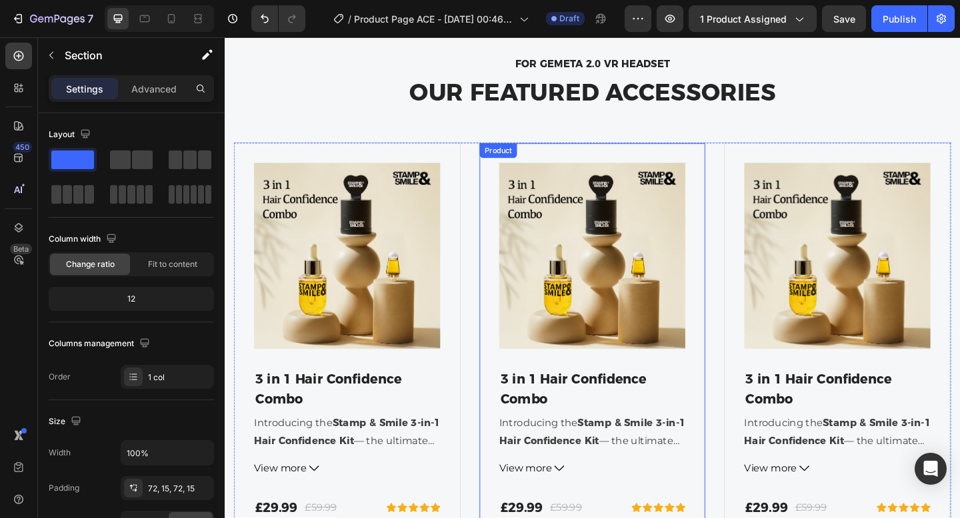
scroll to position [4632, 0]
click at [550, 159] on div "Product Images 3 in 1 Hair Confidence Combo (P) Title Introducing the Stamp & S…" at bounding box center [624, 366] width 247 height 431
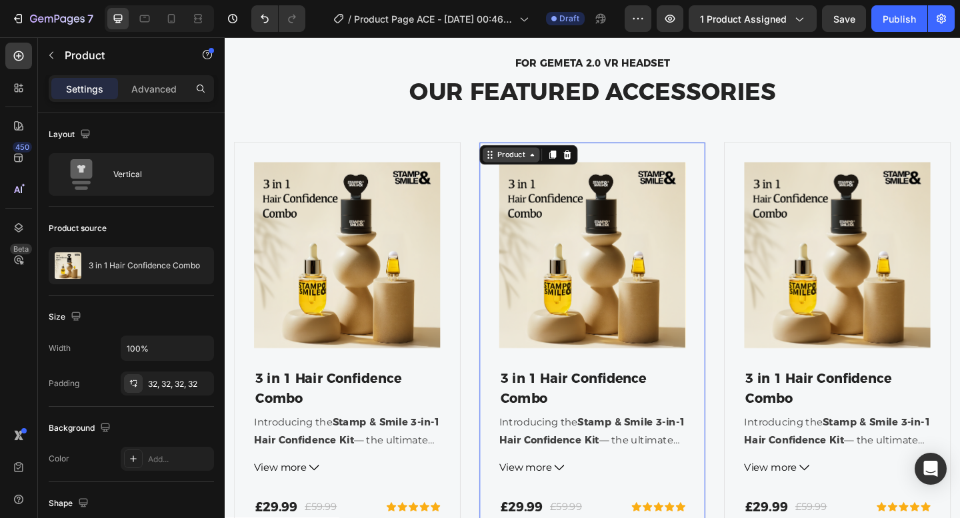
click at [552, 165] on div "Product" at bounding box center [535, 165] width 35 height 12
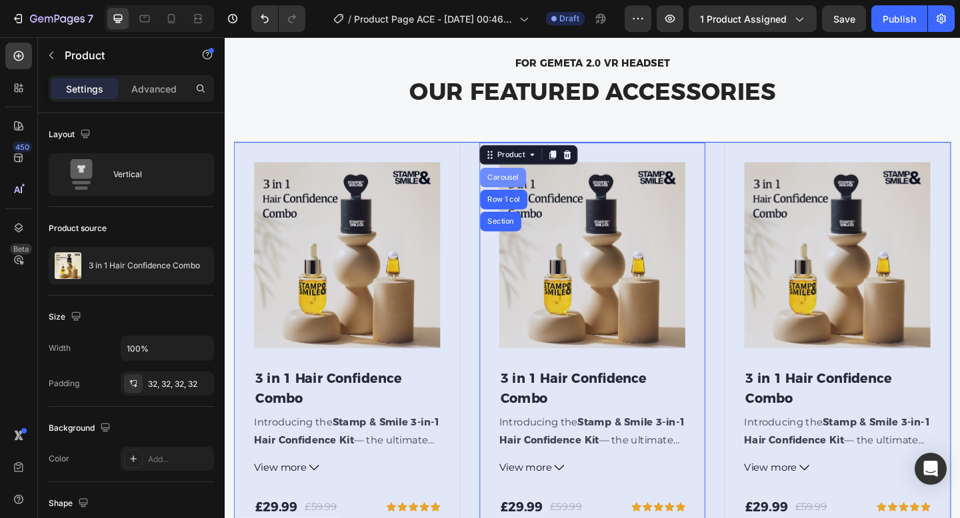
click at [536, 191] on div "Carousel" at bounding box center [527, 190] width 39 height 8
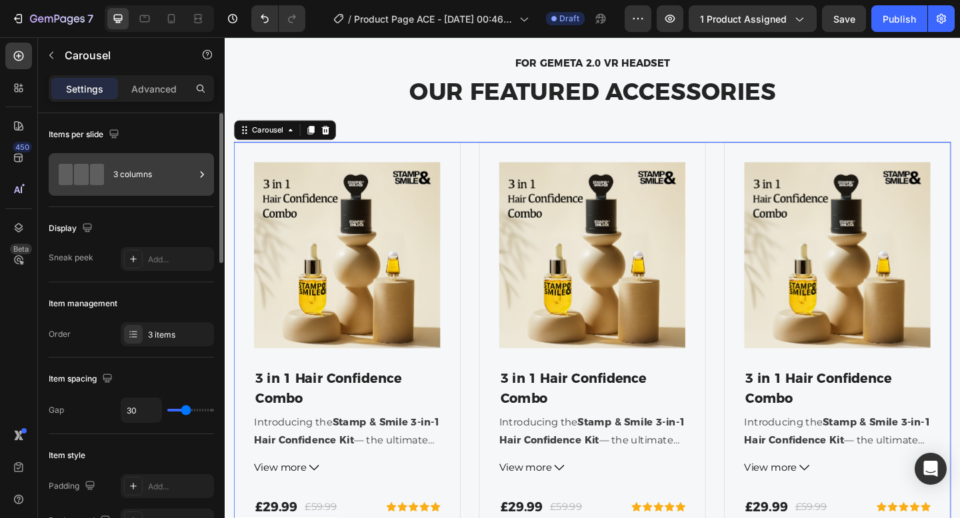
click at [169, 173] on div "3 columns" at bounding box center [153, 174] width 81 height 31
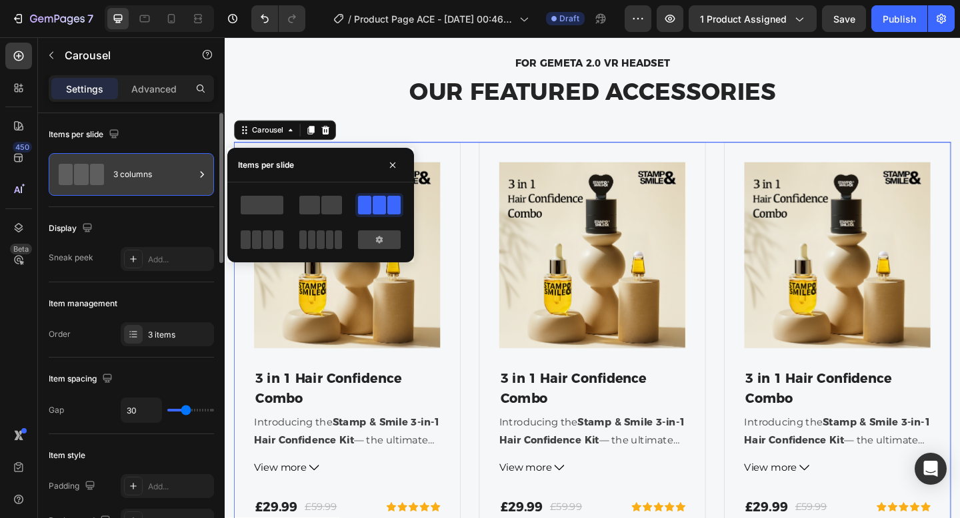
click at [169, 173] on div "3 columns" at bounding box center [153, 174] width 81 height 31
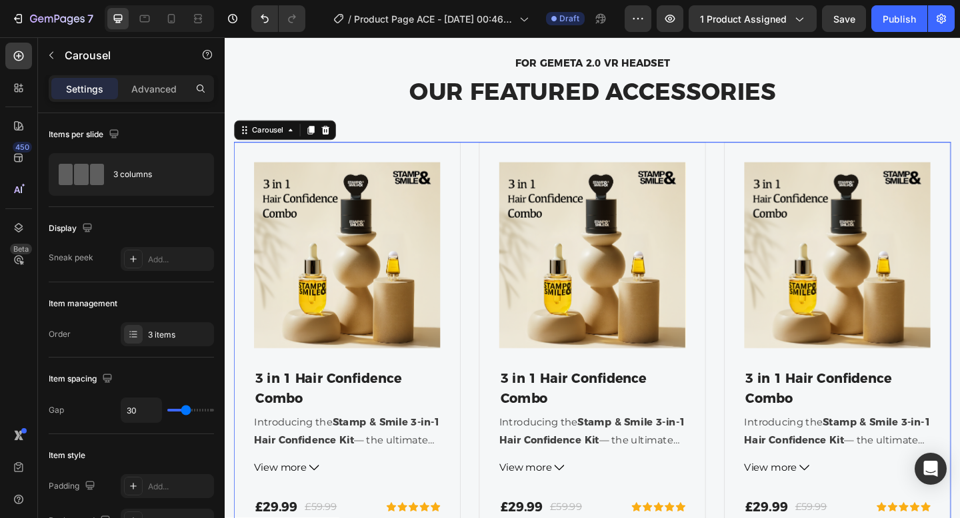
click at [770, 33] on div "7 Version history / Product Page ACE - Aug 28, 00:46:25 Draft Preview 1 product…" at bounding box center [480, 19] width 960 height 38
click at [782, 12] on span "1 product assigned" at bounding box center [743, 19] width 87 height 14
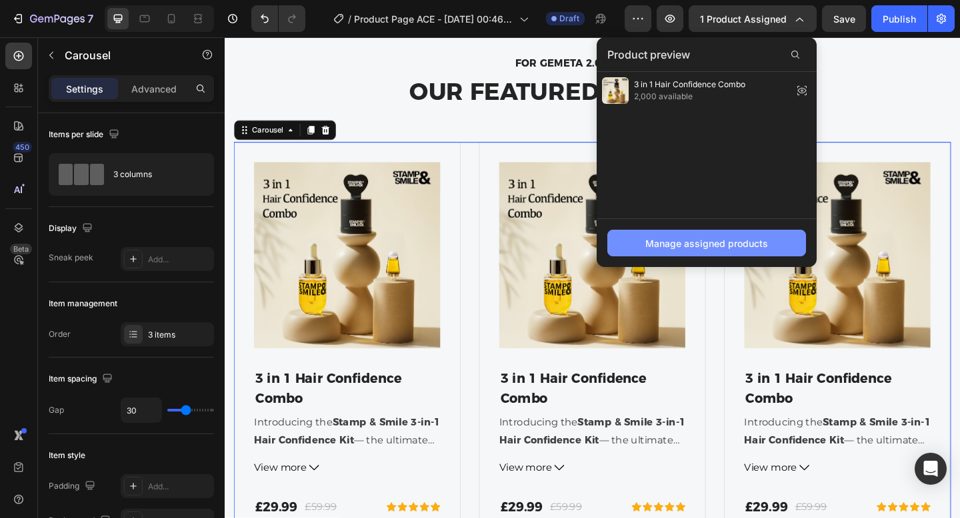
click at [684, 242] on div "Manage assigned products" at bounding box center [706, 244] width 123 height 14
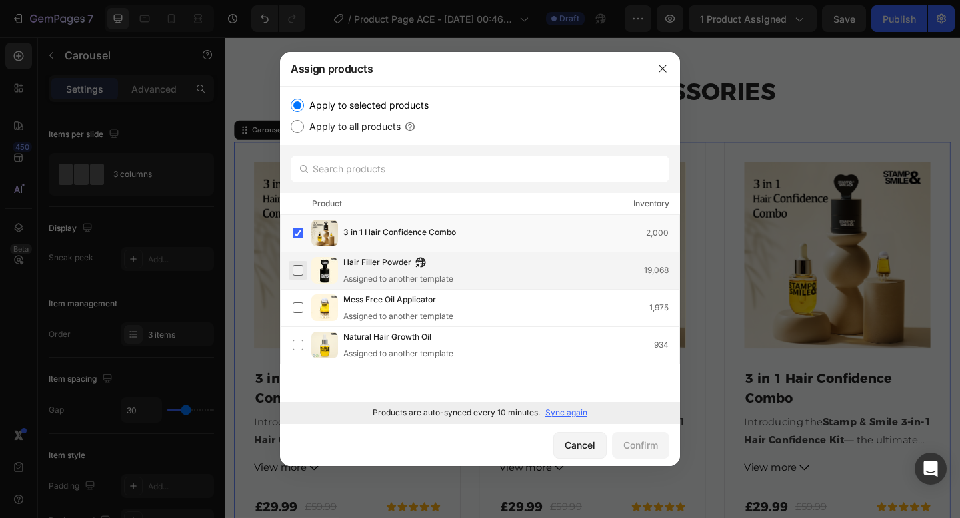
click at [299, 271] on label at bounding box center [298, 270] width 11 height 11
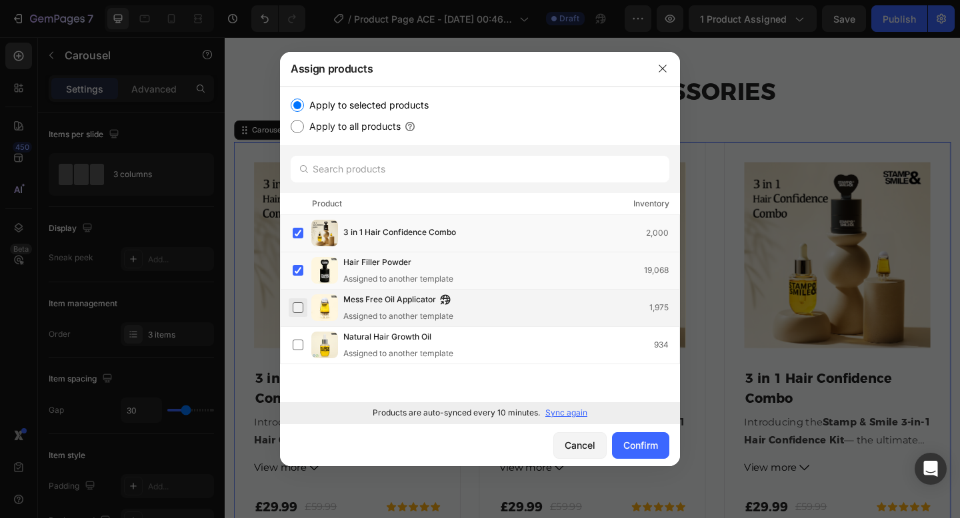
click at [297, 309] on label at bounding box center [298, 308] width 11 height 11
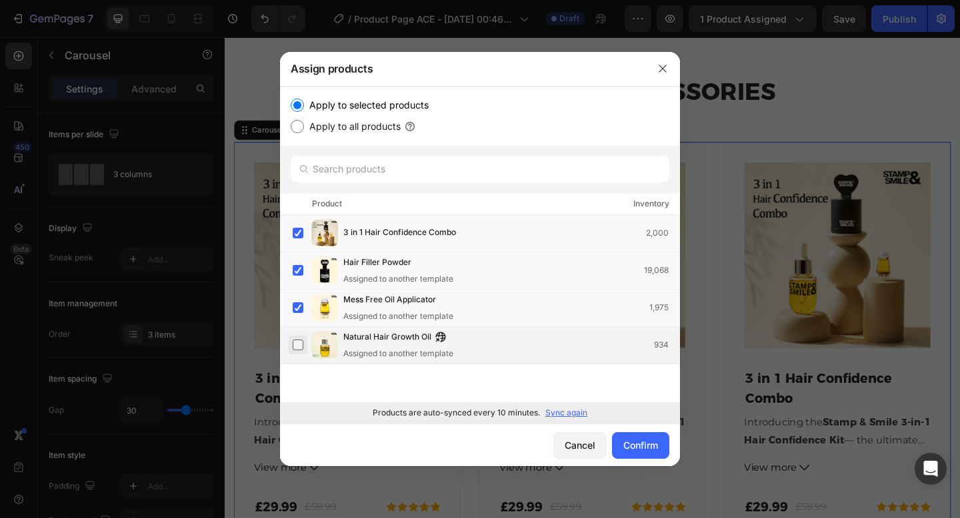
click at [297, 349] on label at bounding box center [298, 345] width 11 height 11
click at [623, 441] on div "Confirm" at bounding box center [640, 445] width 35 height 14
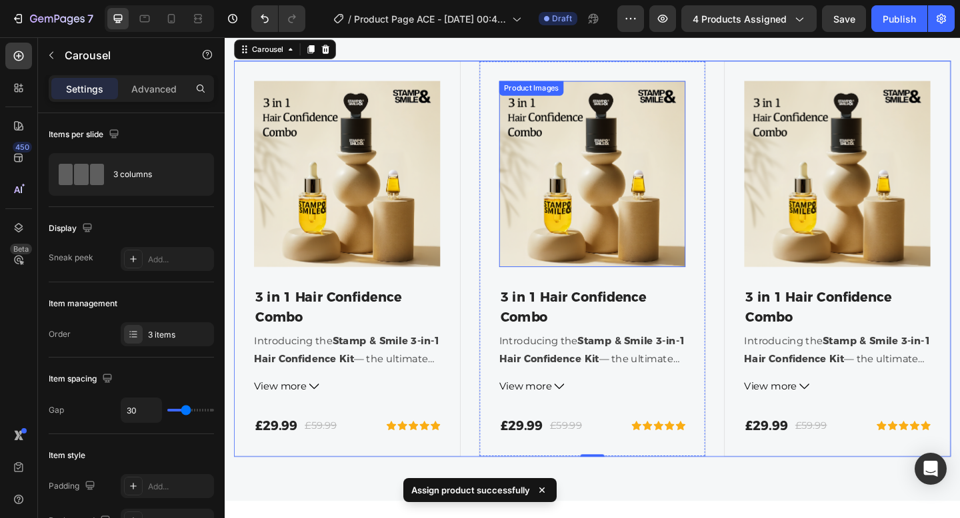
scroll to position [4723, 0]
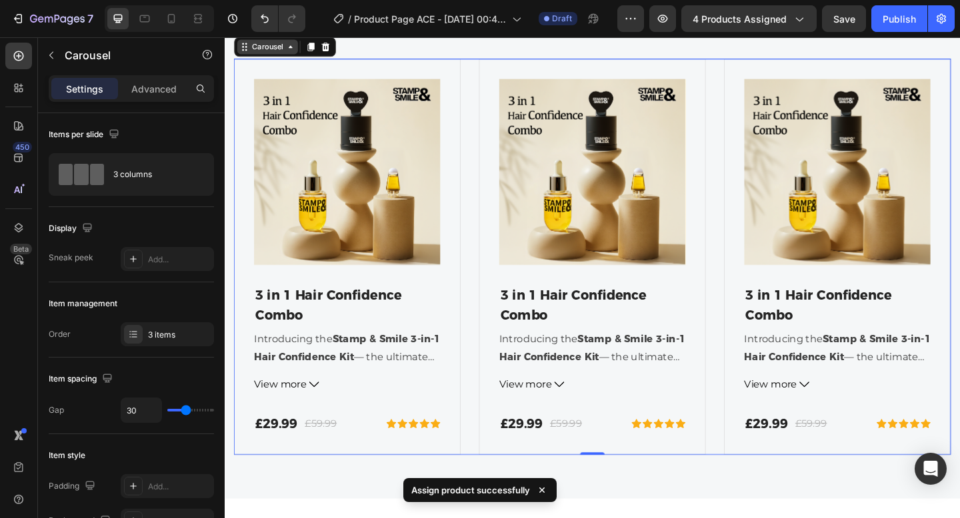
click at [291, 48] on icon at bounding box center [296, 48] width 11 height 11
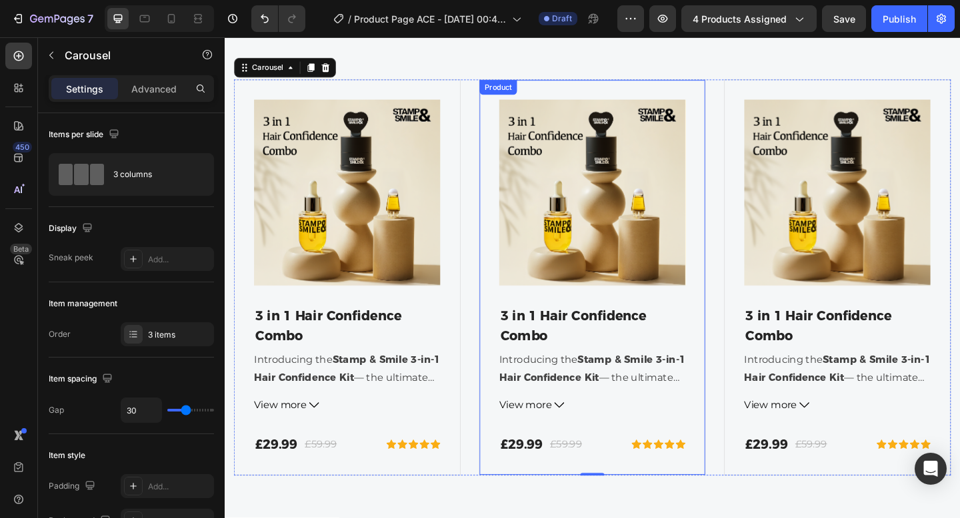
scroll to position [4696, 0]
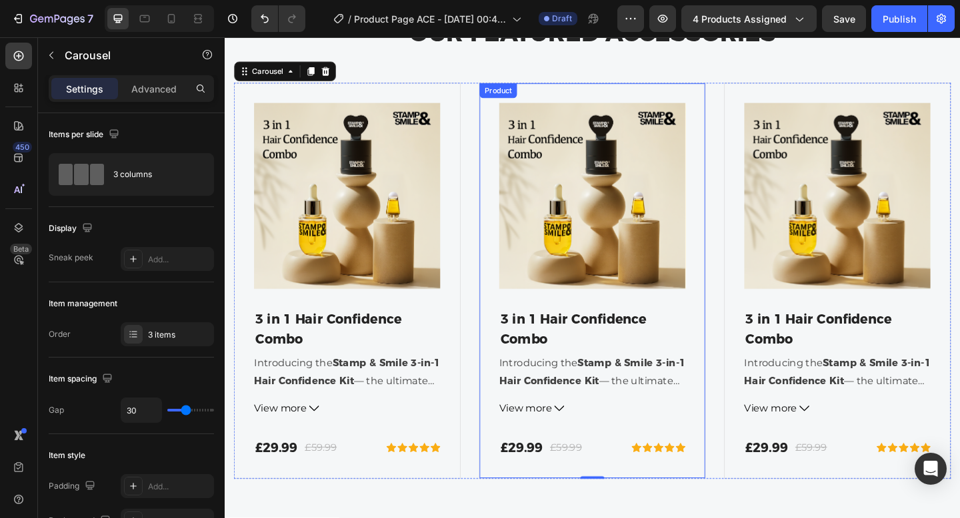
click at [503, 474] on div "Product Images 3 in 1 Hair Confidence Combo (P) Title Introducing the Stamp & S…" at bounding box center [624, 302] width 247 height 431
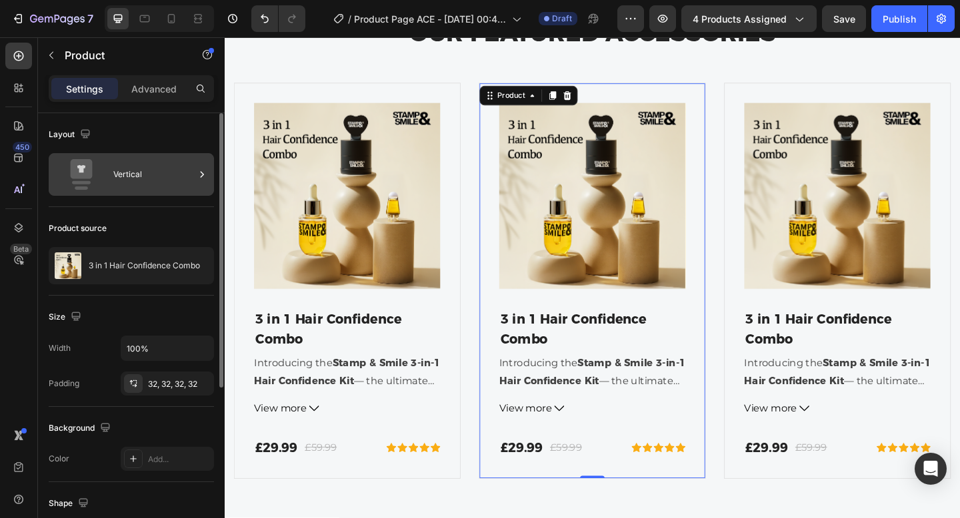
click at [117, 176] on div "Vertical" at bounding box center [153, 174] width 81 height 31
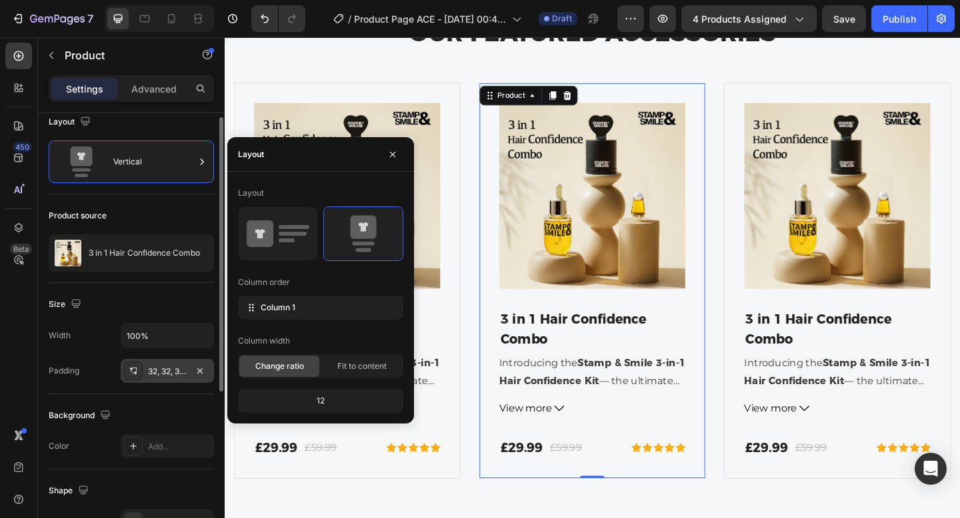
scroll to position [17, 0]
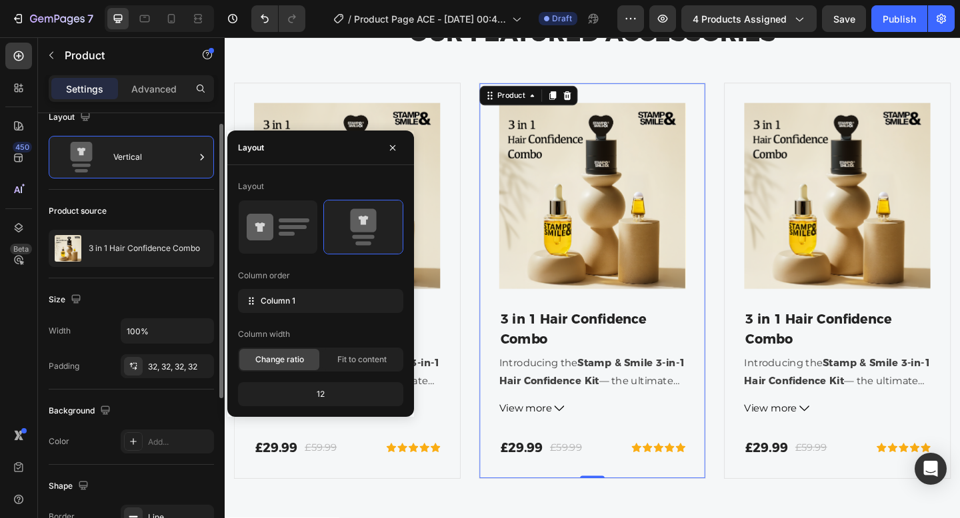
click at [109, 317] on div "Size Width 100% Padding 32, 32, 32, 32" at bounding box center [131, 334] width 165 height 111
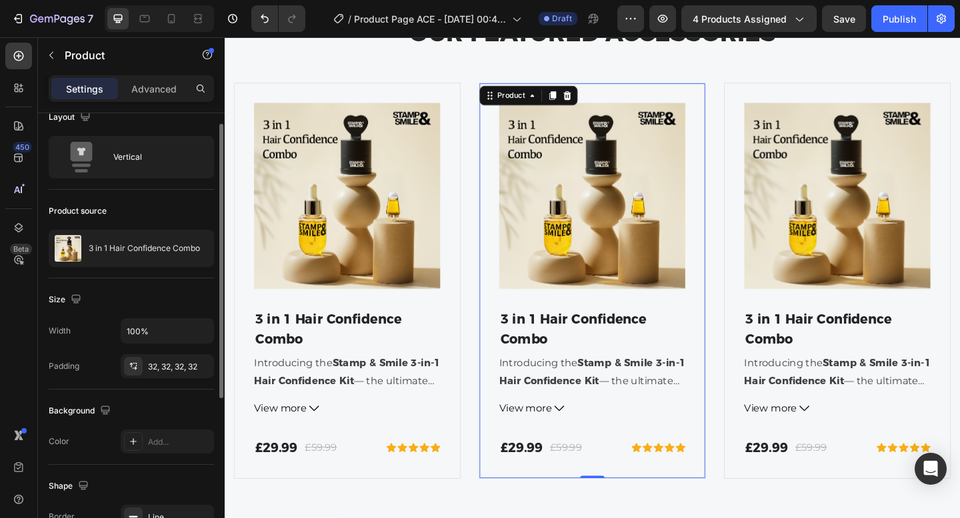
click at [137, 269] on div "Product source 3 in 1 Hair Confidence Combo" at bounding box center [131, 234] width 165 height 89
click at [153, 251] on p "3 in 1 Hair Confidence Combo" at bounding box center [144, 248] width 111 height 9
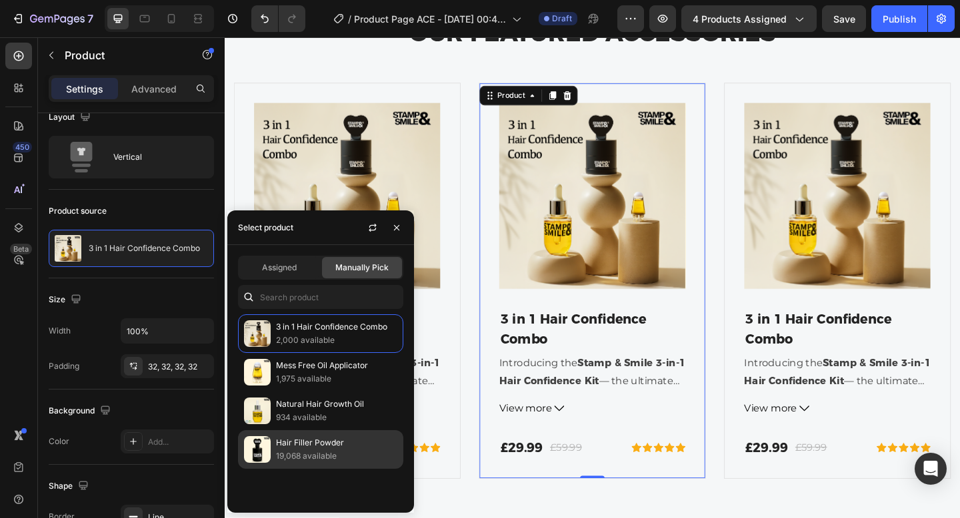
click at [305, 445] on p "Hair Filler Powder" at bounding box center [336, 442] width 121 height 13
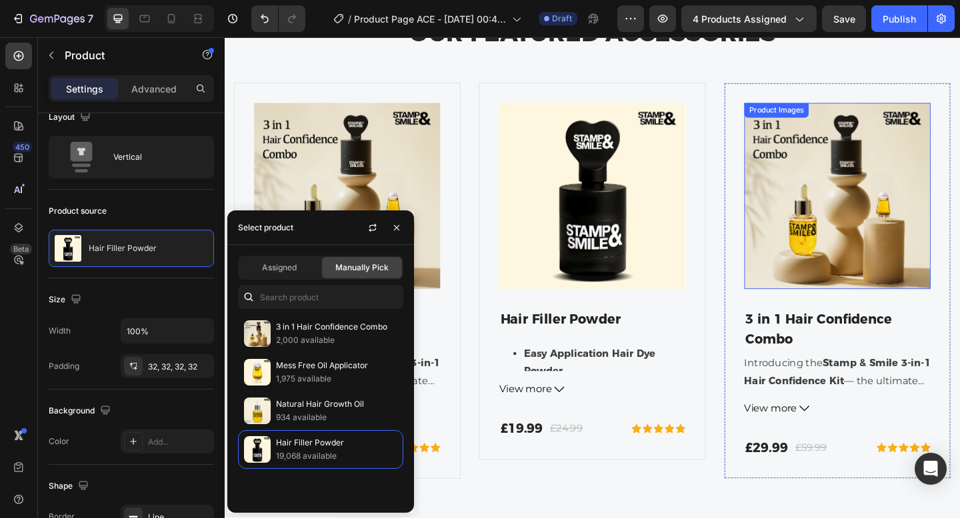
click at [790, 307] on img at bounding box center [891, 210] width 203 height 203
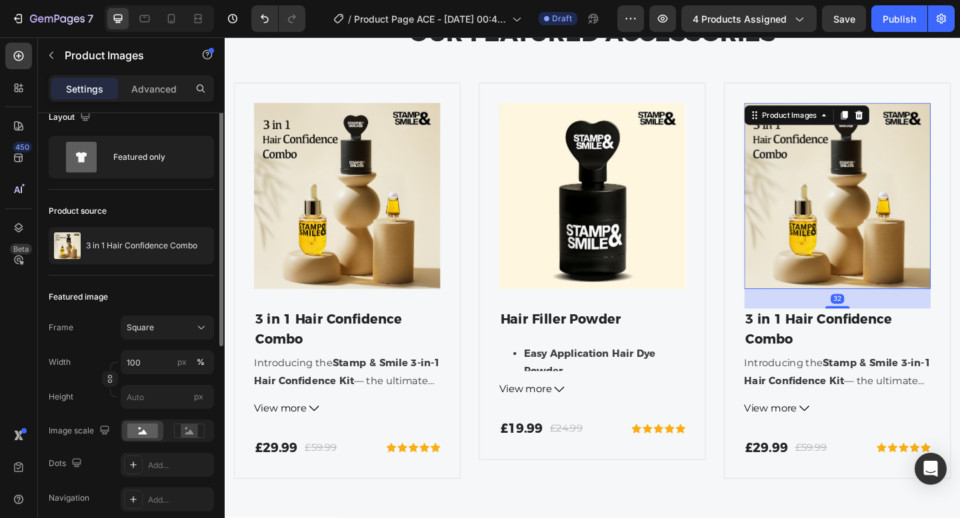
scroll to position [0, 0]
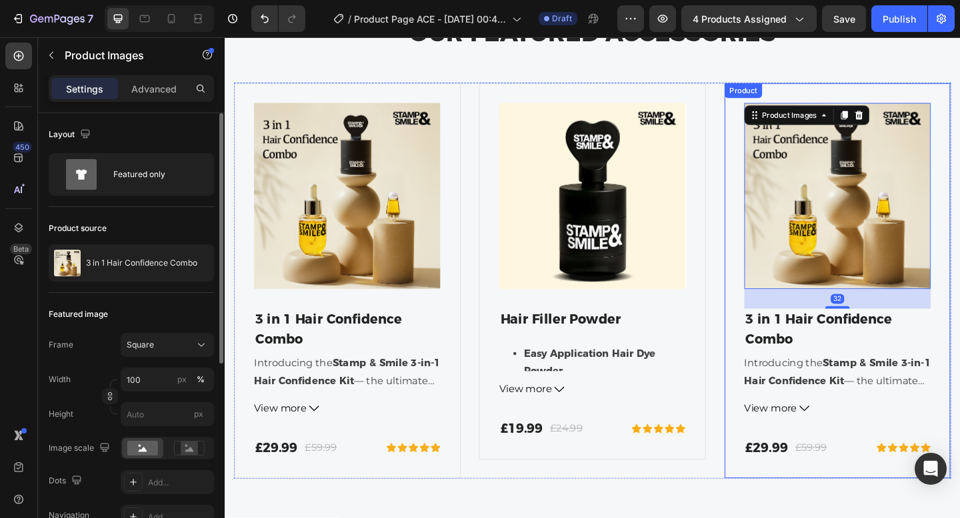
click at [780, 325] on div "Product Images 32 3 in 1 Hair Confidence Combo (P) Title Introducing the Stamp …" at bounding box center [891, 302] width 247 height 431
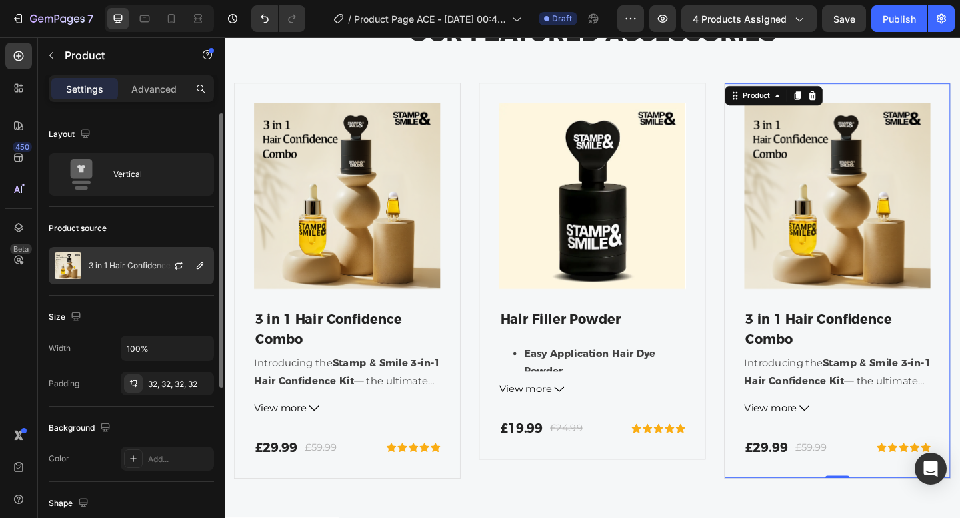
click at [140, 277] on div "3 in 1 Hair Confidence Combo" at bounding box center [131, 265] width 165 height 37
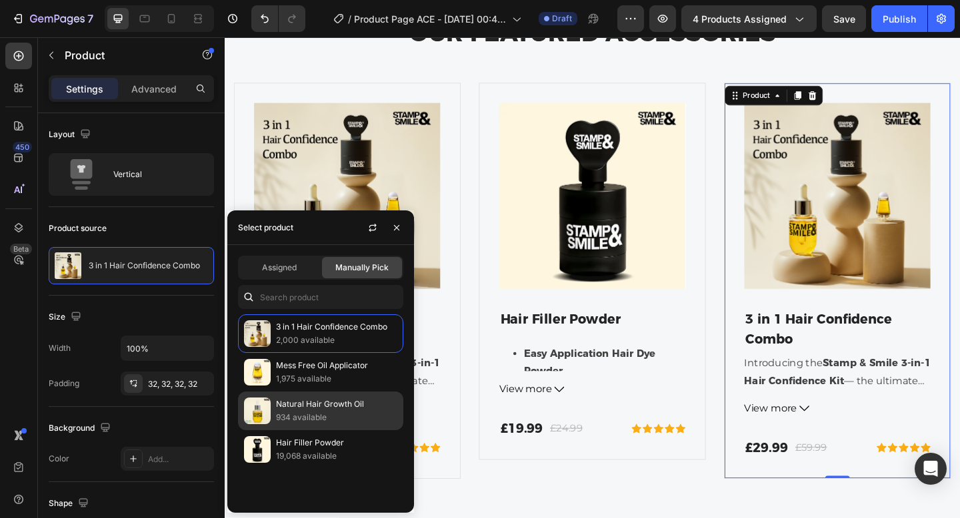
click at [294, 403] on p "Natural Hair Growth Oil" at bounding box center [336, 404] width 121 height 13
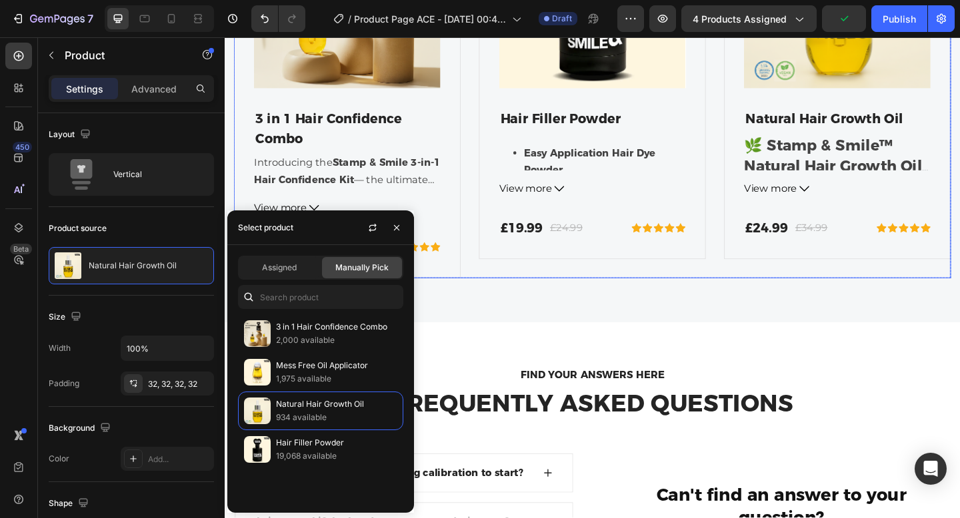
scroll to position [4552, 0]
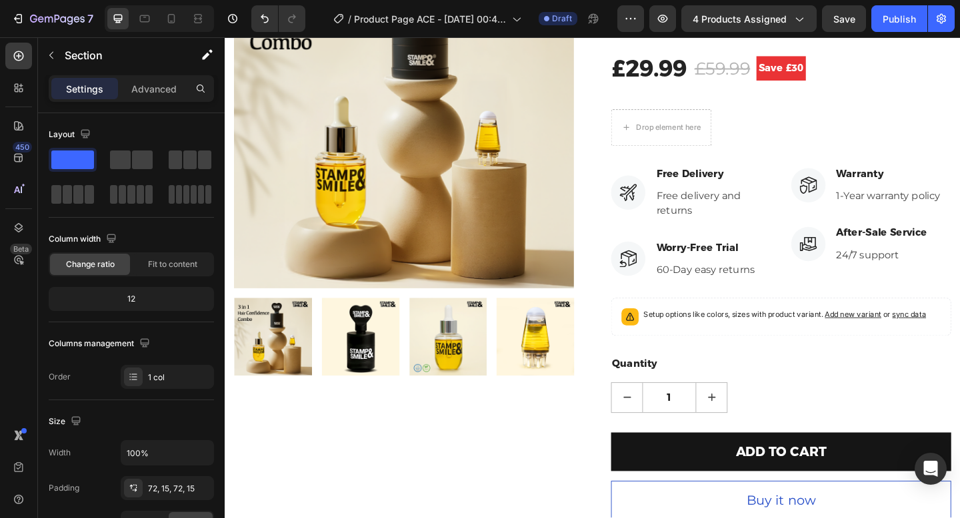
scroll to position [0, 0]
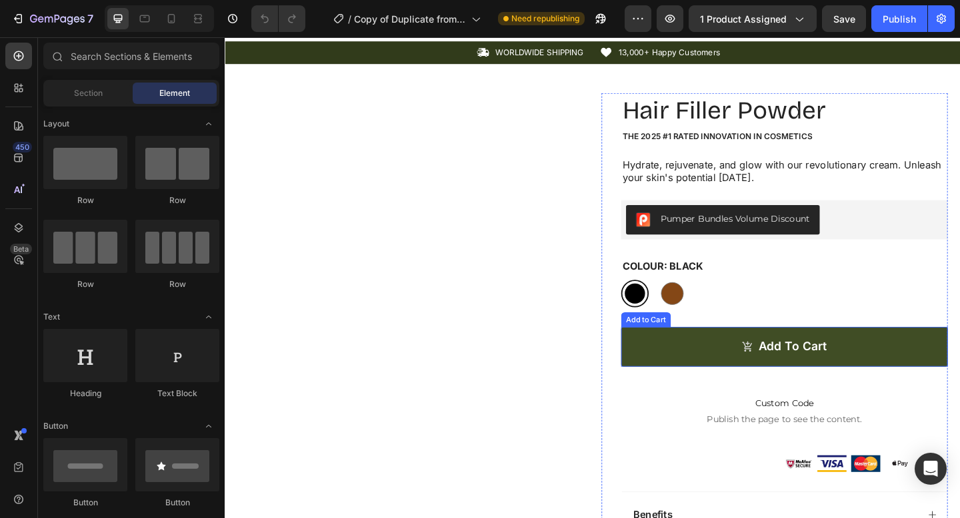
scroll to position [33, 0]
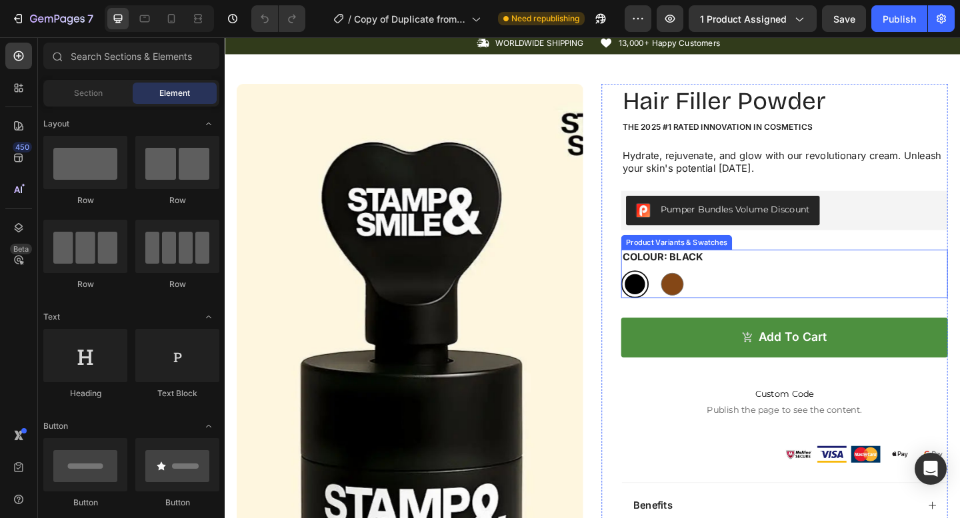
click at [675, 307] on div at bounding box center [671, 306] width 22 height 22
click at [656, 291] on input "Black Black" at bounding box center [655, 291] width 1 height 1
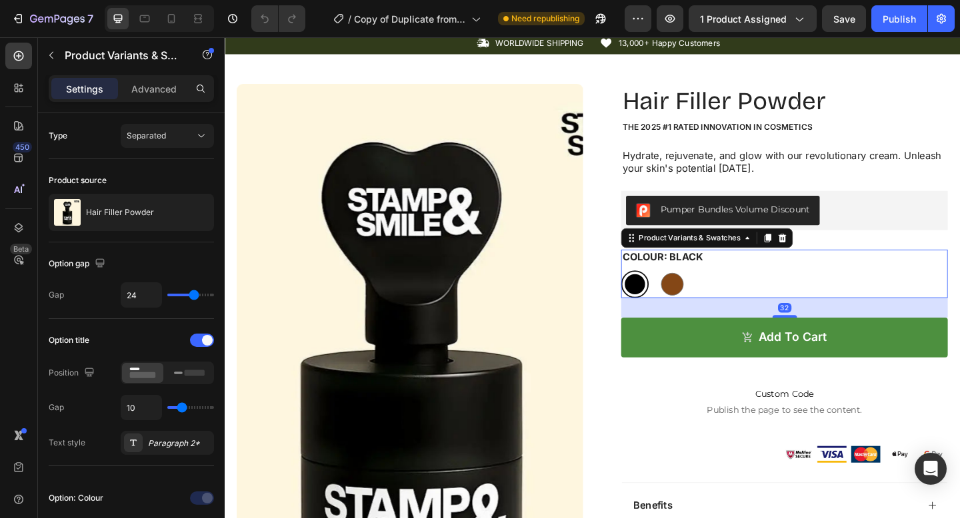
click at [747, 294] on div "Black Black Brown Brown" at bounding box center [833, 306] width 355 height 30
click at [783, 294] on div "Black Black Brown Brown" at bounding box center [833, 306] width 355 height 30
click at [799, 293] on div "Black Black Brown Brown" at bounding box center [833, 306] width 355 height 30
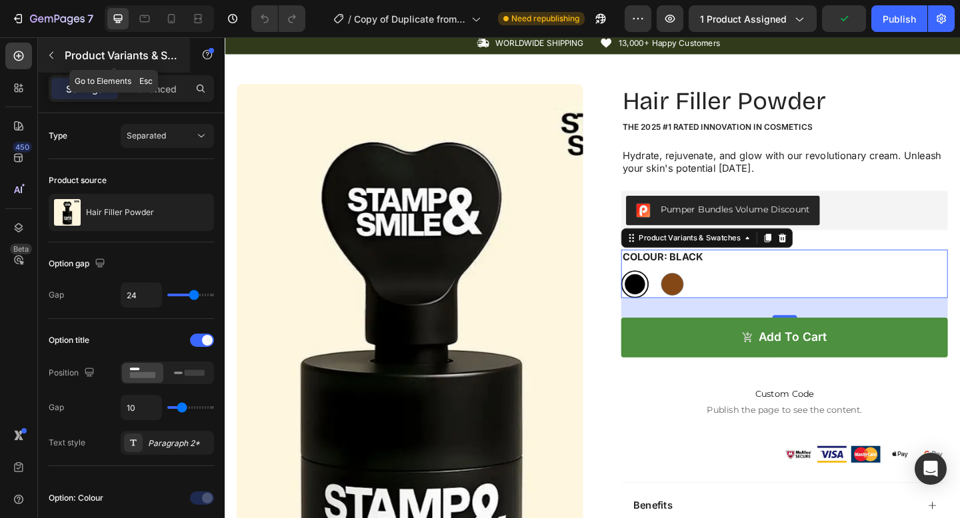
click at [41, 51] on button "button" at bounding box center [51, 55] width 21 height 21
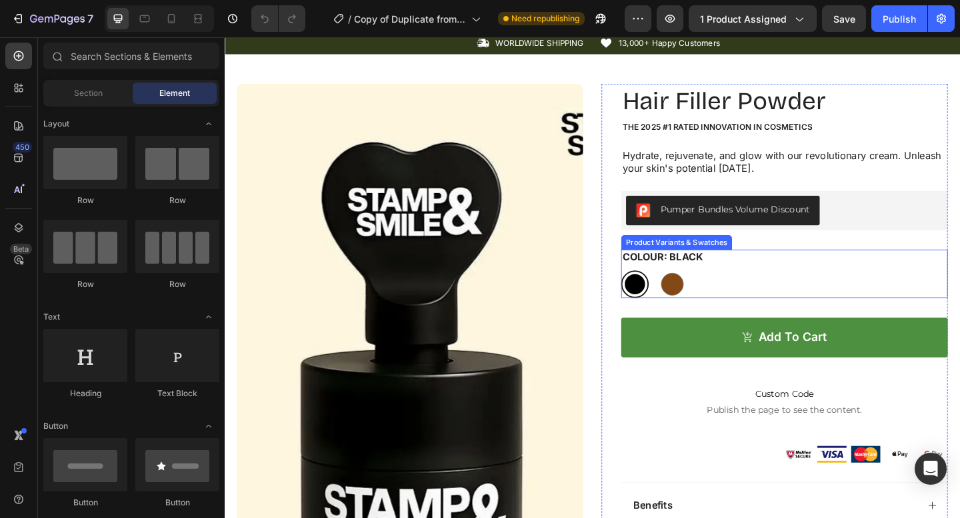
click at [774, 283] on div "Colour: Black Black Black Brown Brown" at bounding box center [833, 295] width 355 height 53
